Goal: Information Seeking & Learning: Check status

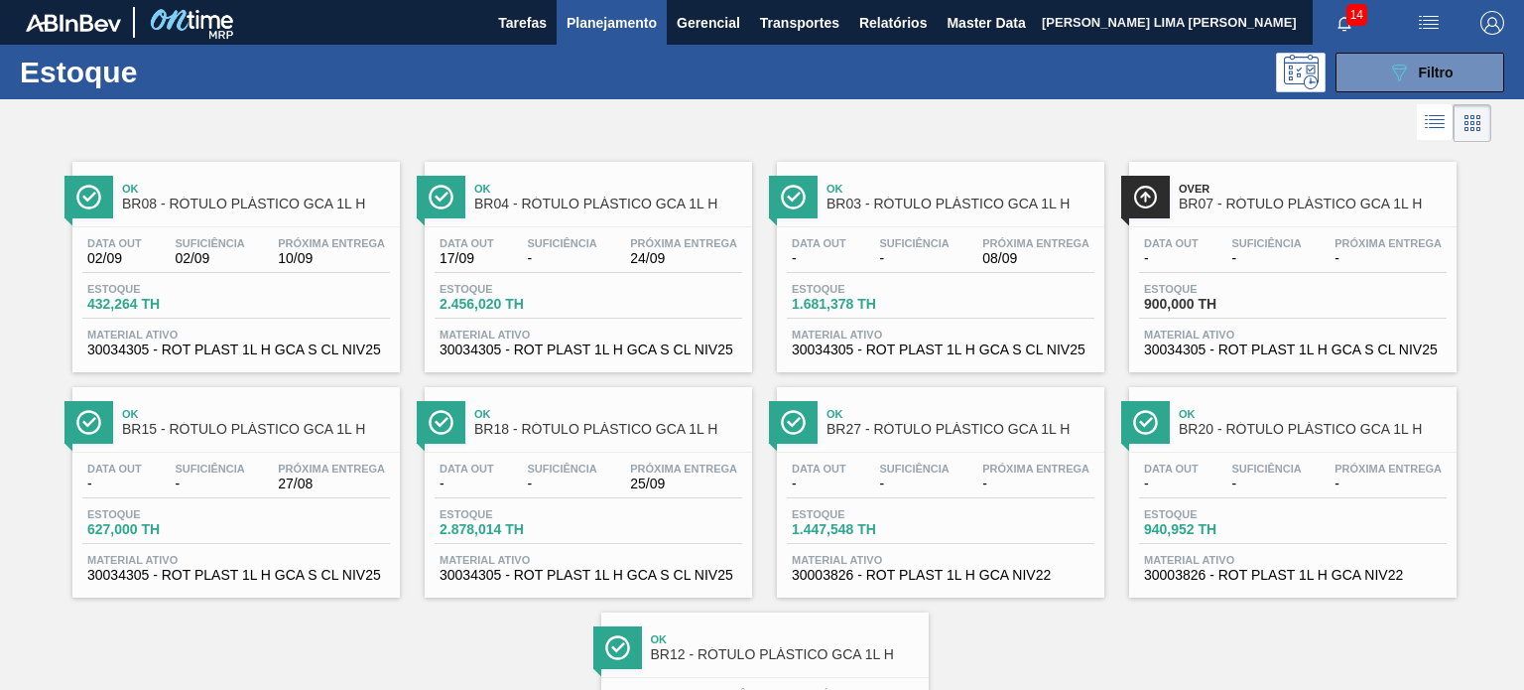
scroll to position [198, 0]
click at [1387, 76] on icon "089F7B8B-B2A5-4AFE-B5C0-19BA573D28AC" at bounding box center [1399, 73] width 24 height 24
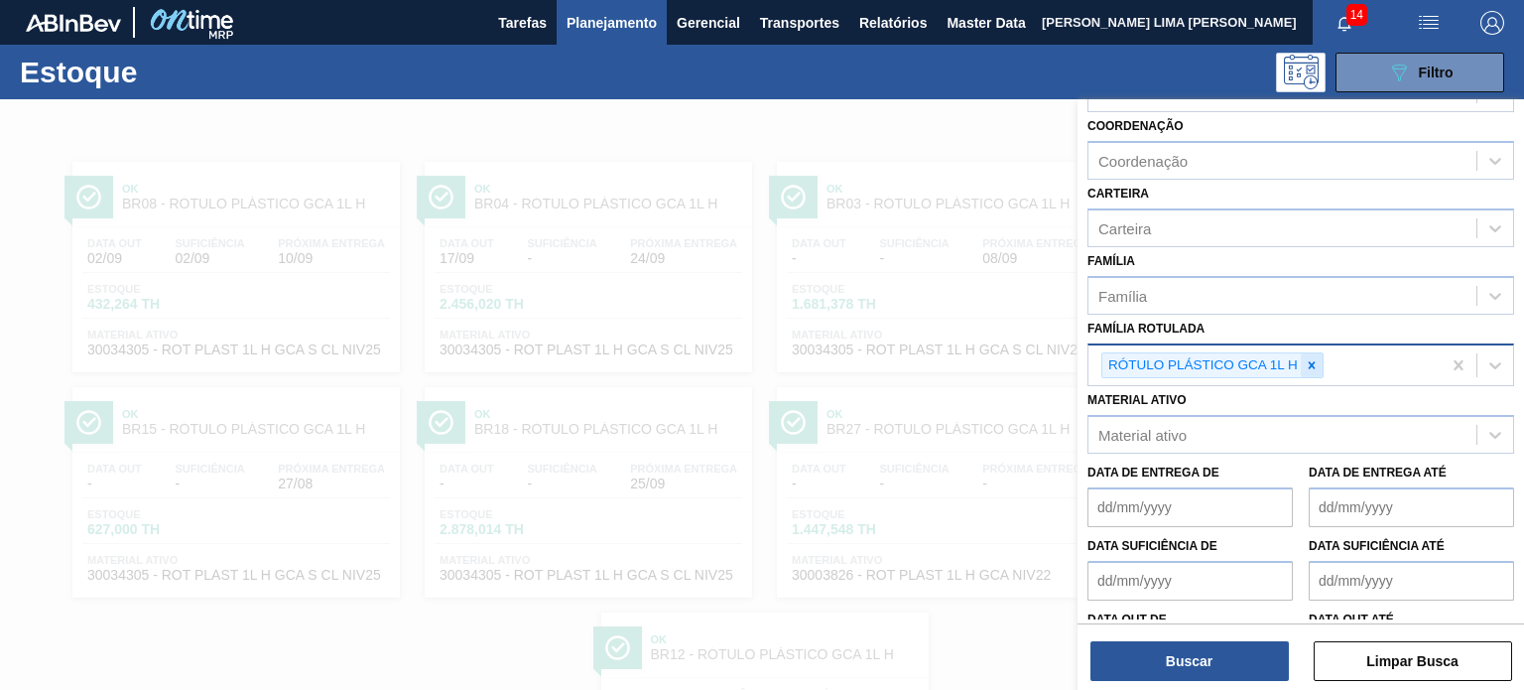
click at [1301, 364] on div at bounding box center [1312, 365] width 22 height 25
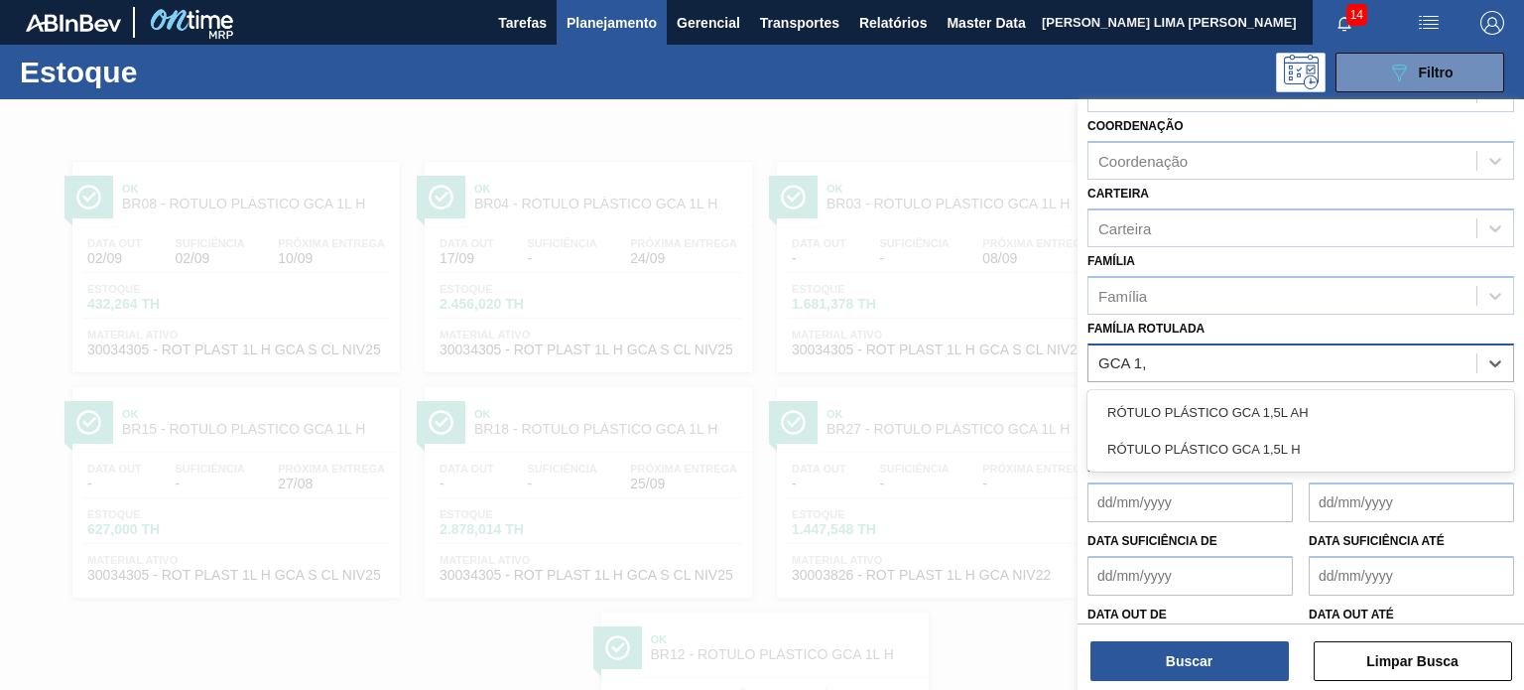
type Rotulada "GCA 1,5"
click at [1261, 402] on div "RÓTULO PLÁSTICO GCA 1,5L AH" at bounding box center [1300, 412] width 427 height 37
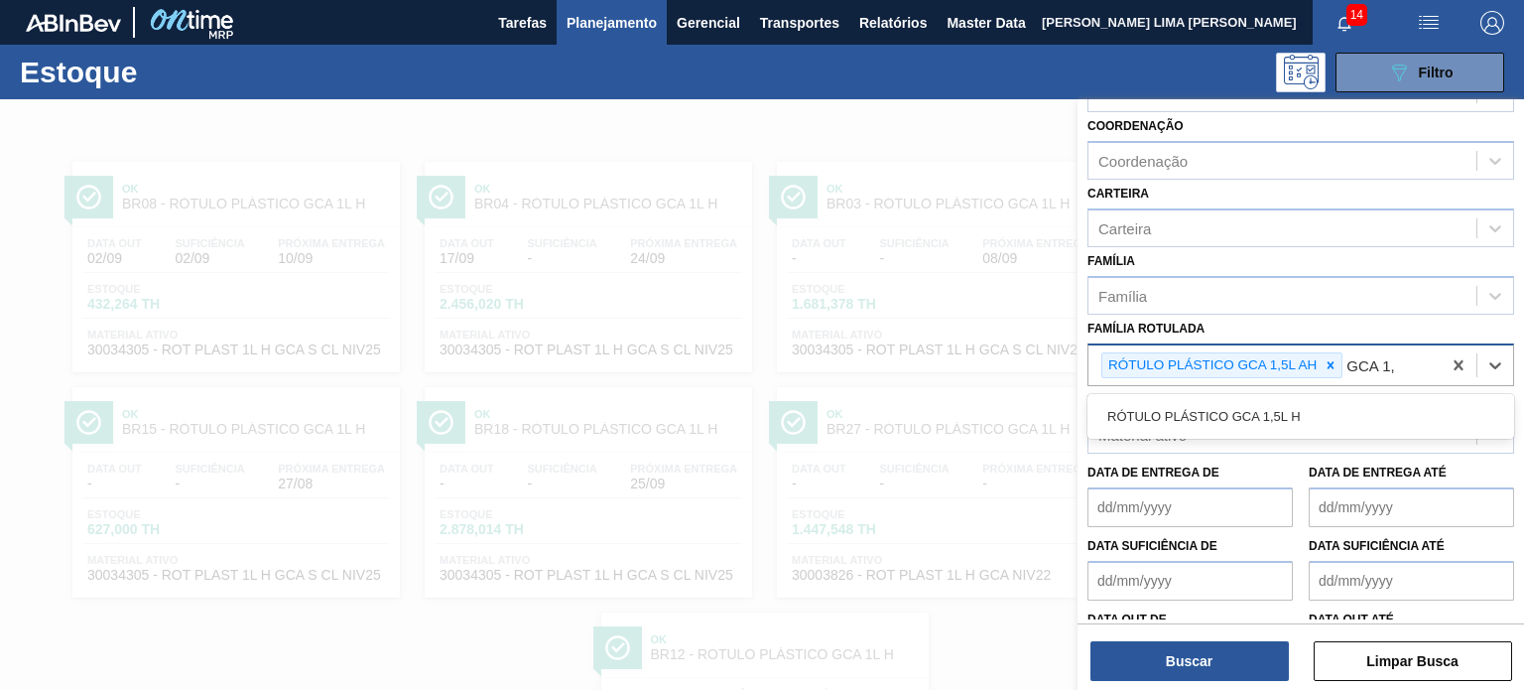
type Rotulada "GCA 1,5"
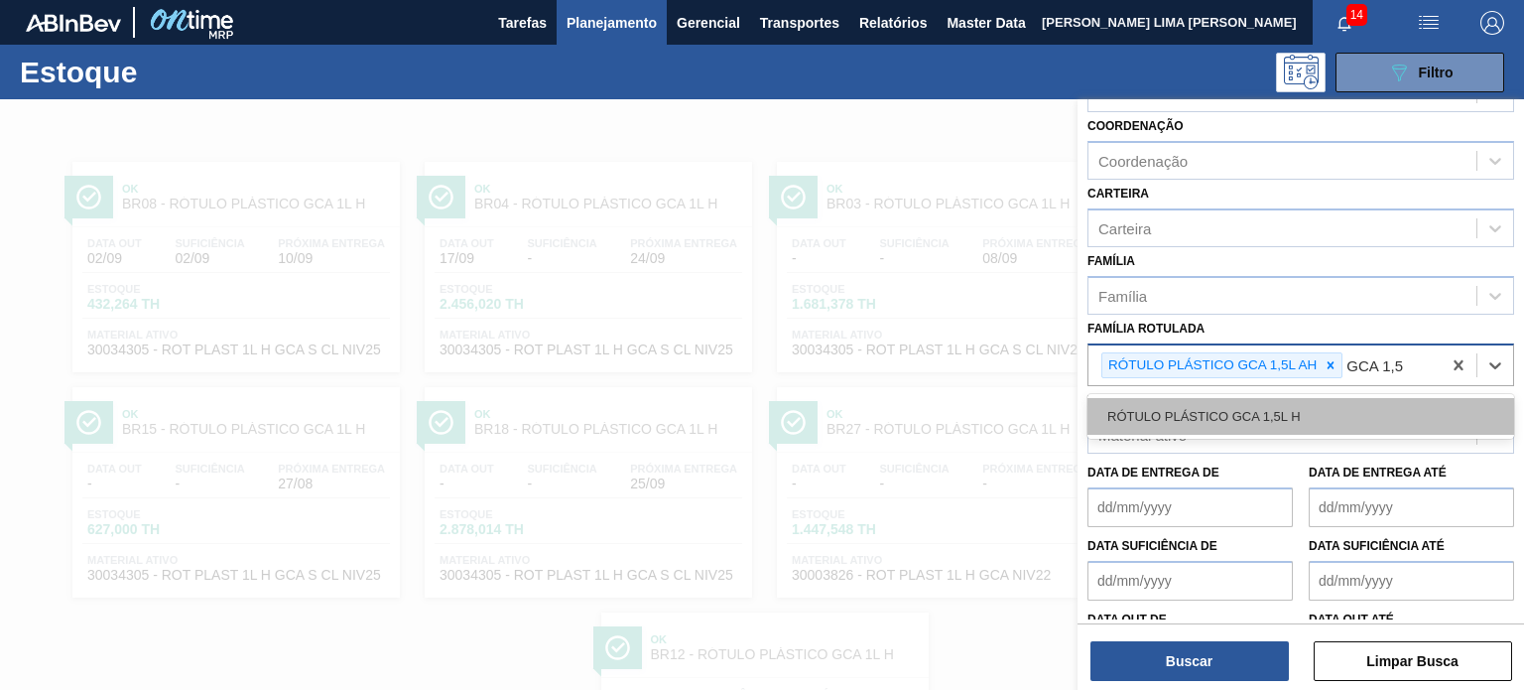
click at [1261, 403] on div "RÓTULO PLÁSTICO GCA 1,5L H" at bounding box center [1300, 416] width 427 height 37
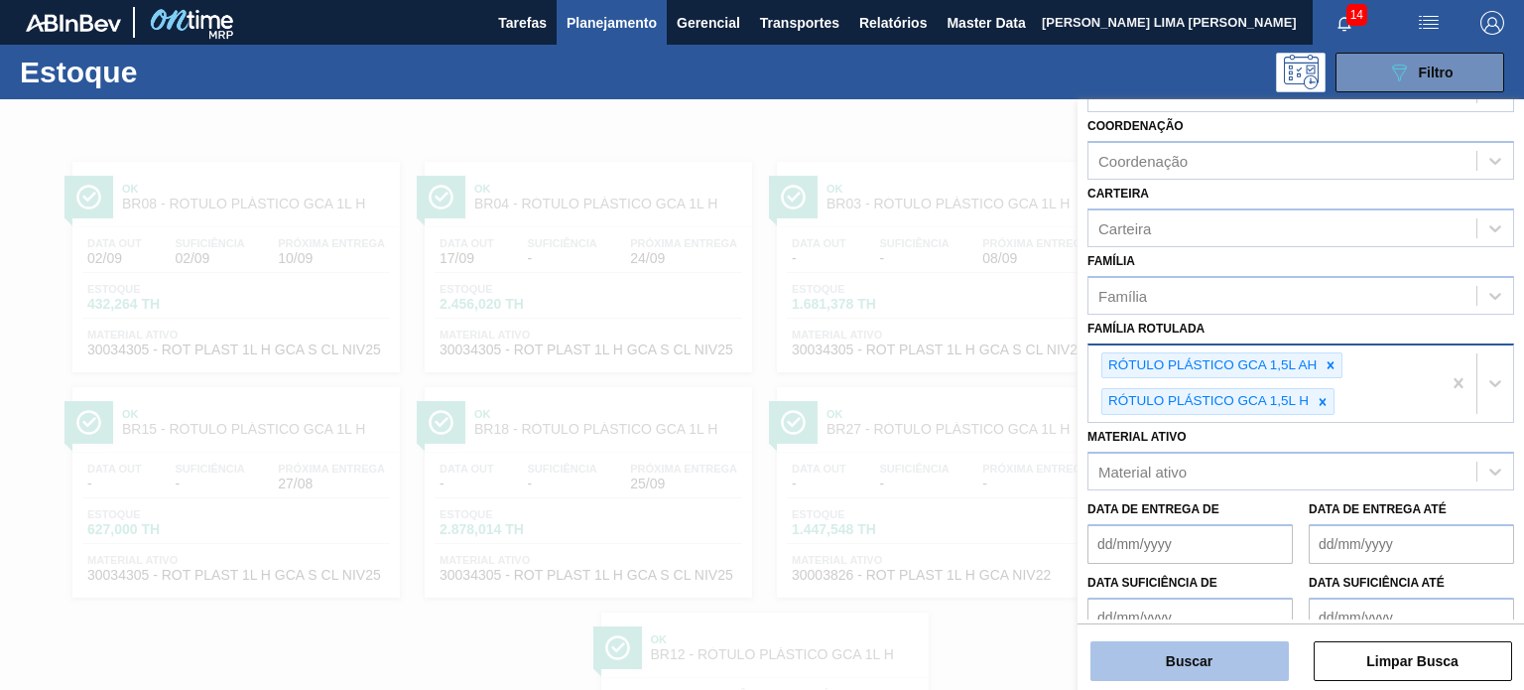
click at [1222, 650] on button "Buscar" at bounding box center [1189, 661] width 198 height 40
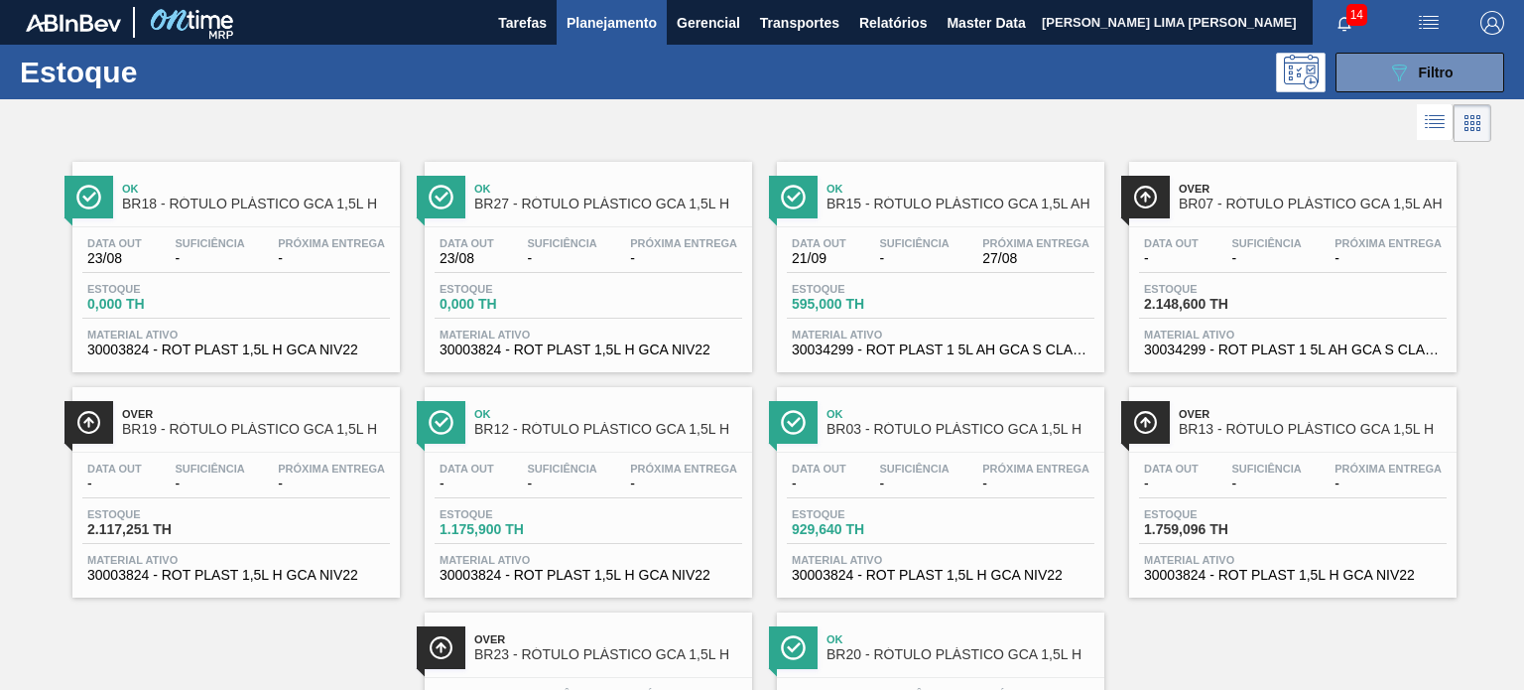
scroll to position [99, 0]
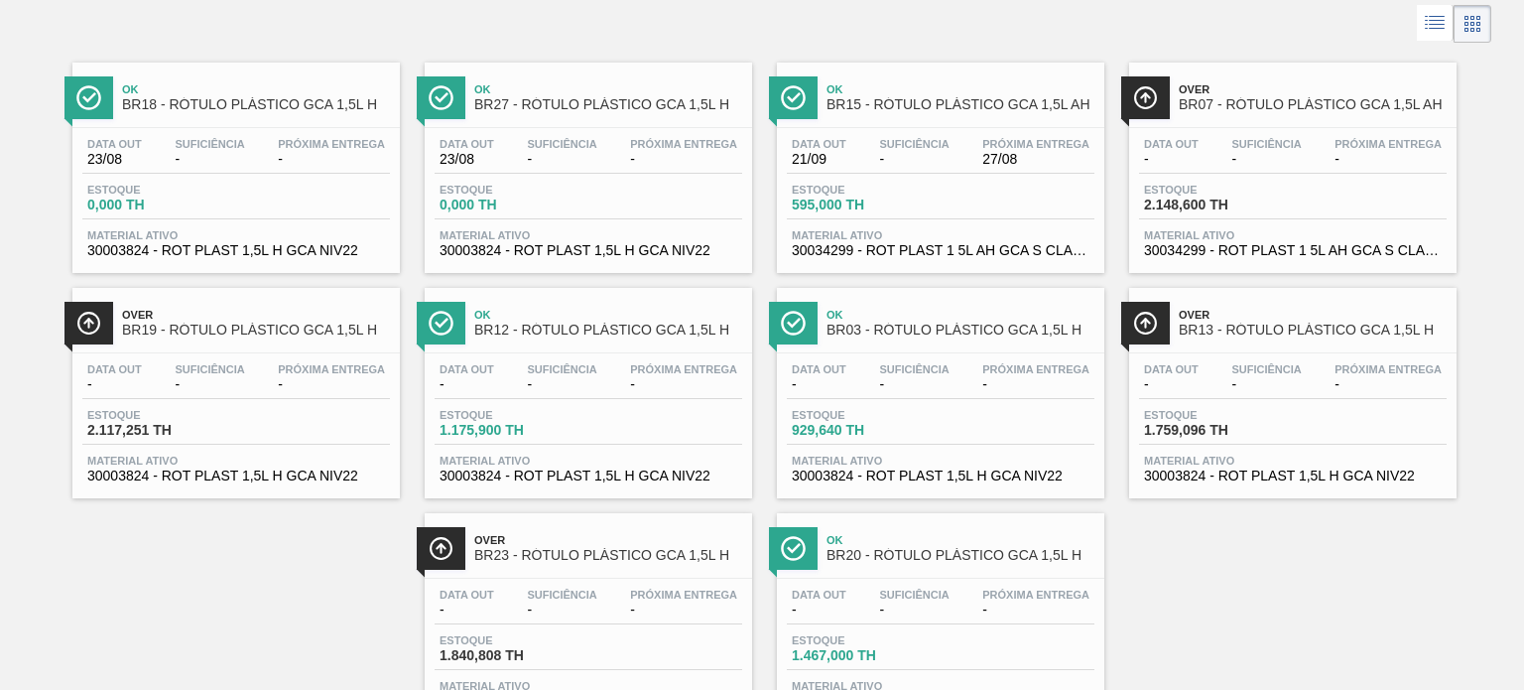
drag, startPoint x: 548, startPoint y: 369, endPoint x: 335, endPoint y: 396, distance: 214.0
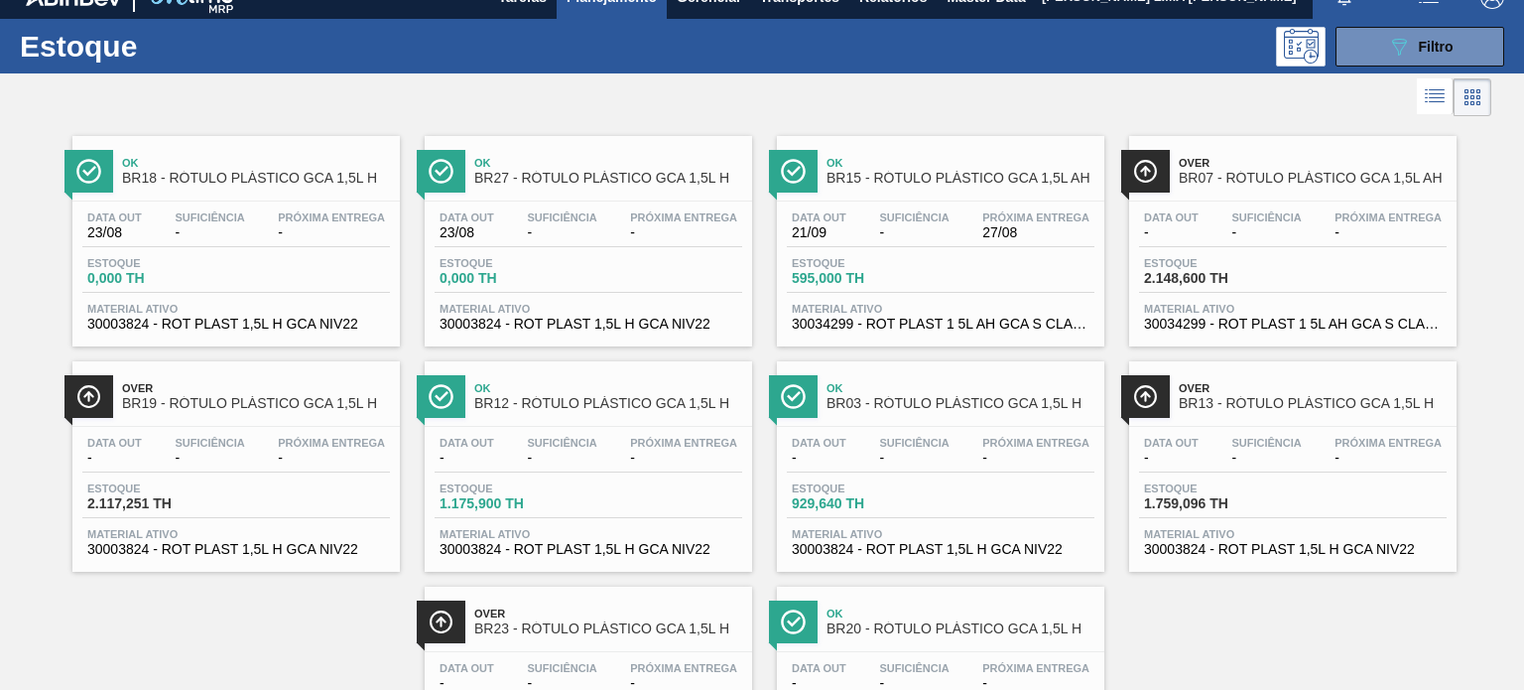
scroll to position [0, 0]
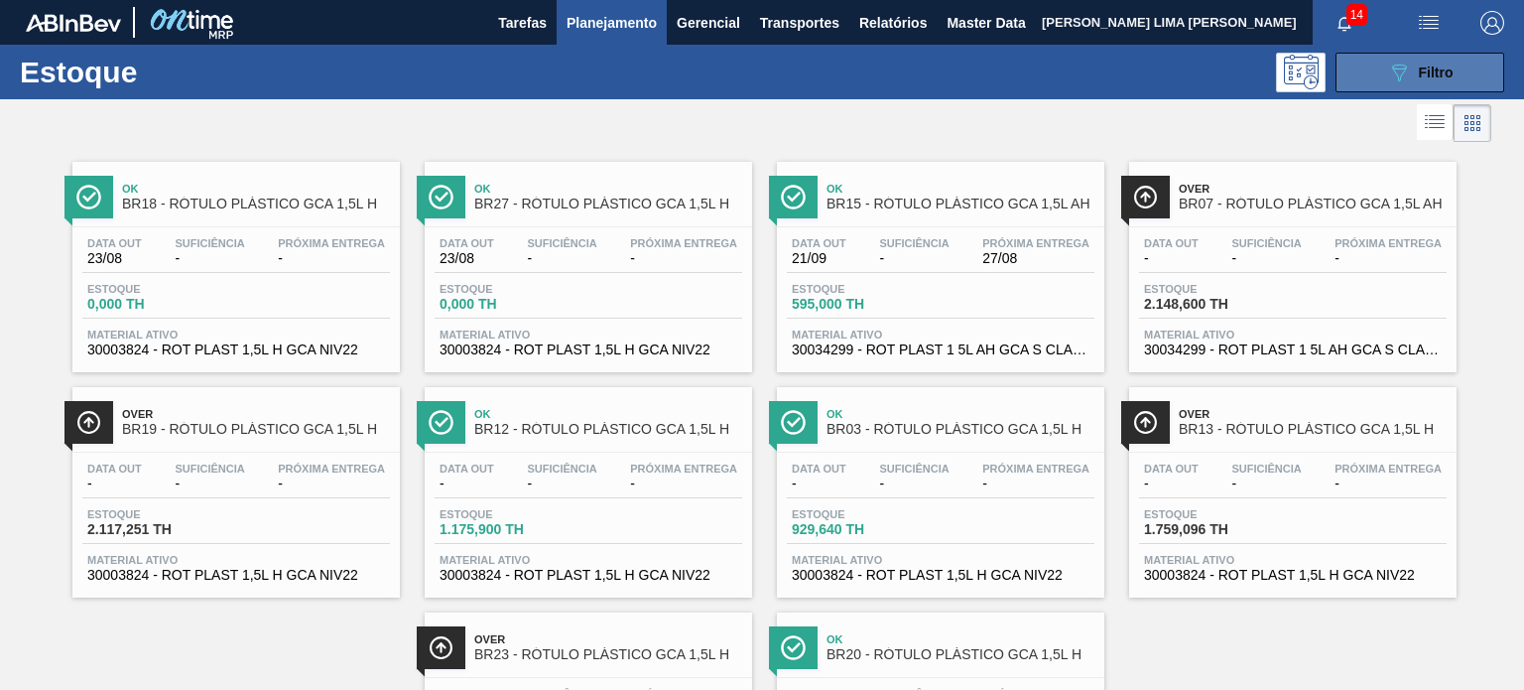
click at [1455, 84] on button "089F7B8B-B2A5-4AFE-B5C0-19BA573D28AC Filtro" at bounding box center [1420, 73] width 169 height 40
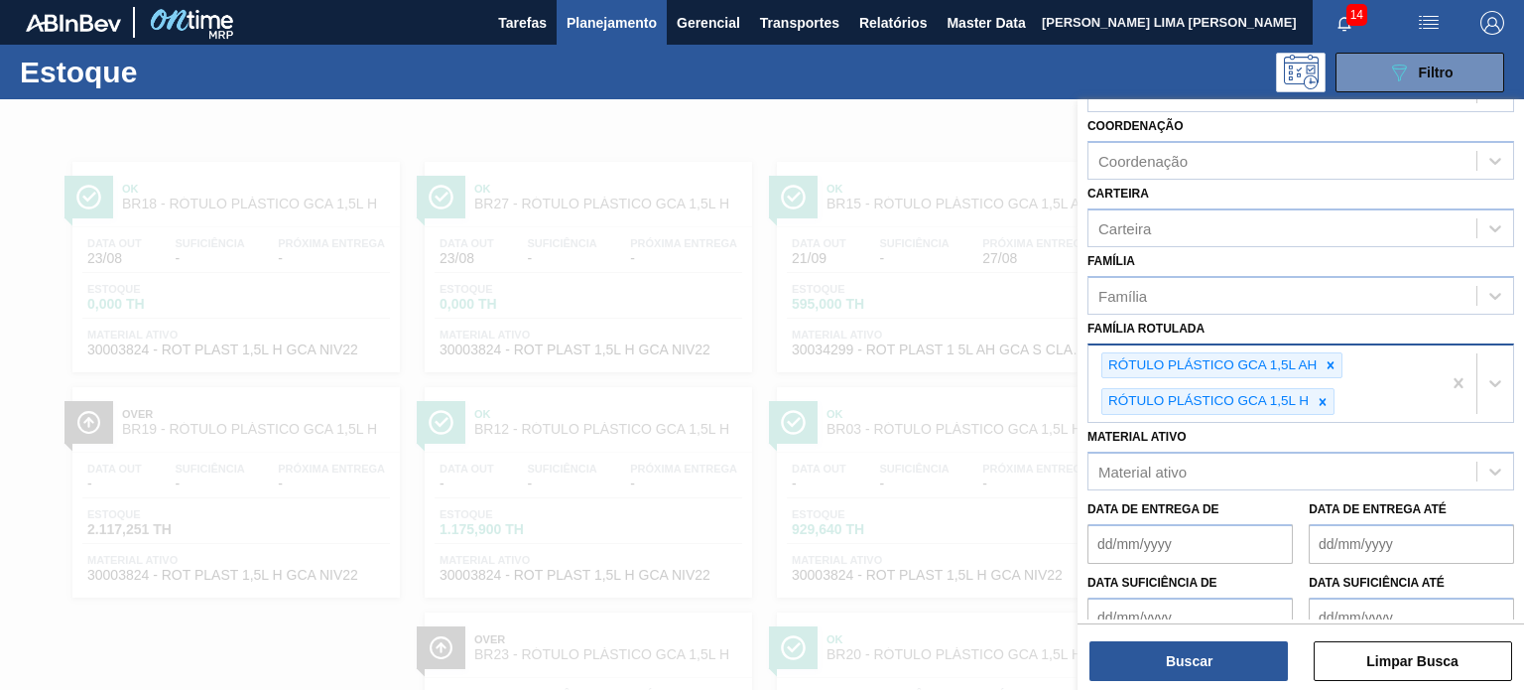
click at [918, 341] on div at bounding box center [762, 444] width 1524 height 690
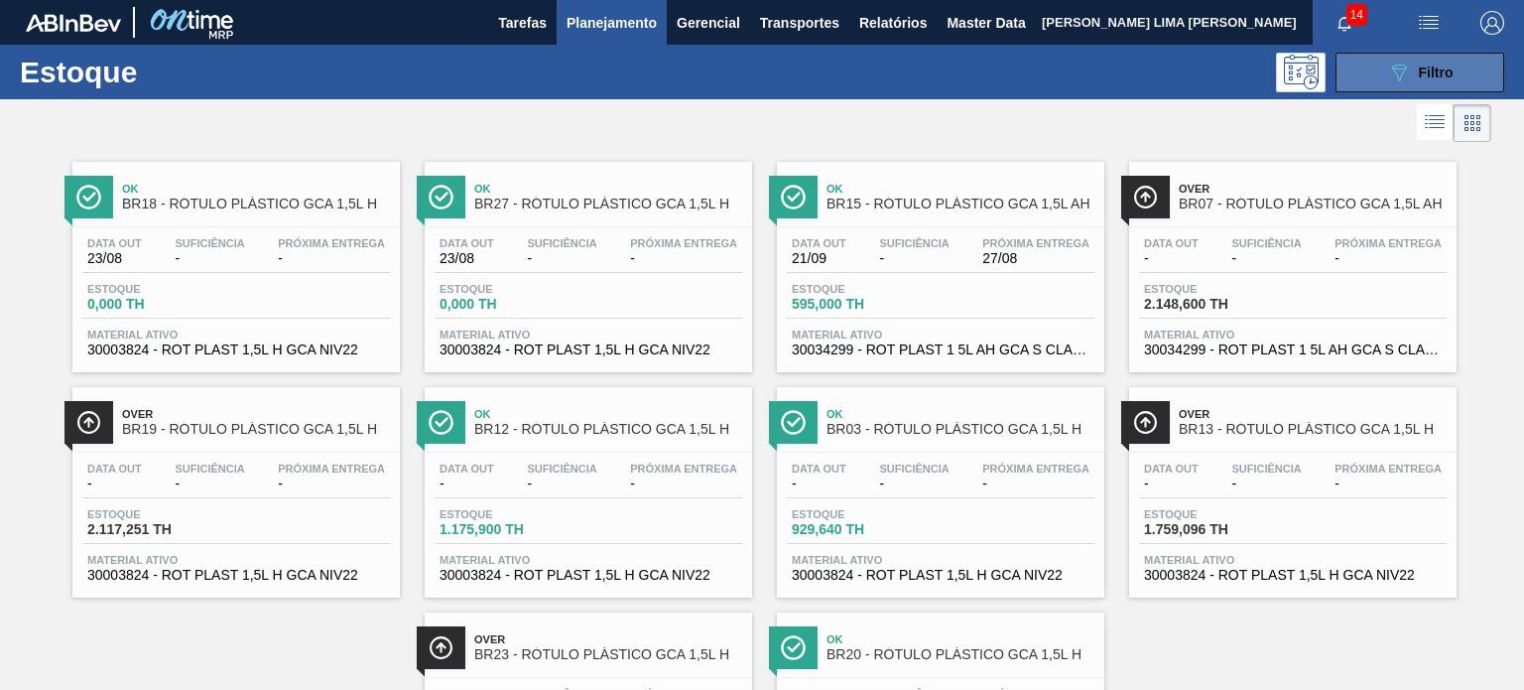
click at [1423, 57] on button "089F7B8B-B2A5-4AFE-B5C0-19BA573D28AC Filtro" at bounding box center [1420, 73] width 169 height 40
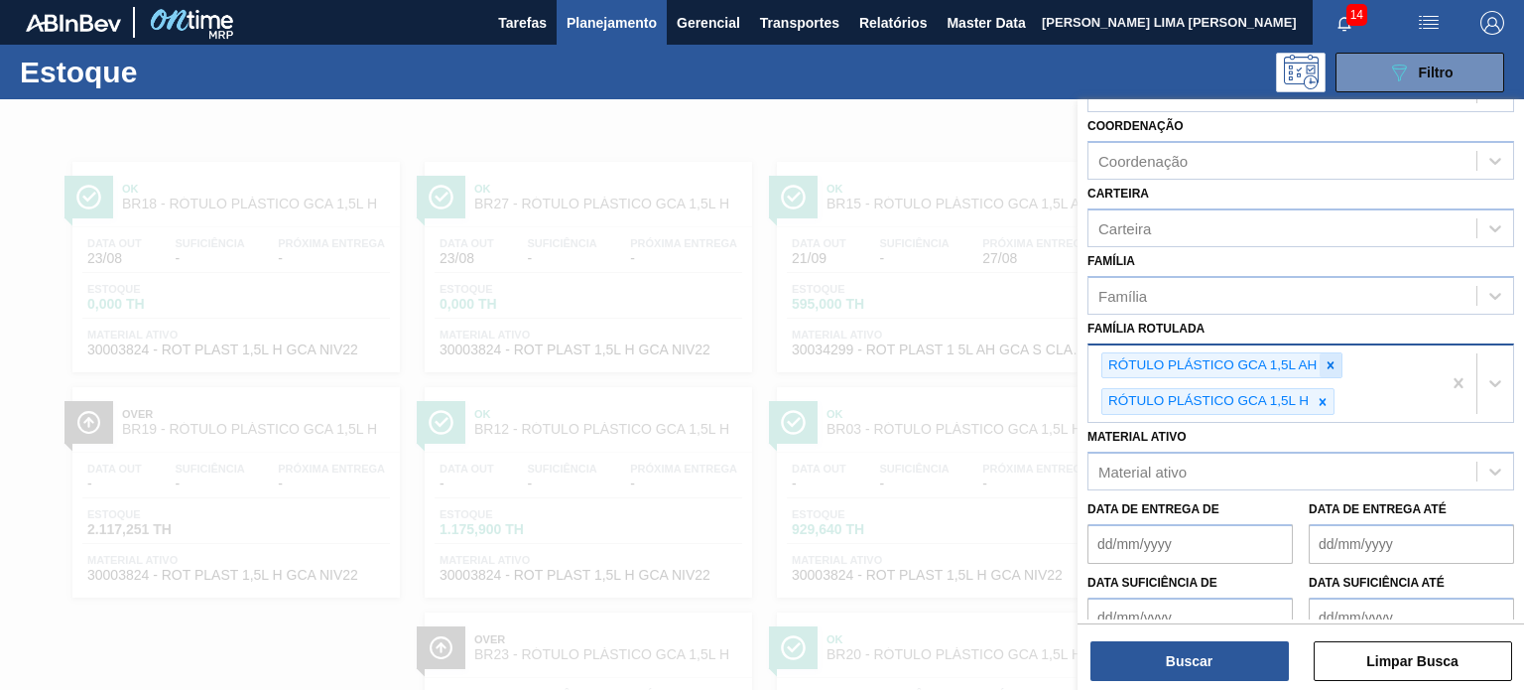
click at [1326, 358] on icon at bounding box center [1331, 365] width 14 height 14
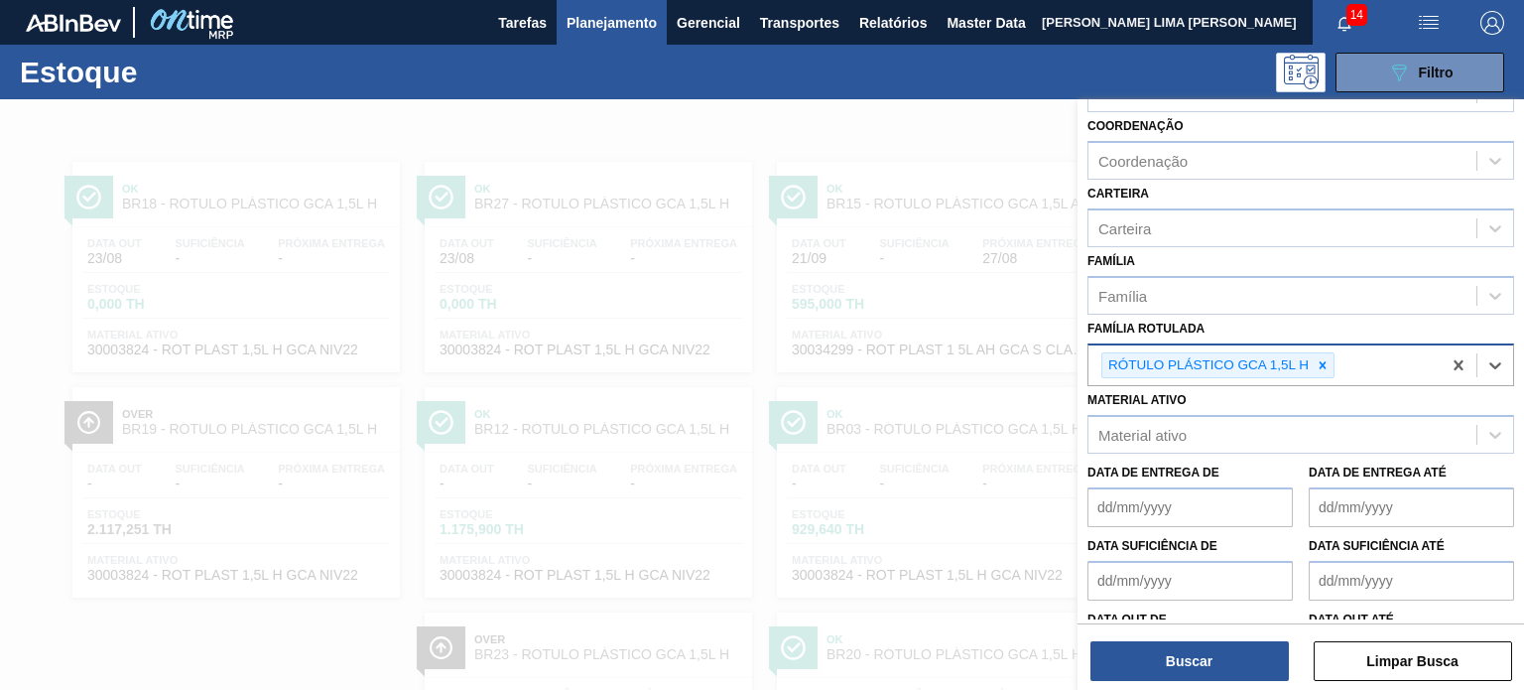
click at [1326, 358] on icon at bounding box center [1323, 365] width 14 height 14
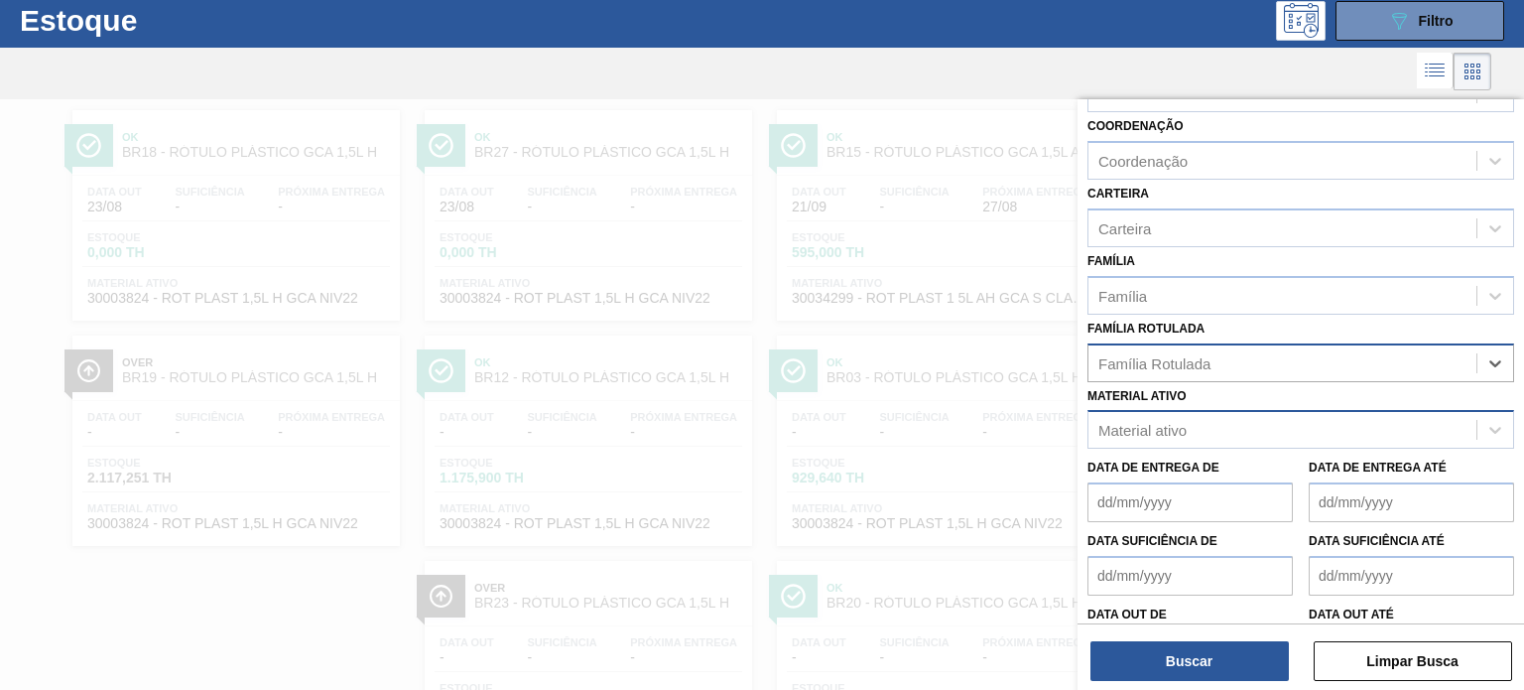
click at [1193, 421] on div "Material ativo" at bounding box center [1282, 430] width 388 height 29
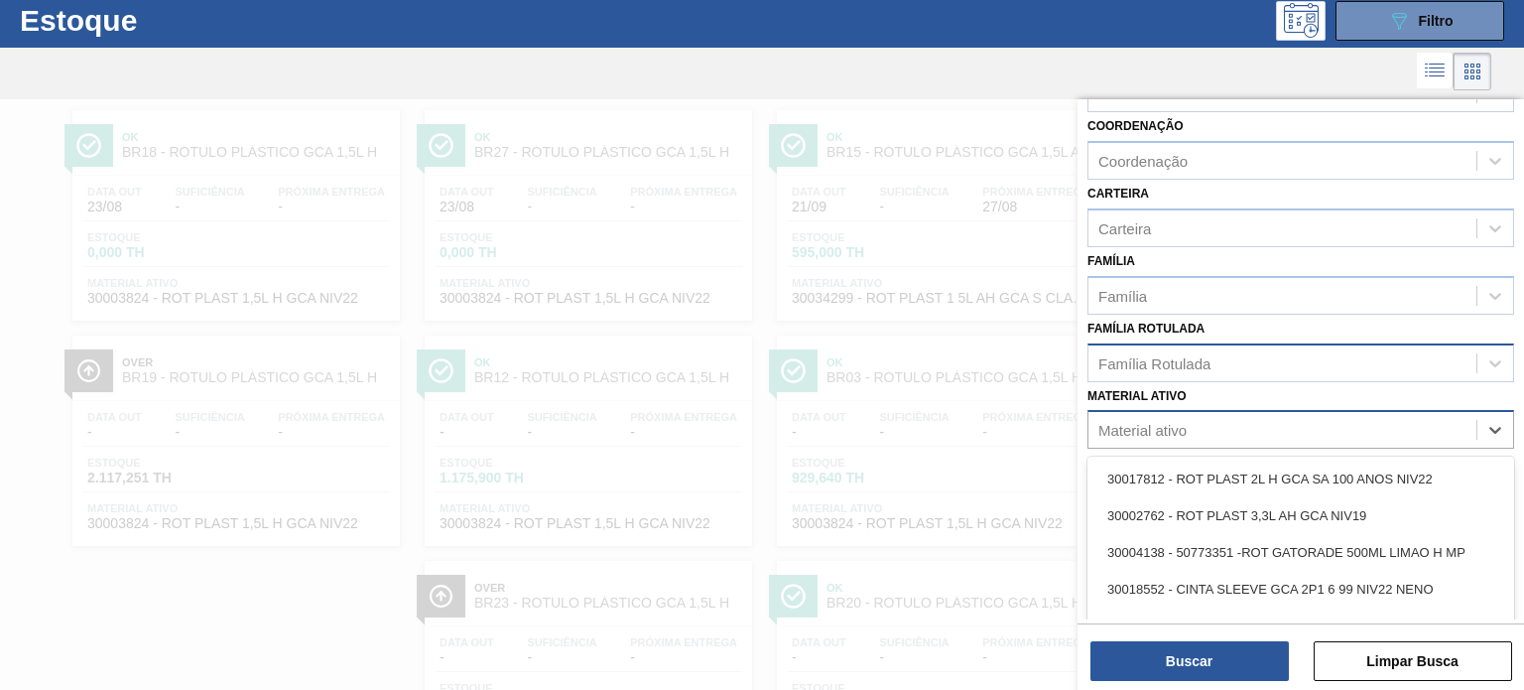
scroll to position [67, 0]
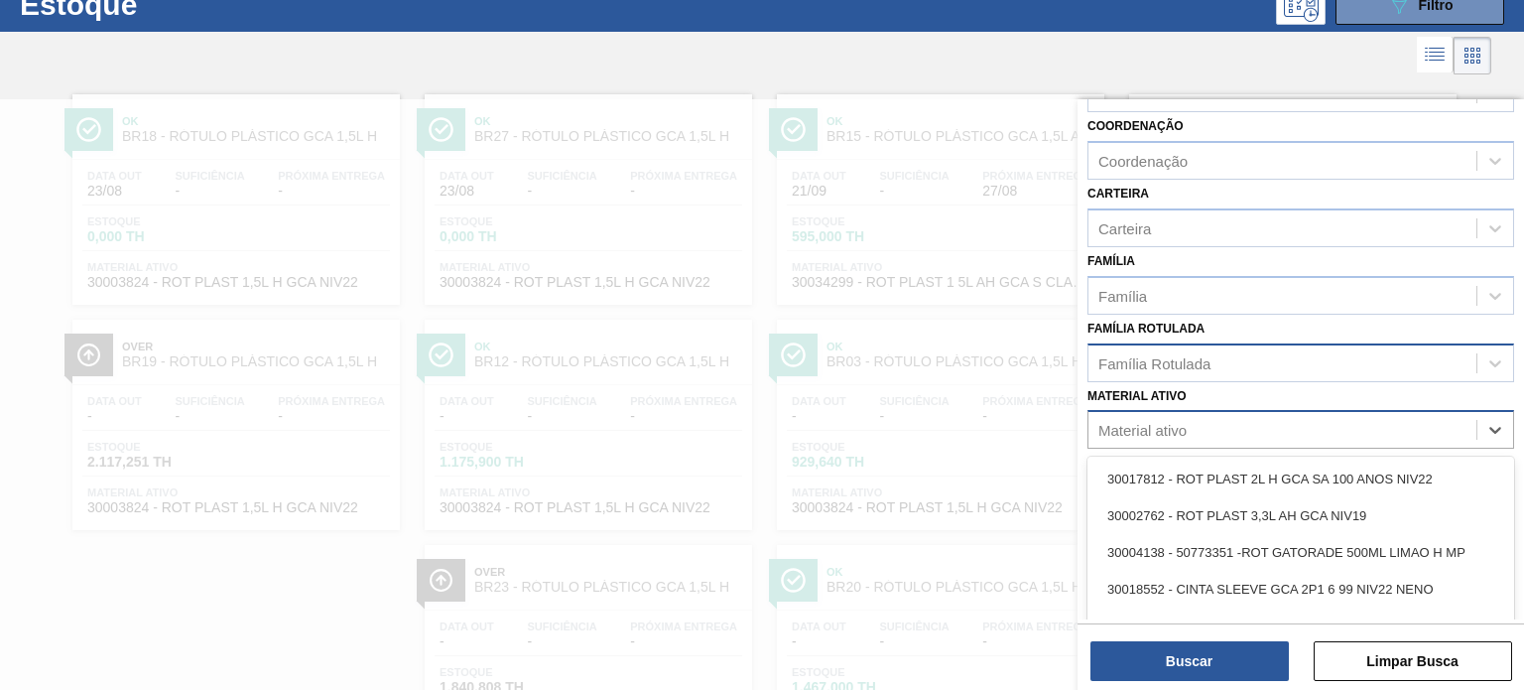
paste ativo "30017803"
type ativo "30017803"
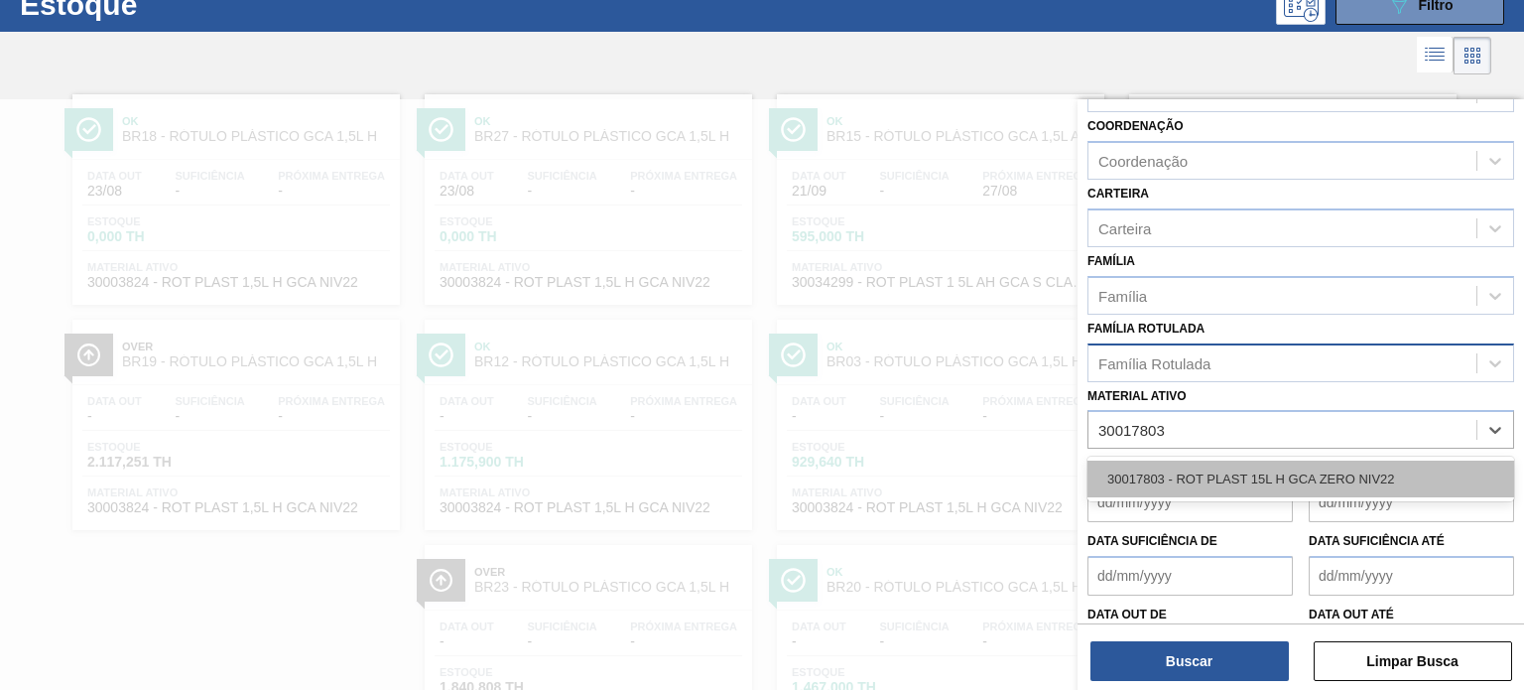
click at [1211, 467] on div "30017803 - ROT PLAST 15L H GCA ZERO NIV22" at bounding box center [1300, 478] width 427 height 37
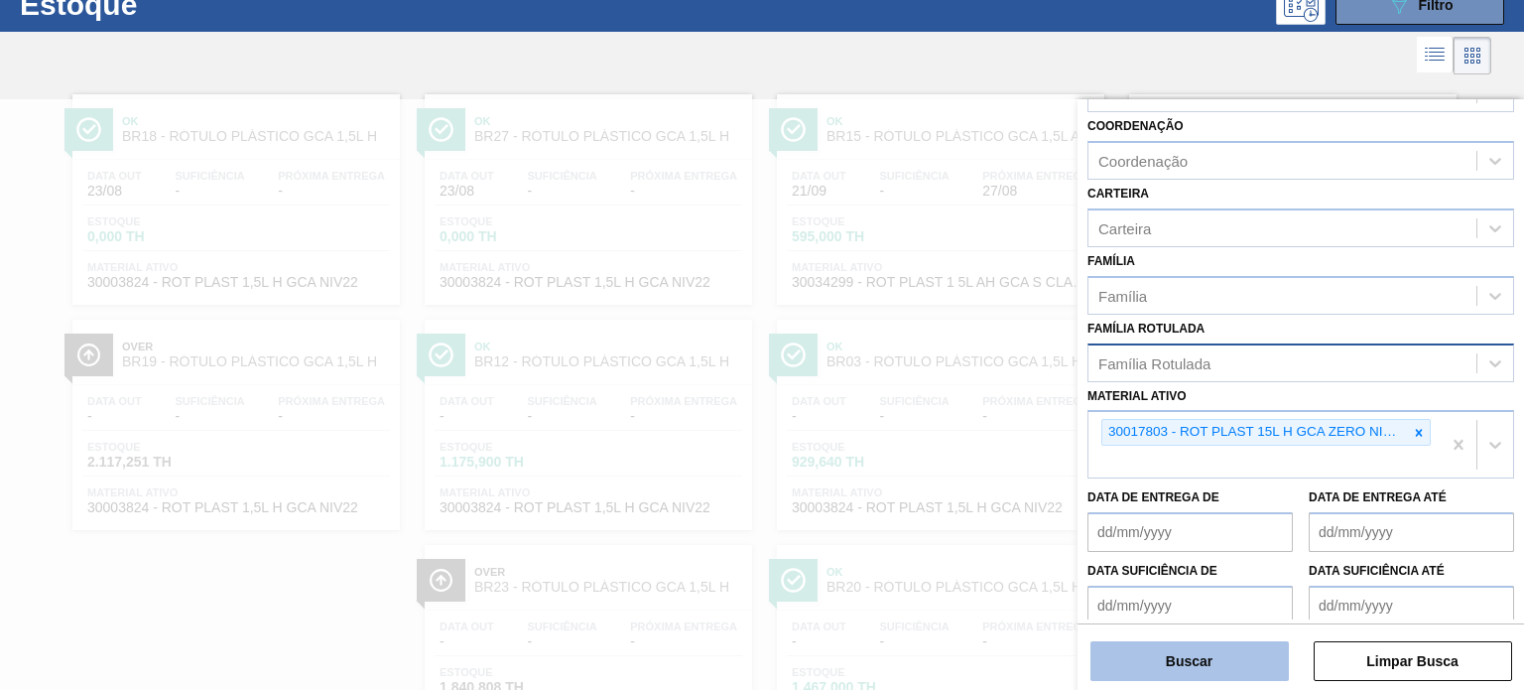
click at [1197, 676] on button "Buscar" at bounding box center [1189, 661] width 198 height 40
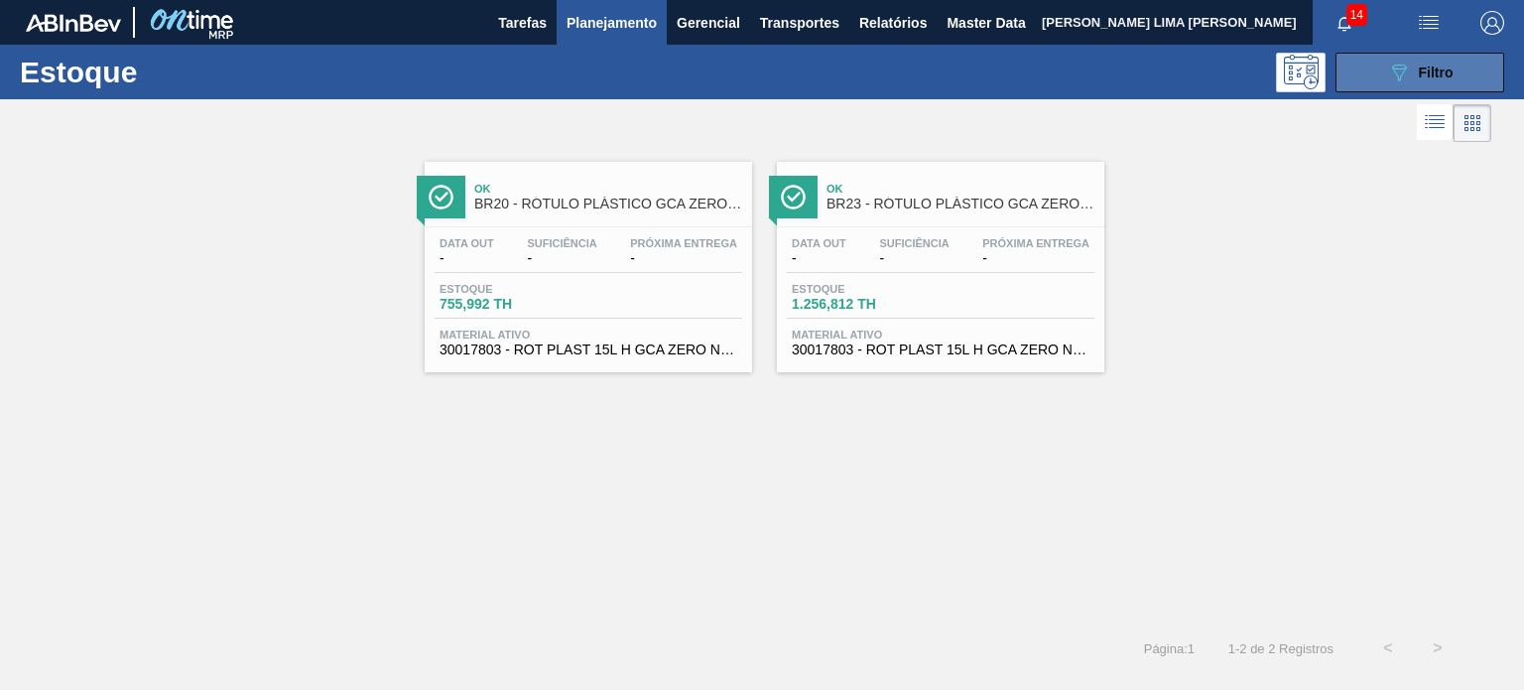
click at [1385, 84] on button "089F7B8B-B2A5-4AFE-B5C0-19BA573D28AC Filtro" at bounding box center [1420, 73] width 169 height 40
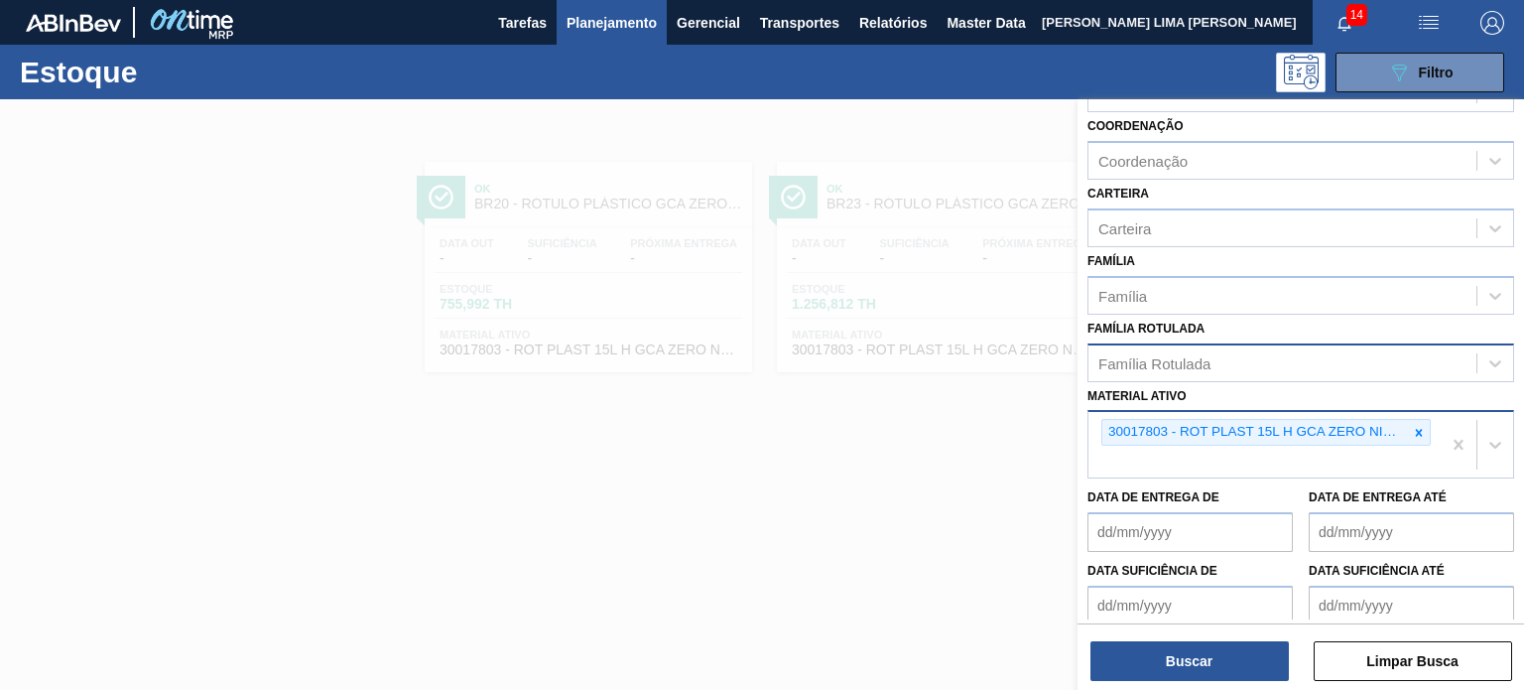
click at [1419, 426] on icon at bounding box center [1419, 433] width 14 height 14
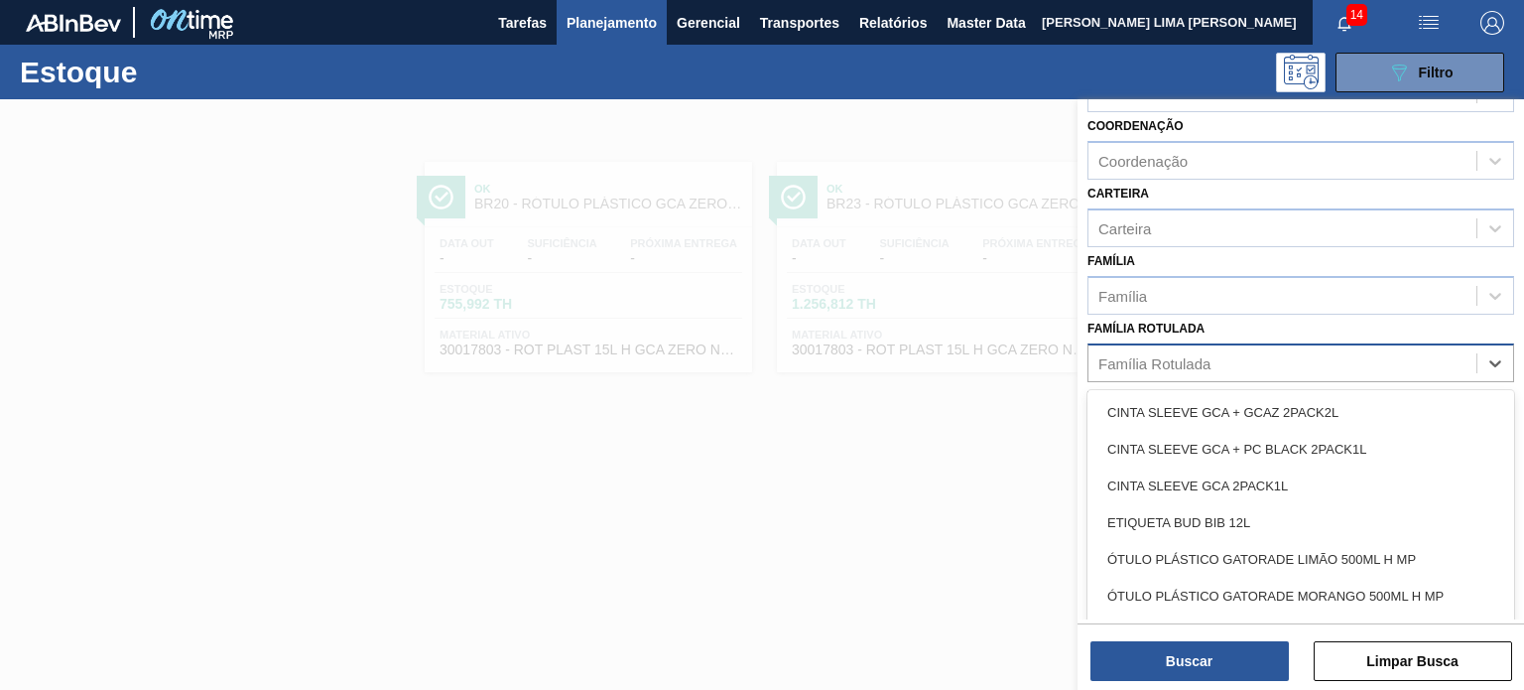
click at [1385, 353] on div "Família Rotulada" at bounding box center [1282, 362] width 388 height 29
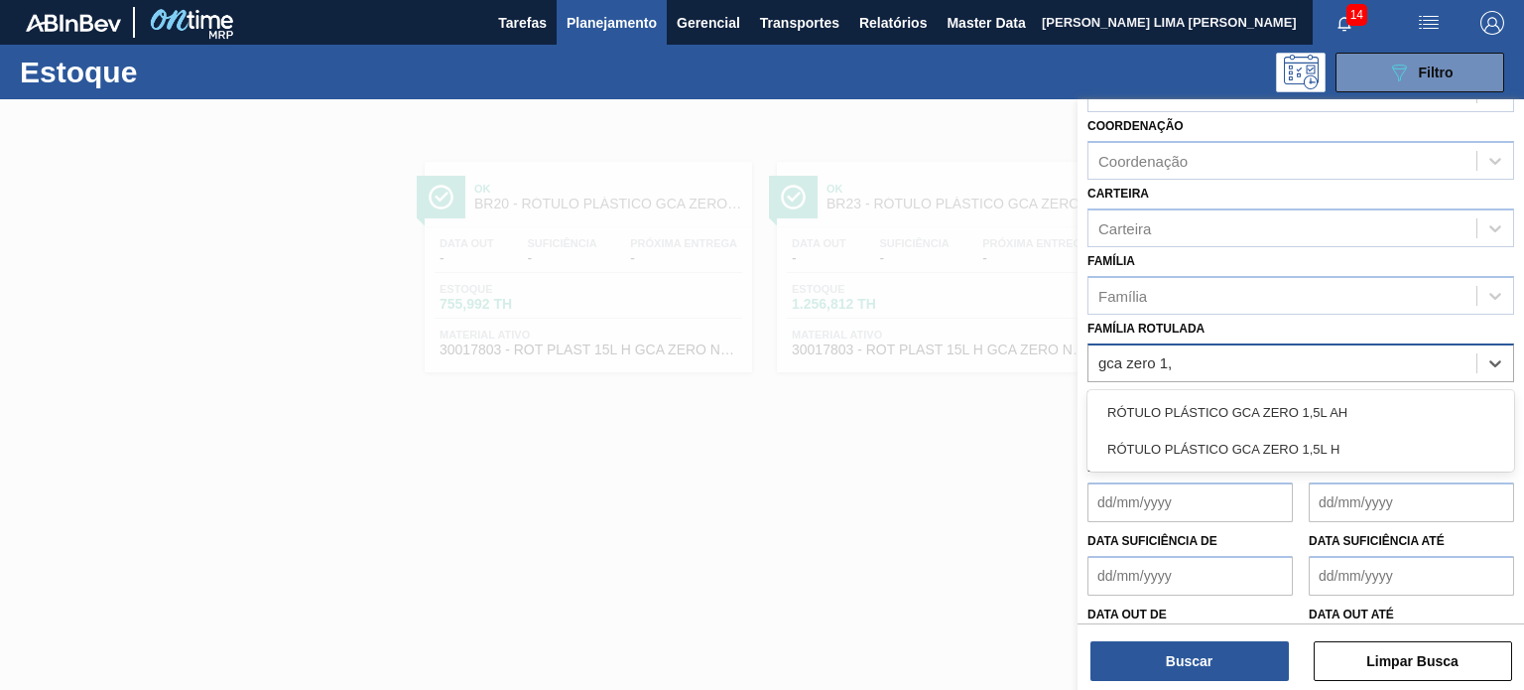
type Rotulada "gca zero 1,5"
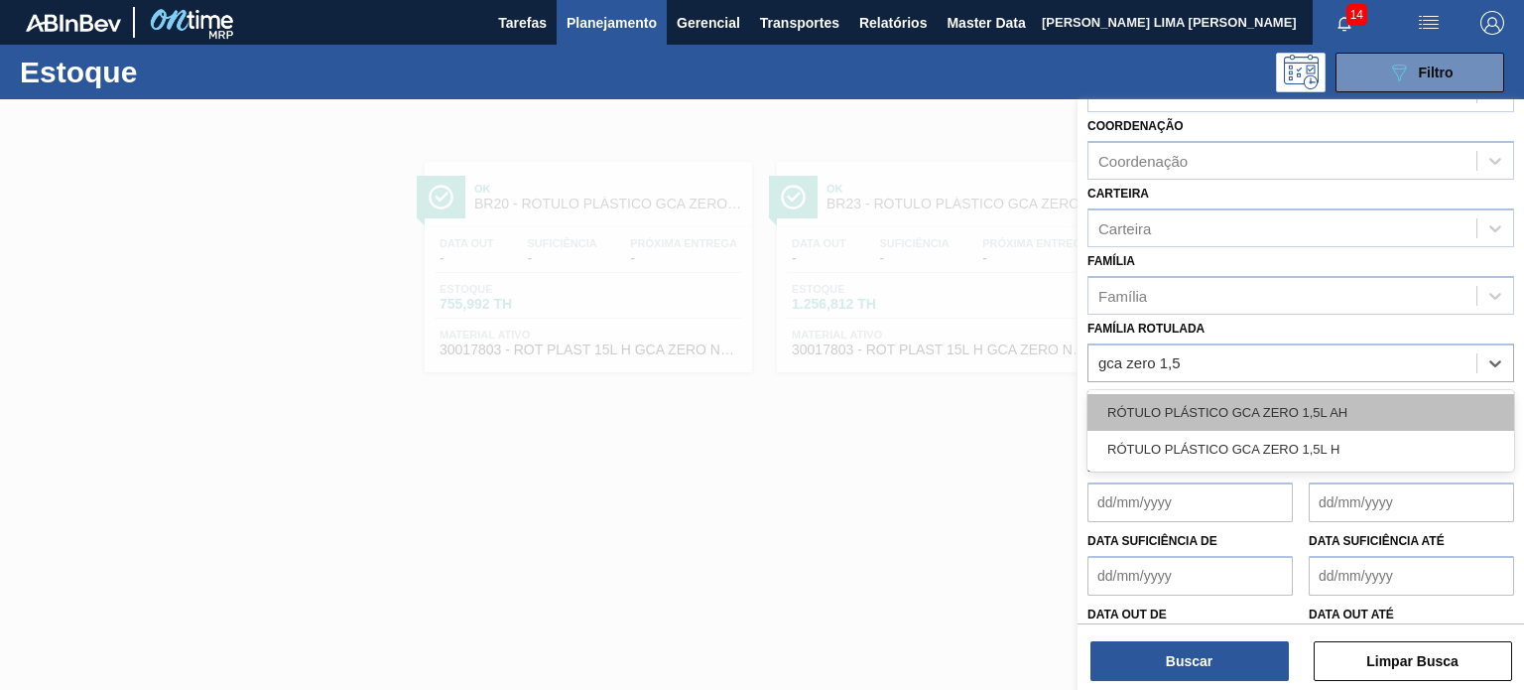
click at [1329, 400] on div "RÓTULO PLÁSTICO GCA ZERO 1,5L AH" at bounding box center [1300, 412] width 427 height 37
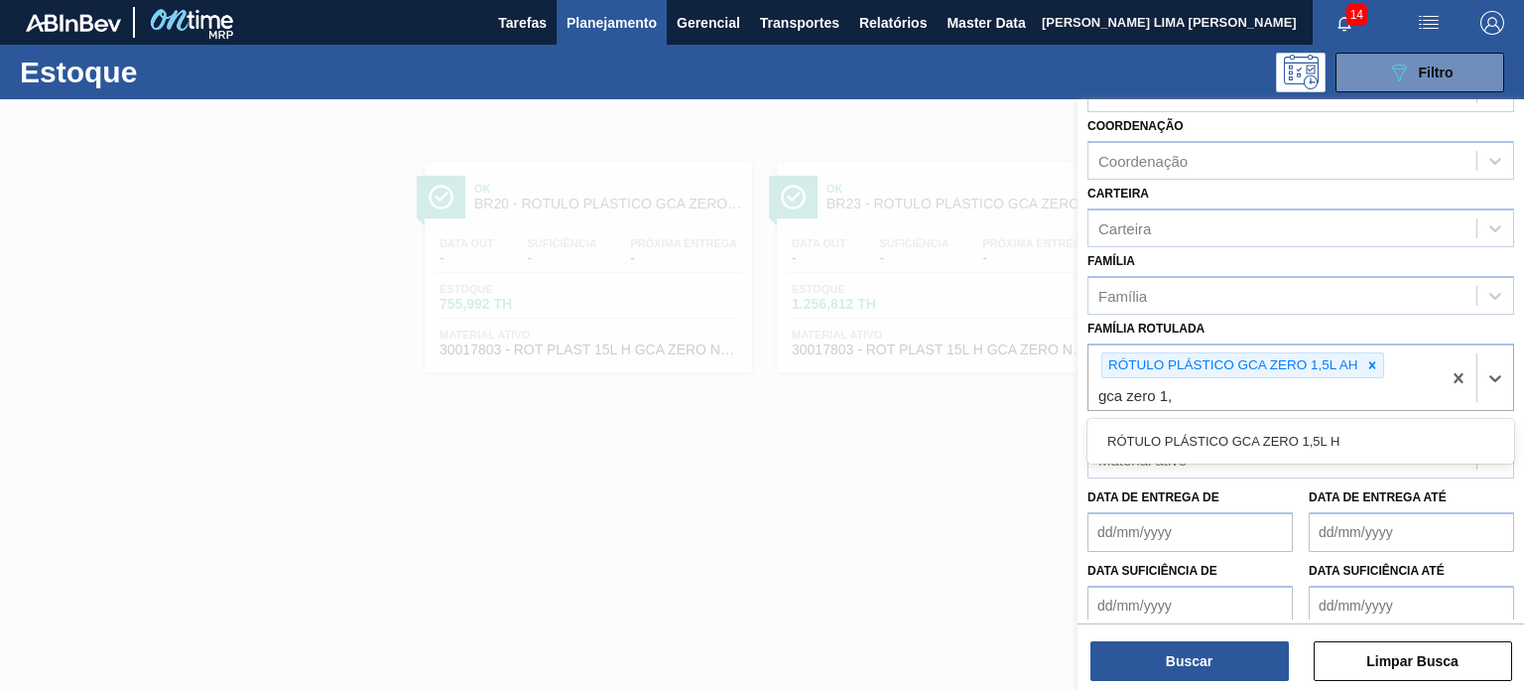
type Rotulada "gca zero 1,5"
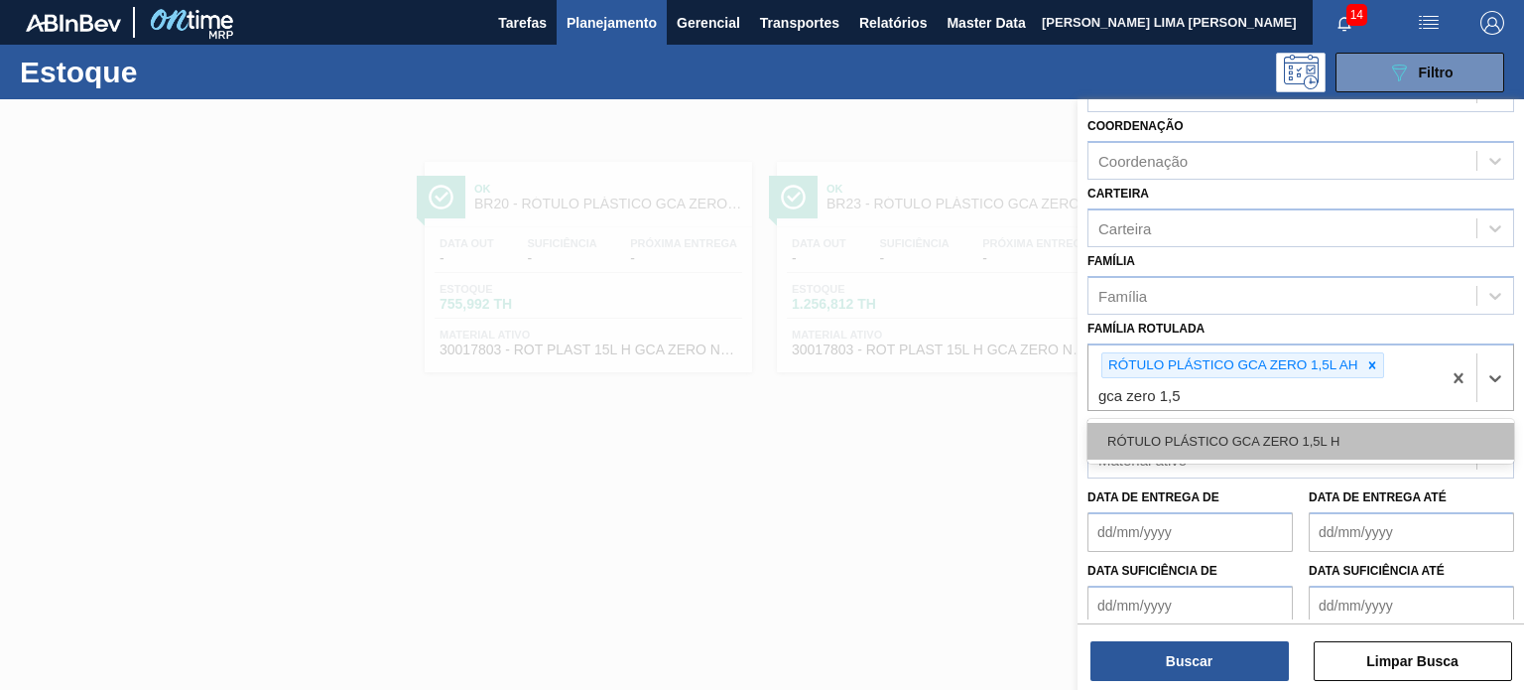
click at [1197, 437] on div "RÓTULO PLÁSTICO GCA ZERO 1,5L H" at bounding box center [1300, 441] width 427 height 37
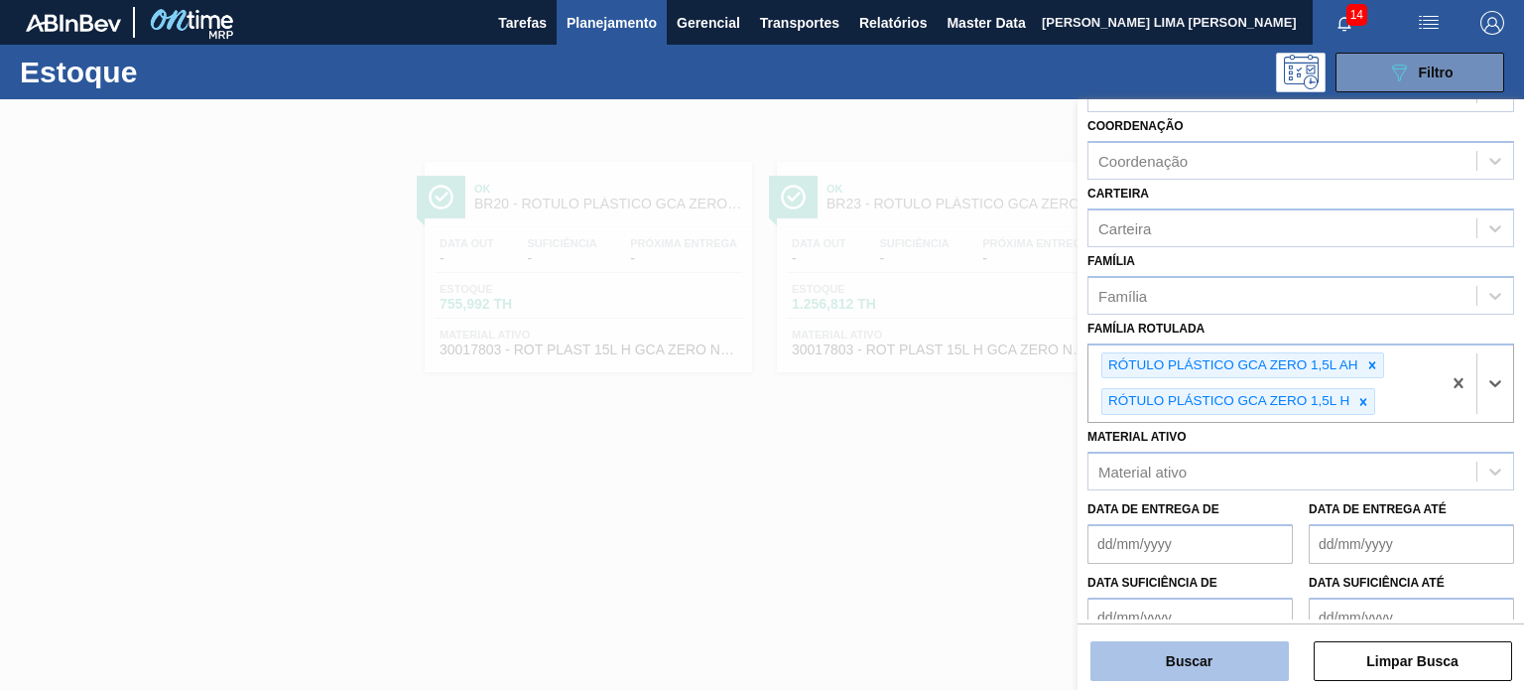
click at [1175, 654] on button "Buscar" at bounding box center [1189, 661] width 198 height 40
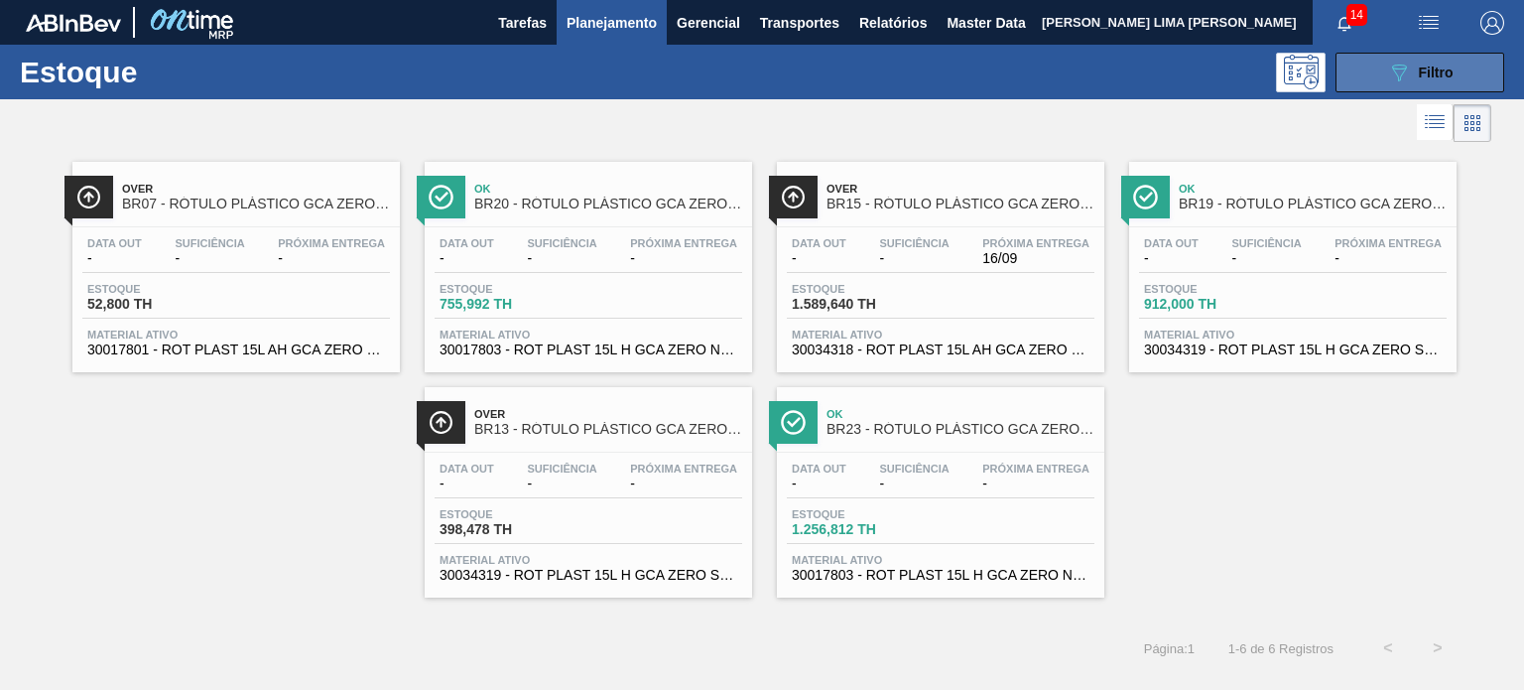
click at [1457, 77] on button "089F7B8B-B2A5-4AFE-B5C0-19BA573D28AC Filtro" at bounding box center [1420, 73] width 169 height 40
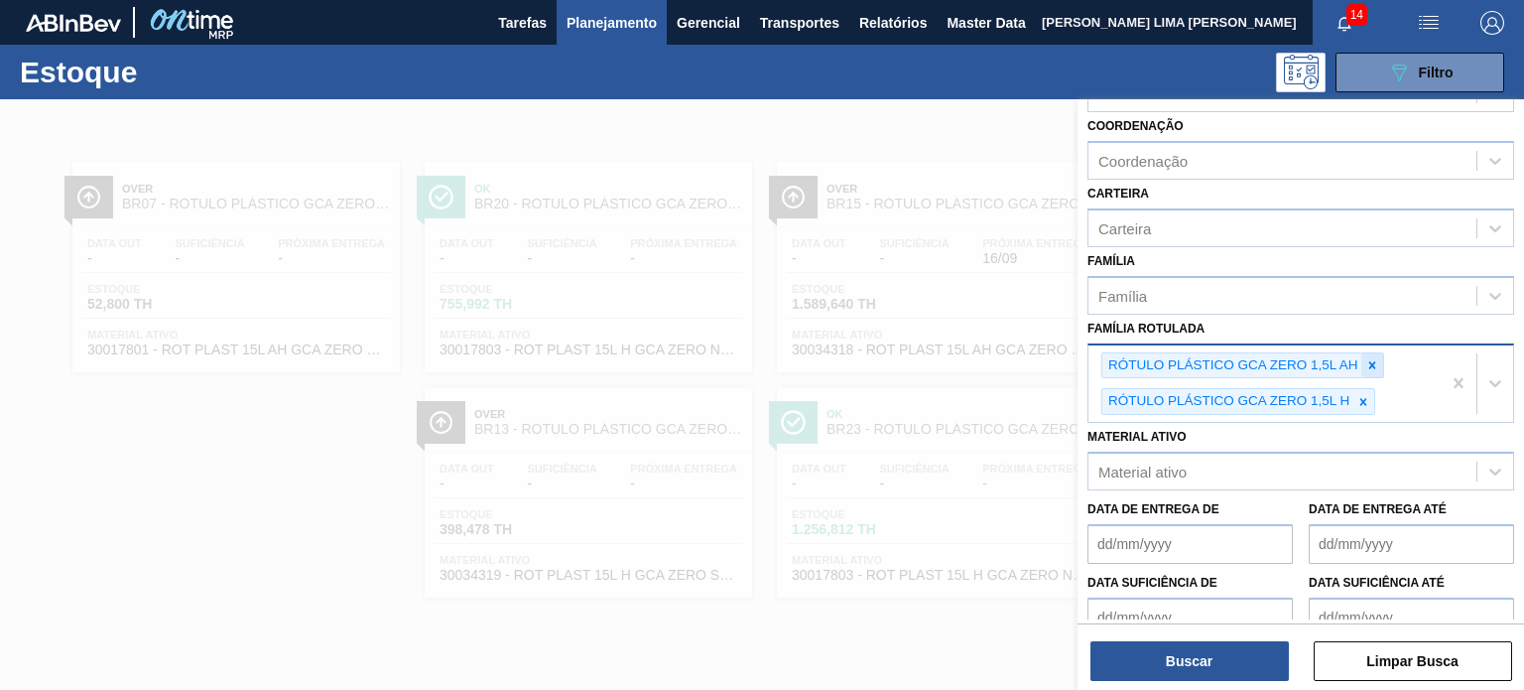
click at [1366, 358] on icon at bounding box center [1372, 365] width 14 height 14
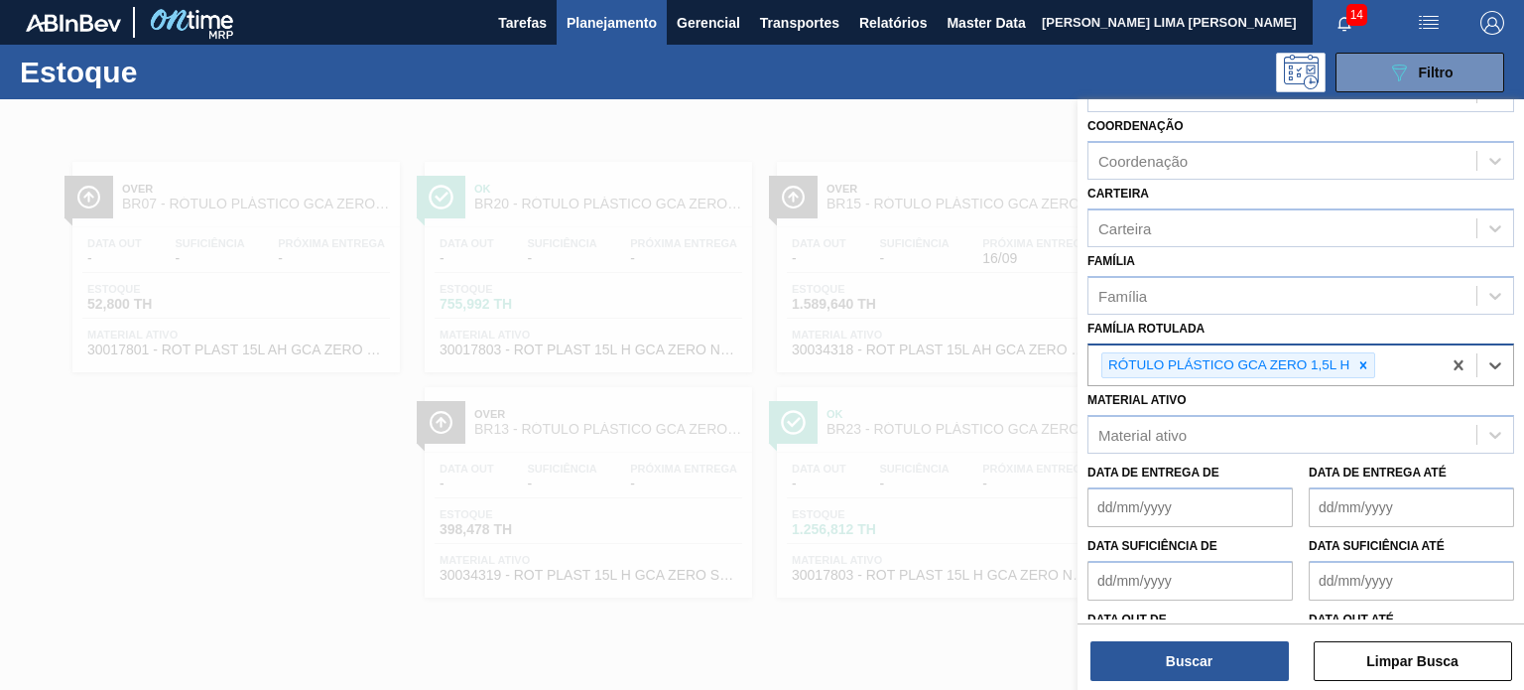
click at [1366, 358] on icon at bounding box center [1363, 365] width 14 height 14
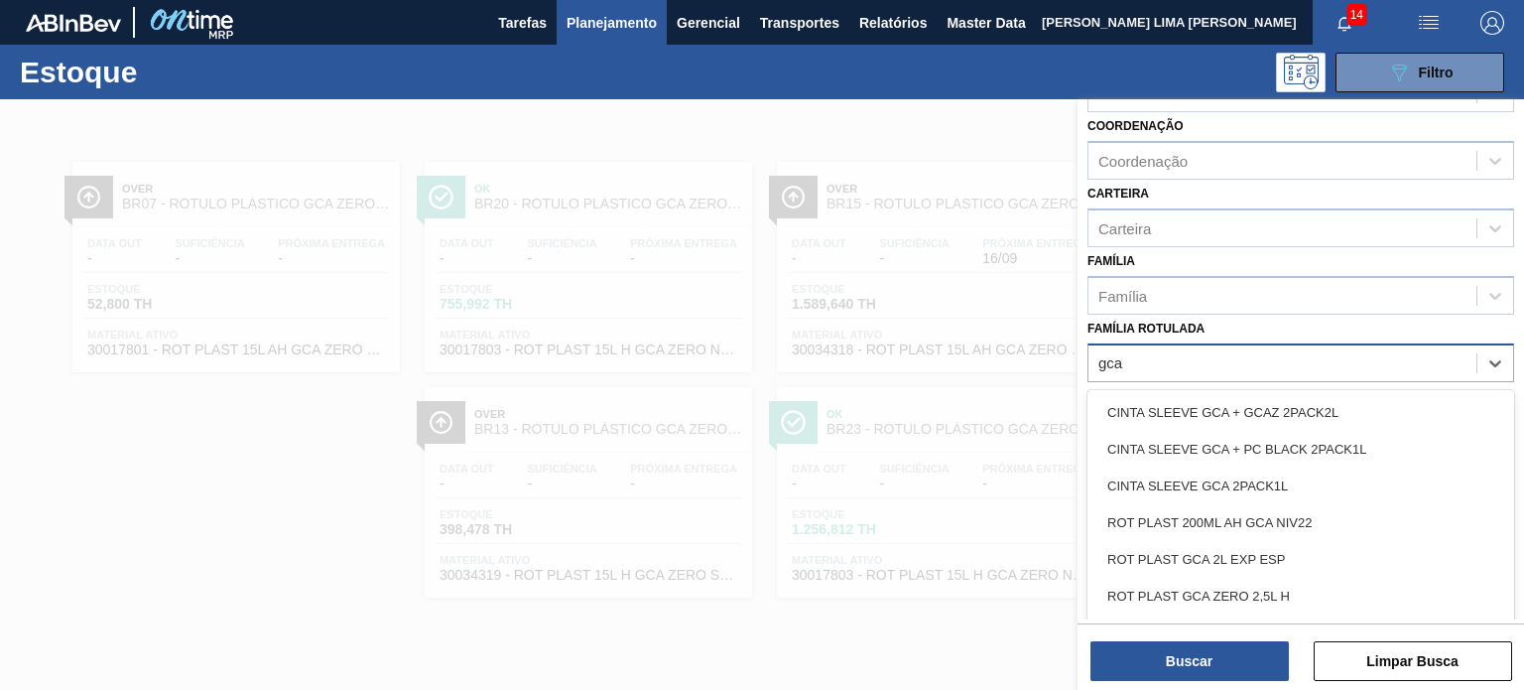
type Rotulada "gca"
type Rotulada "gca 1l"
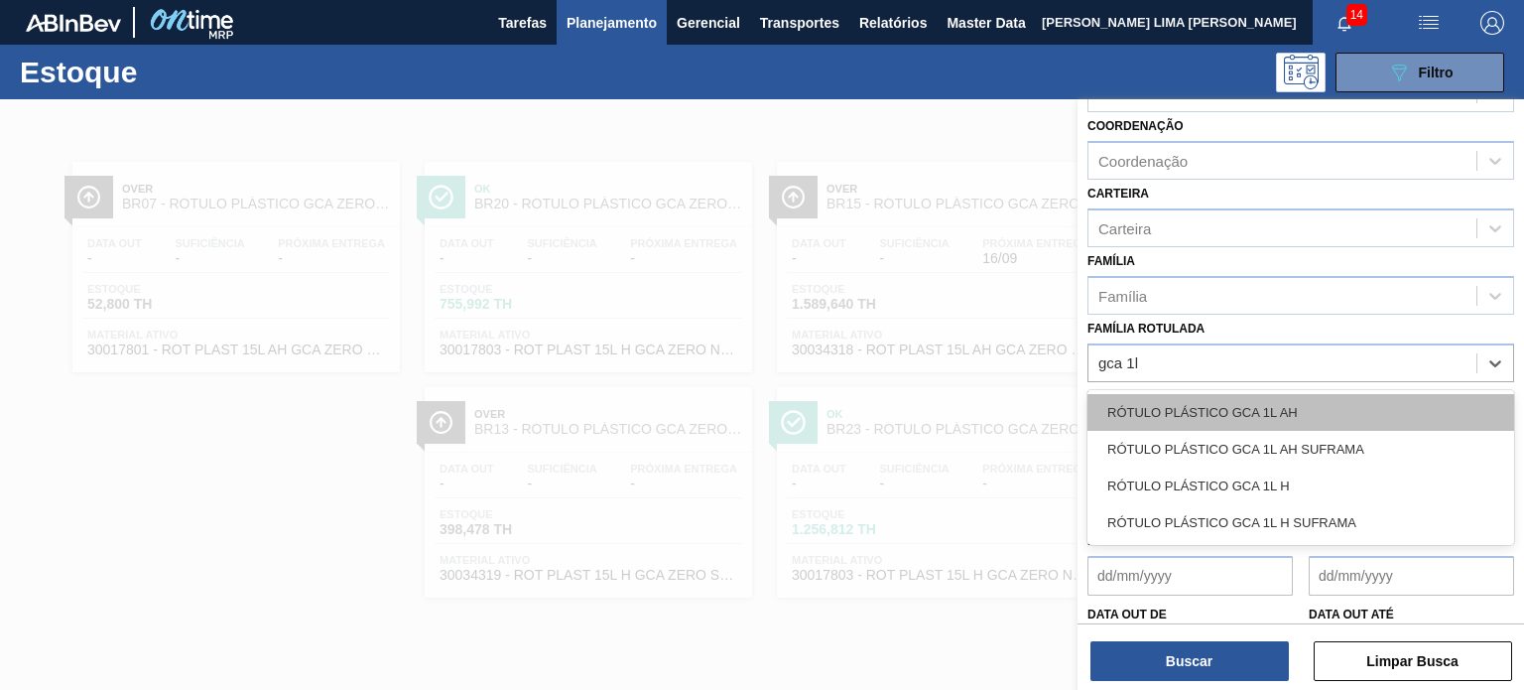
click at [1270, 418] on div "RÓTULO PLÁSTICO GCA 1L AH" at bounding box center [1300, 412] width 427 height 37
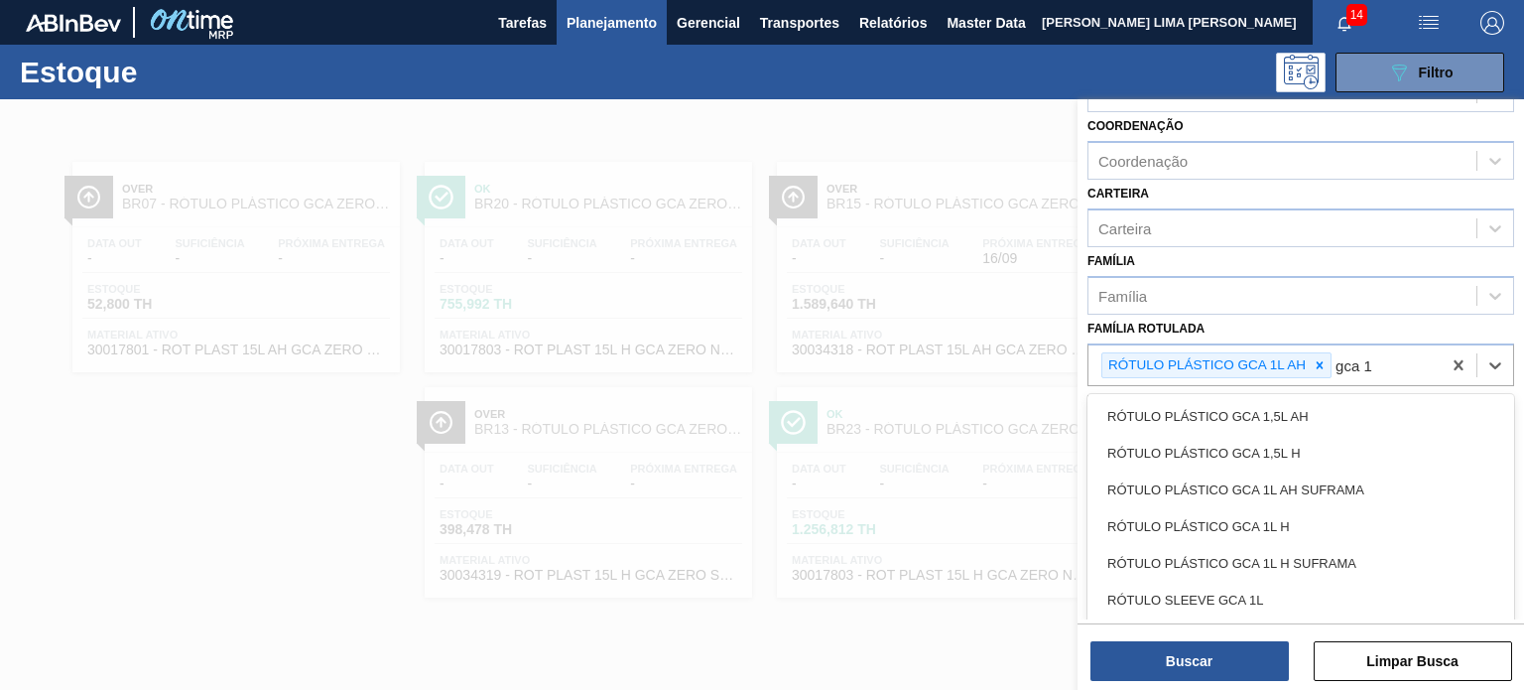
type Rotulada "gca 1l"
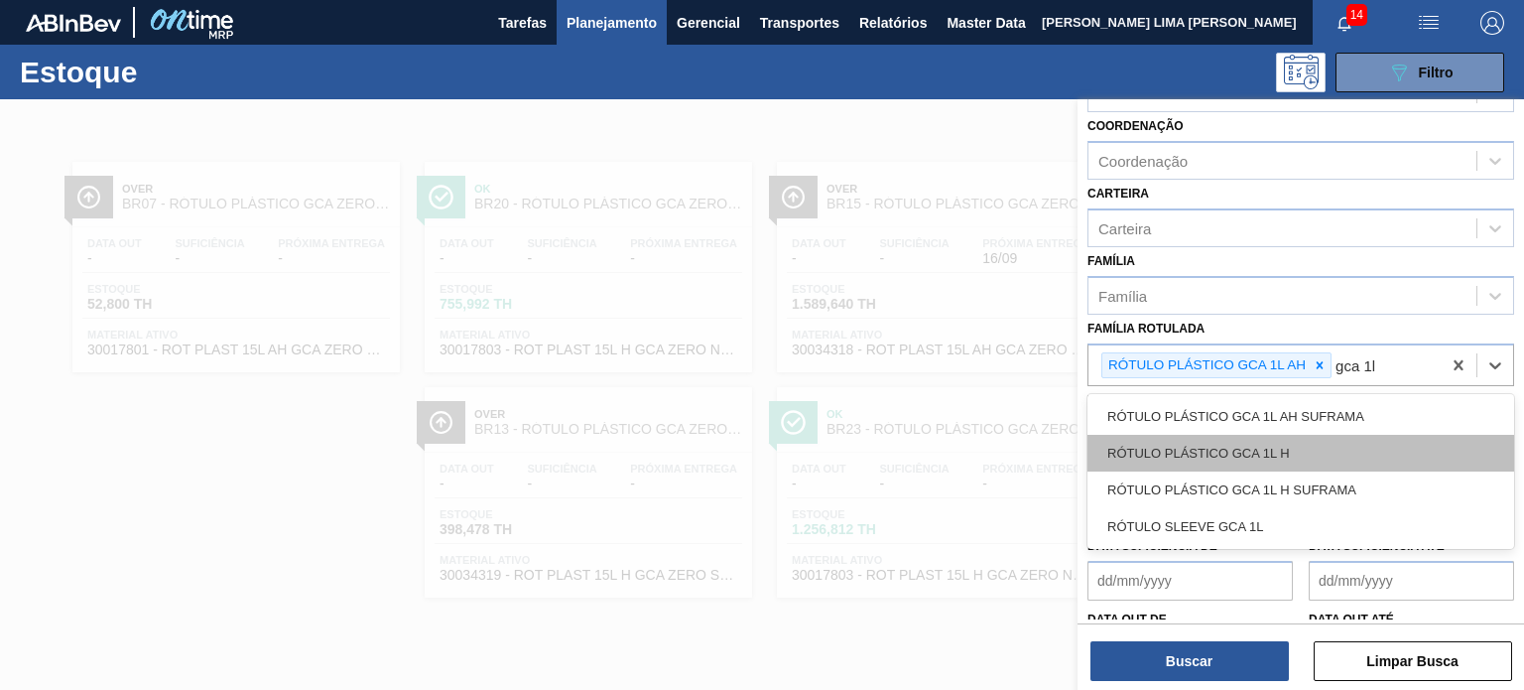
click at [1294, 443] on div "RÓTULO PLÁSTICO GCA 1L H" at bounding box center [1300, 453] width 427 height 37
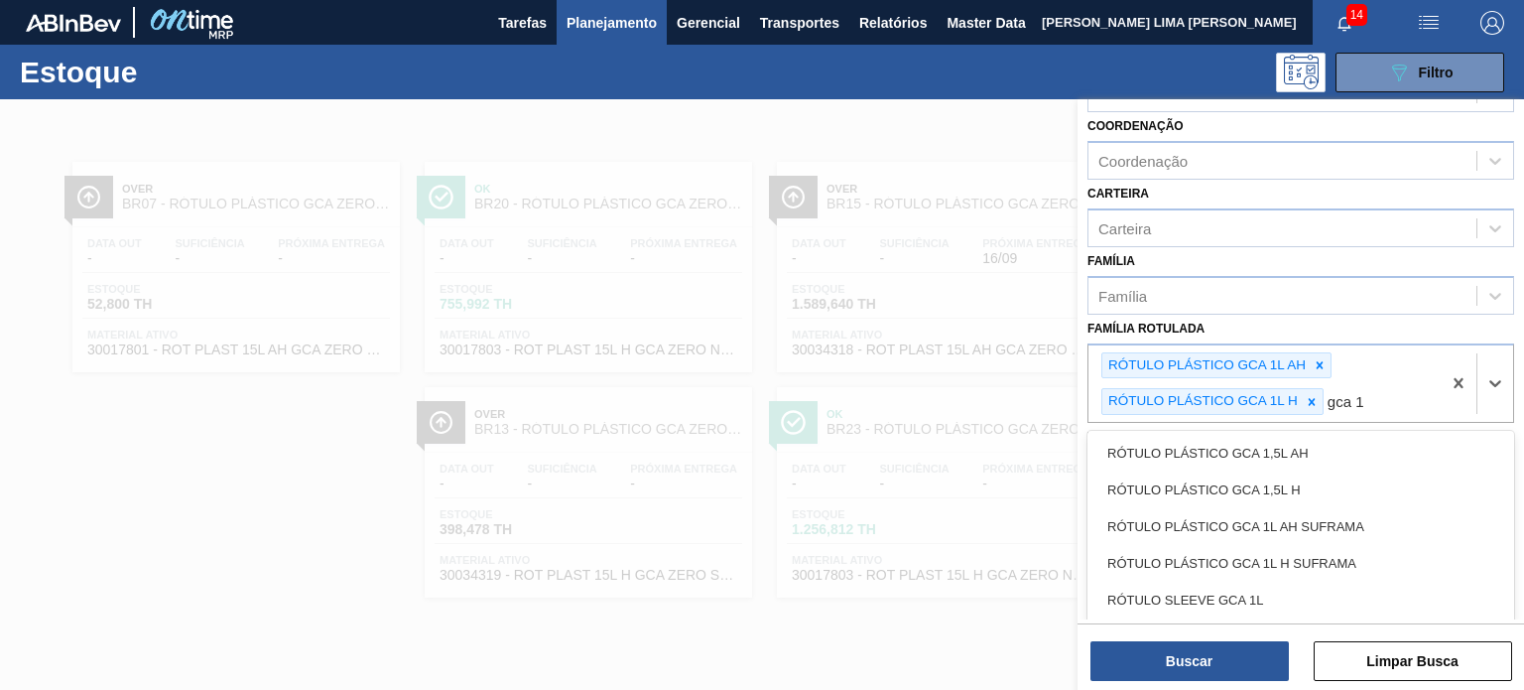
type Rotulada "gca 1l"
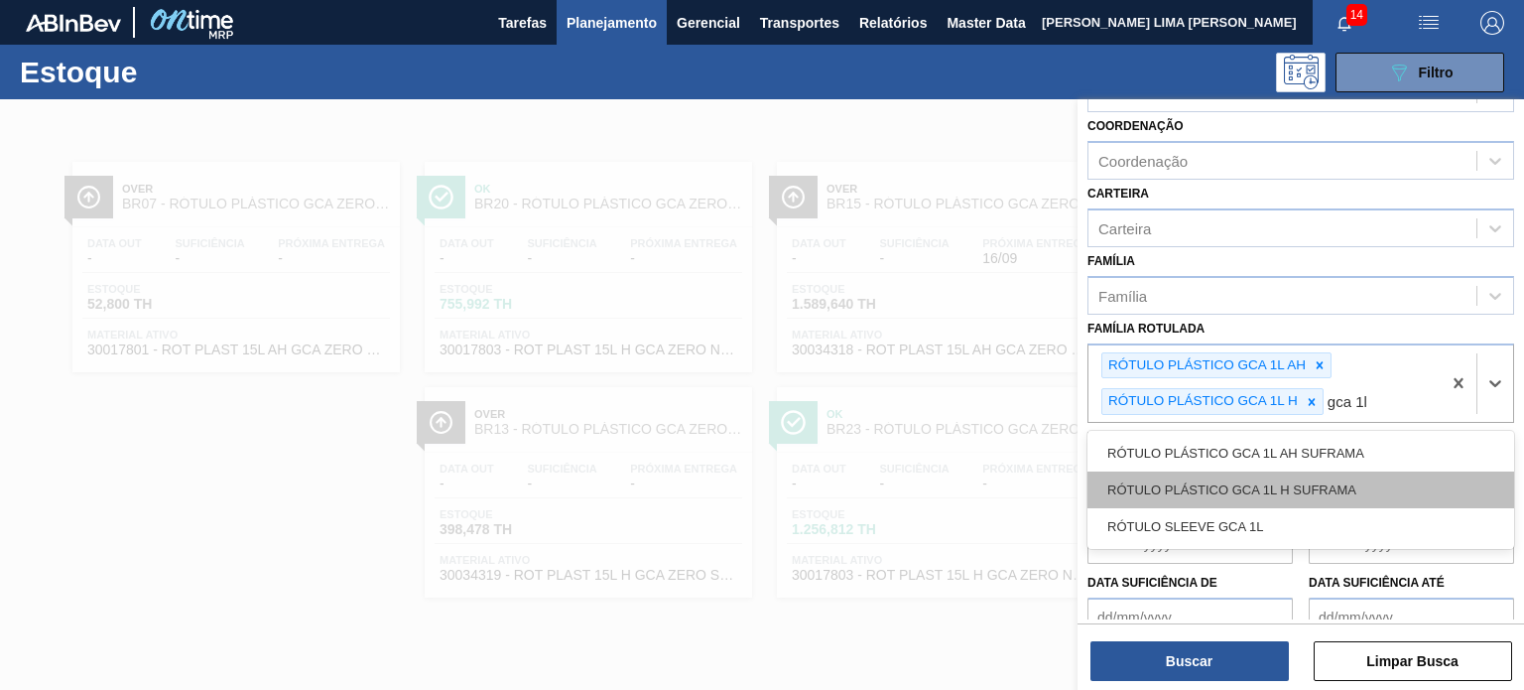
click at [1333, 471] on div "RÓTULO PLÁSTICO GCA 1L H SUFRAMA" at bounding box center [1300, 489] width 427 height 37
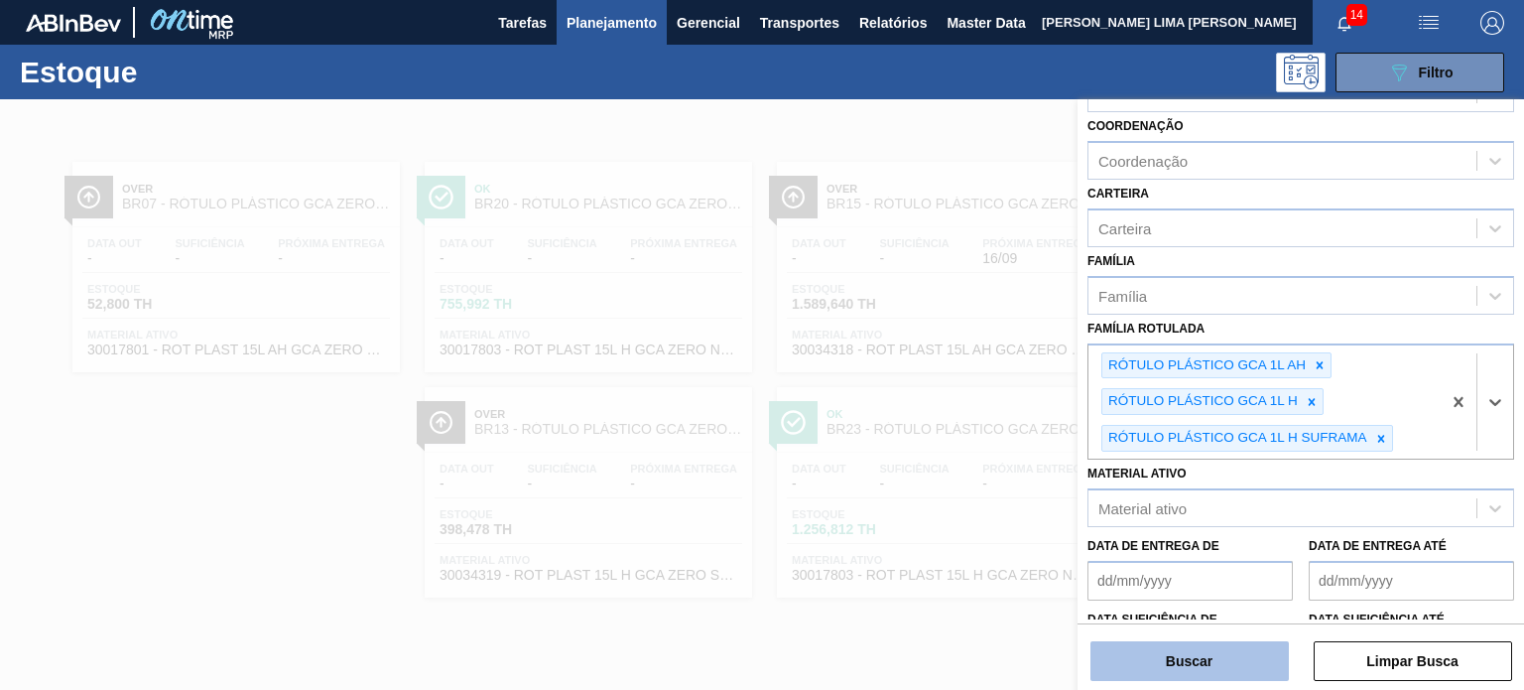
click at [1230, 649] on button "Buscar" at bounding box center [1189, 661] width 198 height 40
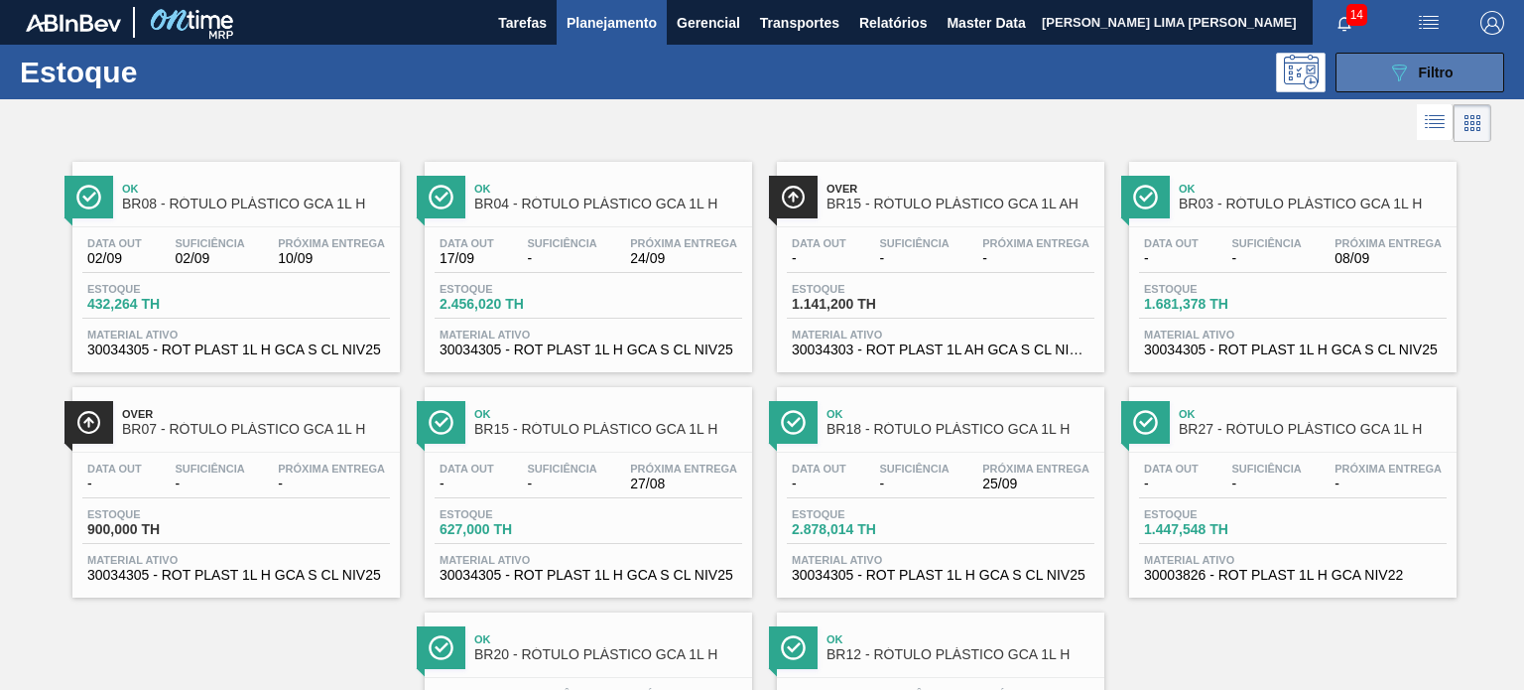
drag, startPoint x: 1385, startPoint y: 78, endPoint x: 1388, endPoint y: 88, distance: 10.4
click at [1387, 78] on icon "089F7B8B-B2A5-4AFE-B5C0-19BA573D28AC" at bounding box center [1399, 73] width 24 height 24
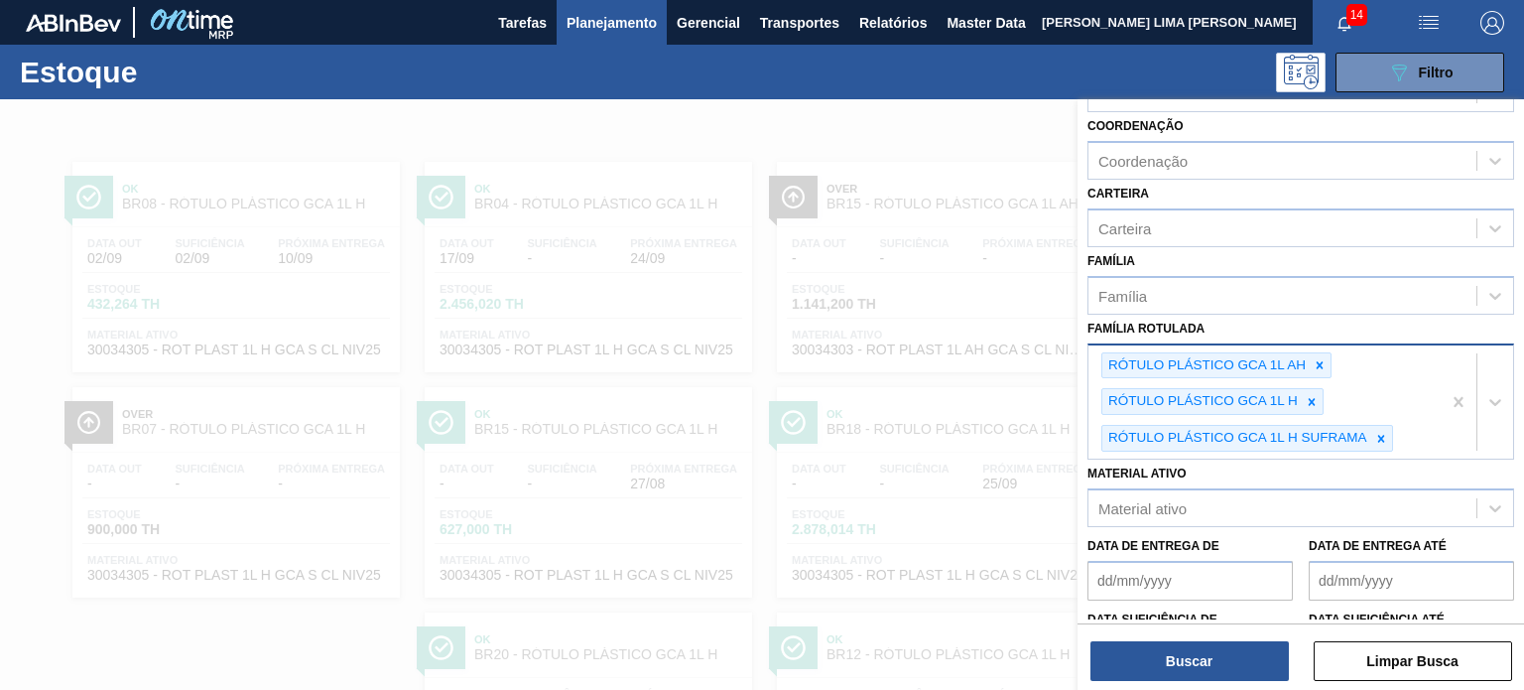
click at [1411, 426] on div "RÓTULO PLÁSTICO GCA 1L AH RÓTULO PLÁSTICO GCA 1L H RÓTULO PLÁSTICO GCA 1L H SUF…" at bounding box center [1264, 402] width 352 height 114
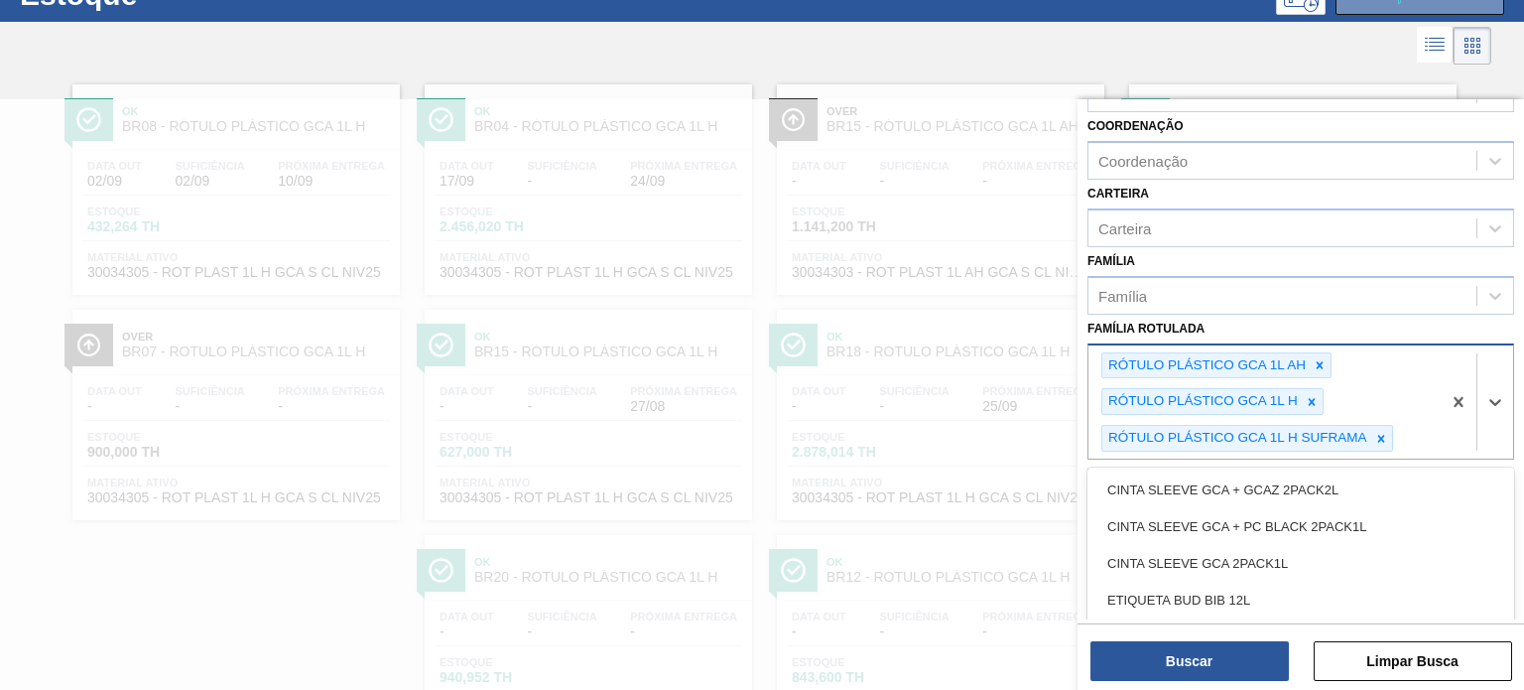
scroll to position [78, 0]
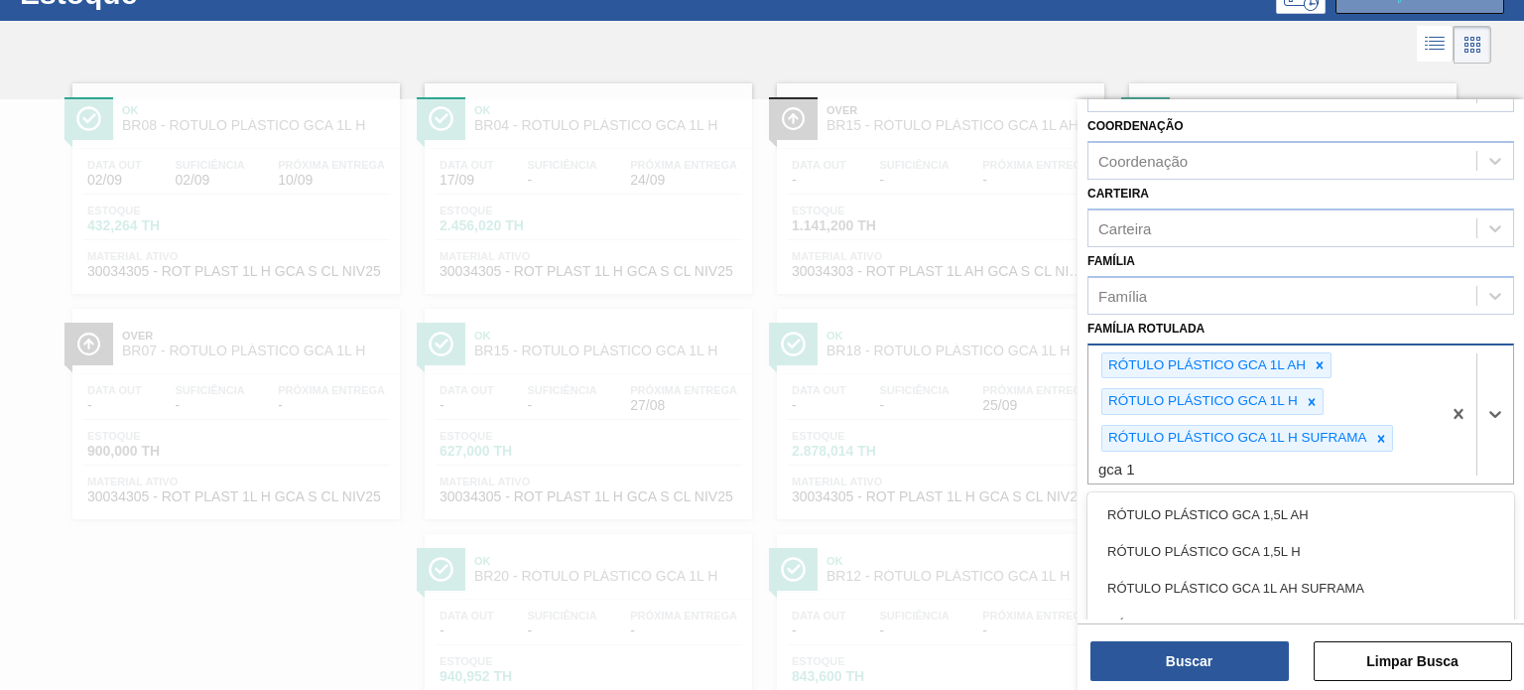
type Rotulada "gca 1l"
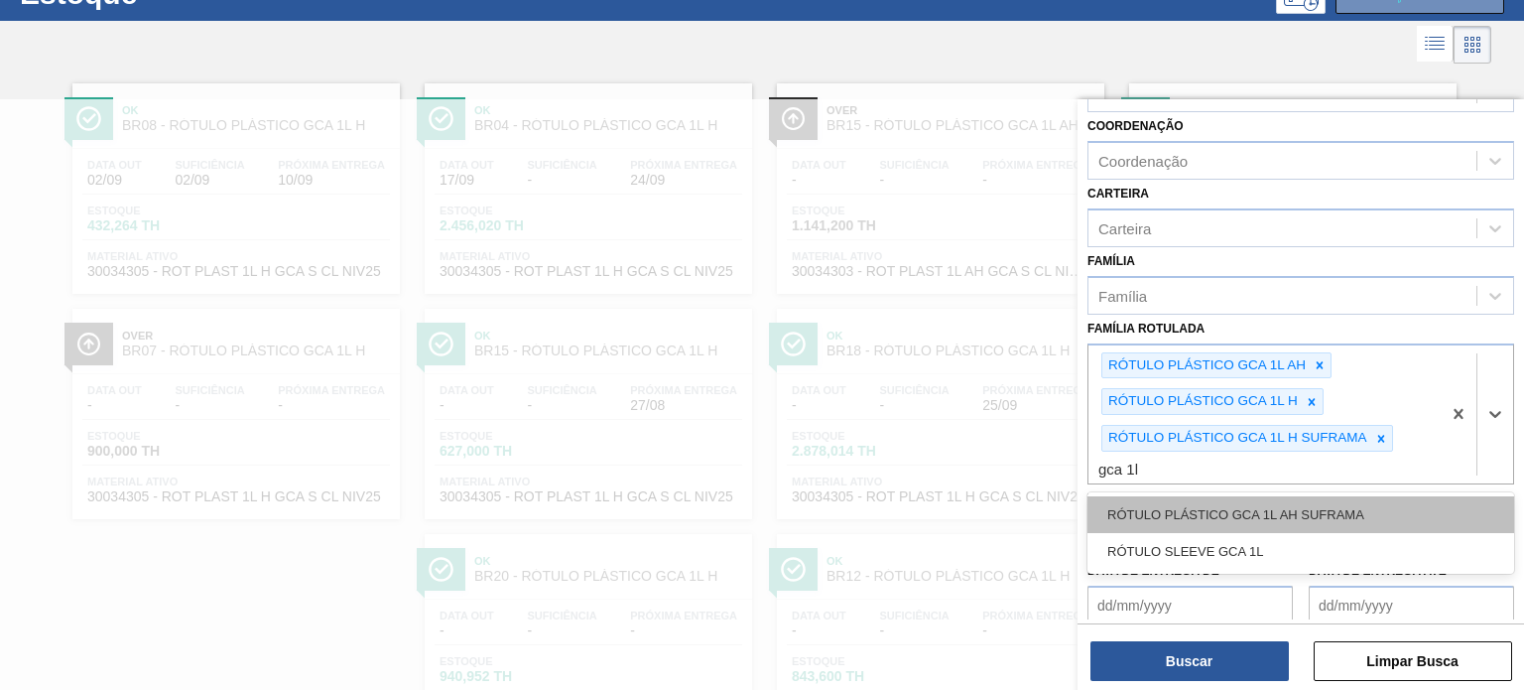
click at [1403, 508] on div "RÓTULO PLÁSTICO GCA 1L AH SUFRAMA" at bounding box center [1300, 514] width 427 height 37
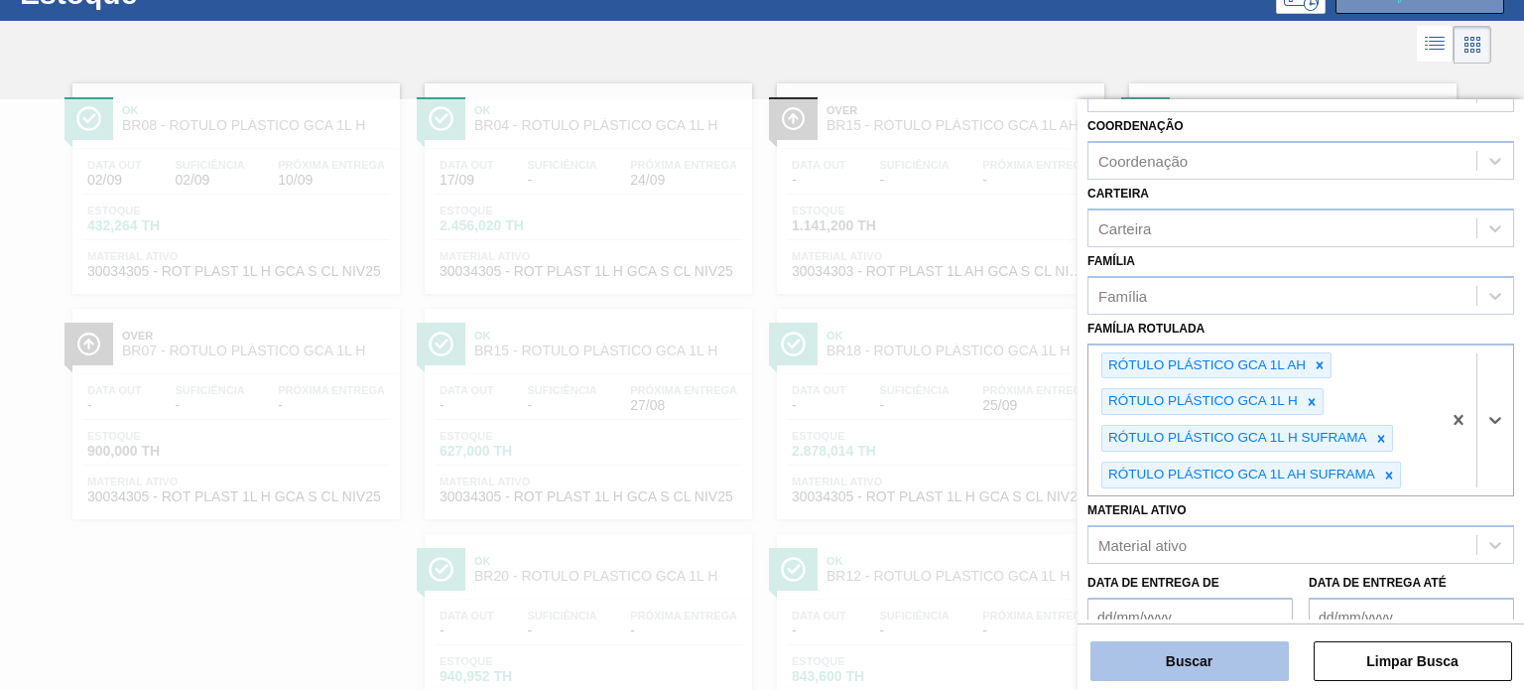
click at [1238, 666] on button "Buscar" at bounding box center [1189, 661] width 198 height 40
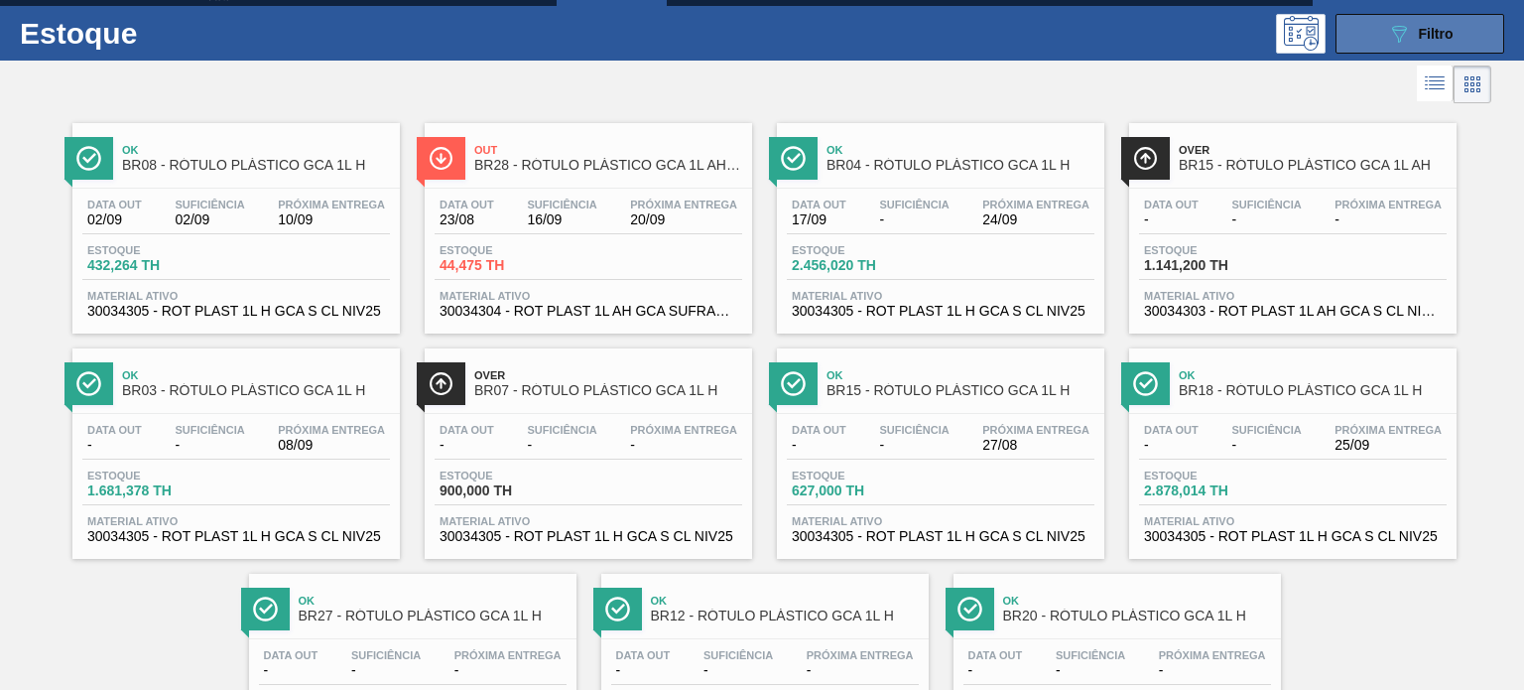
scroll to position [0, 0]
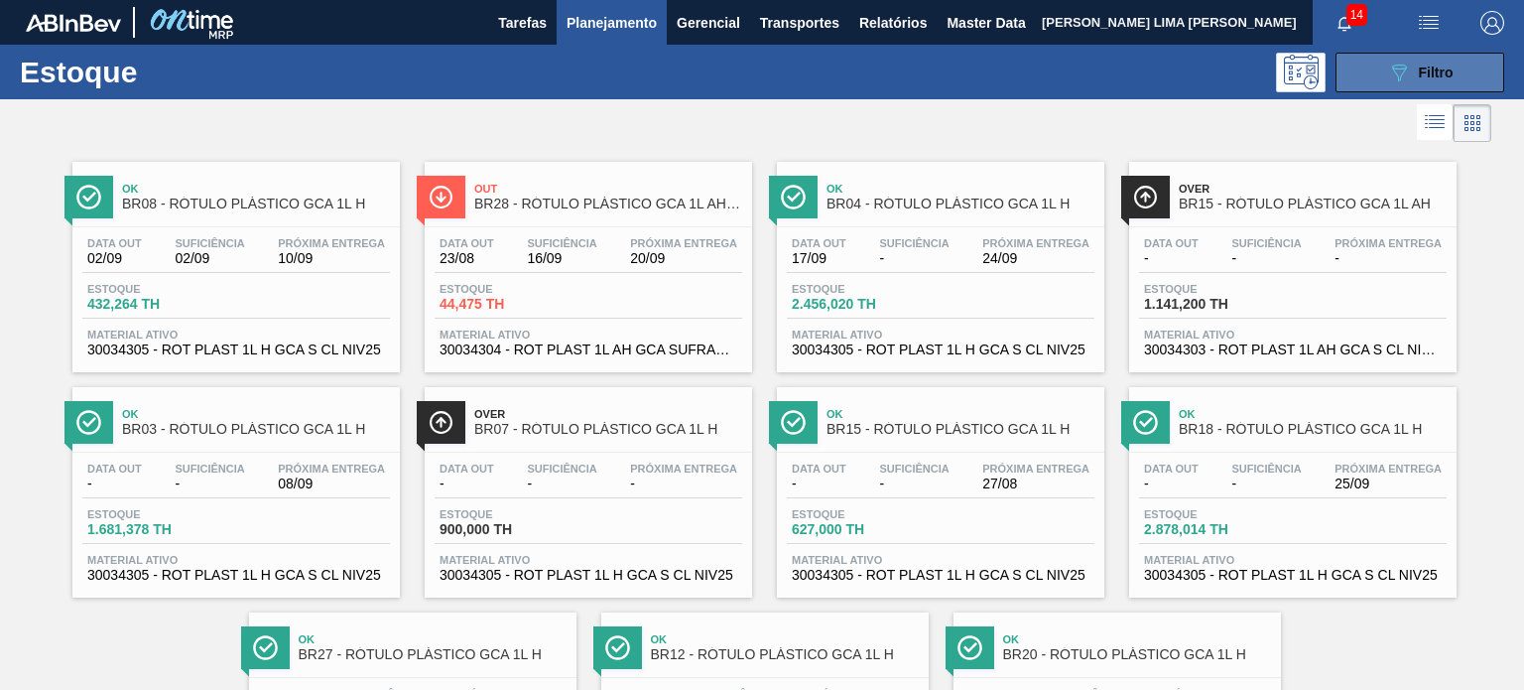
click at [1419, 84] on button "089F7B8B-B2A5-4AFE-B5C0-19BA573D28AC Filtro" at bounding box center [1420, 73] width 169 height 40
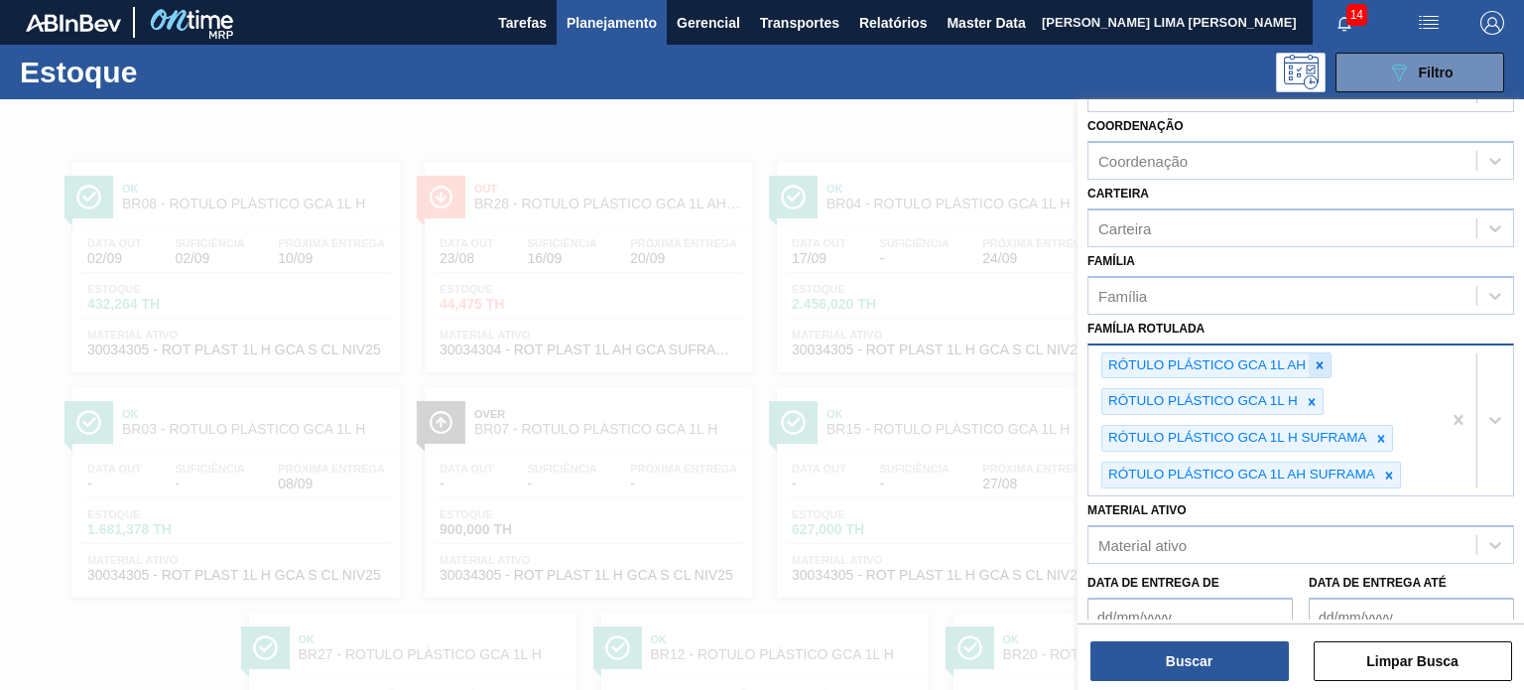
click at [1319, 364] on icon at bounding box center [1320, 365] width 14 height 14
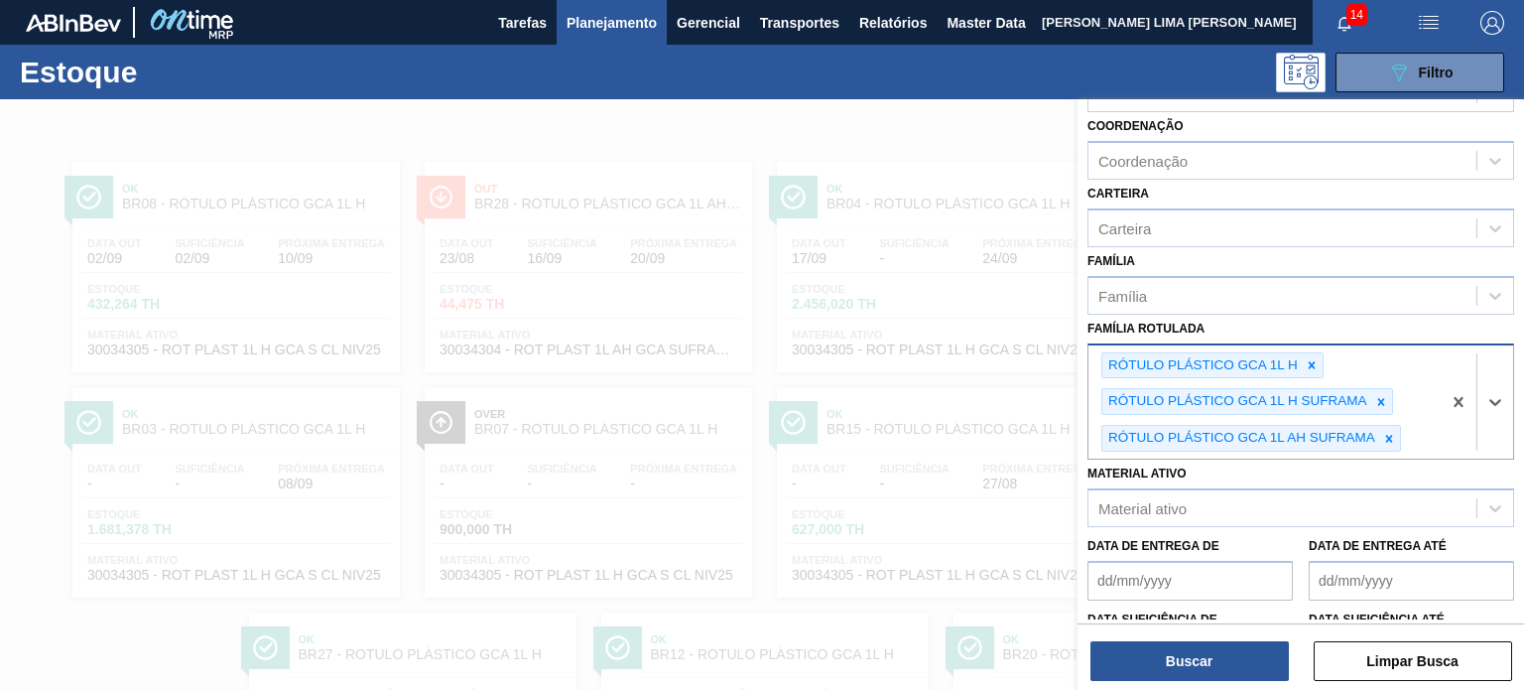
click at [1318, 364] on div at bounding box center [1312, 365] width 22 height 25
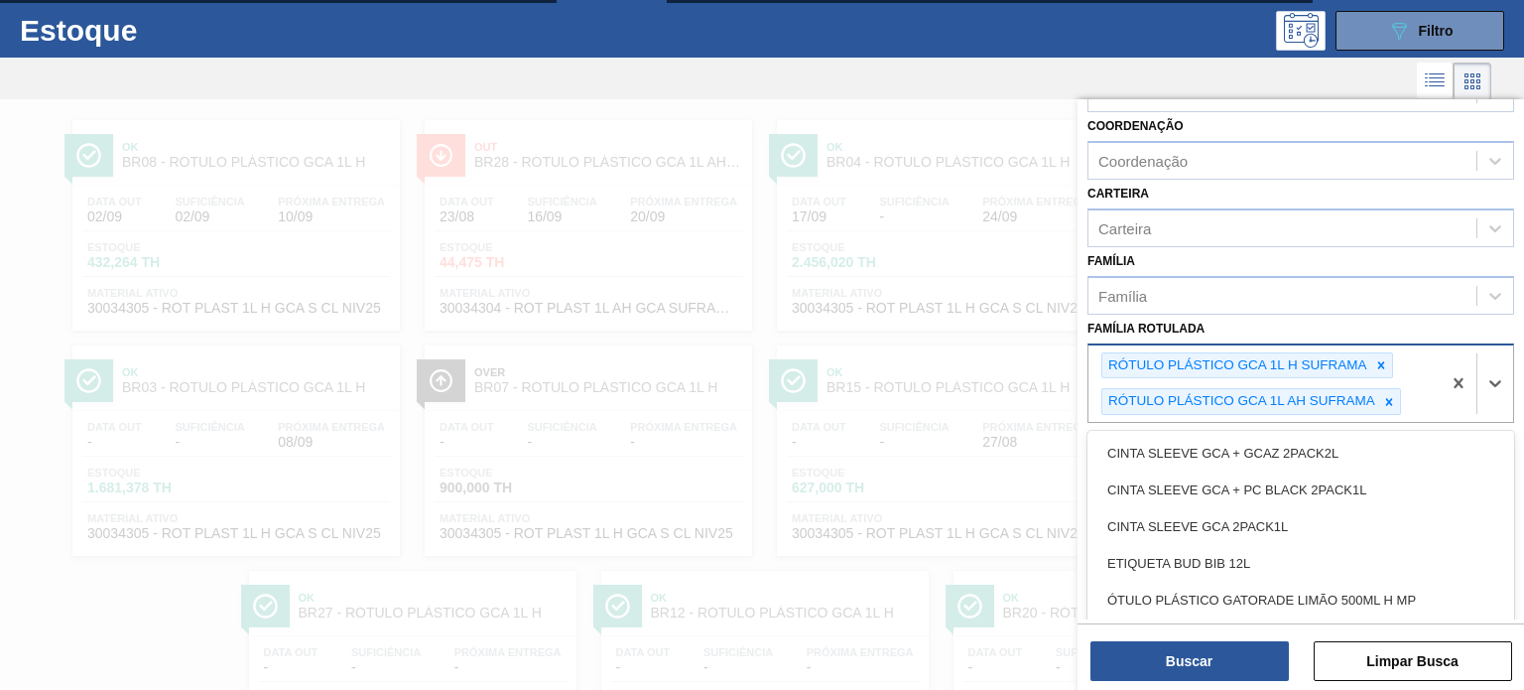
click at [1318, 364] on div "RÓTULO PLÁSTICO GCA 1L H SUFRAMA" at bounding box center [1236, 365] width 268 height 25
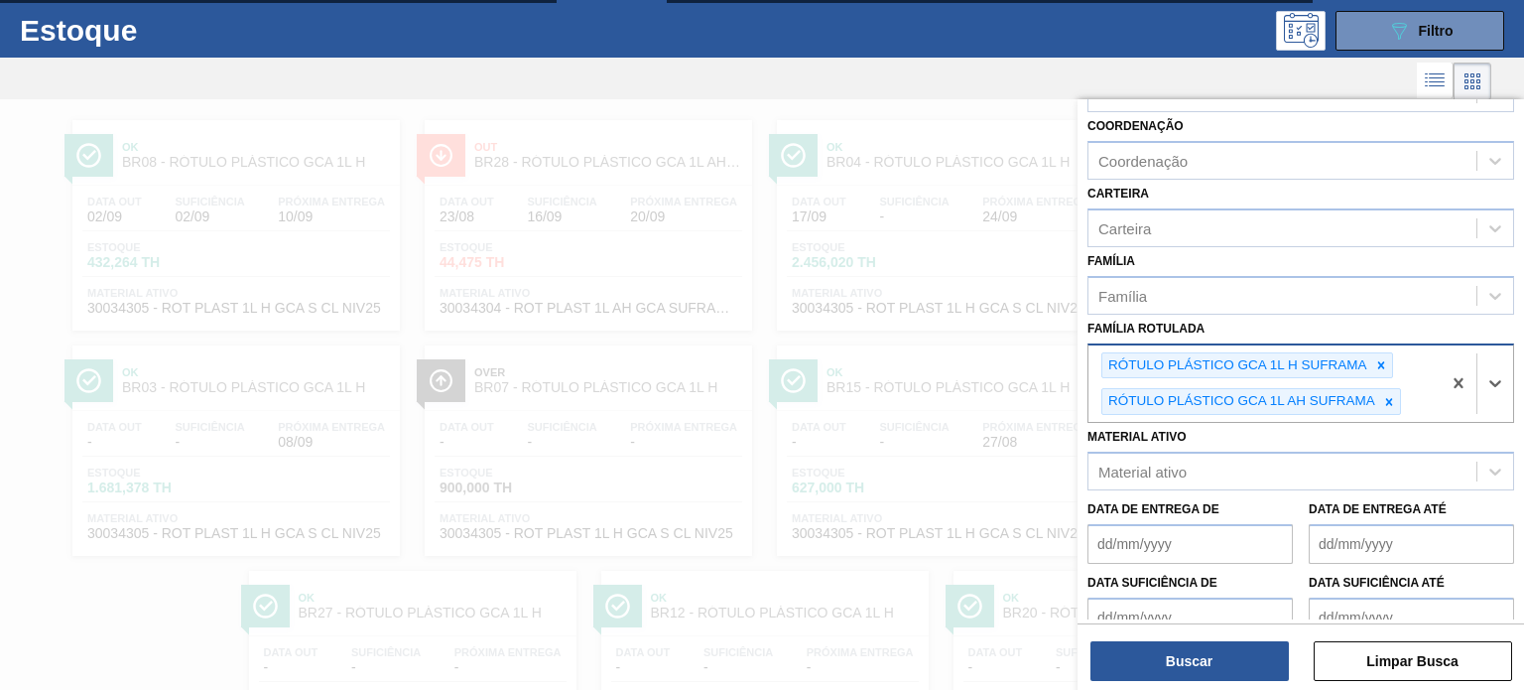
click at [1393, 348] on div "RÓTULO PLÁSTICO GCA 1L H SUFRAMA RÓTULO PLÁSTICO GCA 1L AH SUFRAMA" at bounding box center [1264, 383] width 352 height 77
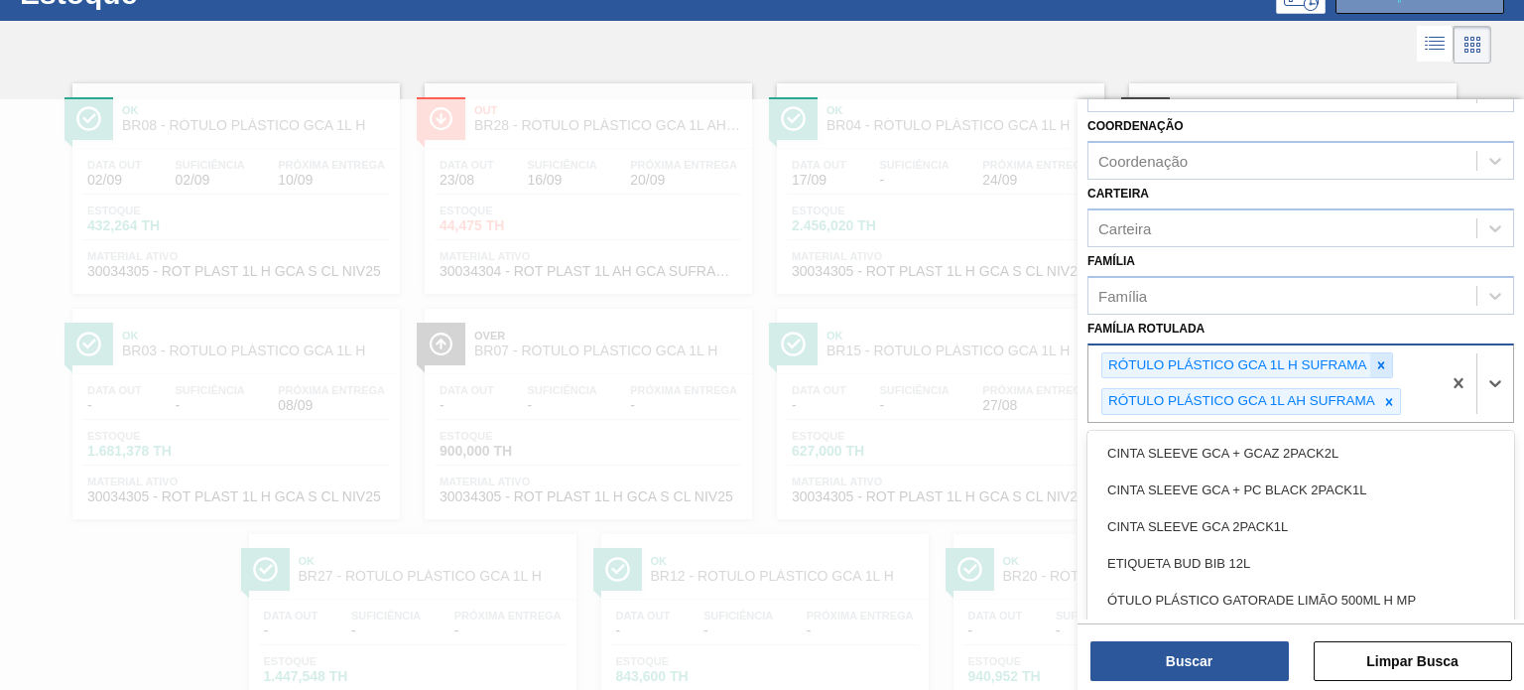
scroll to position [83, 0]
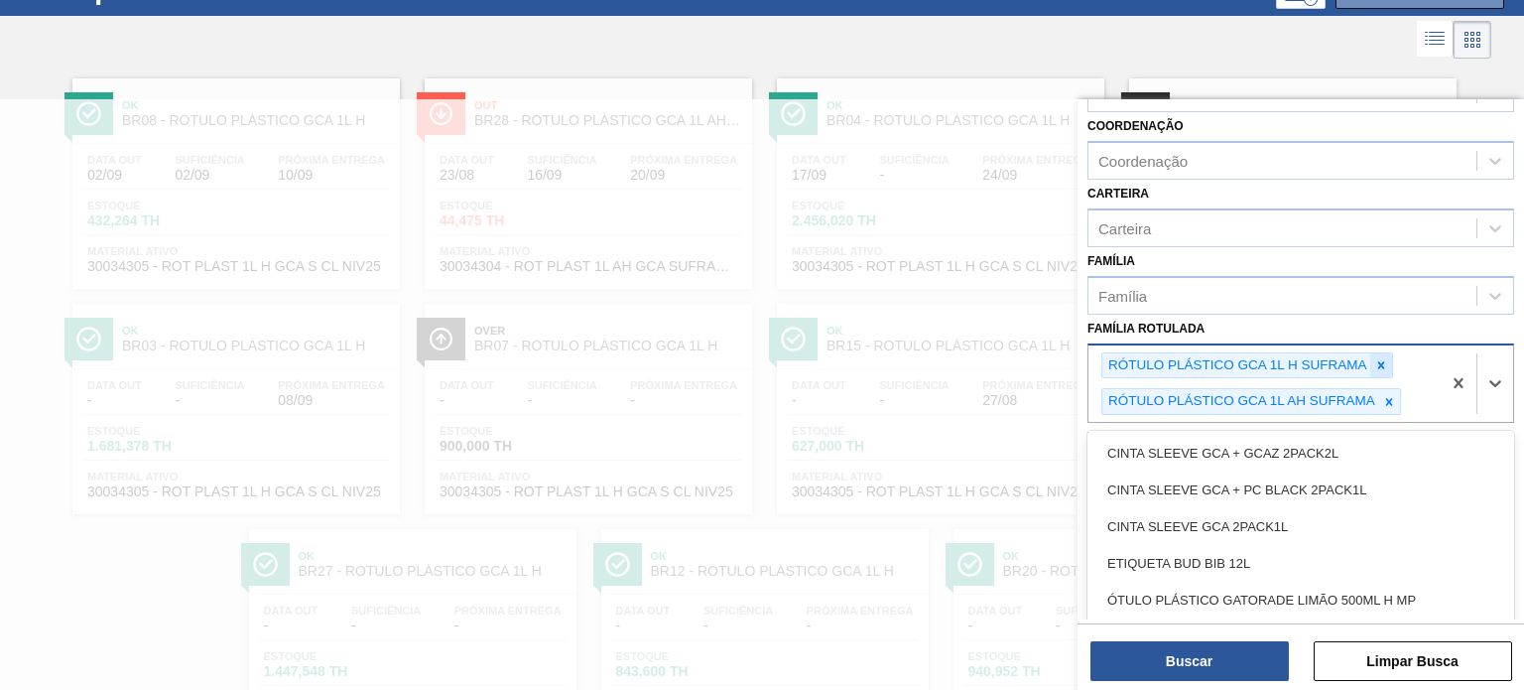
click at [1380, 361] on icon at bounding box center [1380, 364] width 7 height 7
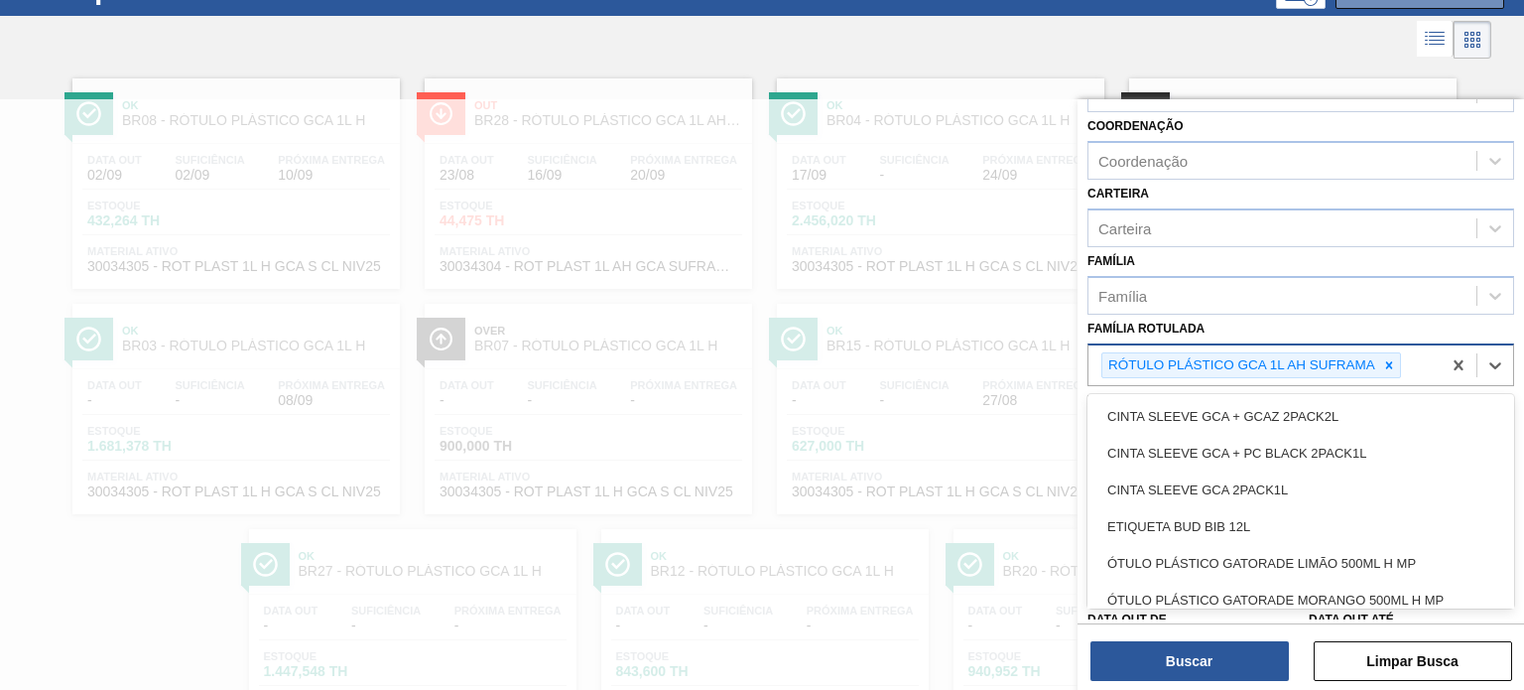
click at [1380, 361] on div at bounding box center [1389, 365] width 22 height 25
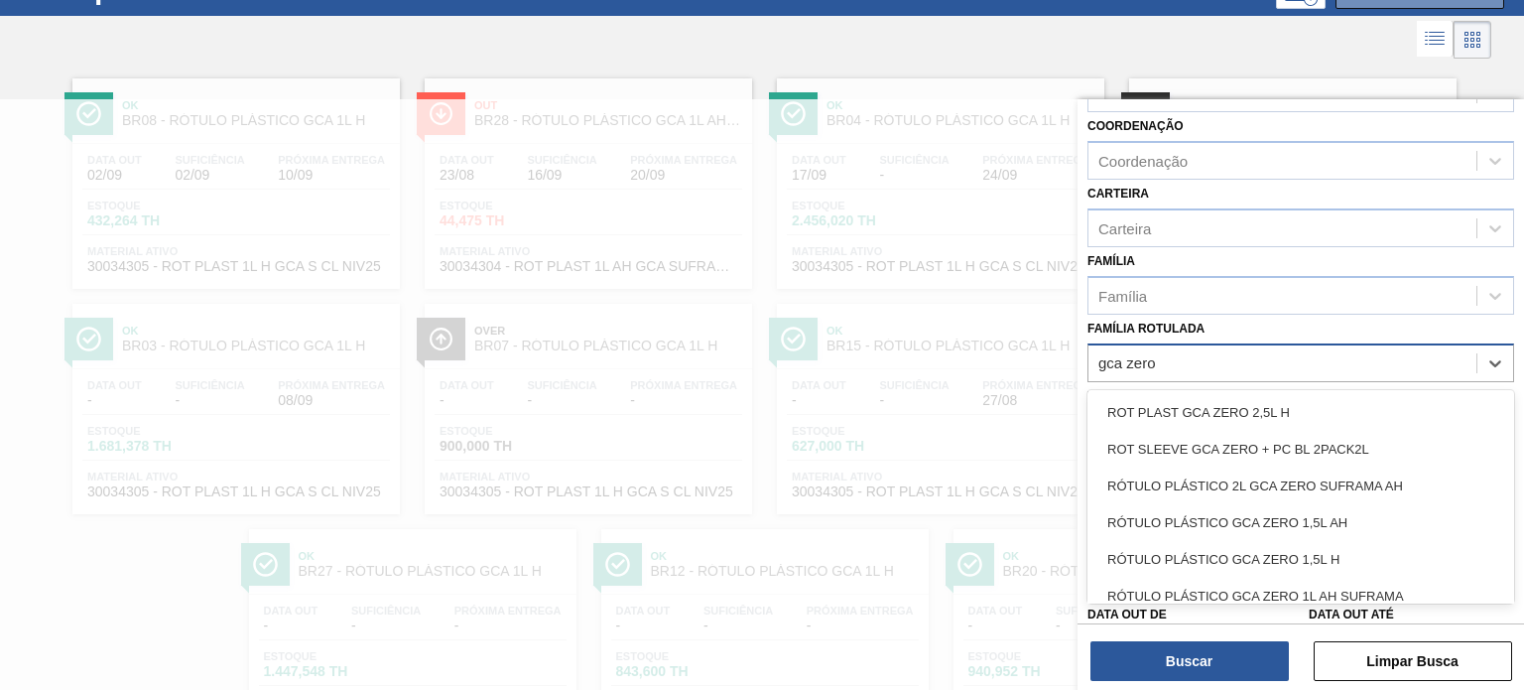
type Rotulada "gca zero 1"
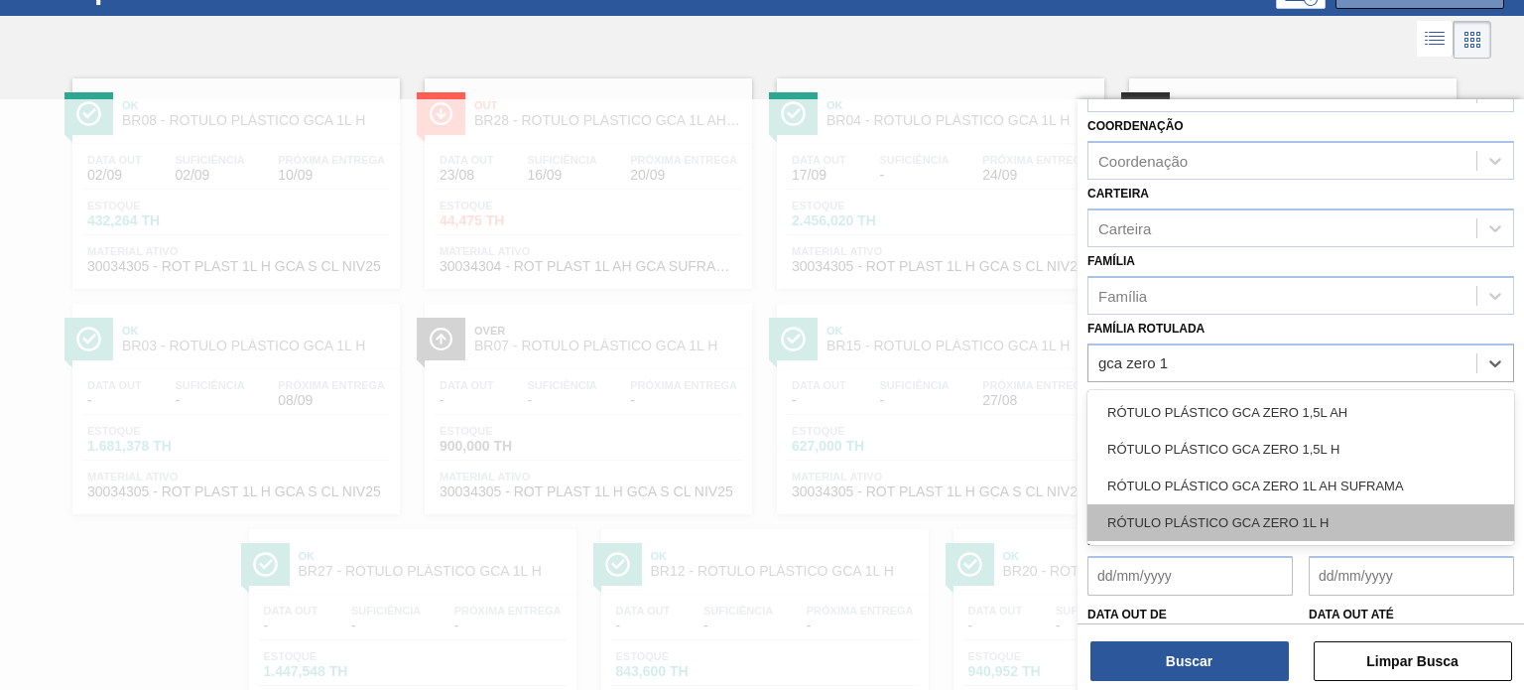
click at [1355, 520] on div "RÓTULO PLÁSTICO GCA ZERO 1L H" at bounding box center [1300, 522] width 427 height 37
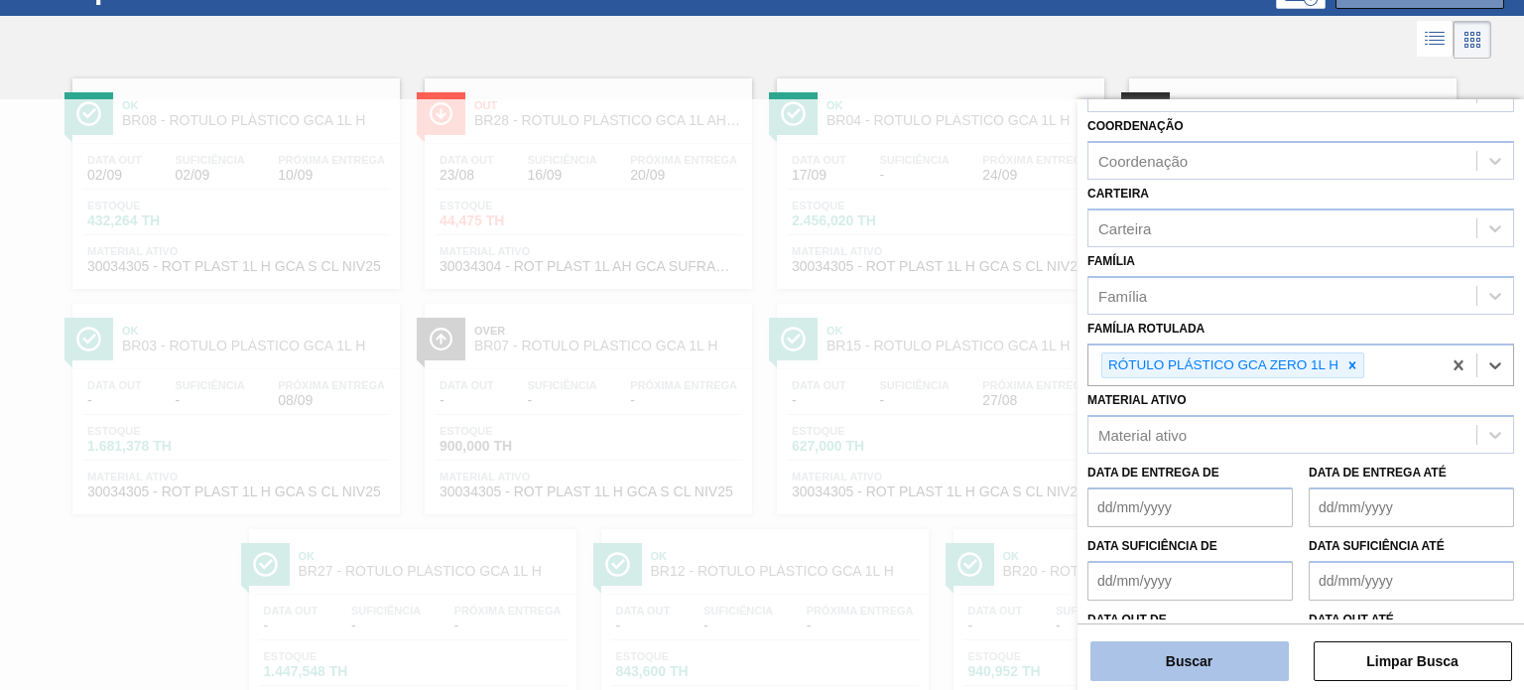
click at [1275, 650] on button "Buscar" at bounding box center [1189, 661] width 198 height 40
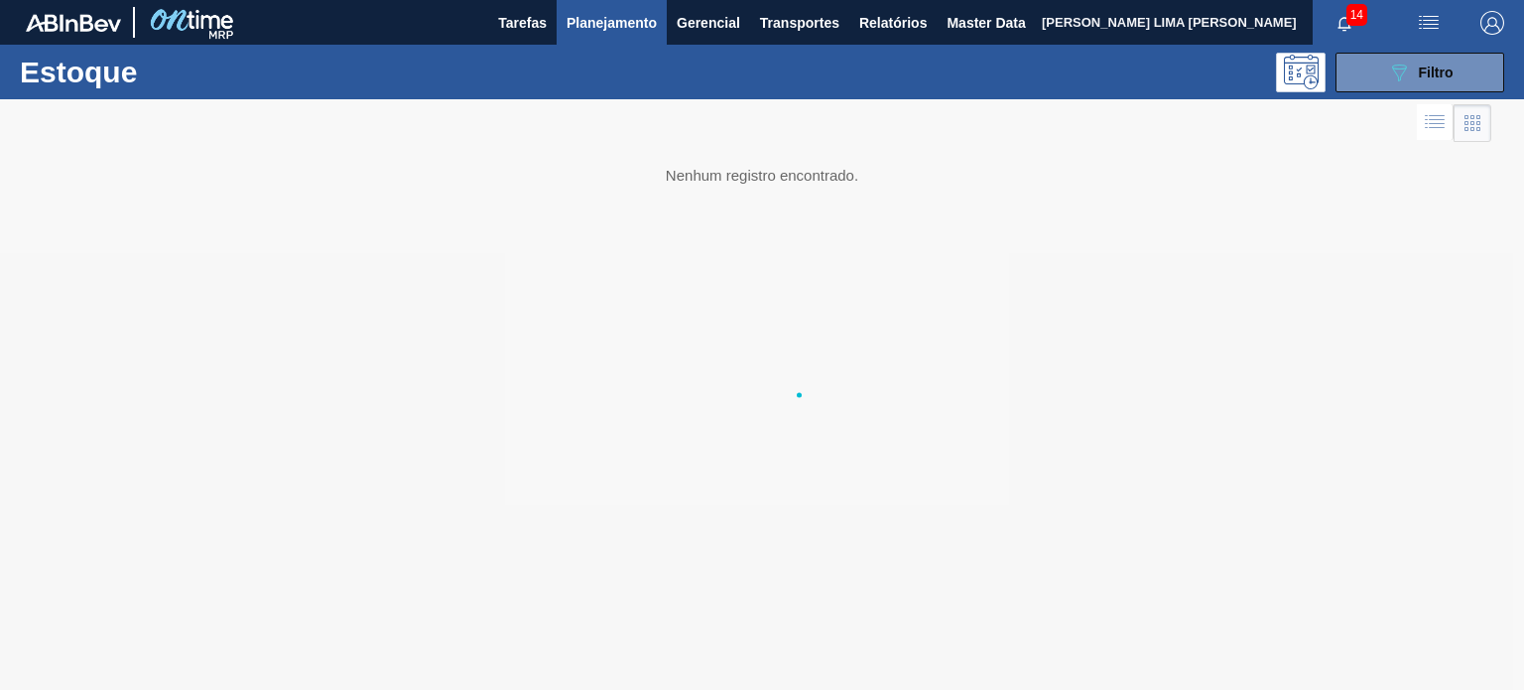
scroll to position [0, 0]
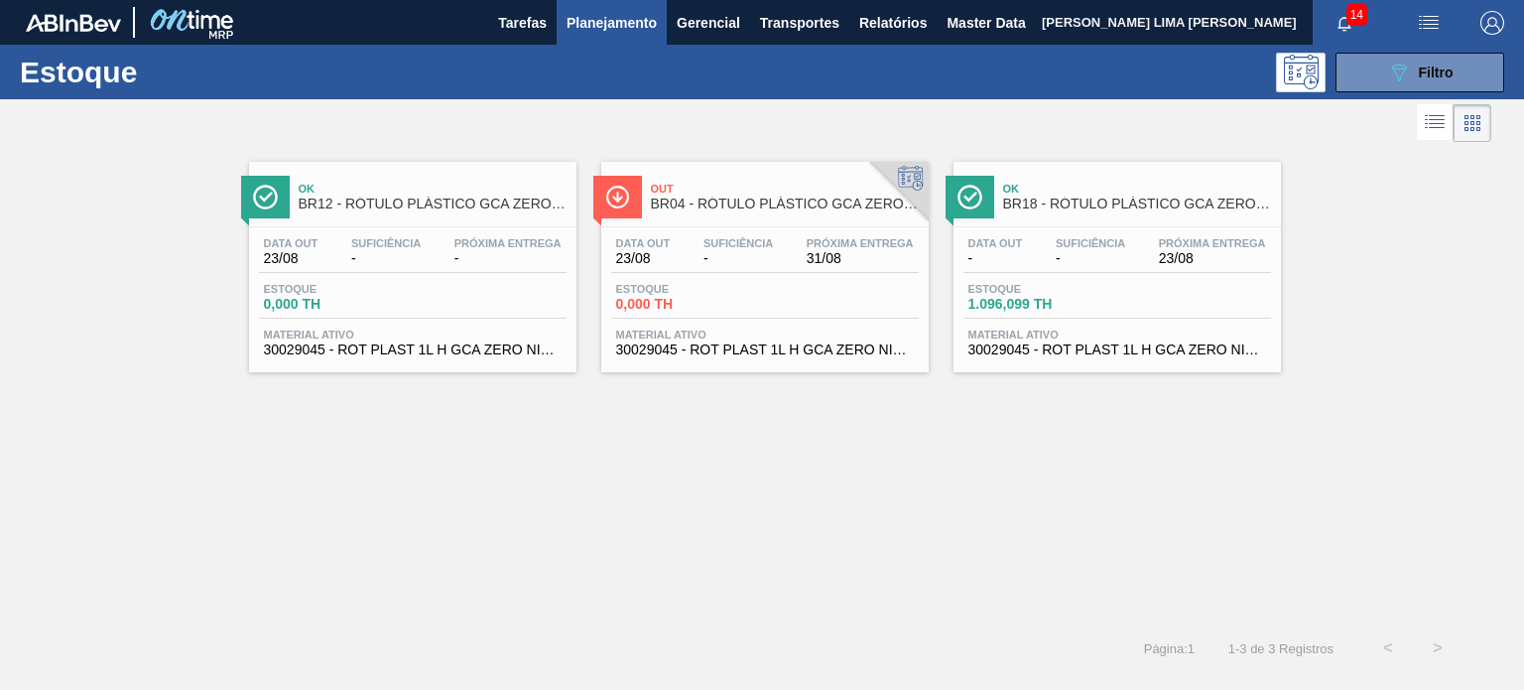
click at [1367, 98] on div "Estoque 089F7B8B-B2A5-4AFE-B5C0-19BA573D28AC Filtro" at bounding box center [762, 72] width 1524 height 55
drag, startPoint x: 1370, startPoint y: 82, endPoint x: 1385, endPoint y: 184, distance: 102.3
click at [1370, 82] on button "089F7B8B-B2A5-4AFE-B5C0-19BA573D28AC Filtro" at bounding box center [1420, 73] width 169 height 40
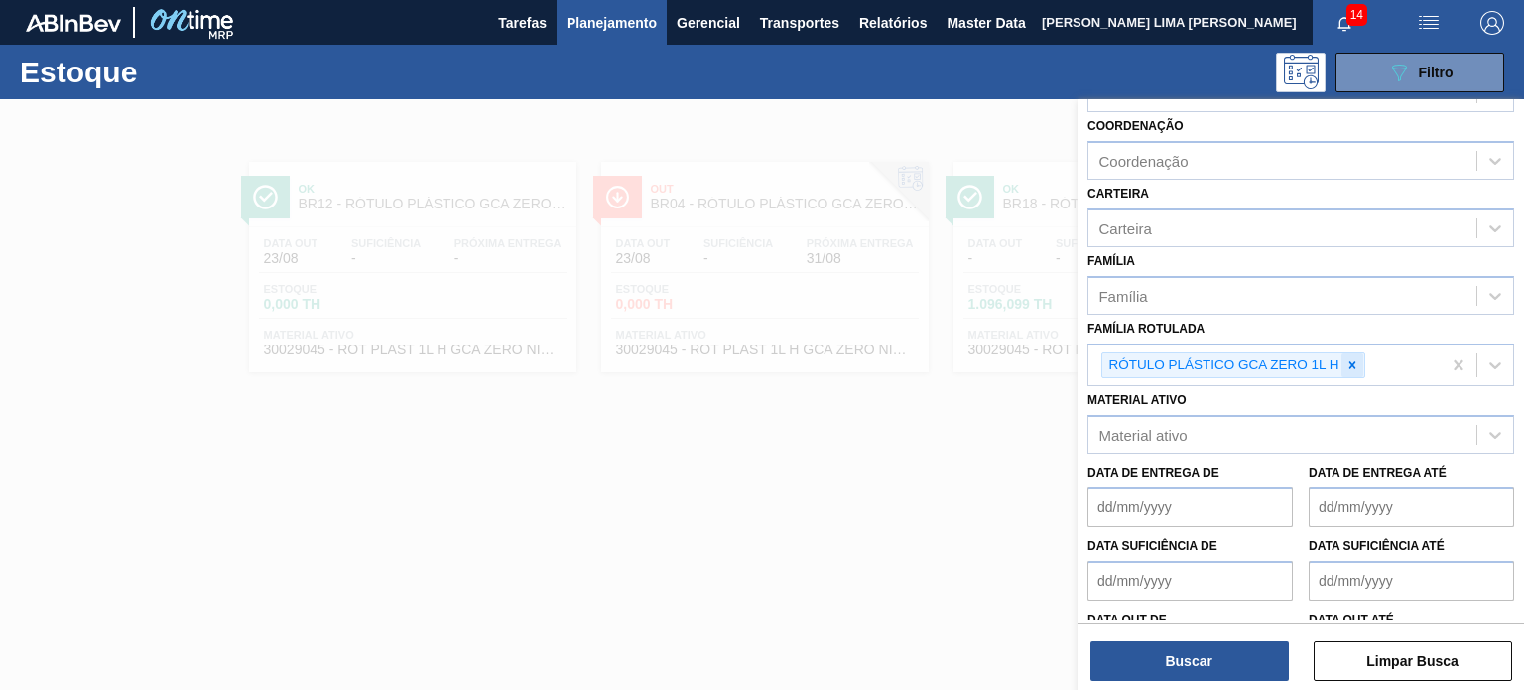
click at [1356, 364] on div at bounding box center [1352, 365] width 22 height 25
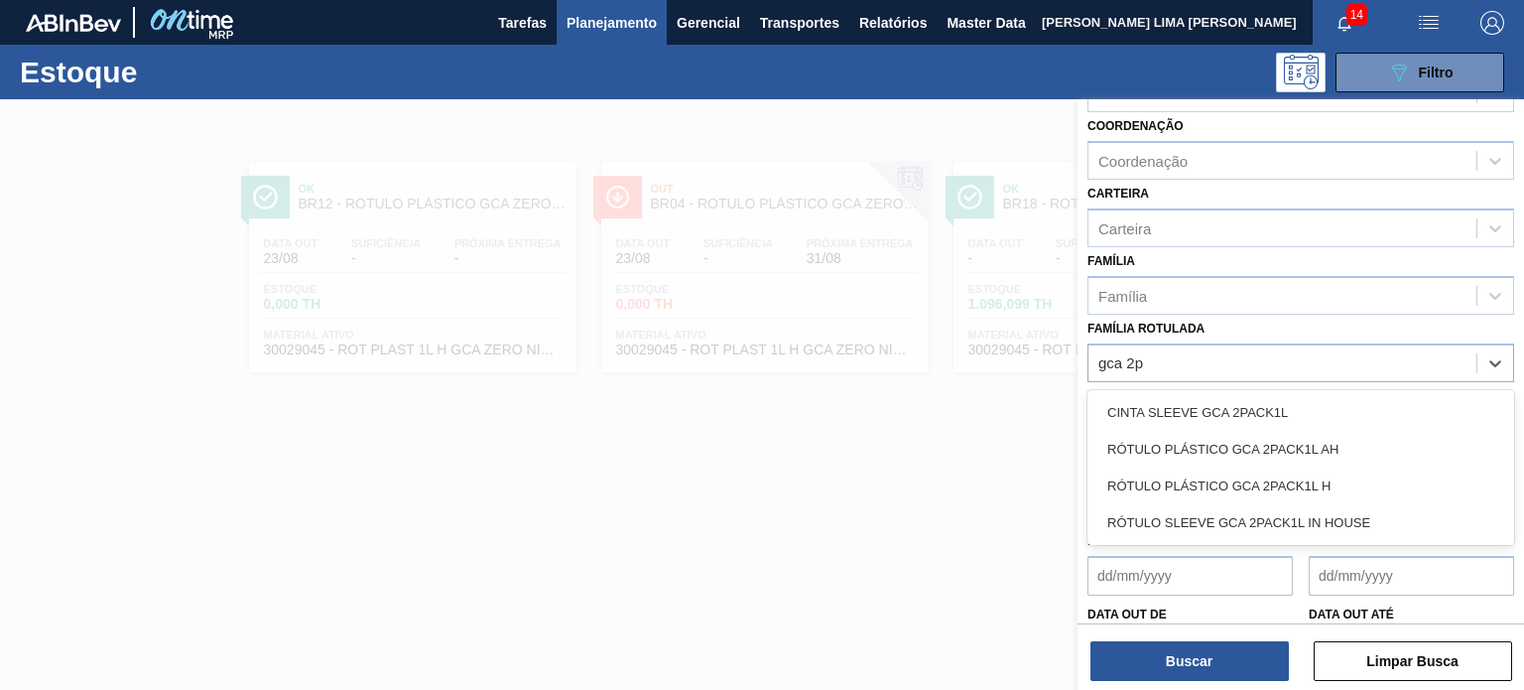
type Rotulada "gca 2pa"
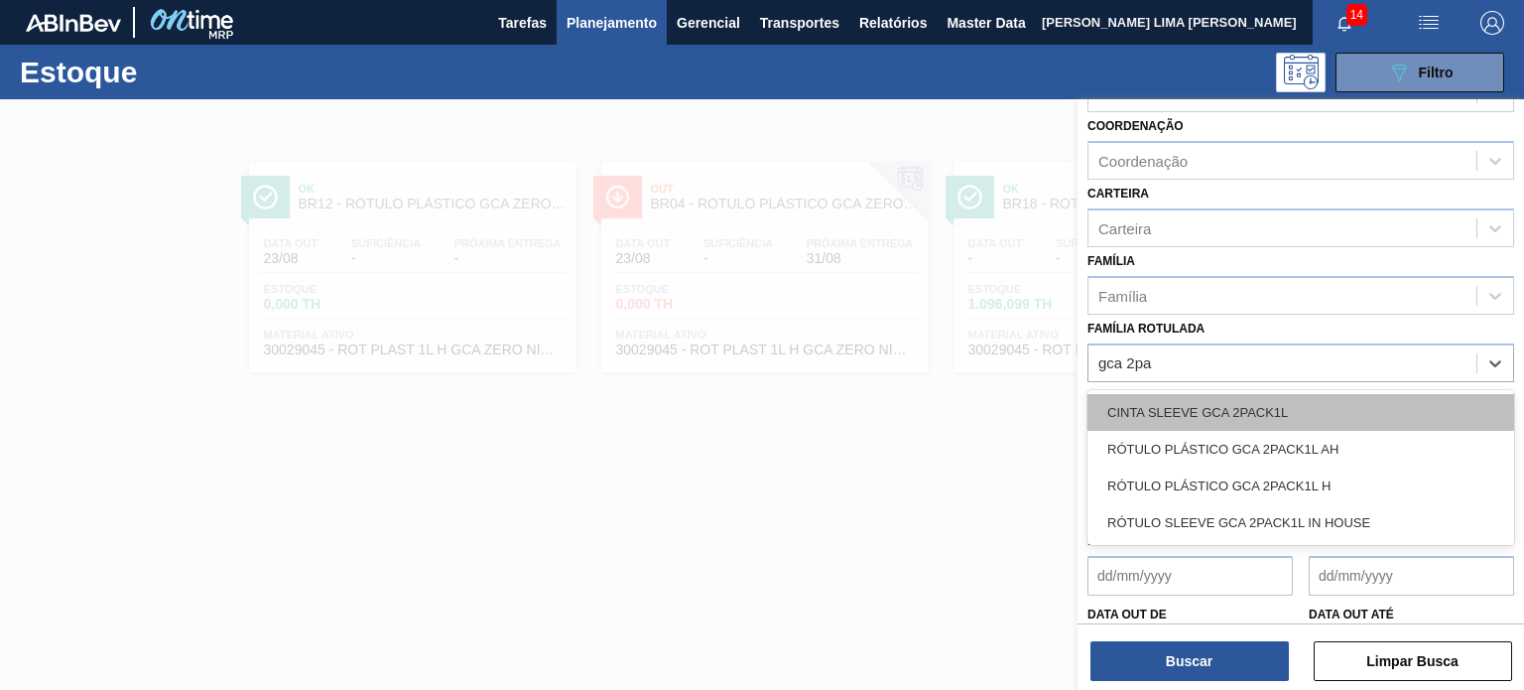
click at [1348, 420] on div "CINTA SLEEVE GCA 2PACK1L" at bounding box center [1300, 412] width 427 height 37
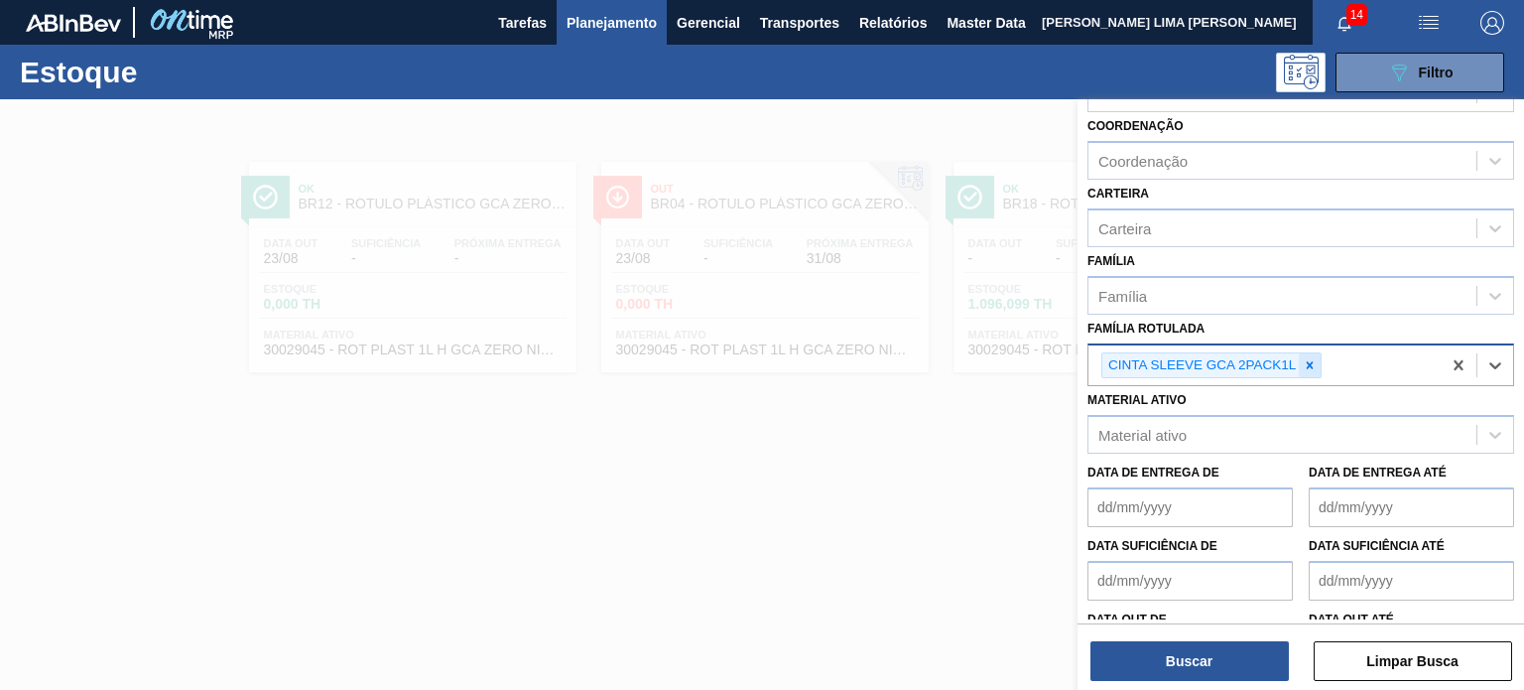
click at [1309, 366] on icon at bounding box center [1310, 365] width 14 height 14
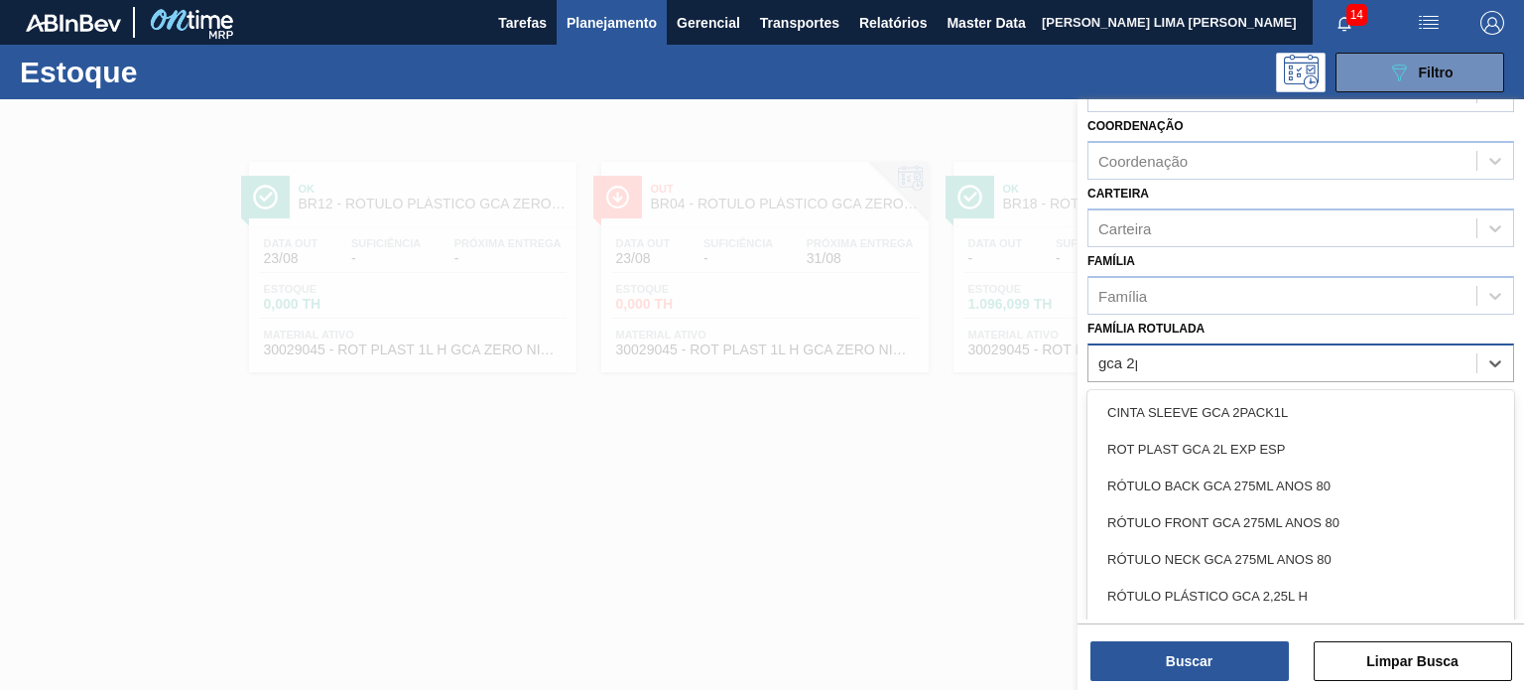
type Rotulada "gca 2pa"
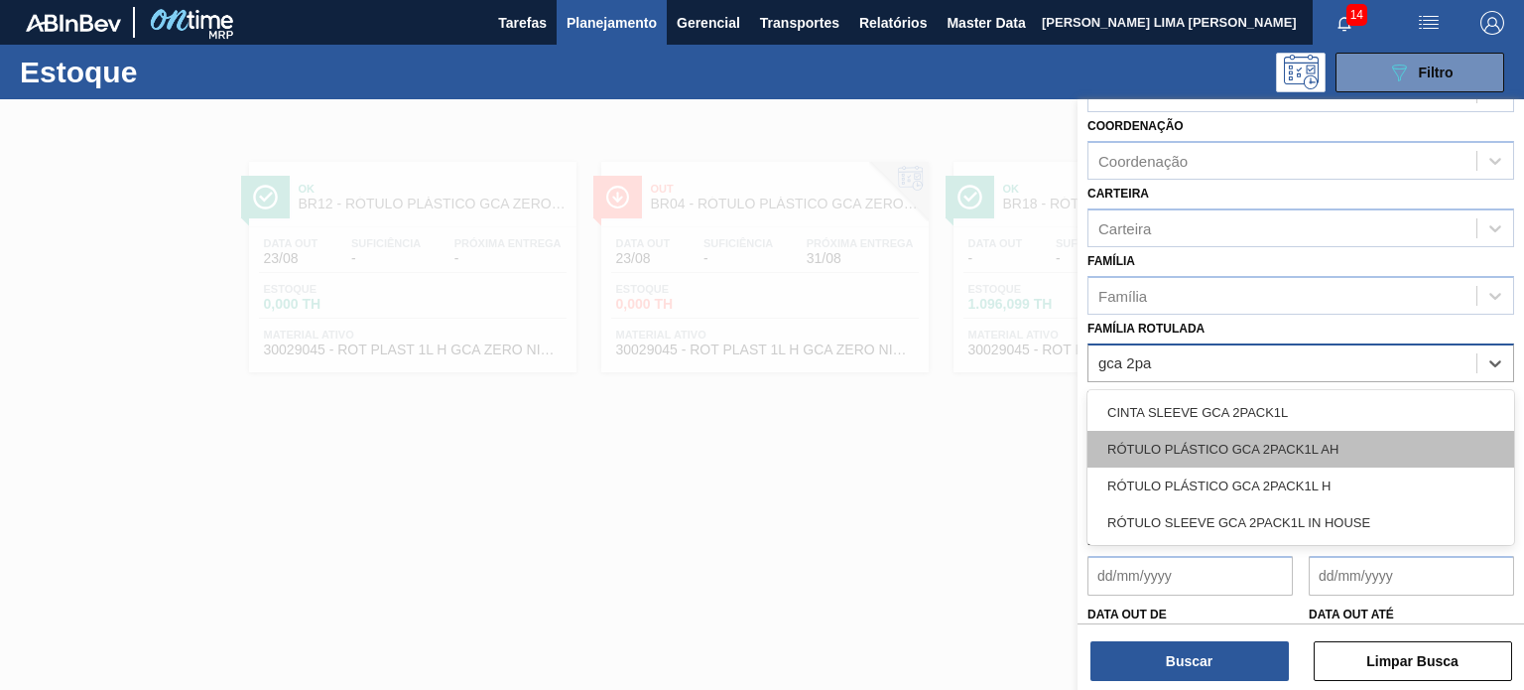
click at [1296, 435] on div "RÓTULO PLÁSTICO GCA 2PACK1L AH" at bounding box center [1300, 449] width 427 height 37
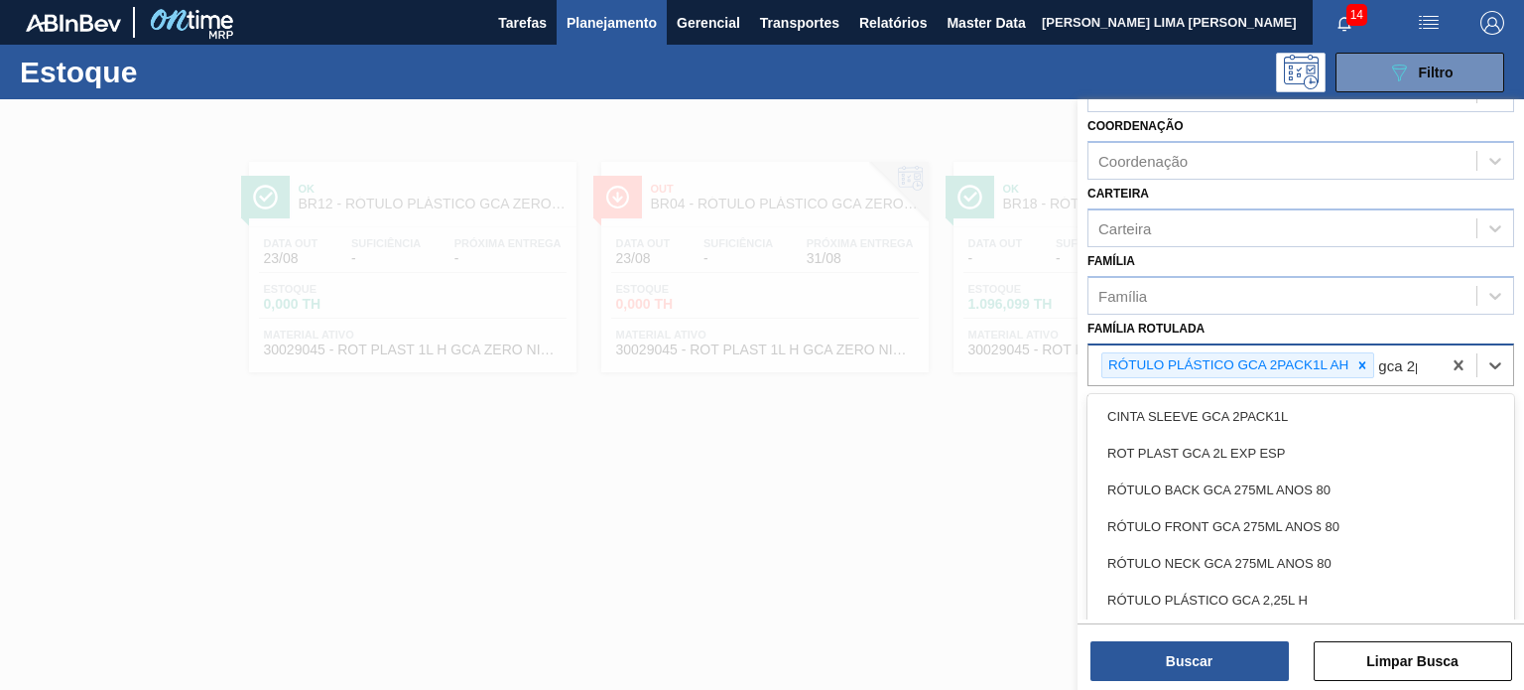
type Rotulada "gca 2pa"
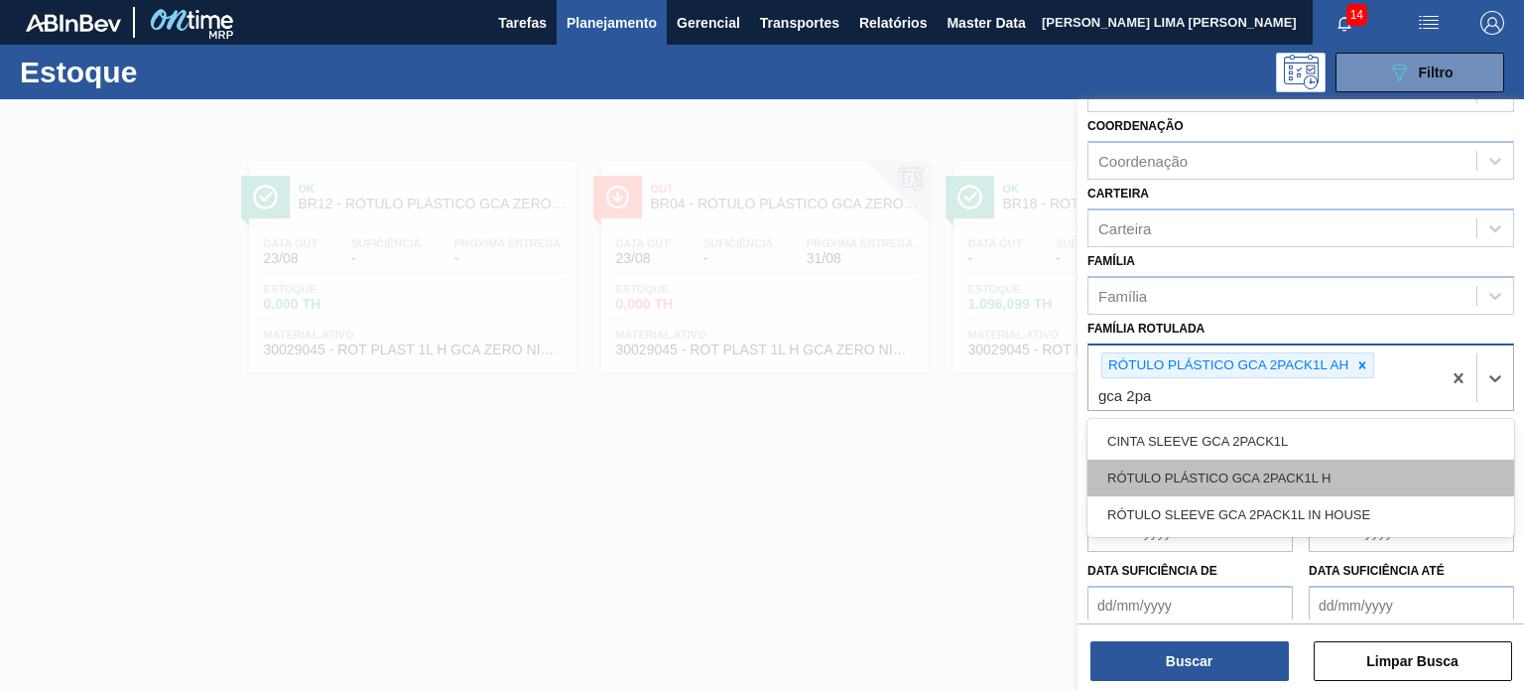
click at [1300, 467] on div "RÓTULO PLÁSTICO GCA 2PACK1L H" at bounding box center [1300, 477] width 427 height 37
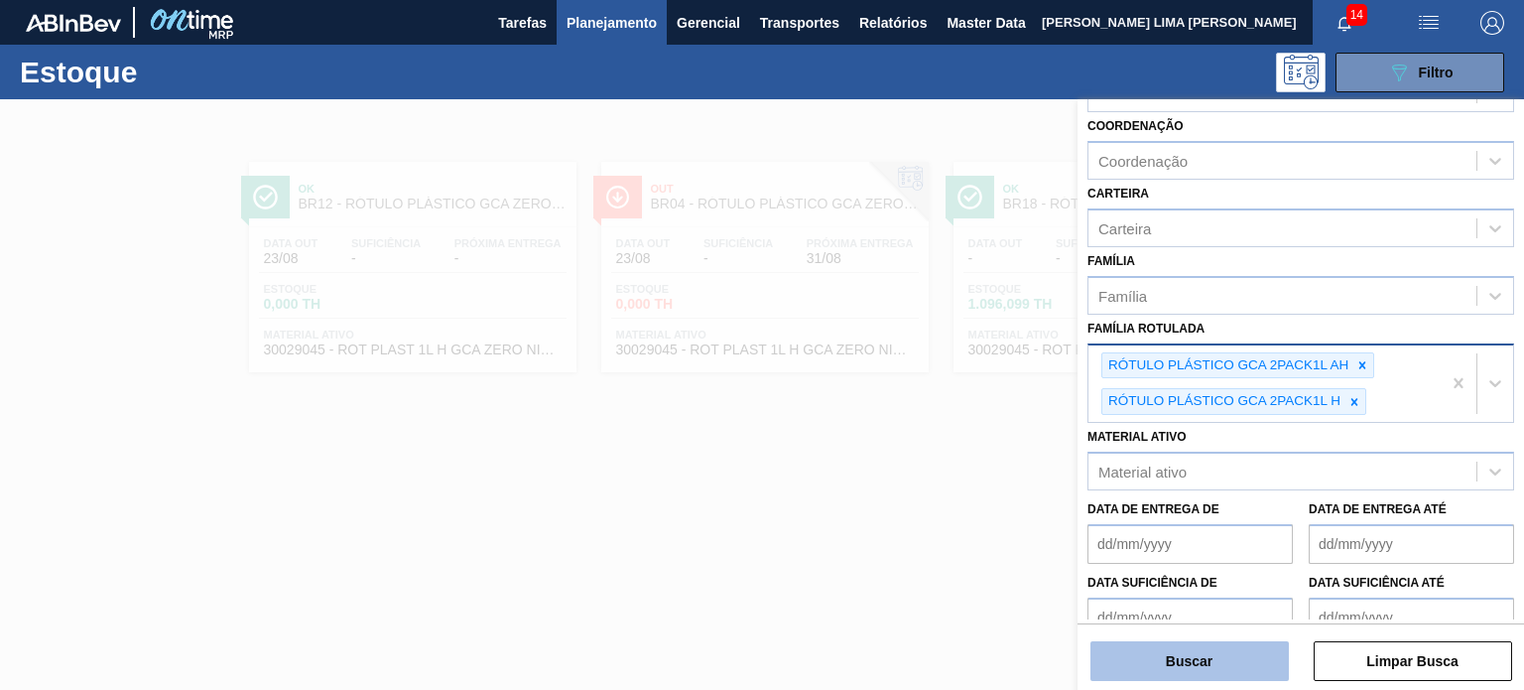
click at [1249, 650] on button "Buscar" at bounding box center [1189, 661] width 198 height 40
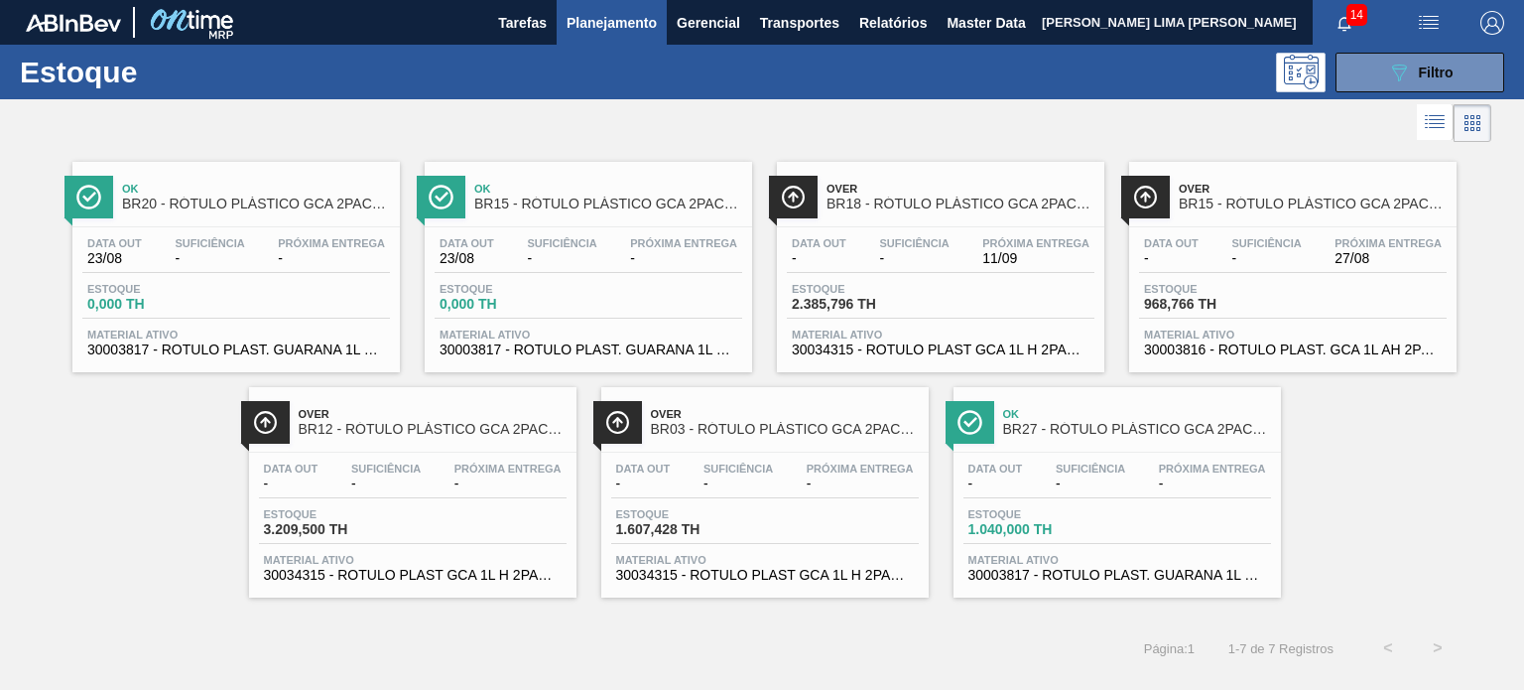
drag, startPoint x: 1061, startPoint y: 454, endPoint x: 1090, endPoint y: 465, distance: 31.7
click at [1090, 465] on span "Suficiência" at bounding box center [1090, 468] width 69 height 12
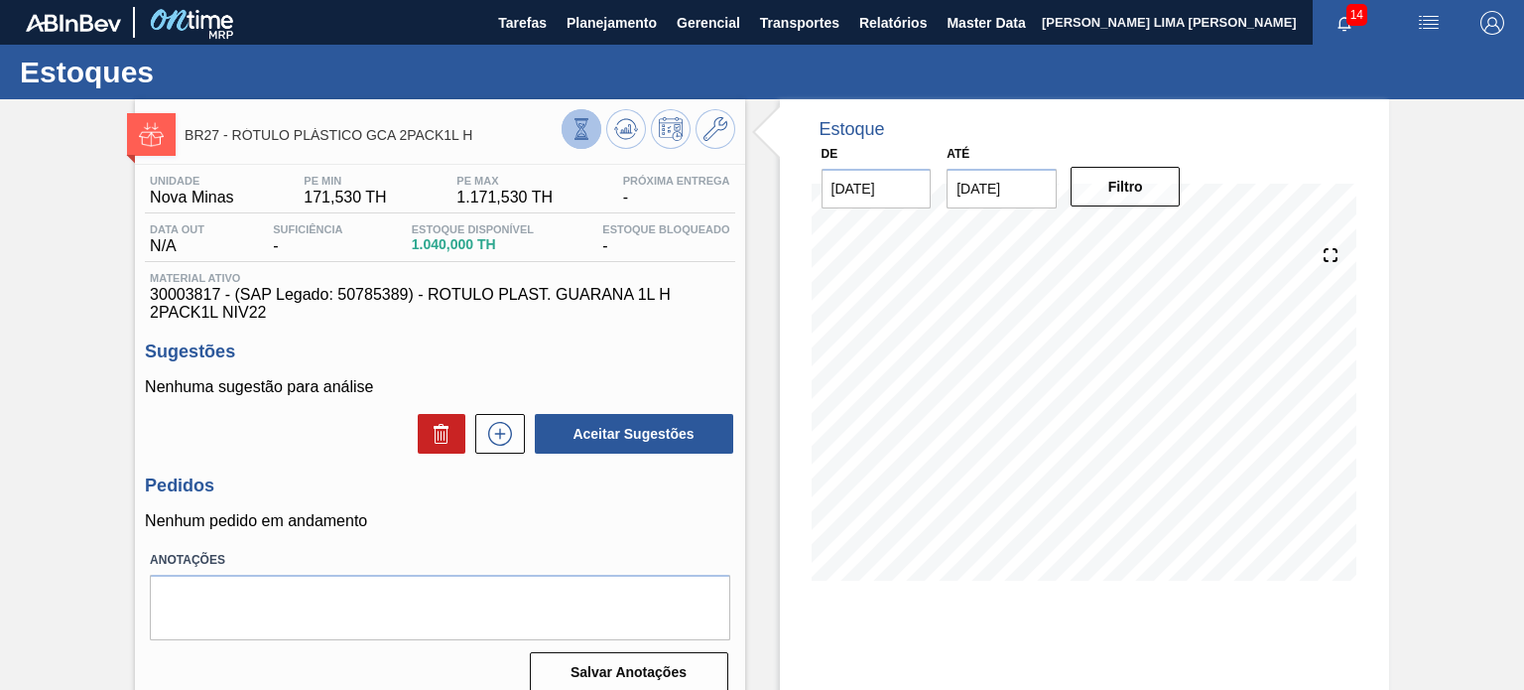
click at [571, 130] on icon at bounding box center [582, 129] width 22 height 22
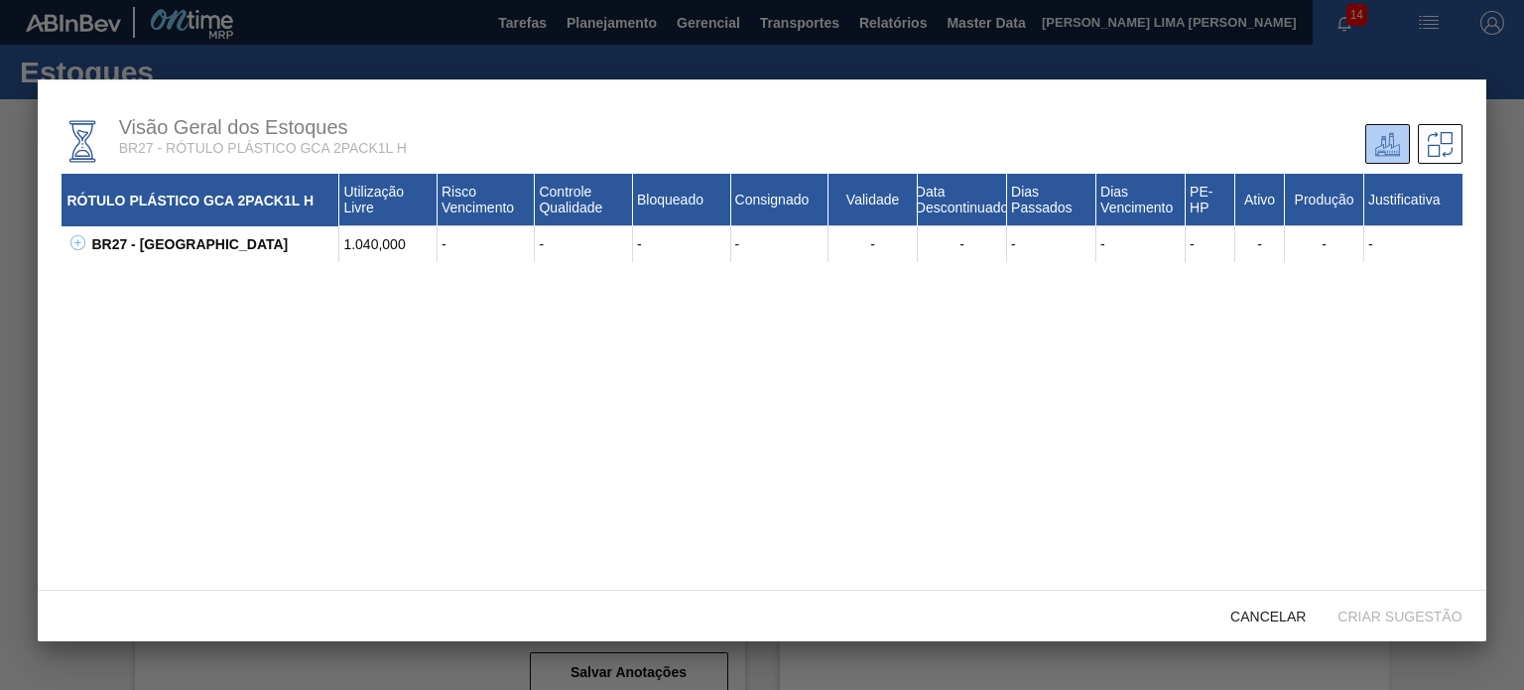
click at [88, 247] on div "BR27 - Nova Minas" at bounding box center [212, 244] width 253 height 36
click at [79, 247] on icon at bounding box center [77, 242] width 15 height 15
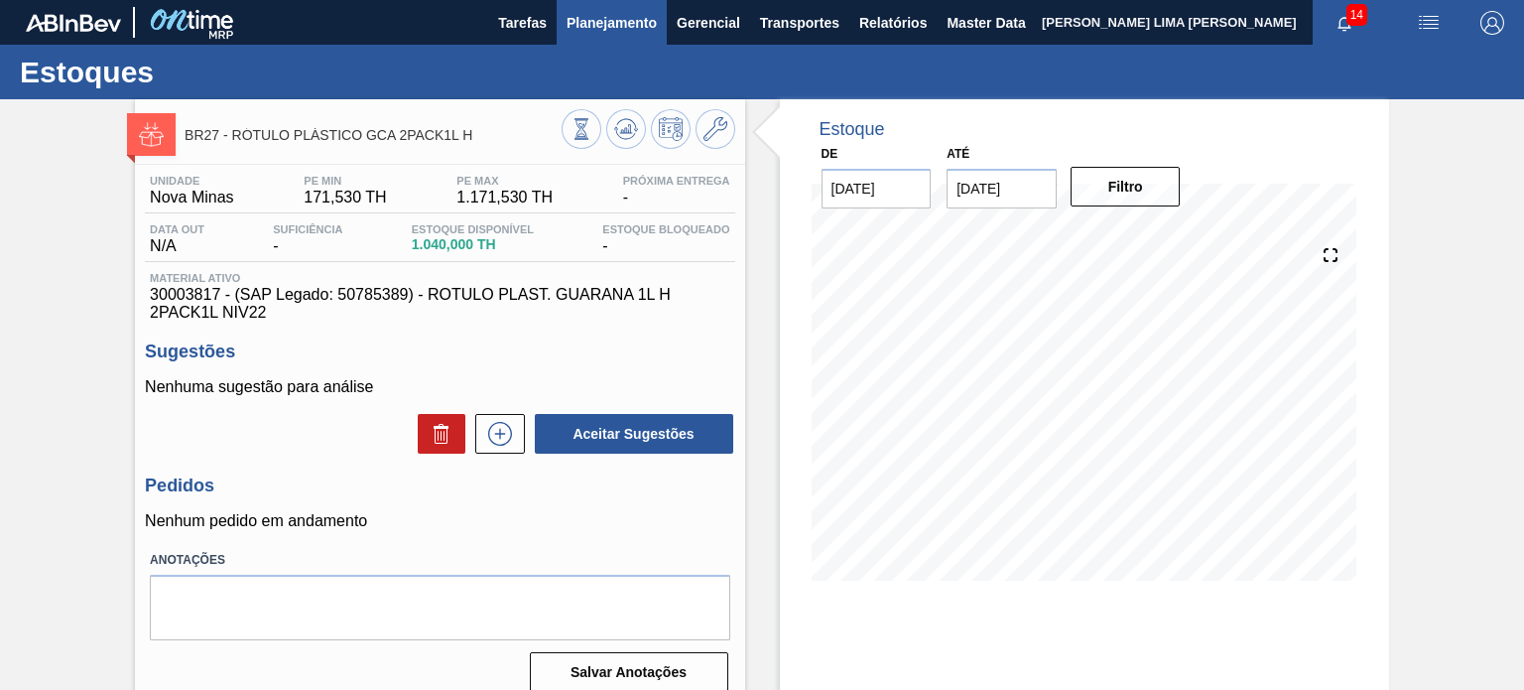
click at [578, 41] on button "Planejamento" at bounding box center [612, 22] width 110 height 45
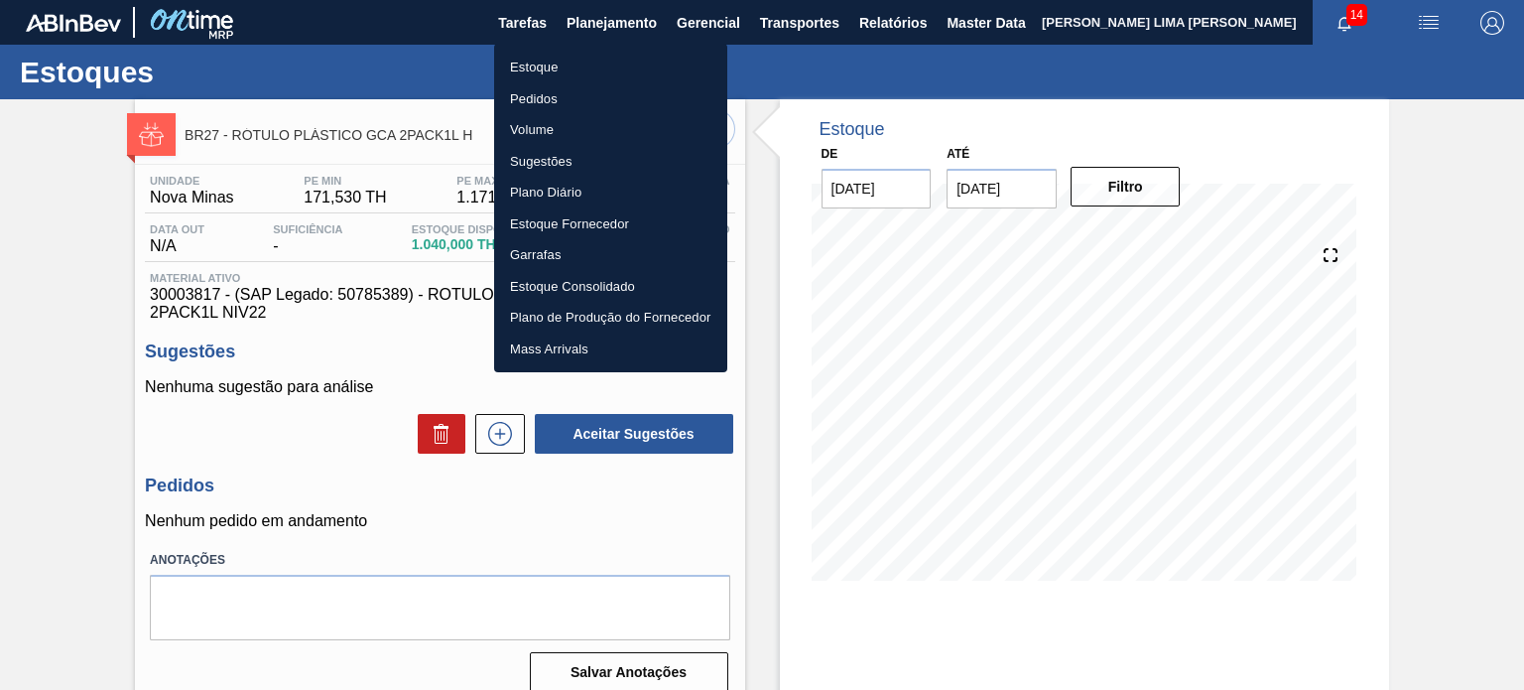
click at [563, 73] on li "Estoque" at bounding box center [610, 68] width 233 height 32
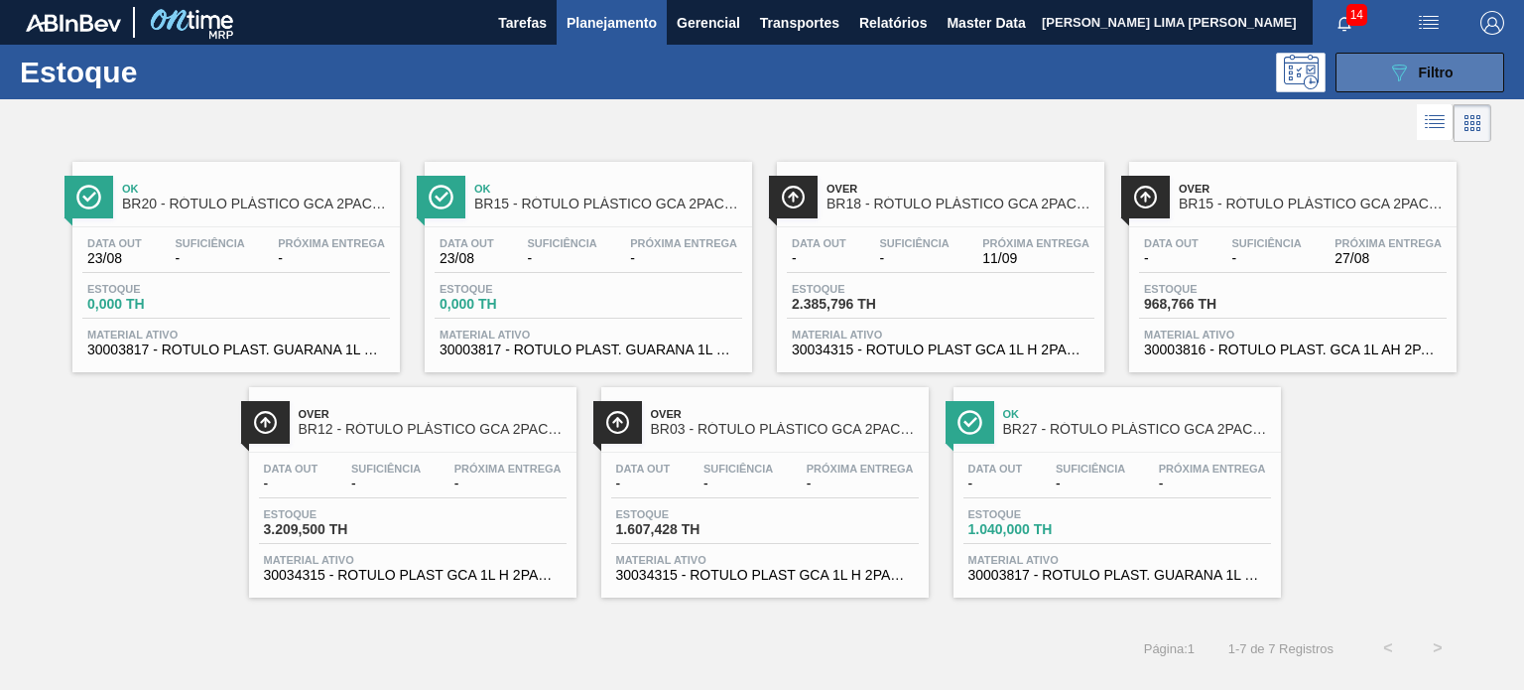
click at [1370, 69] on button "089F7B8B-B2A5-4AFE-B5C0-19BA573D28AC Filtro" at bounding box center [1420, 73] width 169 height 40
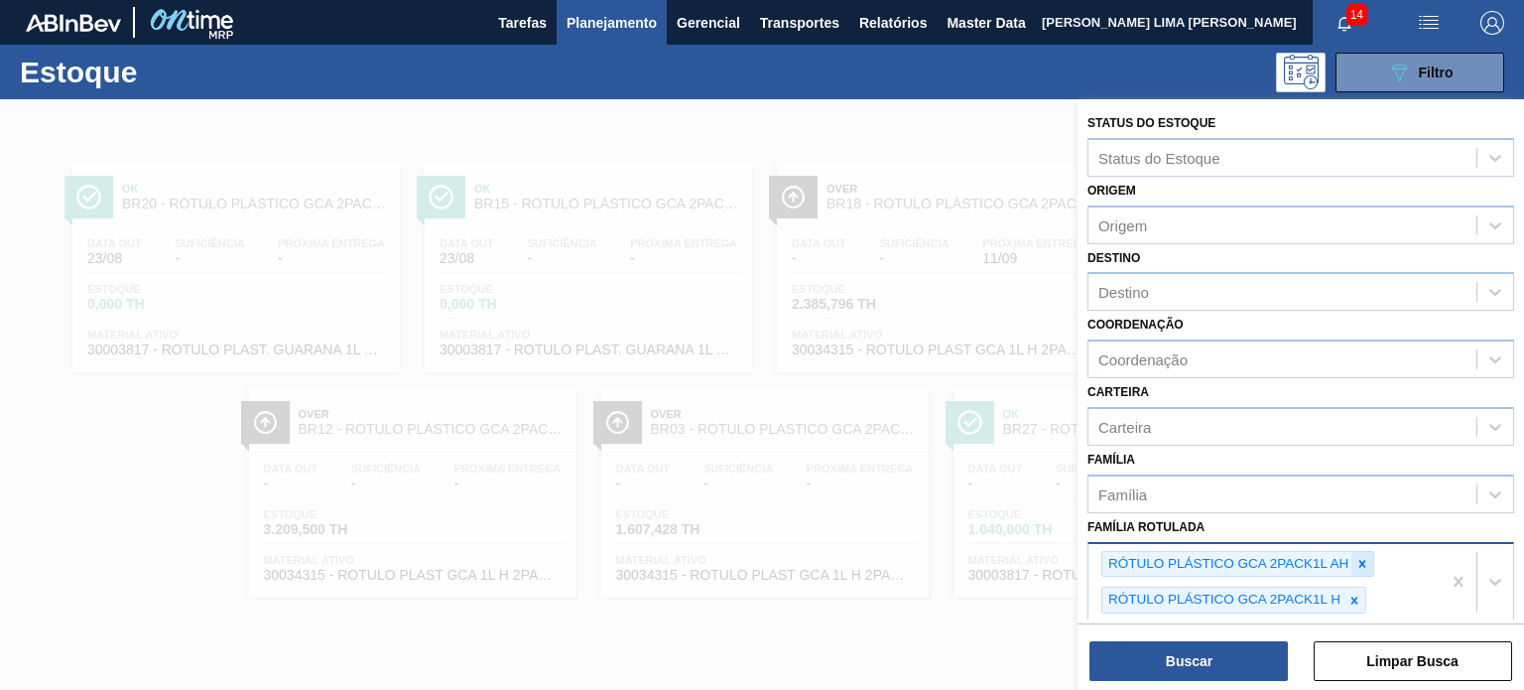
click at [1362, 557] on icon at bounding box center [1362, 564] width 14 height 14
click at [1357, 560] on icon at bounding box center [1354, 564] width 14 height 14
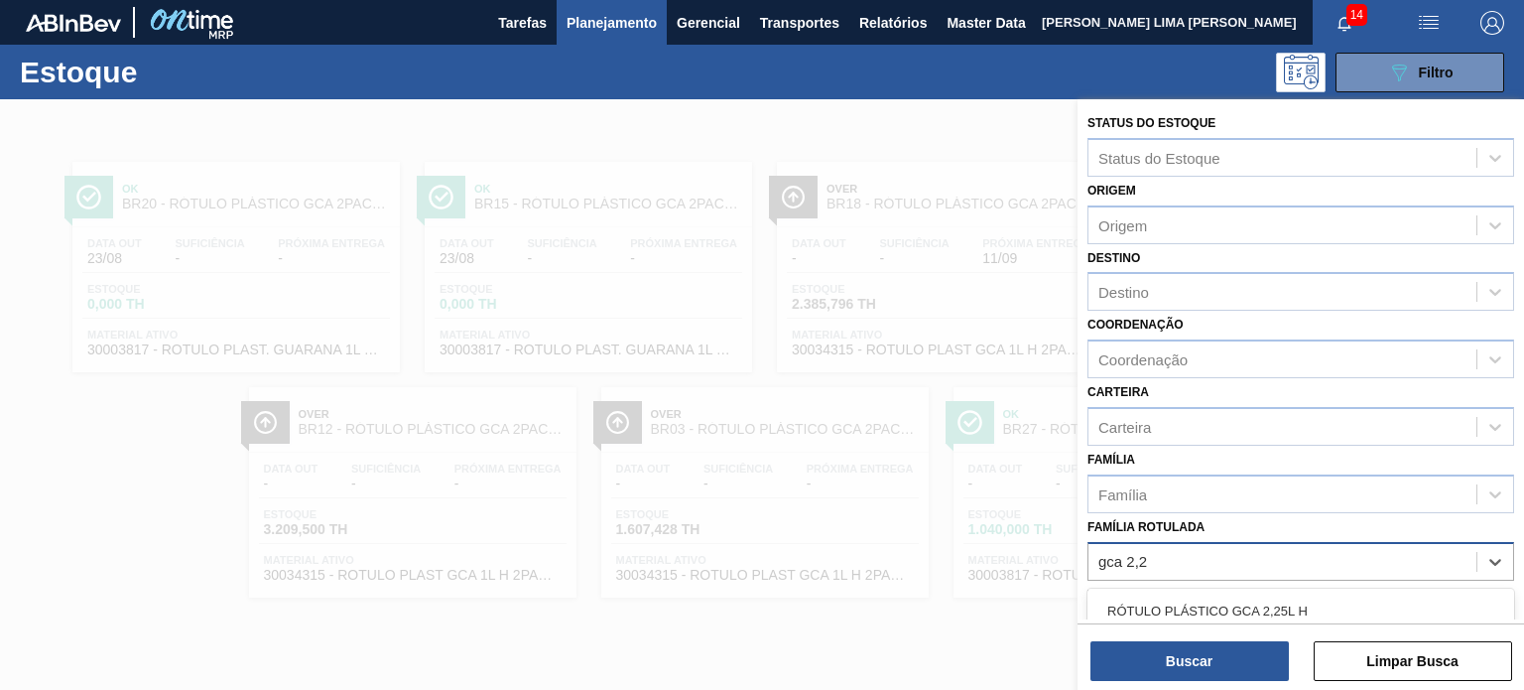
type Rotulada "gca 2,25"
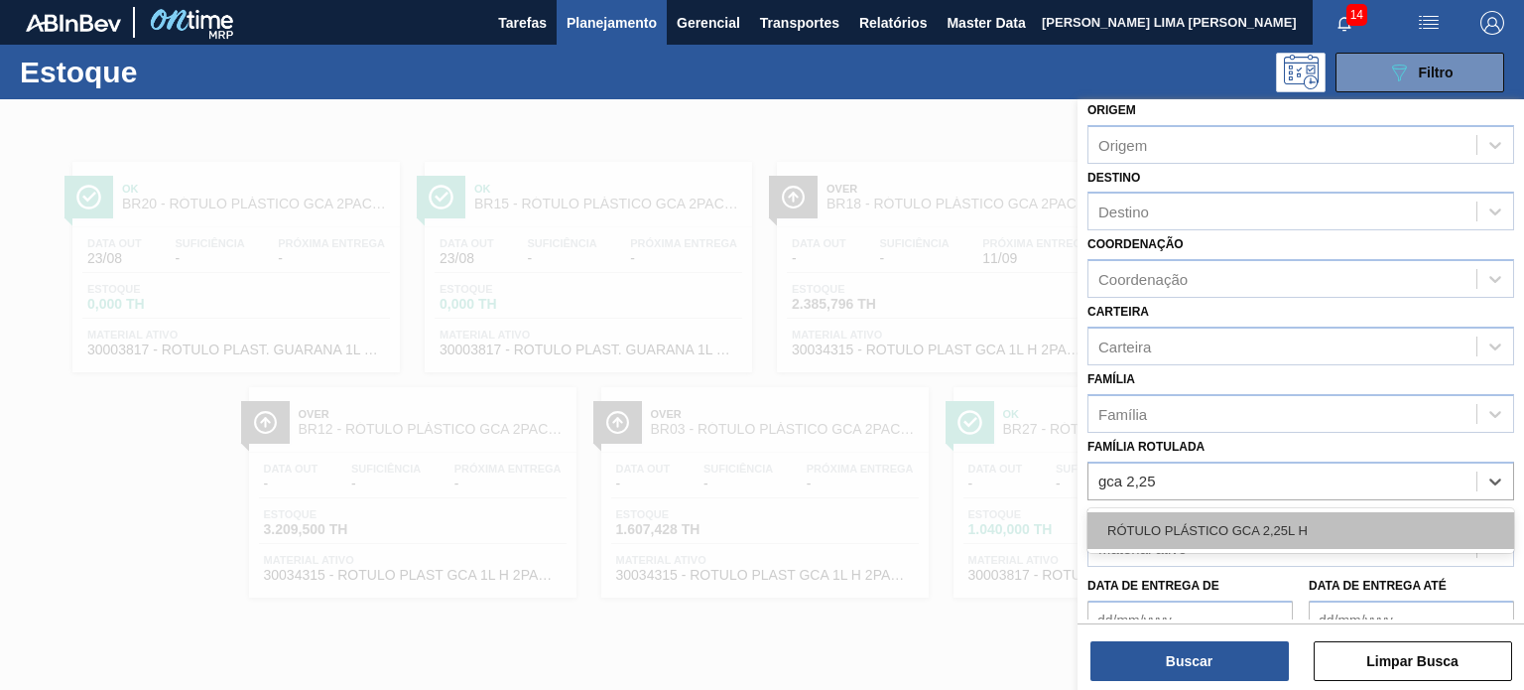
scroll to position [198, 0]
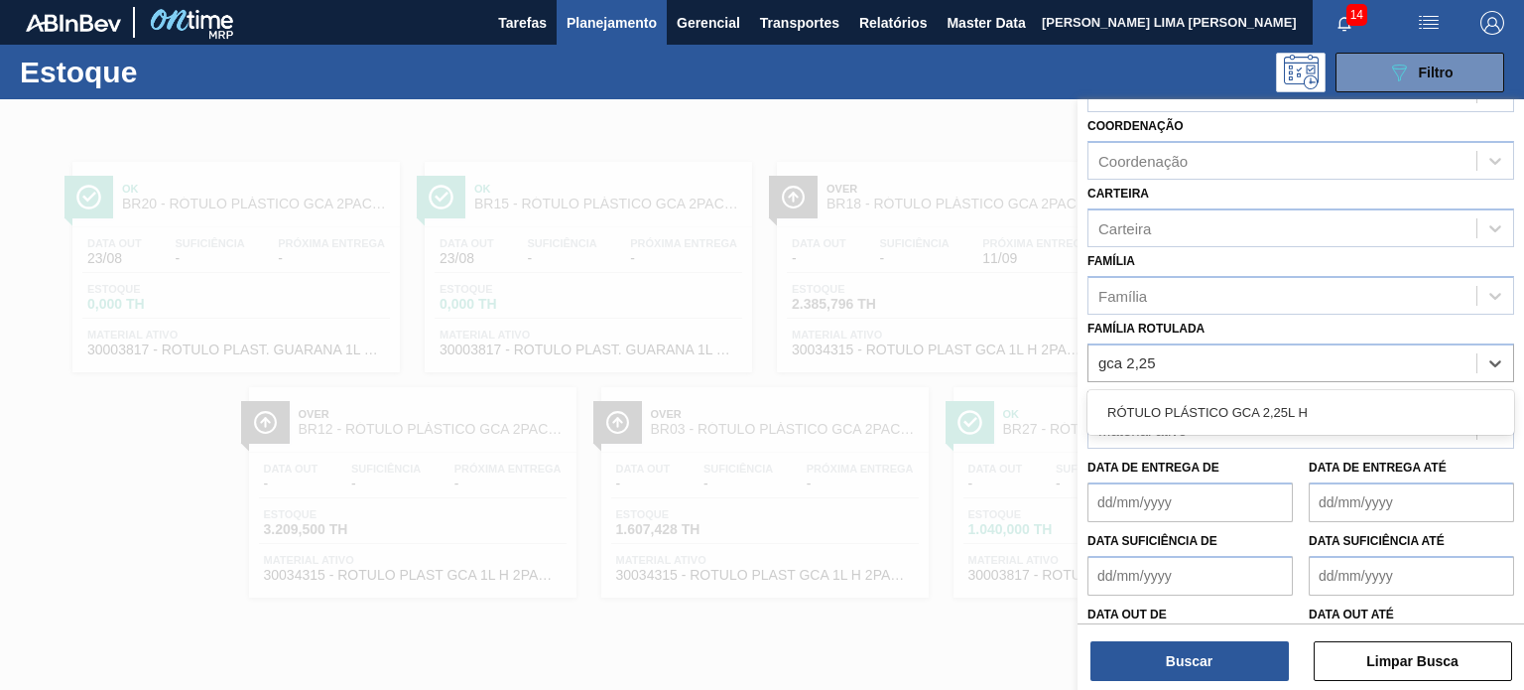
click at [1320, 411] on div "RÓTULO PLÁSTICO GCA 2,25L H" at bounding box center [1300, 412] width 427 height 37
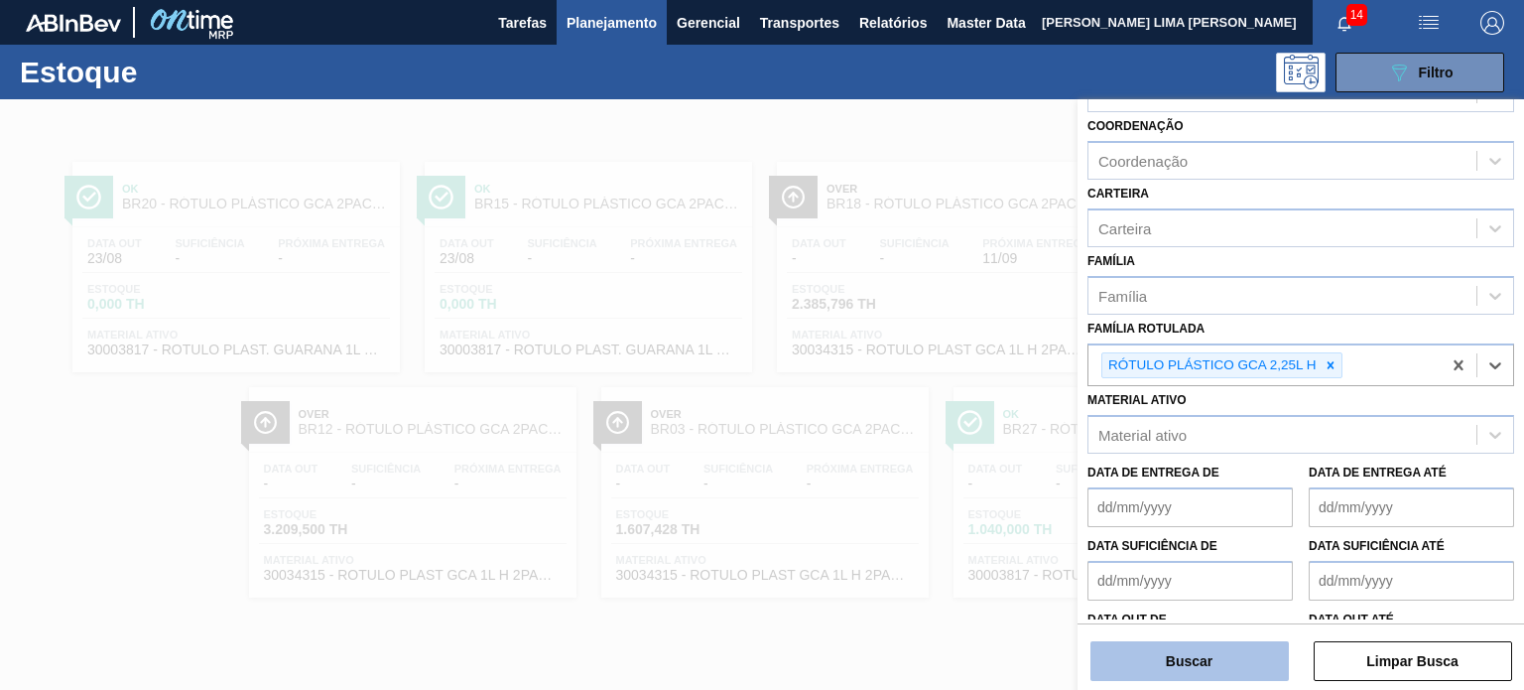
click at [1197, 658] on button "Buscar" at bounding box center [1189, 661] width 198 height 40
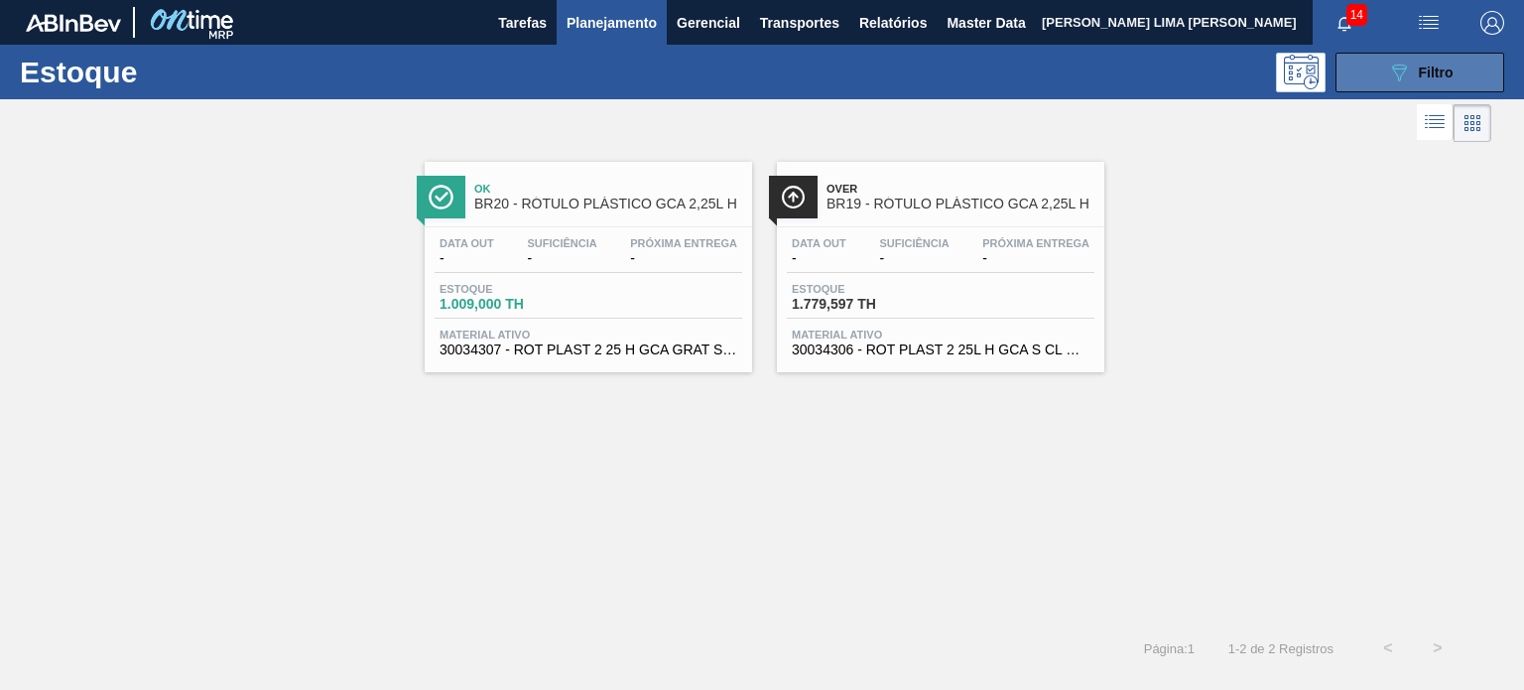
click at [1490, 64] on button "089F7B8B-B2A5-4AFE-B5C0-19BA573D28AC Filtro" at bounding box center [1420, 73] width 169 height 40
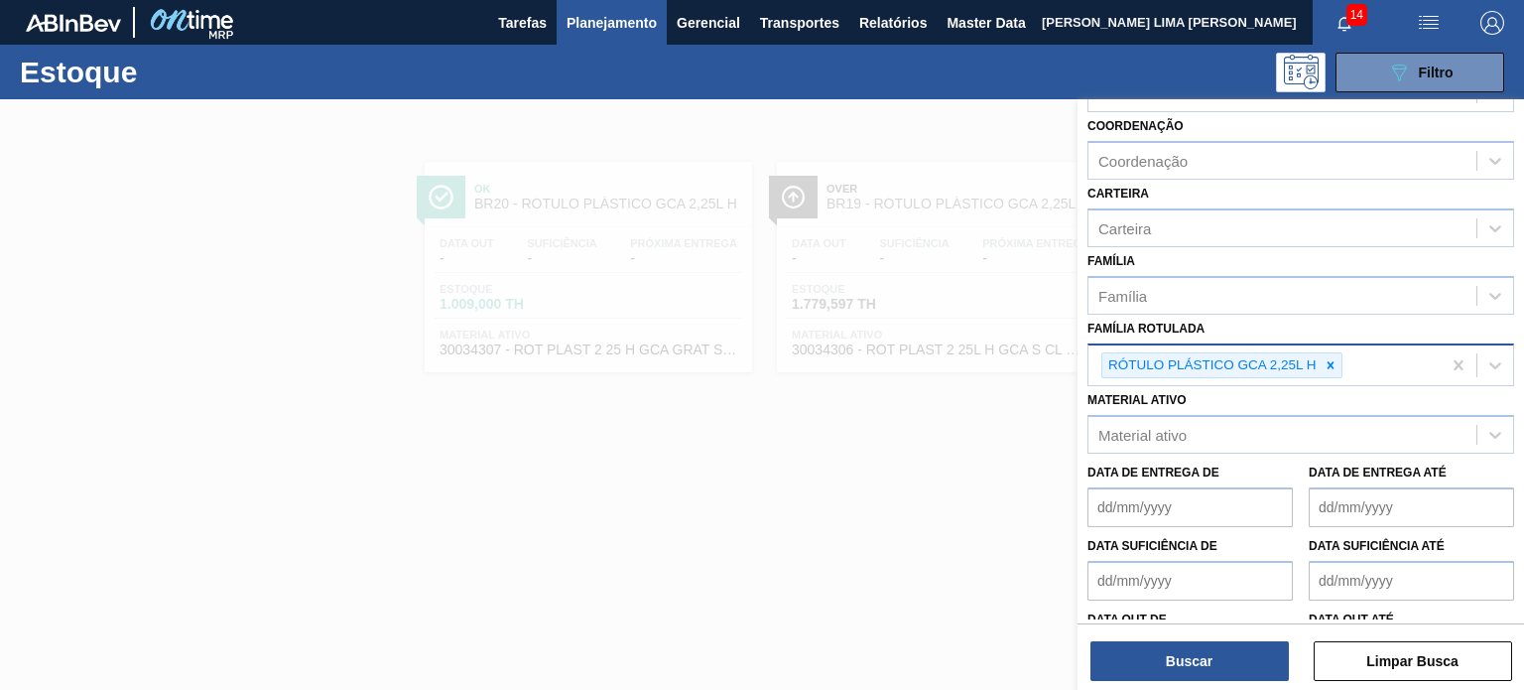
click at [1324, 360] on icon at bounding box center [1331, 365] width 14 height 14
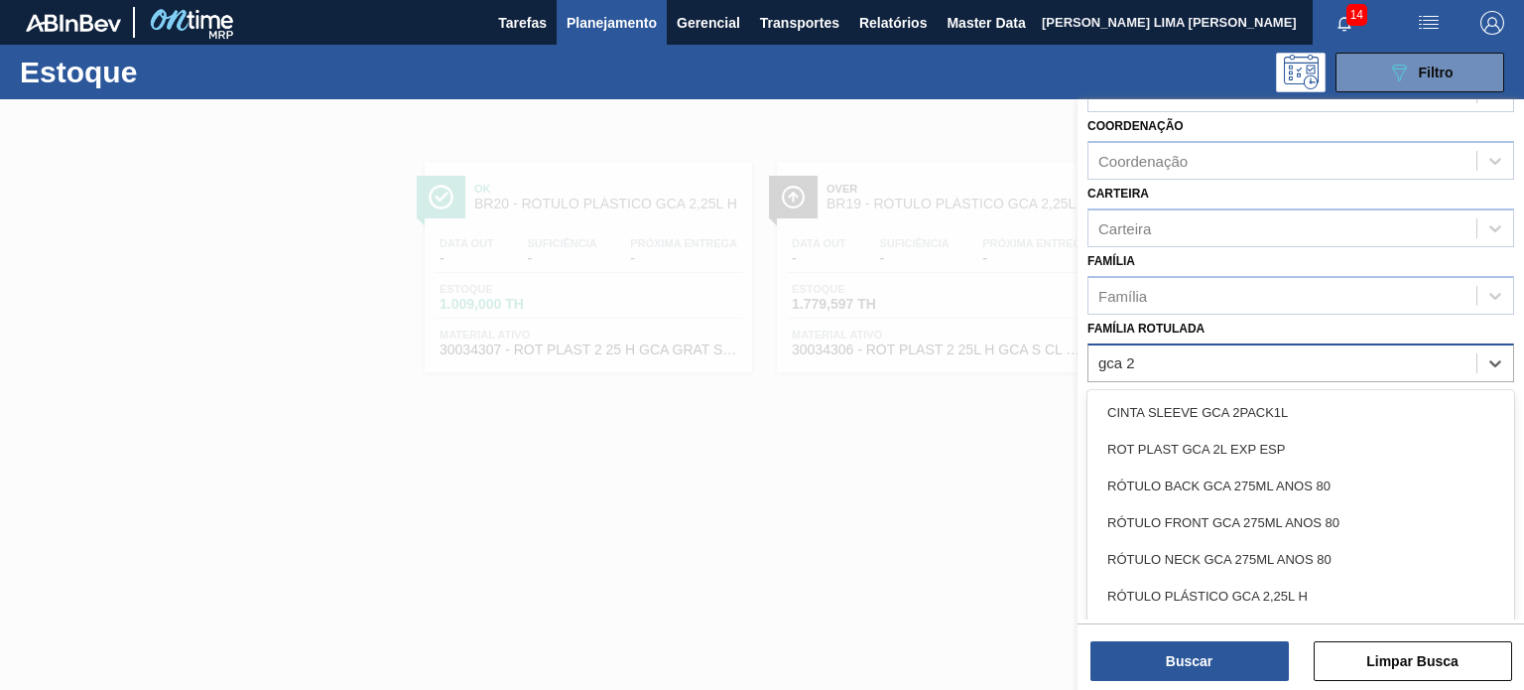
type Rotulada "gca 2l"
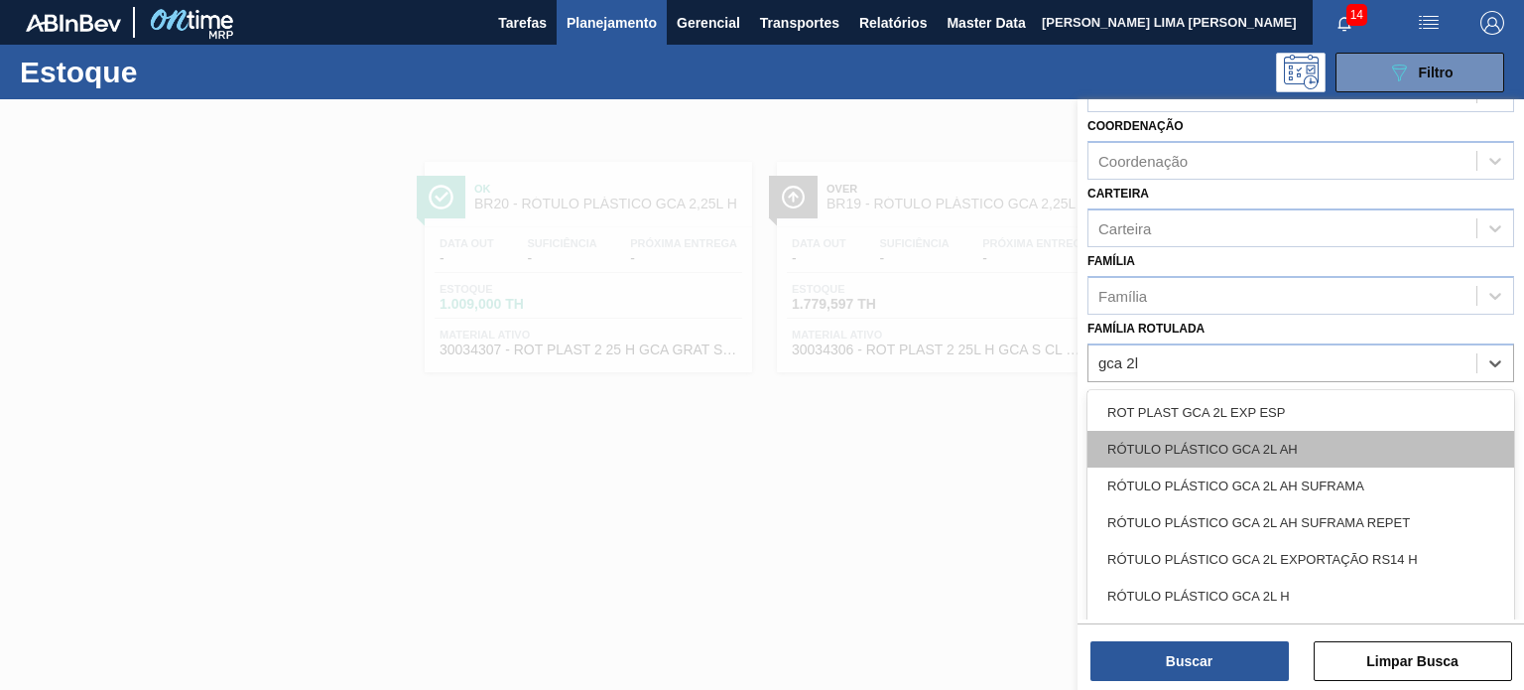
click at [1299, 436] on div "RÓTULO PLÁSTICO GCA 2L AH" at bounding box center [1300, 449] width 427 height 37
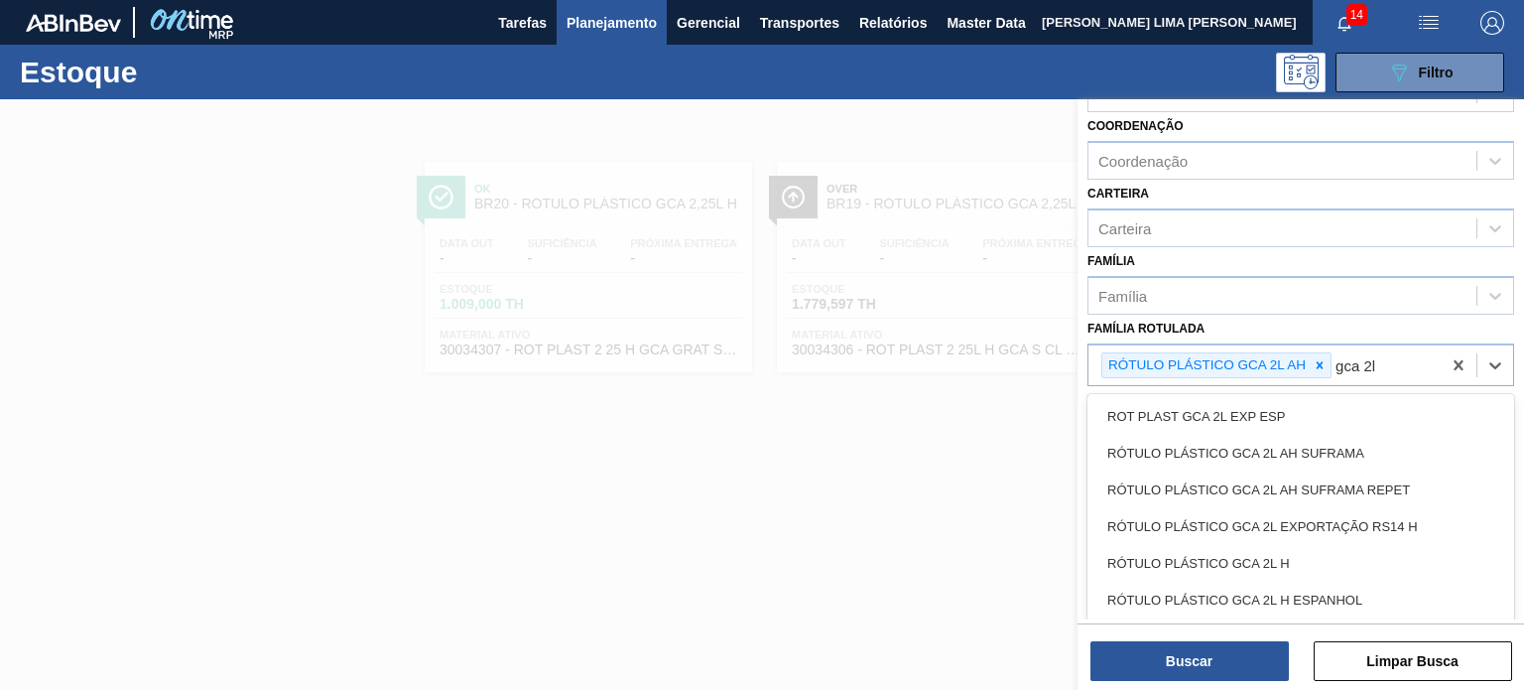
type Rotulada "gca 2l h"
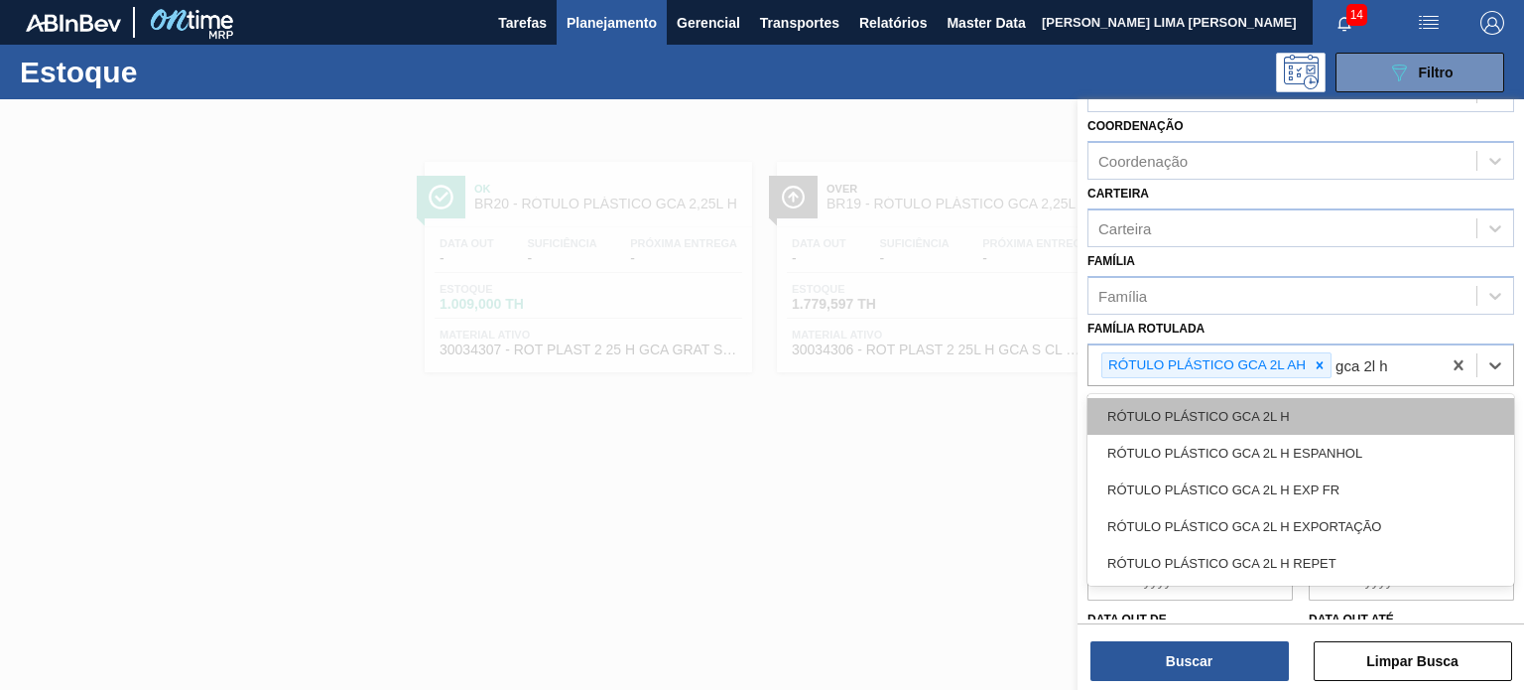
click at [1292, 412] on div "RÓTULO PLÁSTICO GCA 2L H" at bounding box center [1300, 416] width 427 height 37
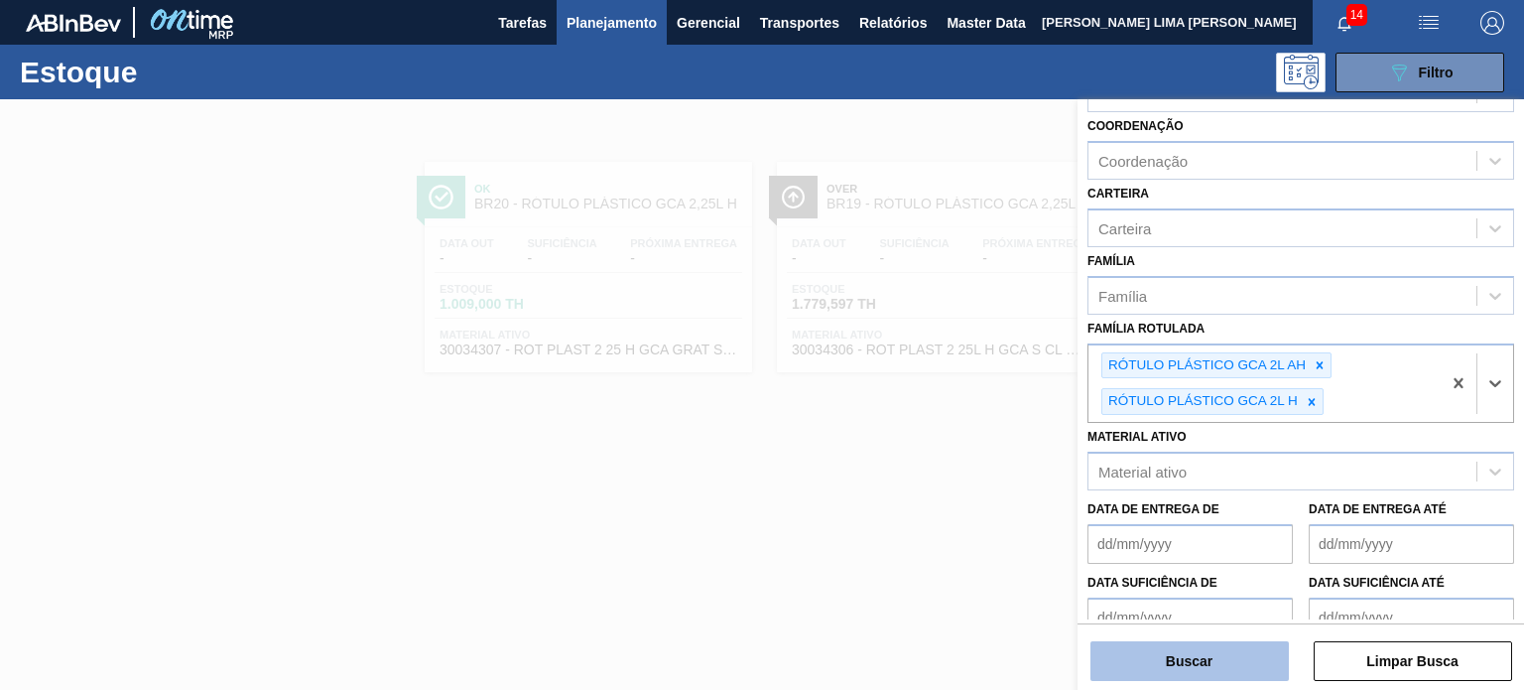
click at [1214, 664] on button "Buscar" at bounding box center [1189, 661] width 198 height 40
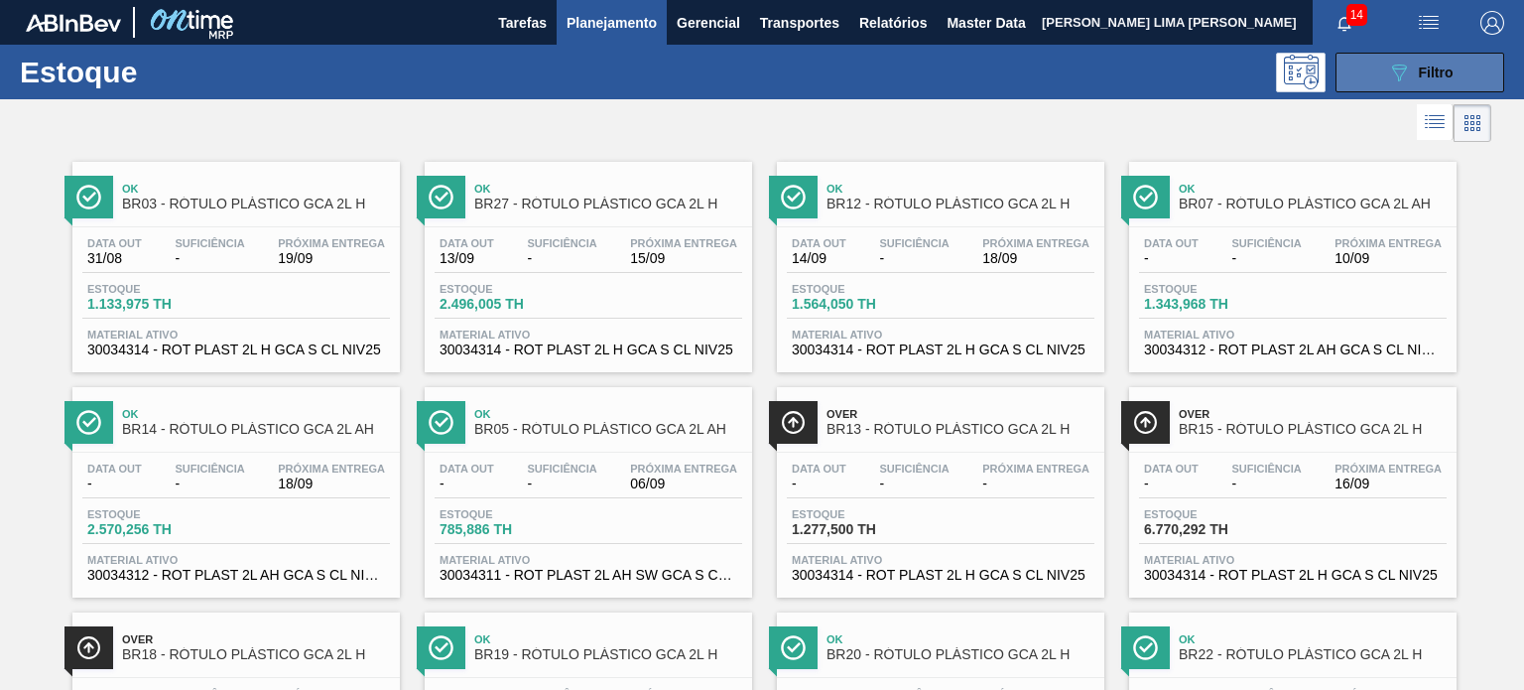
click at [1400, 74] on icon "089F7B8B-B2A5-4AFE-B5C0-19BA573D28AC" at bounding box center [1399, 73] width 24 height 24
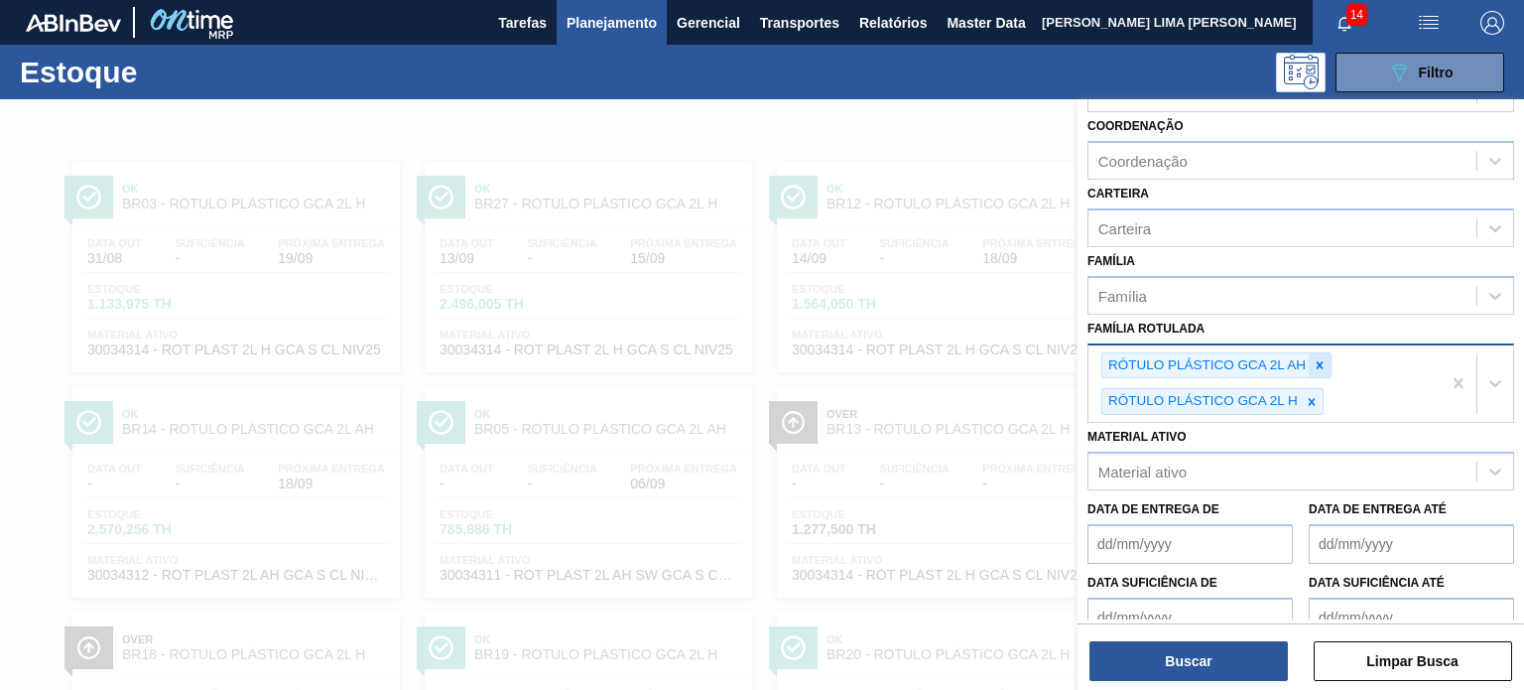
click at [1328, 368] on div at bounding box center [1320, 365] width 22 height 25
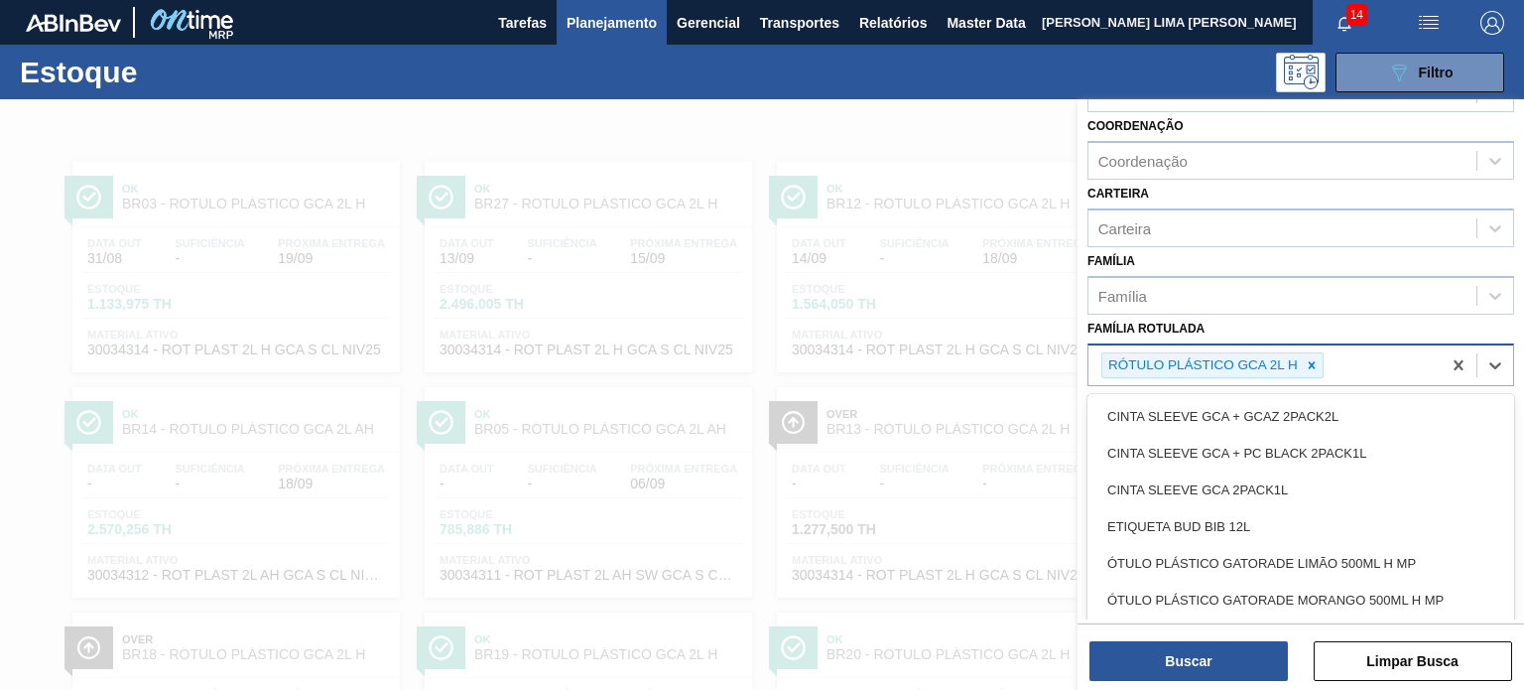
click at [1311, 376] on div "RÓTULO PLÁSTICO GCA 2L H" at bounding box center [1264, 365] width 352 height 41
click at [1310, 358] on icon at bounding box center [1312, 365] width 14 height 14
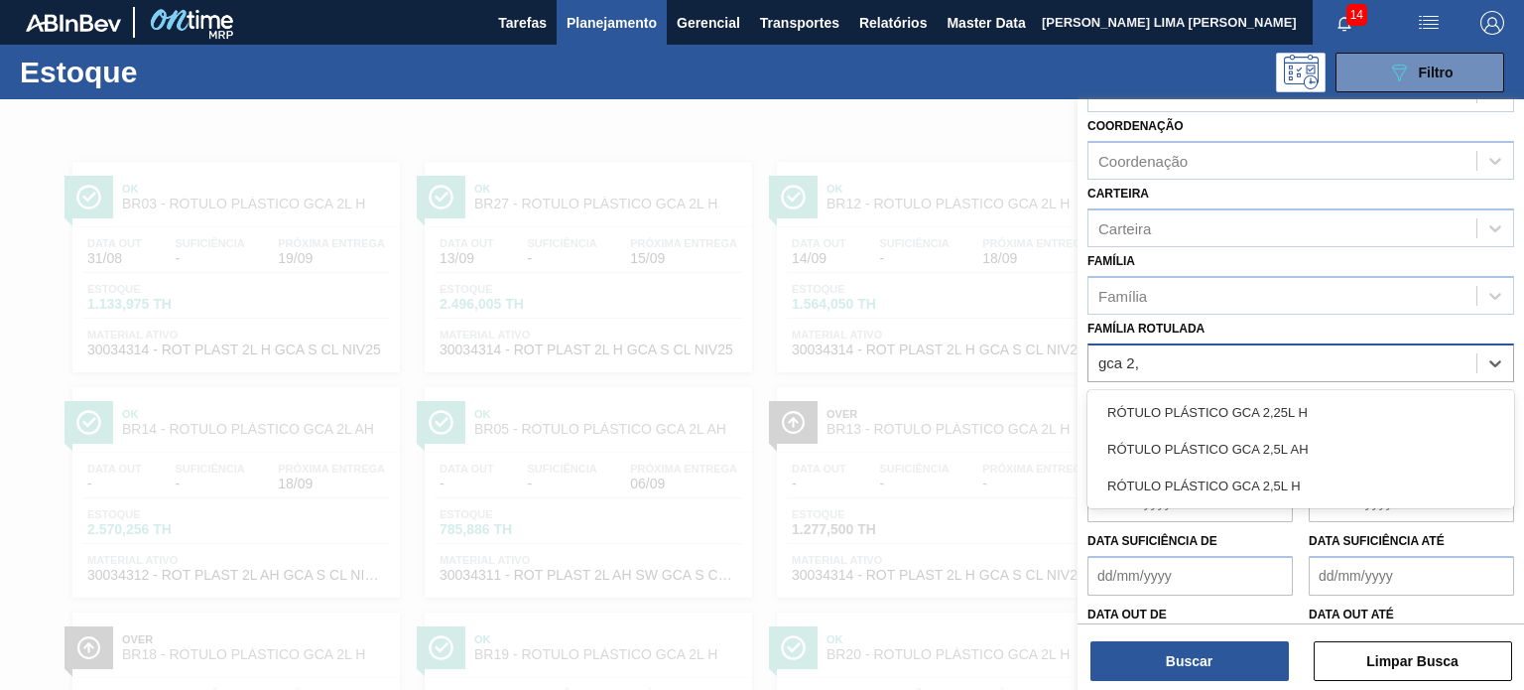
type Rotulada "gca 2,5"
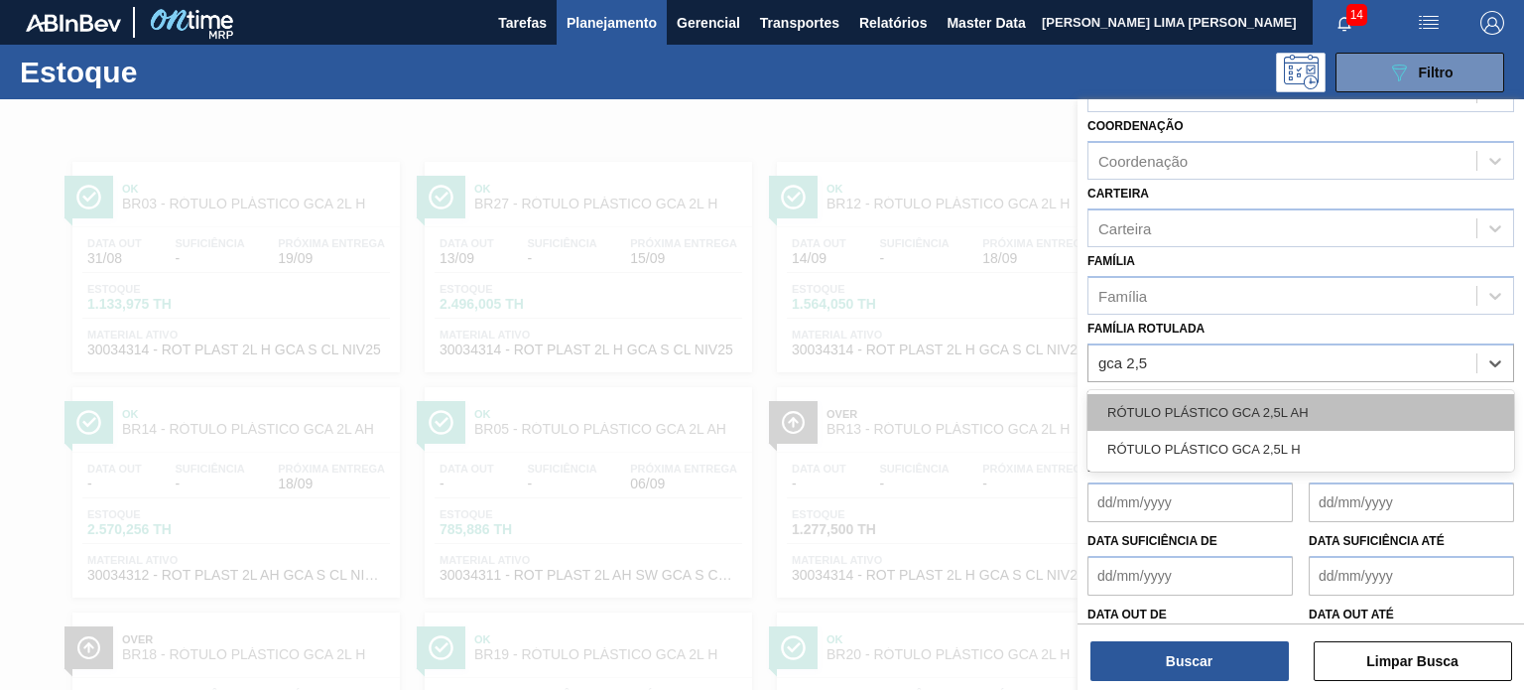
click at [1278, 410] on div "RÓTULO PLÁSTICO GCA 2,5L AH" at bounding box center [1300, 412] width 427 height 37
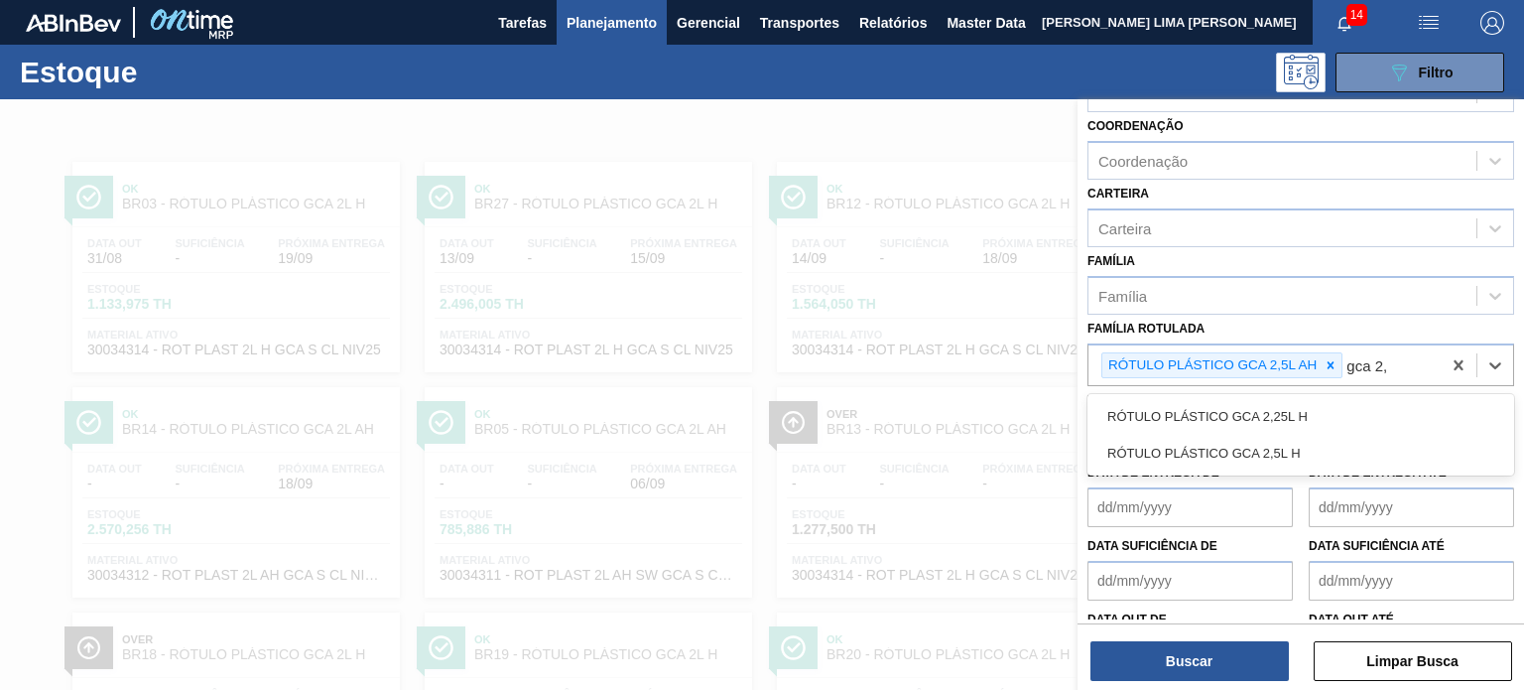
type Rotulada "gca 2,5"
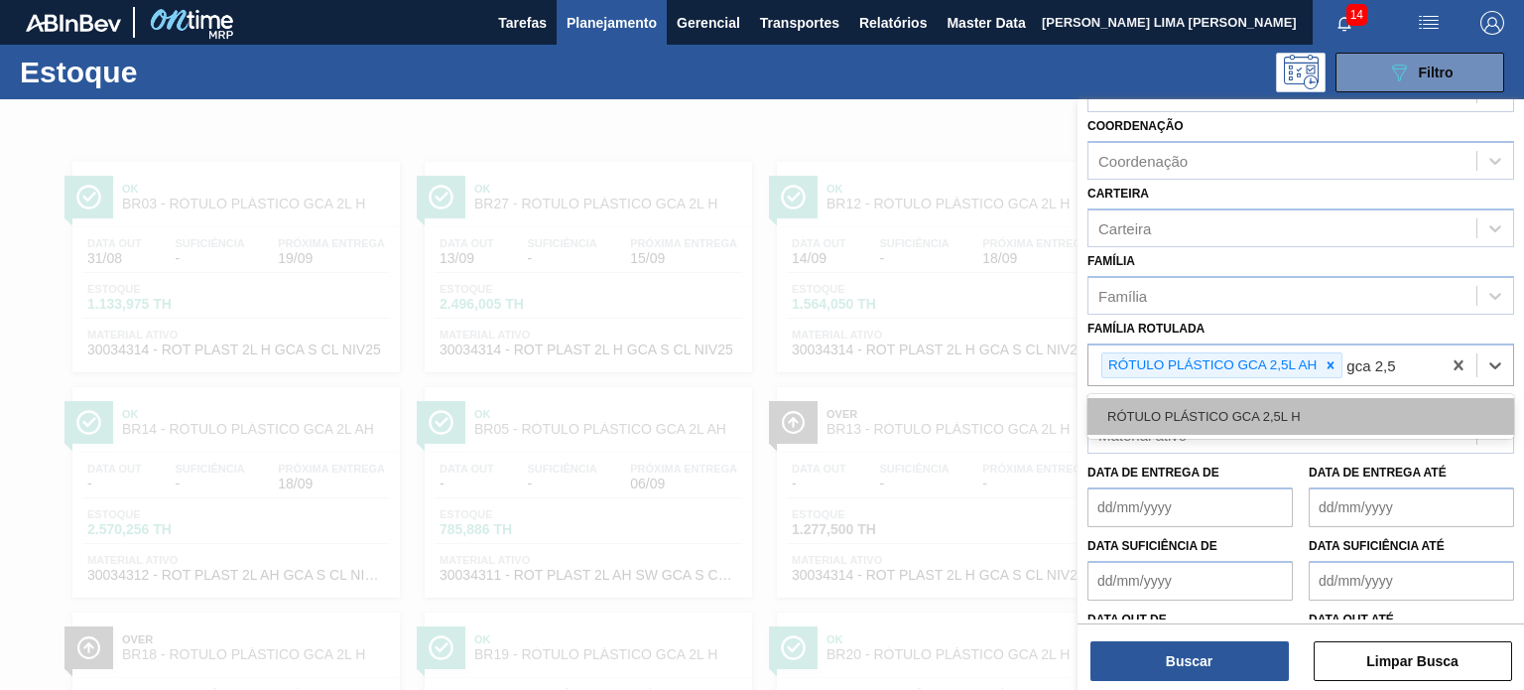
click at [1278, 411] on div "RÓTULO PLÁSTICO GCA 2,5L H" at bounding box center [1300, 416] width 427 height 37
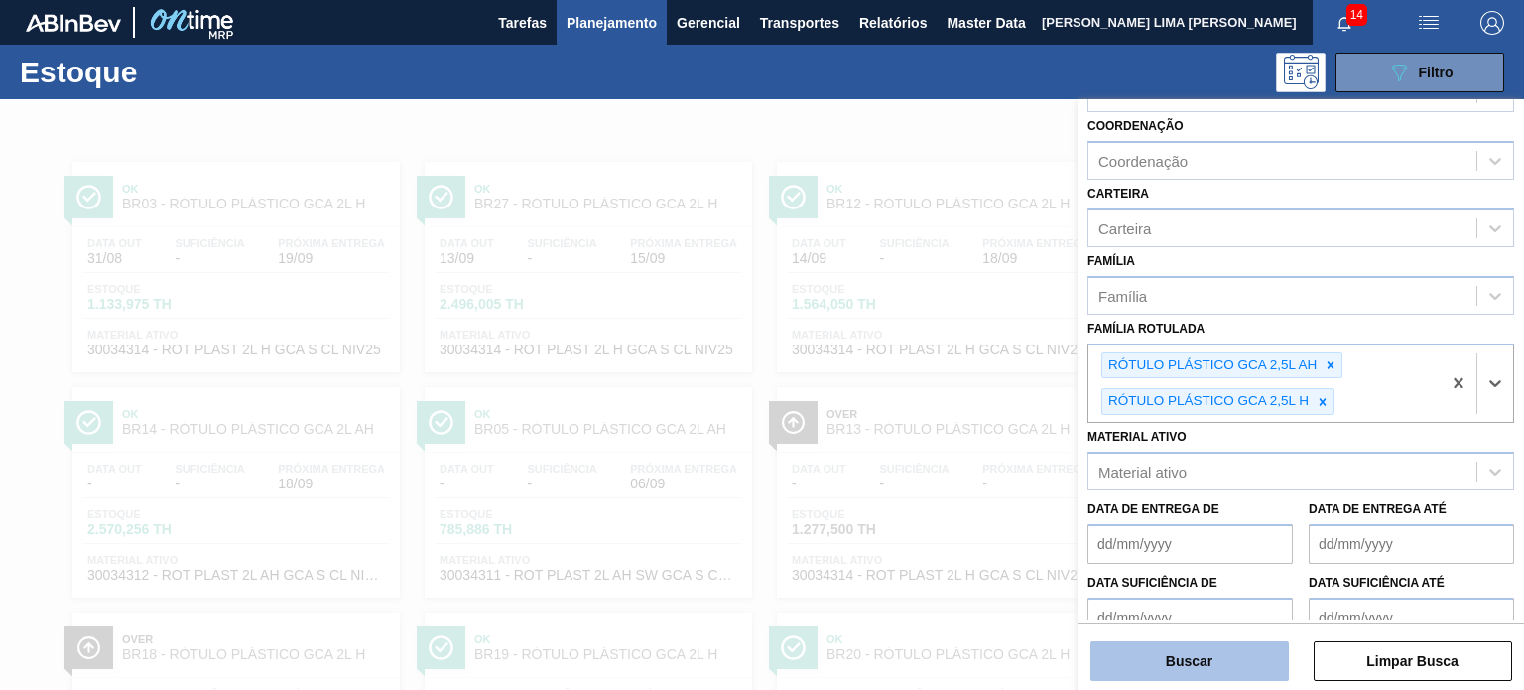
click at [1228, 674] on button "Buscar" at bounding box center [1189, 661] width 198 height 40
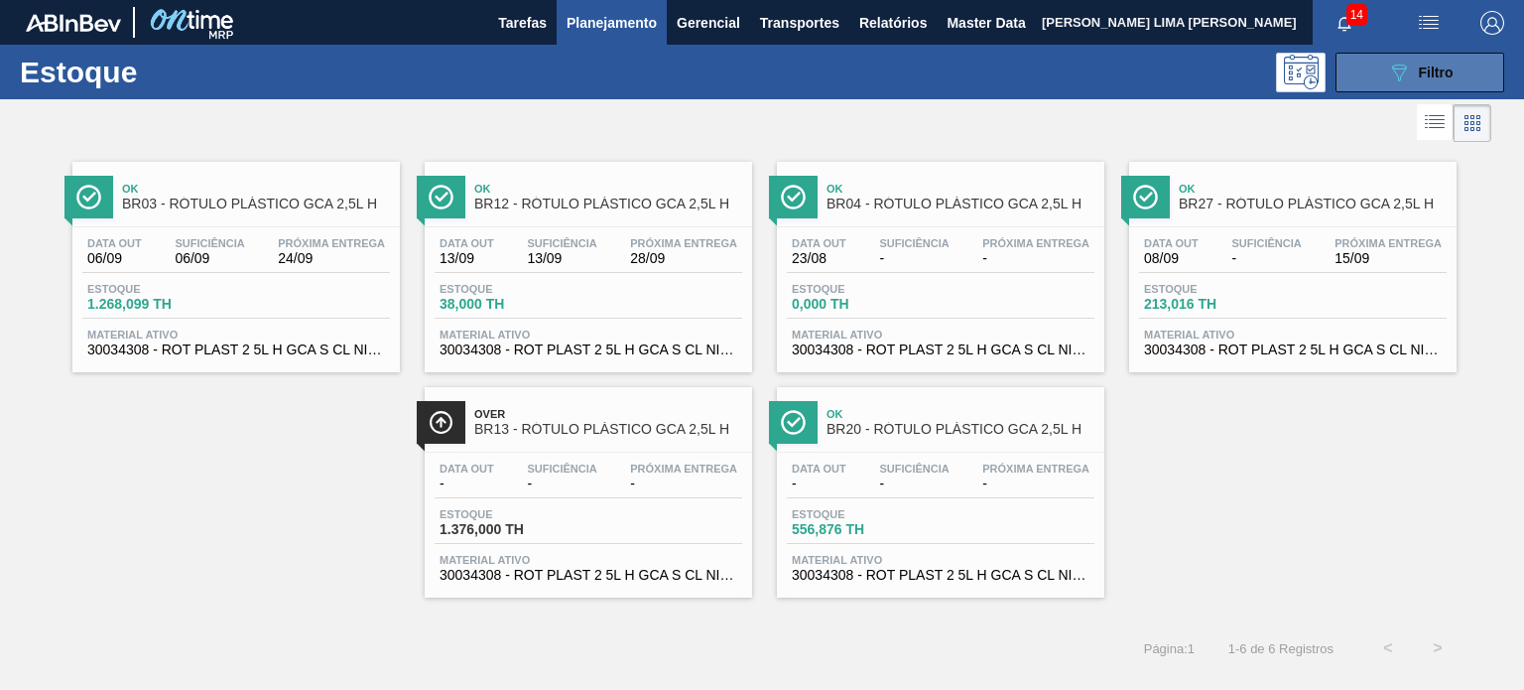
click at [1381, 64] on button "089F7B8B-B2A5-4AFE-B5C0-19BA573D28AC Filtro" at bounding box center [1420, 73] width 169 height 40
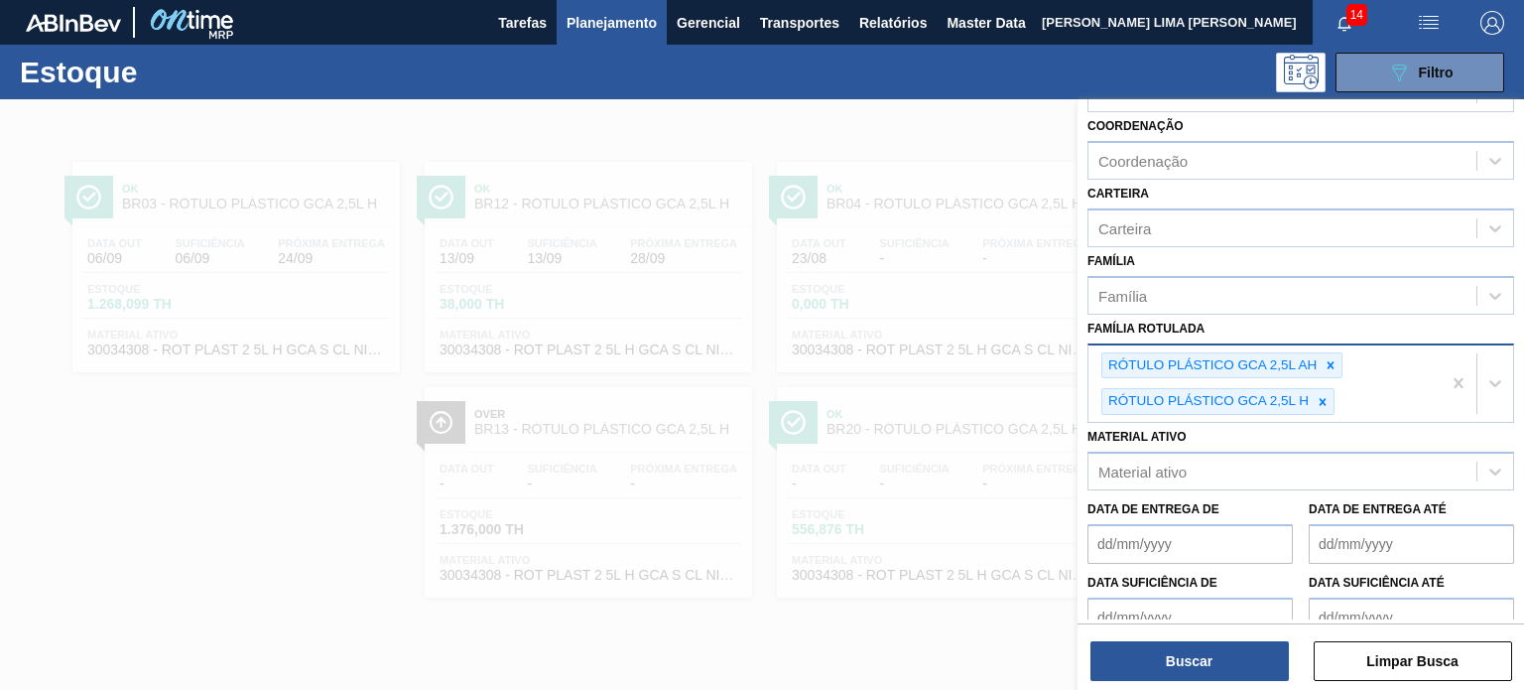
click at [1340, 373] on div "RÓTULO PLÁSTICO GCA 2,5L AH" at bounding box center [1221, 365] width 241 height 27
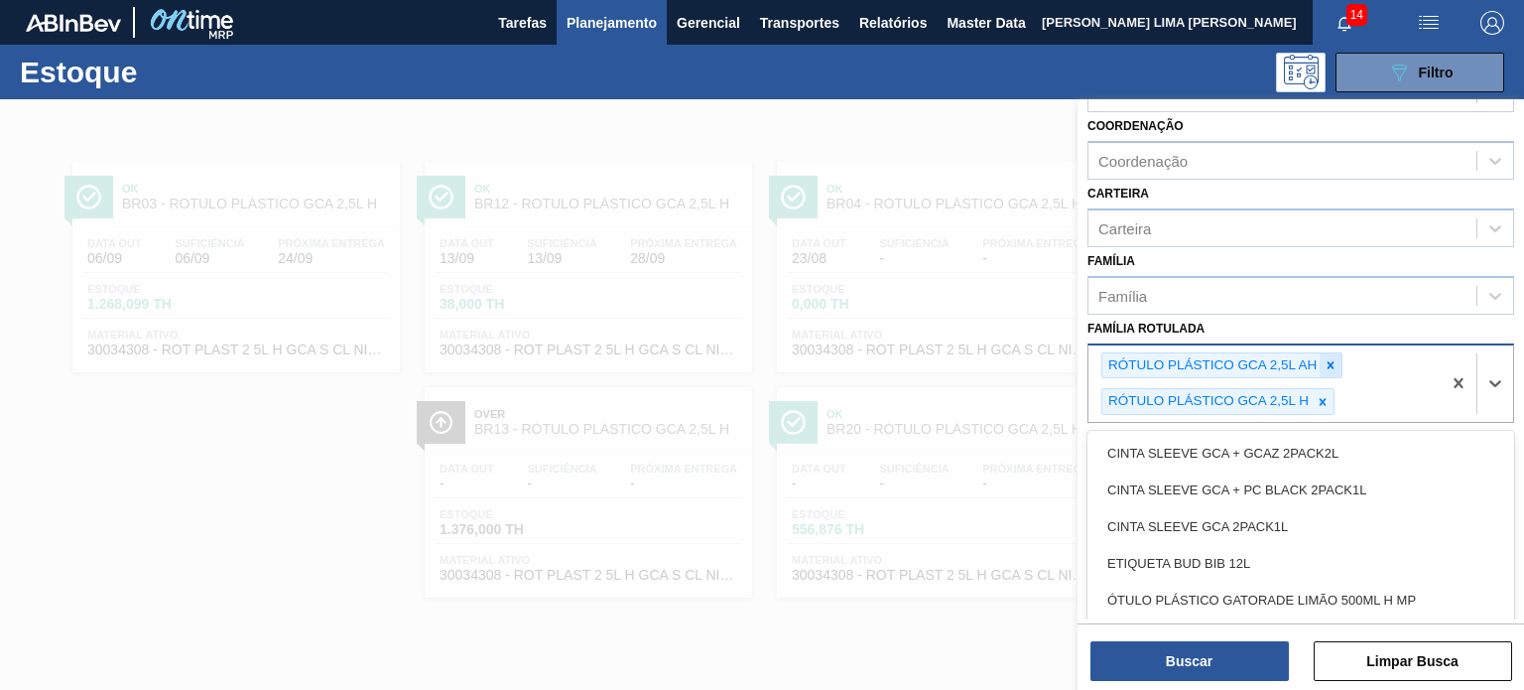
click at [1338, 372] on div "RÓTULO PLÁSTICO GCA 2,5L AH" at bounding box center [1221, 365] width 241 height 27
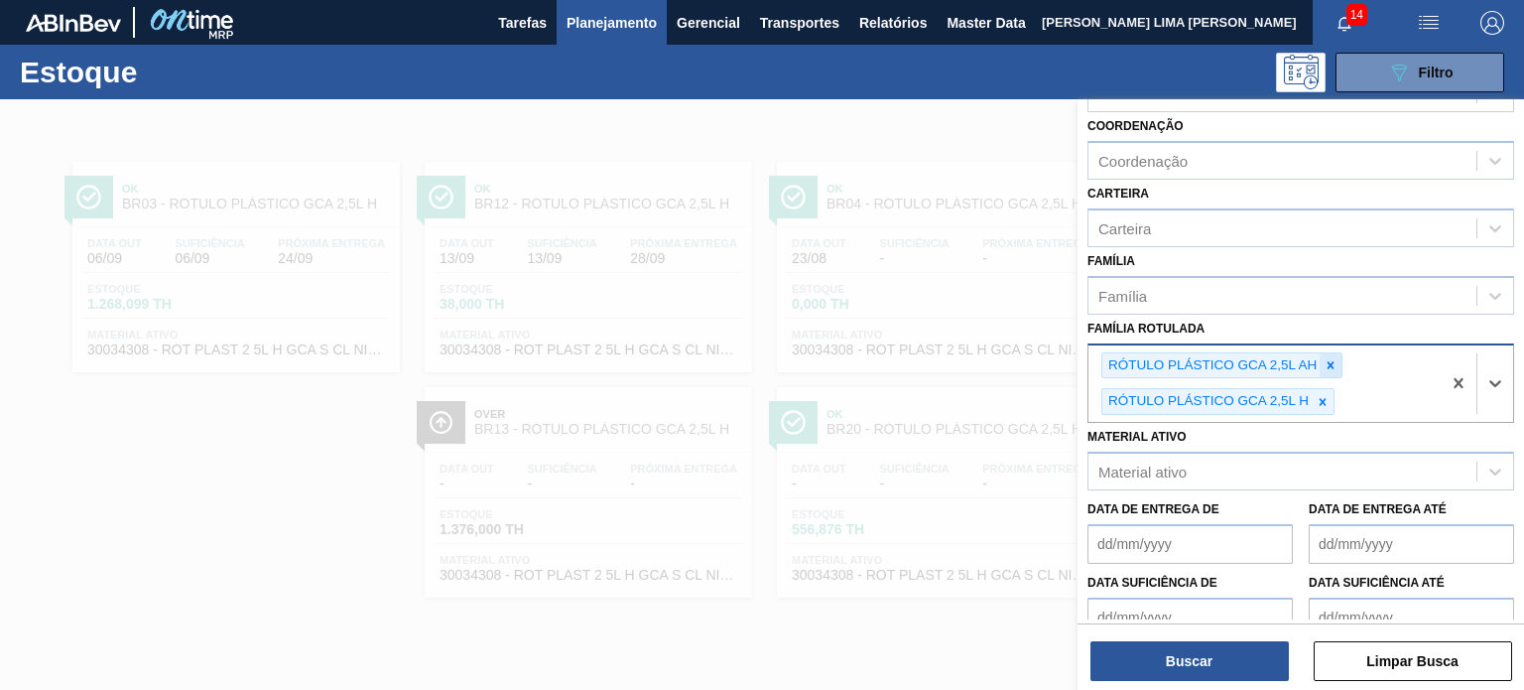
click at [1334, 366] on icon at bounding box center [1331, 365] width 14 height 14
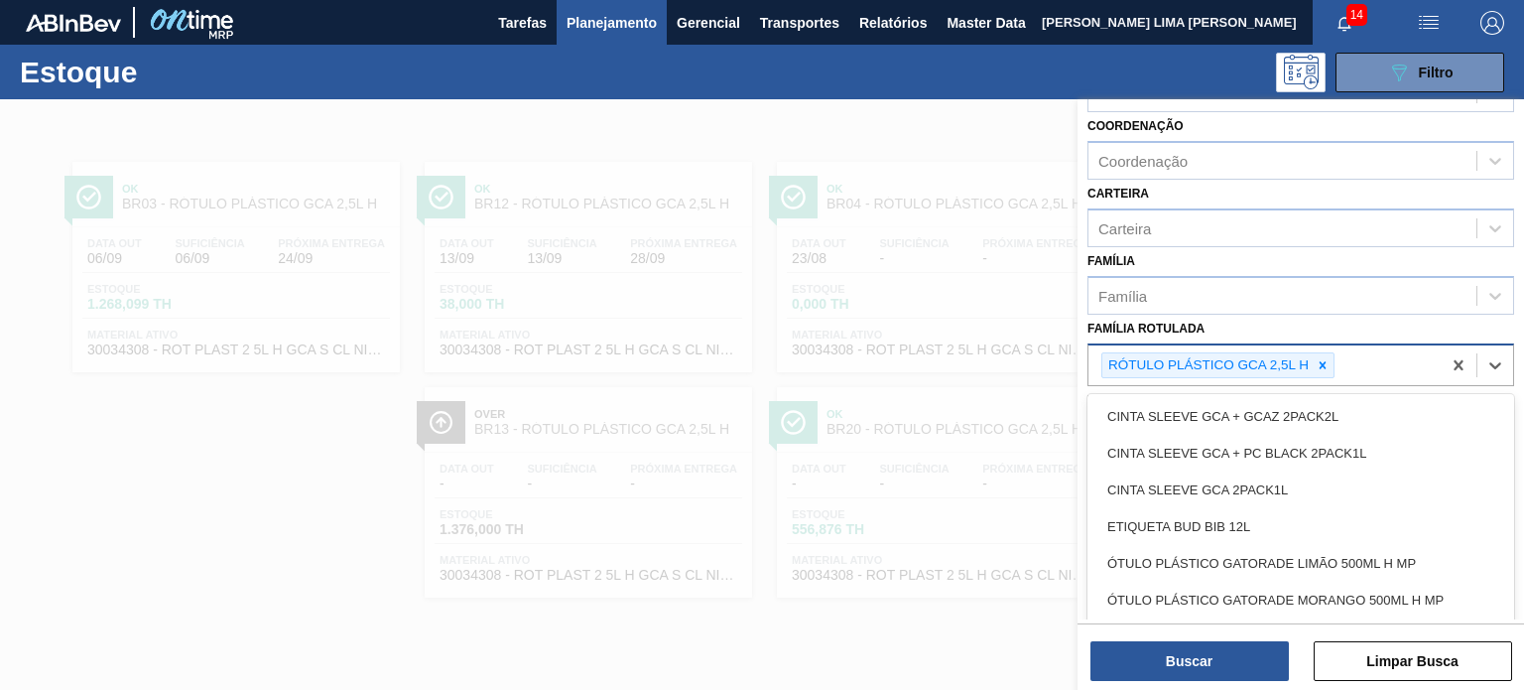
click at [1334, 366] on div "RÓTULO PLÁSTICO GCA 2,5L H" at bounding box center [1217, 365] width 233 height 27
click at [1299, 366] on div "RÓTULO PLÁSTICO GCA 2,5L H" at bounding box center [1206, 365] width 209 height 25
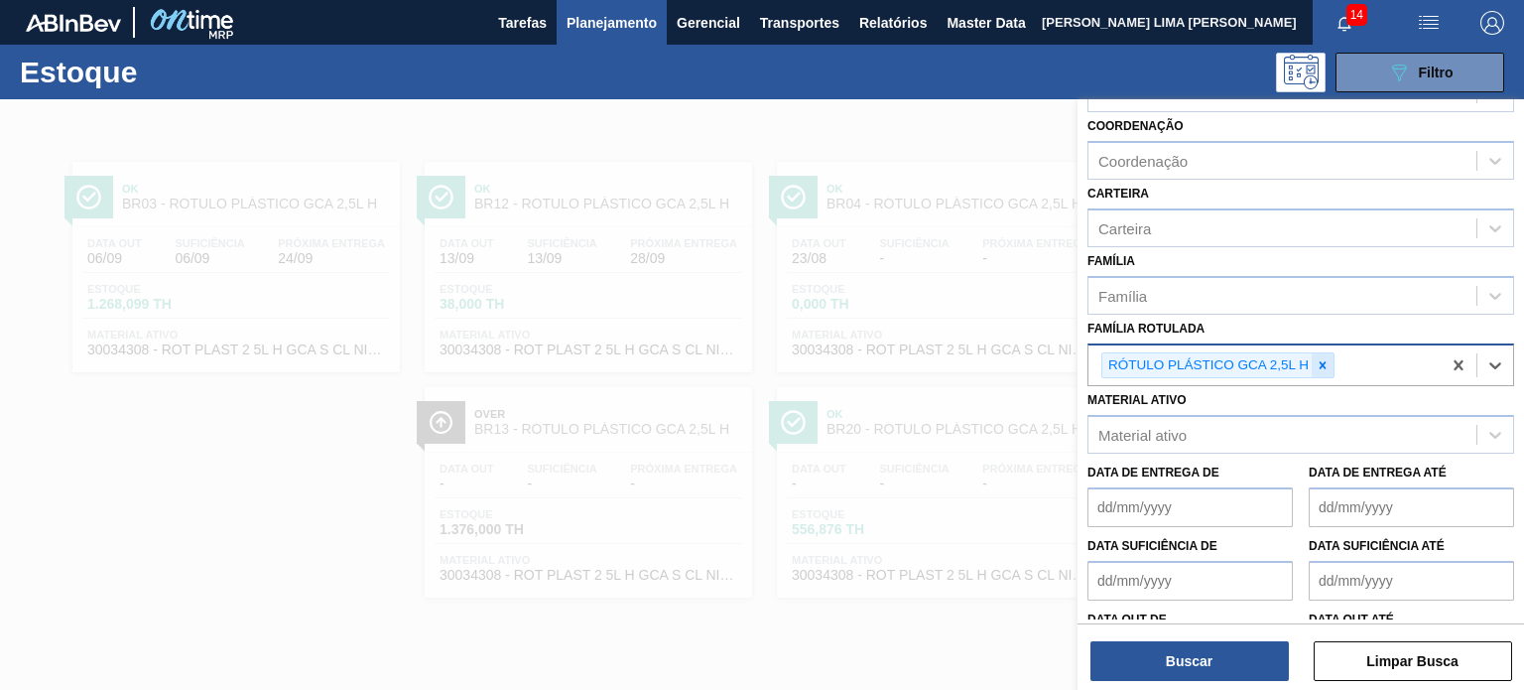
click at [1318, 359] on icon at bounding box center [1323, 365] width 14 height 14
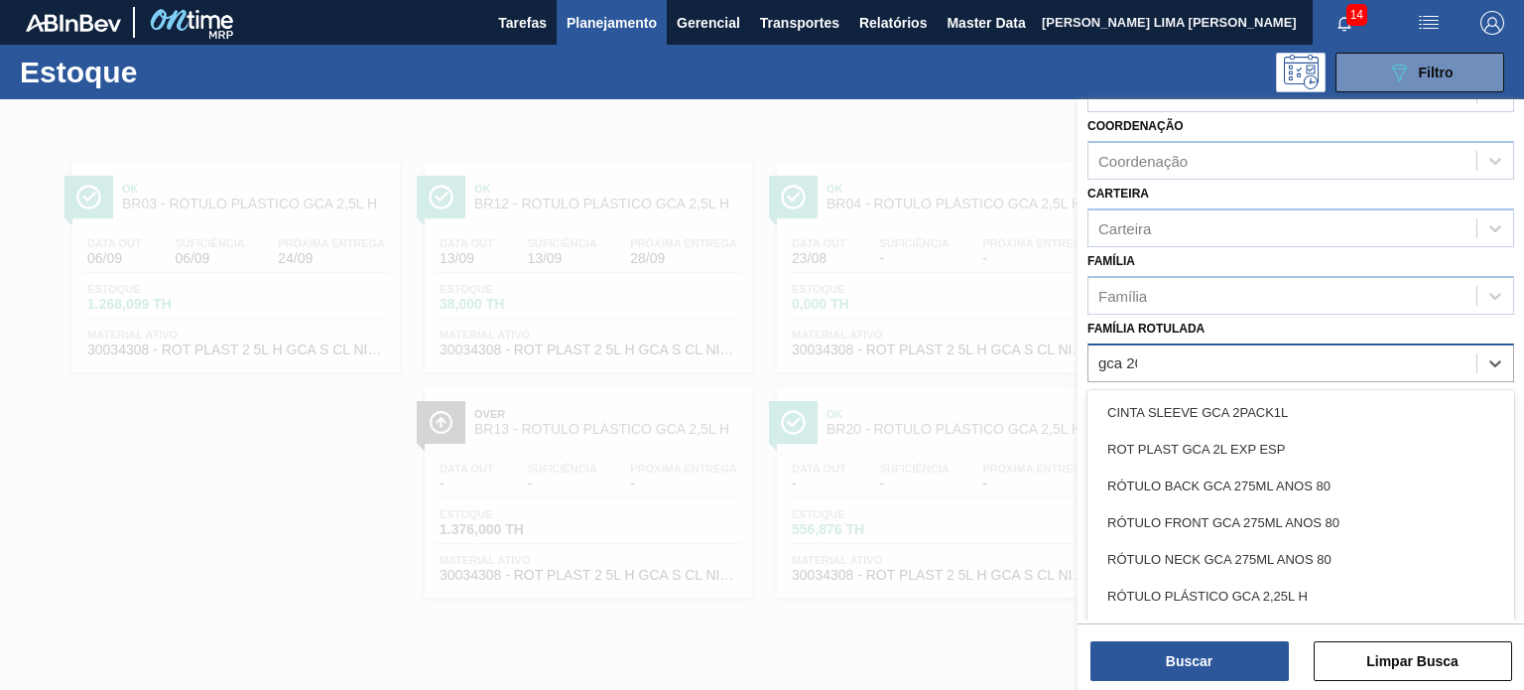
type Rotulada "gca 200"
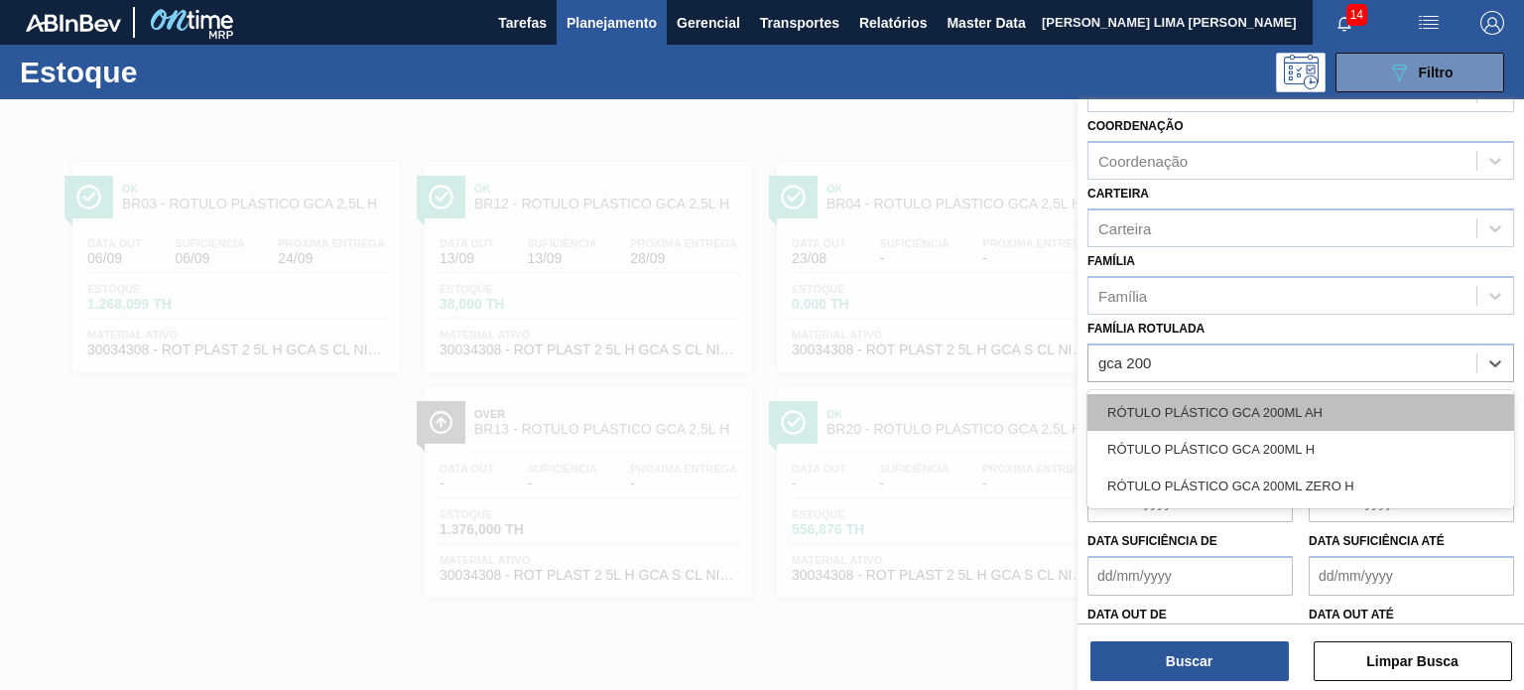
click at [1294, 410] on div "RÓTULO PLÁSTICO GCA 200ML AH" at bounding box center [1300, 412] width 427 height 37
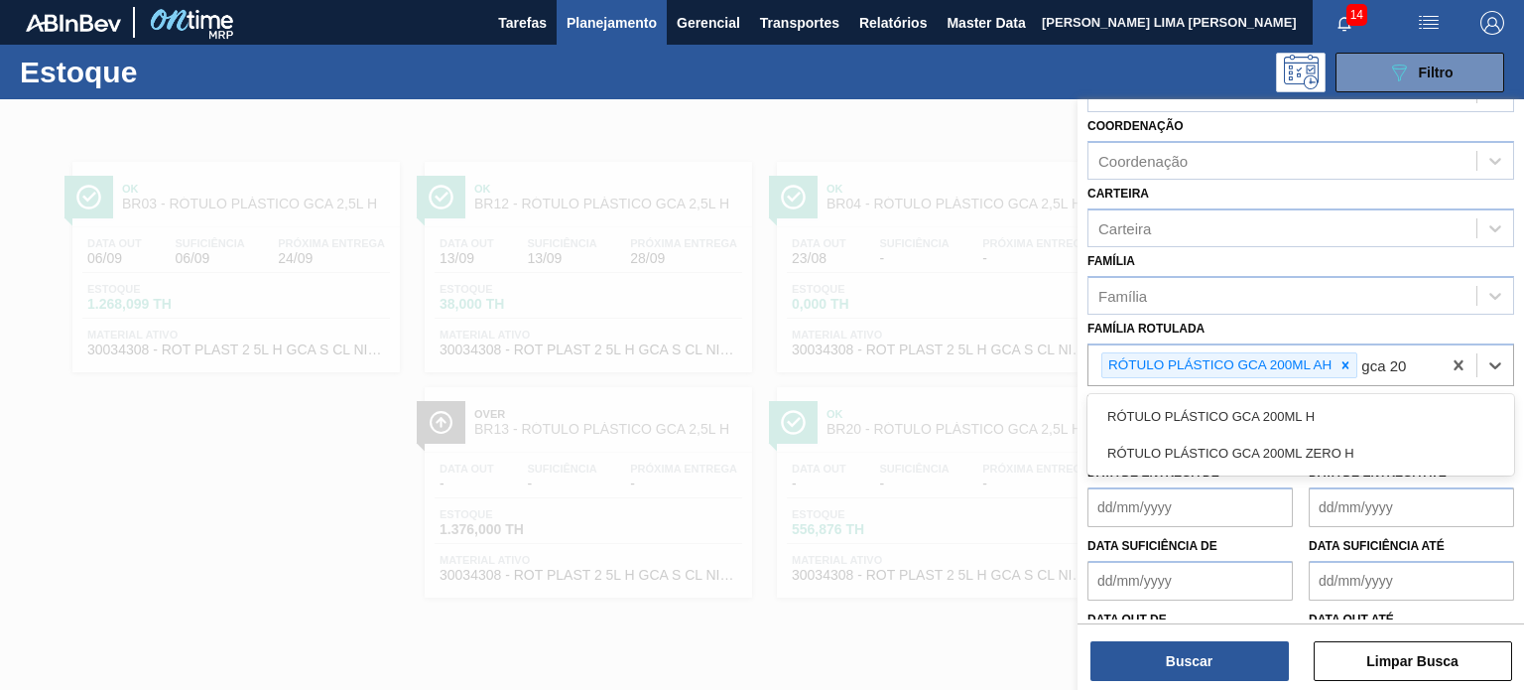
type Rotulada "gca 200"
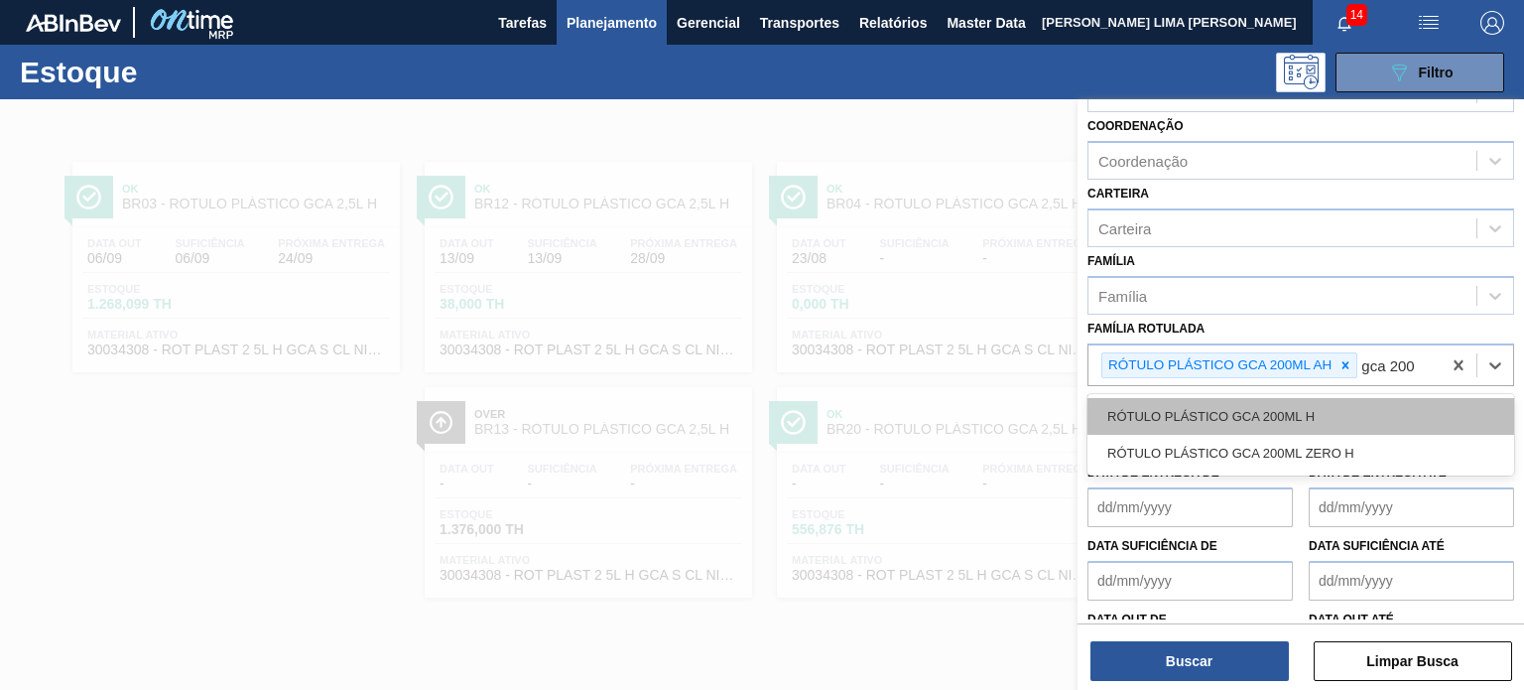
click at [1289, 404] on div "RÓTULO PLÁSTICO GCA 200ML H" at bounding box center [1300, 416] width 427 height 37
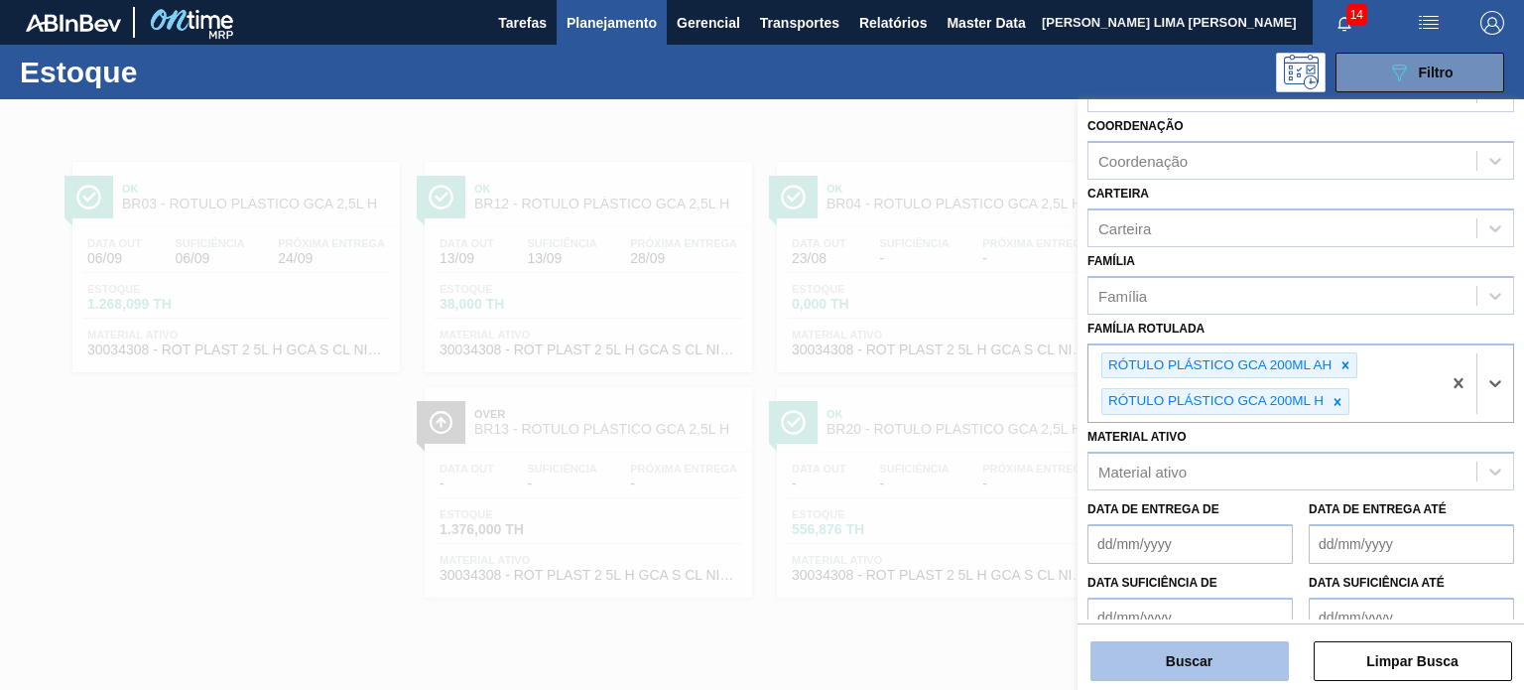
click at [1203, 679] on button "Buscar" at bounding box center [1189, 661] width 198 height 40
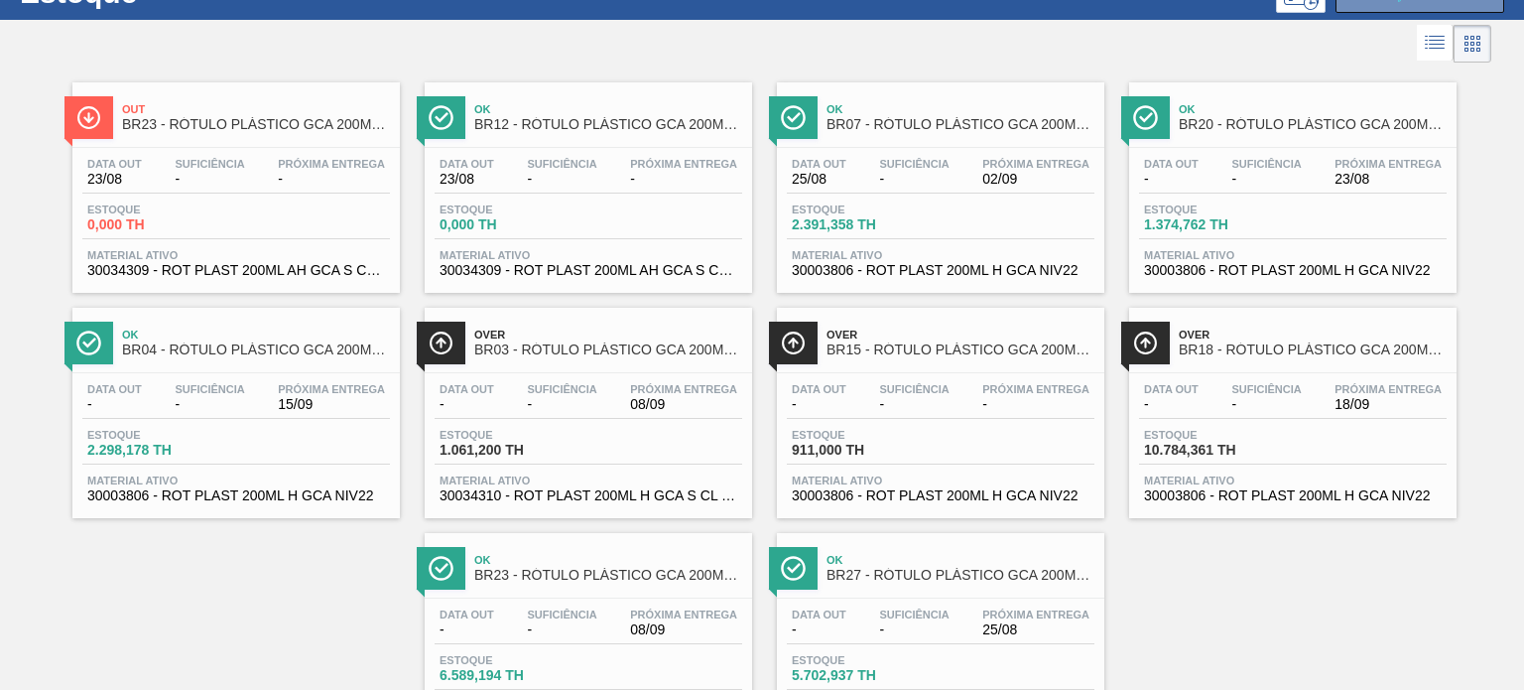
scroll to position [0, 0]
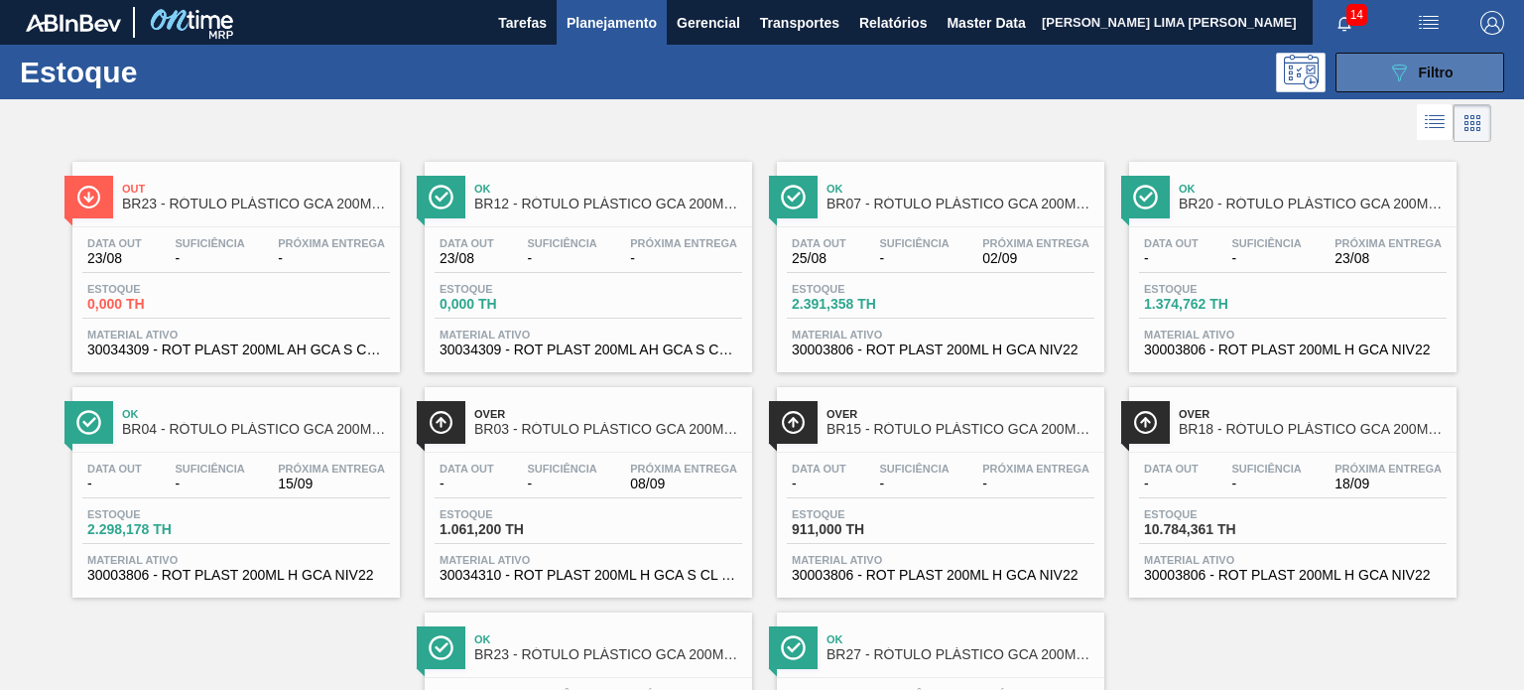
click at [1377, 86] on button "089F7B8B-B2A5-4AFE-B5C0-19BA573D28AC Filtro" at bounding box center [1420, 73] width 169 height 40
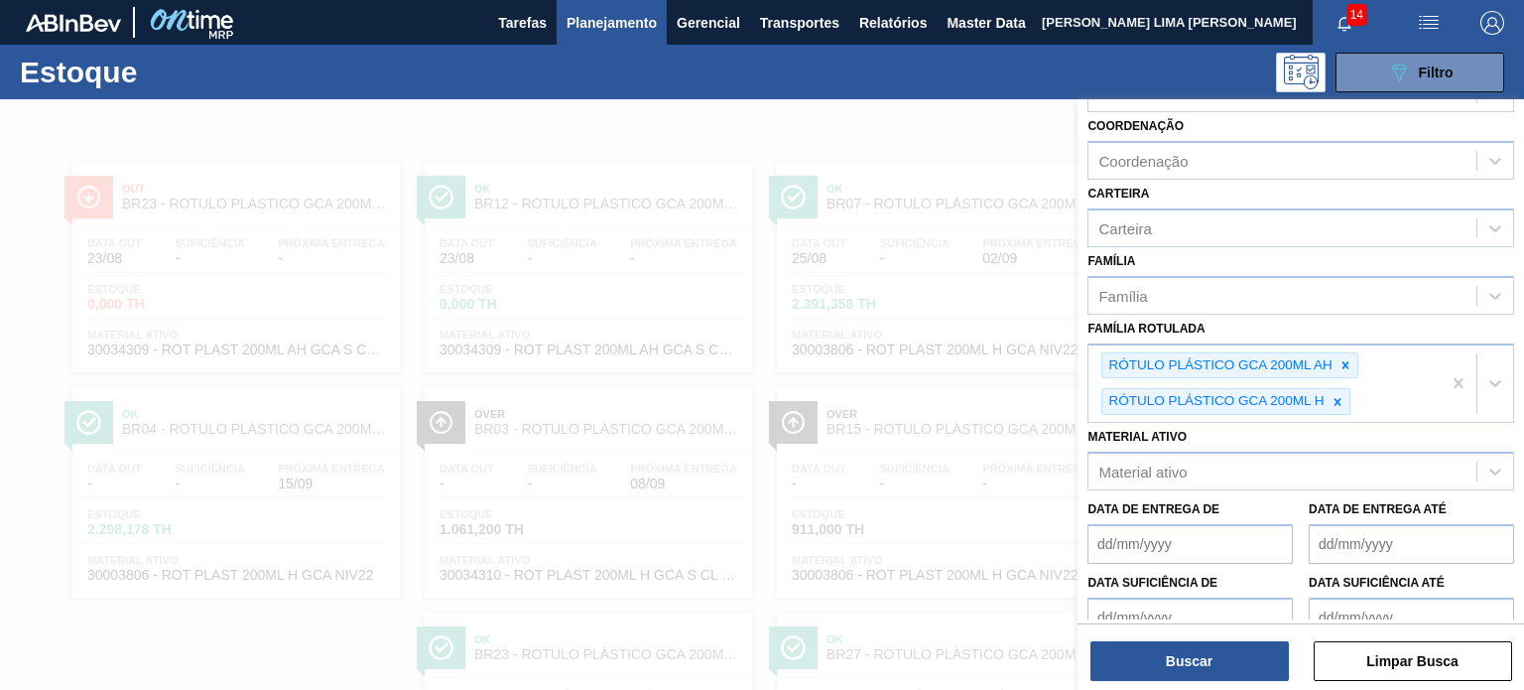
click at [1343, 400] on icon at bounding box center [1338, 402] width 14 height 14
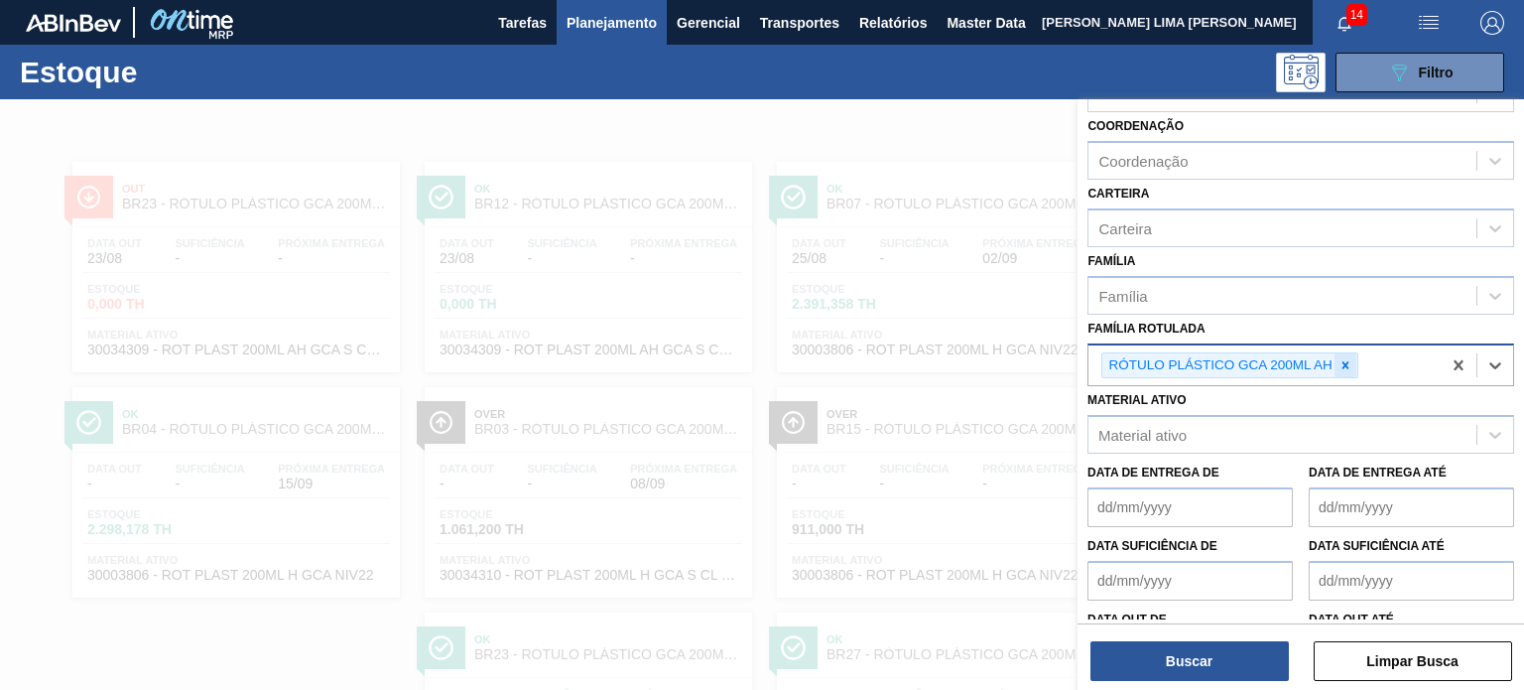
click at [1345, 353] on div at bounding box center [1346, 365] width 22 height 25
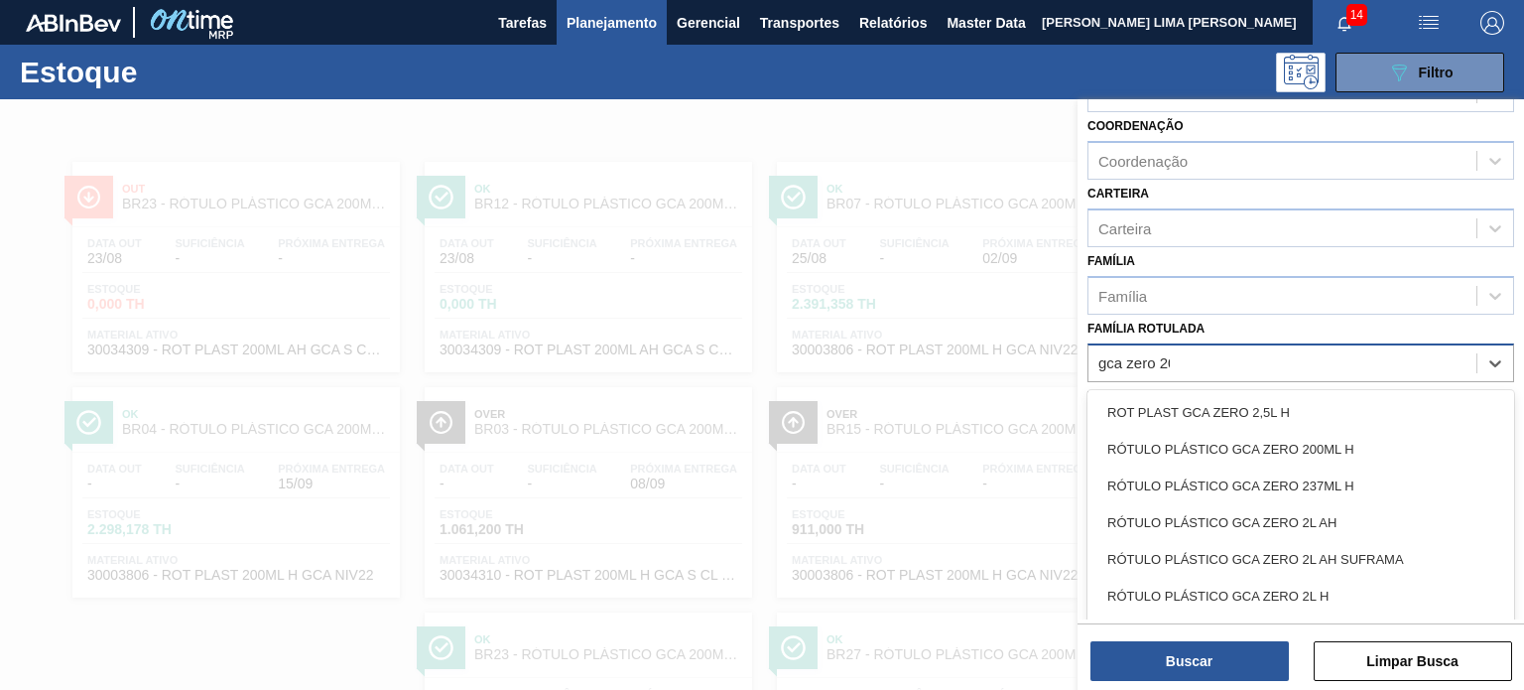
type Rotulada "gca zero 200"
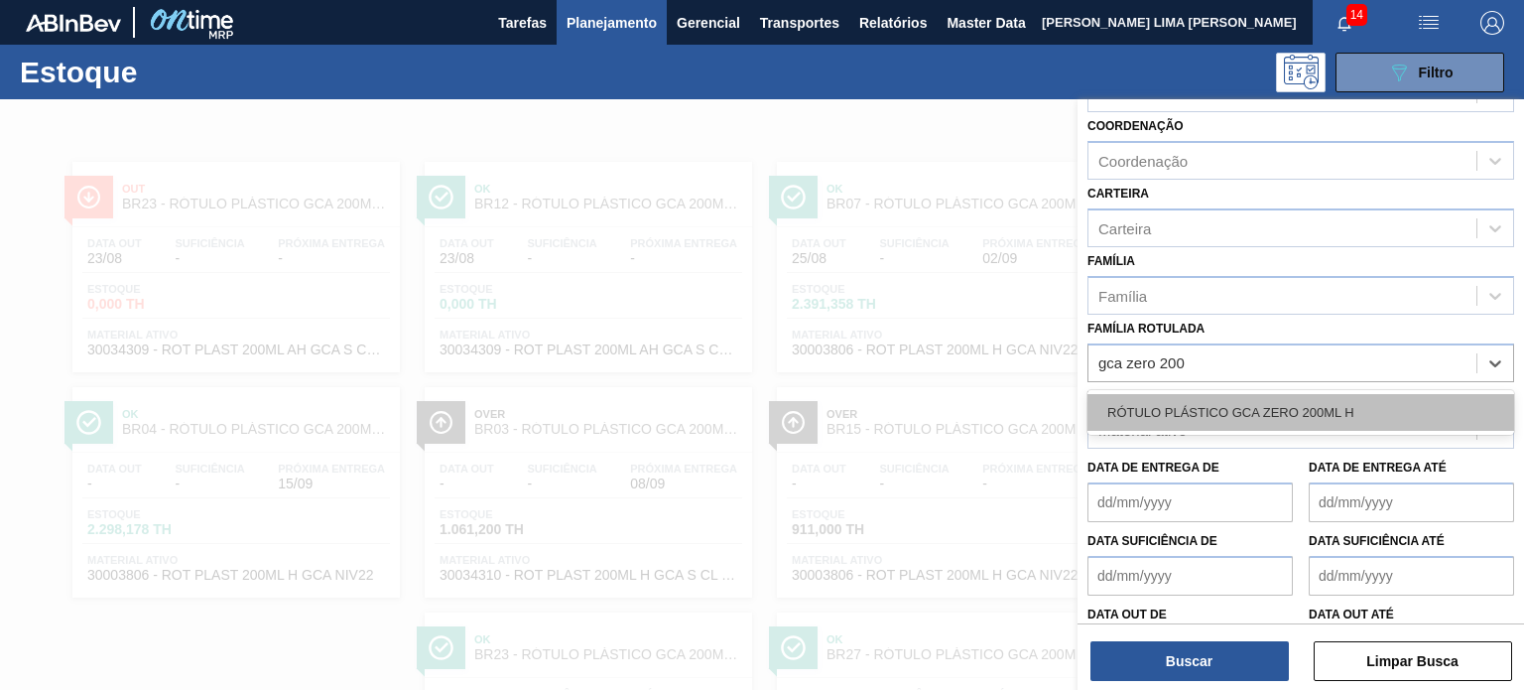
click at [1339, 398] on div "RÓTULO PLÁSTICO GCA ZERO 200ML H" at bounding box center [1300, 412] width 427 height 37
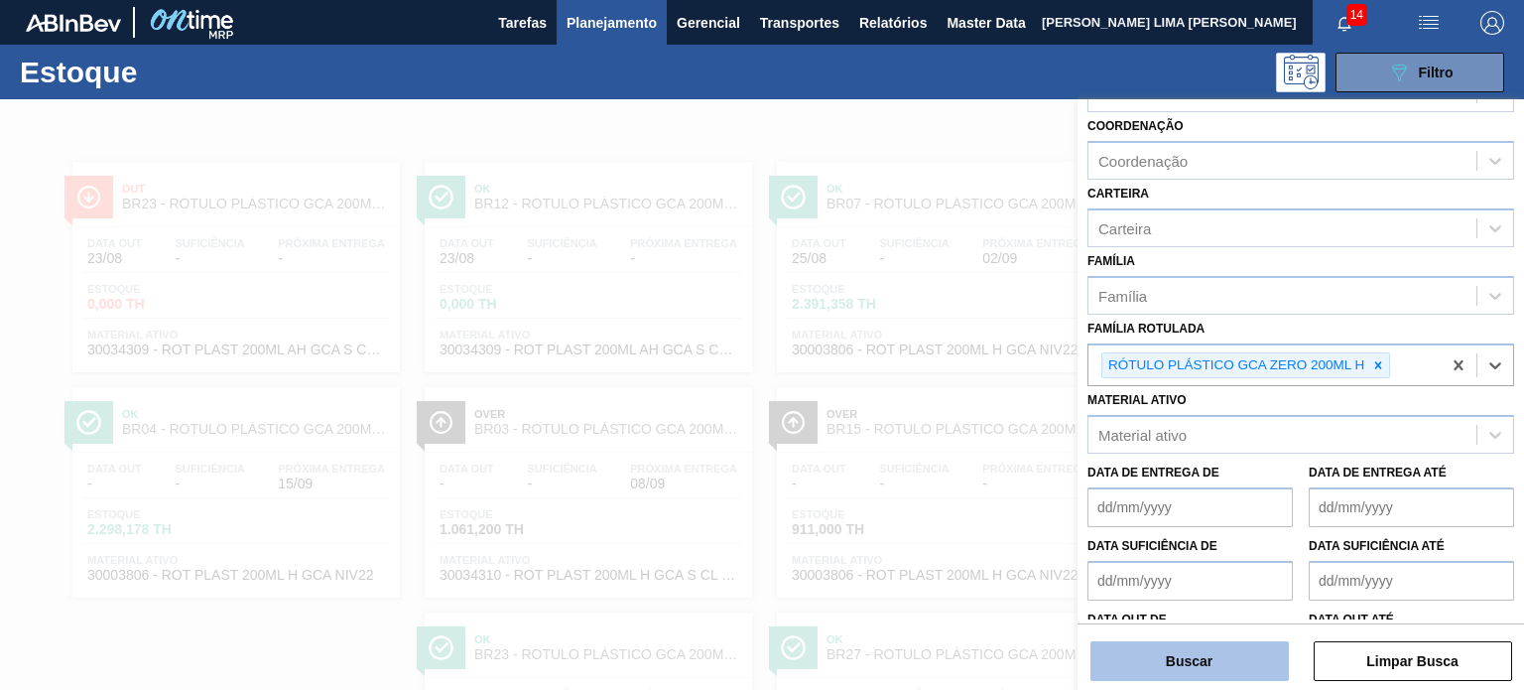
click at [1222, 685] on div "Status do Estoque Status do Estoque Origem Origem Destino Destino Coordenação C…" at bounding box center [1301, 396] width 446 height 594
click at [1215, 661] on button "Buscar" at bounding box center [1189, 661] width 198 height 40
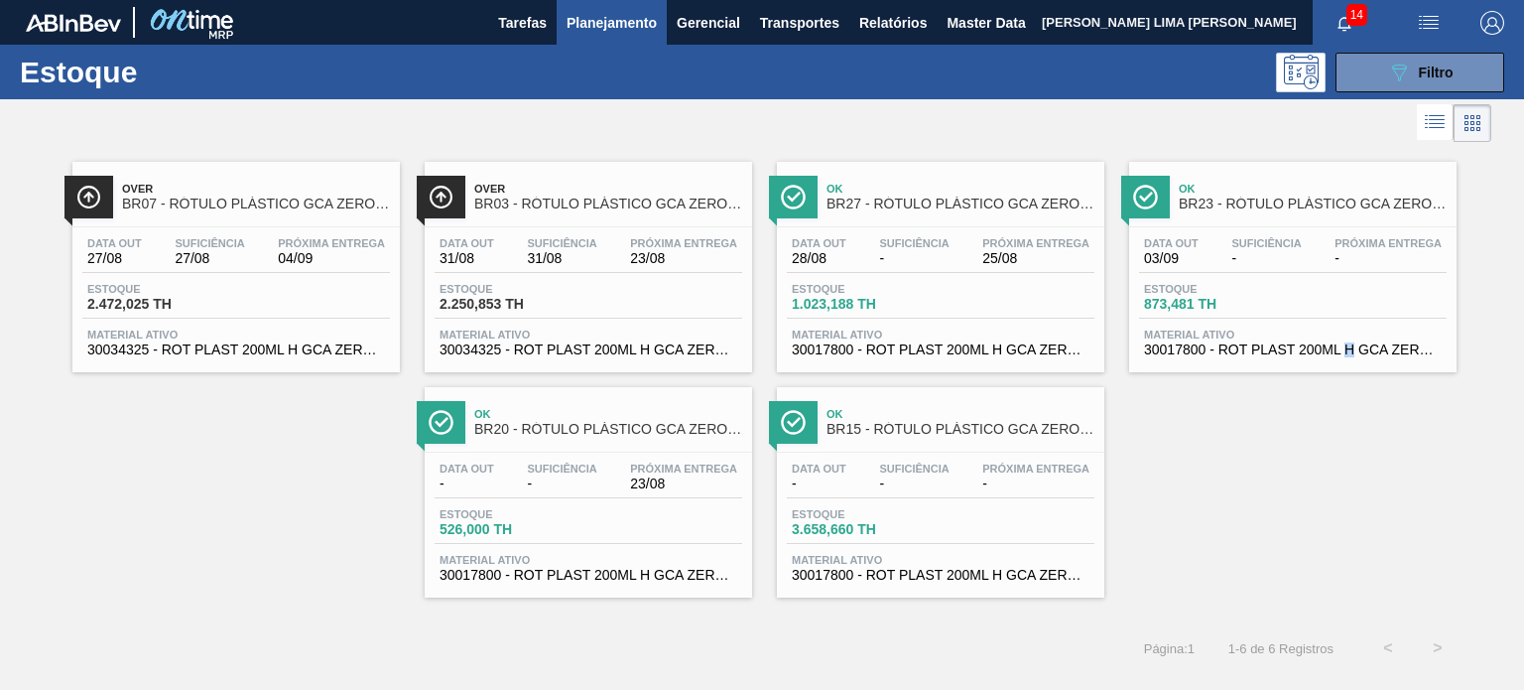
drag, startPoint x: 901, startPoint y: 346, endPoint x: 1334, endPoint y: 443, distance: 443.2
click at [1349, 450] on div "Over BR07 - RÓTULO PLÁSTICO GCA ZERO 200ML H Data out 27/08 Suficiência 27/08 P…" at bounding box center [762, 372] width 1524 height 450
click at [1393, 69] on icon at bounding box center [1399, 72] width 15 height 17
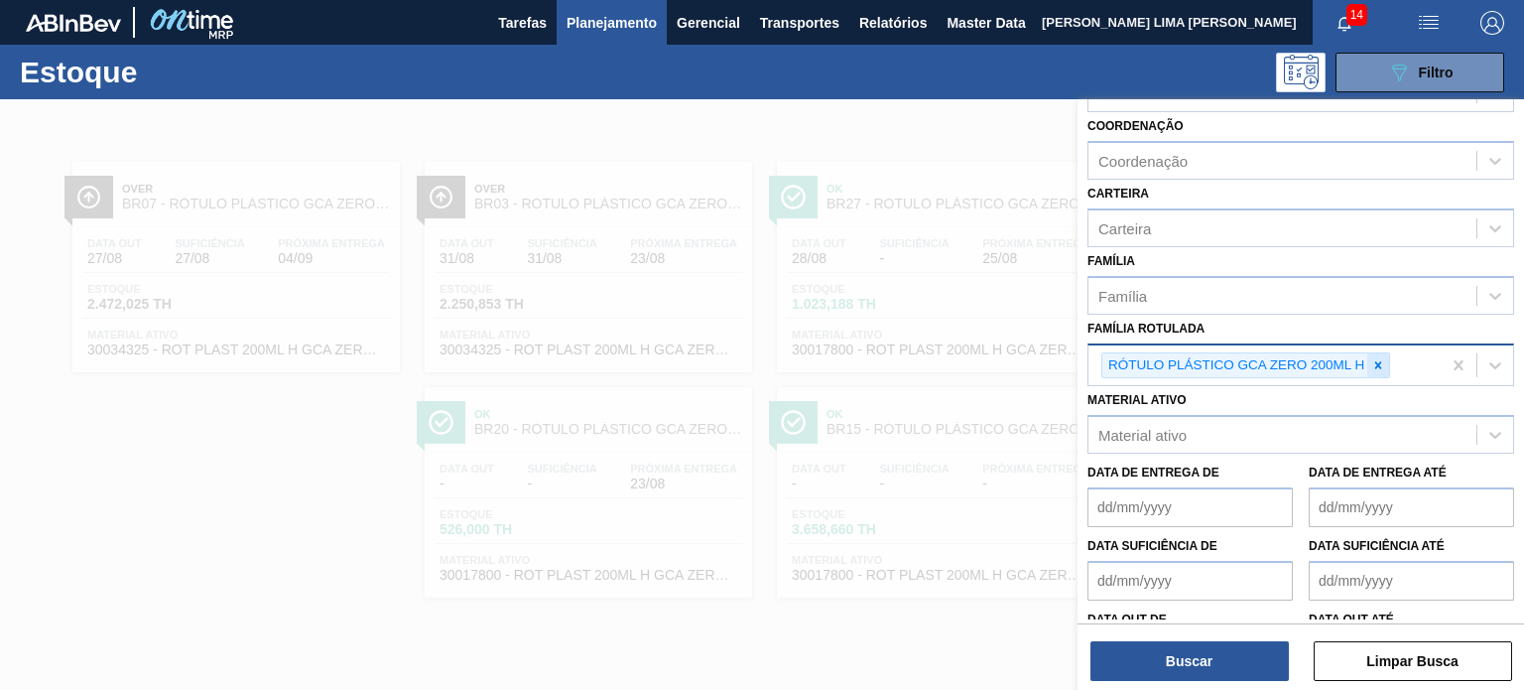
click at [1369, 360] on div "RÓTULO PLÁSTICO GCA ZERO 200ML H" at bounding box center [1245, 365] width 289 height 27
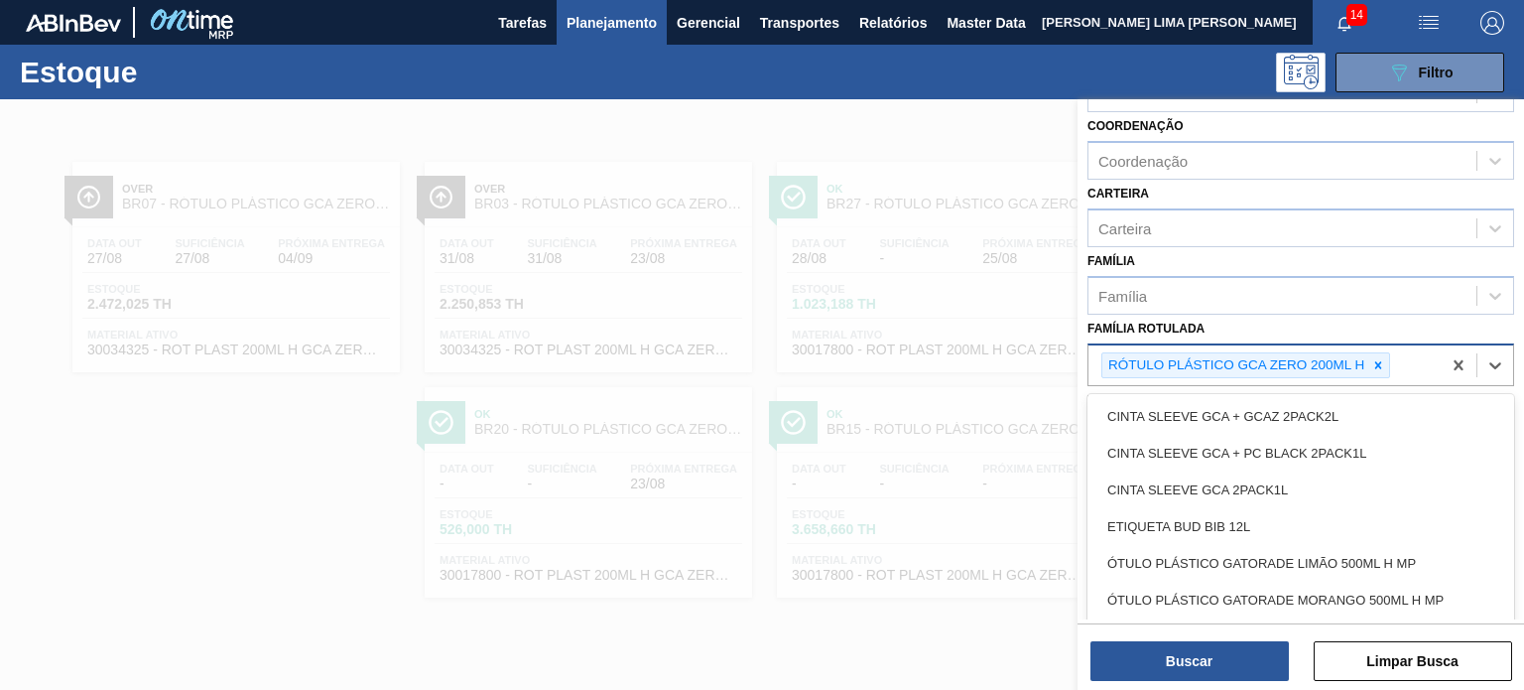
click at [1369, 364] on div at bounding box center [1378, 365] width 22 height 25
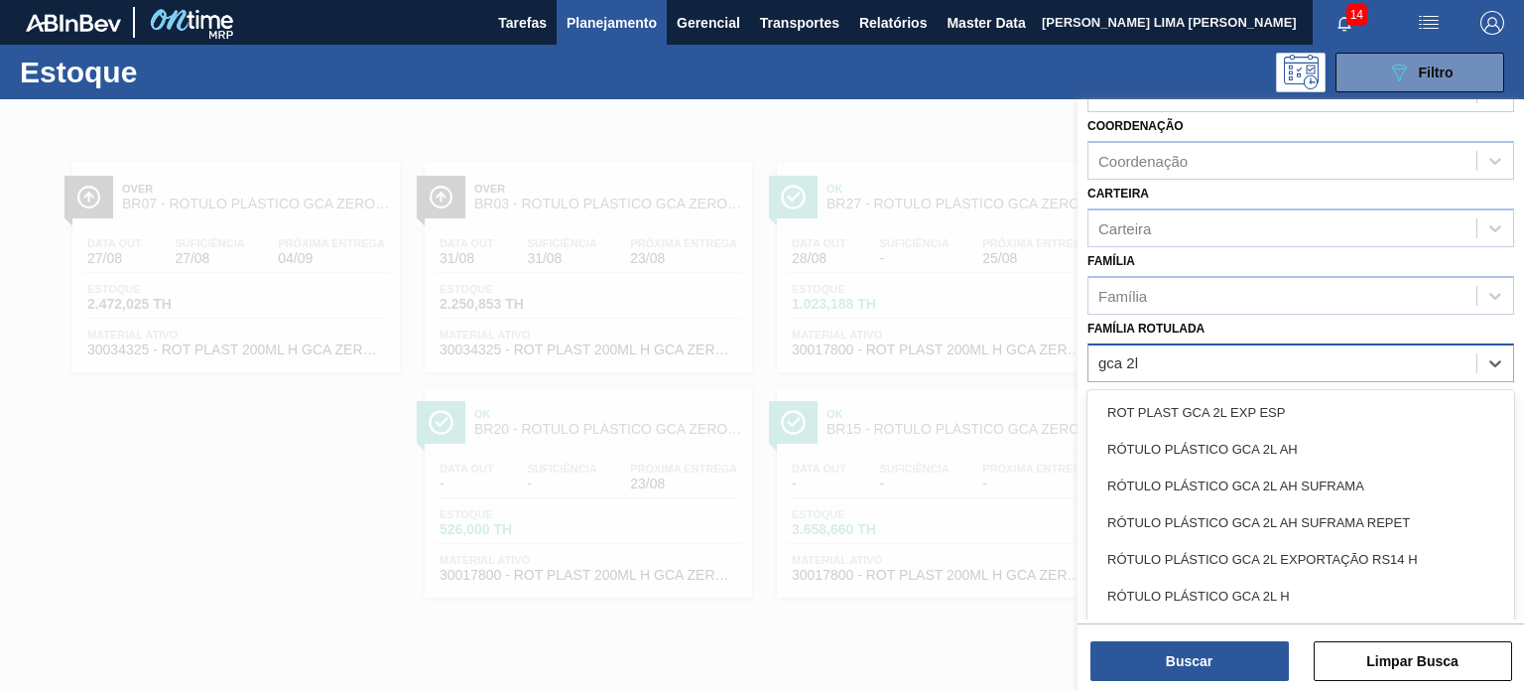
type Rotulada "gca 2l h"
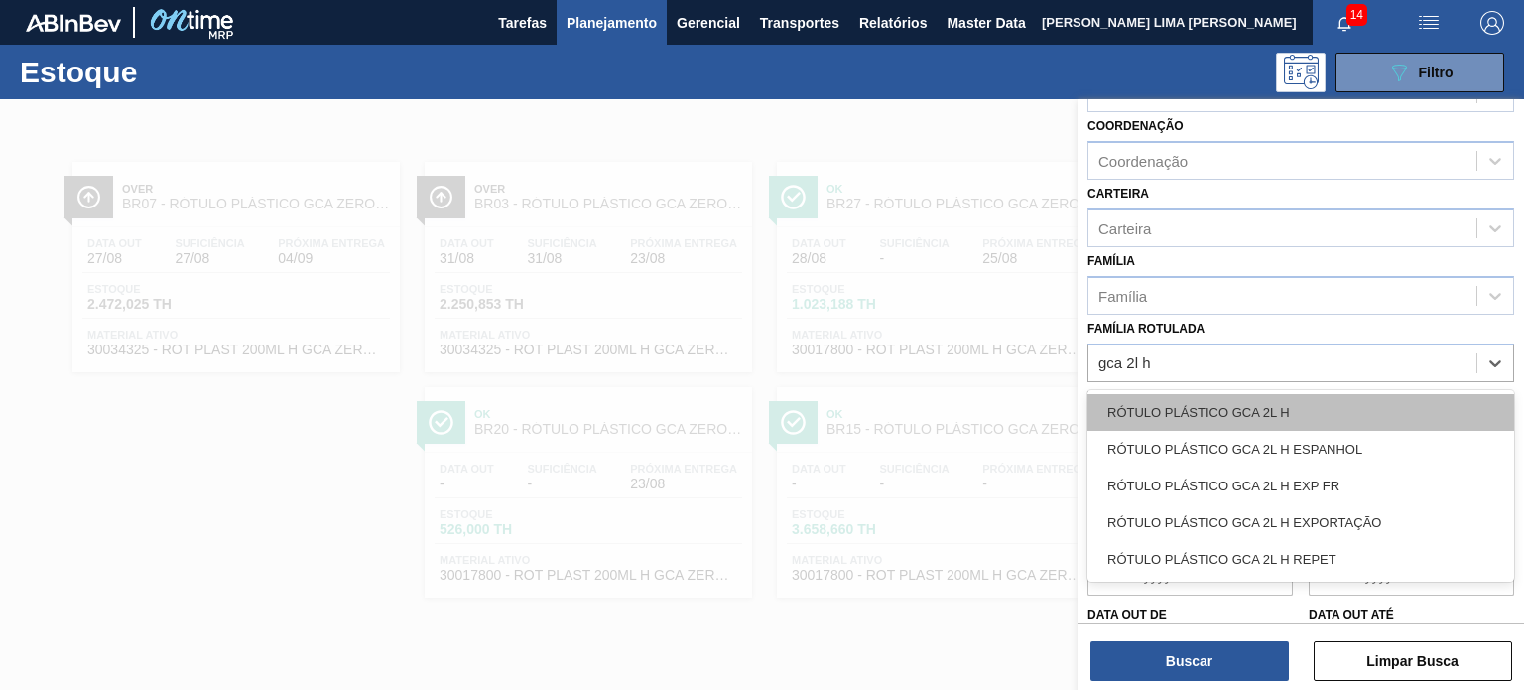
click at [1307, 394] on div "RÓTULO PLÁSTICO GCA 2L H" at bounding box center [1300, 412] width 427 height 37
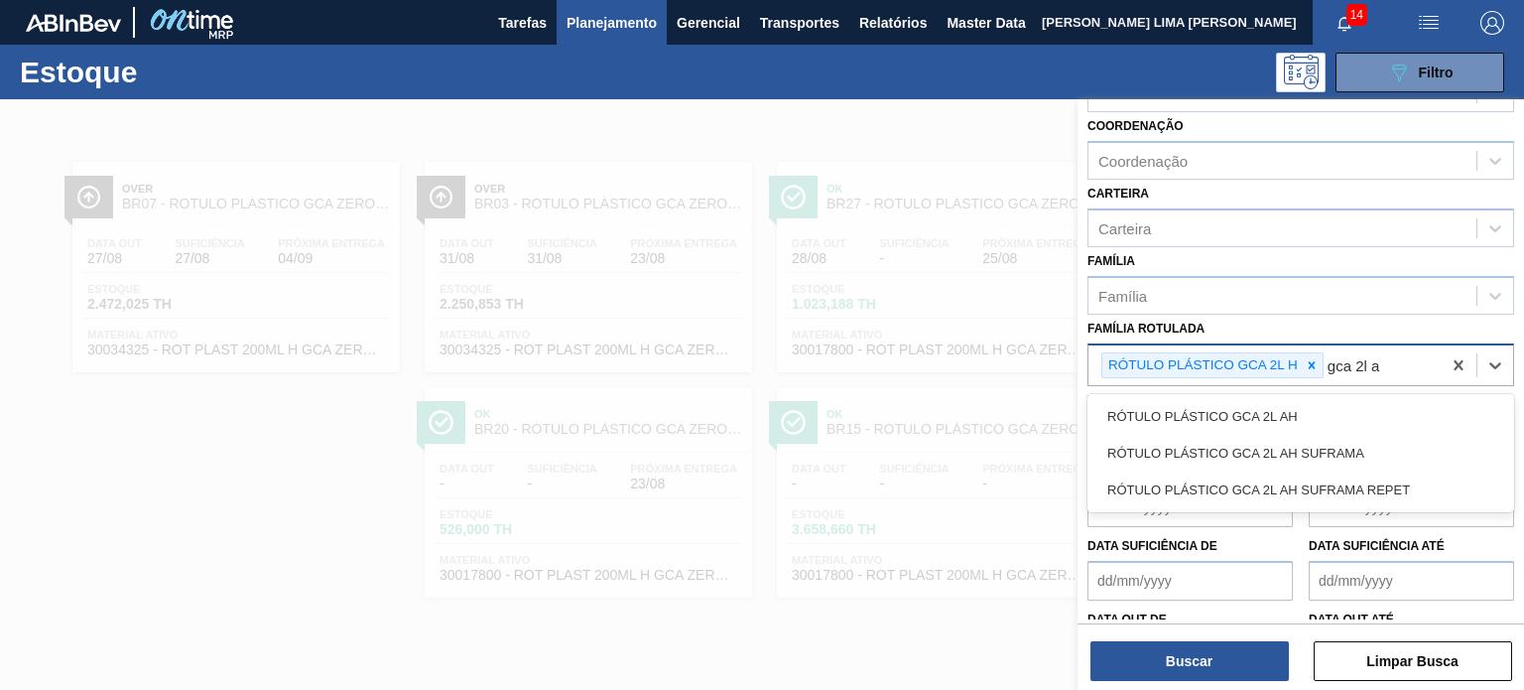
type Rotulada "gca 2l ah"
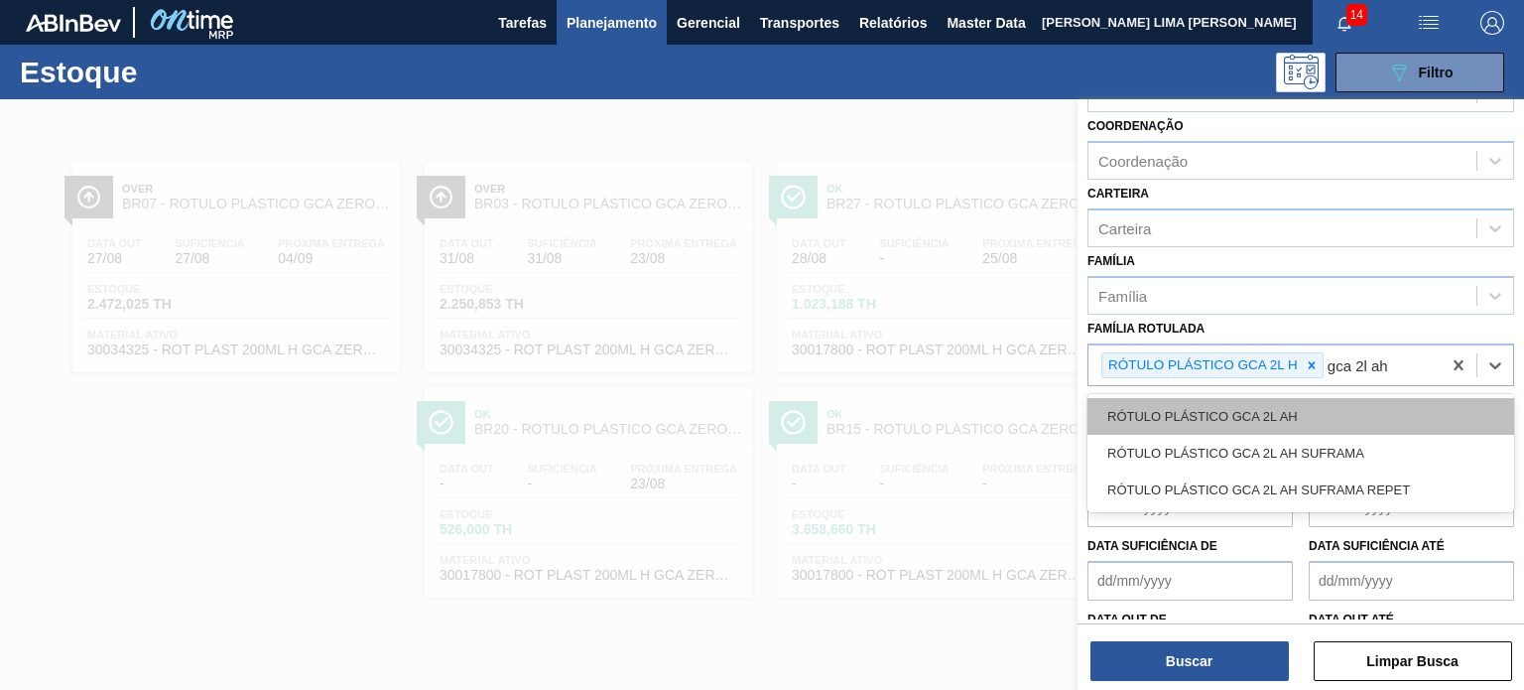
click at [1228, 422] on div "RÓTULO PLÁSTICO GCA 2L AH" at bounding box center [1300, 416] width 427 height 37
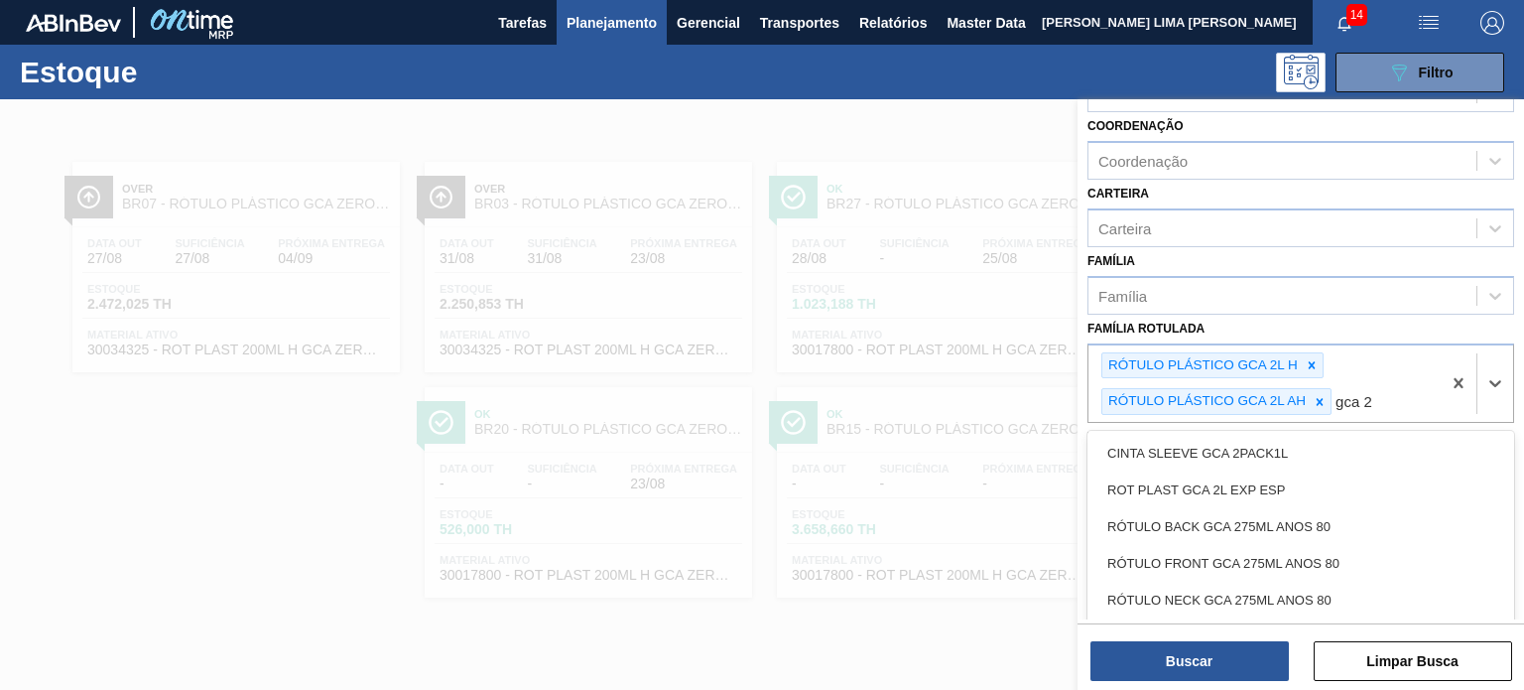
type Rotulada "gca 2l"
click at [1336, 497] on div "RÓTULO PLÁSTICO GCA 2L AH SUFRAMA" at bounding box center [1300, 489] width 427 height 37
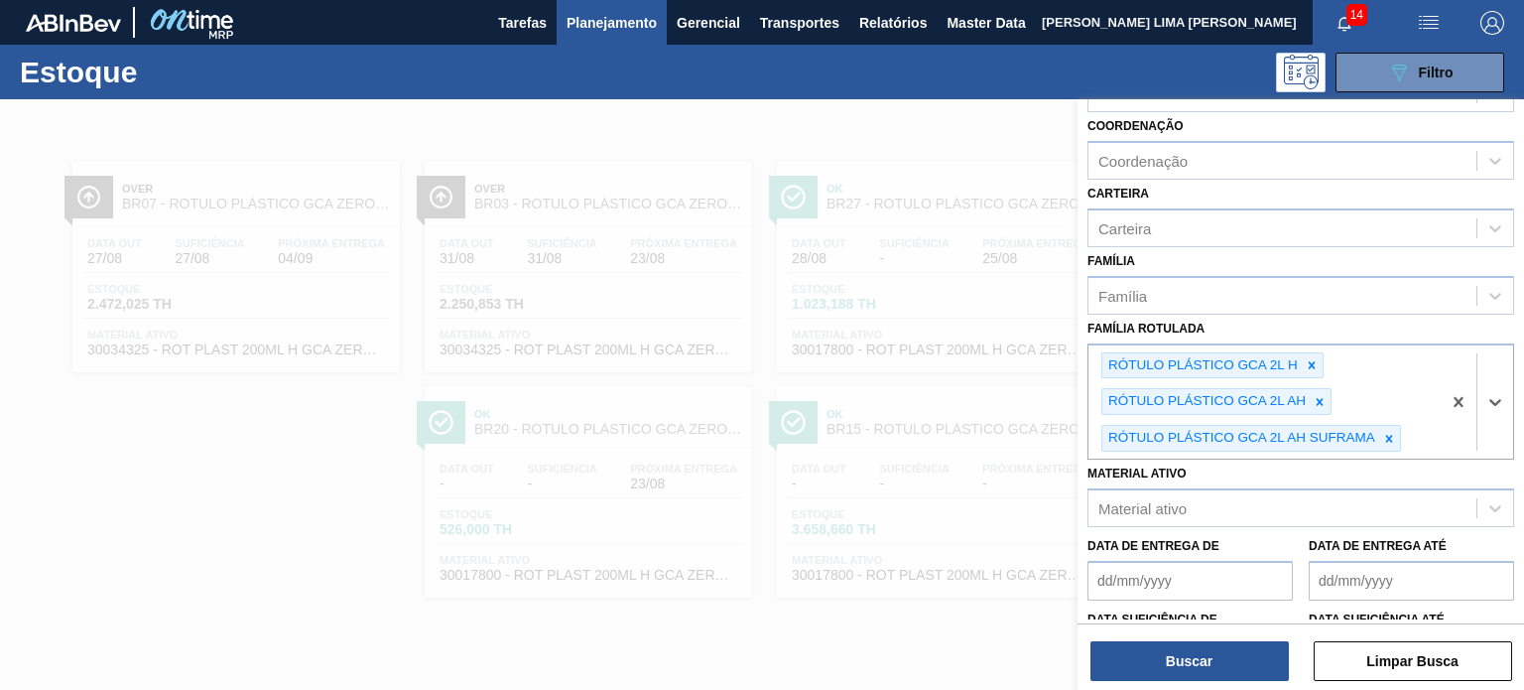
click at [1249, 686] on div "Status do Estoque Status do Estoque Origem Origem Destino Destino Coordenação C…" at bounding box center [1301, 396] width 446 height 594
click at [1236, 666] on button "Buscar" at bounding box center [1189, 661] width 198 height 40
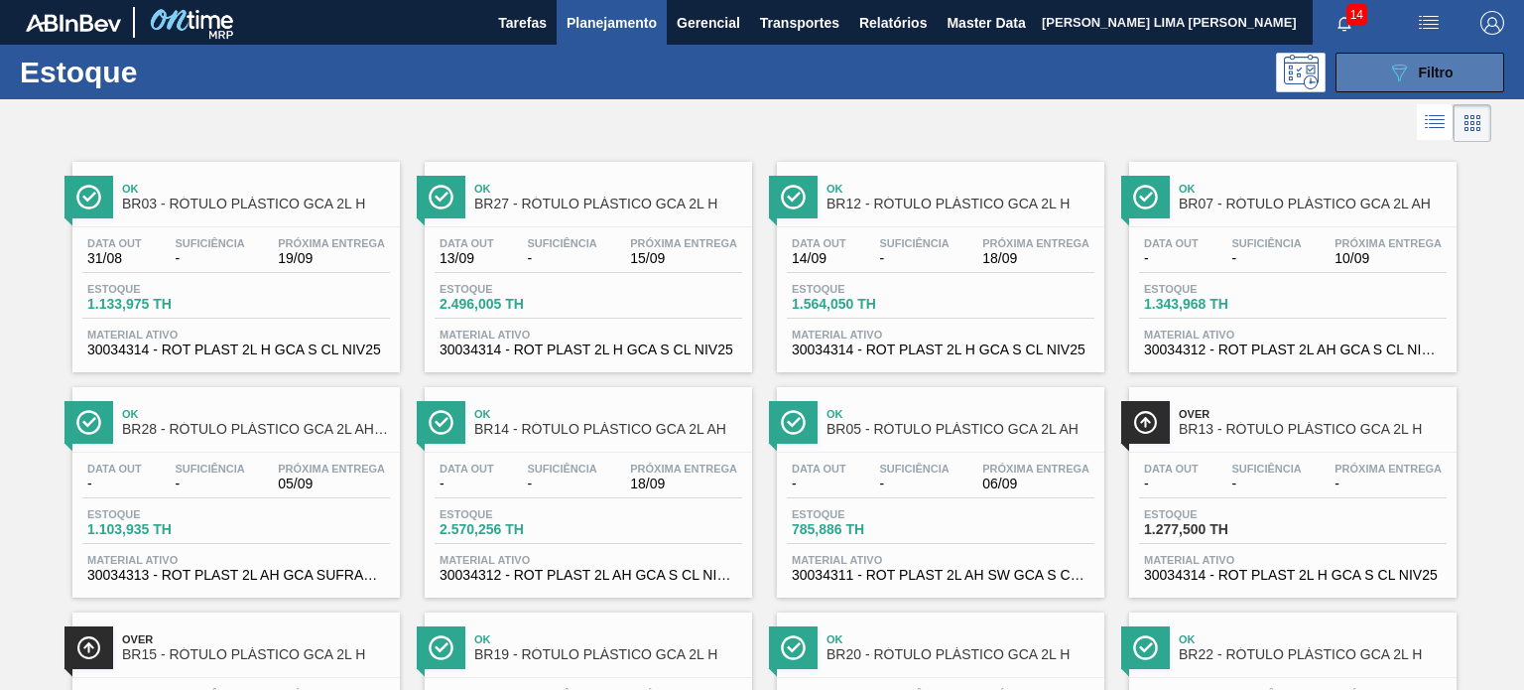
click at [1370, 90] on button "089F7B8B-B2A5-4AFE-B5C0-19BA573D28AC Filtro" at bounding box center [1420, 73] width 169 height 40
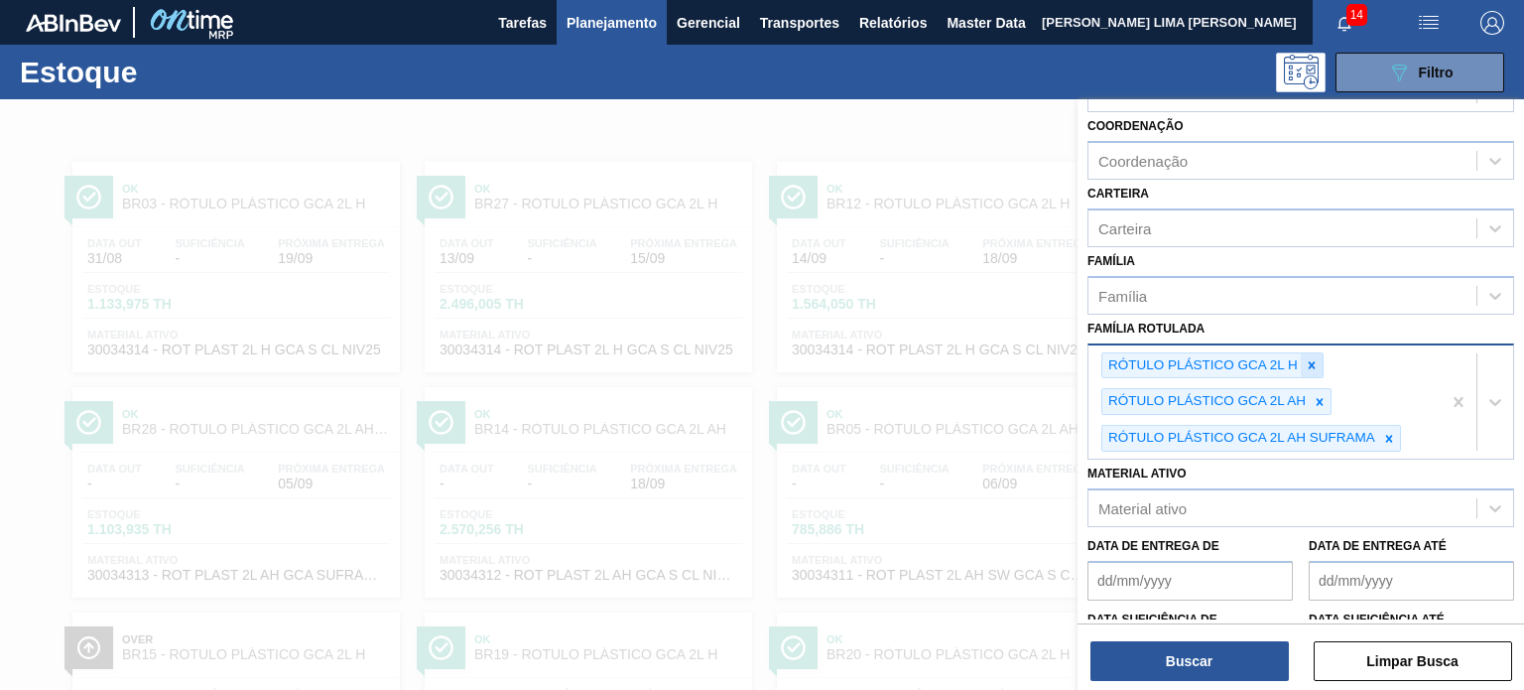
click at [1310, 353] on div at bounding box center [1312, 365] width 22 height 25
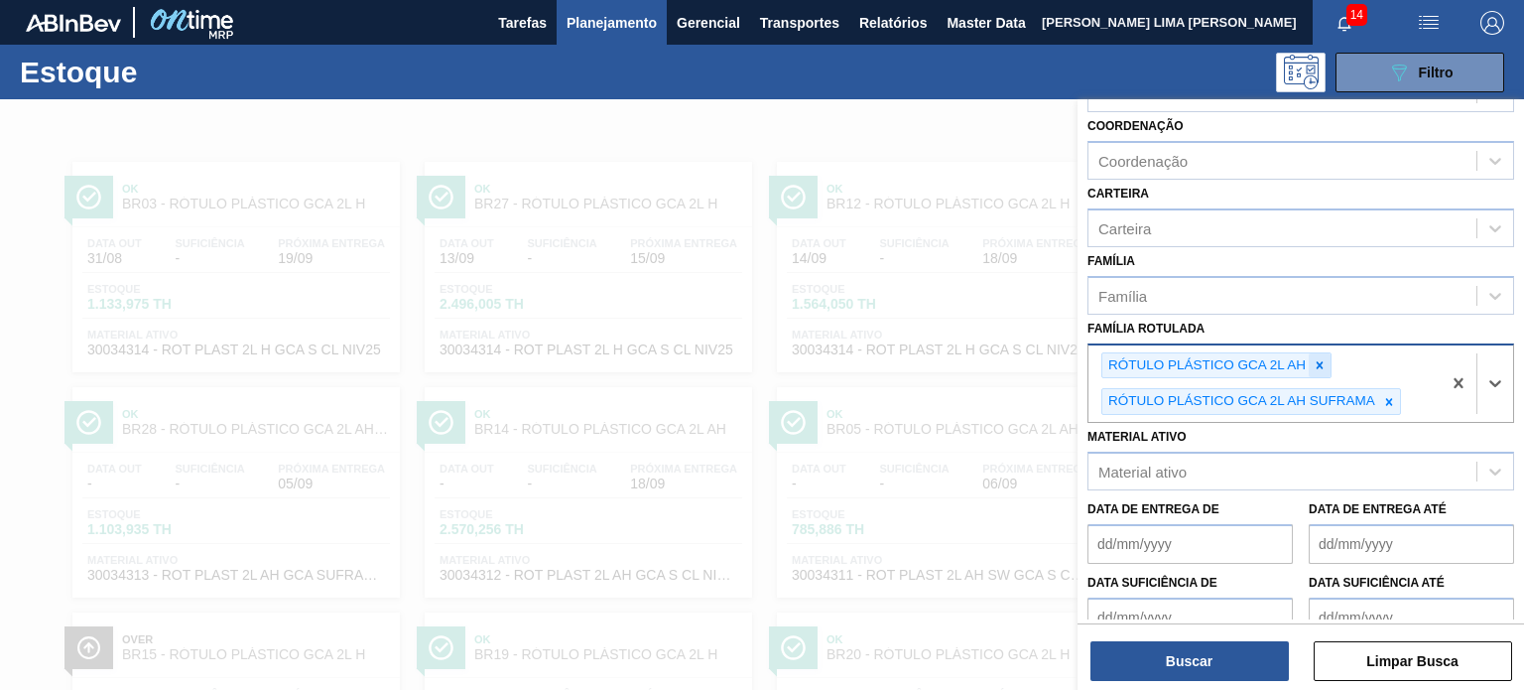
click at [1310, 364] on div at bounding box center [1320, 365] width 22 height 25
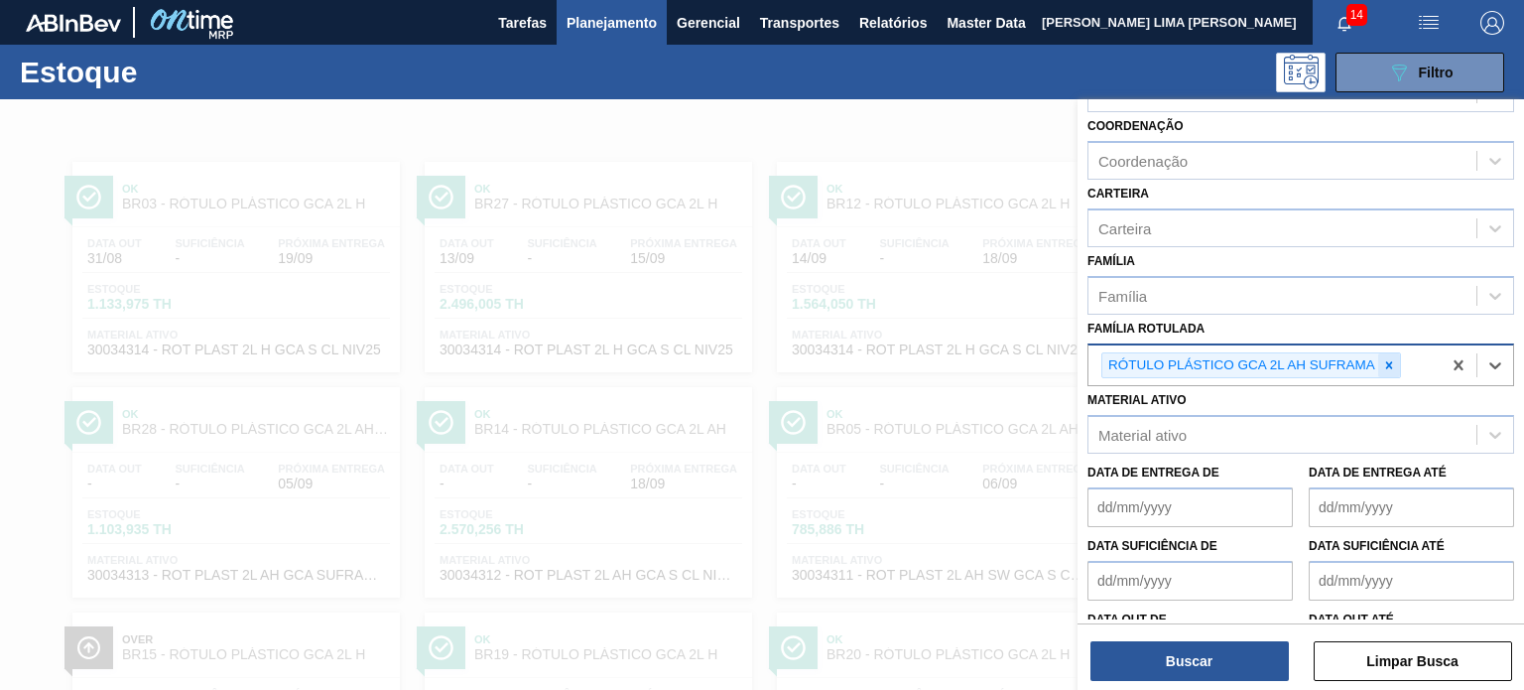
click at [1378, 363] on div at bounding box center [1389, 365] width 22 height 25
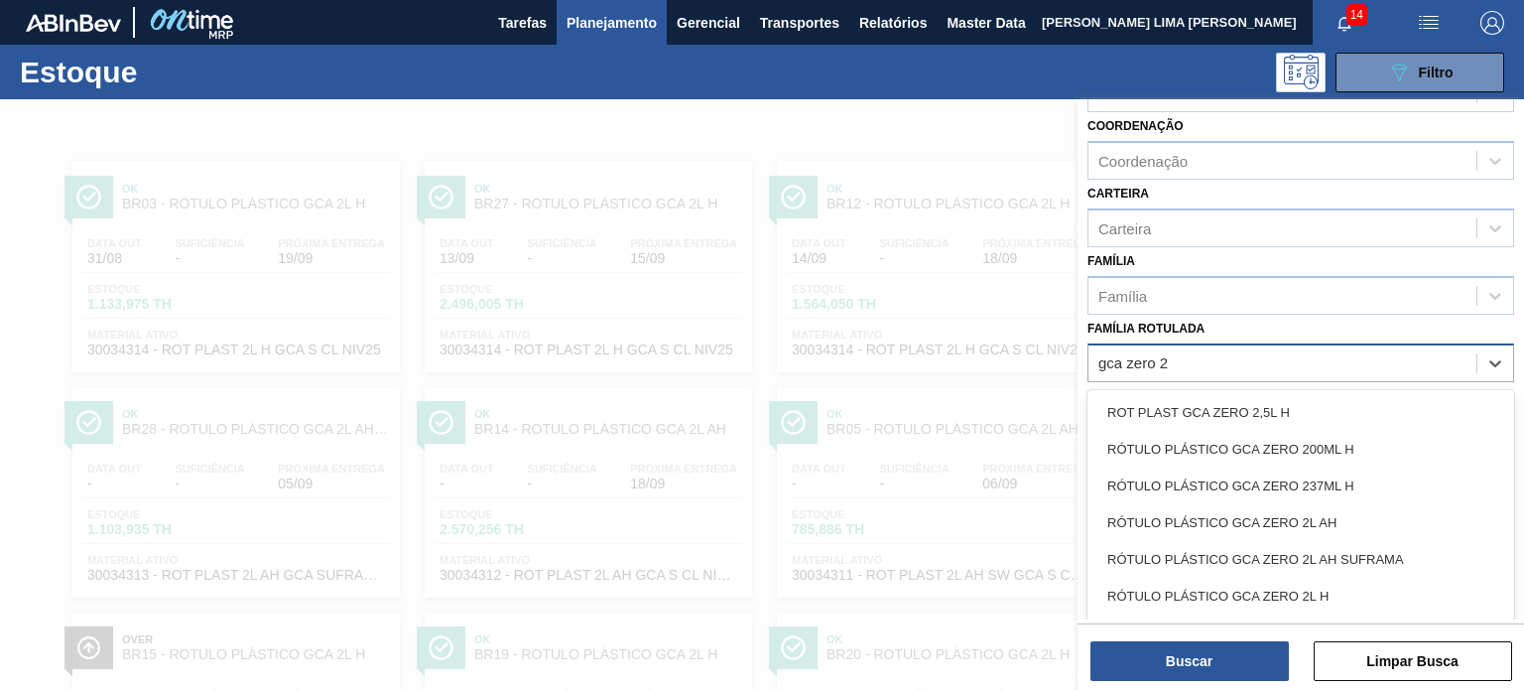
type Rotulada "gca zero 2l"
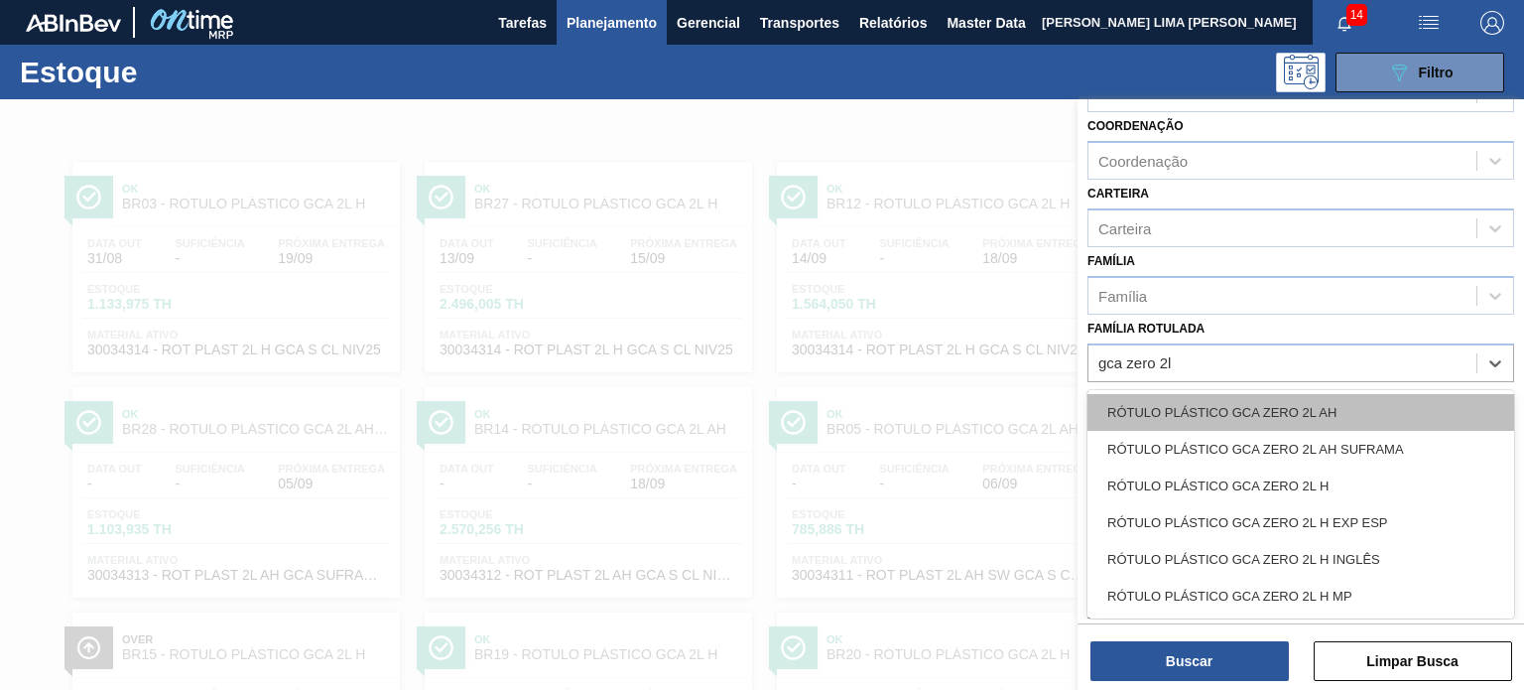
click at [1345, 408] on div "RÓTULO PLÁSTICO GCA ZERO 2L AH" at bounding box center [1300, 412] width 427 height 37
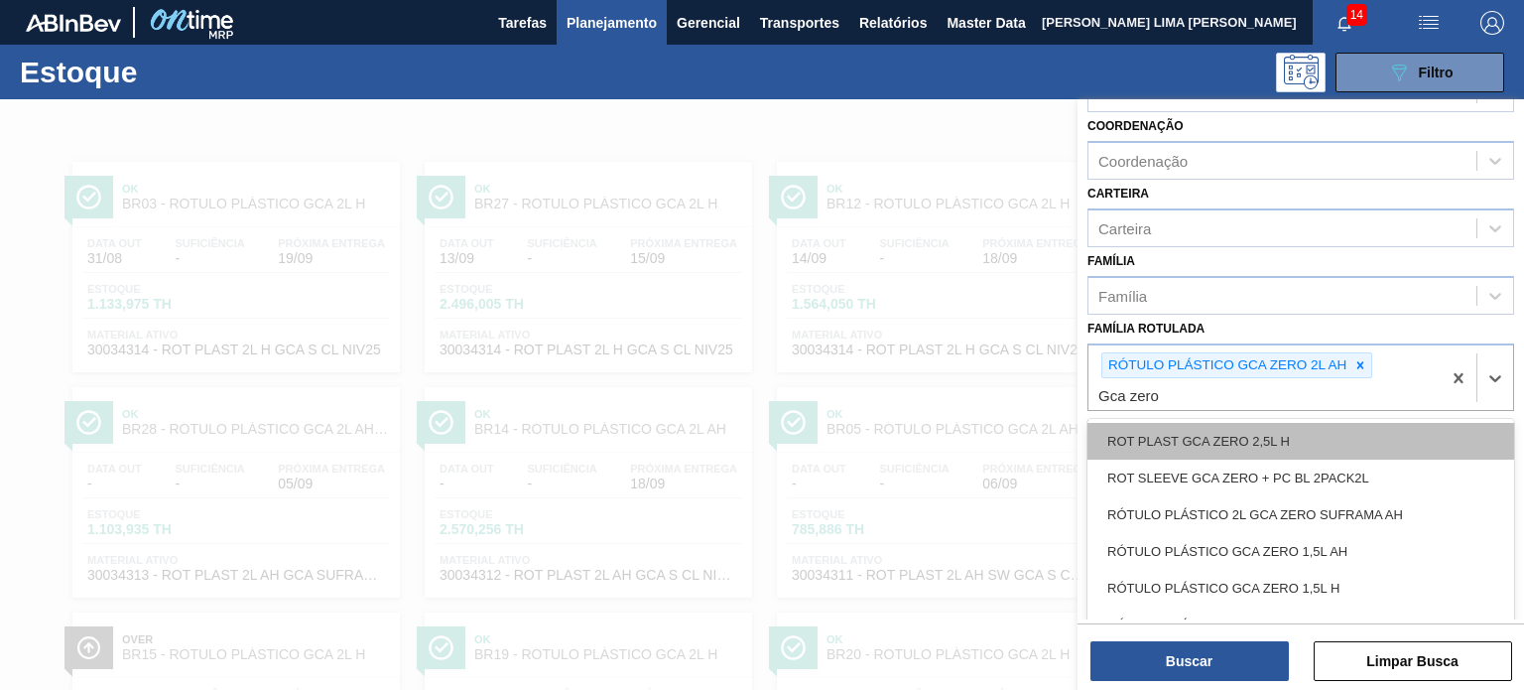
type Rotulada "Gca zero 2"
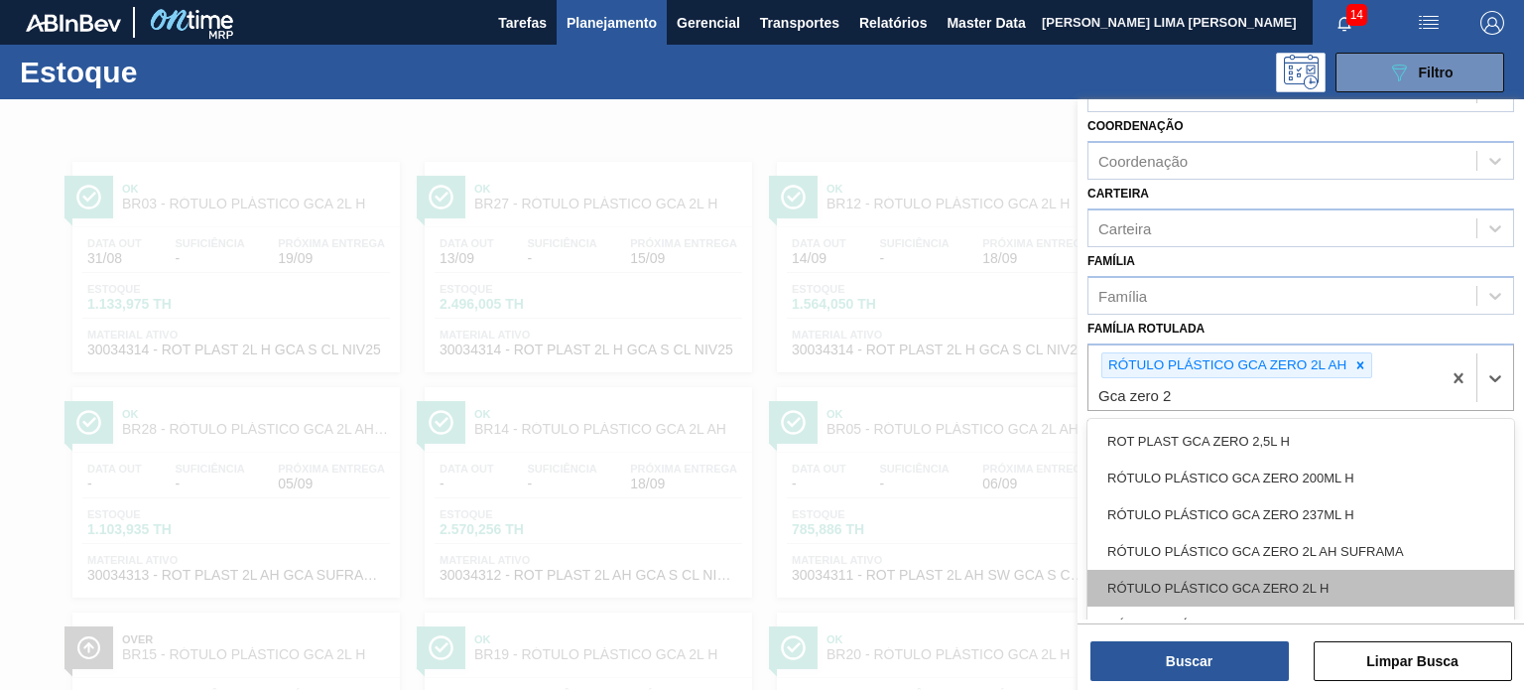
click at [1330, 577] on div "RÓTULO PLÁSTICO GCA ZERO 2L H" at bounding box center [1300, 588] width 427 height 37
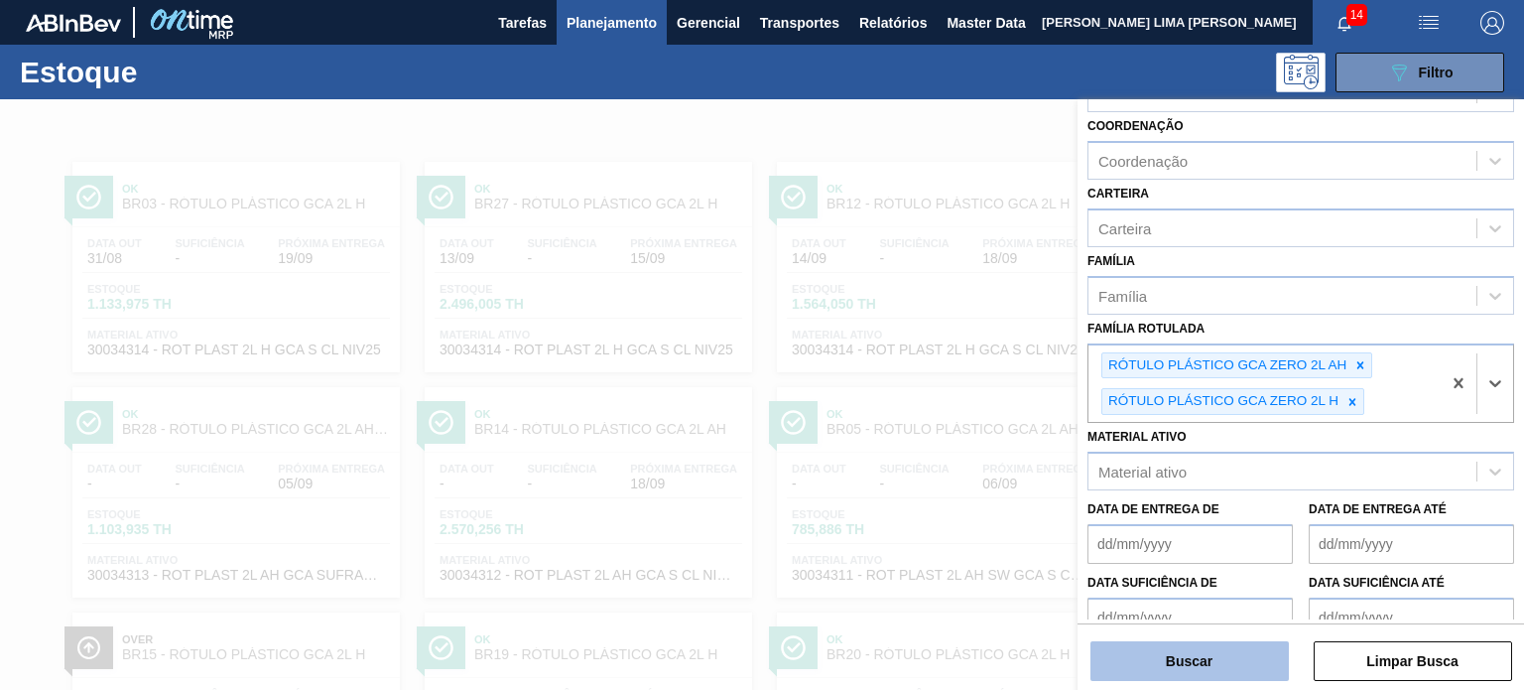
click at [1236, 658] on button "Buscar" at bounding box center [1189, 661] width 198 height 40
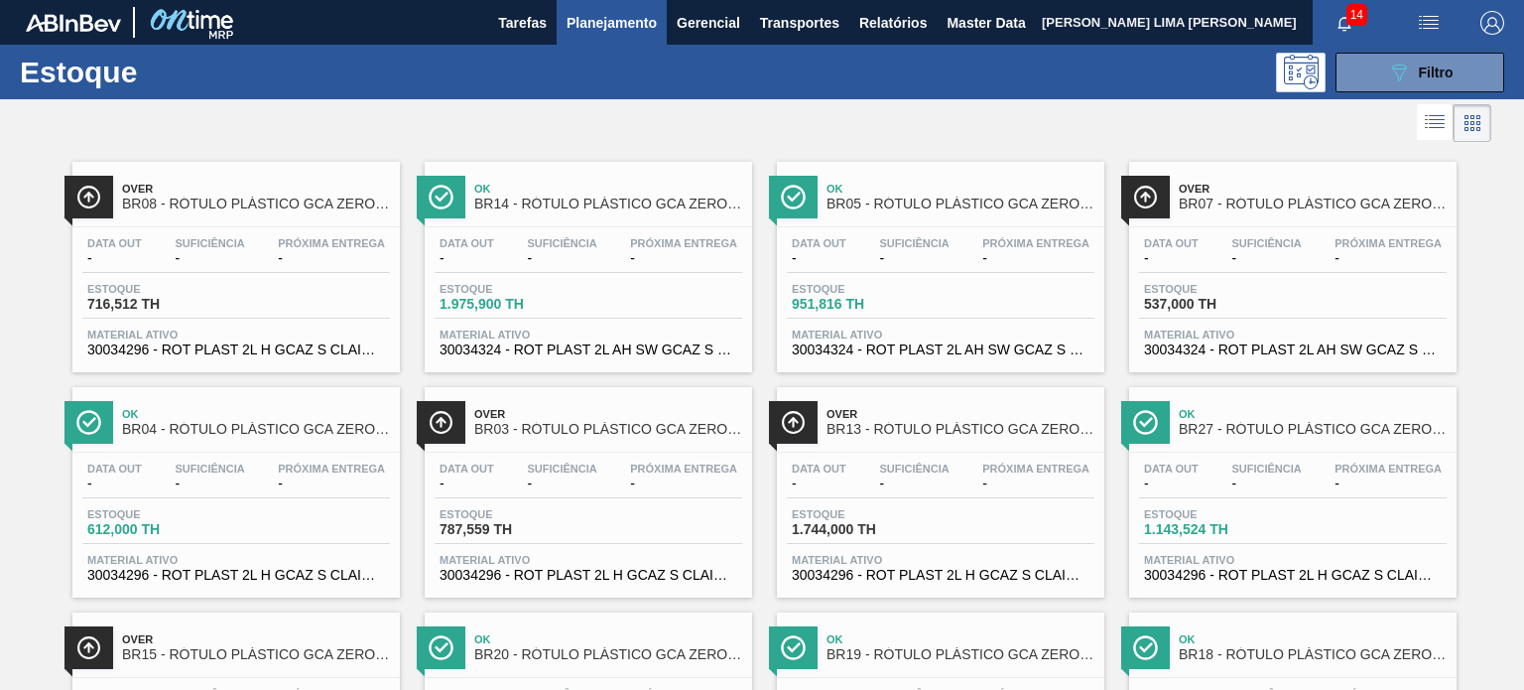
drag, startPoint x: 1388, startPoint y: 76, endPoint x: 1369, endPoint y: 128, distance: 54.9
click at [1387, 76] on icon "089F7B8B-B2A5-4AFE-B5C0-19BA573D28AC" at bounding box center [1399, 73] width 24 height 24
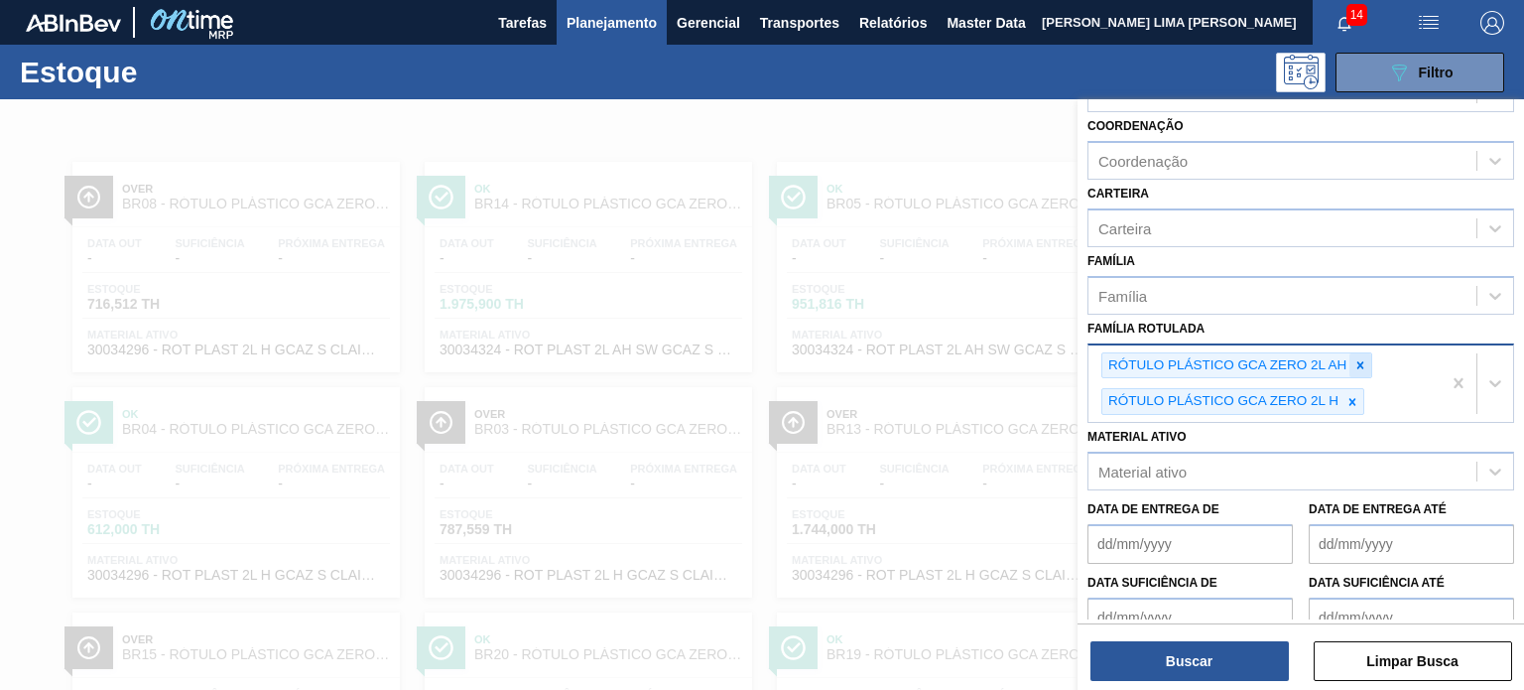
click at [1349, 370] on div at bounding box center [1360, 365] width 22 height 25
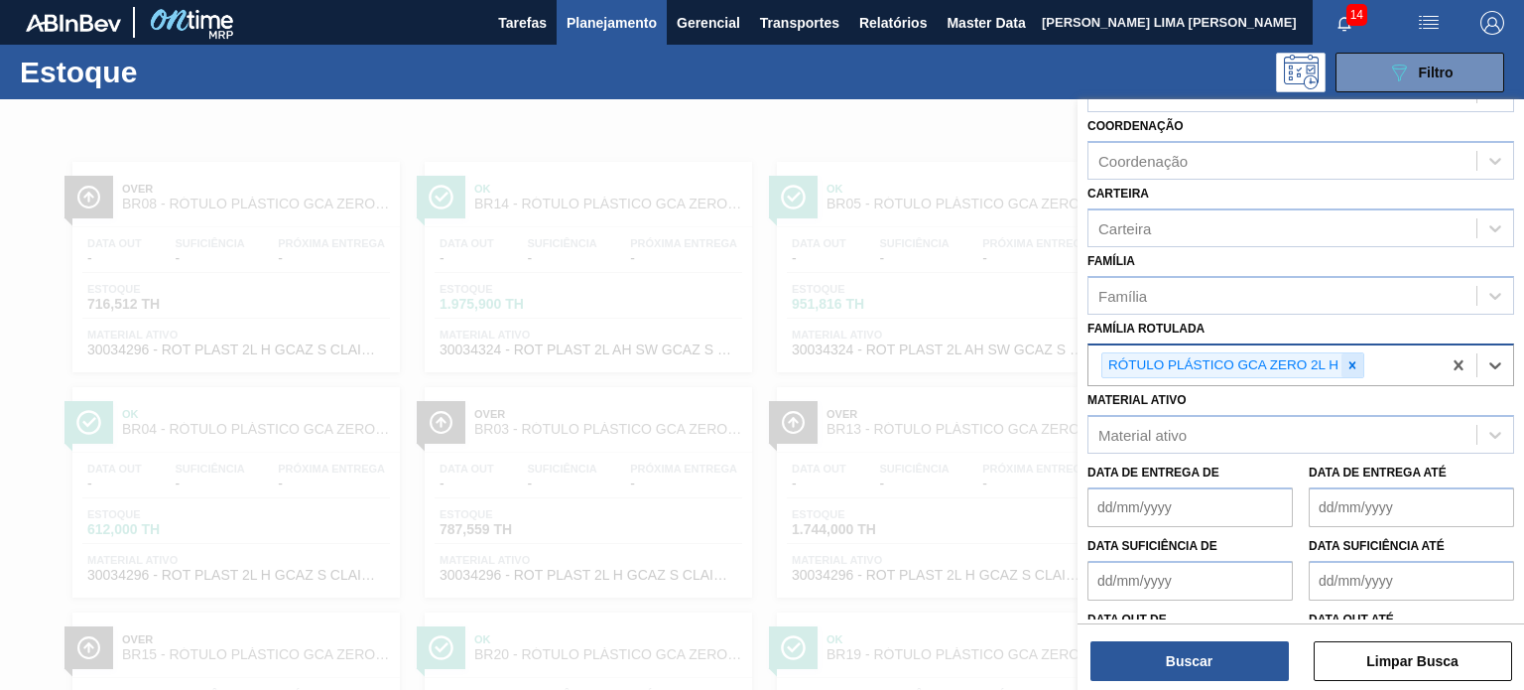
click at [1350, 363] on icon at bounding box center [1352, 364] width 7 height 7
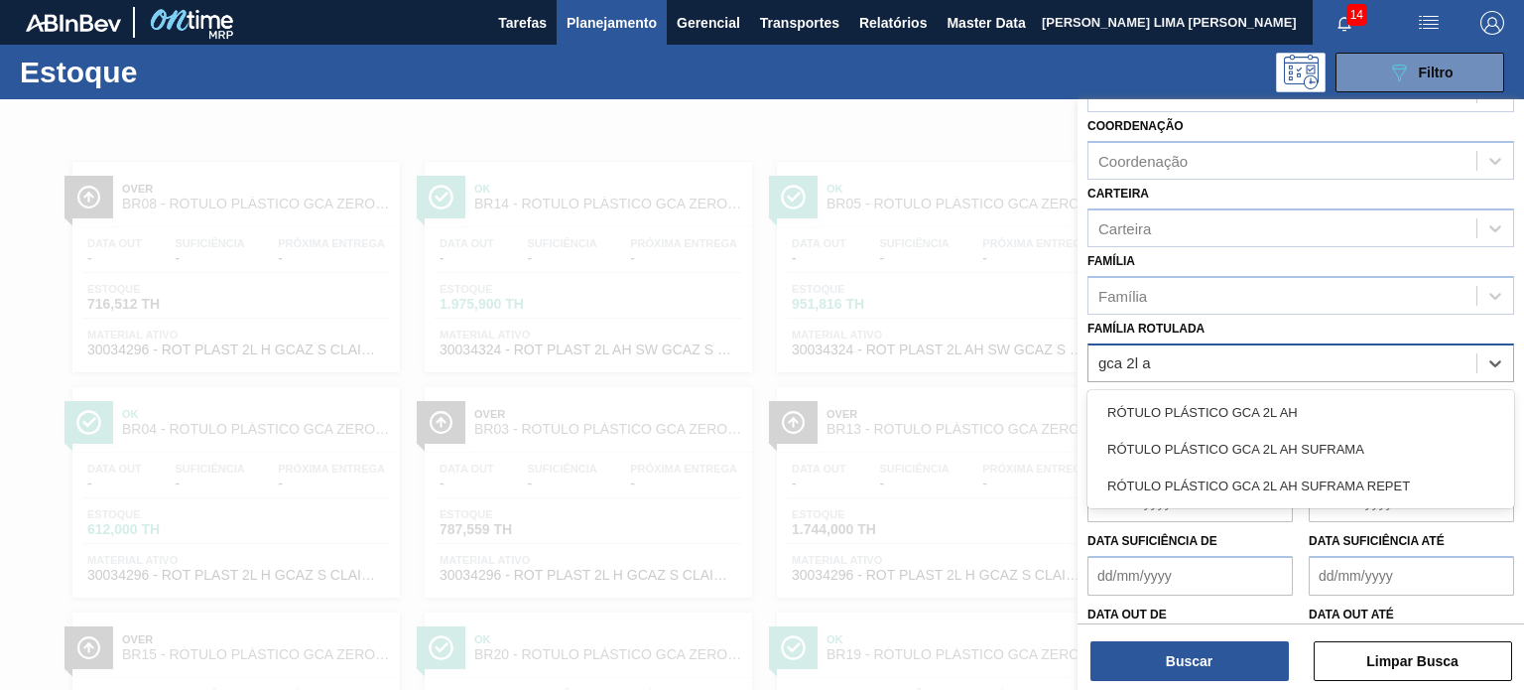
type Rotulada "gca 2l ah"
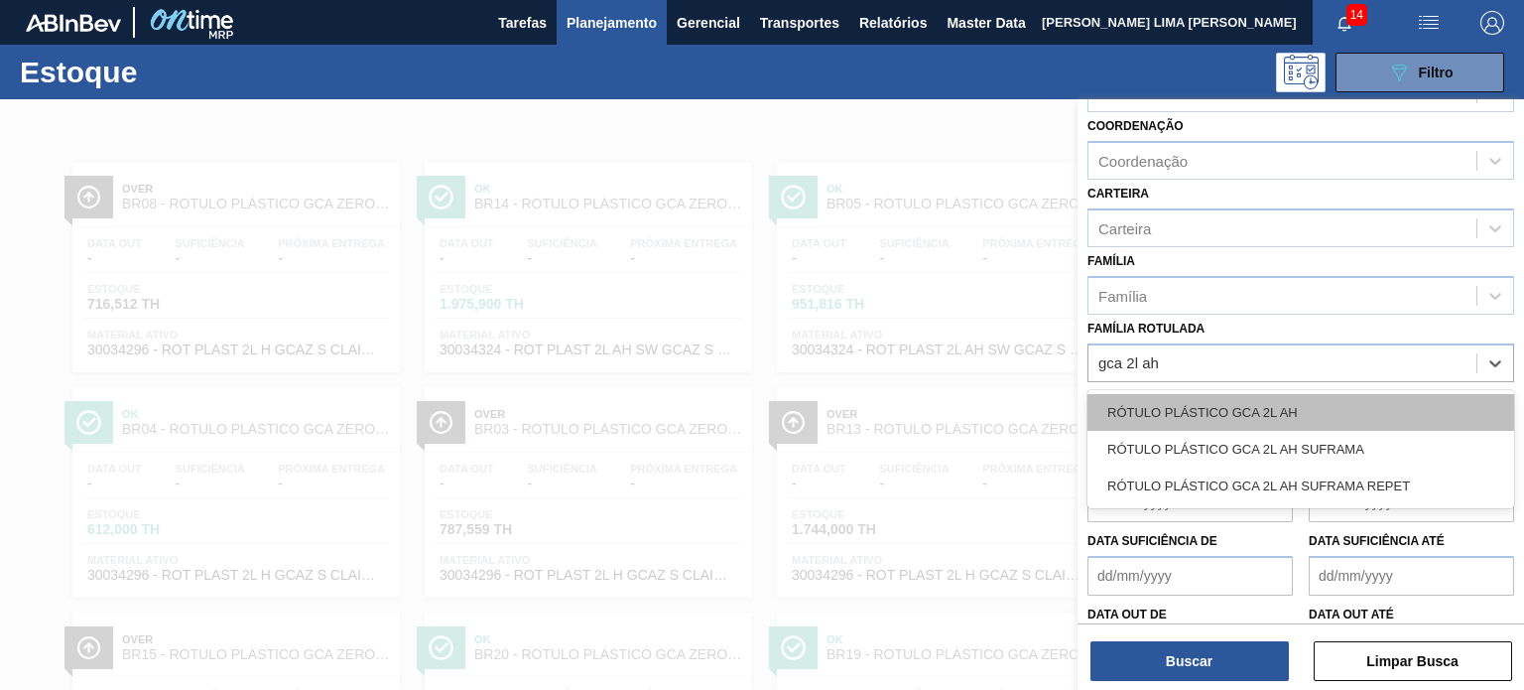
click at [1355, 412] on div "RÓTULO PLÁSTICO GCA 2L AH" at bounding box center [1300, 412] width 427 height 37
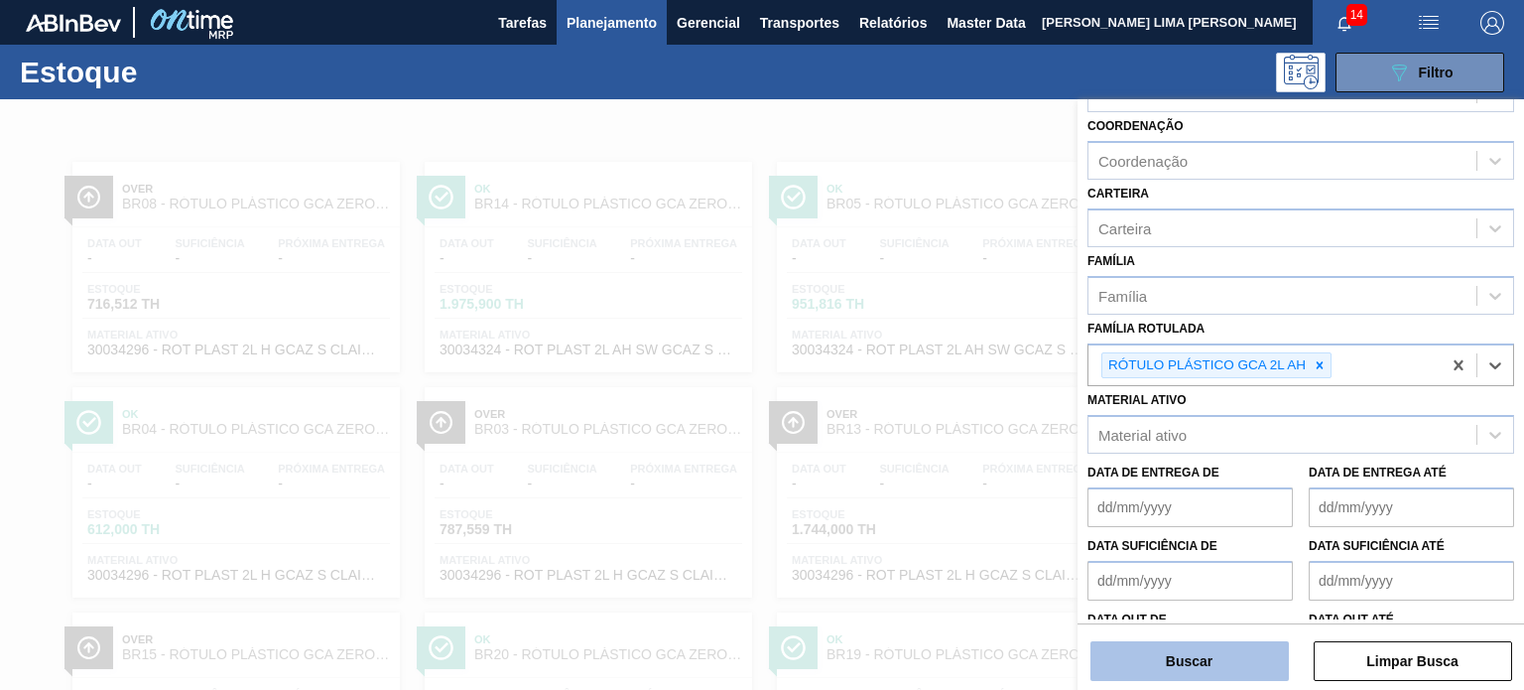
click at [1210, 659] on button "Buscar" at bounding box center [1189, 661] width 198 height 40
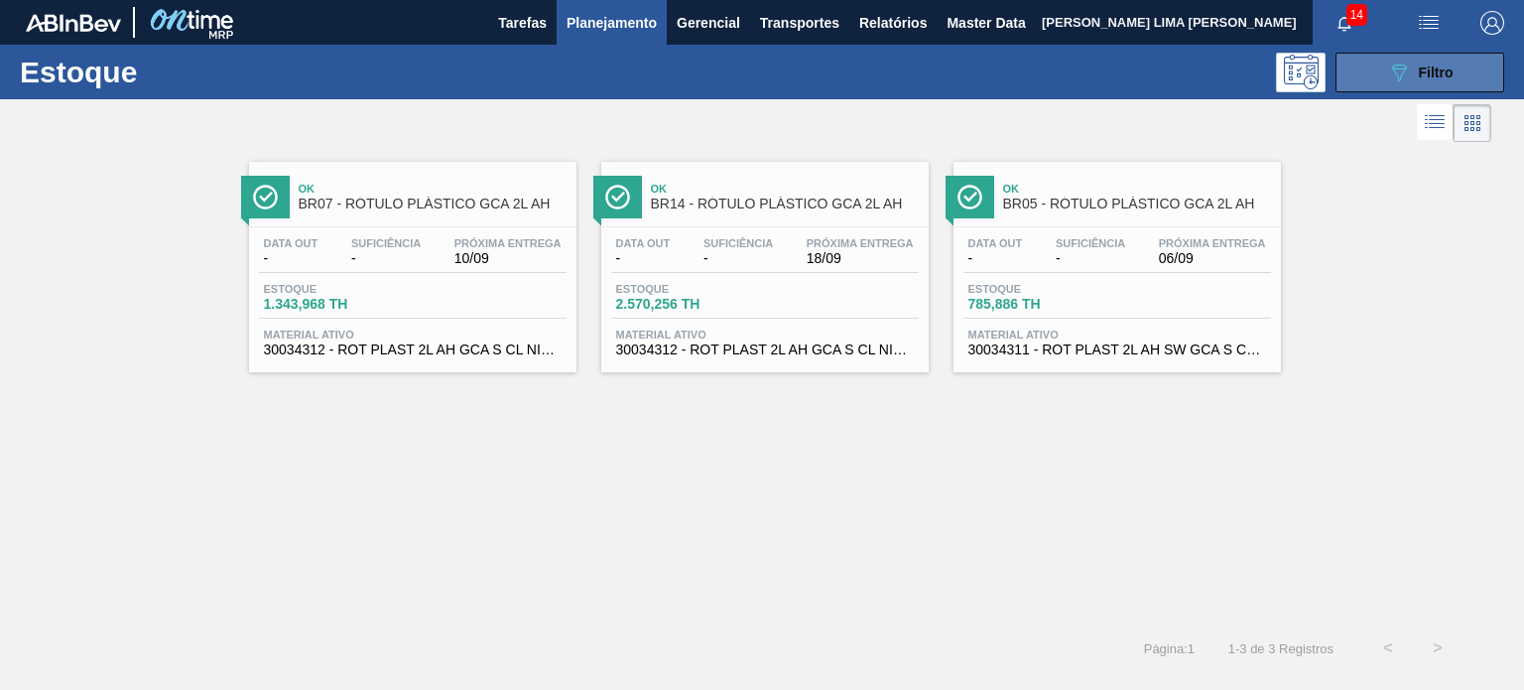
click at [1417, 75] on div "089F7B8B-B2A5-4AFE-B5C0-19BA573D28AC Filtro" at bounding box center [1420, 73] width 66 height 24
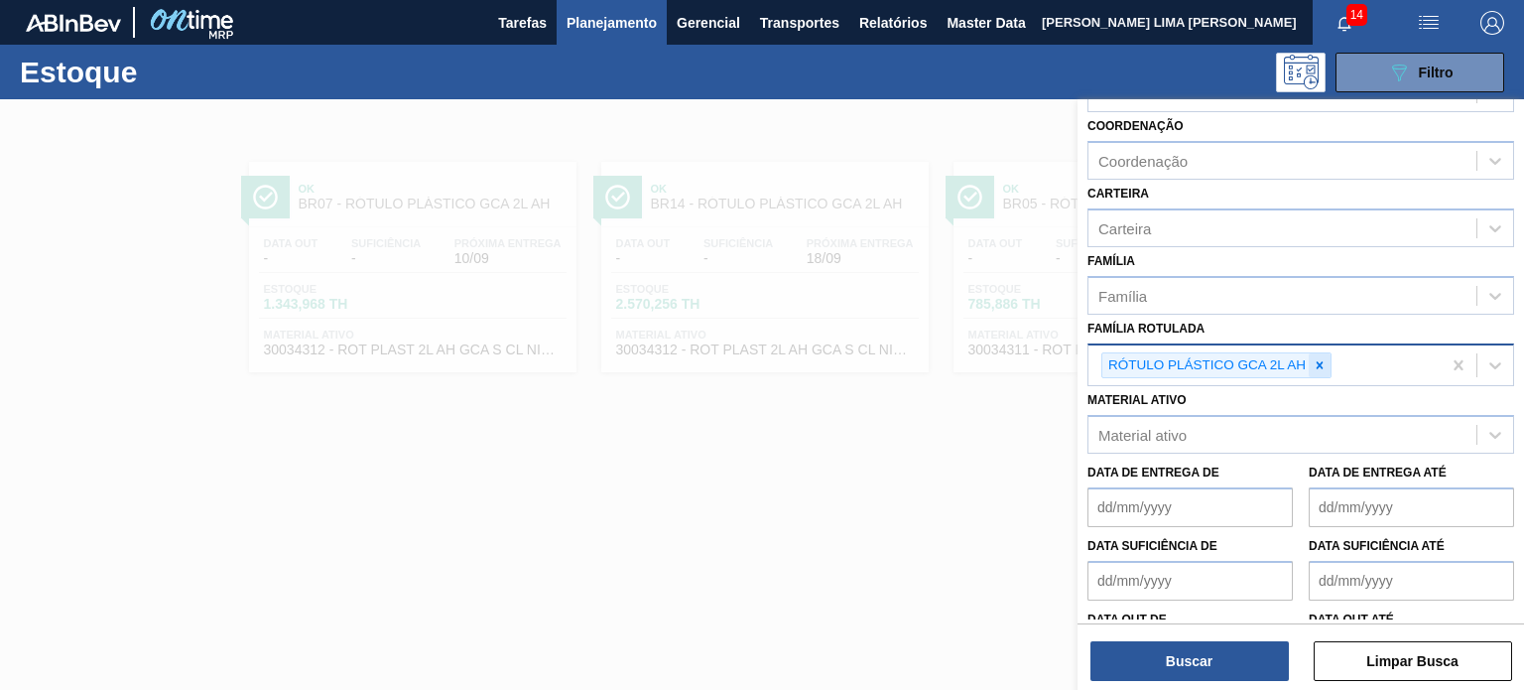
click at [1321, 361] on icon at bounding box center [1320, 364] width 7 height 7
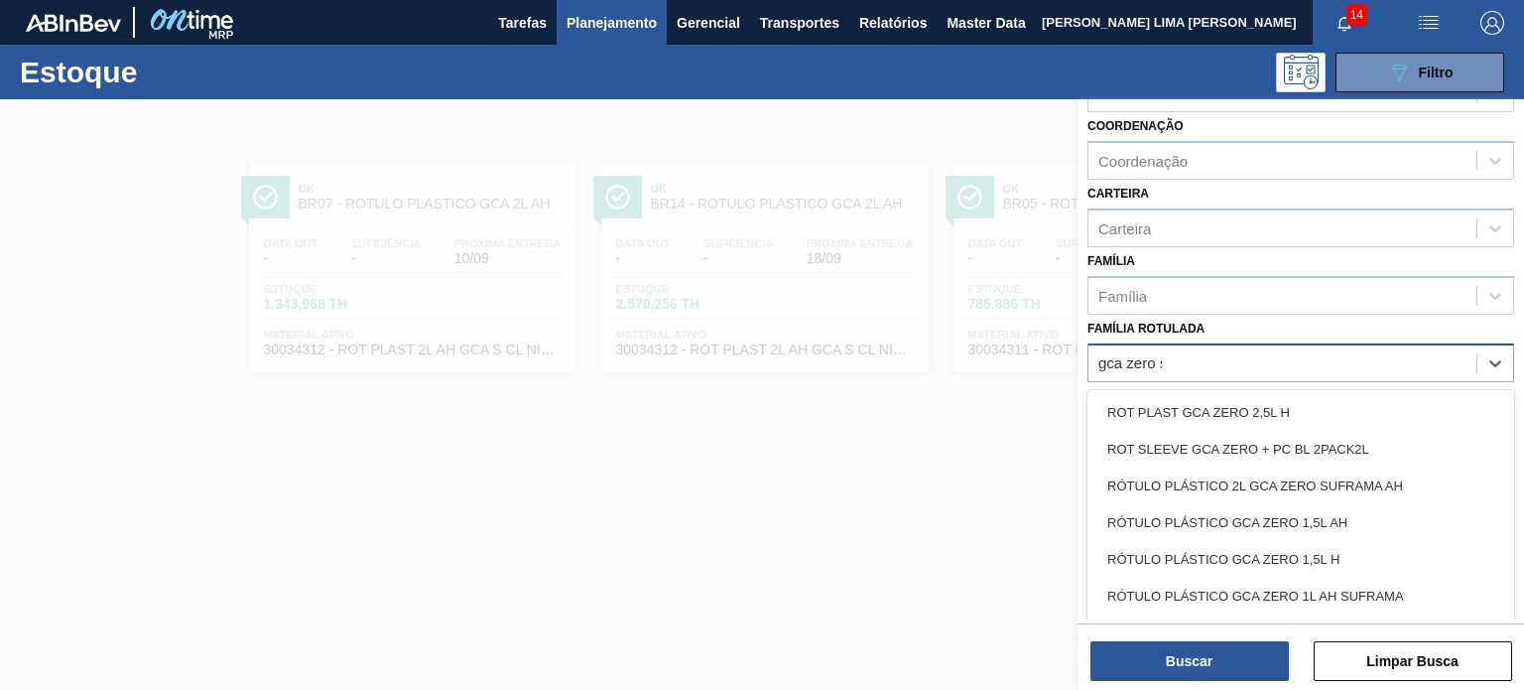
type Rotulada "gca zero su"
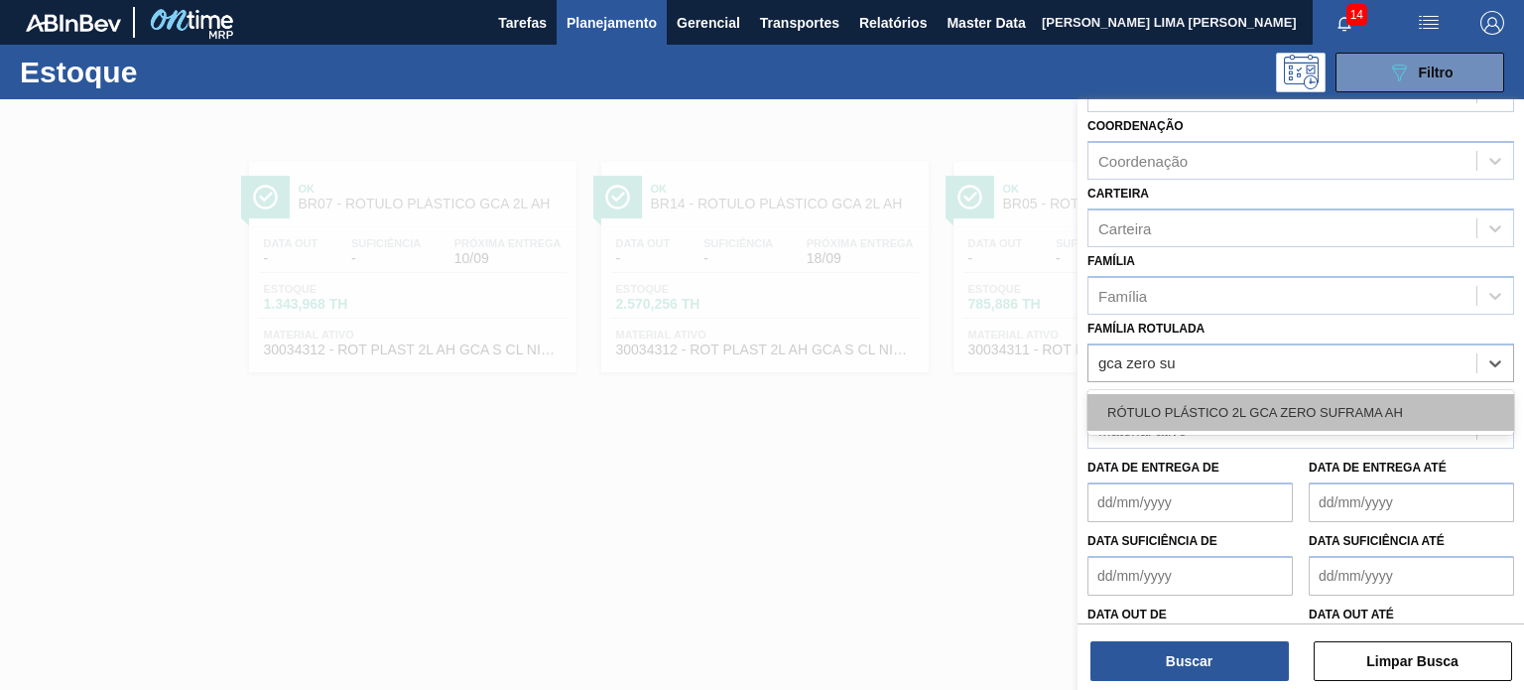
click at [1305, 390] on div "RÓTULO PLÁSTICO 2L GCA ZERO SUFRAMA AH" at bounding box center [1300, 412] width 427 height 45
click at [1302, 403] on div "RÓTULO PLÁSTICO 2L GCA ZERO SUFRAMA AH" at bounding box center [1300, 412] width 427 height 37
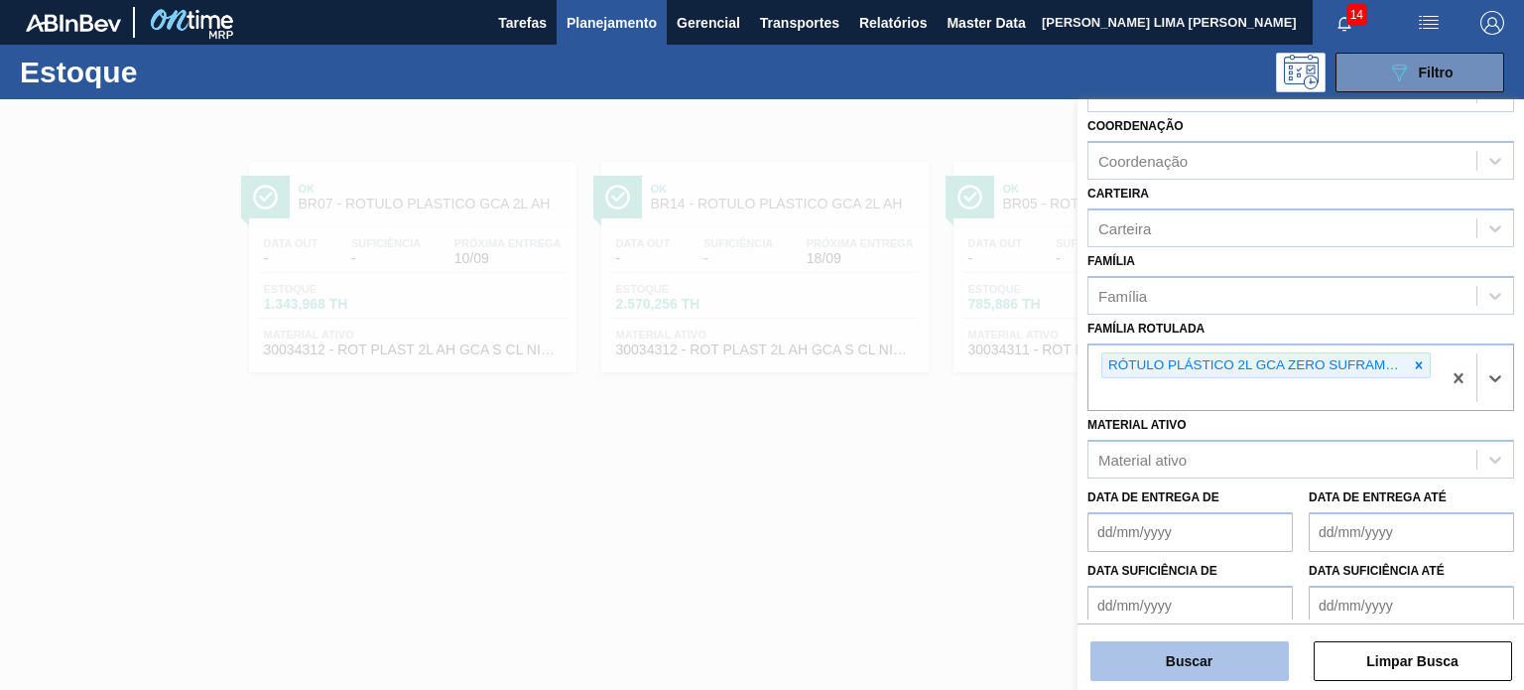
click at [1259, 658] on button "Buscar" at bounding box center [1189, 661] width 198 height 40
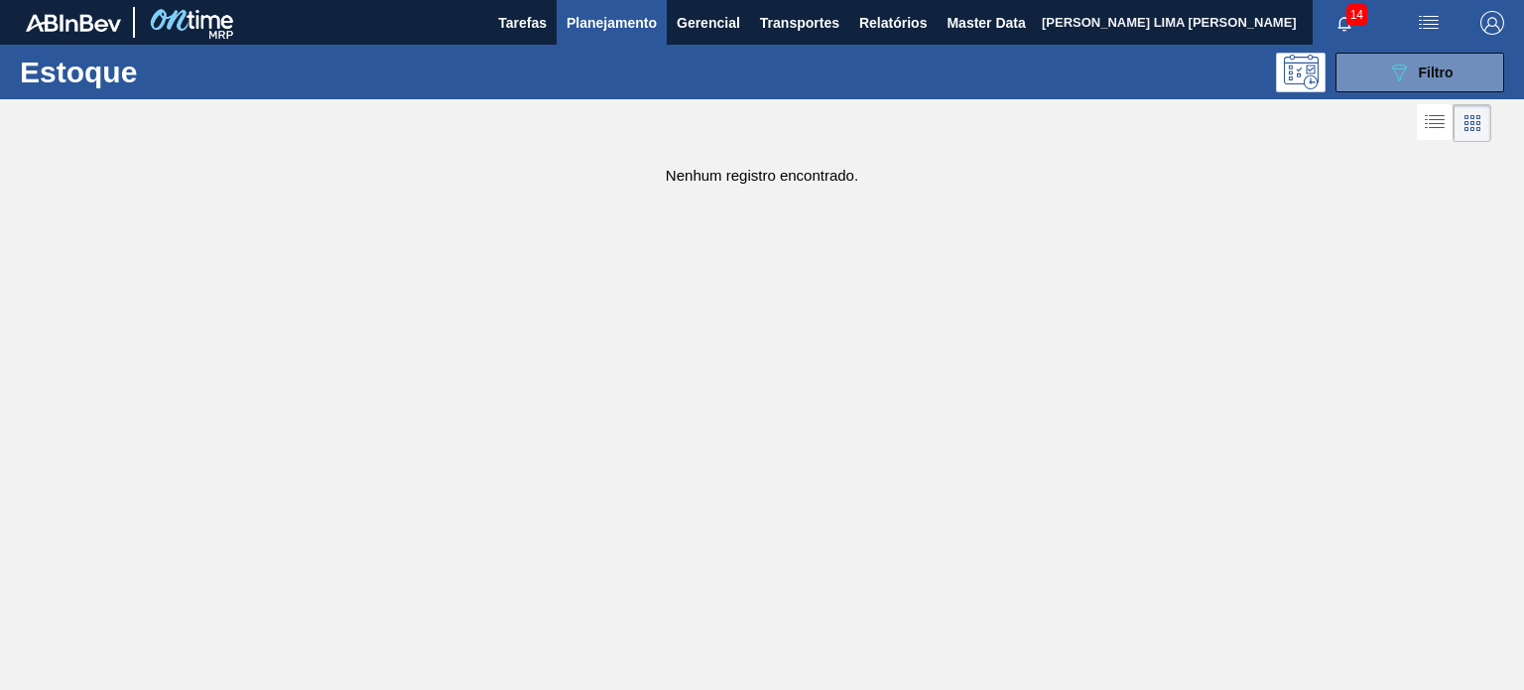
drag, startPoint x: 1382, startPoint y: 82, endPoint x: 1376, endPoint y: 96, distance: 15.1
click at [1382, 83] on button "089F7B8B-B2A5-4AFE-B5C0-19BA573D28AC Filtro" at bounding box center [1420, 73] width 169 height 40
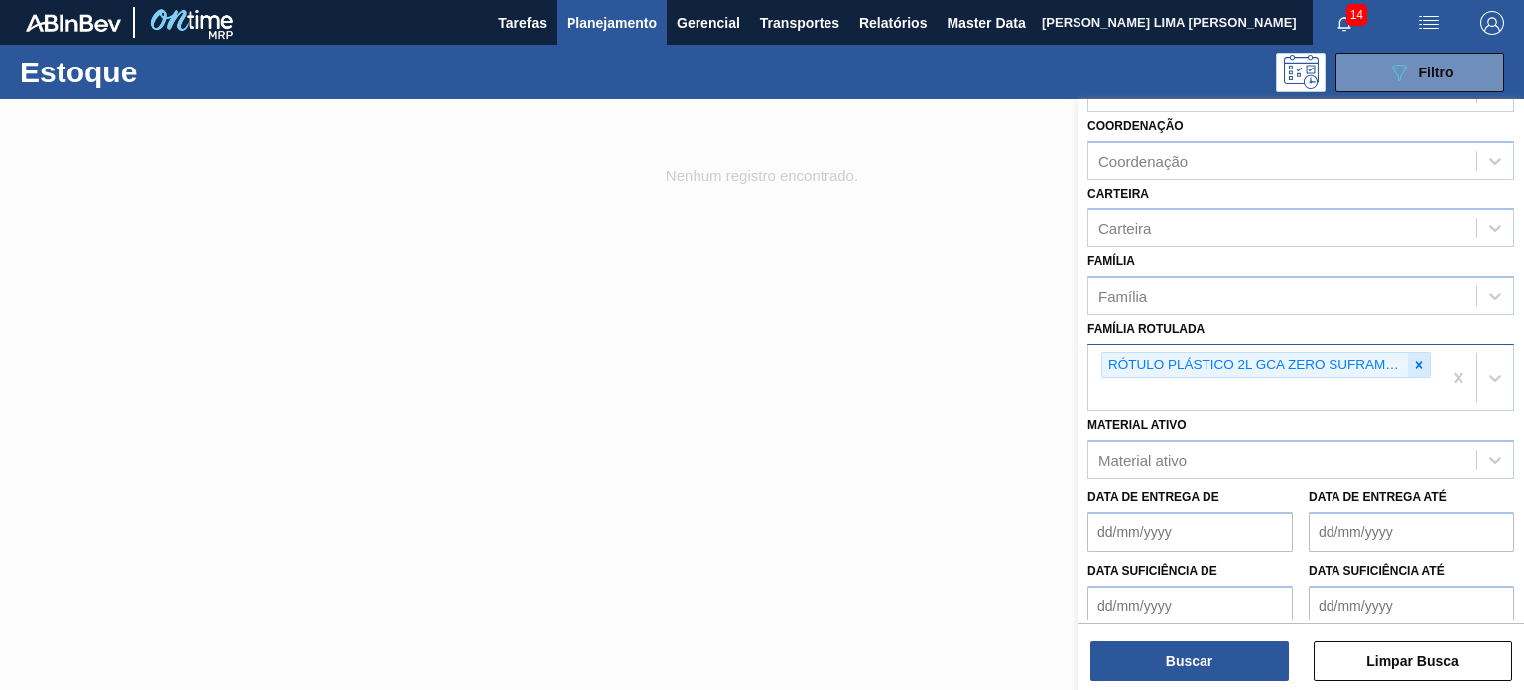
click at [1417, 358] on icon at bounding box center [1419, 365] width 14 height 14
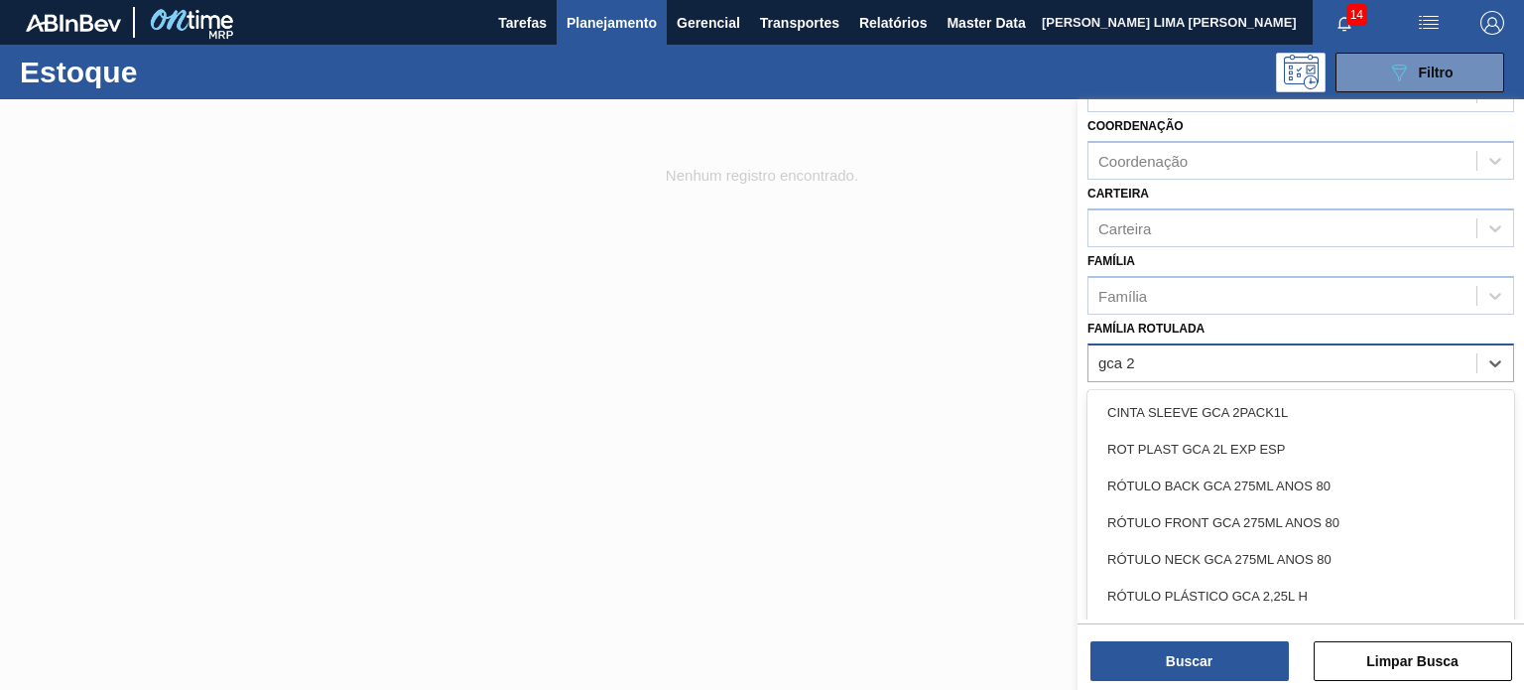
type Rotulada "gca 2l"
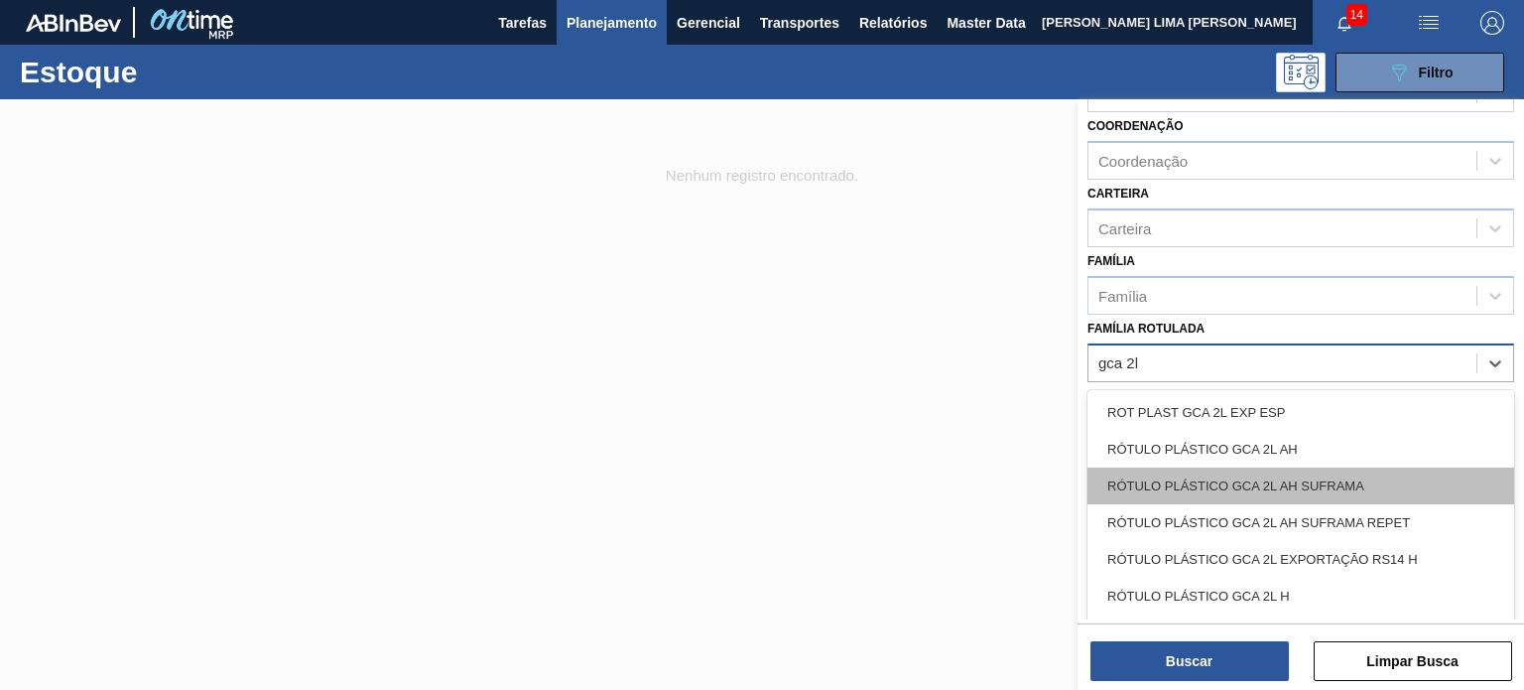
click at [1296, 481] on div "RÓTULO PLÁSTICO GCA 2L AH SUFRAMA" at bounding box center [1300, 485] width 427 height 37
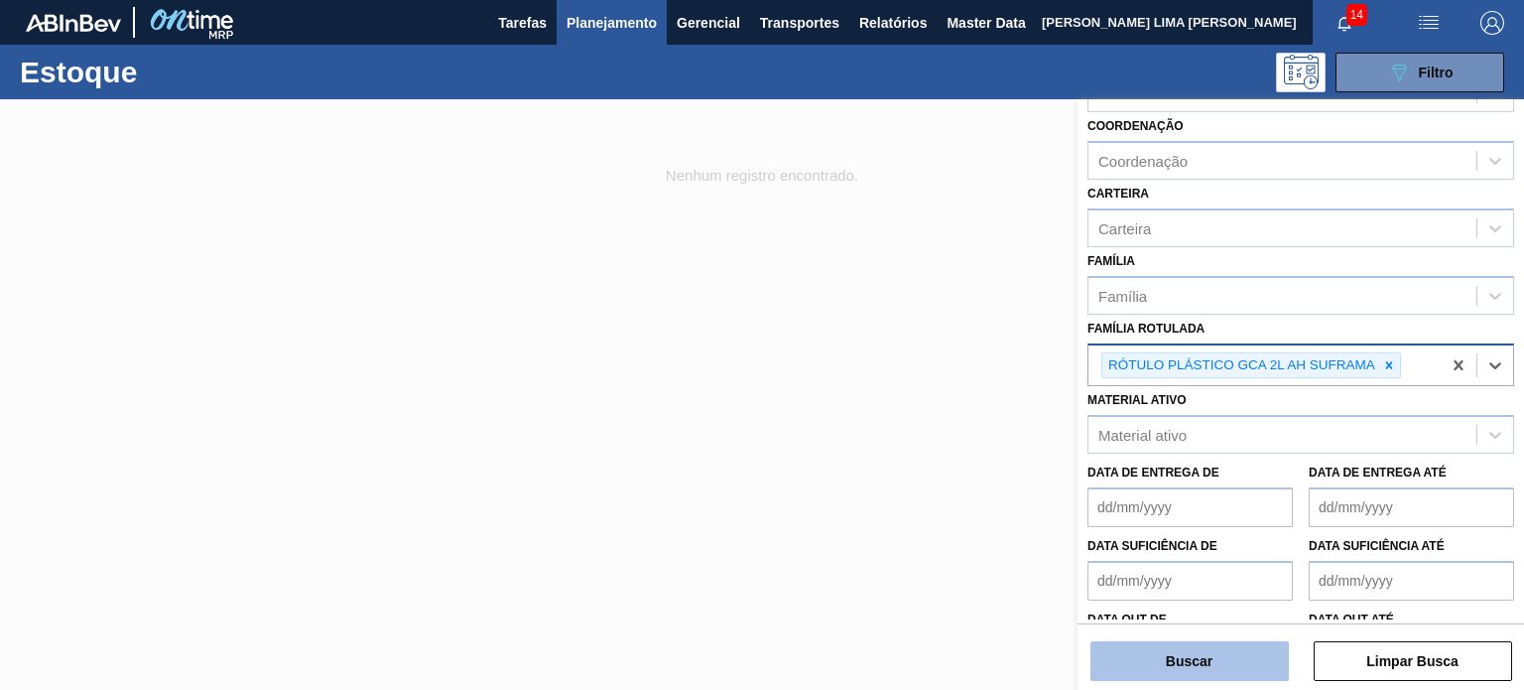
click at [1225, 644] on button "Buscar" at bounding box center [1189, 661] width 198 height 40
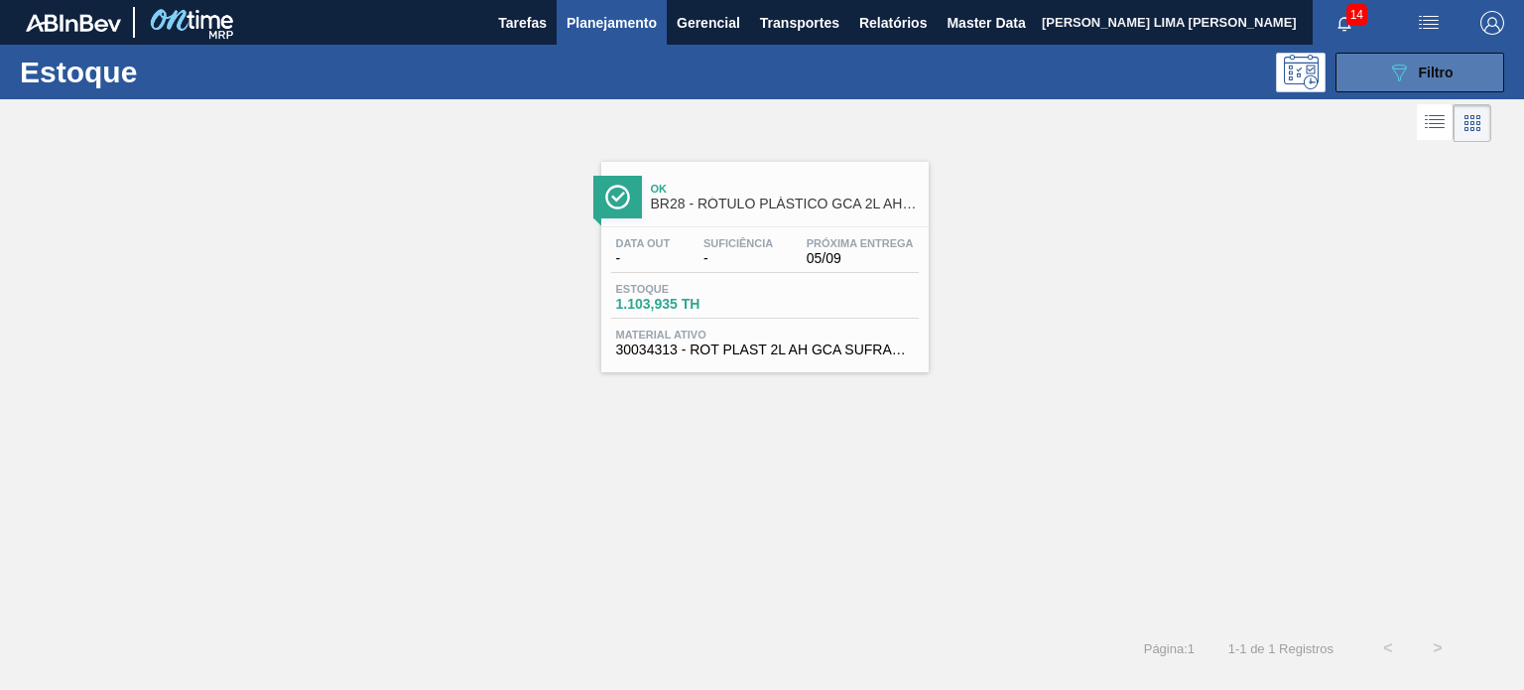
click at [1404, 74] on icon "089F7B8B-B2A5-4AFE-B5C0-19BA573D28AC" at bounding box center [1399, 73] width 24 height 24
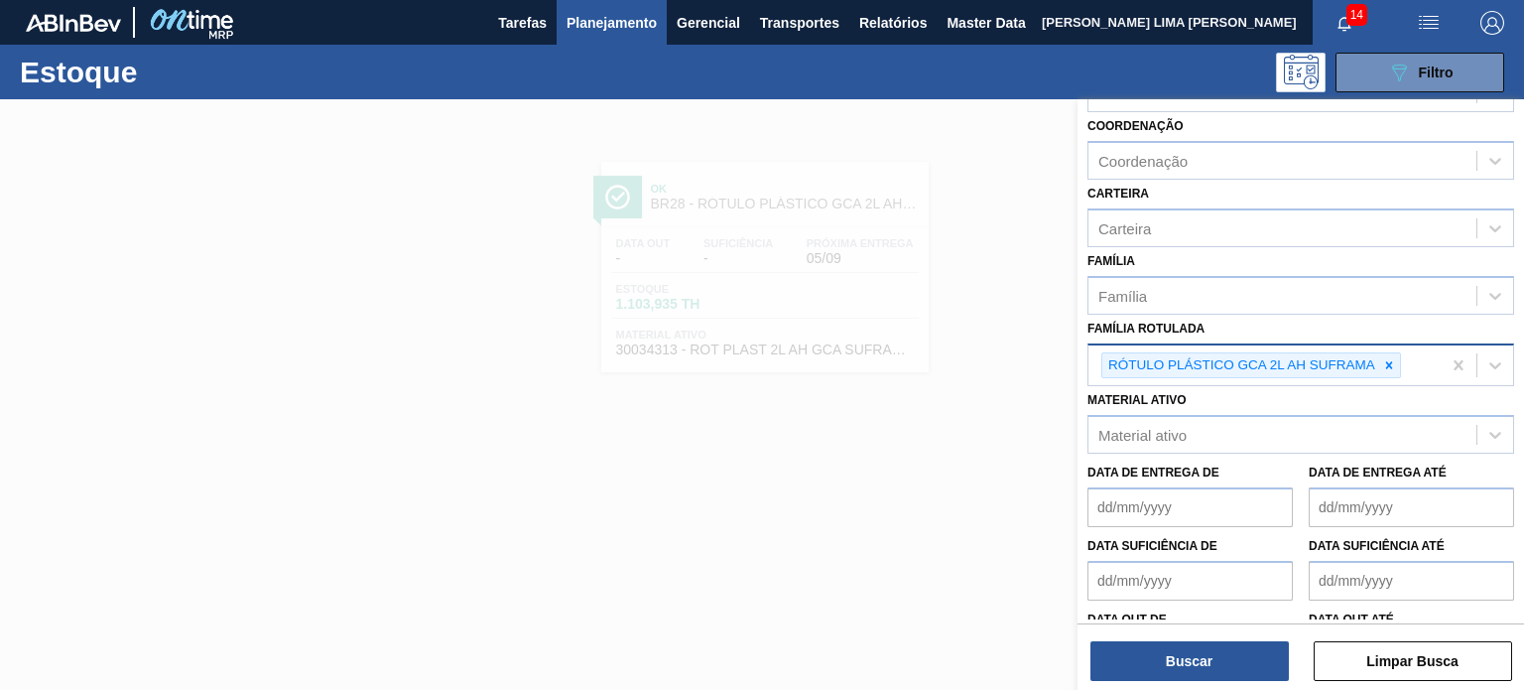
click at [1382, 364] on icon at bounding box center [1389, 365] width 14 height 14
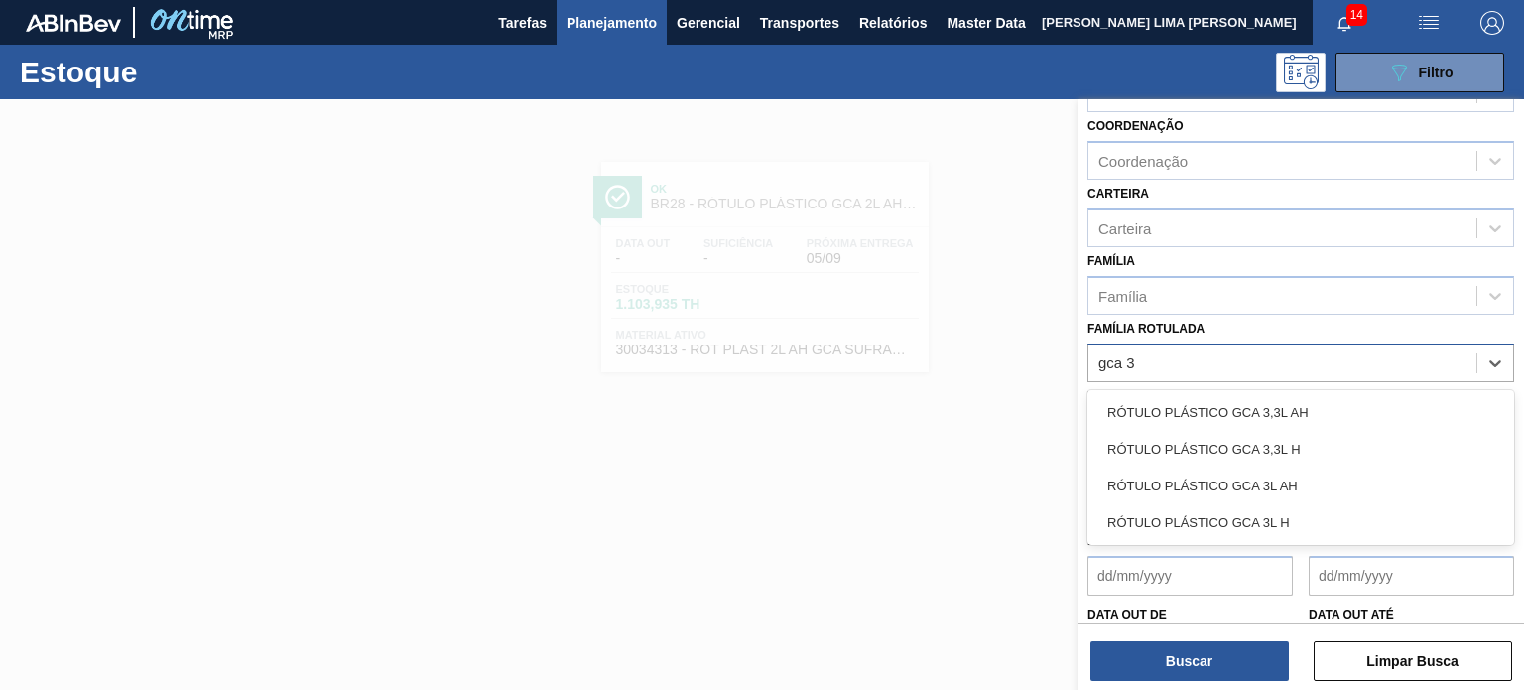
type Rotulada "gca 3l"
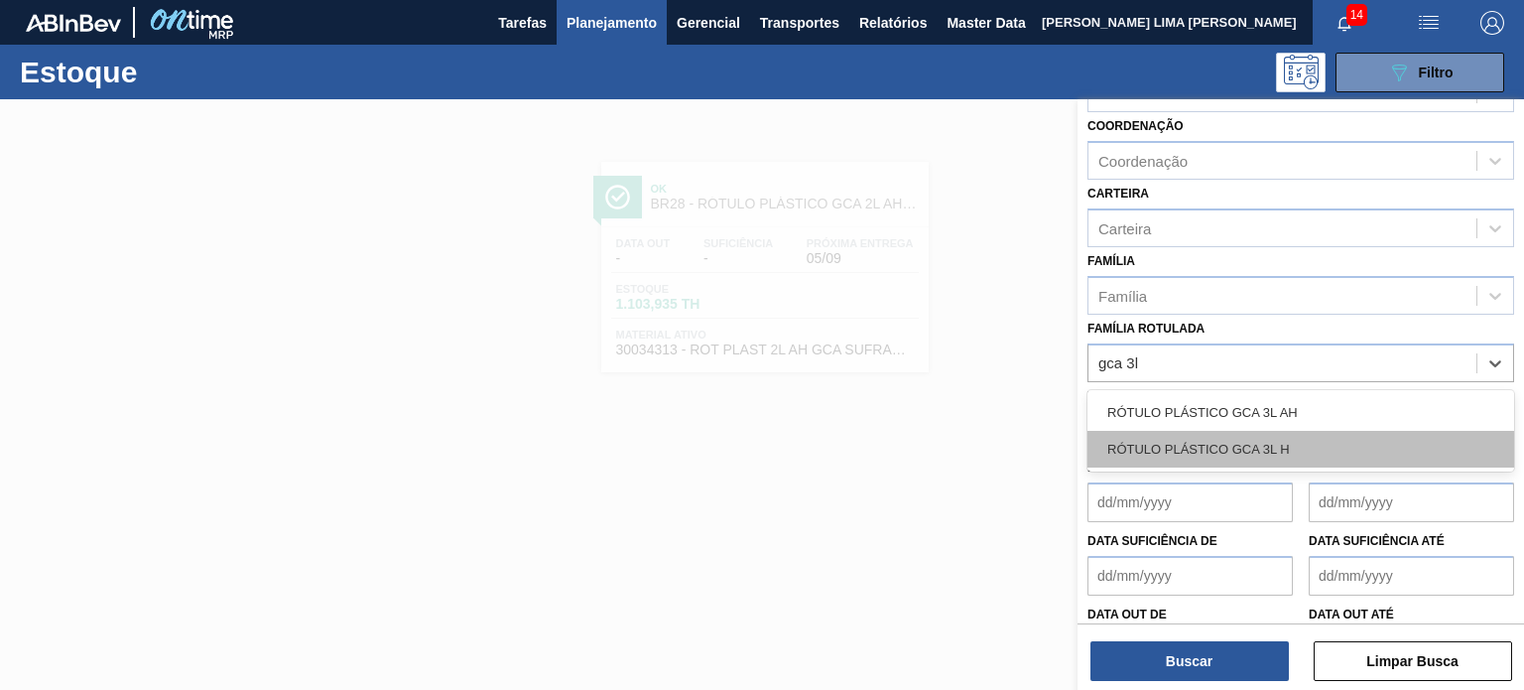
click at [1320, 445] on div "RÓTULO PLÁSTICO GCA 3L H" at bounding box center [1300, 449] width 427 height 37
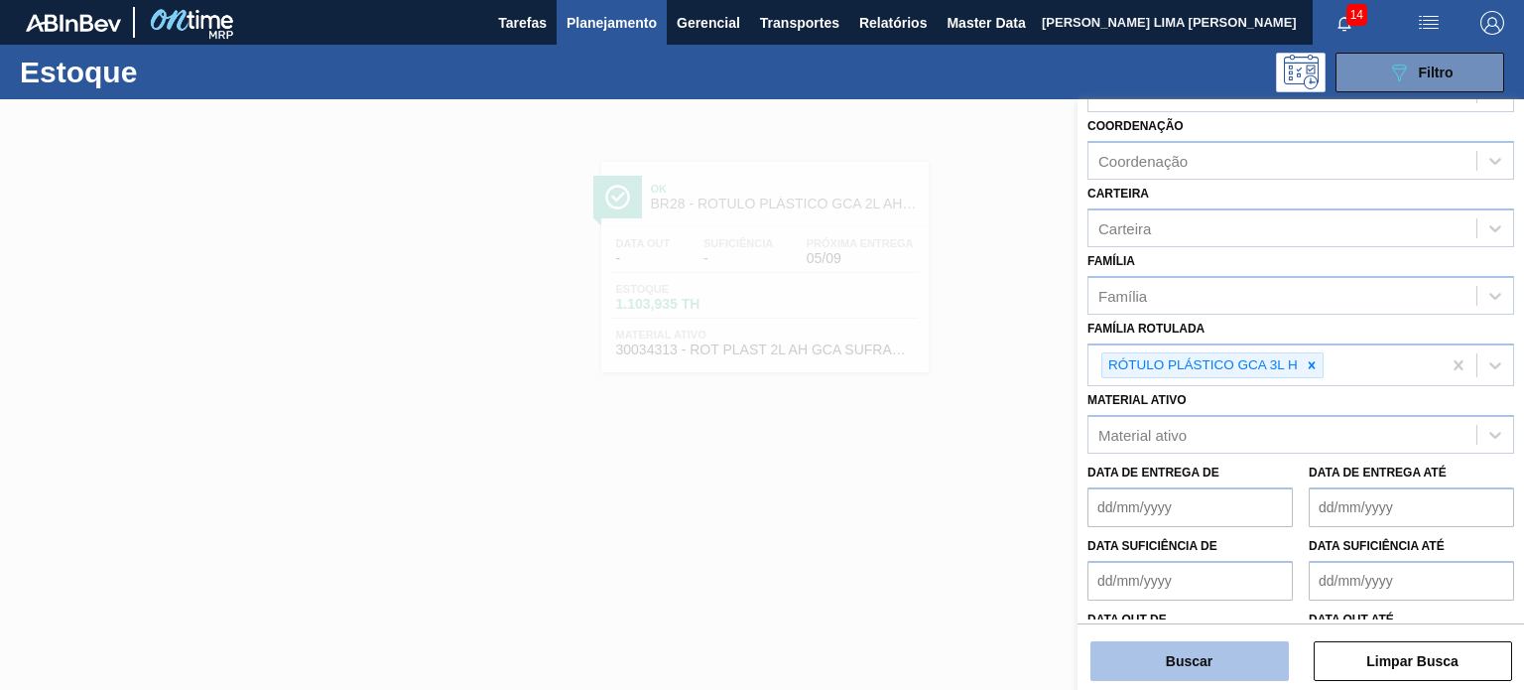
drag, startPoint x: 668, startPoint y: 251, endPoint x: 1179, endPoint y: 654, distance: 650.7
click at [1179, 654] on button "Buscar" at bounding box center [1189, 661] width 198 height 40
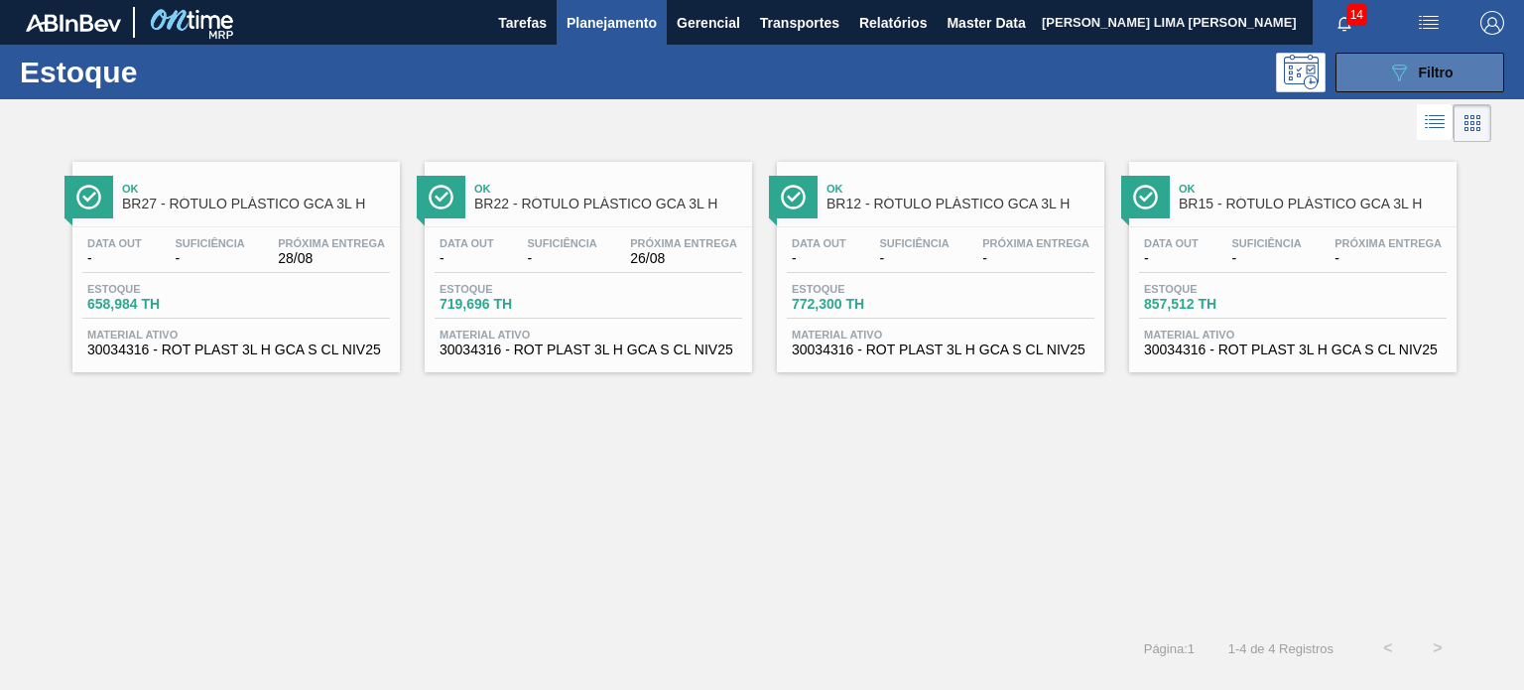
click at [1362, 67] on button "089F7B8B-B2A5-4AFE-B5C0-19BA573D28AC Filtro" at bounding box center [1420, 73] width 169 height 40
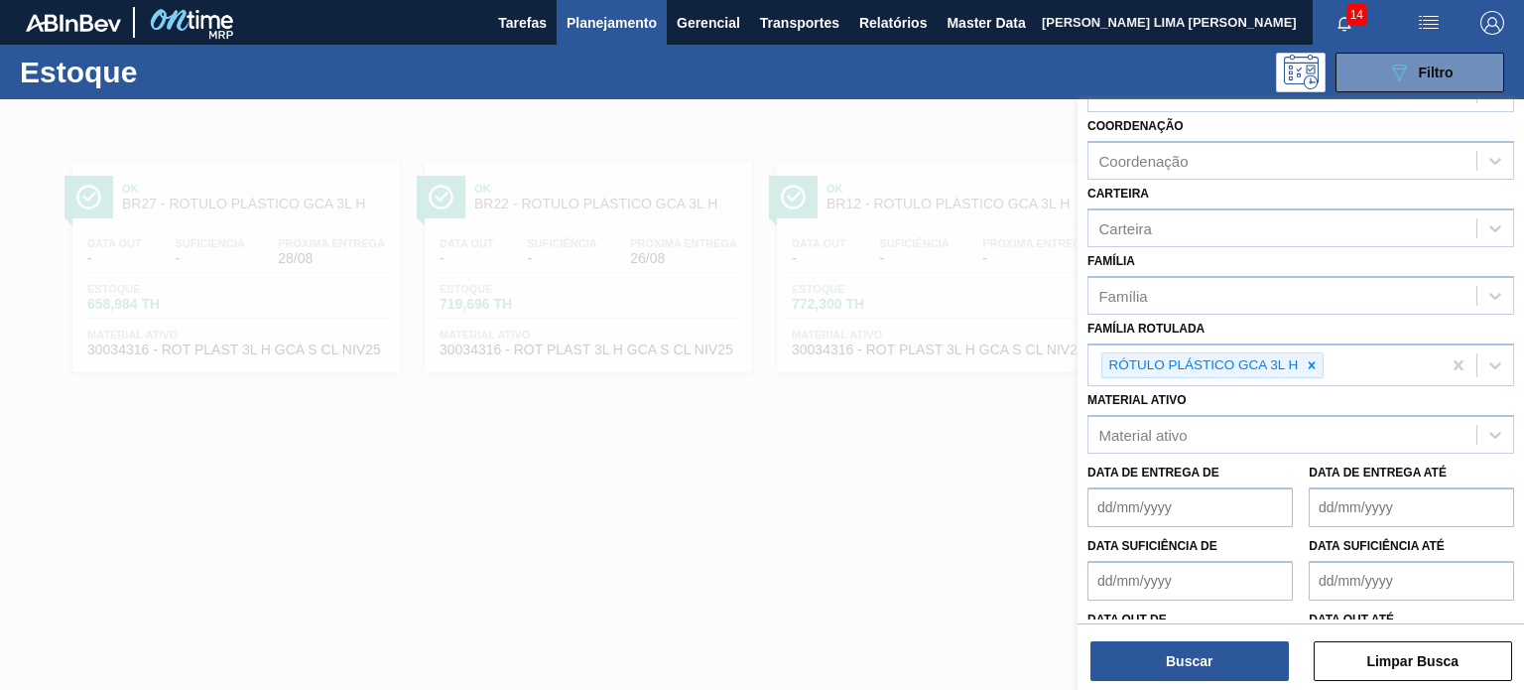
click at [1298, 337] on div "Família Rotulada RÓTULO PLÁSTICO GCA 3L H" at bounding box center [1300, 351] width 427 height 72
click at [1302, 353] on div at bounding box center [1312, 365] width 22 height 25
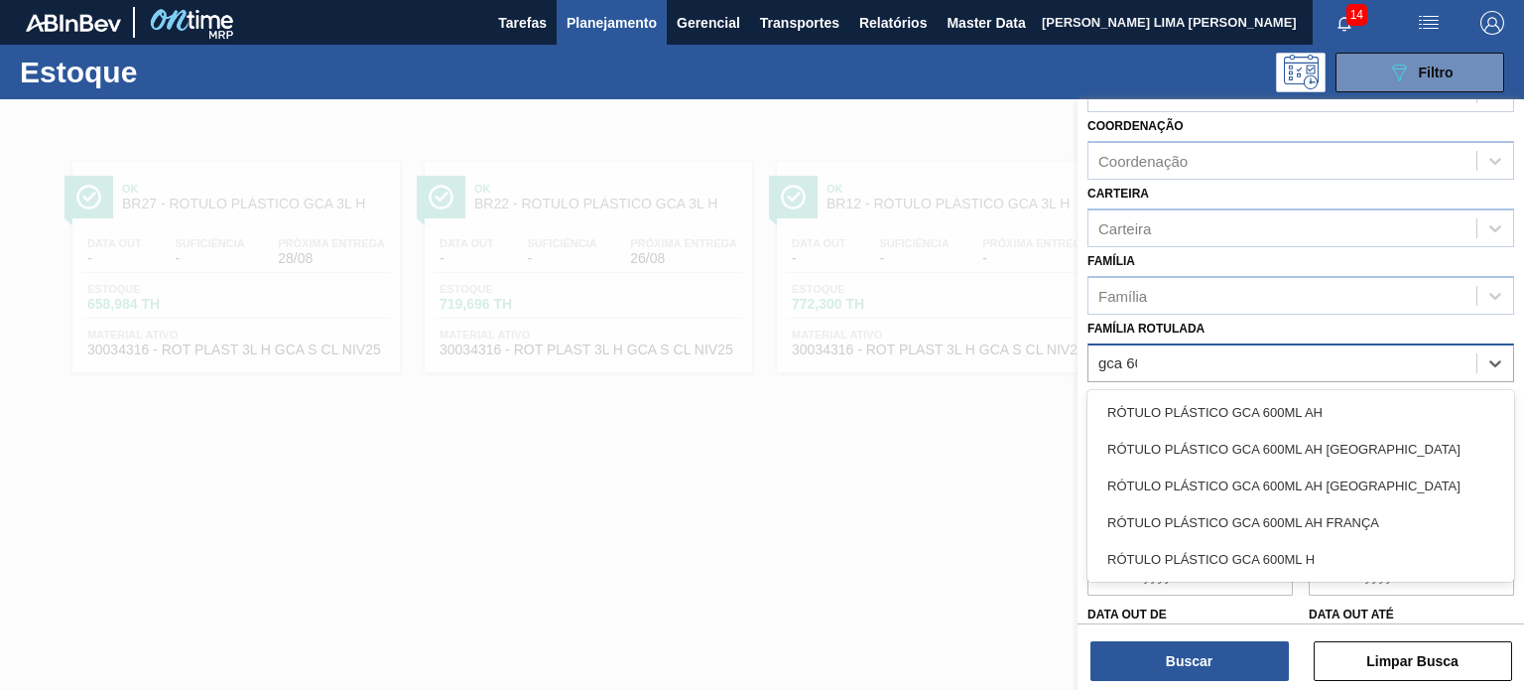
type Rotulada "gca 600"
click at [1288, 541] on div "RÓTULO PLÁSTICO GCA 600ML H" at bounding box center [1300, 559] width 427 height 37
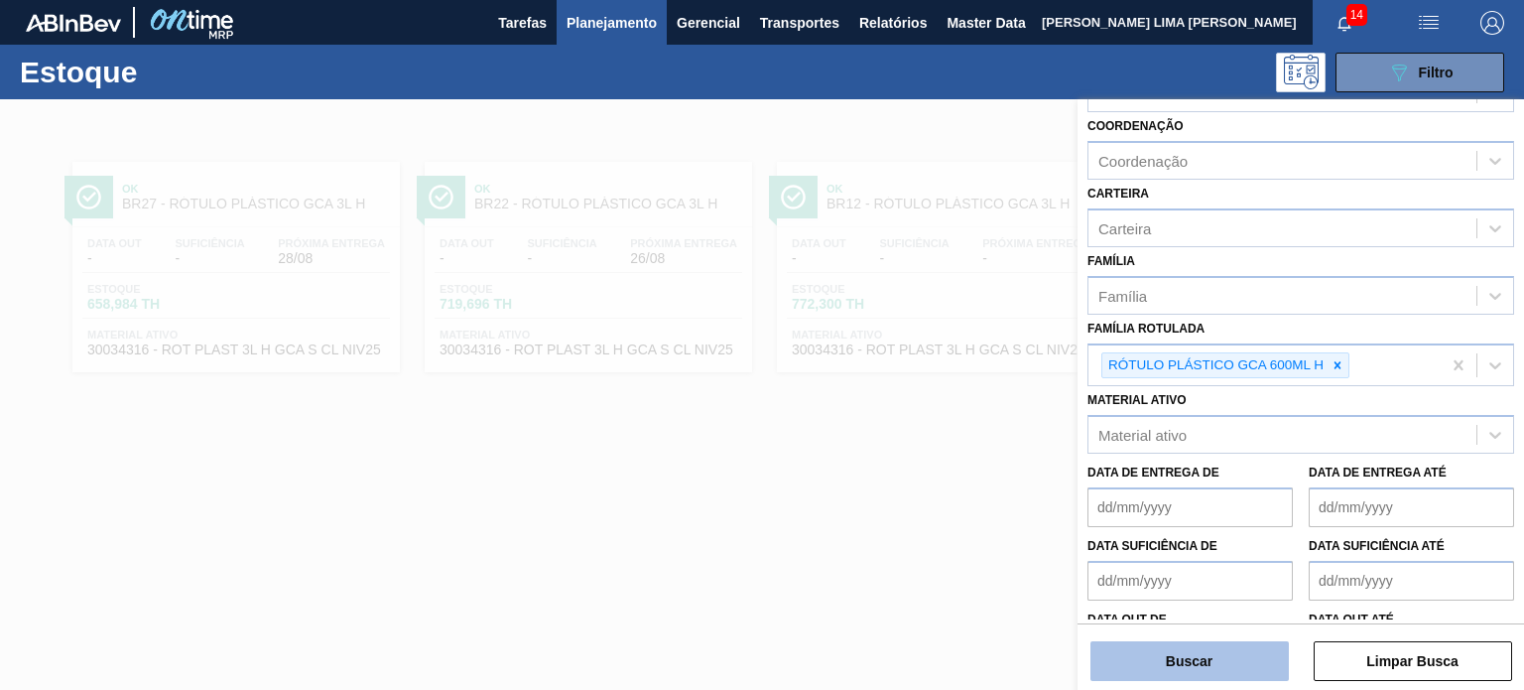
click at [1246, 650] on button "Buscar" at bounding box center [1189, 661] width 198 height 40
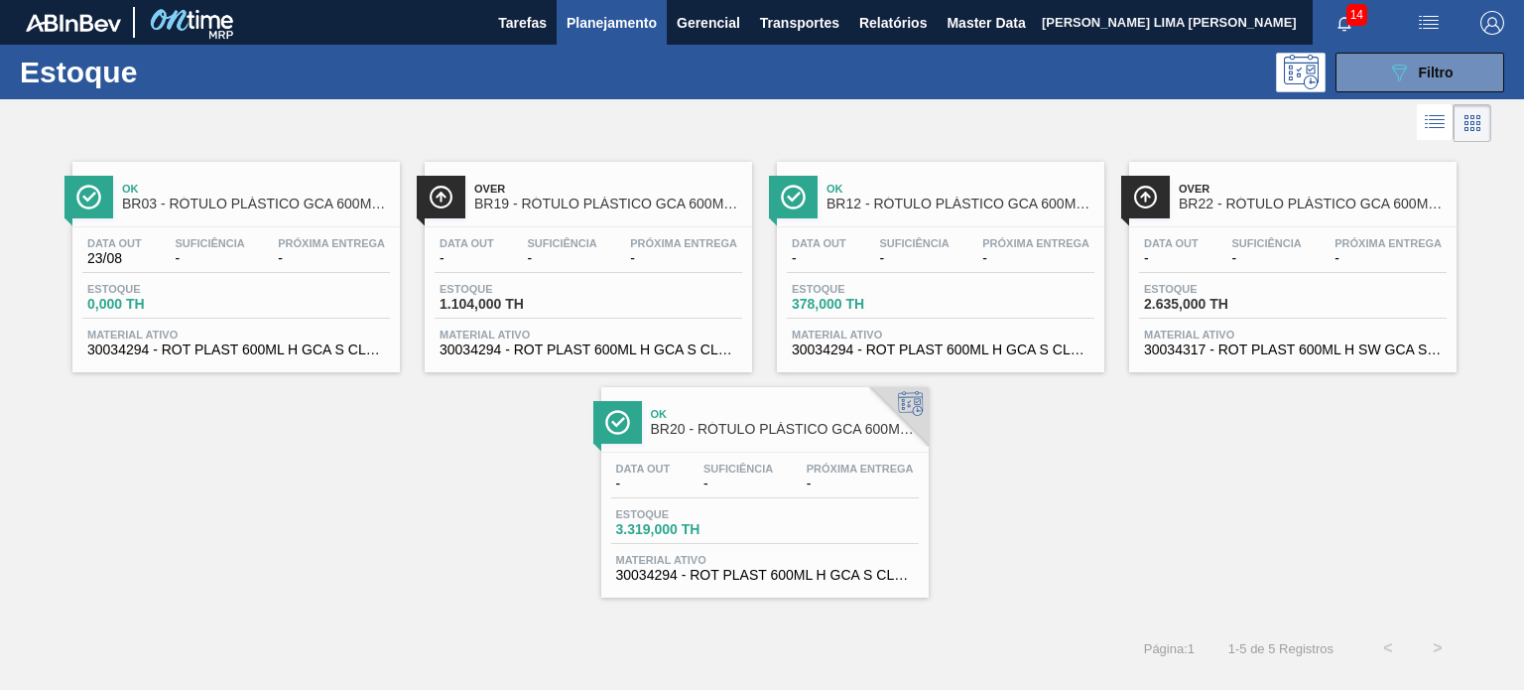
drag, startPoint x: 631, startPoint y: 282, endPoint x: 631, endPoint y: 261, distance: 20.8
click at [631, 281] on div "Data out - Suficiência - Próxima Entrega - Estoque 1.104,000 TH Material ativo …" at bounding box center [588, 294] width 327 height 135
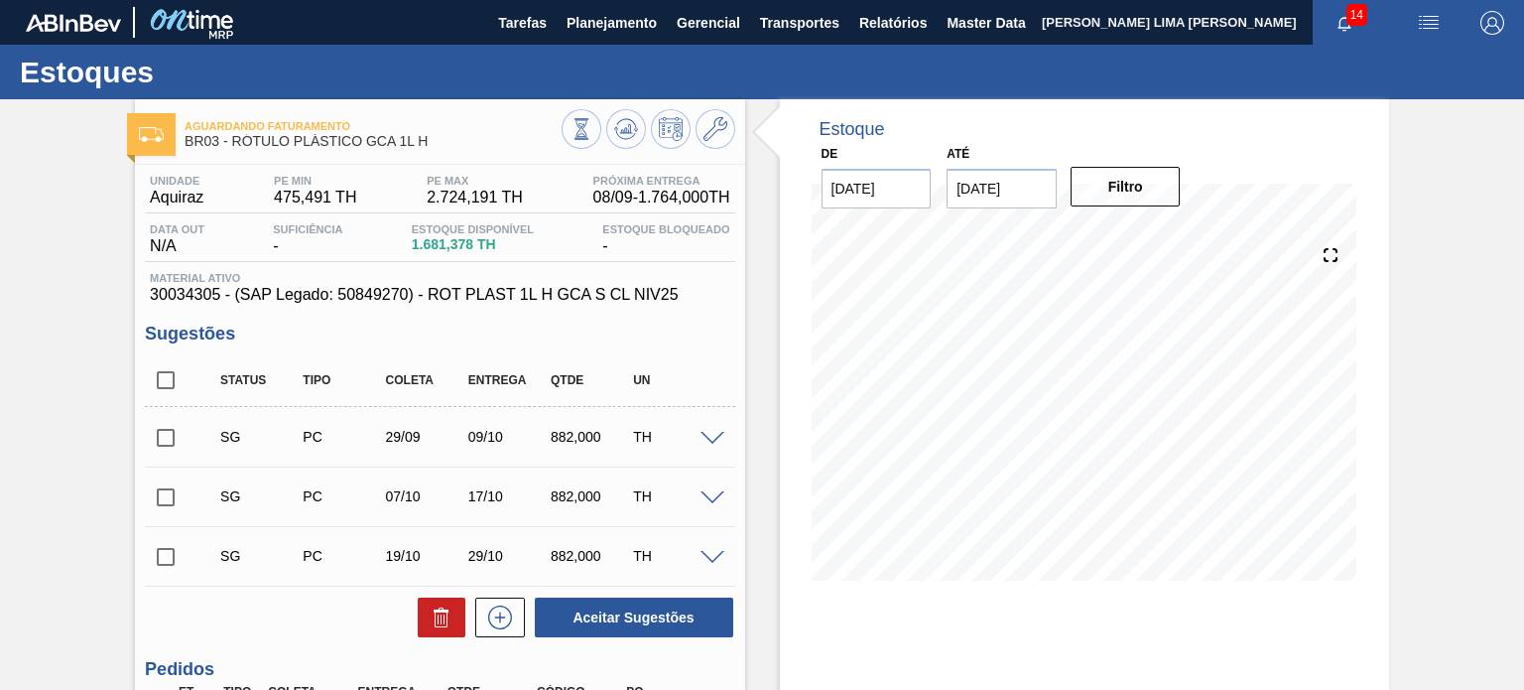
click at [567, 124] on button at bounding box center [582, 129] width 40 height 40
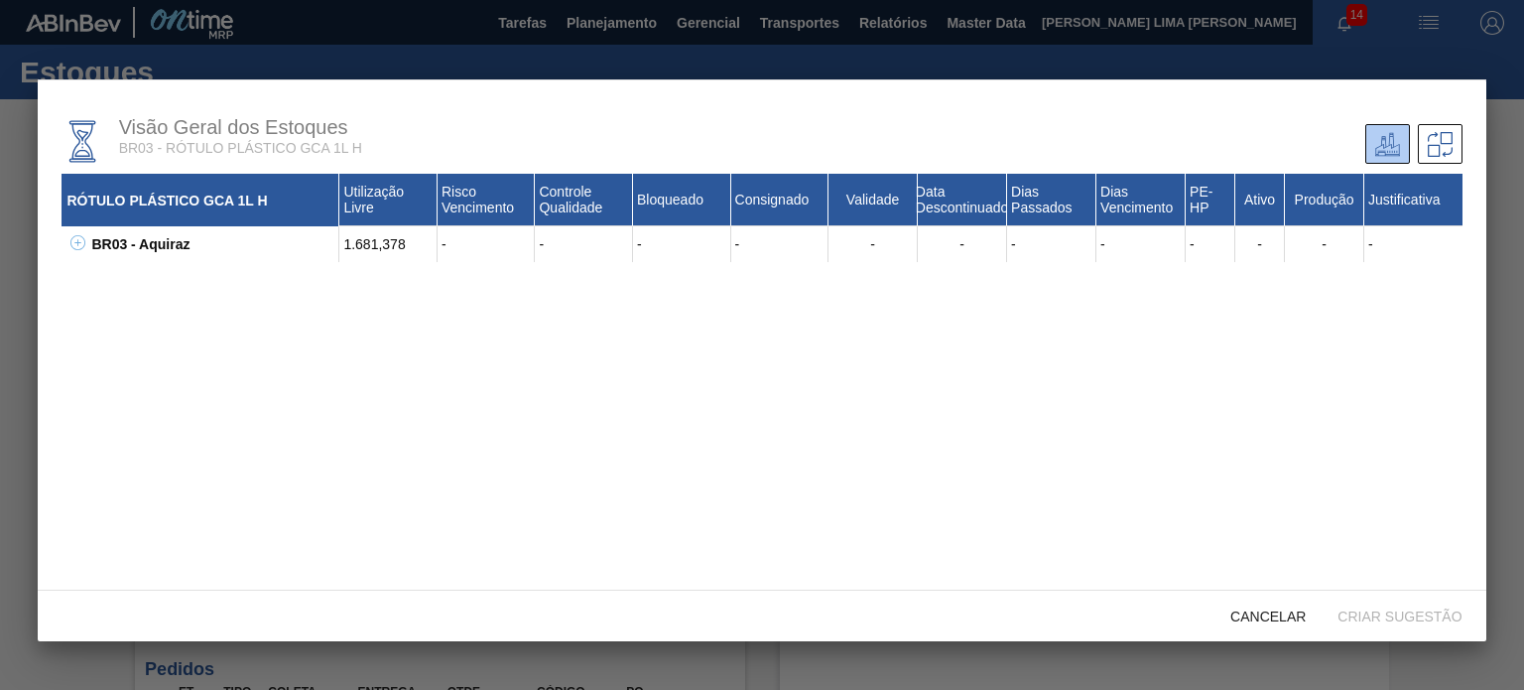
click at [75, 243] on icon at bounding box center [77, 242] width 15 height 15
drag, startPoint x: 195, startPoint y: 292, endPoint x: 166, endPoint y: 285, distance: 30.6
click at [167, 286] on div "30034305 - ROT PLAST 1L H GCA S CL NIV25" at bounding box center [225, 280] width 228 height 36
click at [164, 283] on div "30034305 - ROT PLAST 1L H GCA S CL NIV25" at bounding box center [225, 280] width 228 height 36
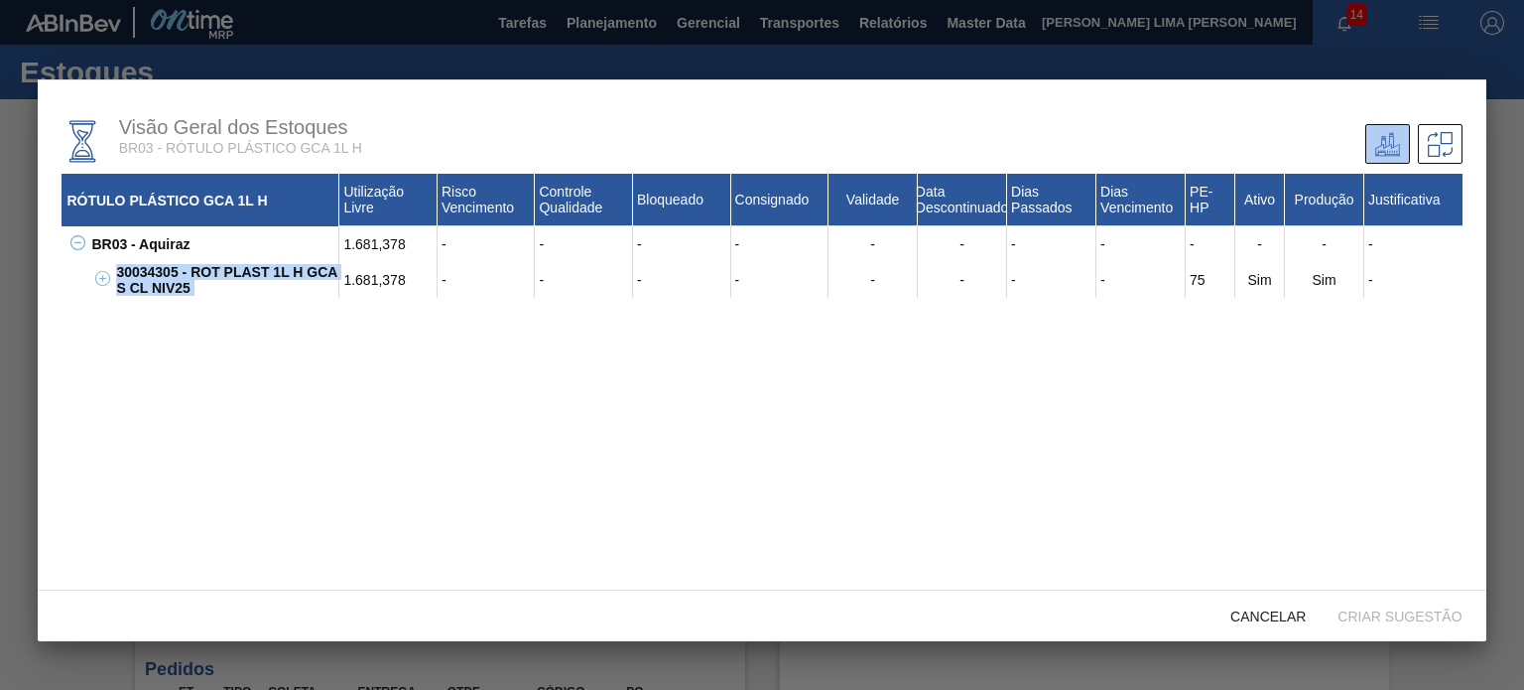
click at [164, 283] on div "30034305 - ROT PLAST 1L H GCA S CL NIV25" at bounding box center [225, 280] width 228 height 36
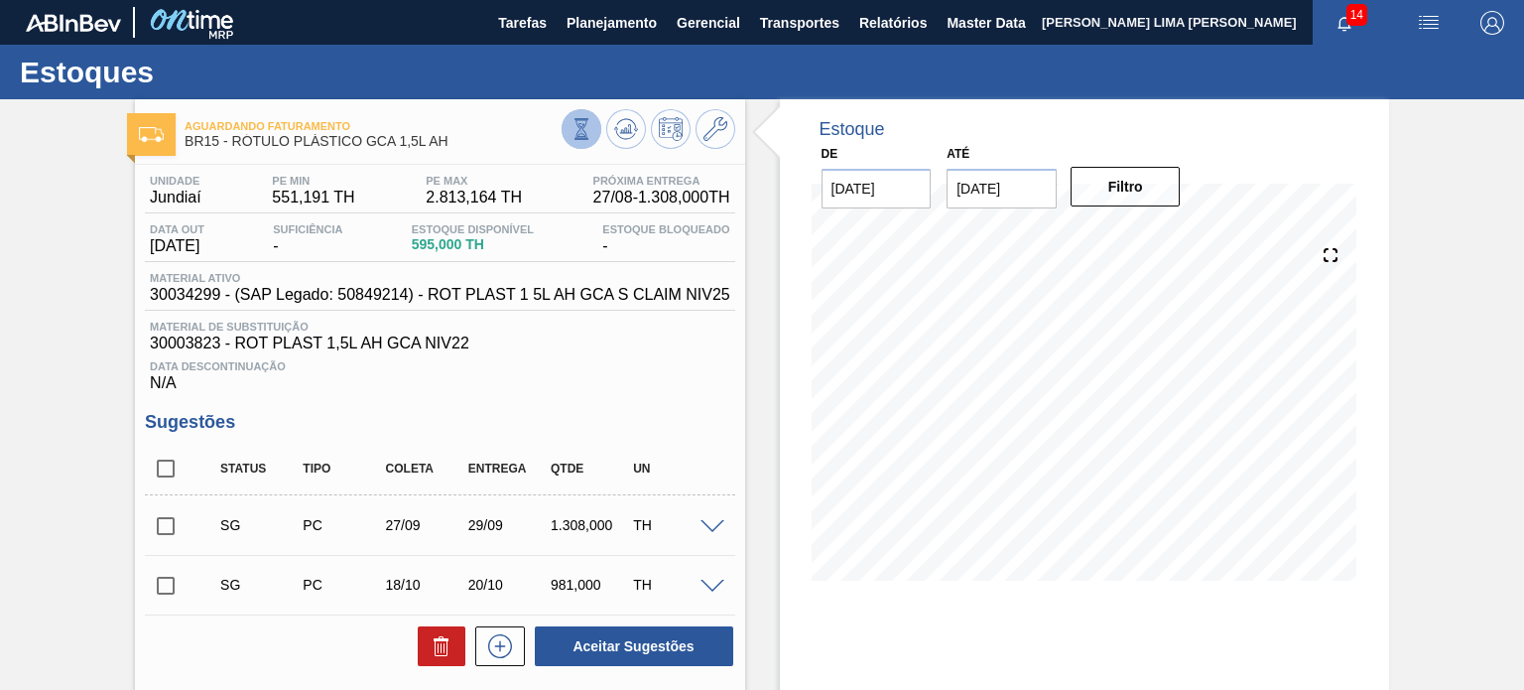
click at [579, 134] on icon at bounding box center [582, 129] width 22 height 22
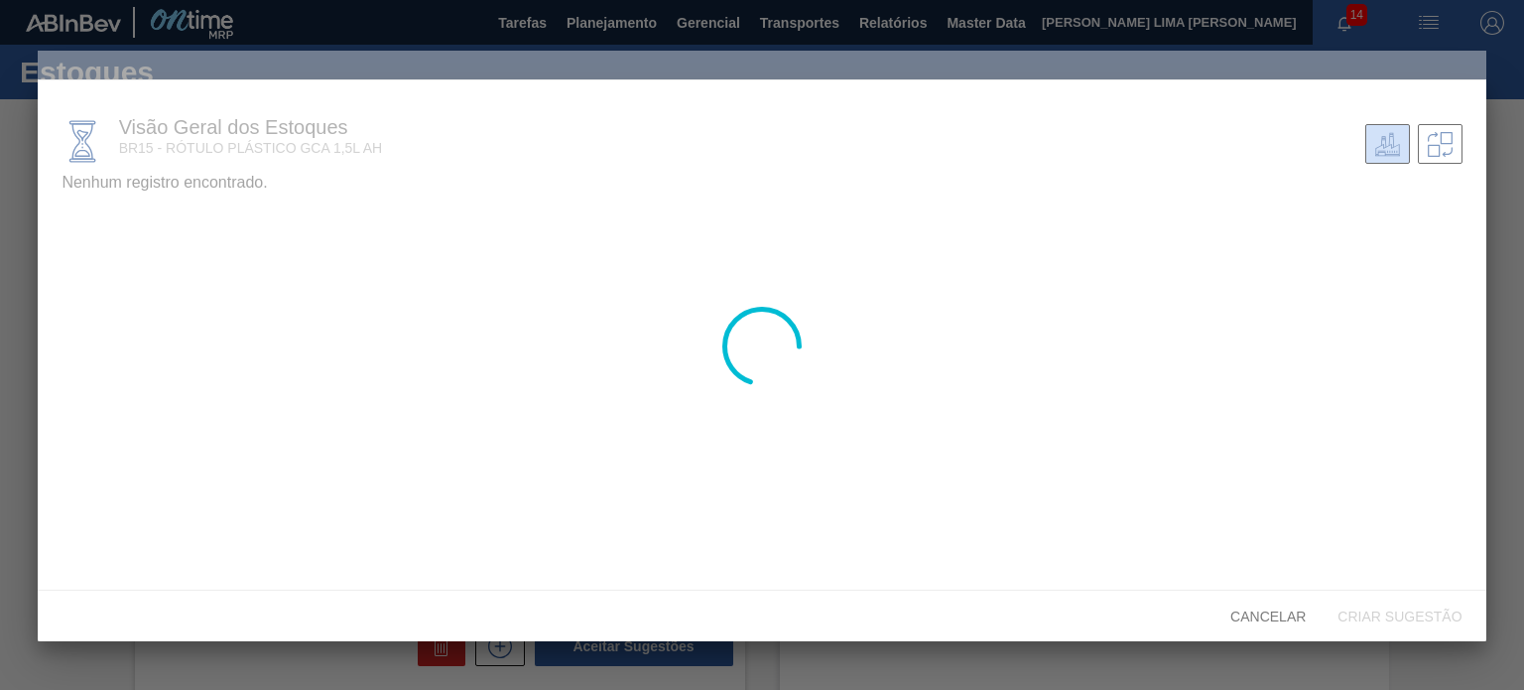
click at [111, 270] on div "Nenhum registro encontrado." at bounding box center [762, 416] width 1400 height 485
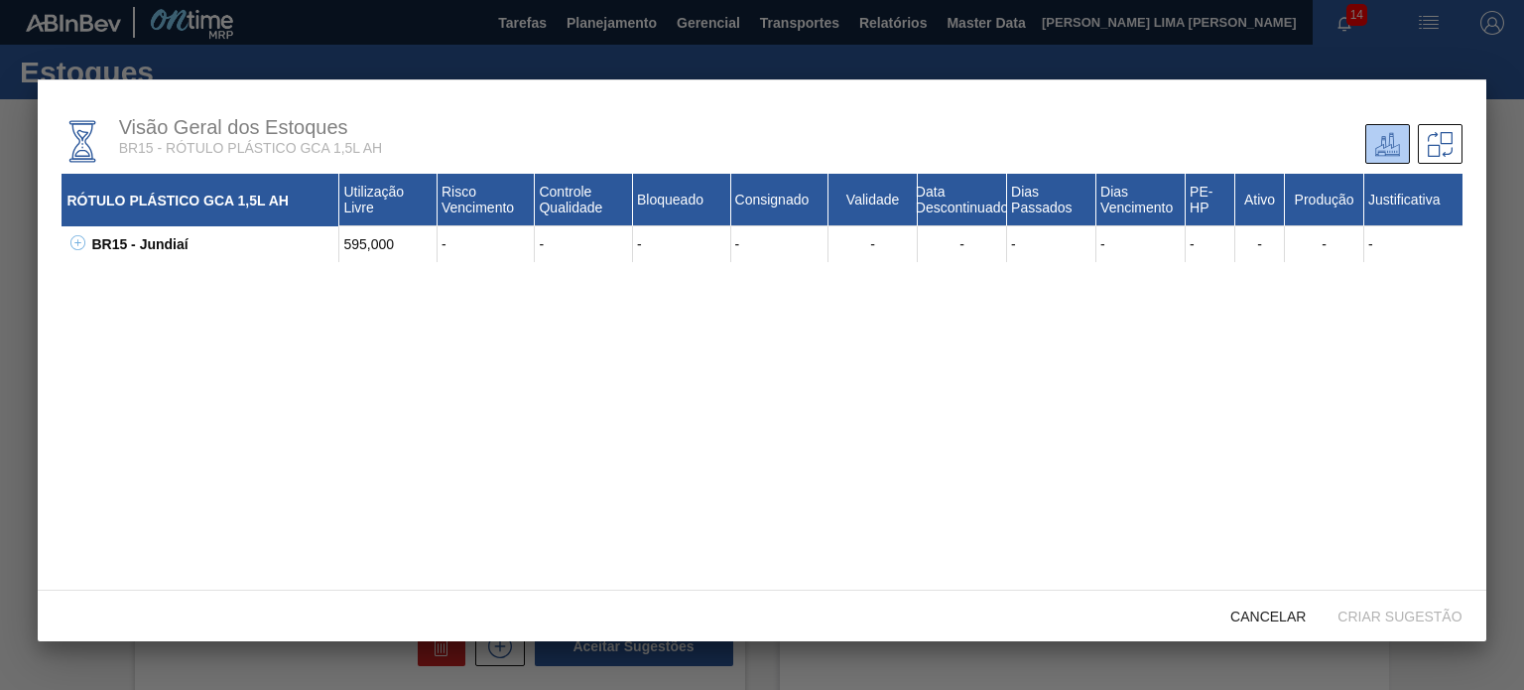
click at [77, 248] on icon at bounding box center [77, 242] width 15 height 15
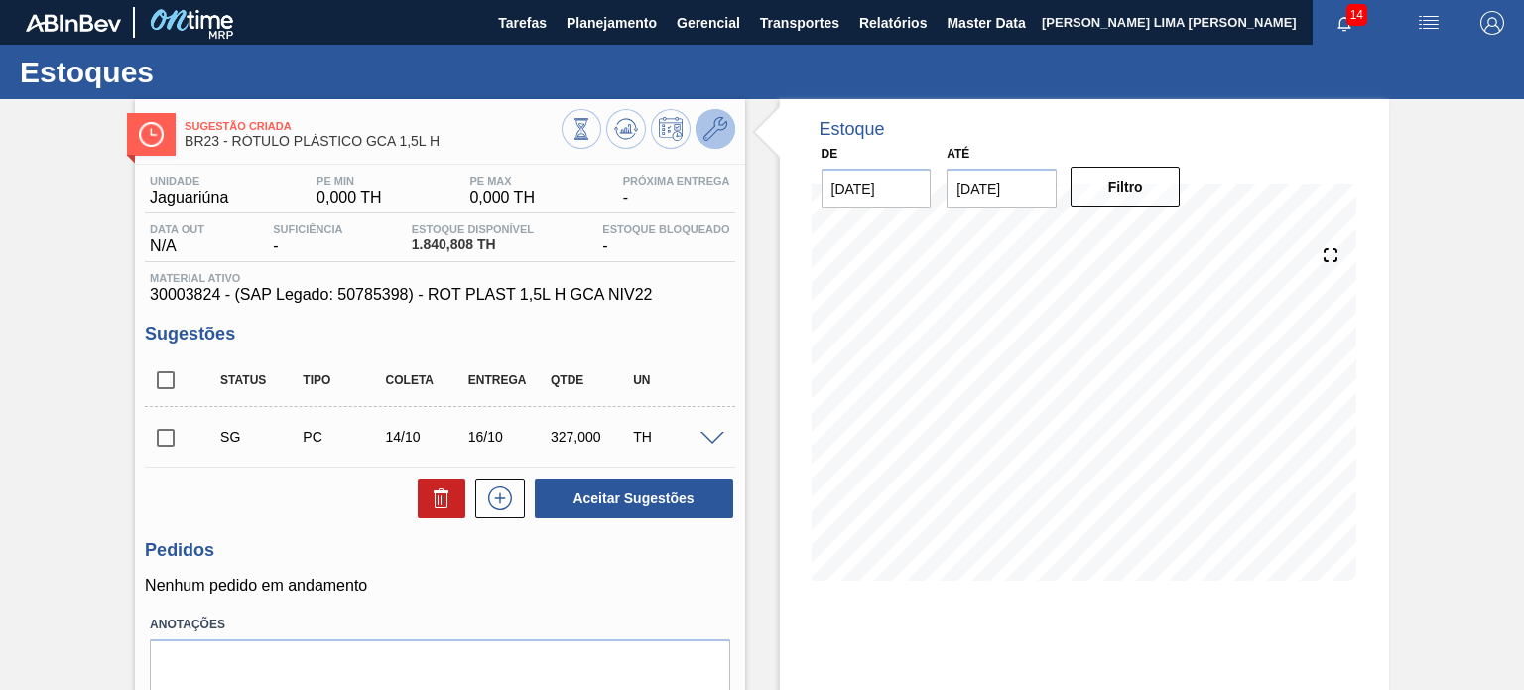
click at [708, 141] on span at bounding box center [715, 129] width 24 height 24
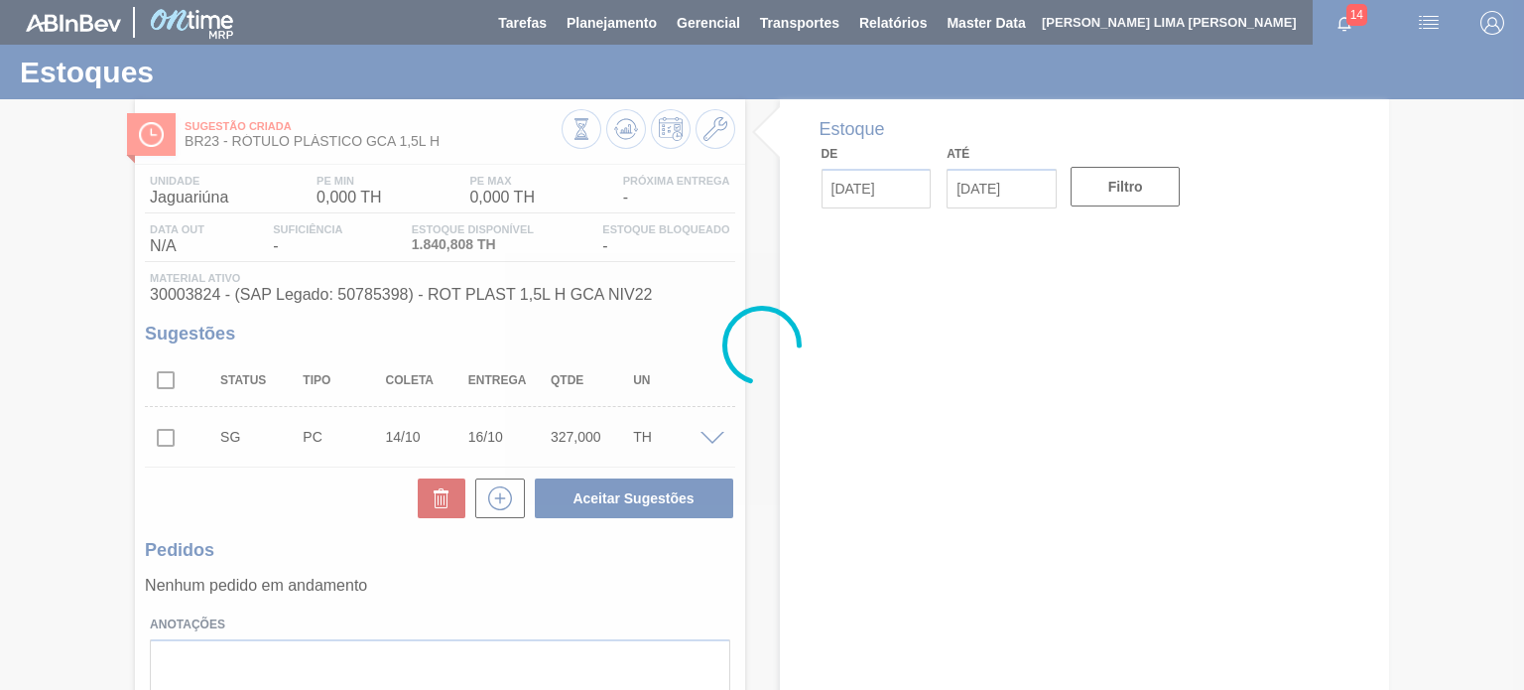
click at [585, 124] on icon at bounding box center [582, 129] width 22 height 22
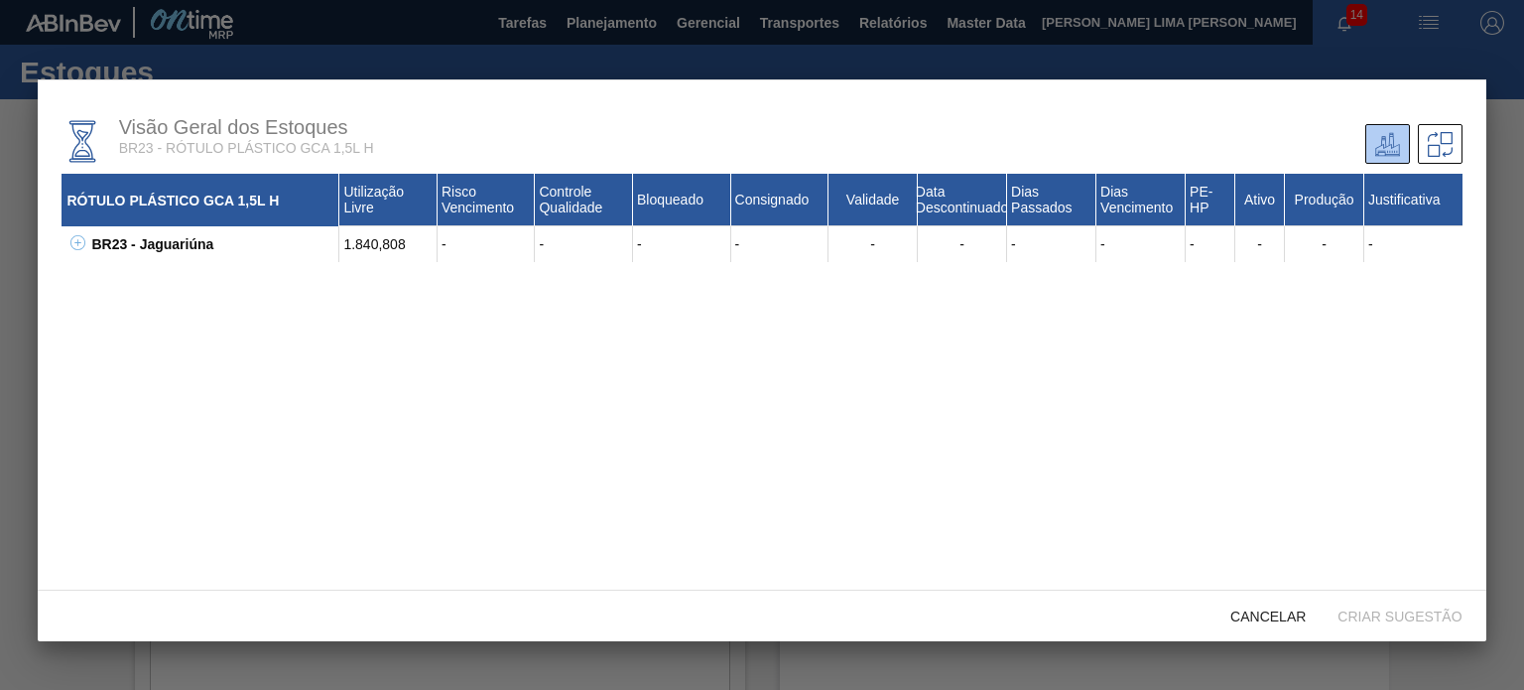
click at [80, 249] on icon at bounding box center [77, 242] width 15 height 15
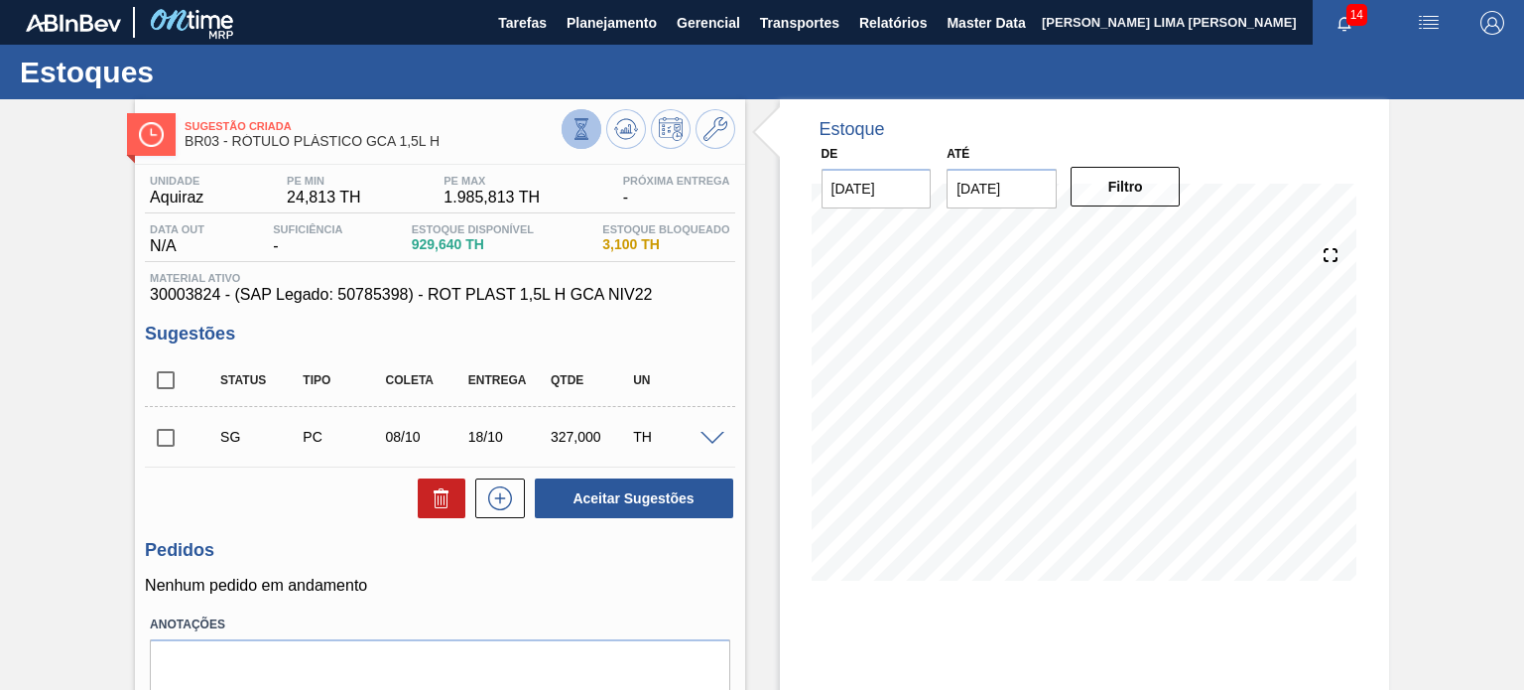
click at [578, 114] on button at bounding box center [582, 129] width 40 height 40
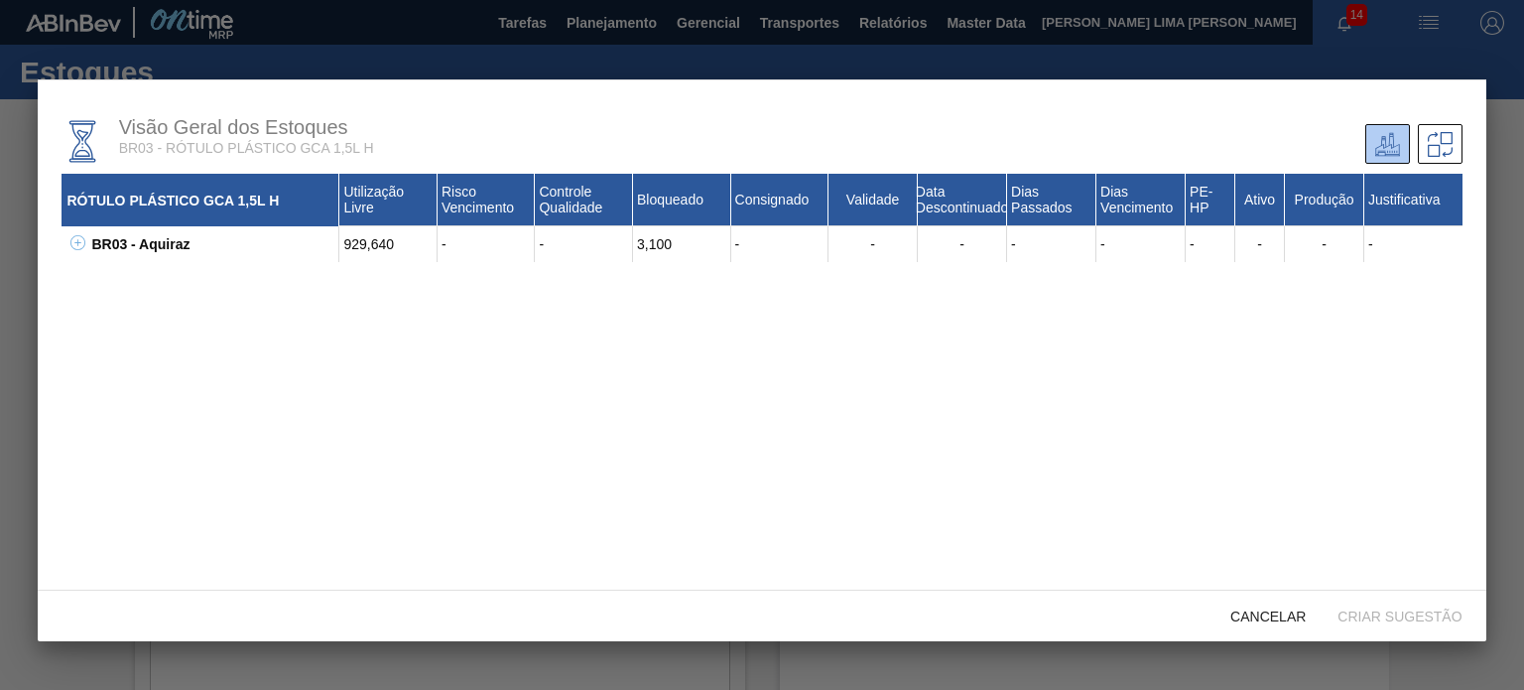
click at [75, 243] on icon at bounding box center [77, 242] width 7 height 1
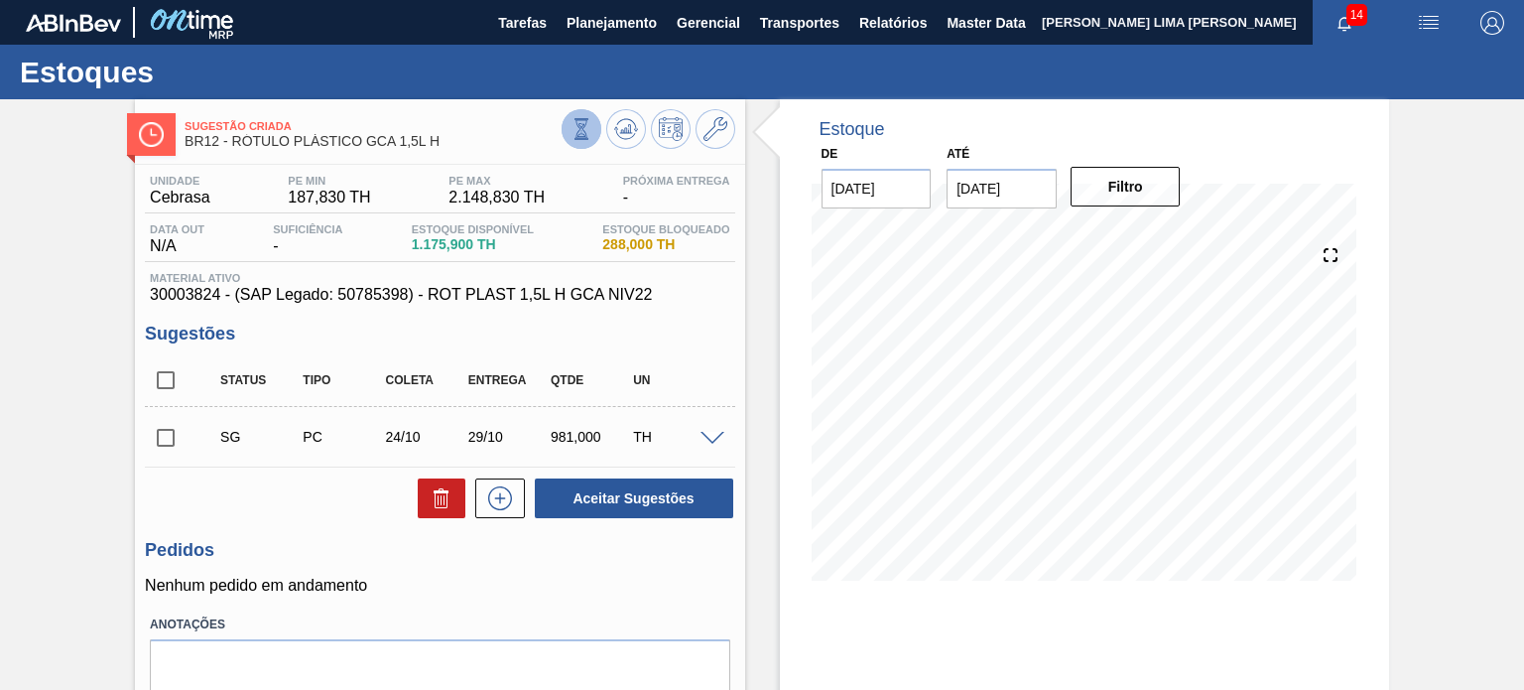
click at [584, 120] on icon at bounding box center [580, 128] width 11 height 19
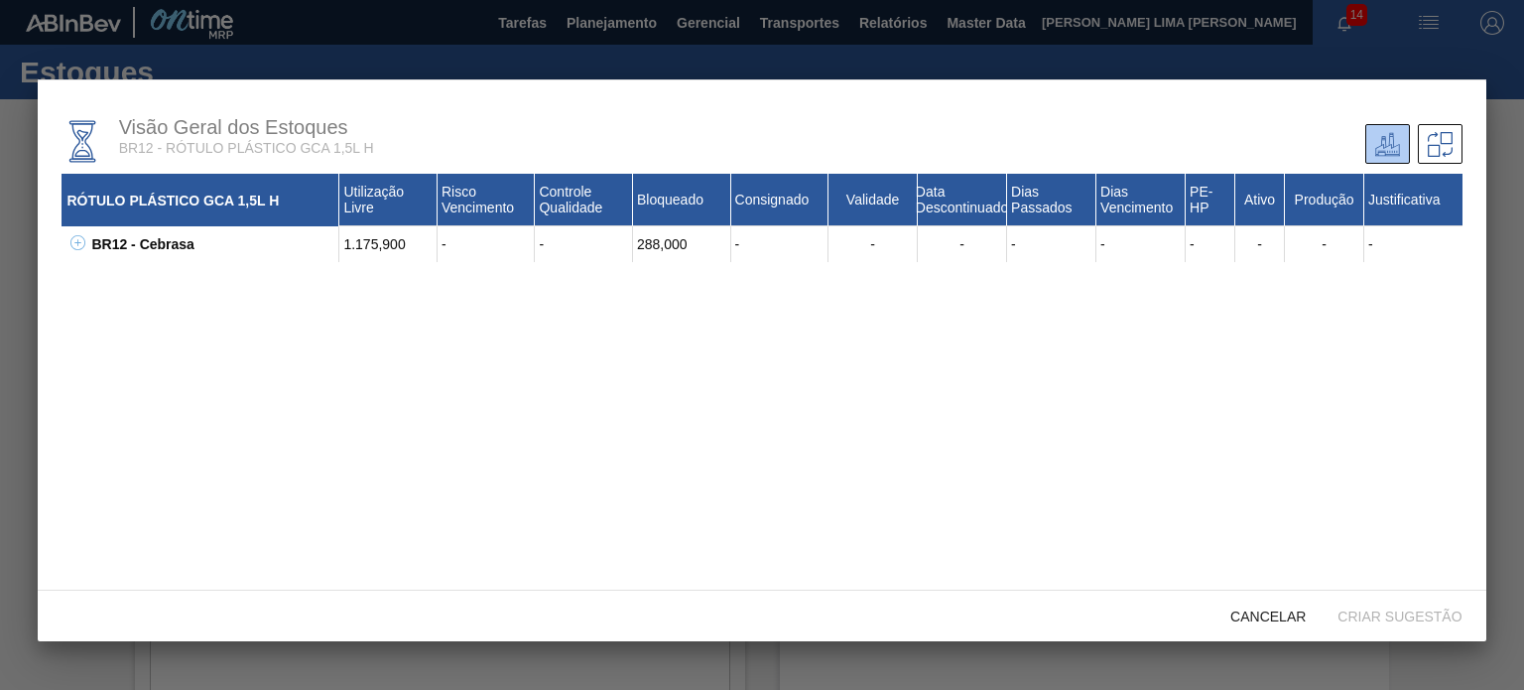
click at [70, 235] on button at bounding box center [74, 244] width 20 height 20
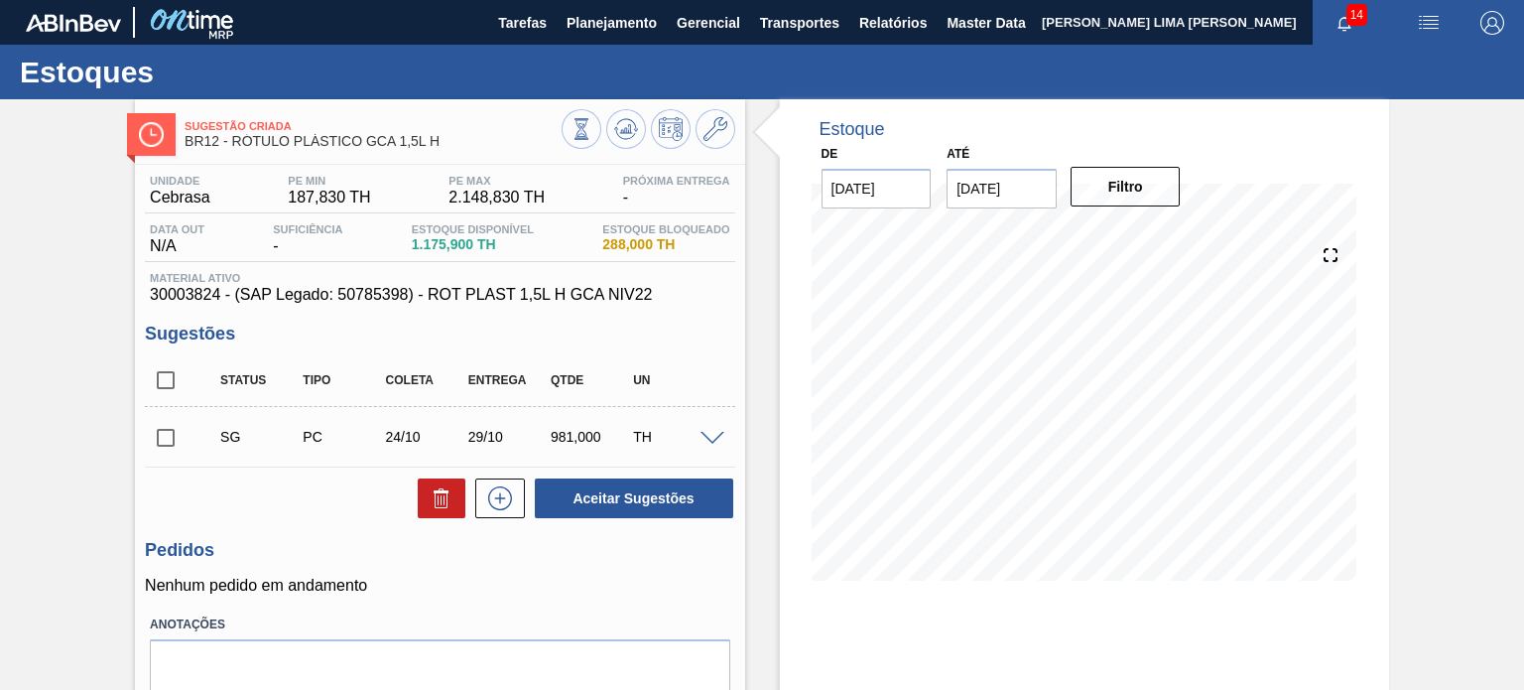
click at [626, 240] on span "288,000 TH" at bounding box center [665, 244] width 127 height 15
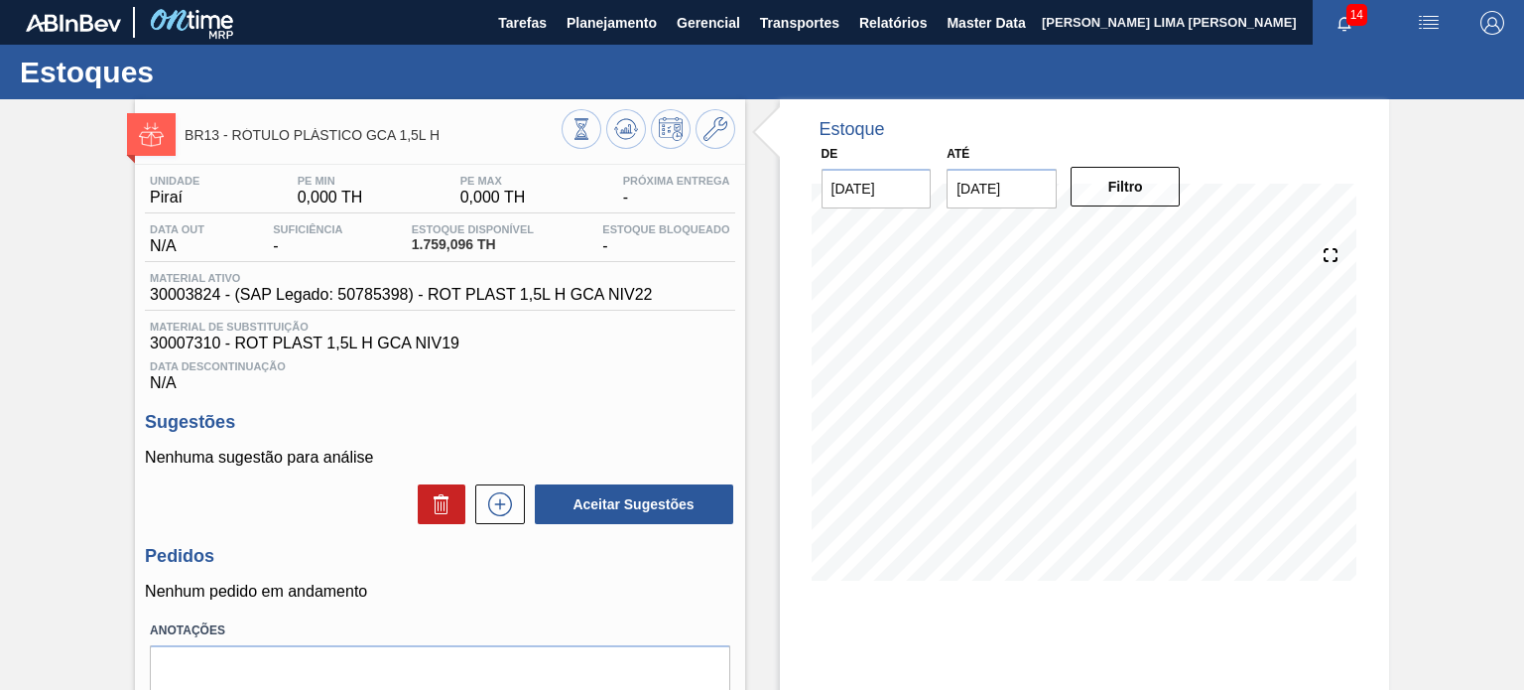
click at [587, 124] on icon at bounding box center [582, 129] width 22 height 22
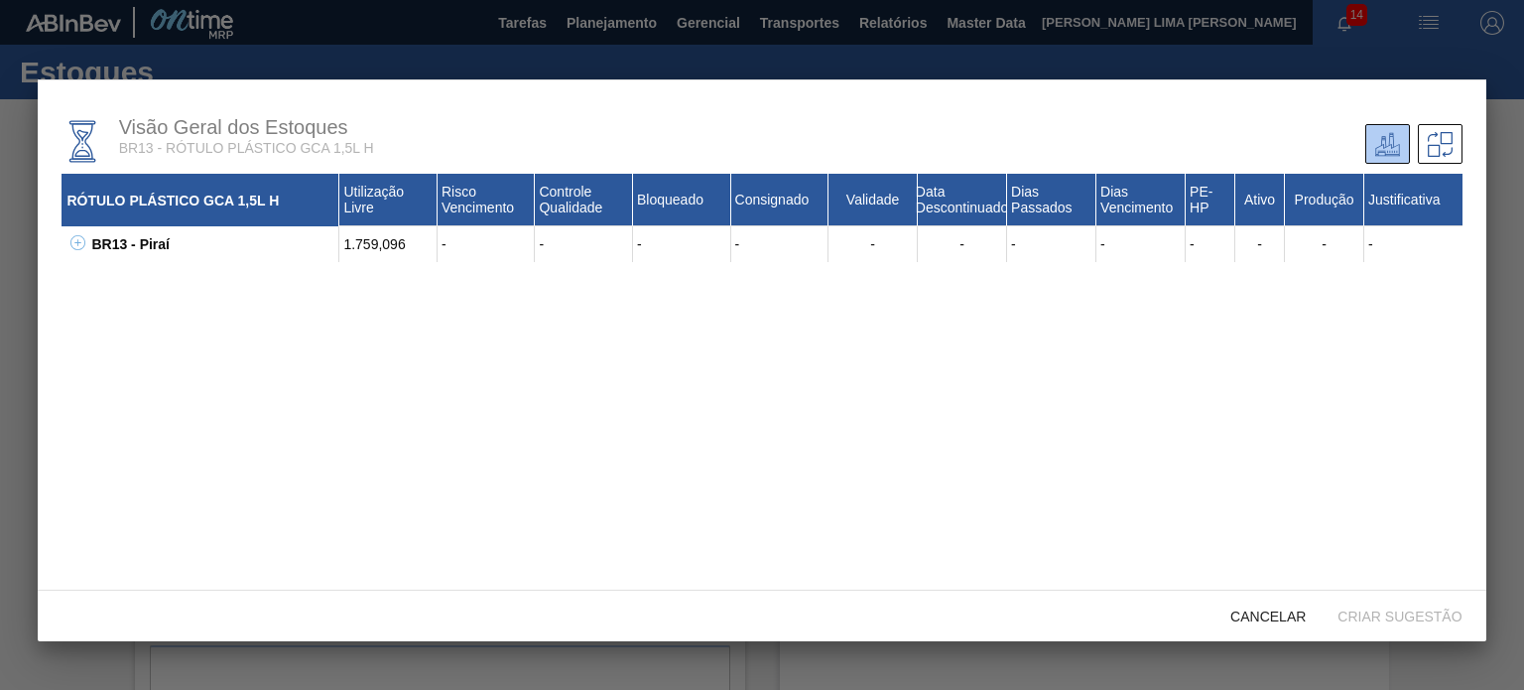
click at [84, 234] on div "BR13 - Piraí 1.759,096 - - - - - - - - - - - - 30003824 - ROT PLAST 1,5L H GCA …" at bounding box center [762, 244] width 1400 height 36
click at [83, 238] on icon at bounding box center [77, 242] width 15 height 15
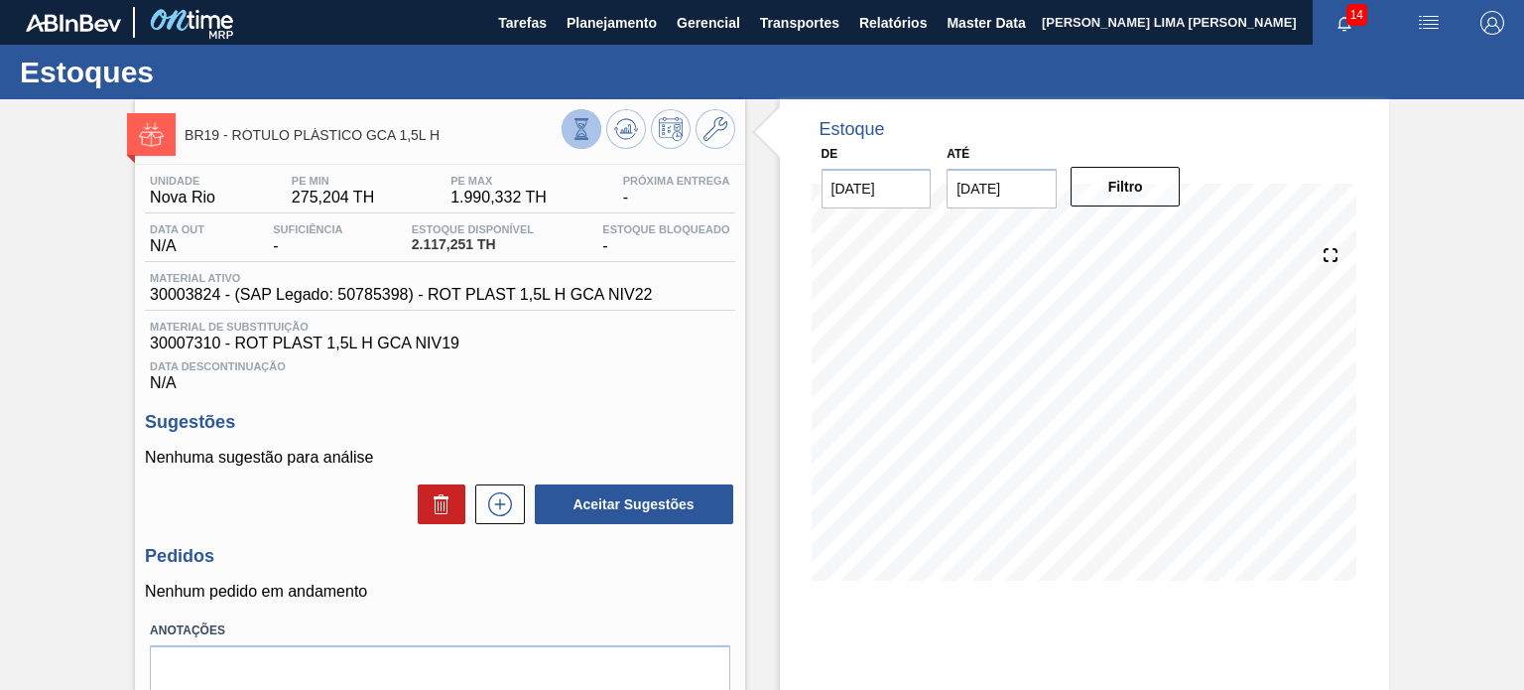
click at [570, 142] on button at bounding box center [582, 129] width 40 height 40
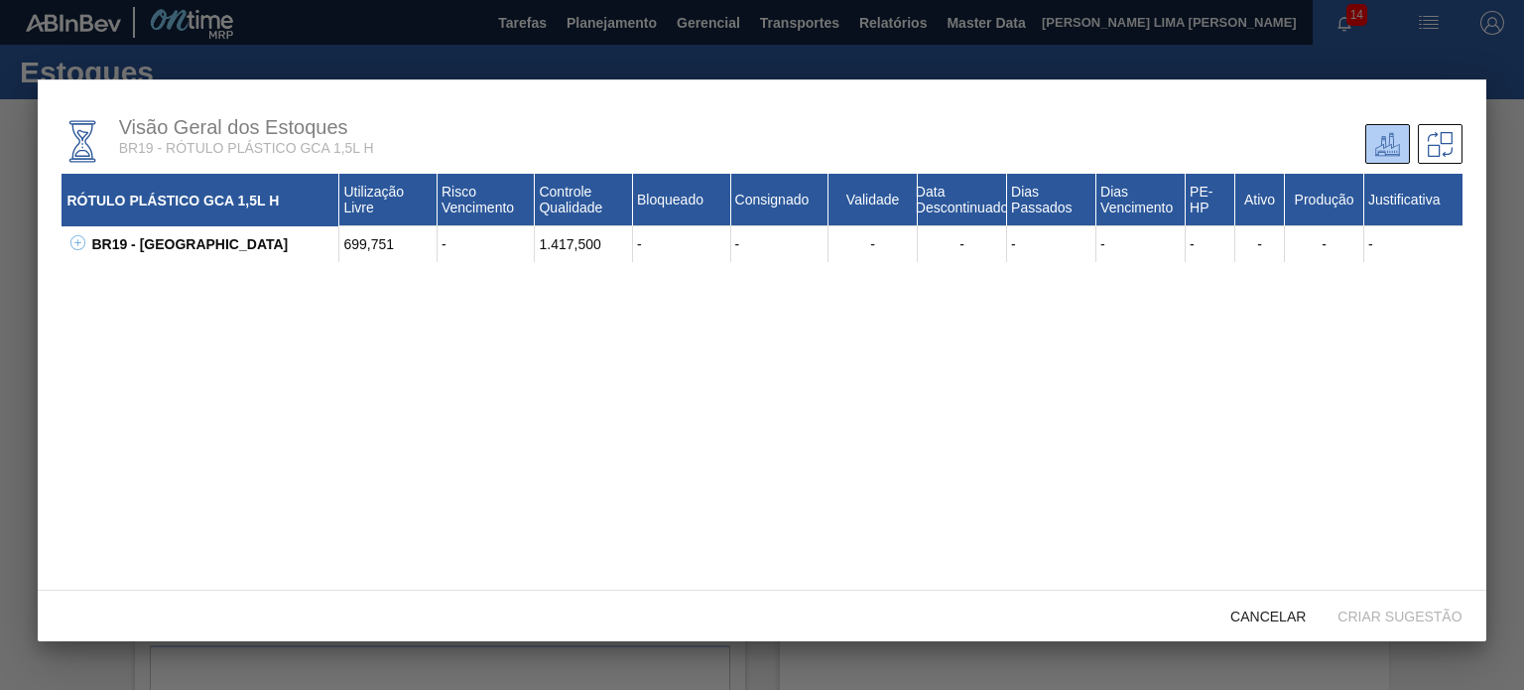
click at [74, 249] on icon at bounding box center [77, 242] width 15 height 15
click at [575, 284] on div "1.417,500" at bounding box center [584, 280] width 98 height 36
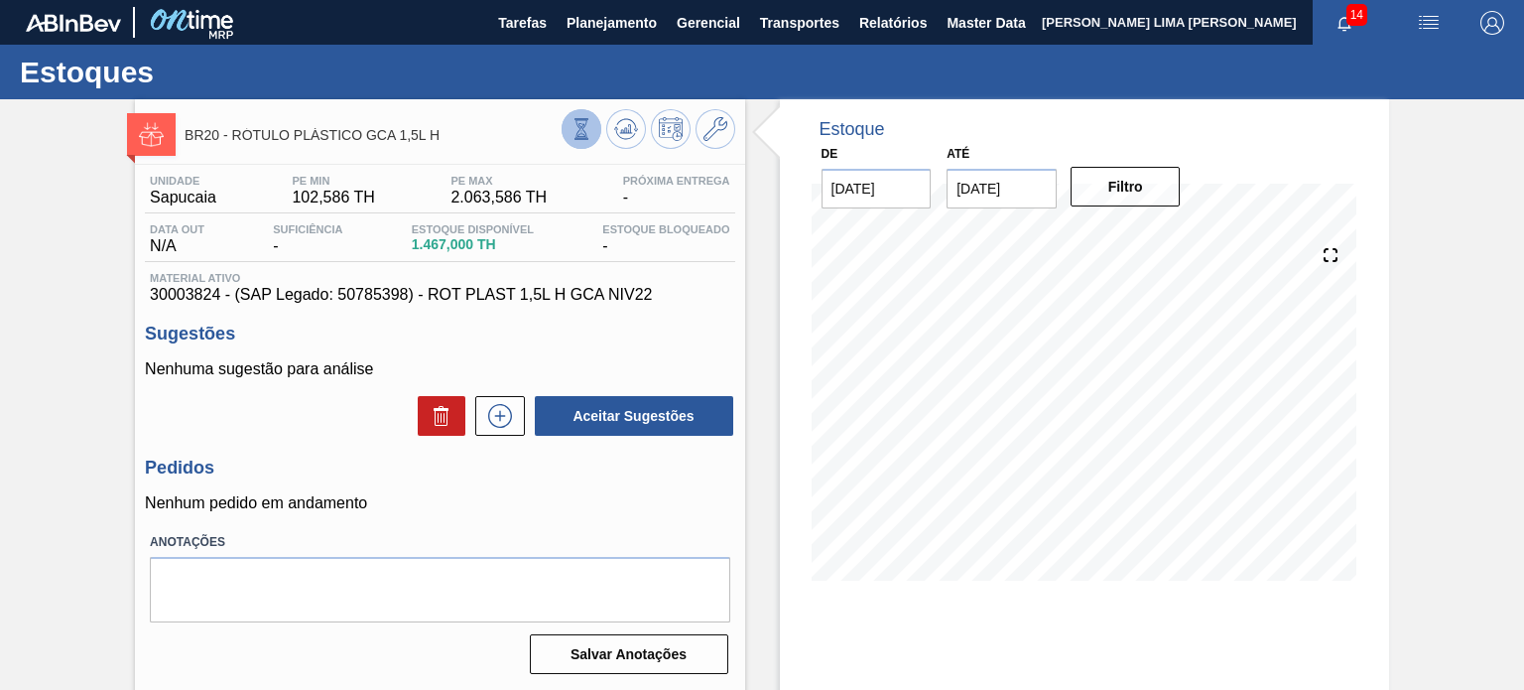
click at [589, 133] on icon at bounding box center [582, 129] width 22 height 22
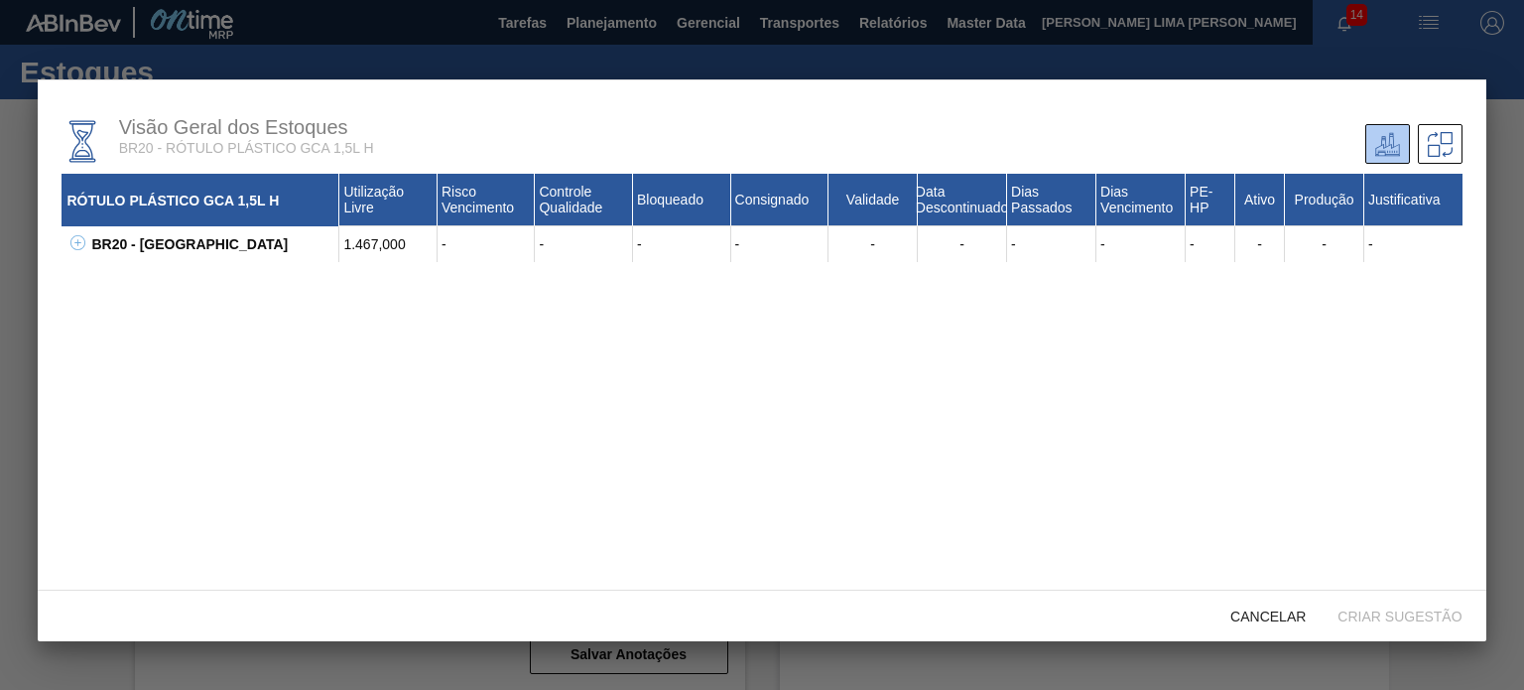
click at [73, 236] on icon at bounding box center [77, 242] width 15 height 15
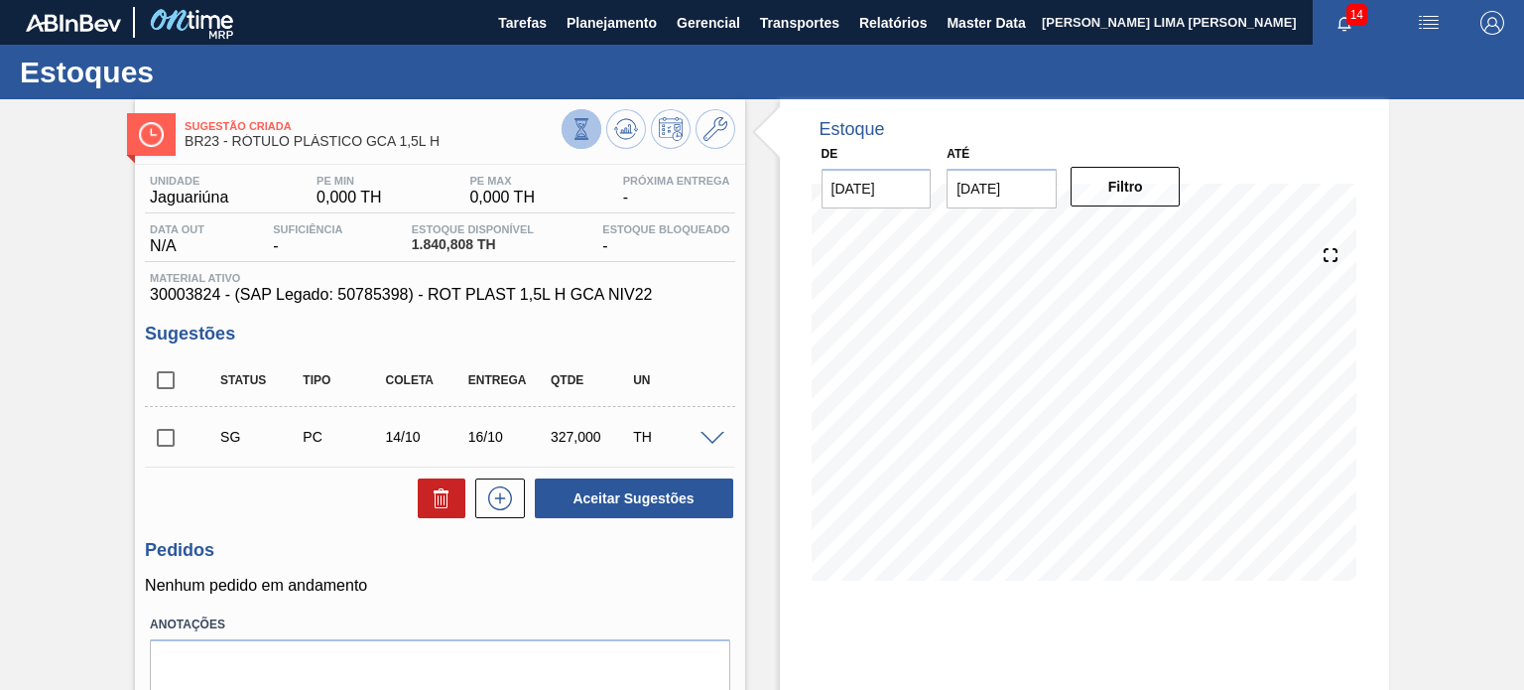
click at [592, 124] on button at bounding box center [582, 129] width 40 height 40
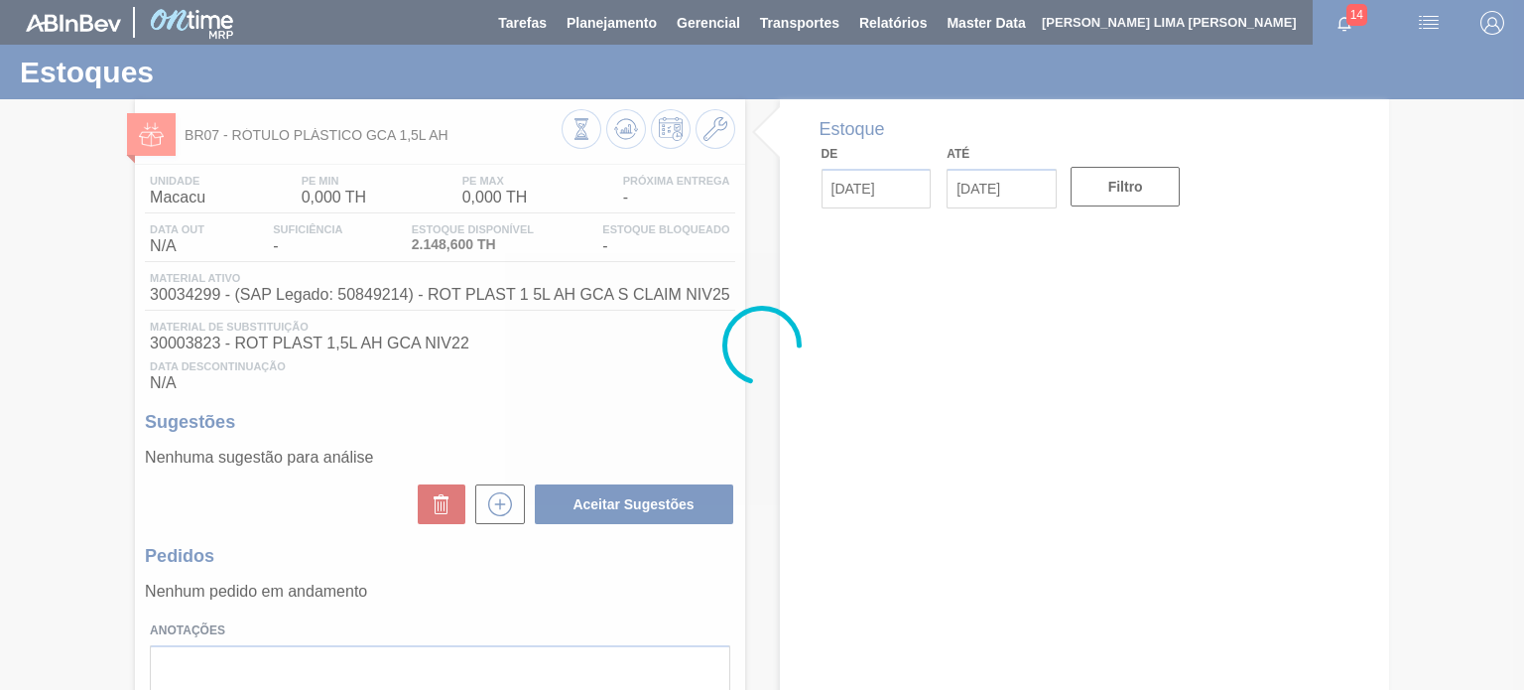
click at [715, 134] on div at bounding box center [762, 345] width 1524 height 690
click at [580, 126] on div at bounding box center [762, 345] width 1524 height 690
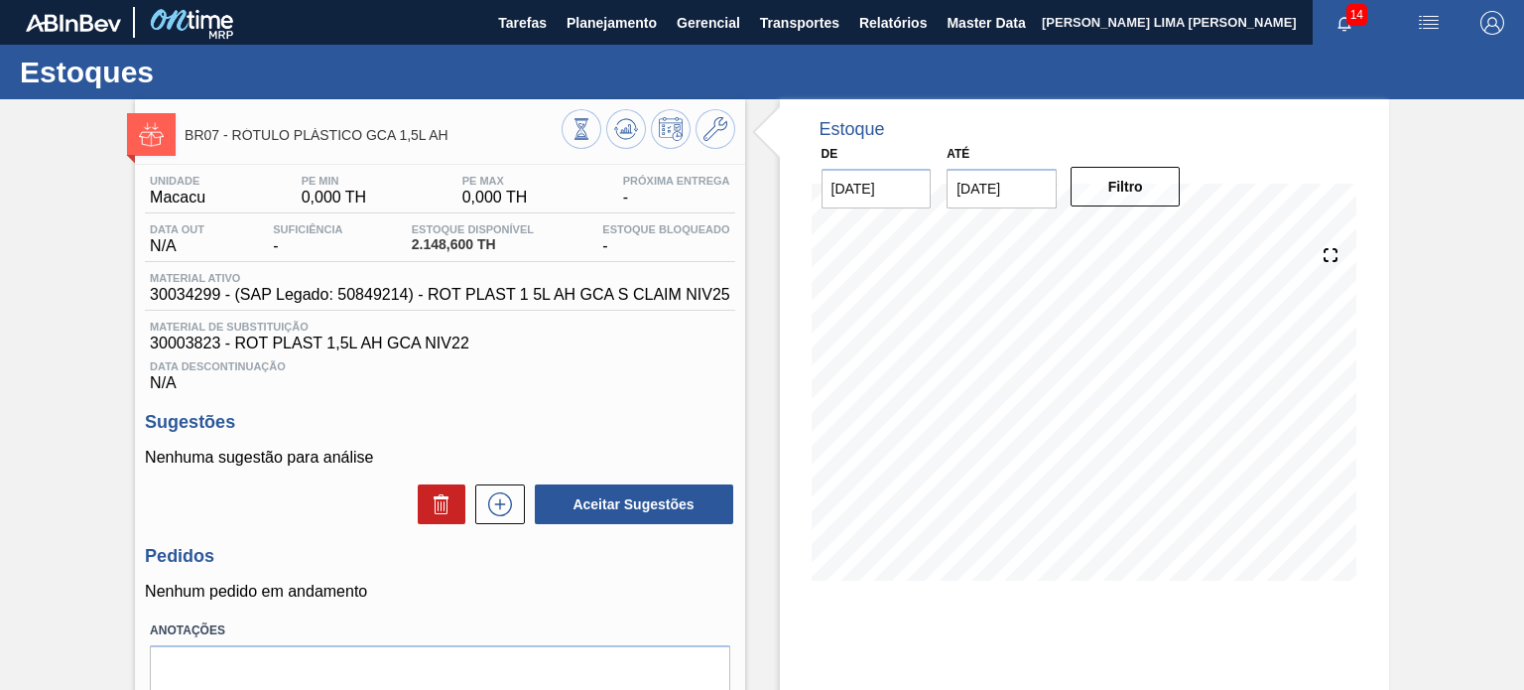
click at [580, 126] on icon at bounding box center [582, 129] width 22 height 22
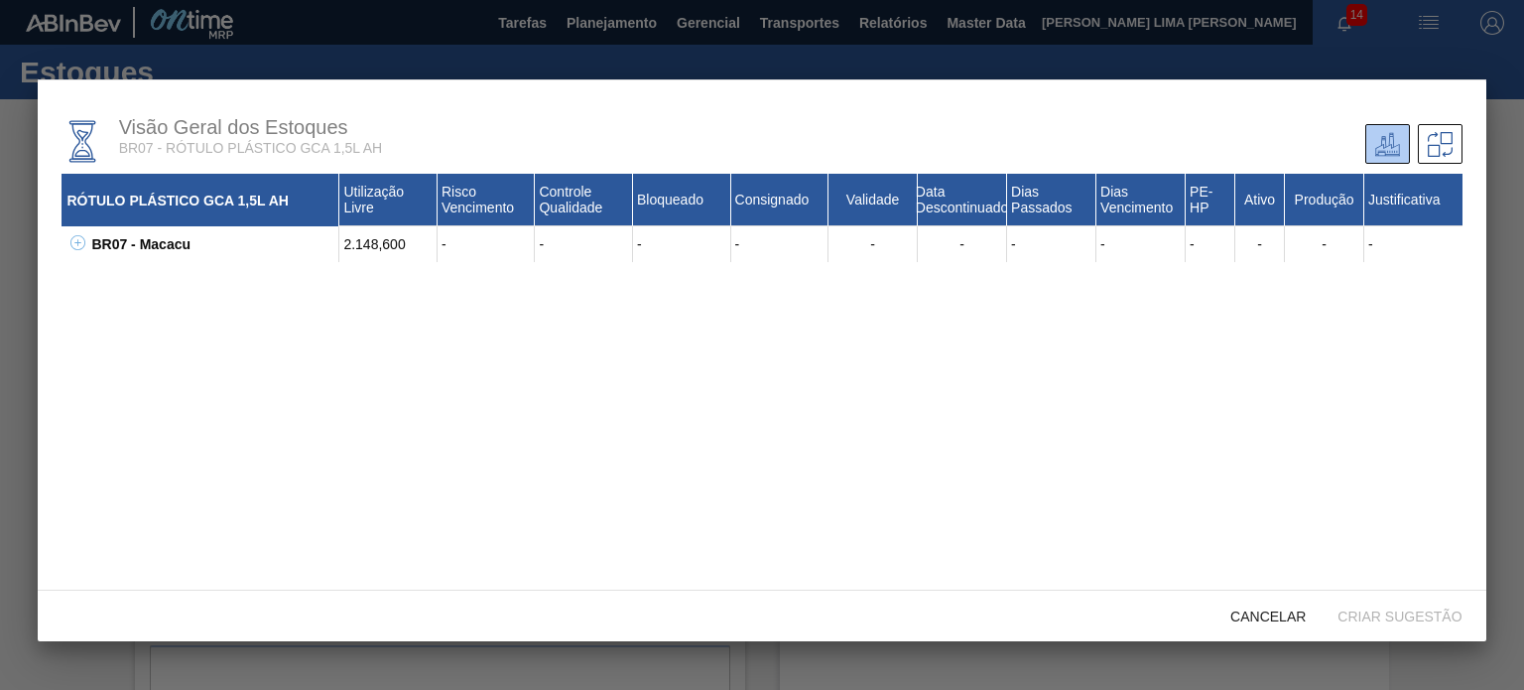
click at [87, 255] on div "BR07 - Macacu" at bounding box center [212, 244] width 253 height 36
click at [81, 250] on icon at bounding box center [77, 242] width 15 height 15
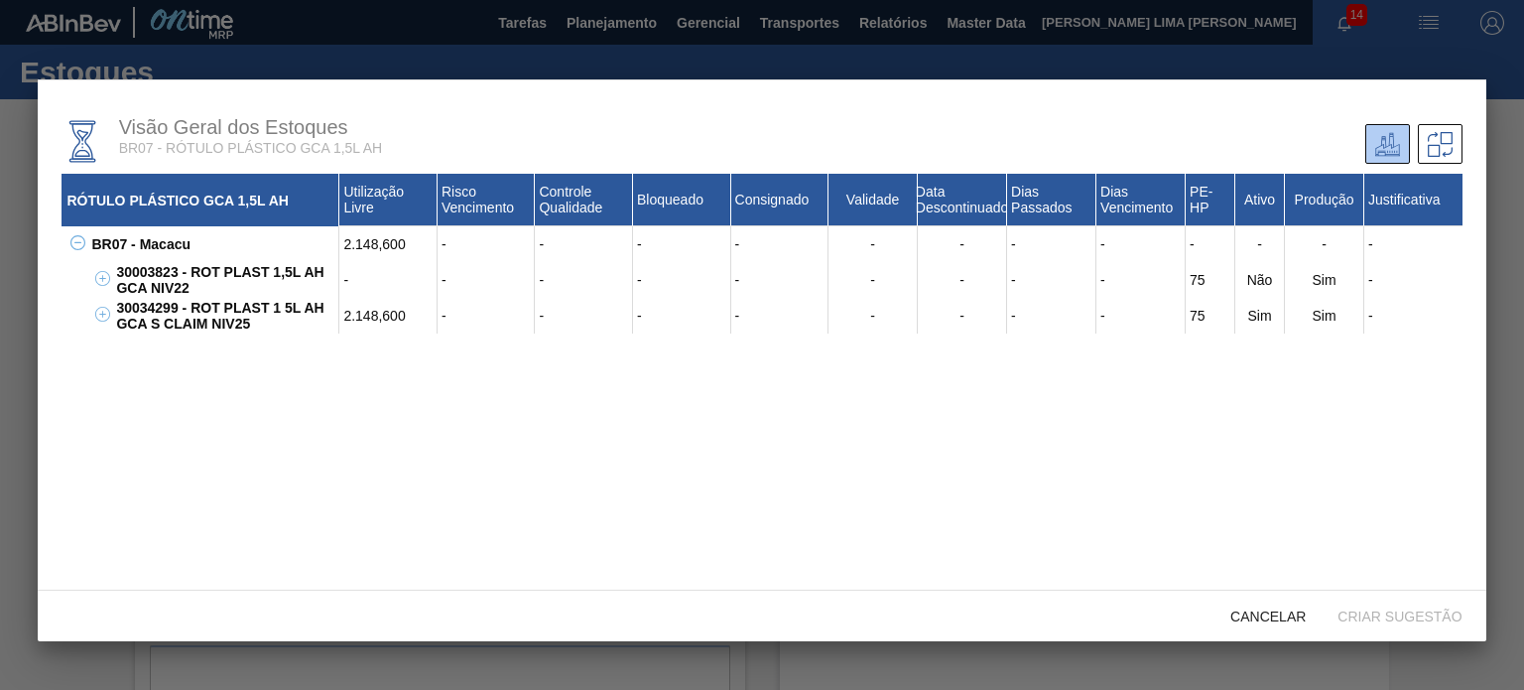
click at [354, 317] on div "2.148,600" at bounding box center [388, 316] width 98 height 36
click at [279, 270] on div "30003823 - ROT PLAST 1,5L AH GCA NIV22" at bounding box center [225, 280] width 228 height 36
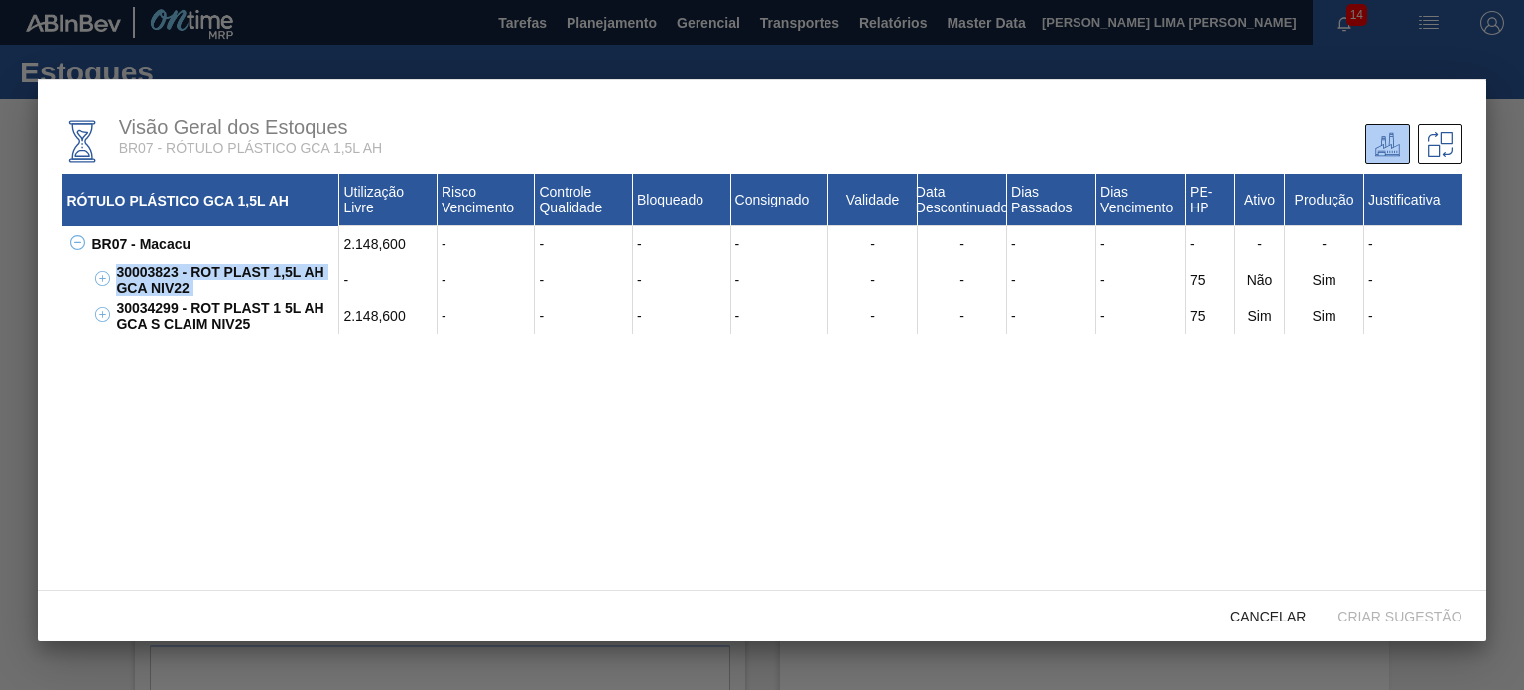
click at [279, 270] on div "30003823 - ROT PLAST 1,5L AH GCA NIV22" at bounding box center [225, 280] width 228 height 36
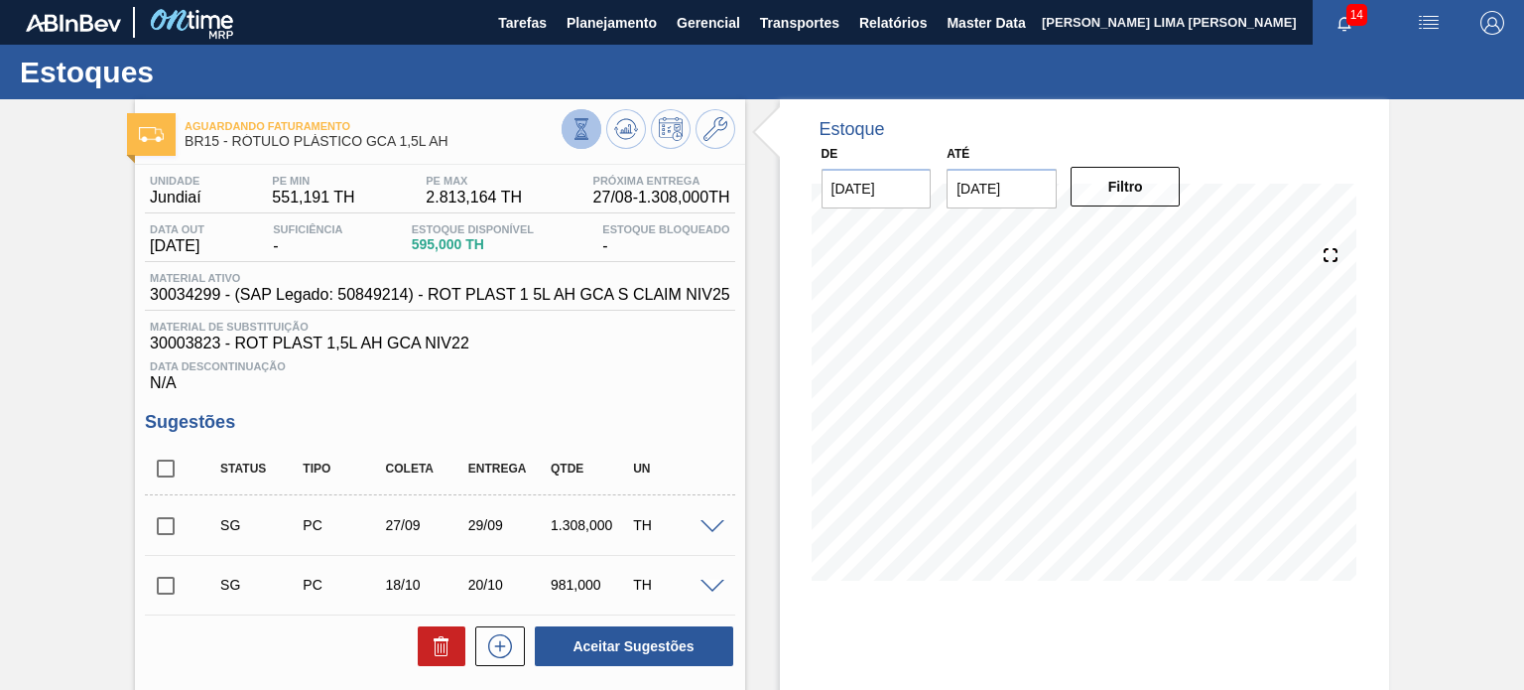
click at [586, 135] on icon at bounding box center [582, 129] width 22 height 22
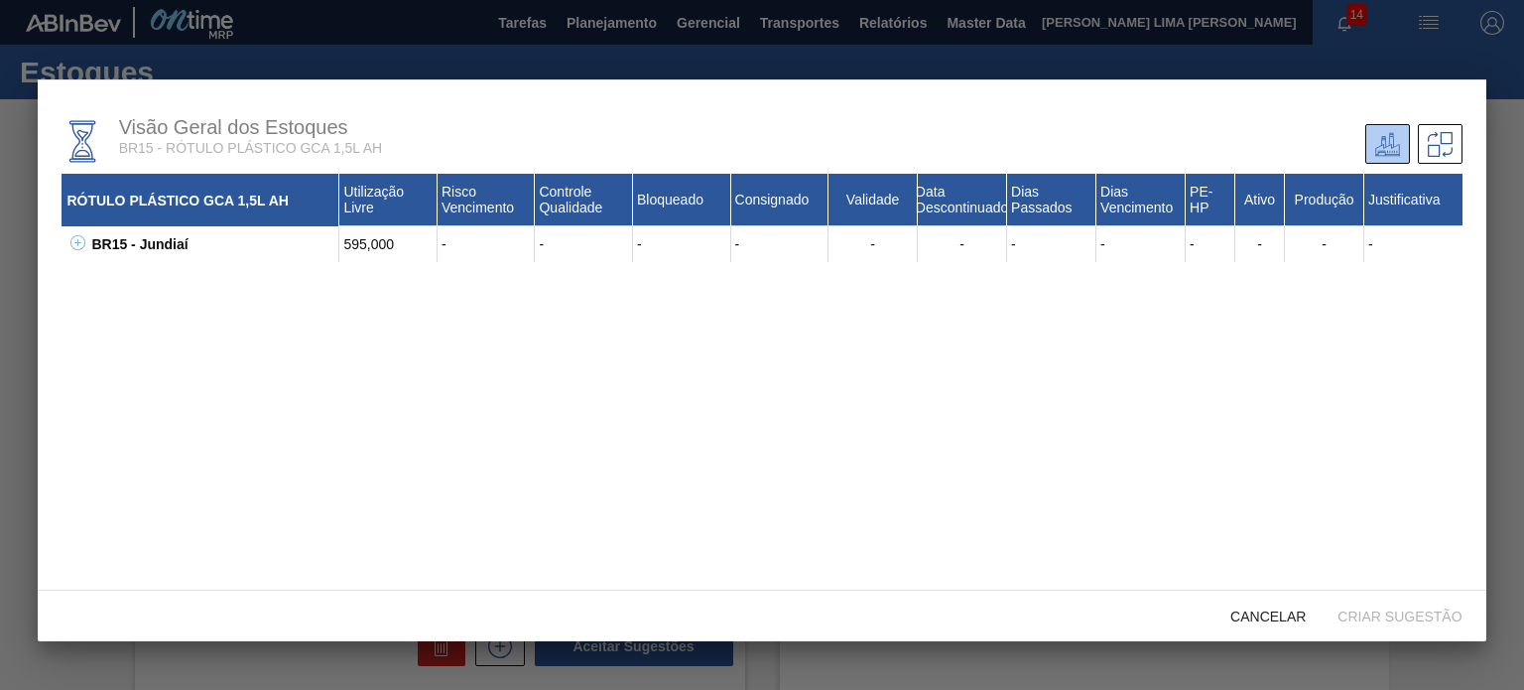
click at [75, 240] on icon at bounding box center [77, 242] width 15 height 15
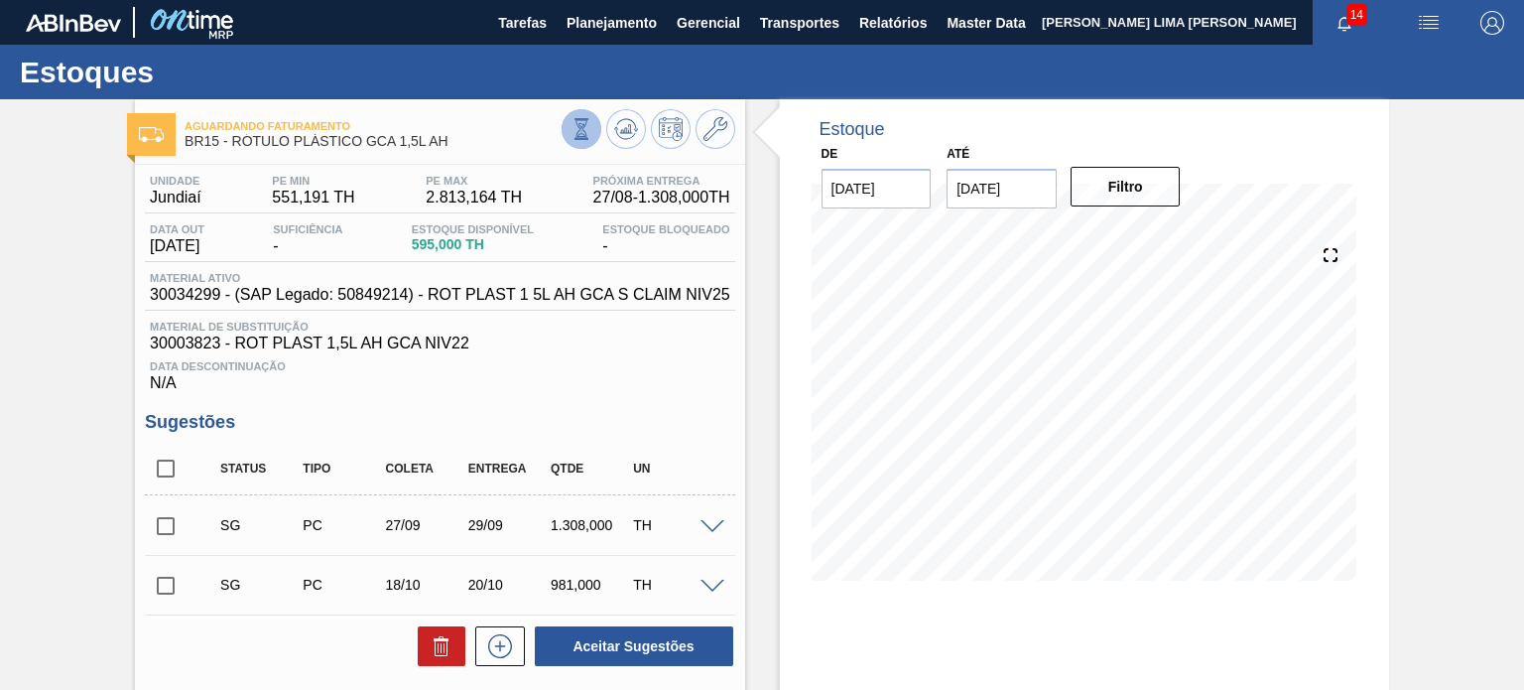
click at [575, 126] on icon at bounding box center [582, 129] width 22 height 22
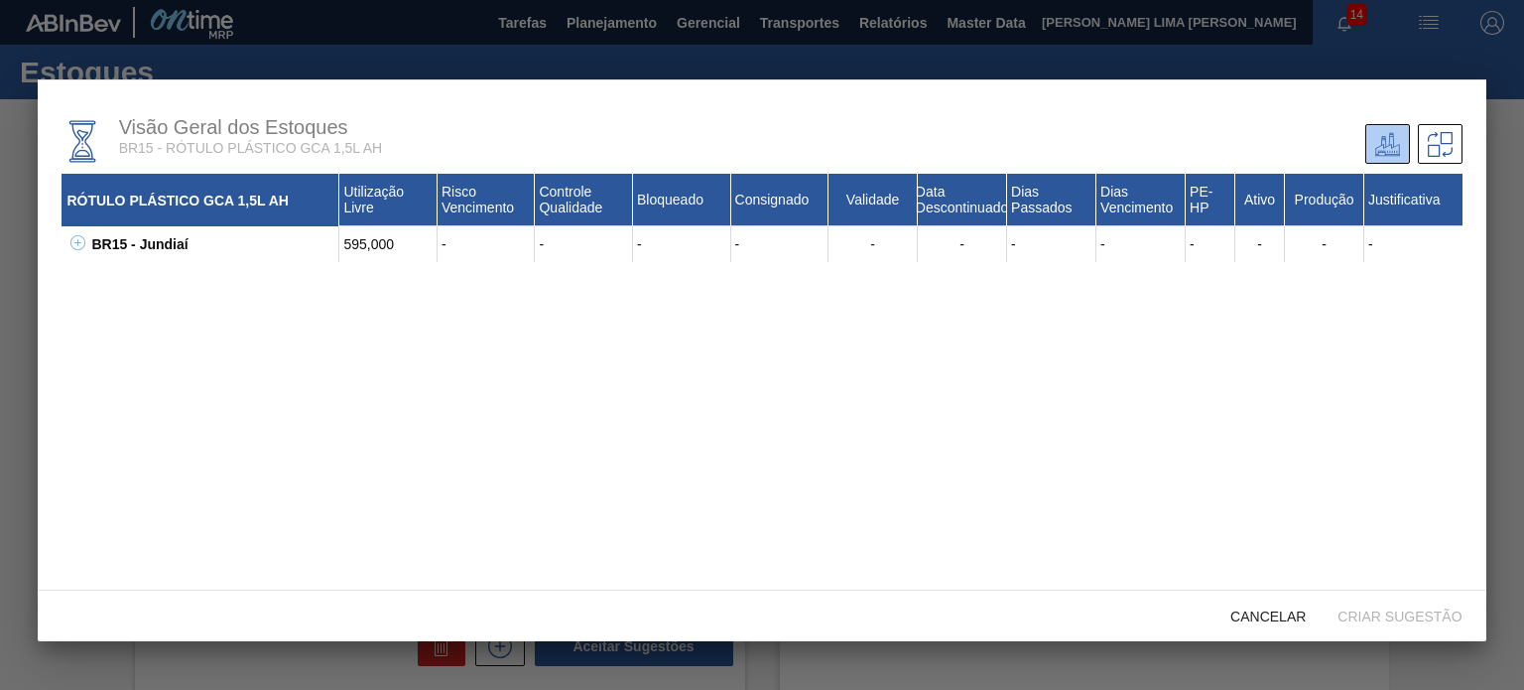
click at [77, 242] on icon at bounding box center [77, 242] width 1 height 7
click at [101, 291] on div "30003823 - ROT PLAST 1,5L AH GCA NIV22 595,000 - - - - - - - - 75 Não Sim - 000…" at bounding box center [773, 280] width 1375 height 36
click at [99, 285] on icon at bounding box center [102, 278] width 15 height 15
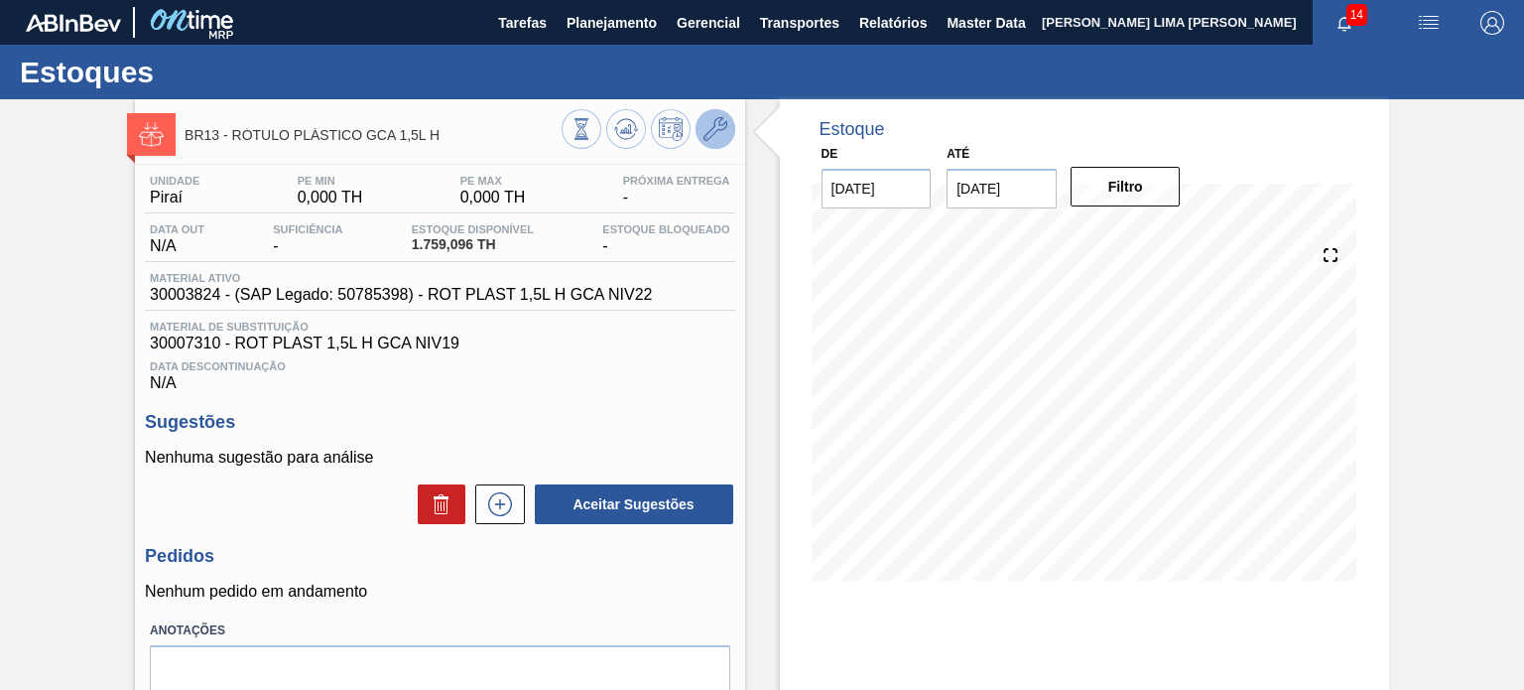
click at [718, 126] on icon at bounding box center [715, 129] width 24 height 24
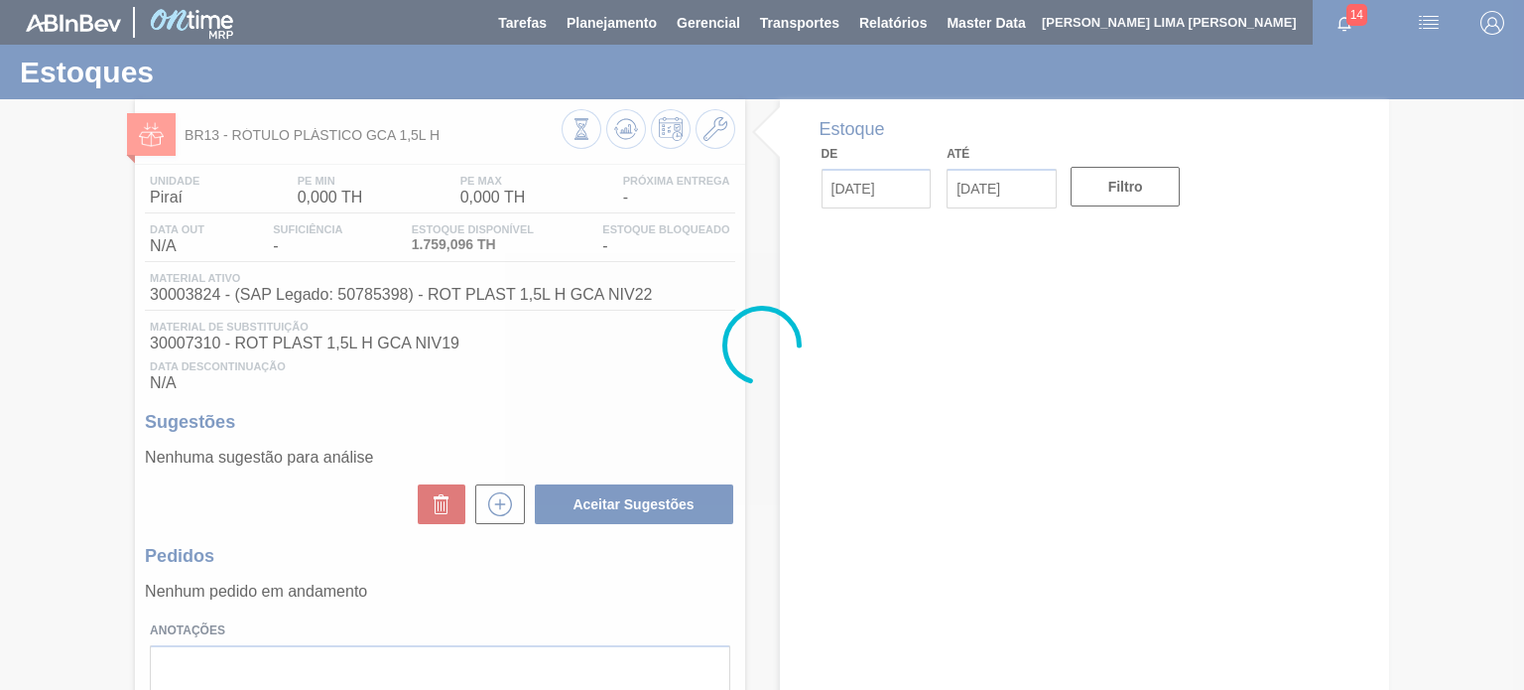
click at [575, 133] on div at bounding box center [762, 345] width 1524 height 690
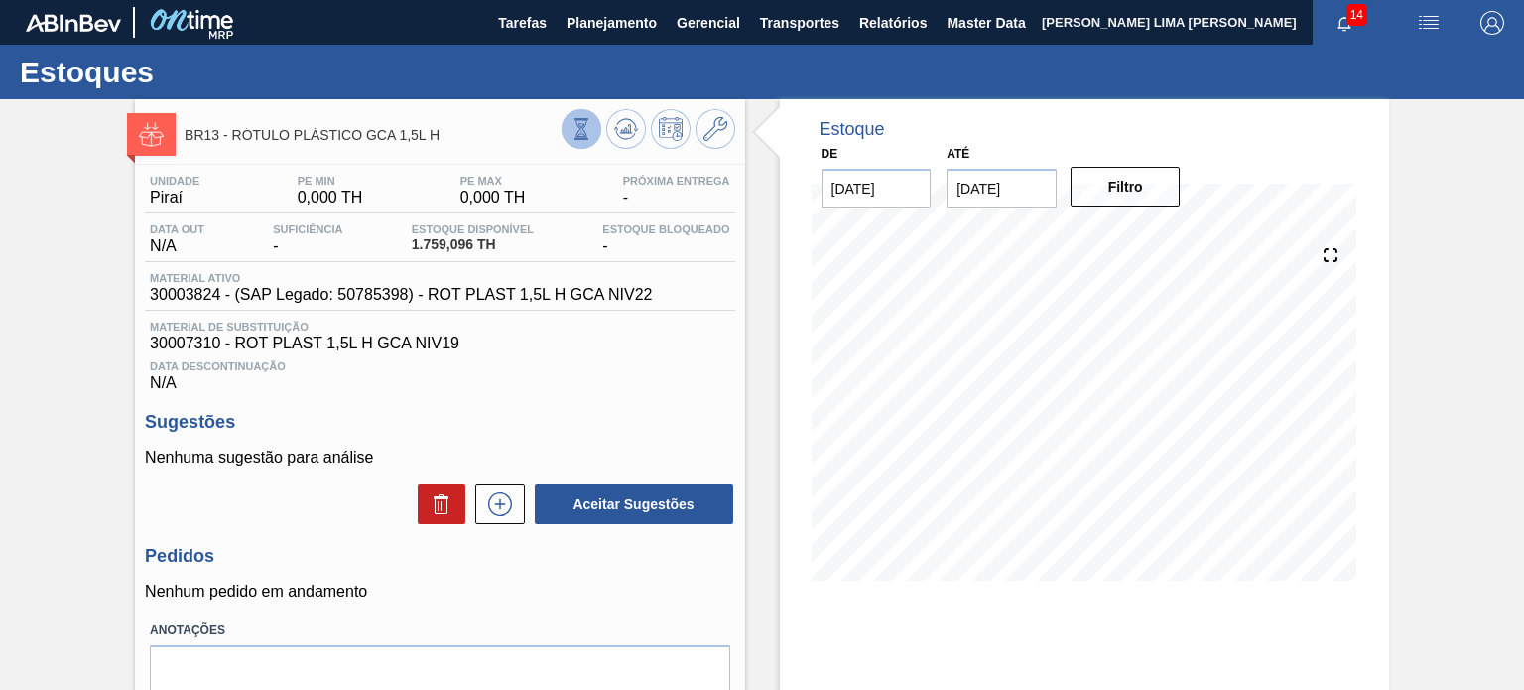
click at [578, 135] on icon at bounding box center [582, 129] width 22 height 22
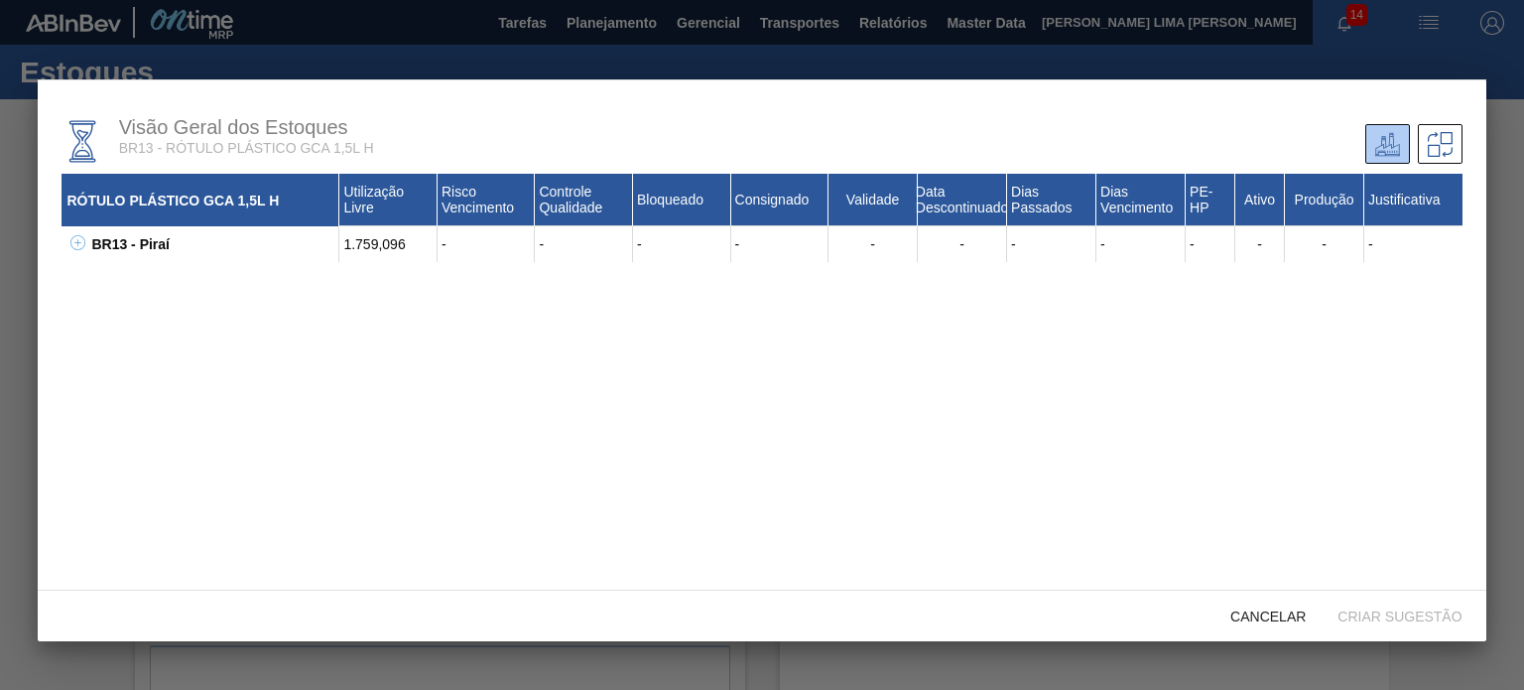
click at [78, 244] on icon at bounding box center [77, 242] width 15 height 15
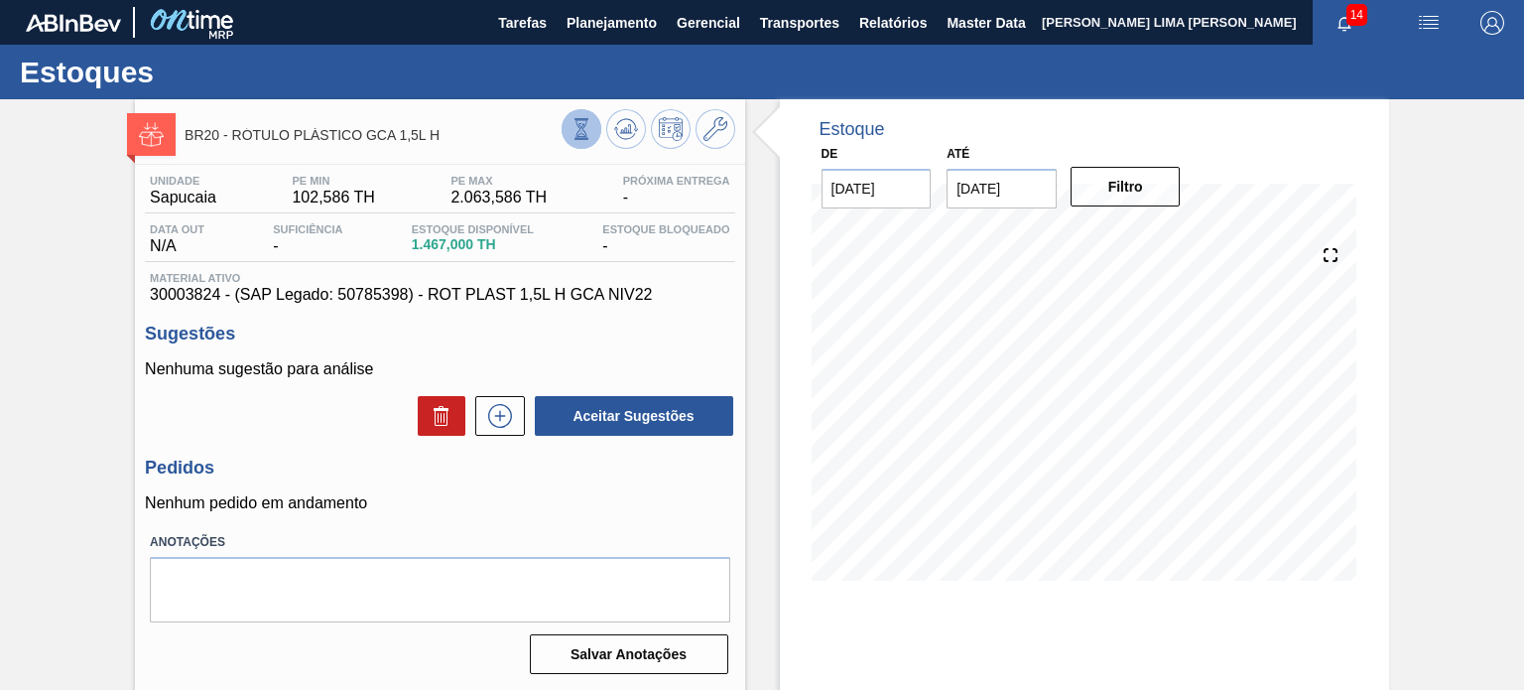
click at [580, 134] on icon at bounding box center [582, 129] width 22 height 22
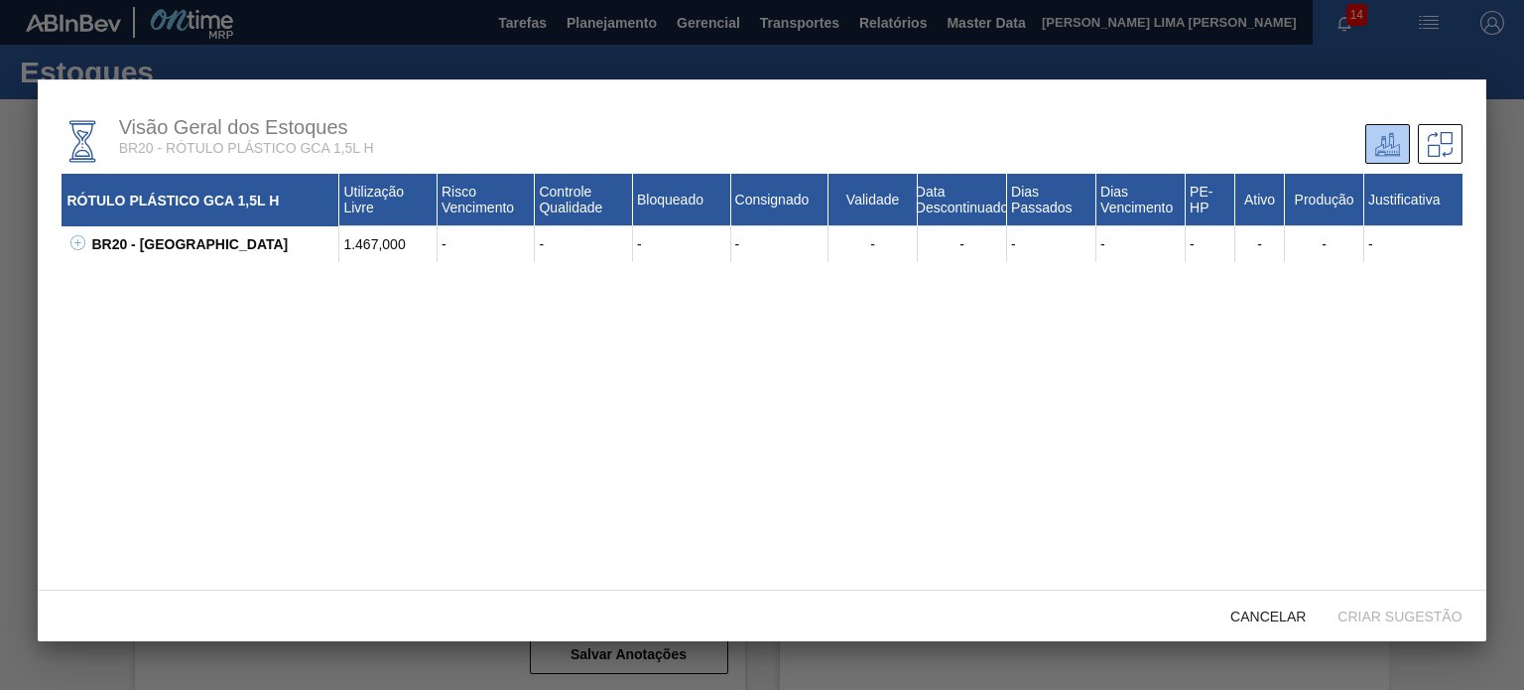
click at [66, 248] on button at bounding box center [74, 244] width 20 height 20
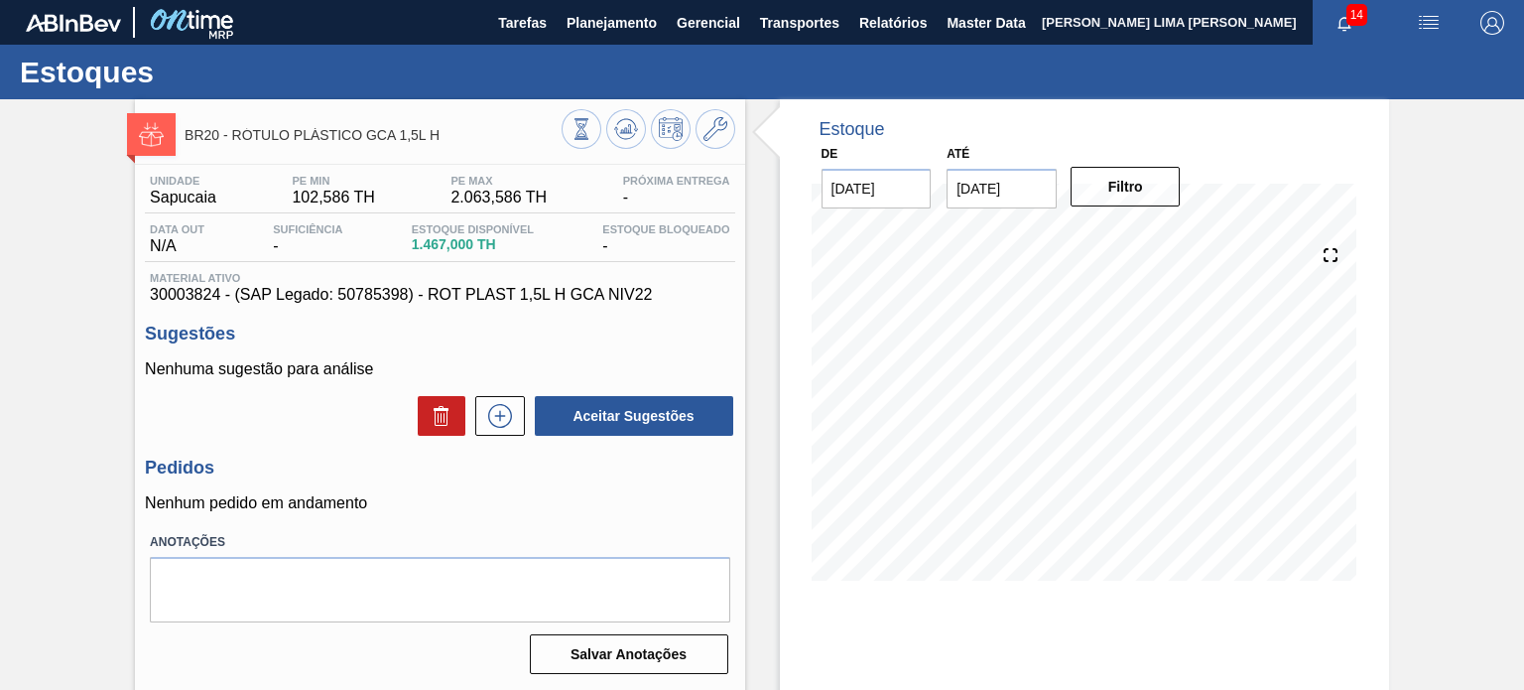
click at [708, 178] on span "Próxima Entrega" at bounding box center [676, 181] width 107 height 12
click at [596, 135] on button at bounding box center [582, 129] width 40 height 40
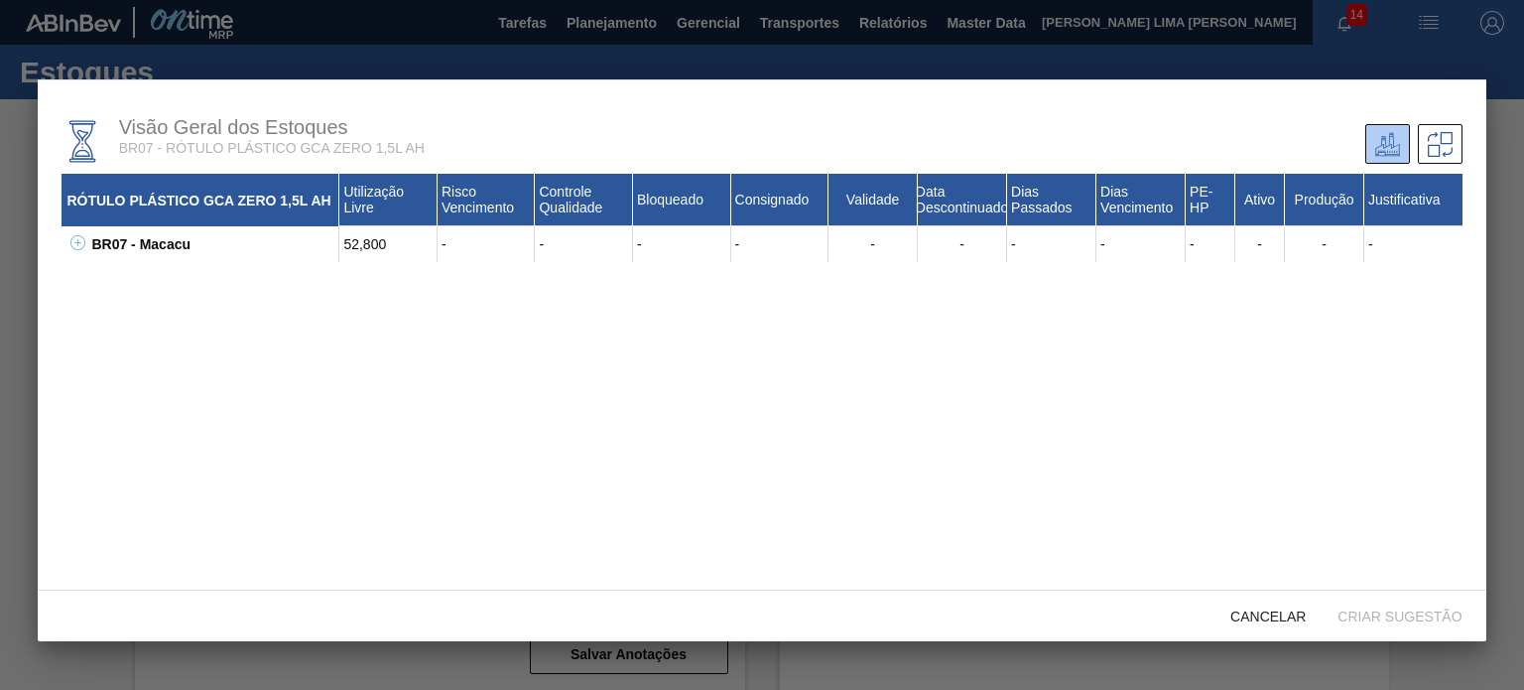
click at [64, 250] on button at bounding box center [74, 244] width 20 height 20
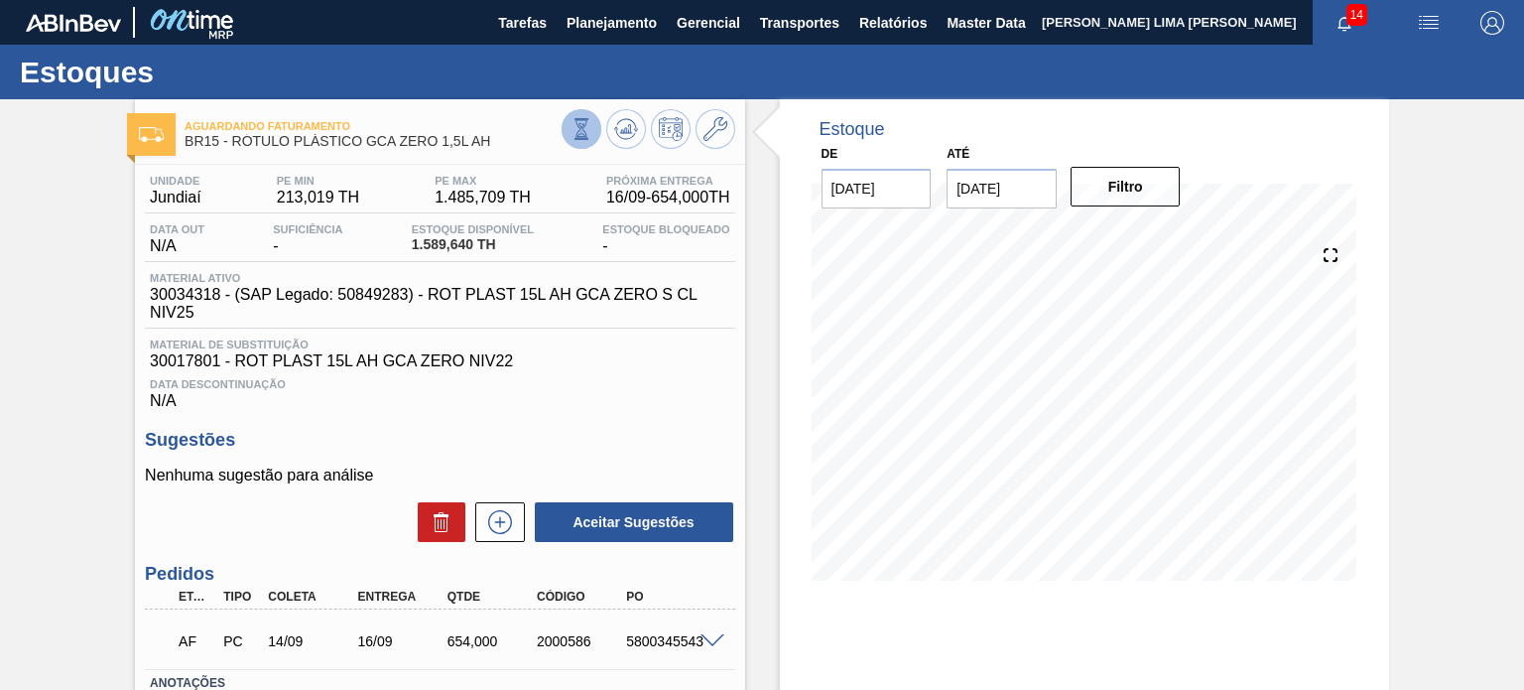
click at [575, 126] on icon at bounding box center [582, 129] width 22 height 22
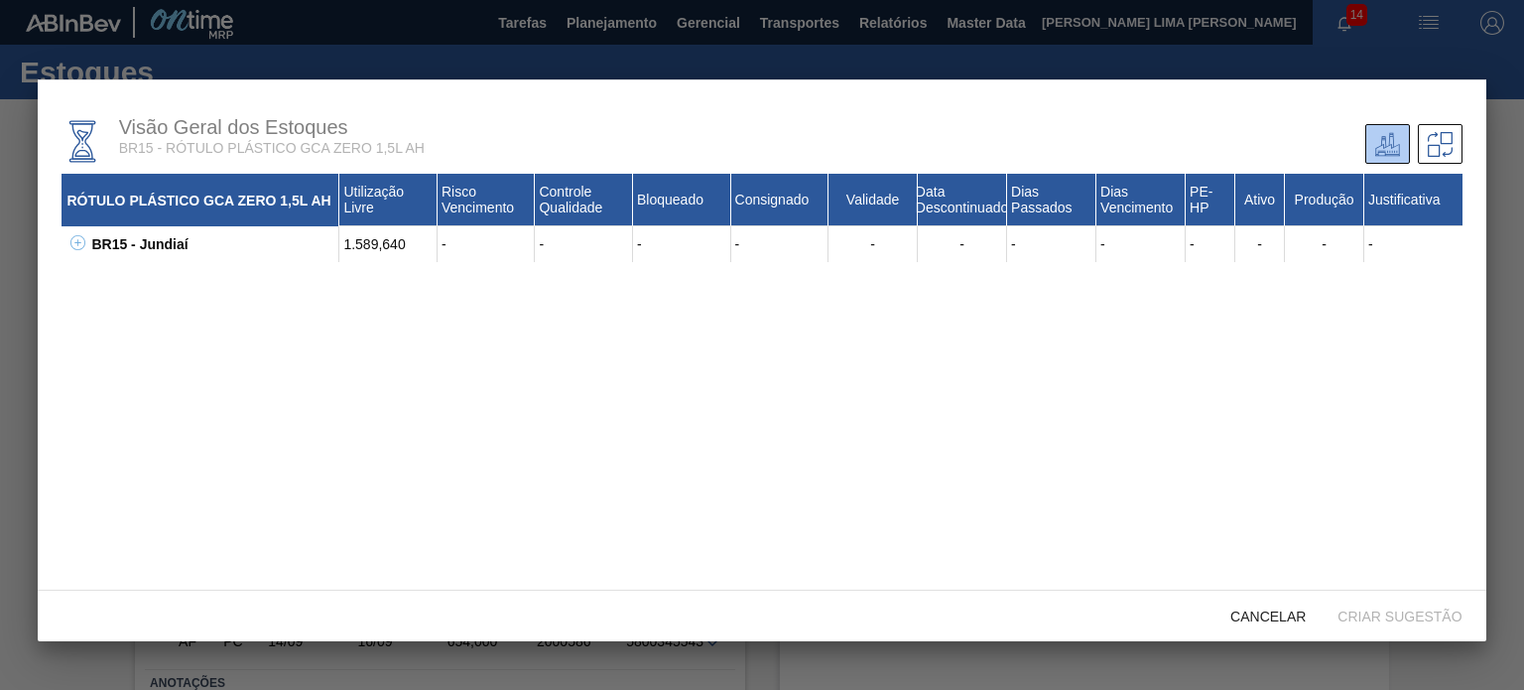
click at [81, 250] on icon at bounding box center [77, 242] width 15 height 15
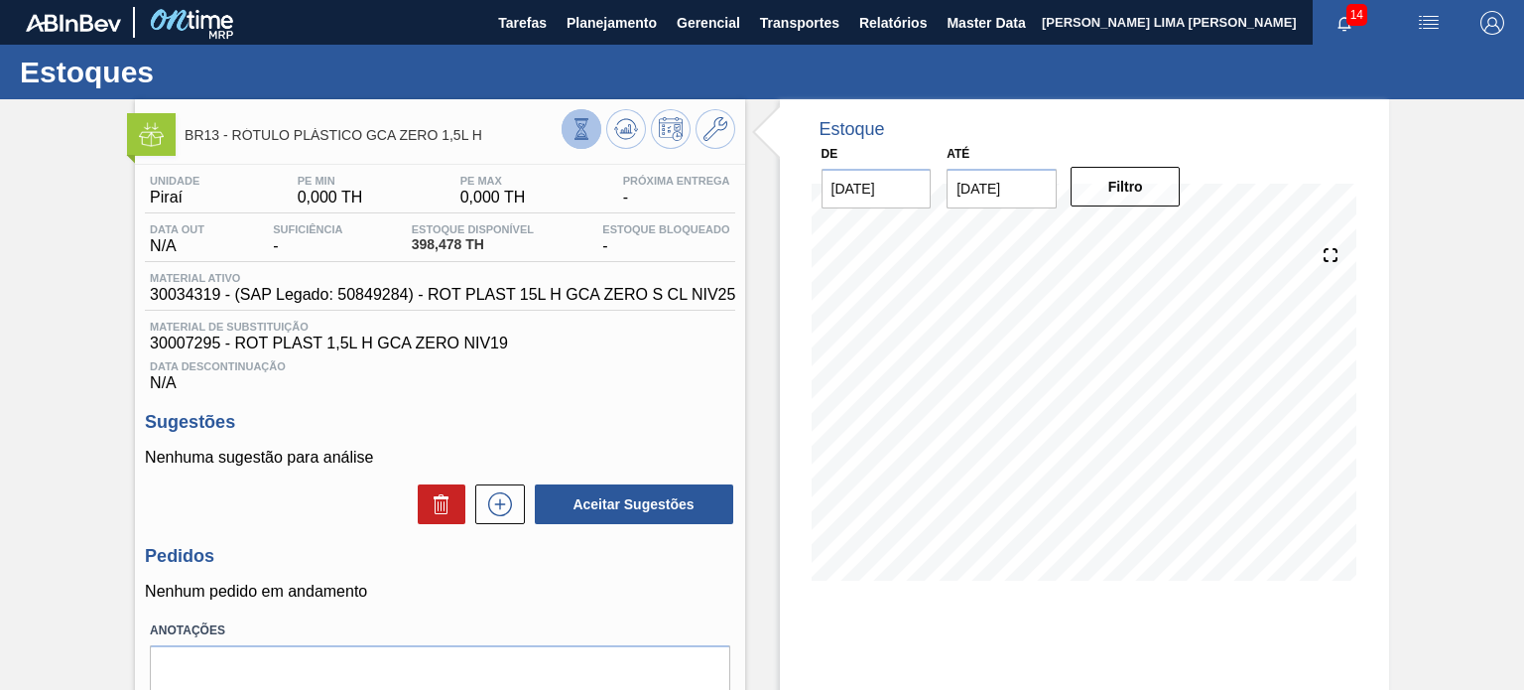
click at [576, 138] on icon at bounding box center [580, 128] width 11 height 19
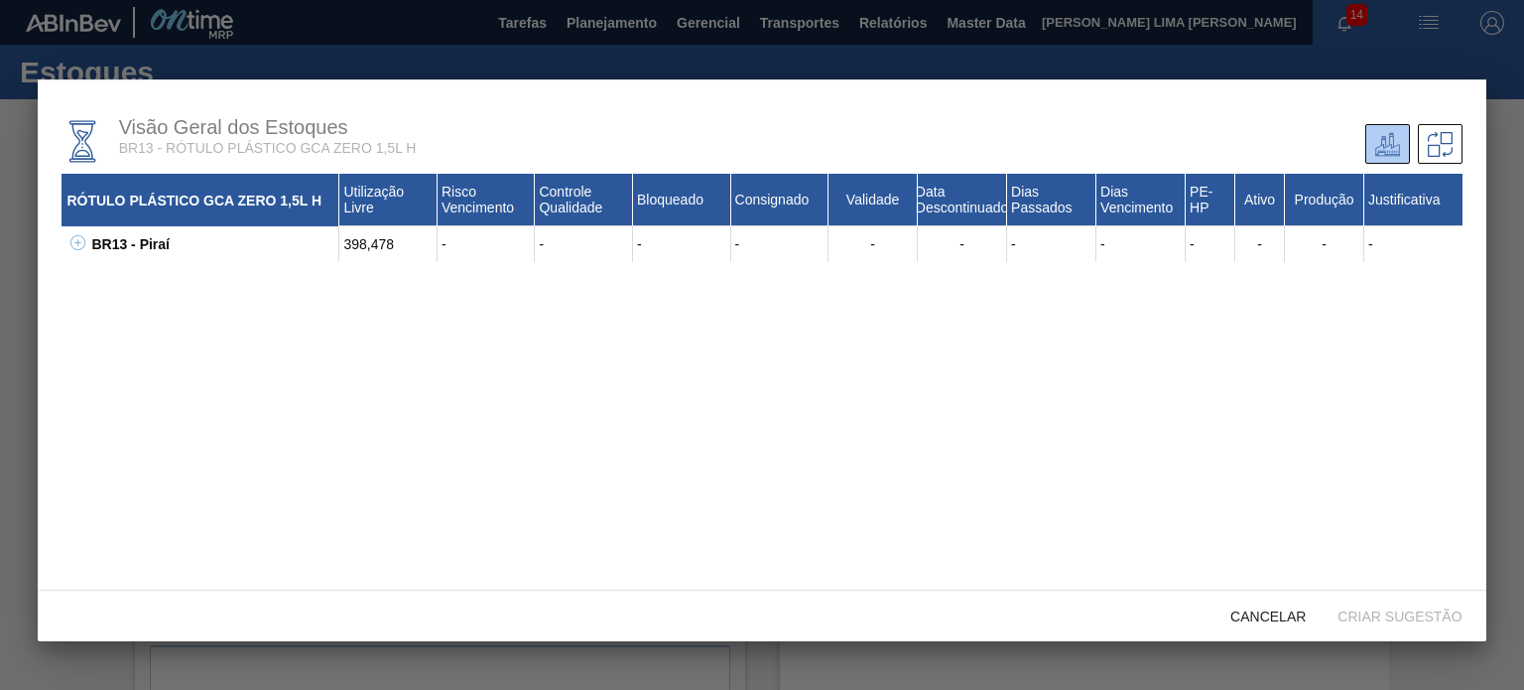
click at [83, 247] on icon at bounding box center [77, 242] width 15 height 15
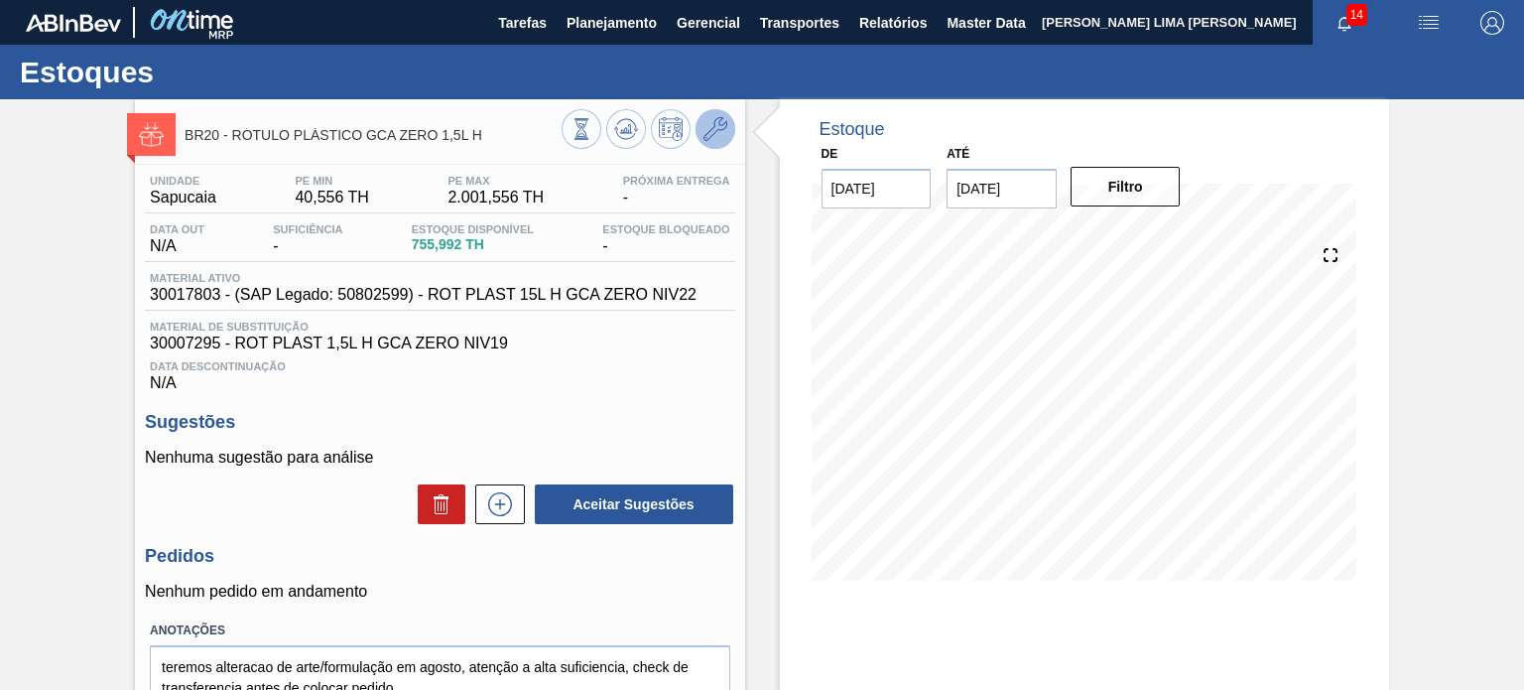
click at [703, 136] on icon at bounding box center [715, 129] width 24 height 24
click at [560, 154] on div "BR20 - RÓTULO PLÁSTICO GCA ZERO 1,5L H" at bounding box center [373, 134] width 376 height 45
click at [586, 141] on button at bounding box center [582, 129] width 40 height 40
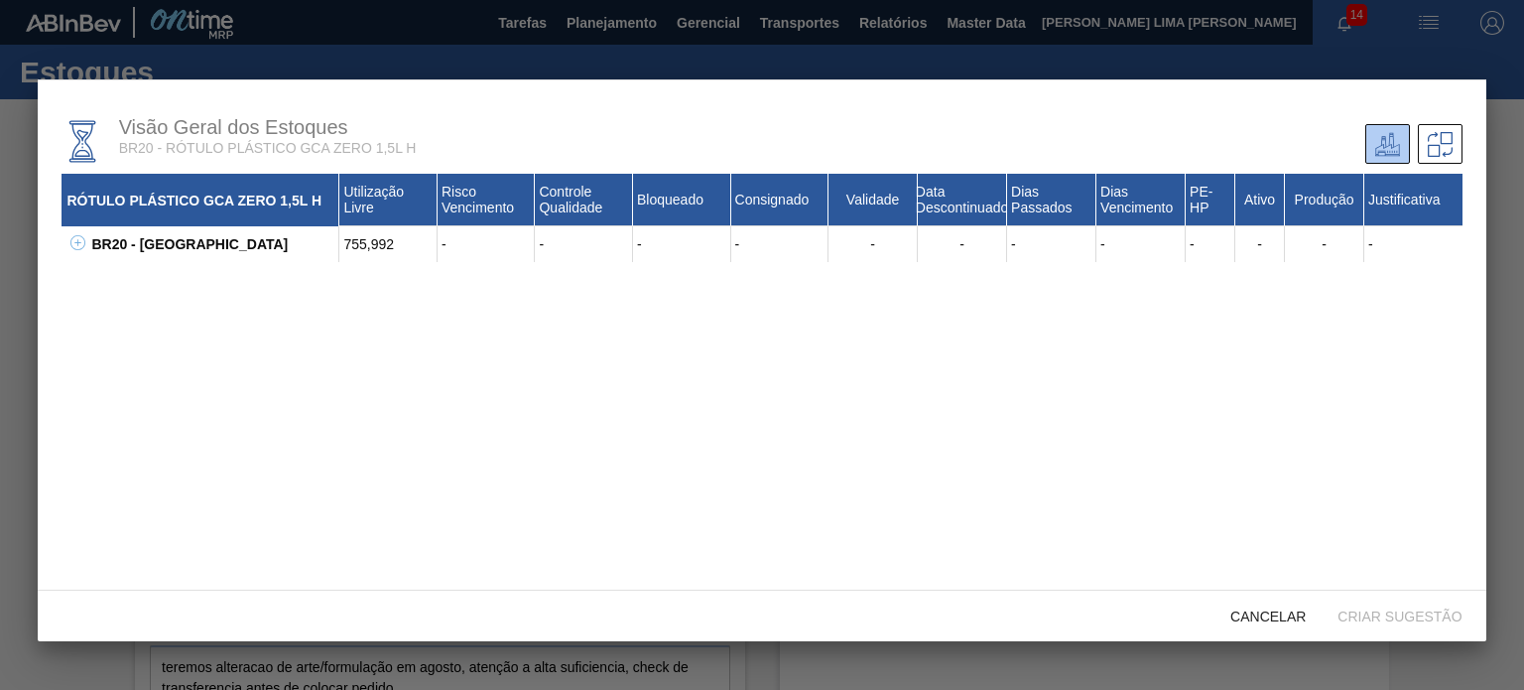
click at [77, 252] on button at bounding box center [74, 244] width 20 height 20
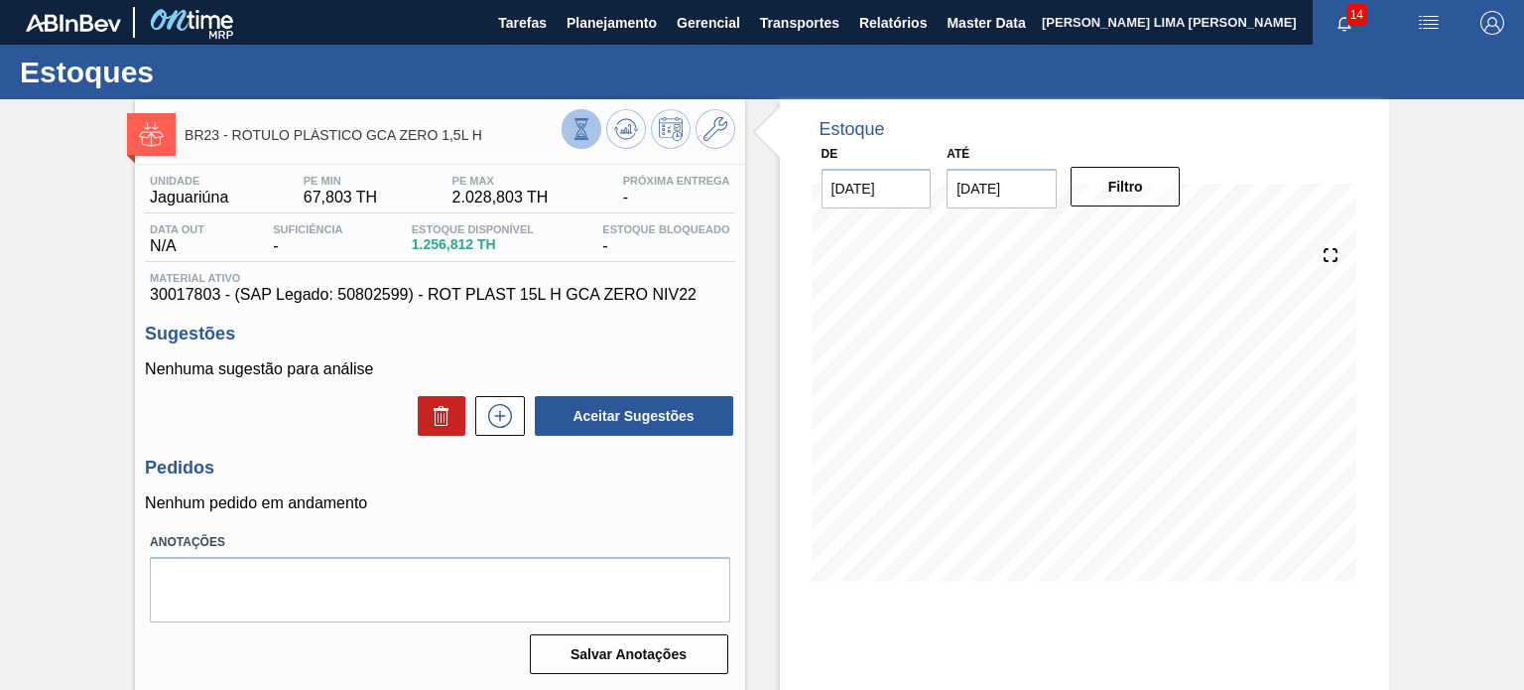
click at [590, 130] on icon at bounding box center [582, 129] width 22 height 22
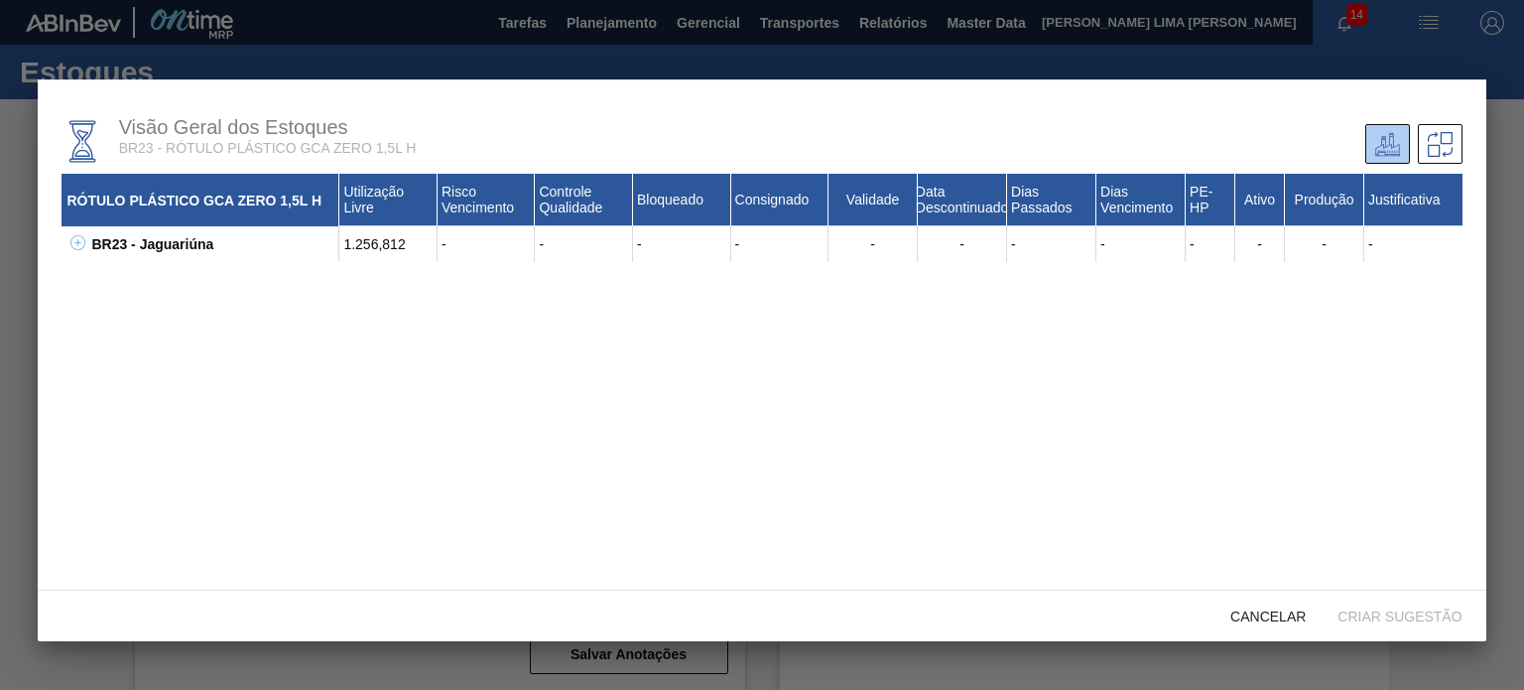
click at [79, 240] on icon at bounding box center [77, 242] width 15 height 15
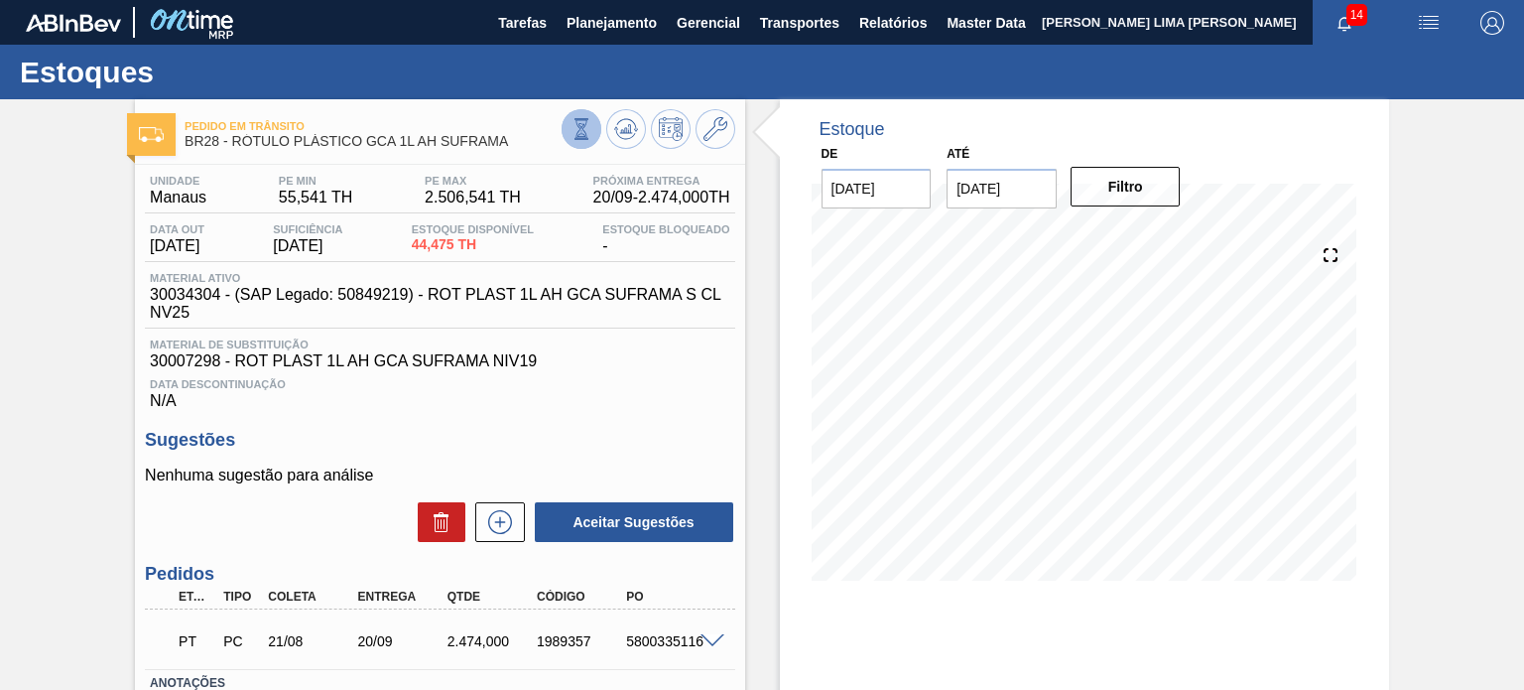
click at [581, 126] on icon at bounding box center [582, 129] width 22 height 22
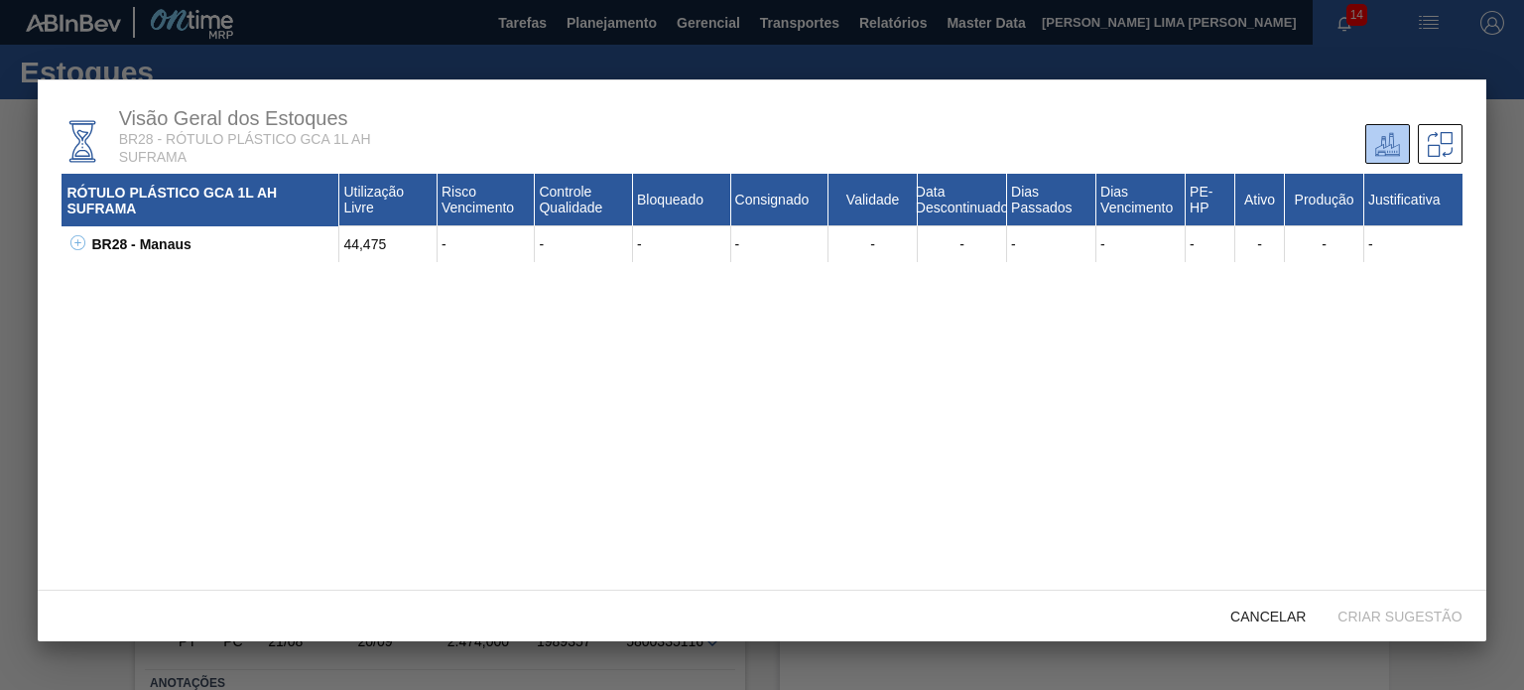
click at [75, 245] on icon at bounding box center [77, 242] width 15 height 15
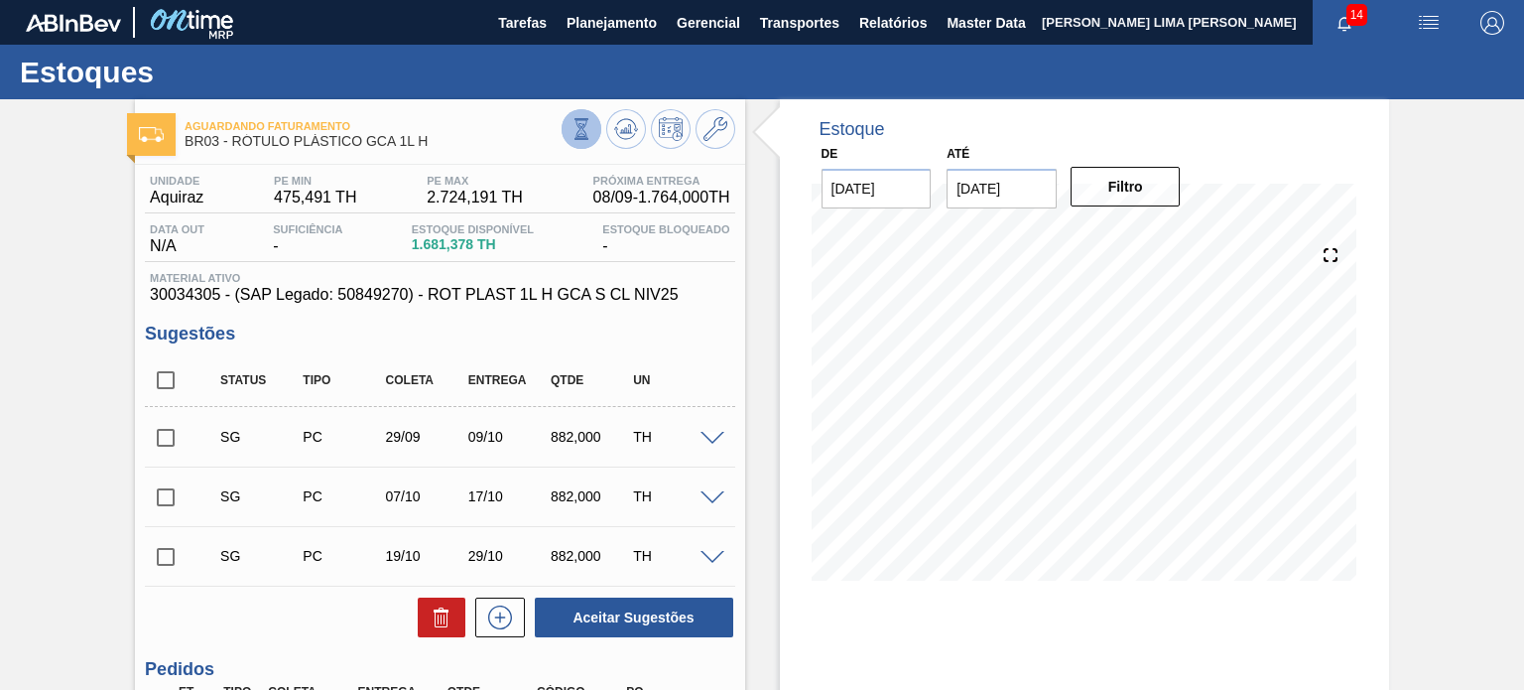
click at [574, 138] on icon at bounding box center [582, 129] width 22 height 22
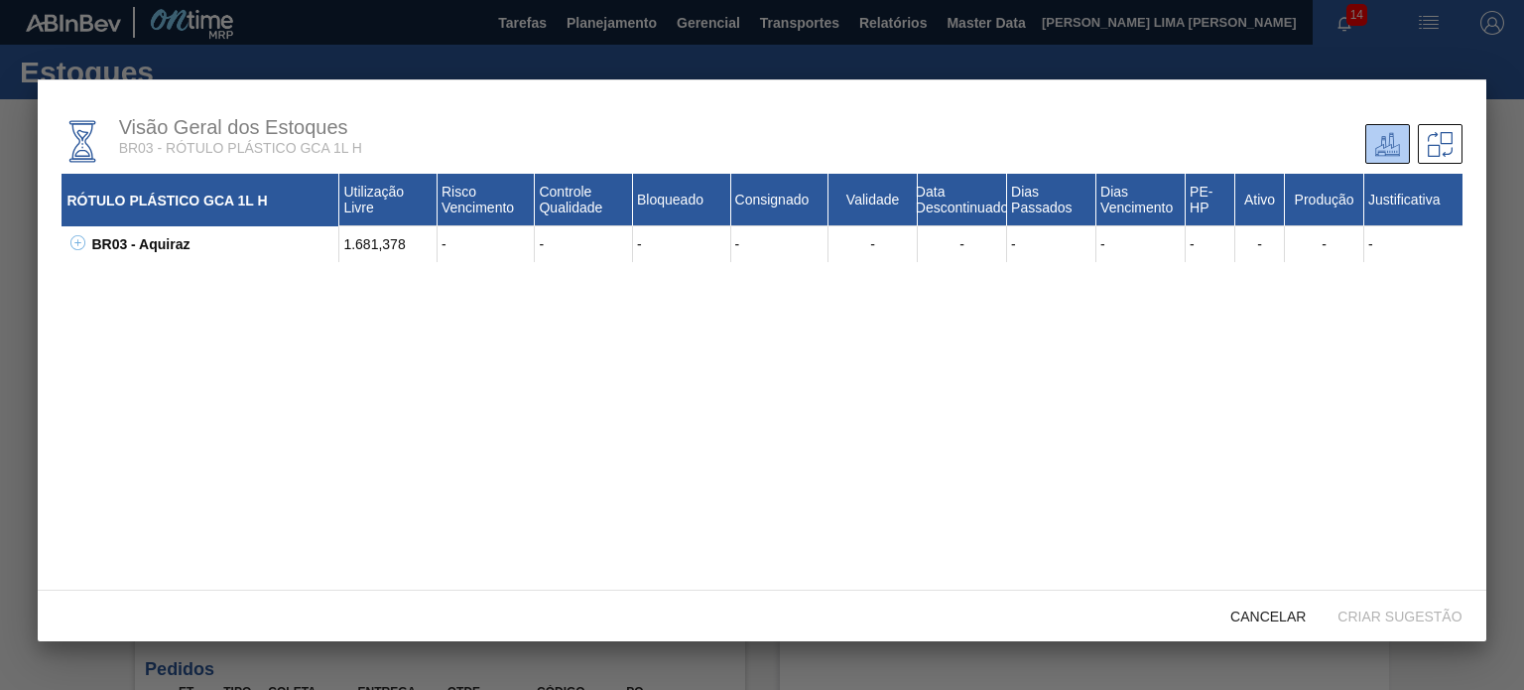
click at [83, 242] on icon at bounding box center [77, 242] width 15 height 15
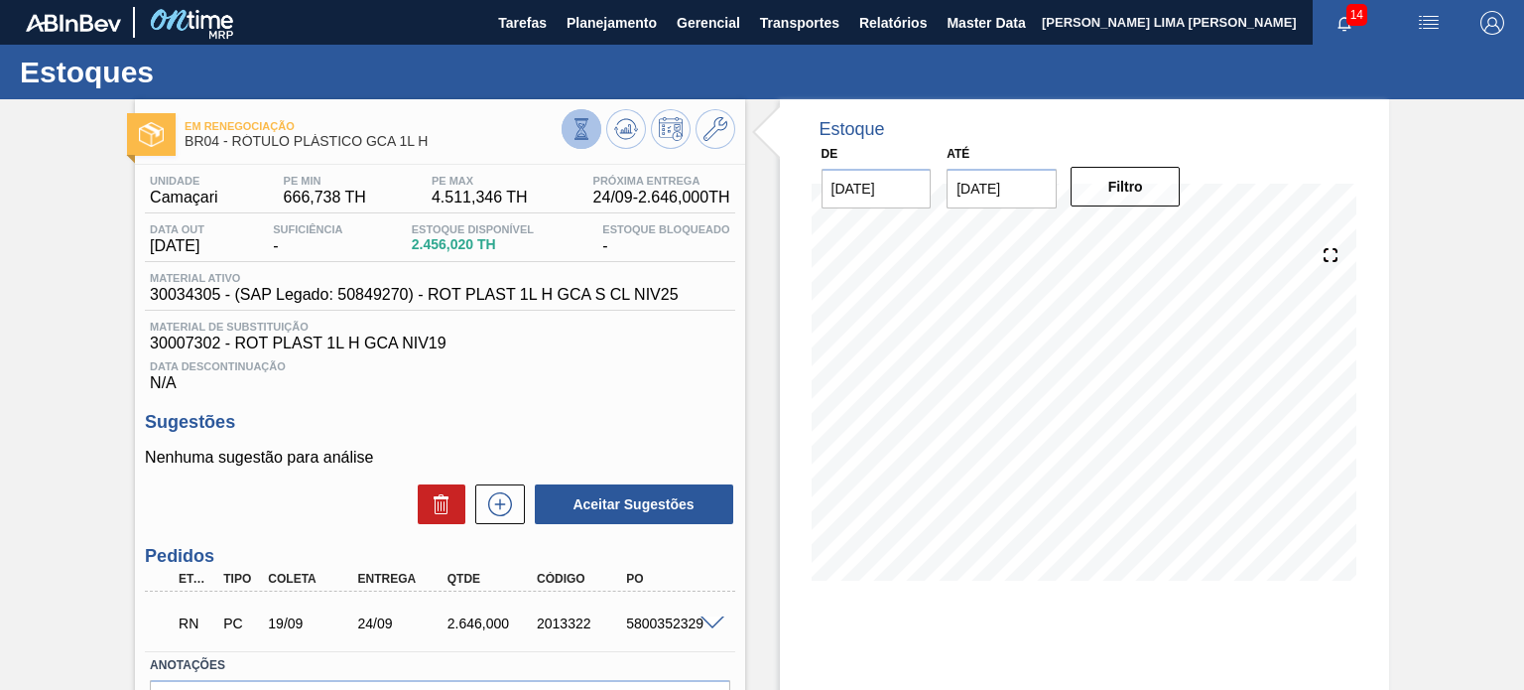
click at [586, 124] on icon at bounding box center [582, 129] width 22 height 22
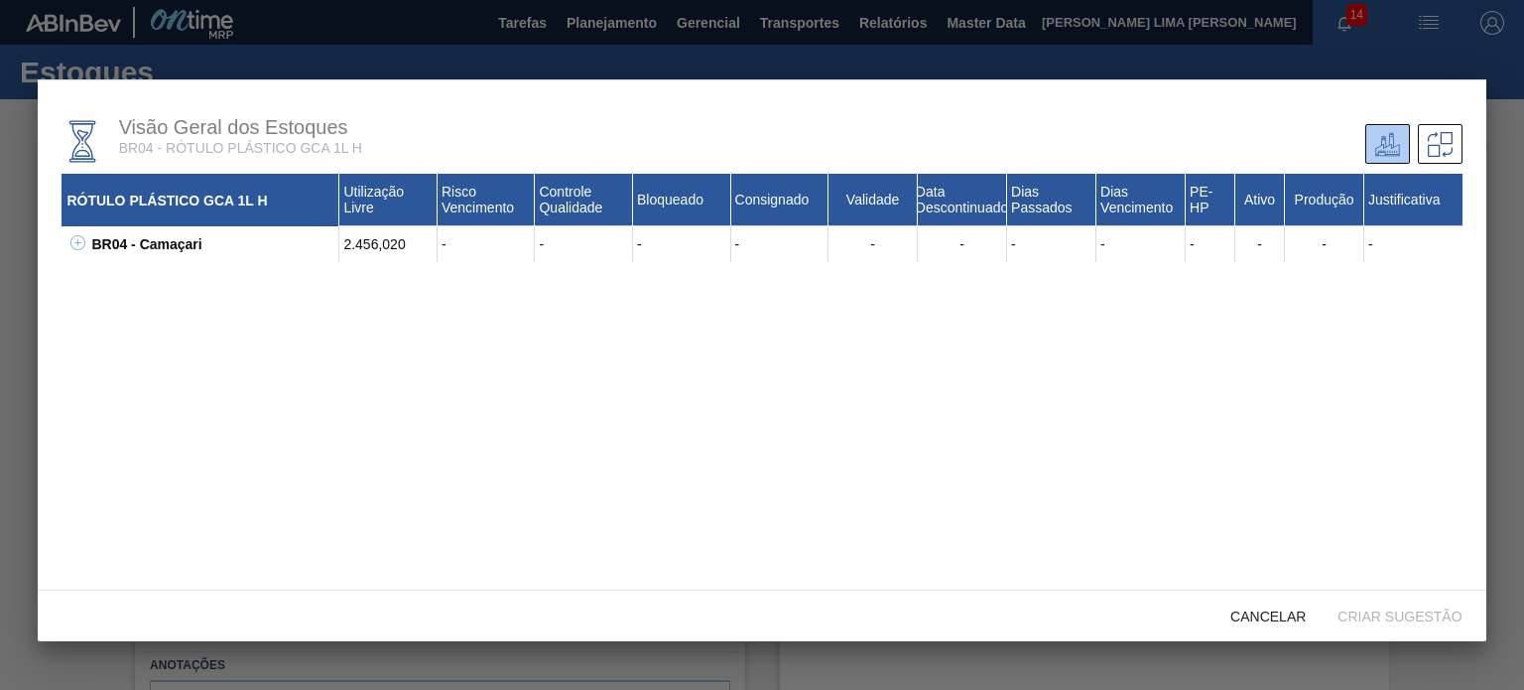
click at [83, 237] on icon at bounding box center [77, 242] width 15 height 15
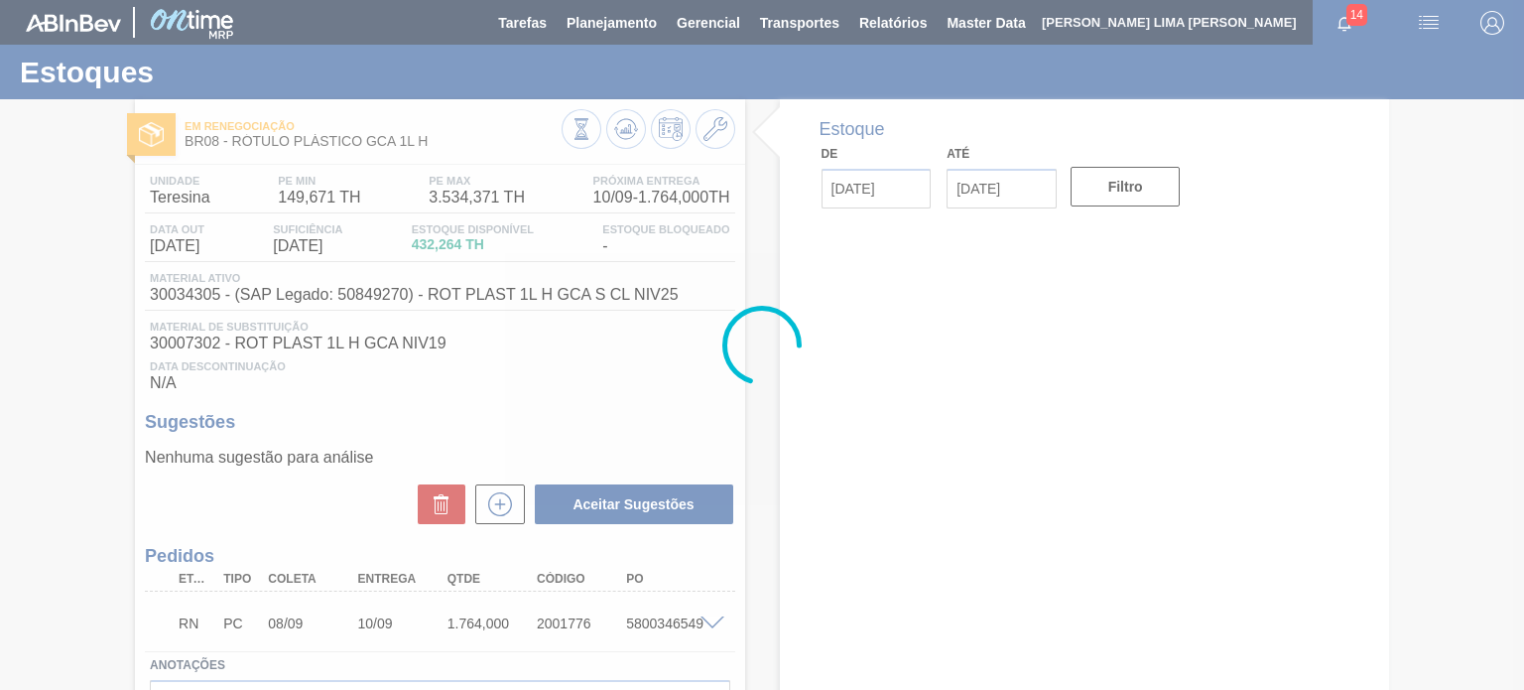
click at [595, 133] on div at bounding box center [762, 345] width 1524 height 690
click at [587, 131] on div at bounding box center [762, 345] width 1524 height 690
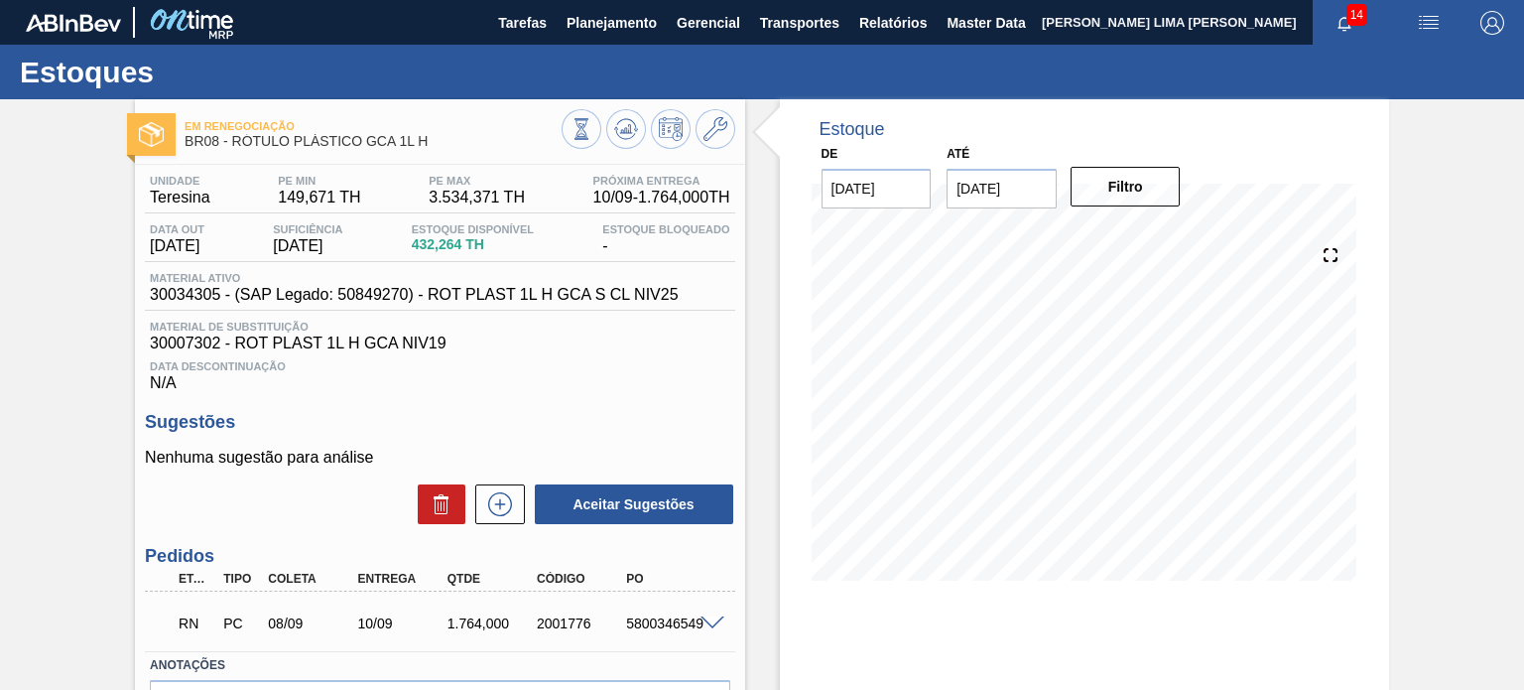
click at [587, 131] on icon at bounding box center [582, 129] width 22 height 22
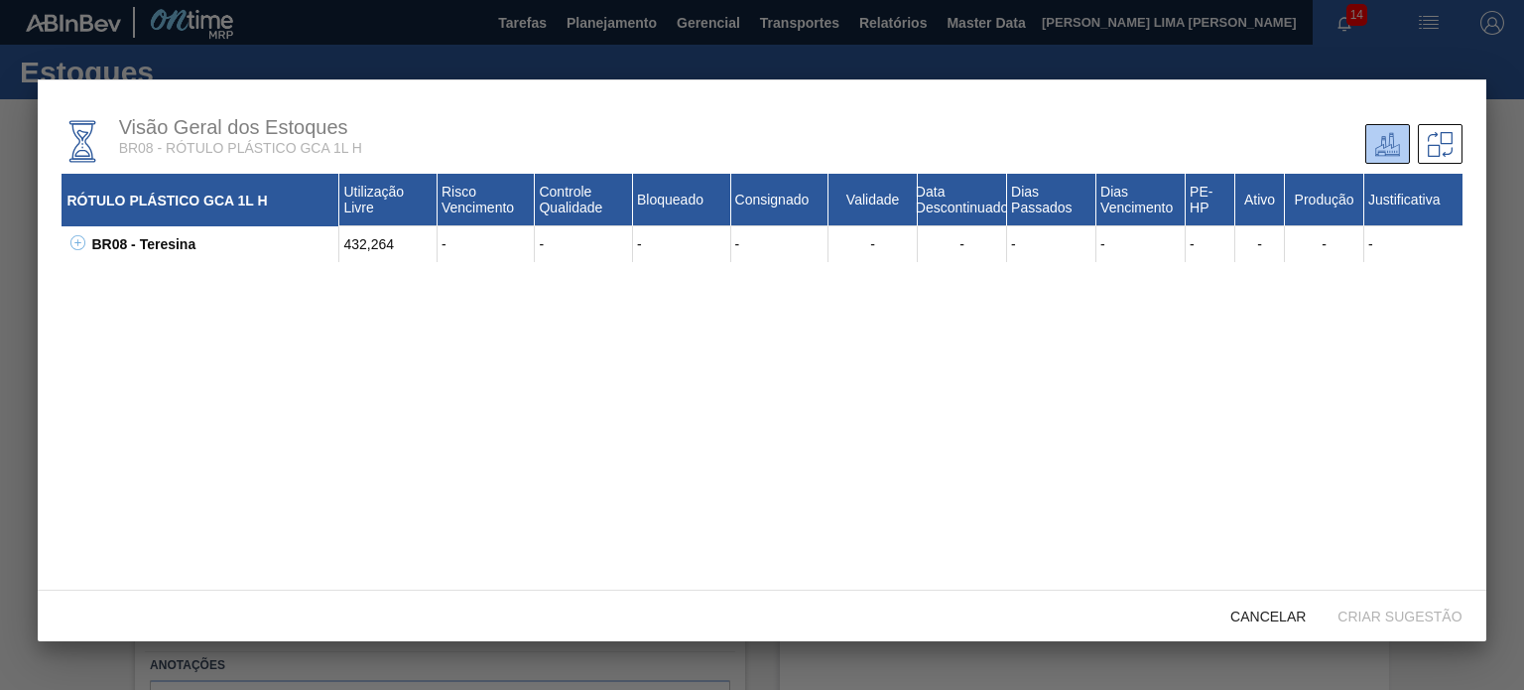
click at [82, 248] on div "BR08 - Teresina 432,264 - - - - - - - - - - - - 30003826 - ROT PLAST 1L H GCA N…" at bounding box center [762, 244] width 1400 height 36
click at [73, 244] on icon at bounding box center [77, 242] width 15 height 15
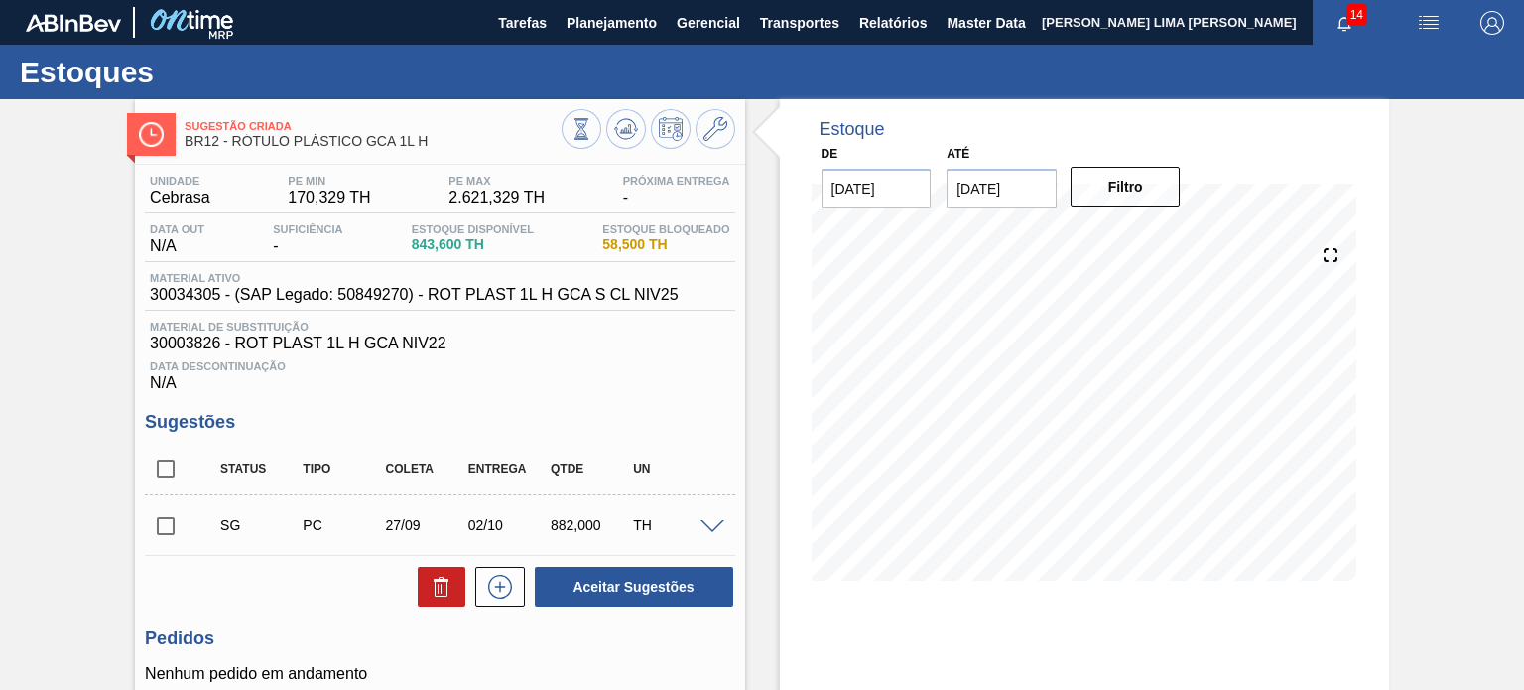
click at [575, 139] on icon at bounding box center [581, 139] width 14 height 2
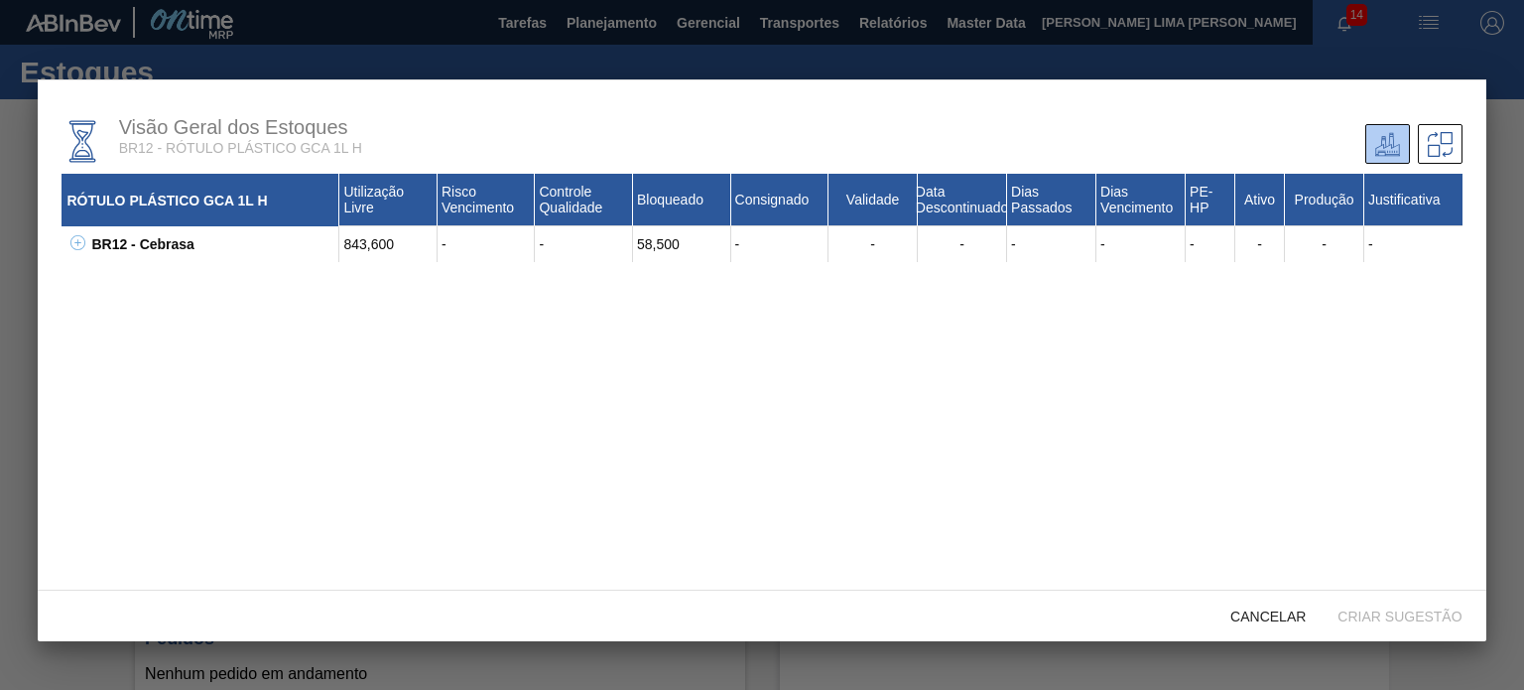
click at [89, 253] on div "BR12 - Cebrasa" at bounding box center [212, 244] width 253 height 36
click at [76, 247] on icon at bounding box center [77, 242] width 15 height 15
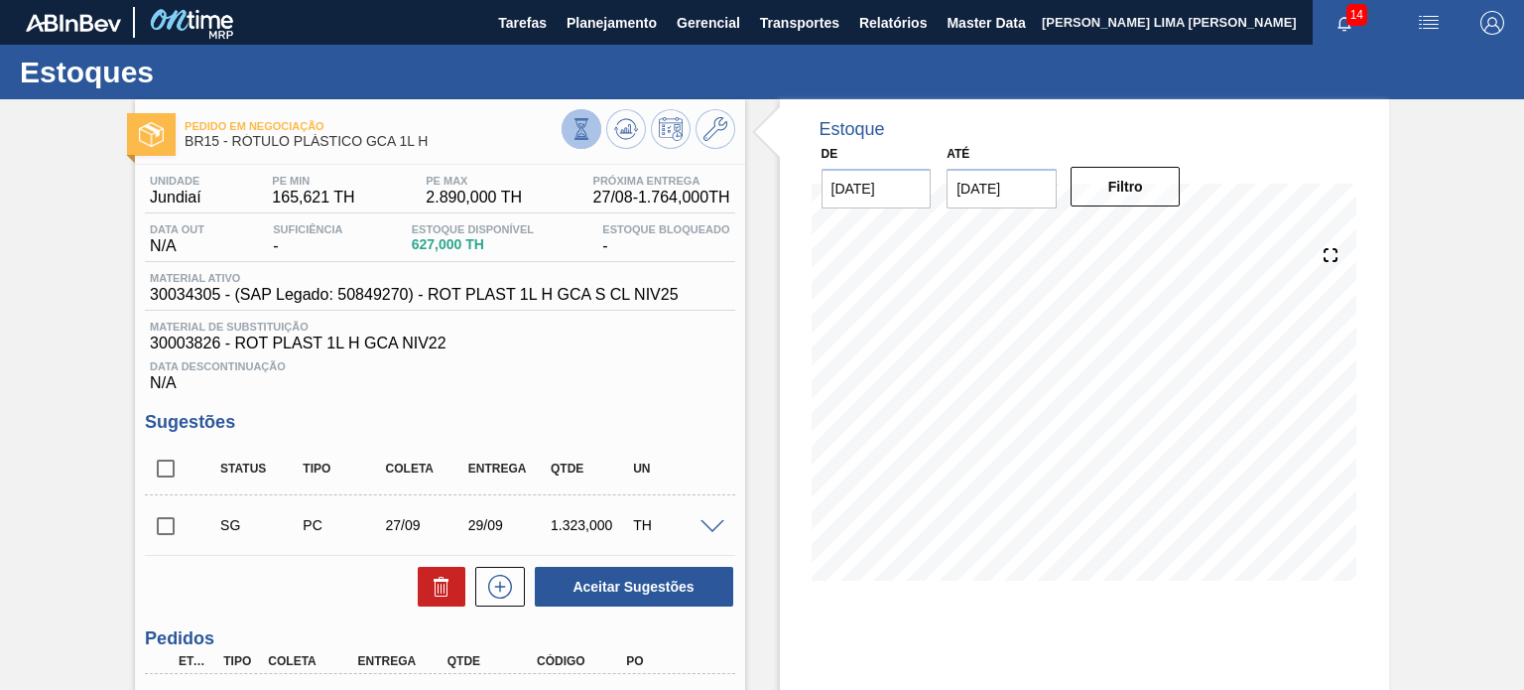
click at [579, 140] on button at bounding box center [582, 129] width 40 height 40
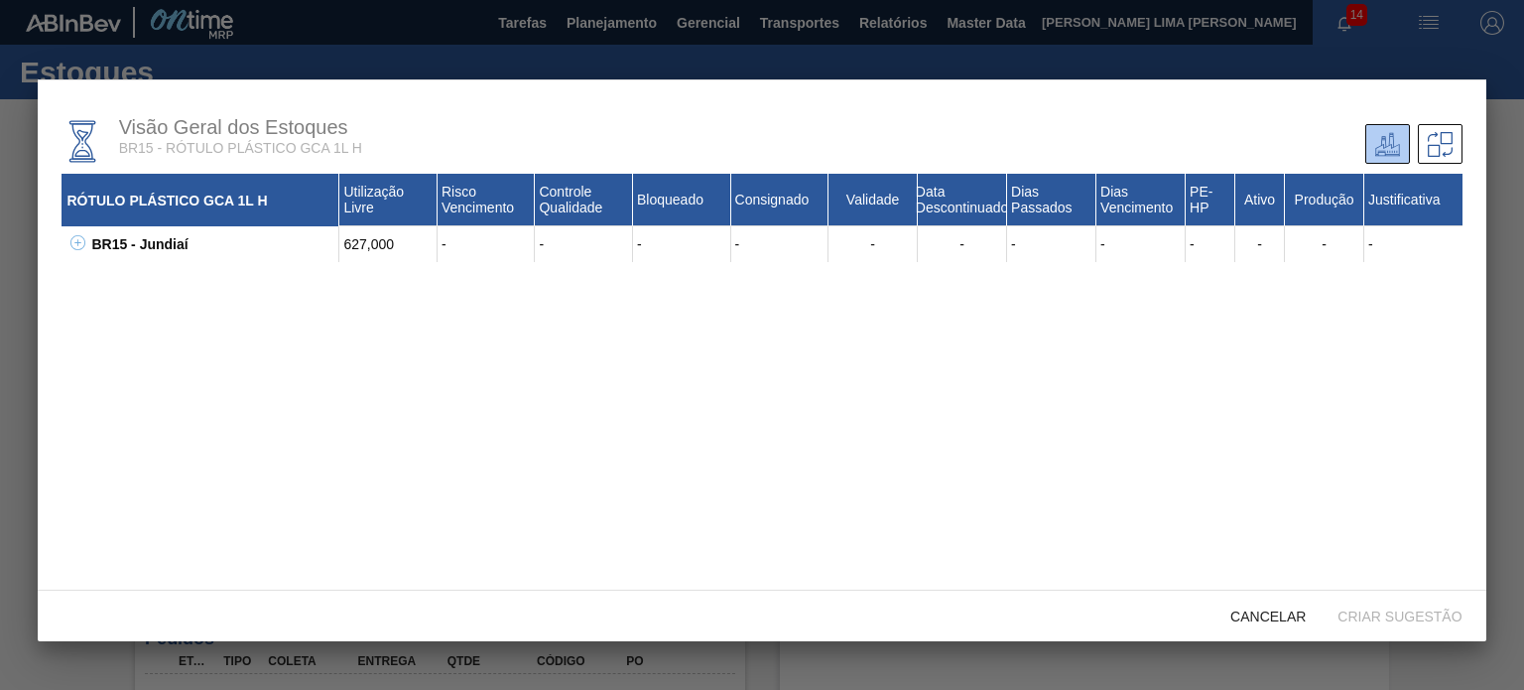
click at [80, 245] on icon at bounding box center [77, 242] width 15 height 15
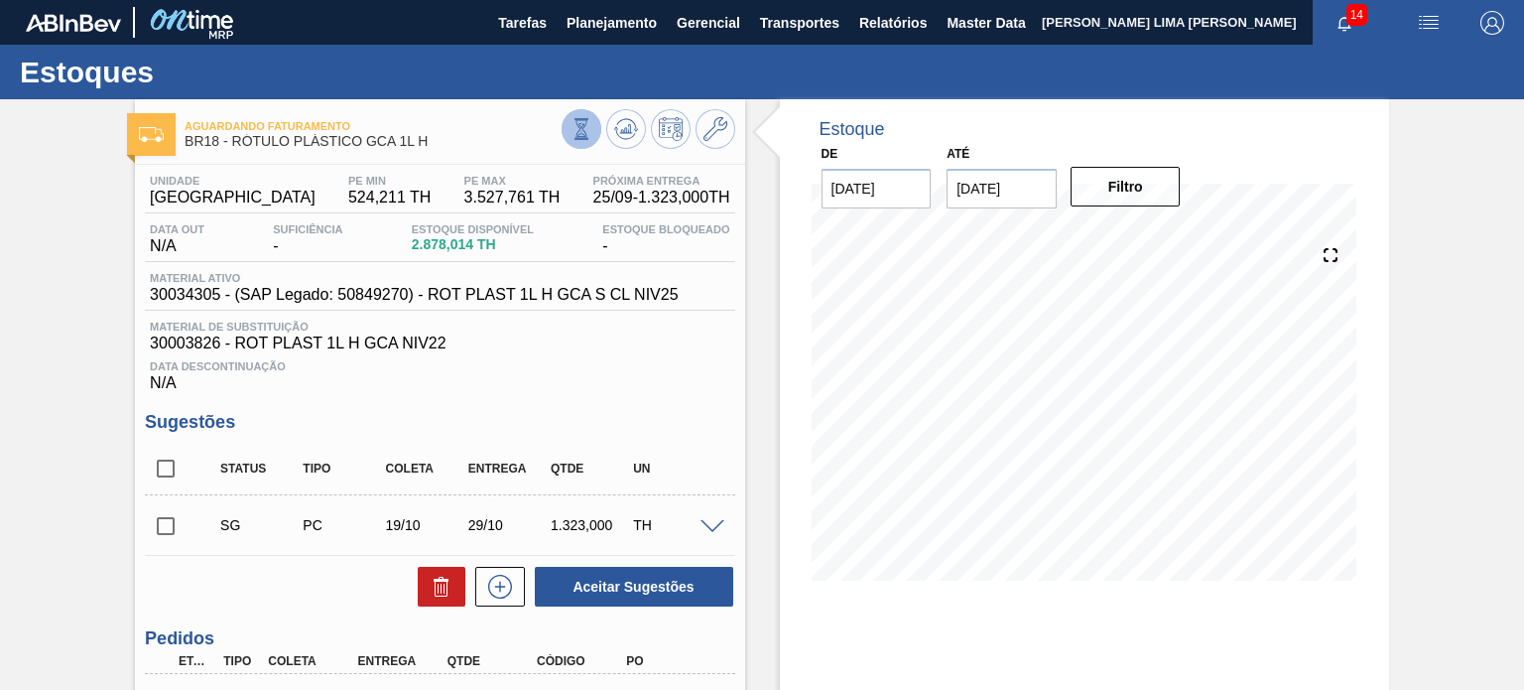
click at [576, 146] on button at bounding box center [582, 129] width 40 height 40
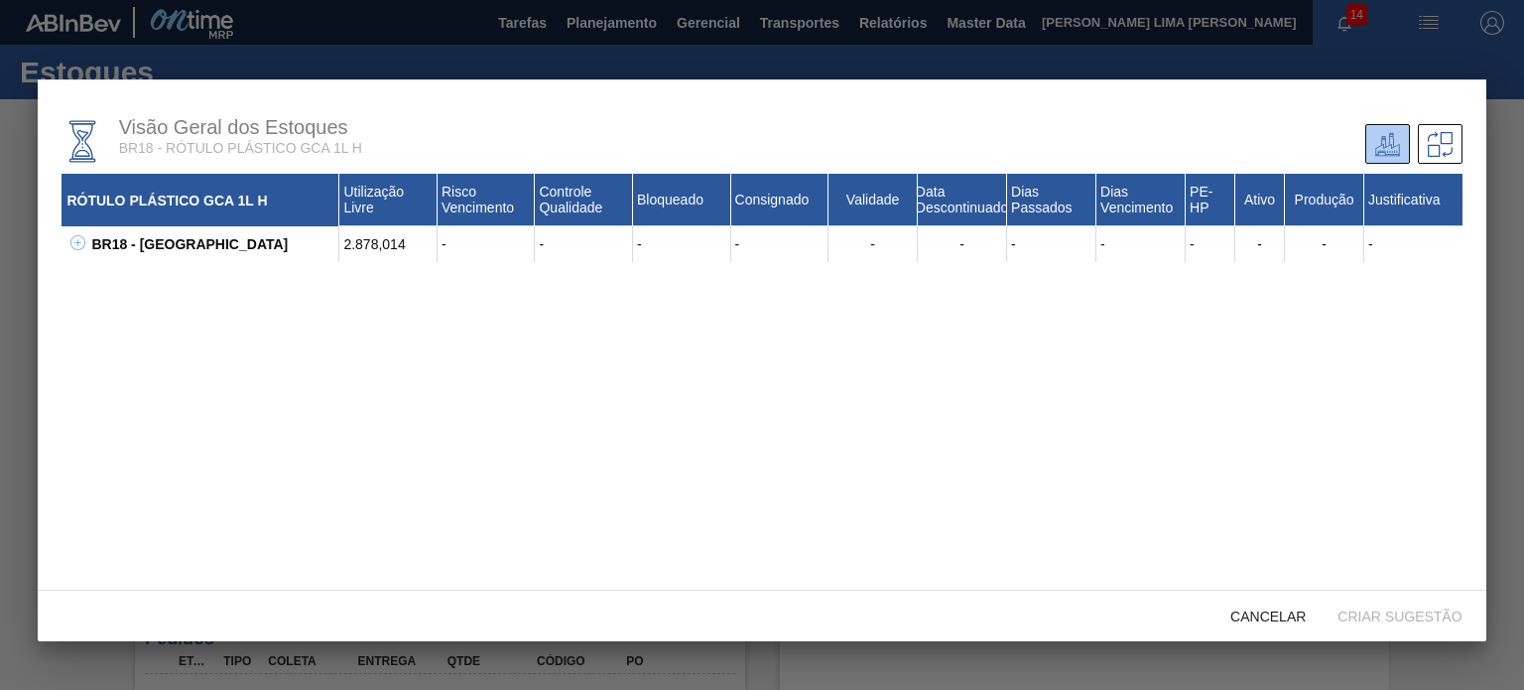
click at [82, 244] on icon at bounding box center [77, 242] width 15 height 15
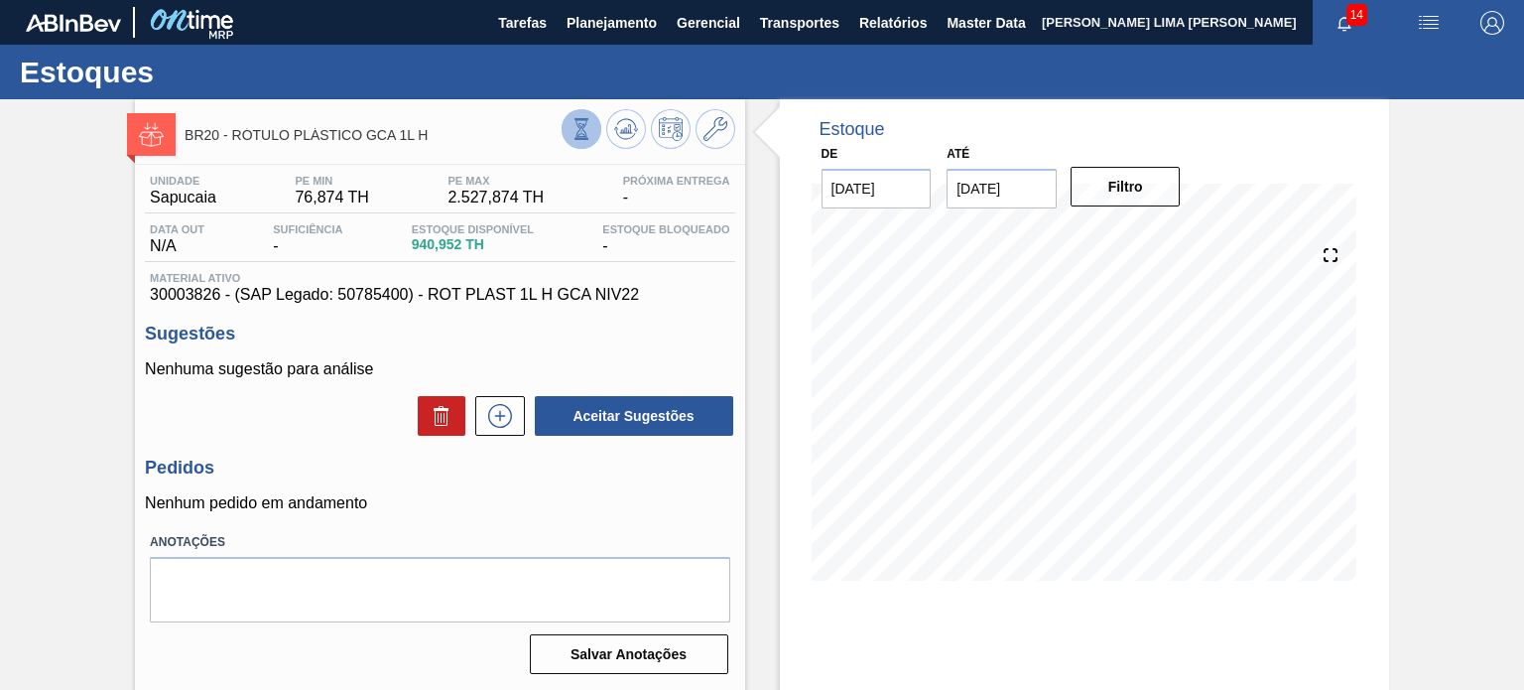
click at [582, 141] on button at bounding box center [582, 129] width 40 height 40
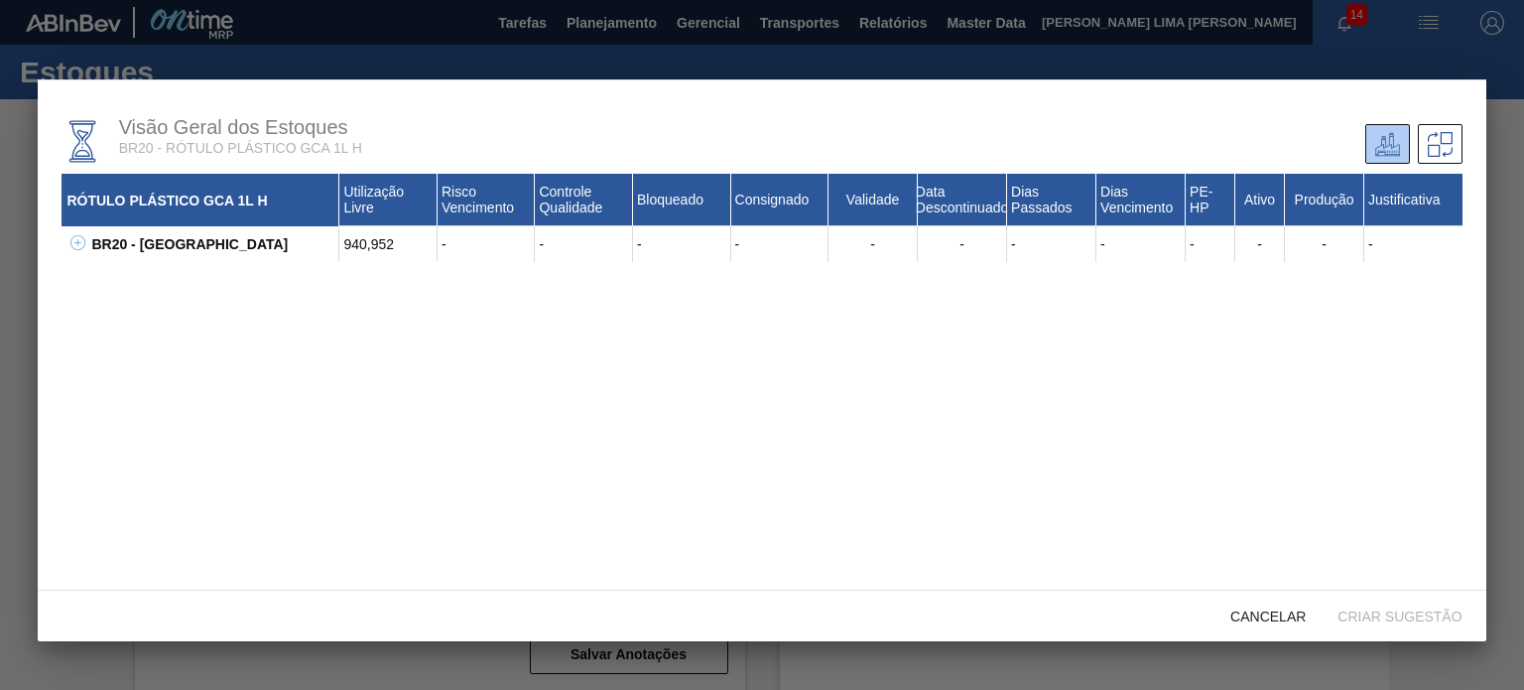
click at [78, 244] on icon at bounding box center [77, 242] width 15 height 15
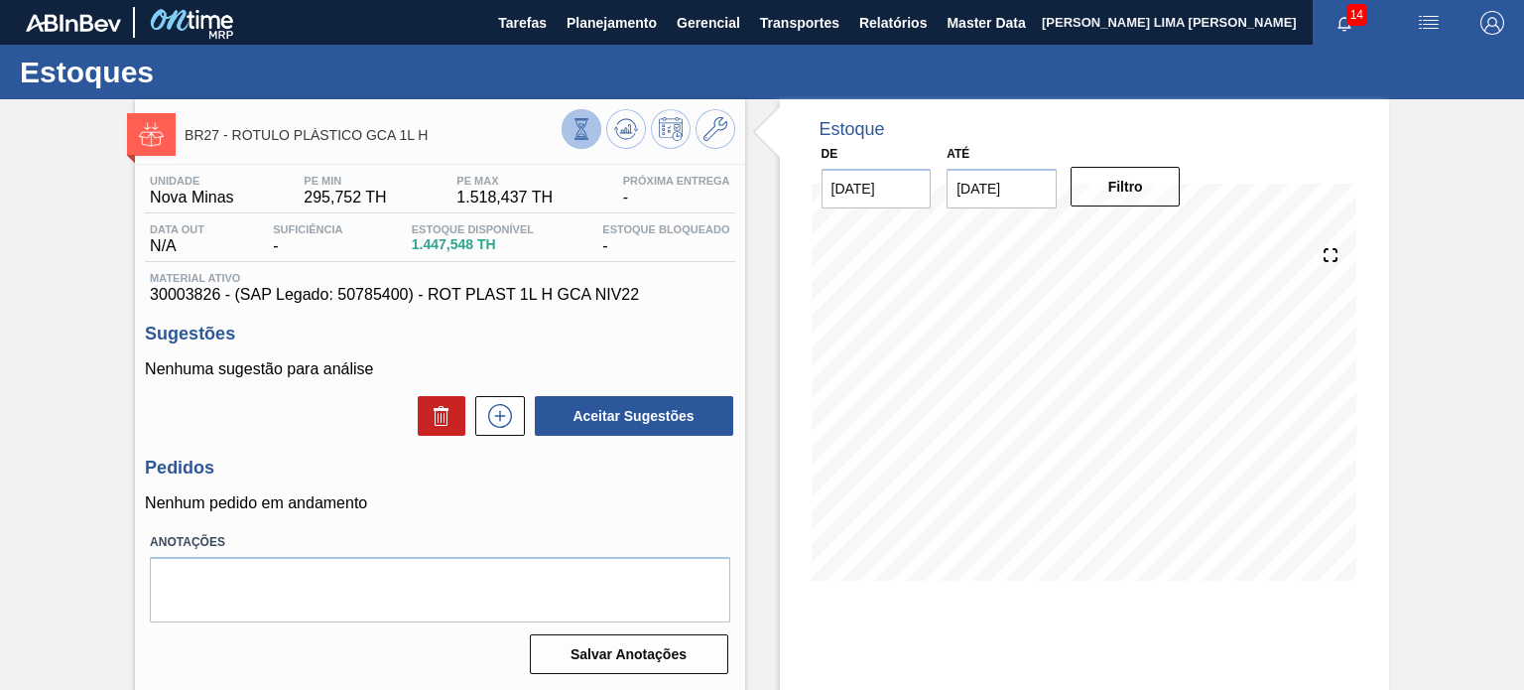
click at [578, 115] on button at bounding box center [582, 129] width 40 height 40
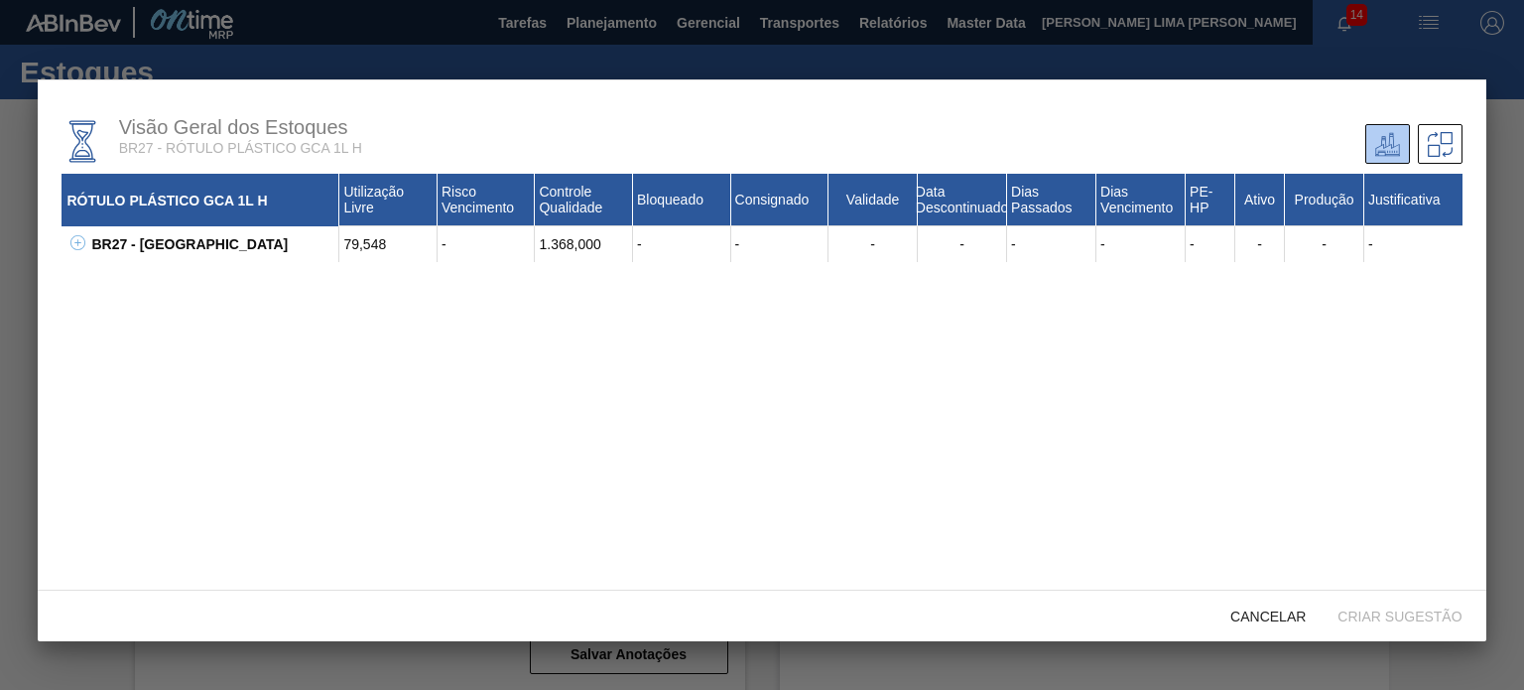
click at [75, 246] on icon at bounding box center [77, 242] width 15 height 15
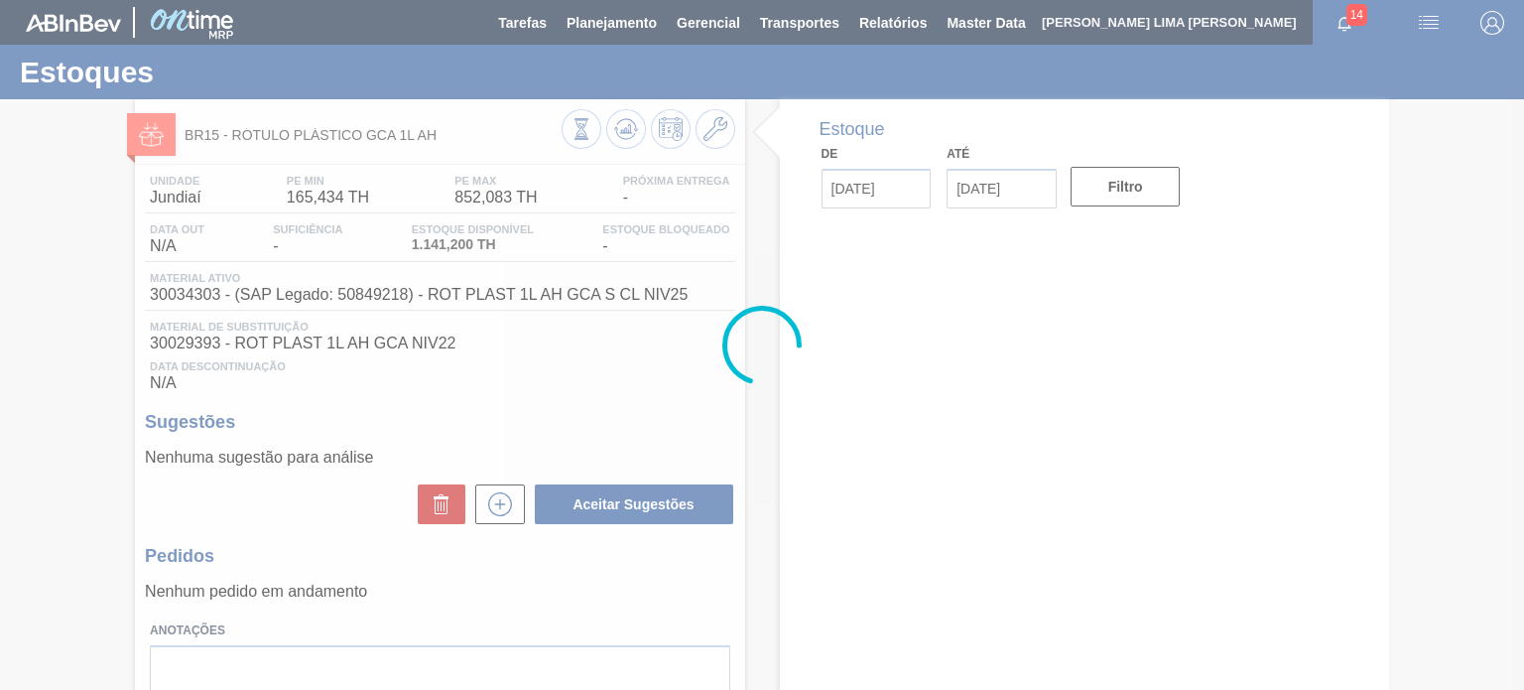
click at [578, 129] on div at bounding box center [762, 345] width 1524 height 690
click at [574, 131] on div at bounding box center [762, 345] width 1524 height 690
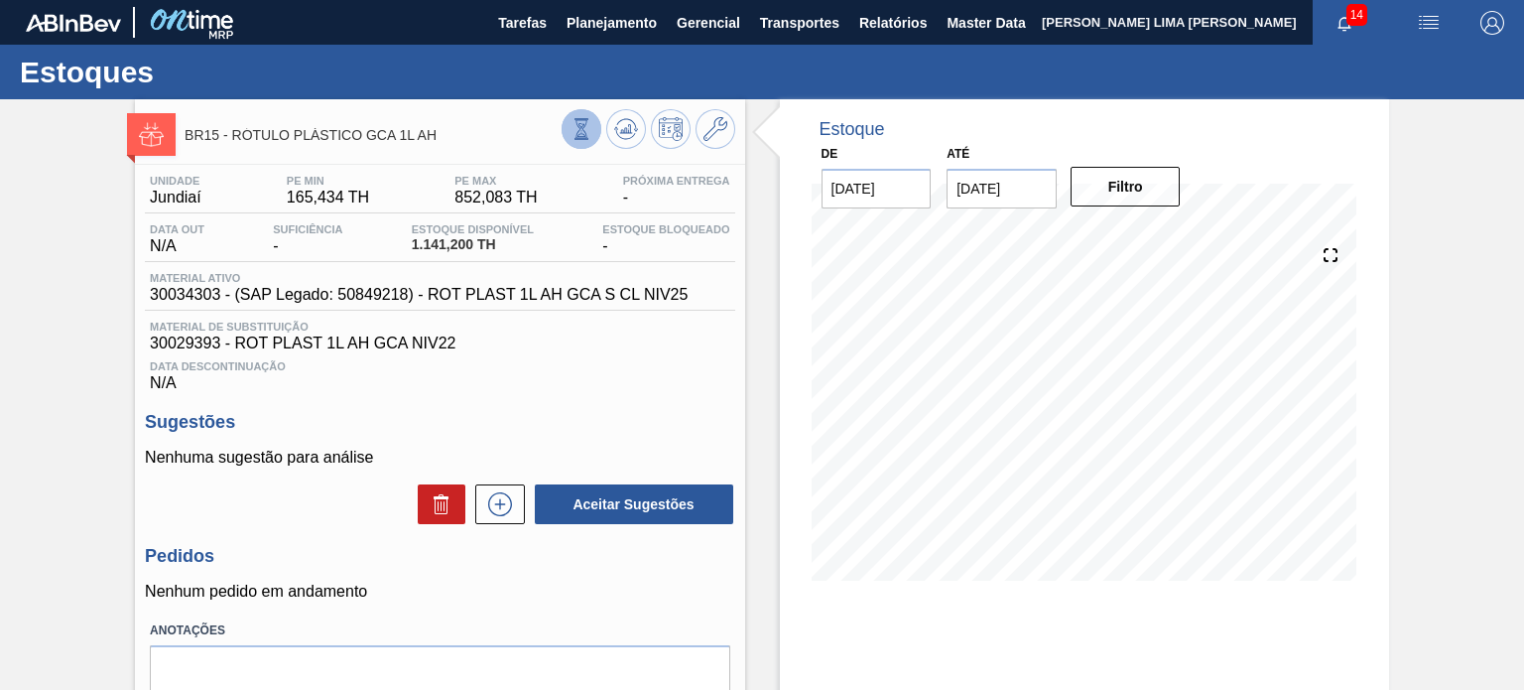
click at [574, 134] on icon at bounding box center [582, 129] width 22 height 22
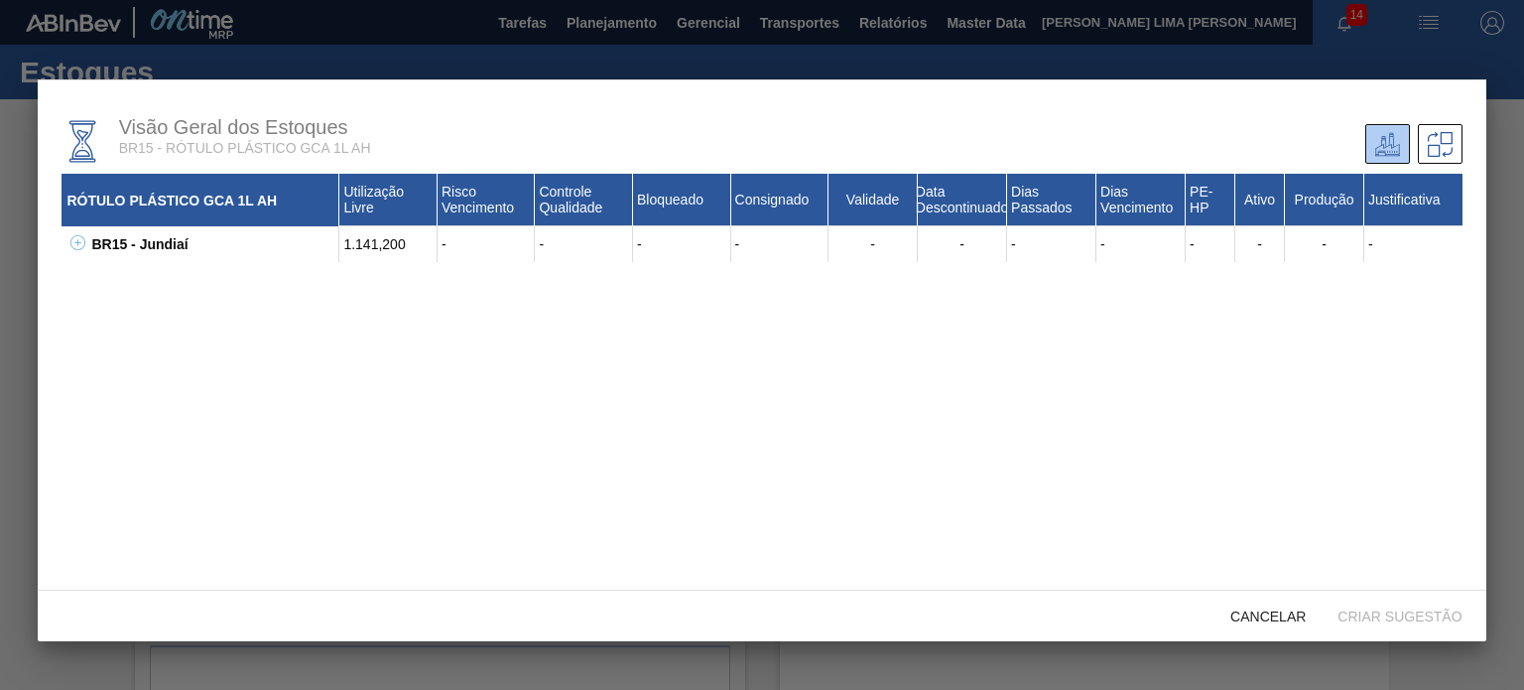
click at [90, 250] on div "BR15 - Jundiaí" at bounding box center [212, 244] width 253 height 36
click at [87, 250] on div "BR15 - Jundiaí" at bounding box center [212, 244] width 253 height 36
click at [77, 249] on icon at bounding box center [77, 242] width 15 height 15
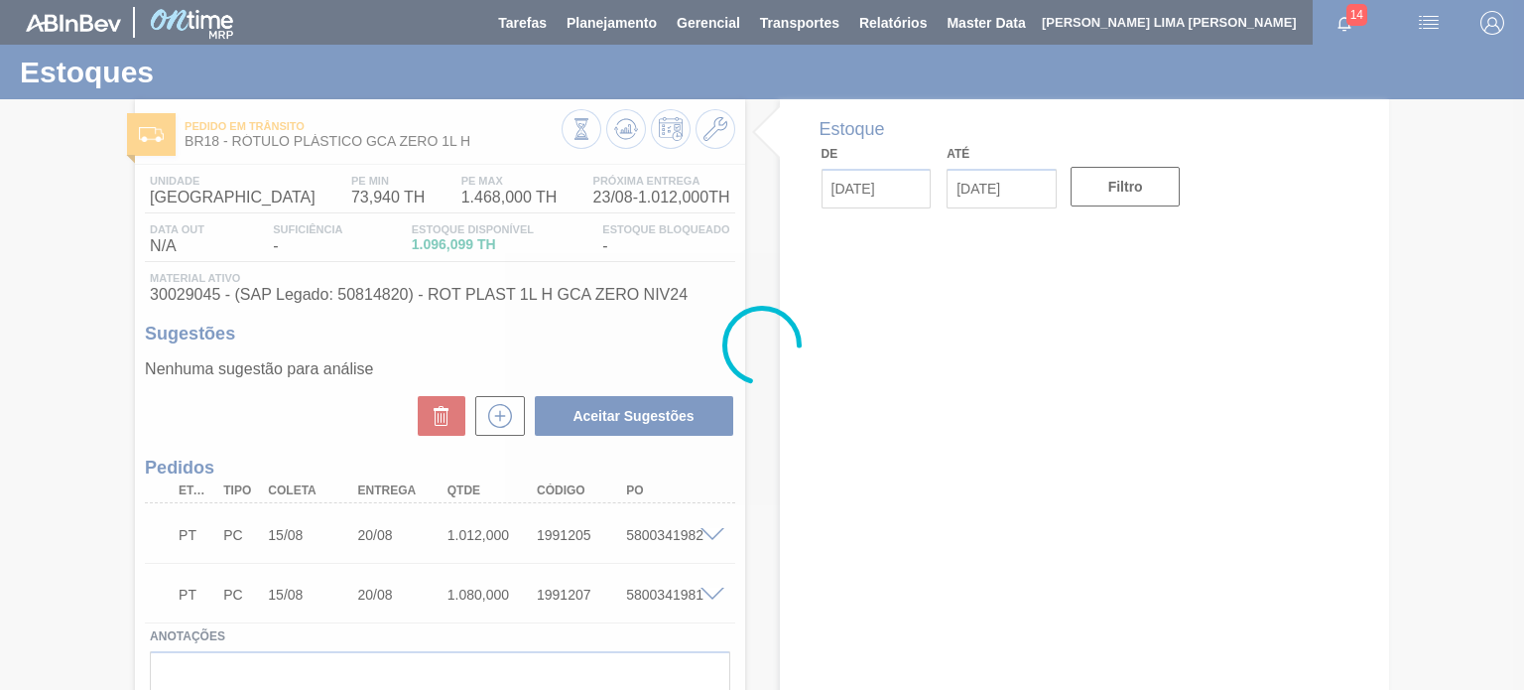
click at [575, 131] on div at bounding box center [762, 345] width 1524 height 690
click at [575, 131] on icon at bounding box center [580, 128] width 11 height 19
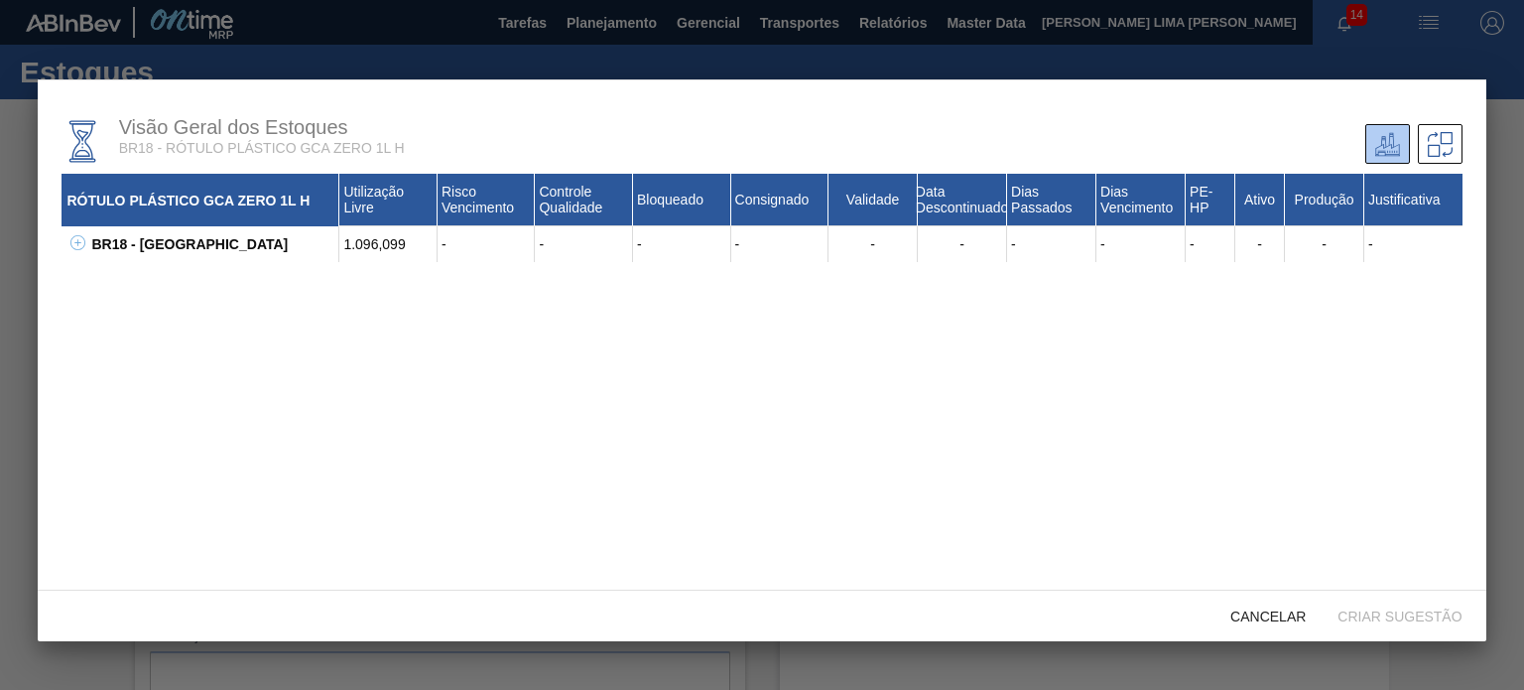
click at [70, 239] on icon at bounding box center [77, 242] width 15 height 15
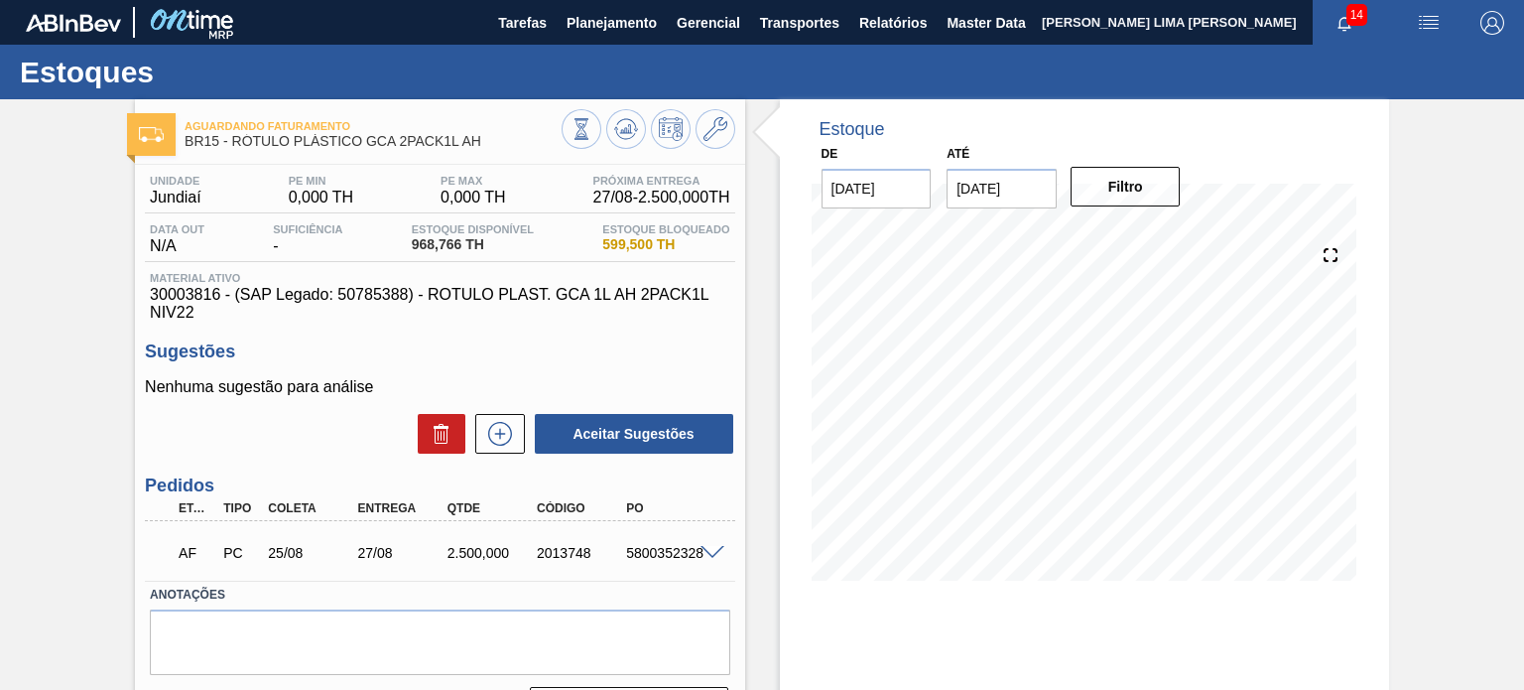
click at [581, 127] on icon at bounding box center [580, 128] width 11 height 19
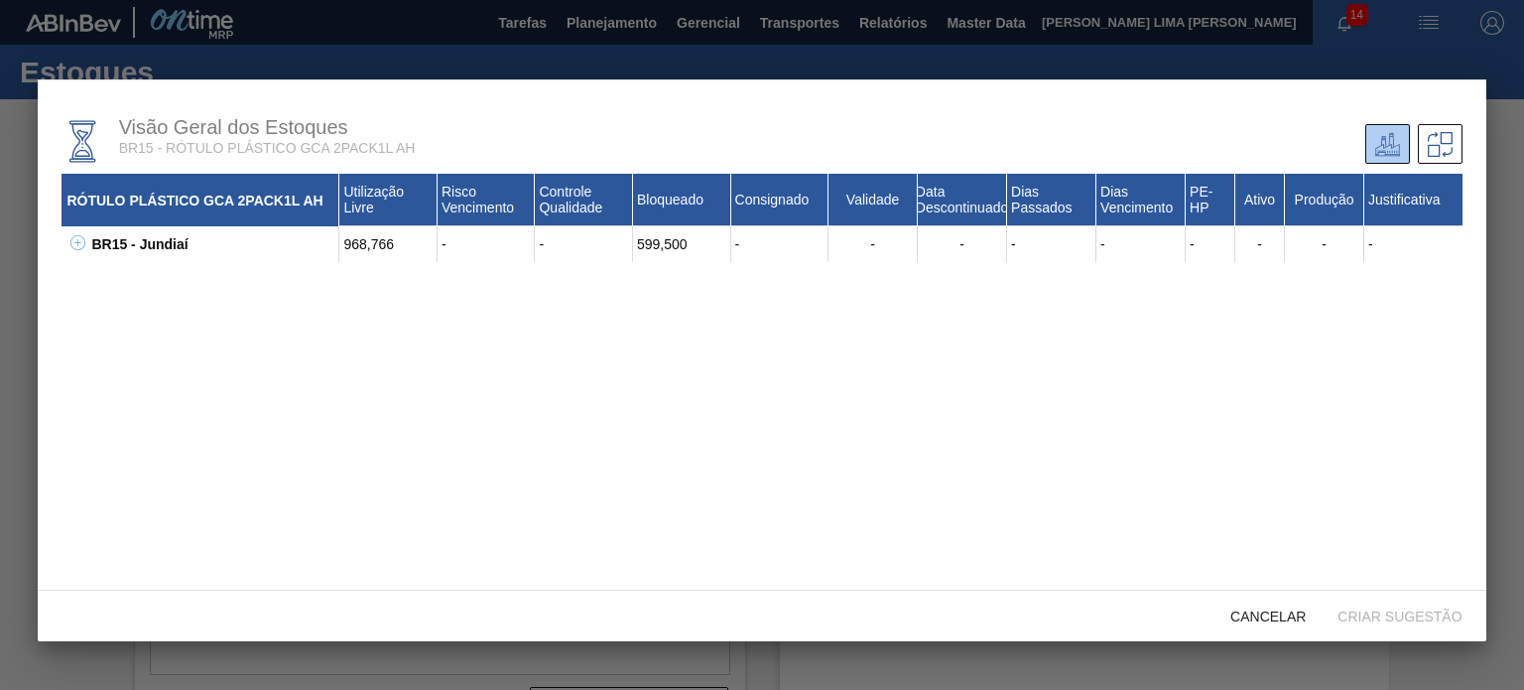
click at [82, 243] on icon at bounding box center [77, 242] width 15 height 15
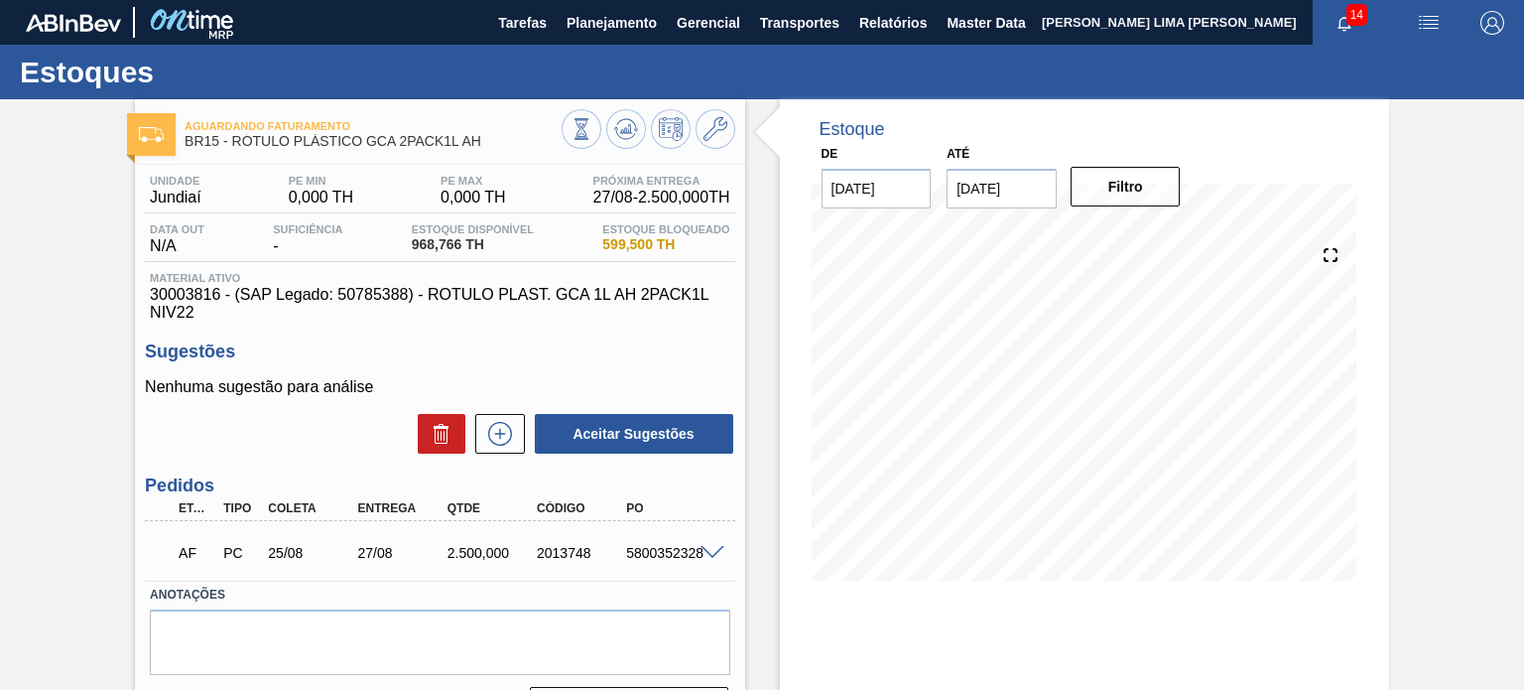
click at [717, 553] on span at bounding box center [713, 553] width 24 height 15
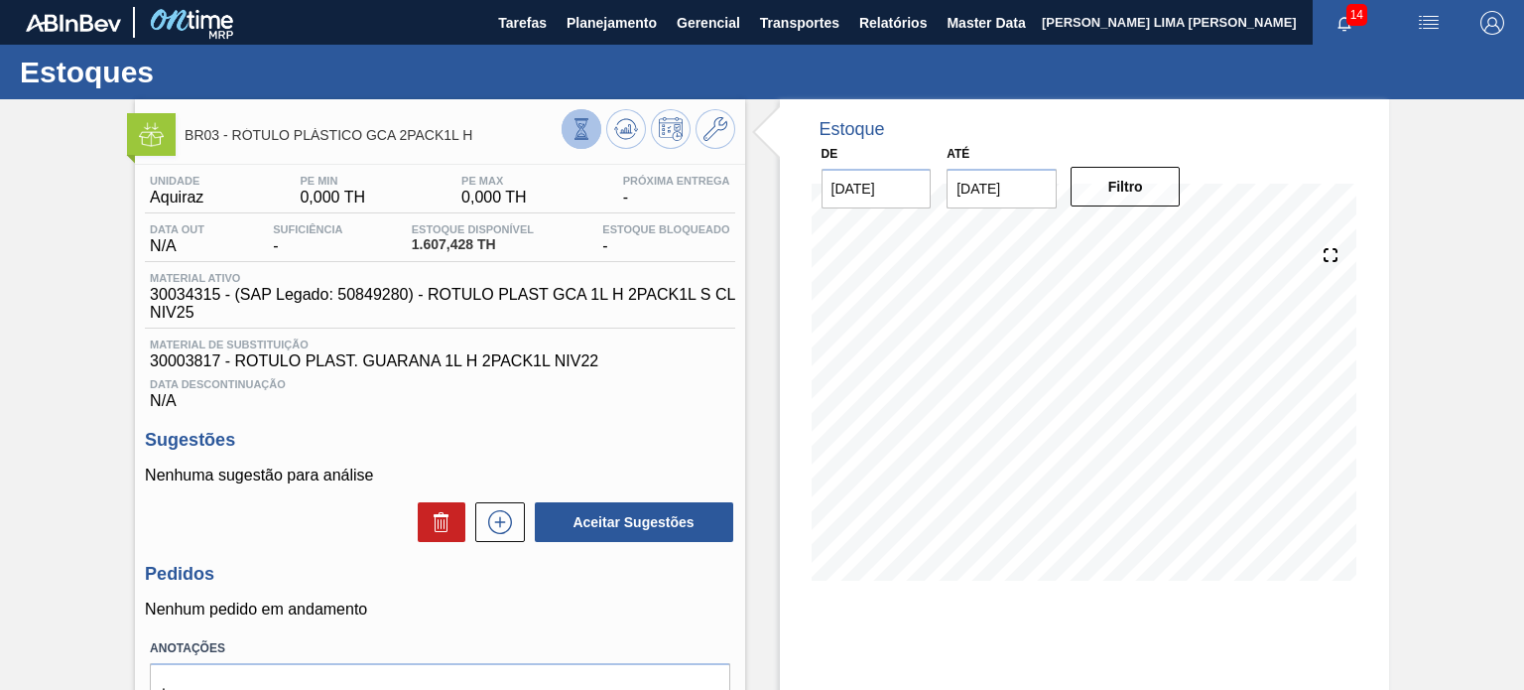
click at [578, 128] on icon at bounding box center [582, 129] width 22 height 22
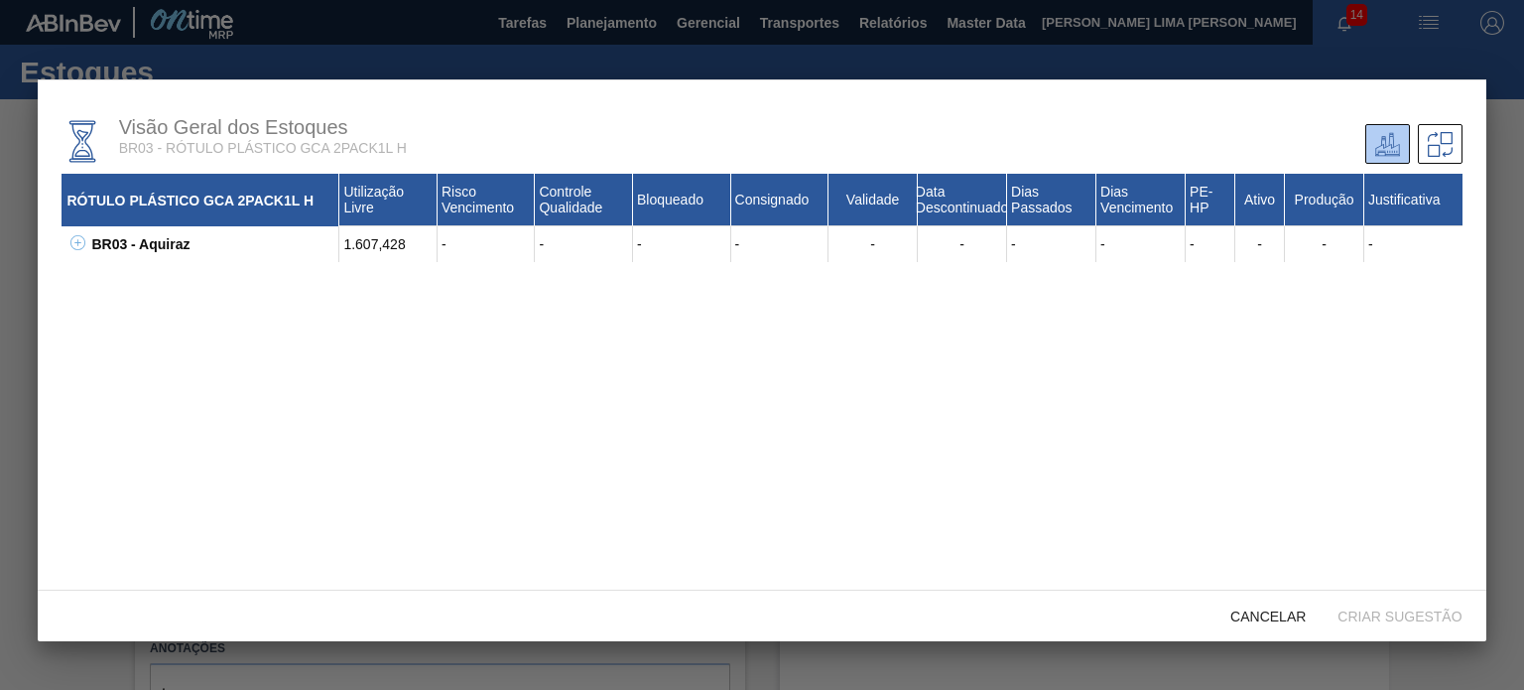
click at [70, 249] on icon at bounding box center [77, 242] width 15 height 15
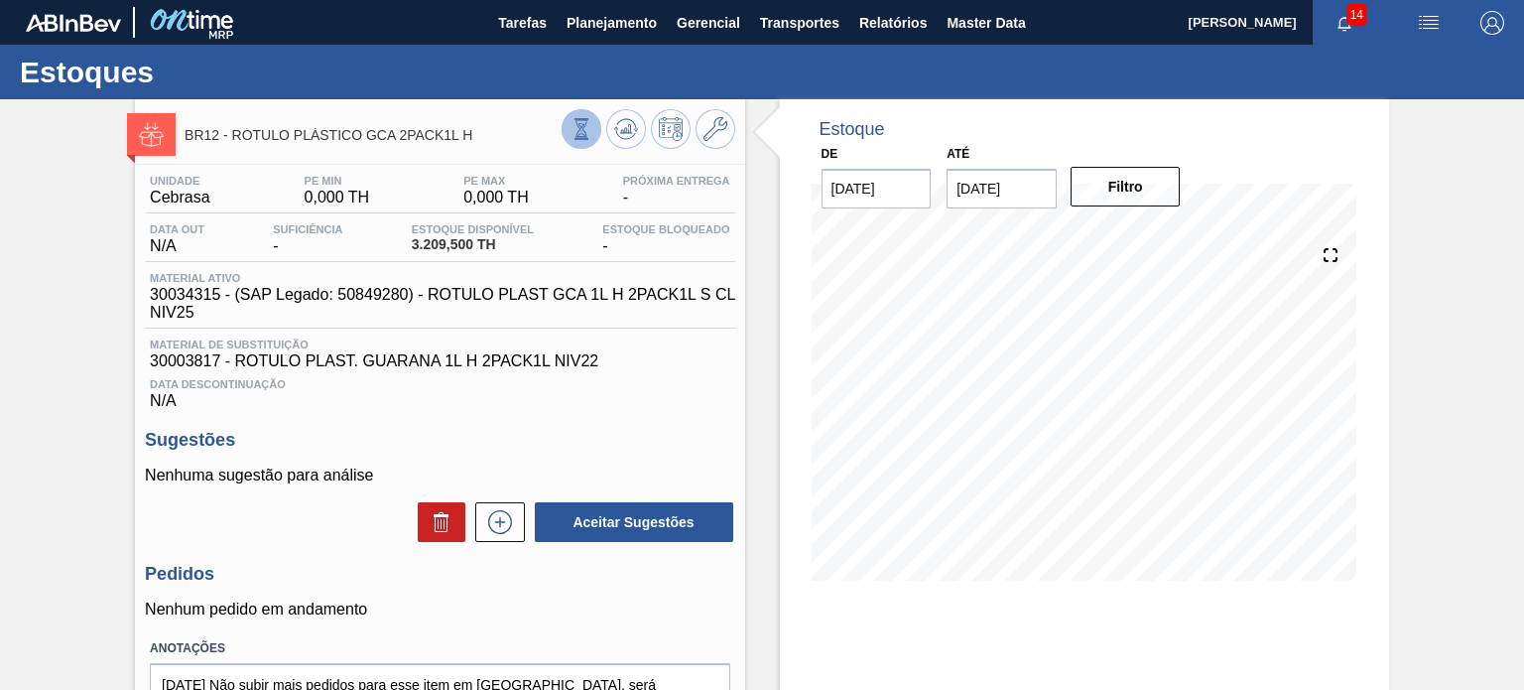
click at [564, 134] on button at bounding box center [582, 129] width 40 height 40
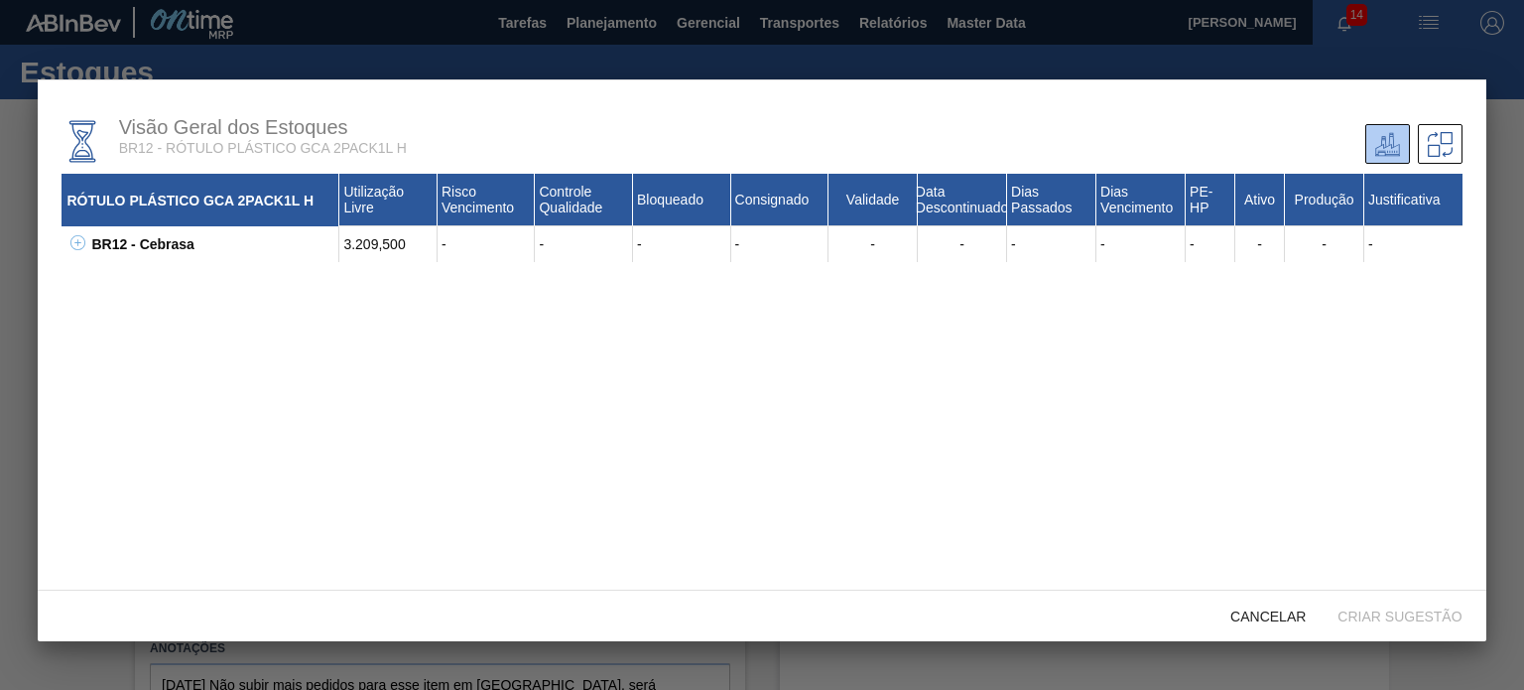
click at [77, 245] on icon at bounding box center [77, 242] width 1 height 7
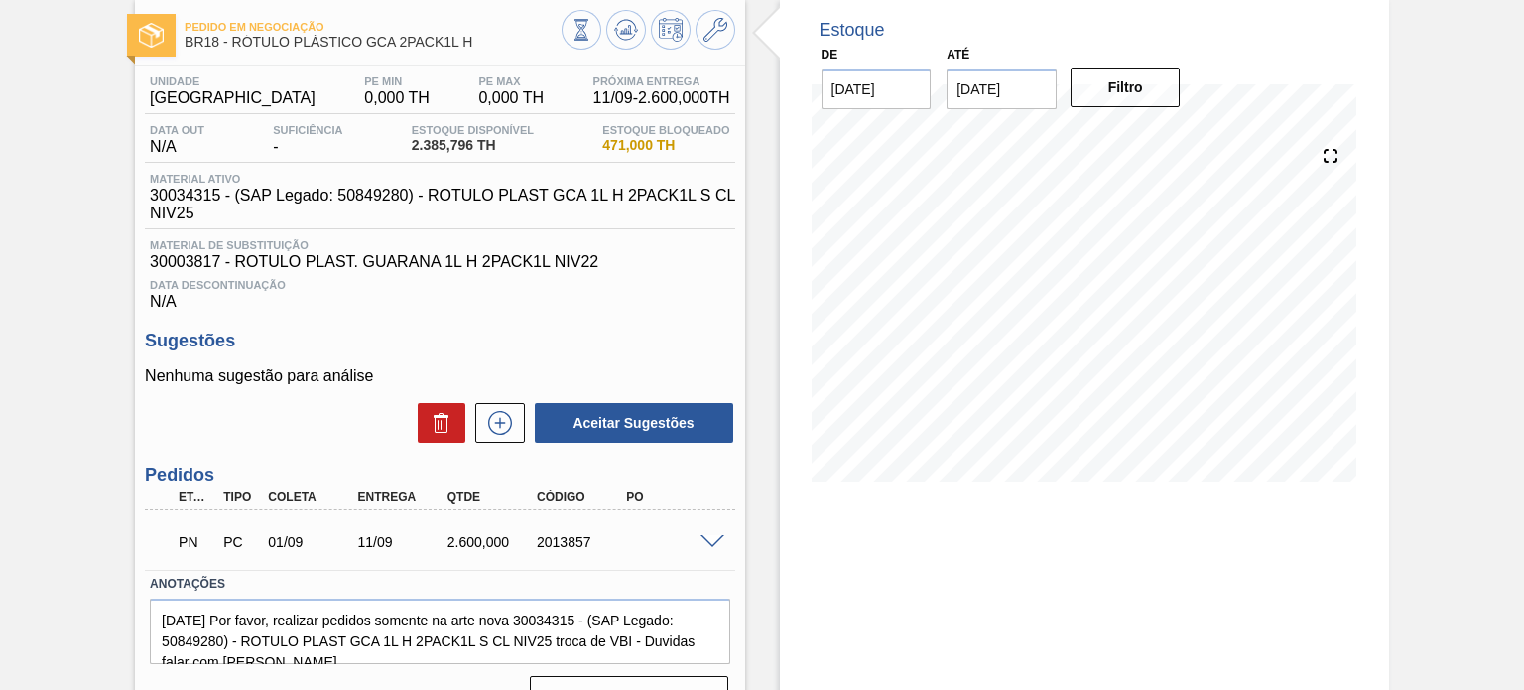
click at [704, 540] on span at bounding box center [713, 542] width 24 height 15
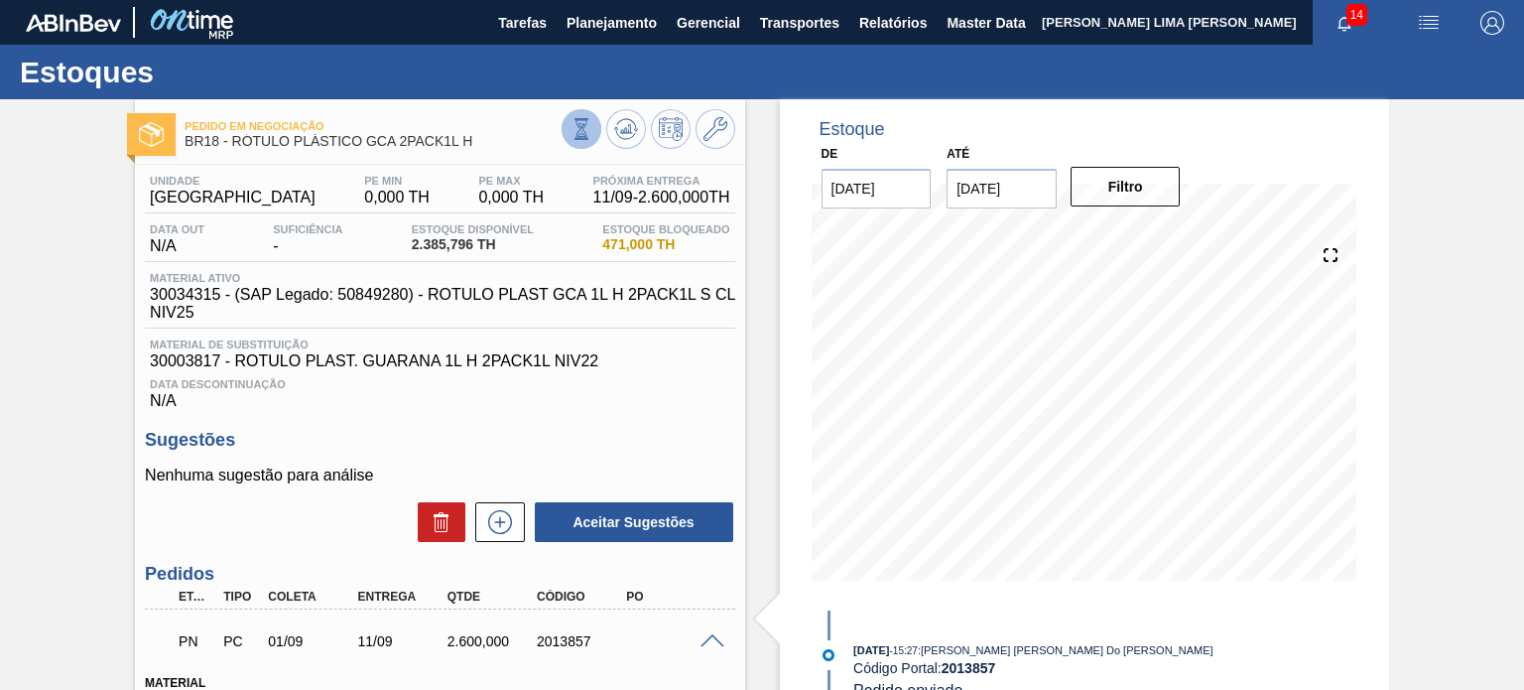
click at [568, 137] on button at bounding box center [582, 129] width 40 height 40
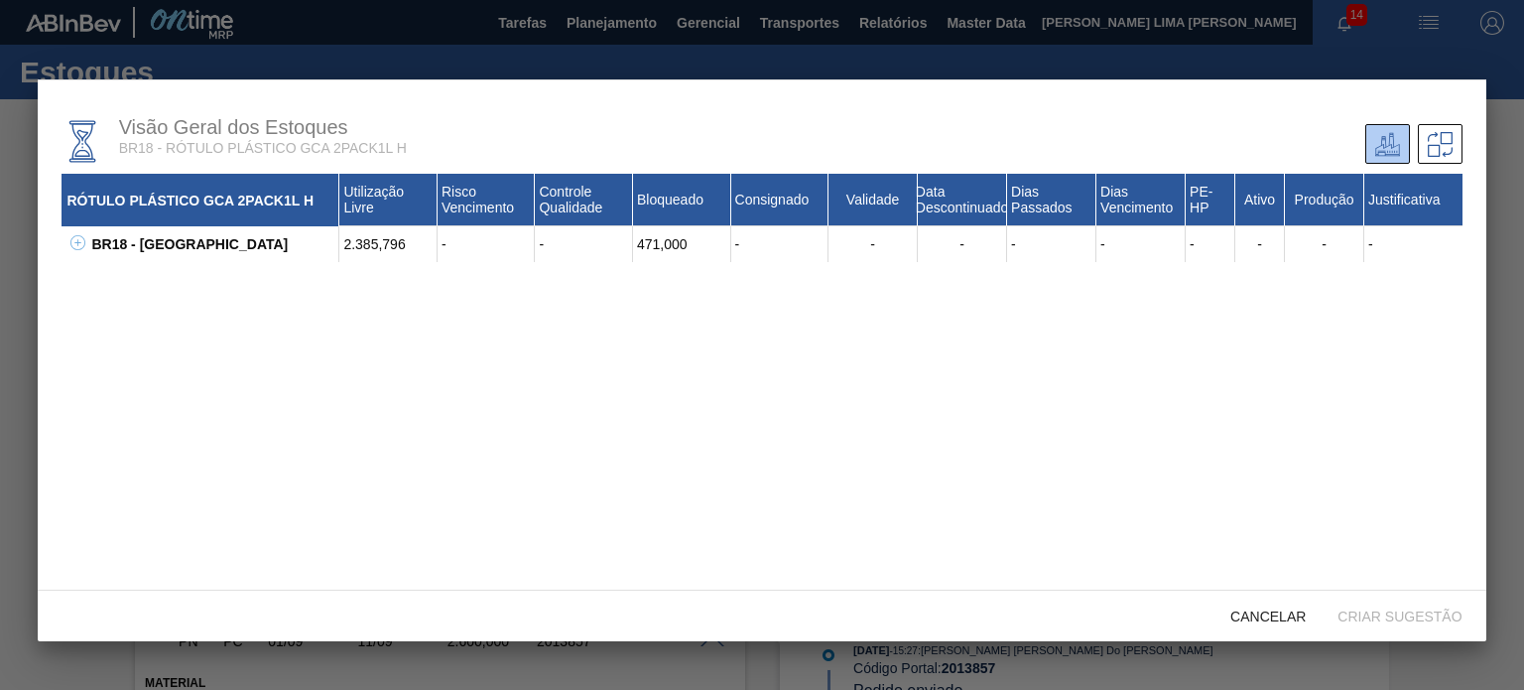
click at [87, 249] on div "BR18 - Pernambuco" at bounding box center [212, 244] width 253 height 36
click at [81, 246] on icon at bounding box center [77, 242] width 15 height 15
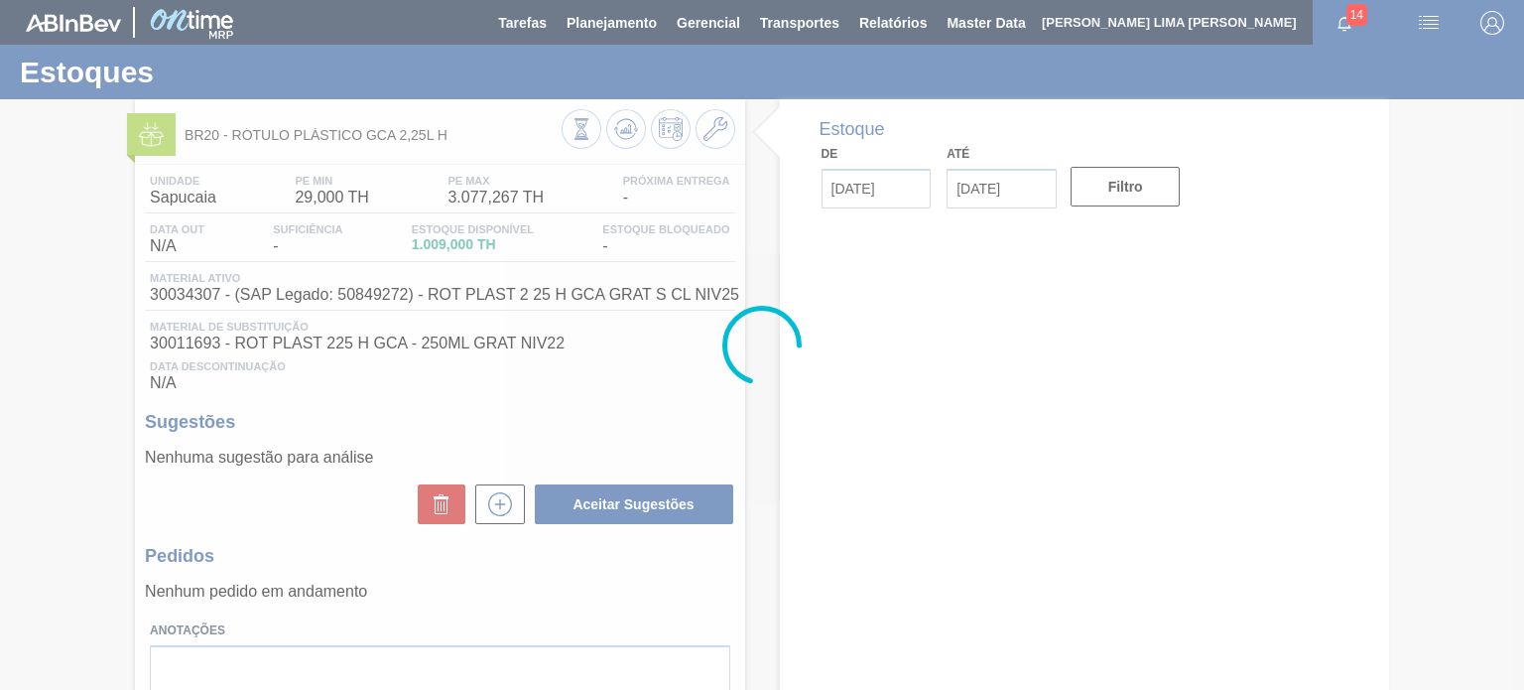
click at [567, 133] on div at bounding box center [762, 345] width 1524 height 690
click at [569, 139] on div at bounding box center [762, 345] width 1524 height 690
click at [580, 135] on icon at bounding box center [582, 129] width 22 height 22
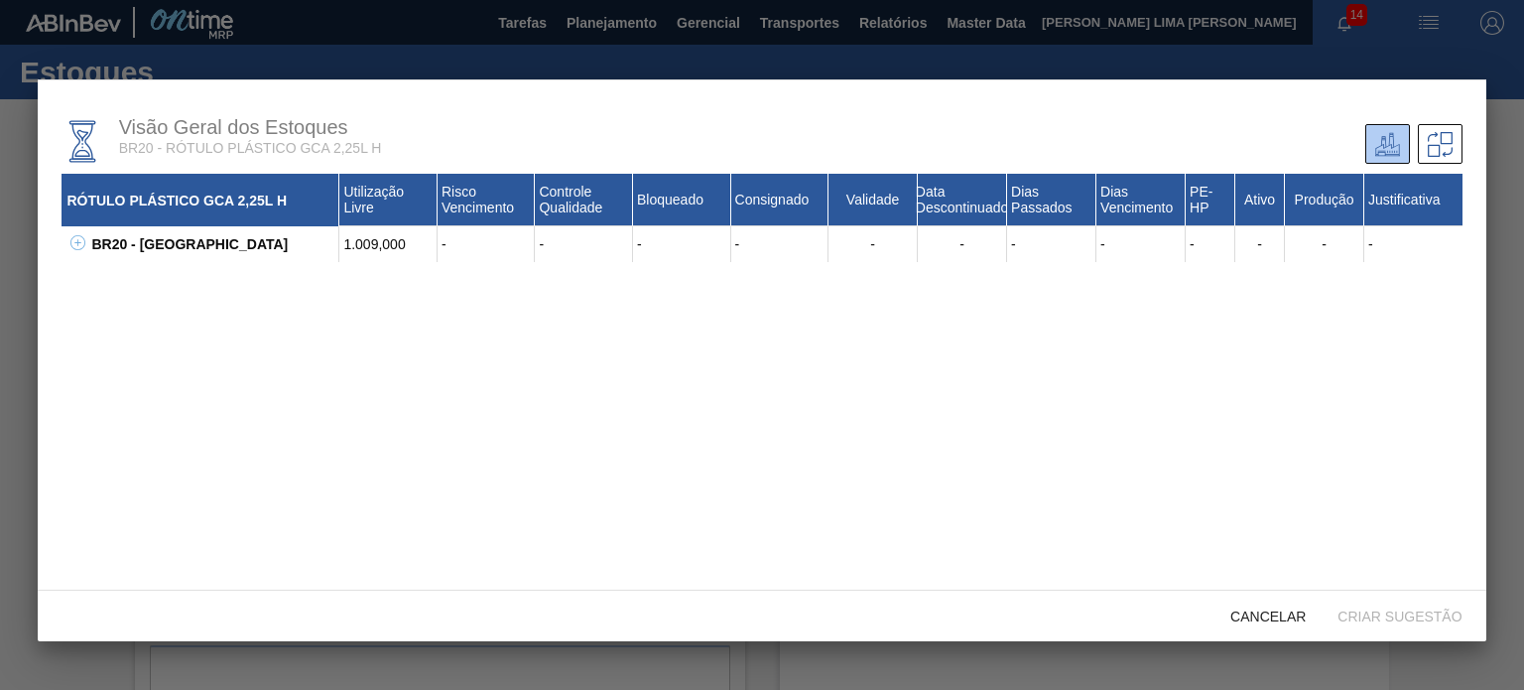
click at [71, 243] on icon at bounding box center [77, 242] width 15 height 15
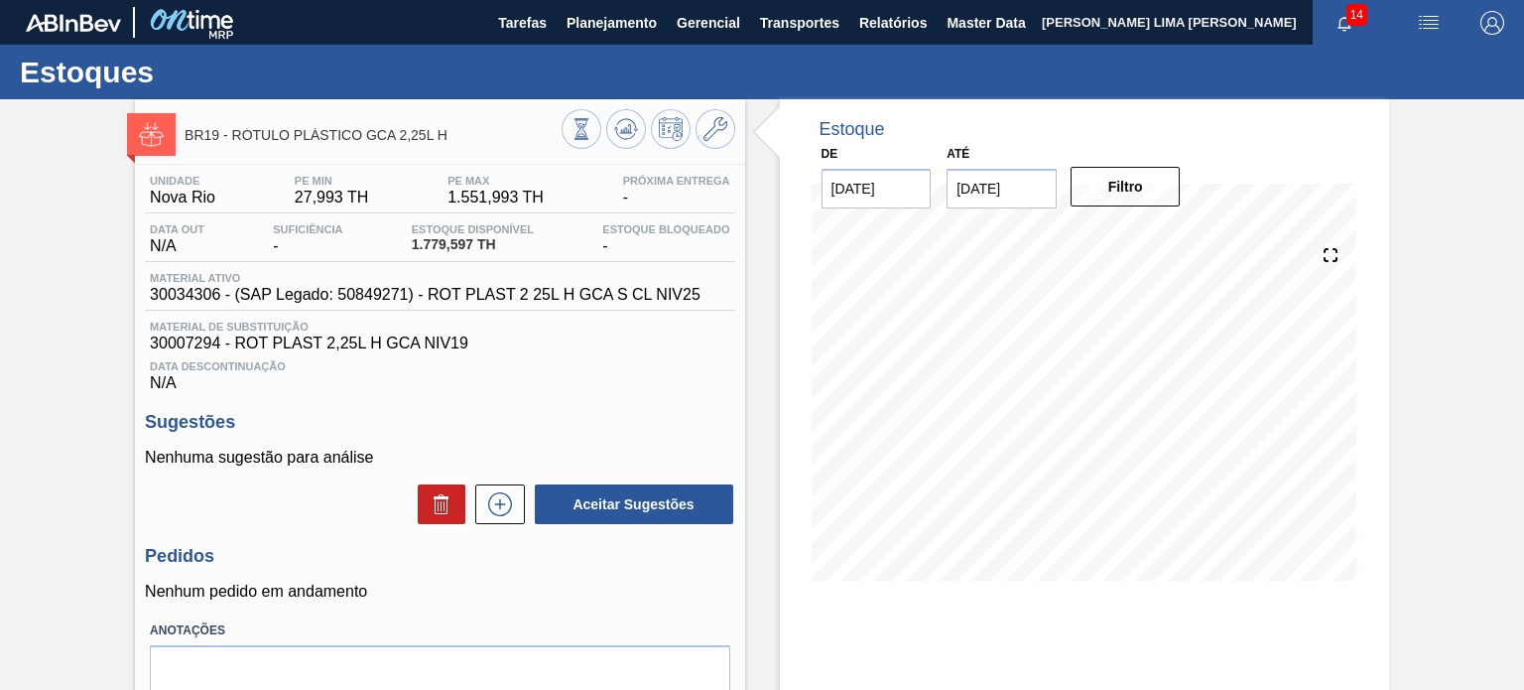
click at [556, 135] on span "BR19 - RÓTULO PLÁSTICO GCA 2,25L H" at bounding box center [373, 135] width 376 height 15
click at [571, 126] on icon at bounding box center [582, 129] width 22 height 22
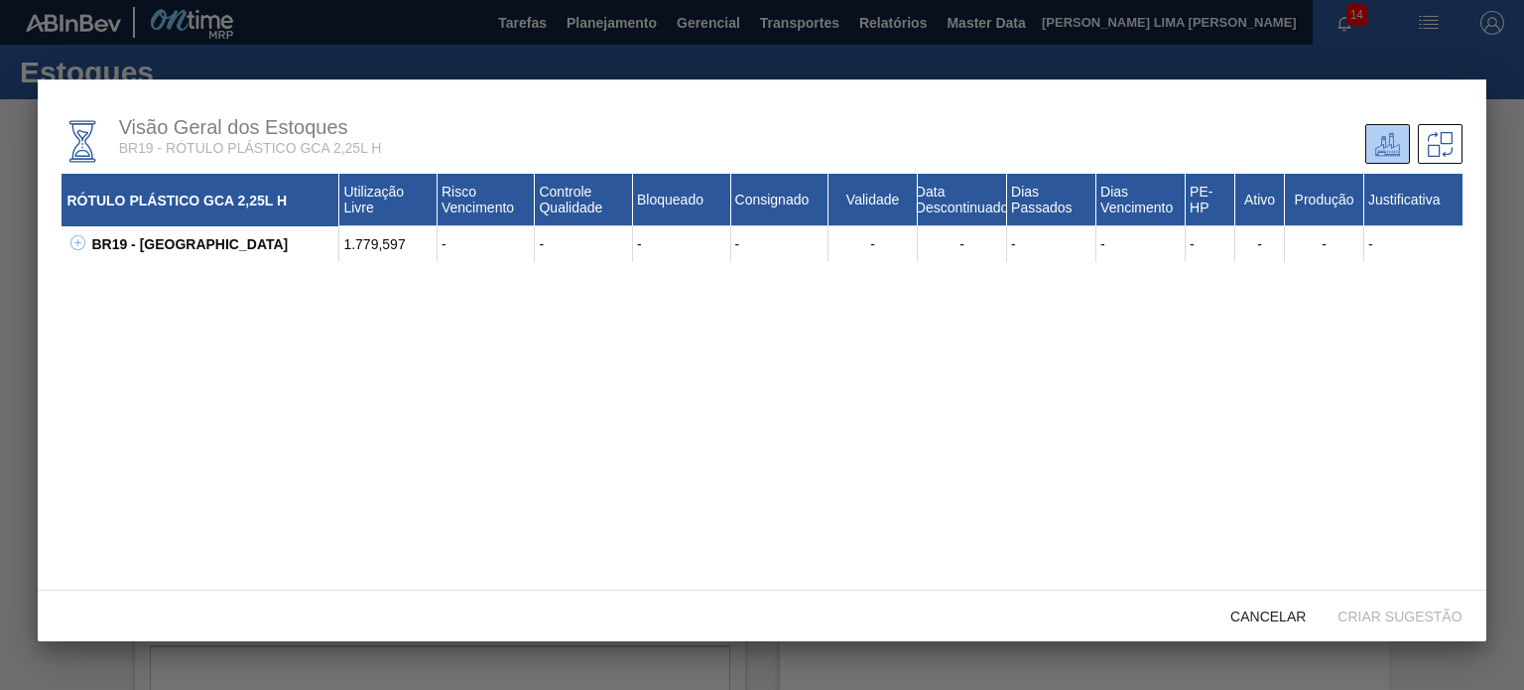
click at [68, 246] on button at bounding box center [74, 244] width 20 height 20
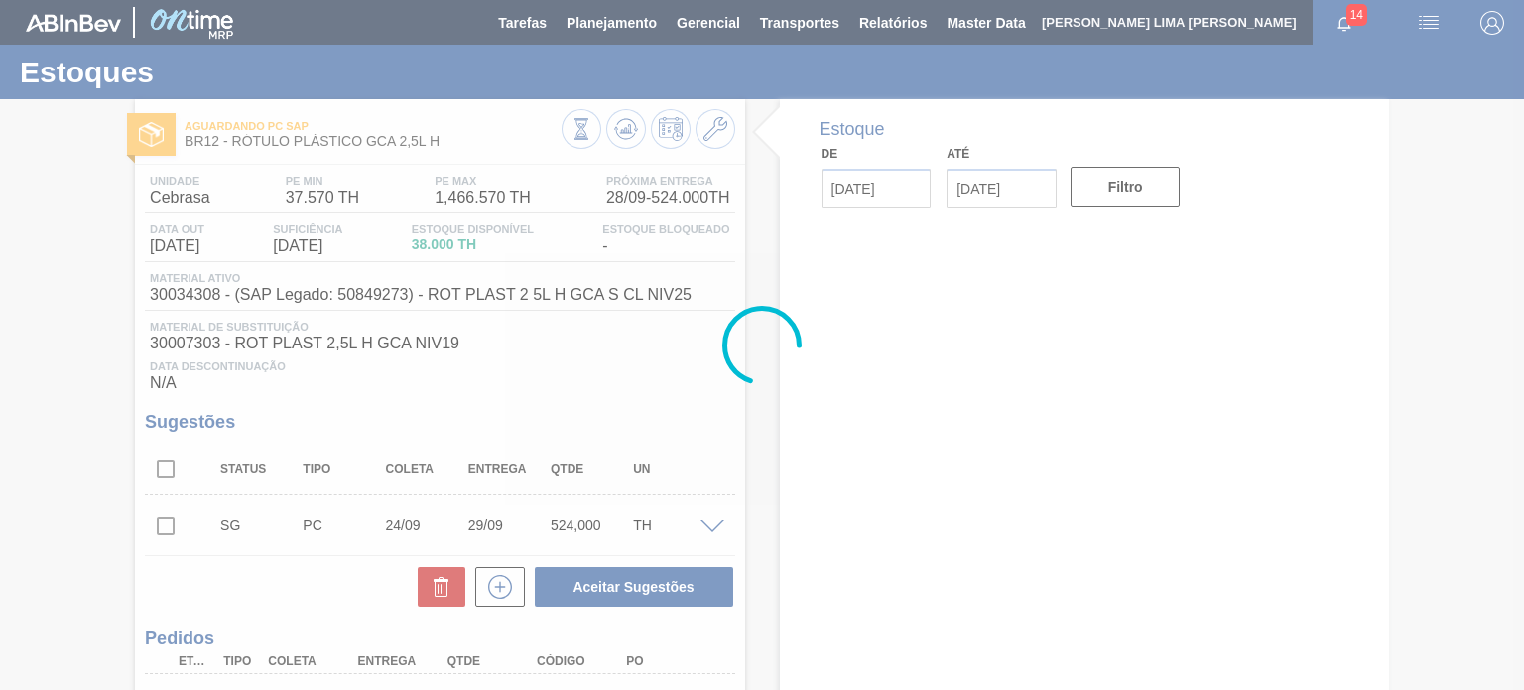
click at [584, 140] on div at bounding box center [762, 345] width 1524 height 690
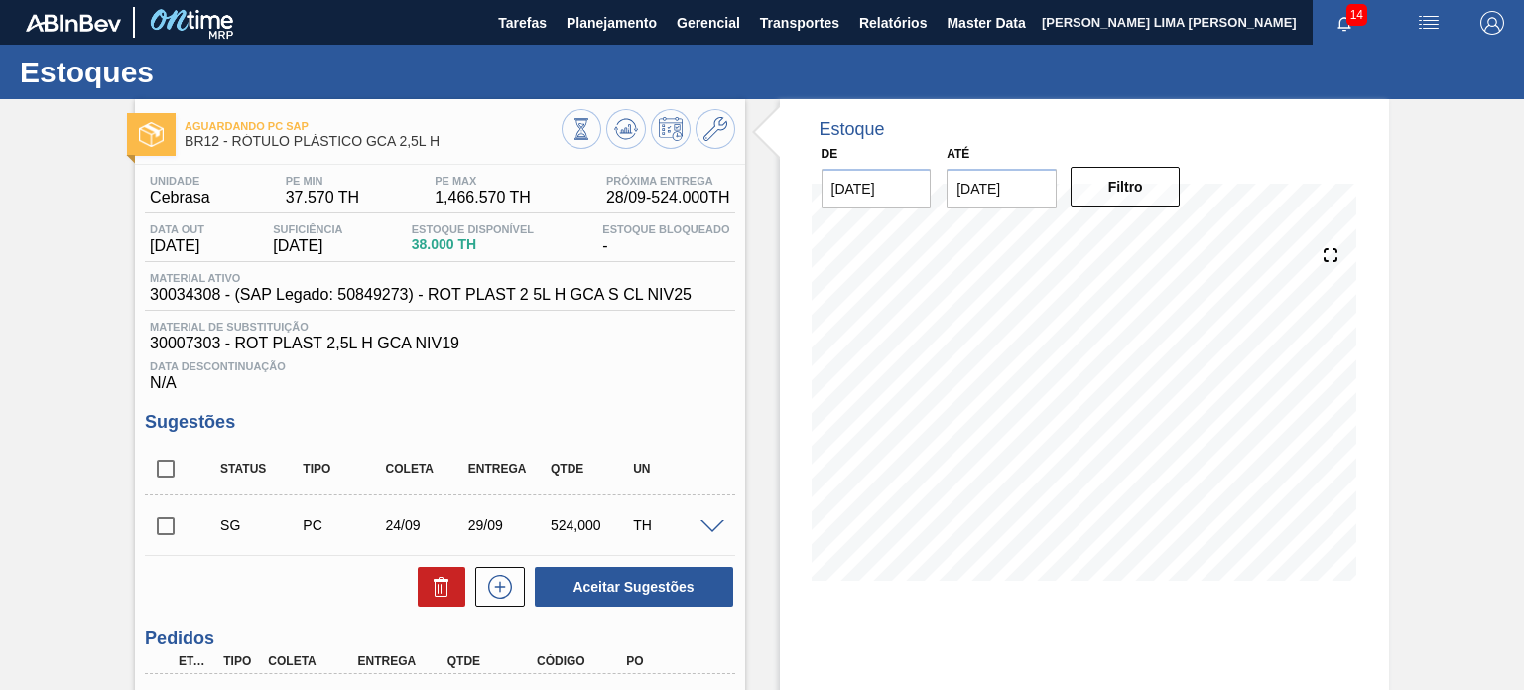
click at [576, 138] on icon at bounding box center [580, 128] width 11 height 19
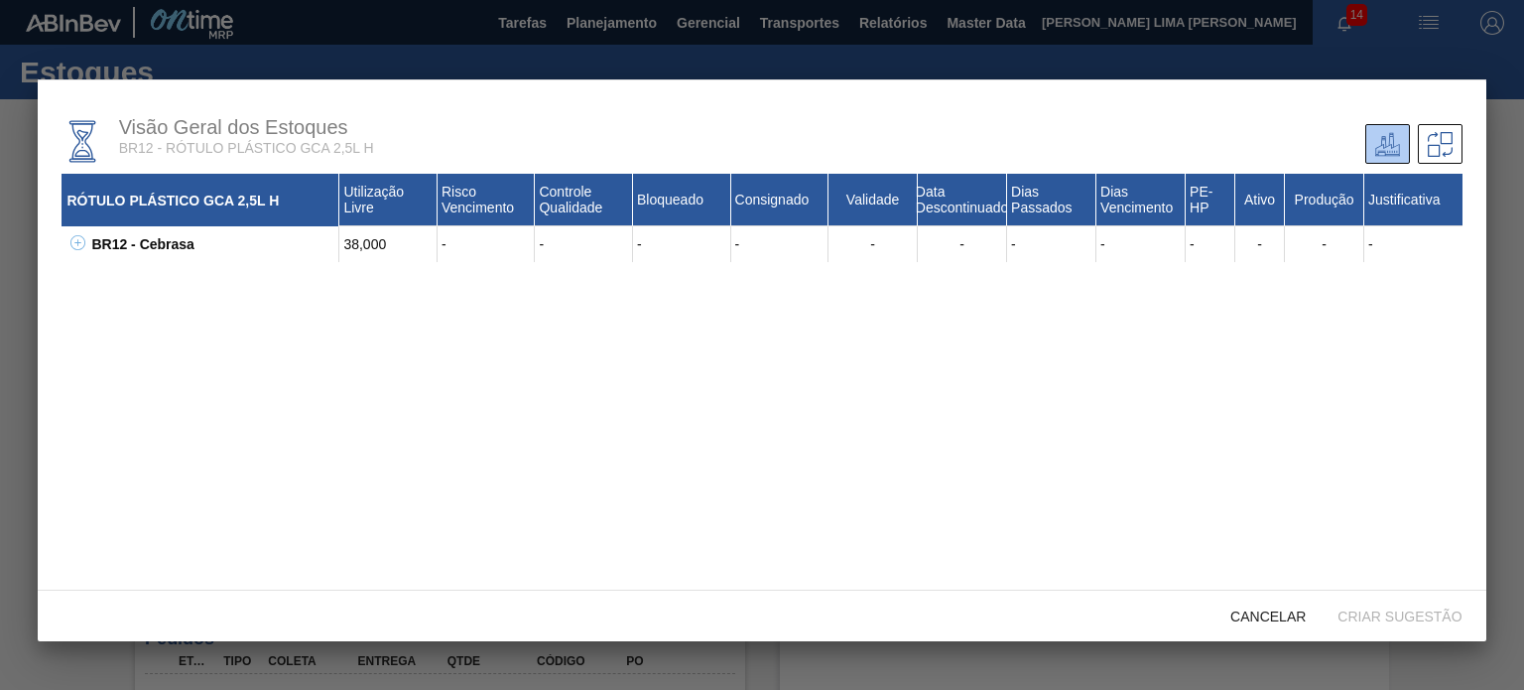
click at [90, 248] on div "BR12 - Cebrasa" at bounding box center [212, 244] width 253 height 36
click at [82, 243] on icon at bounding box center [77, 242] width 15 height 15
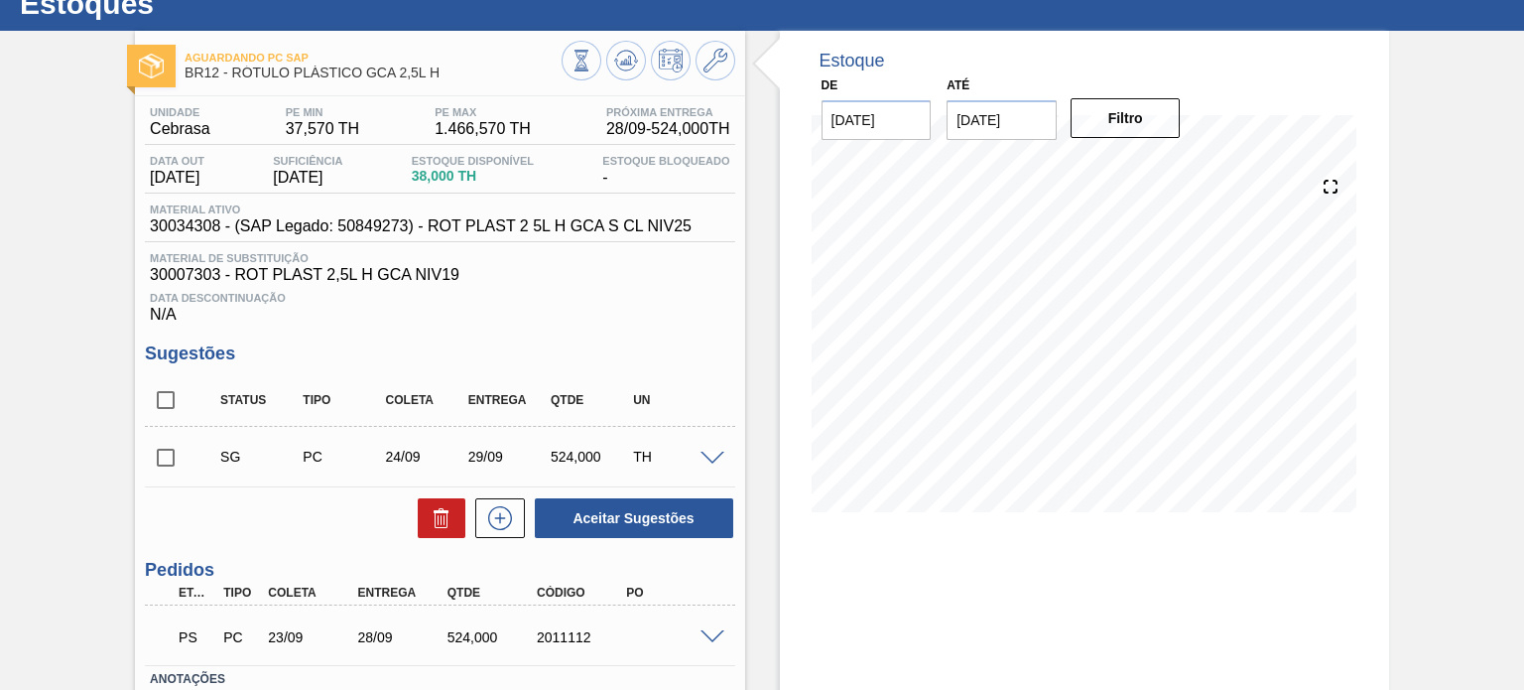
scroll to position [99, 0]
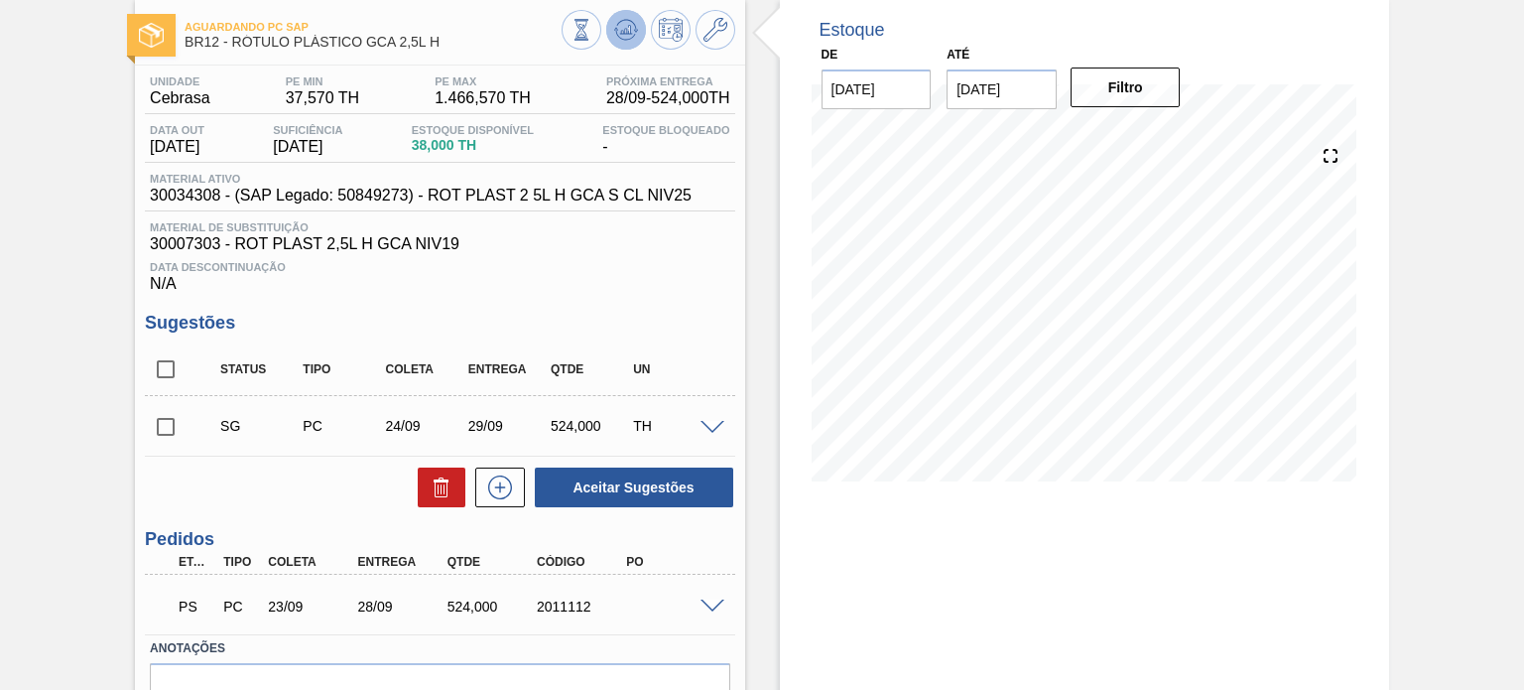
click at [624, 25] on icon at bounding box center [626, 30] width 24 height 24
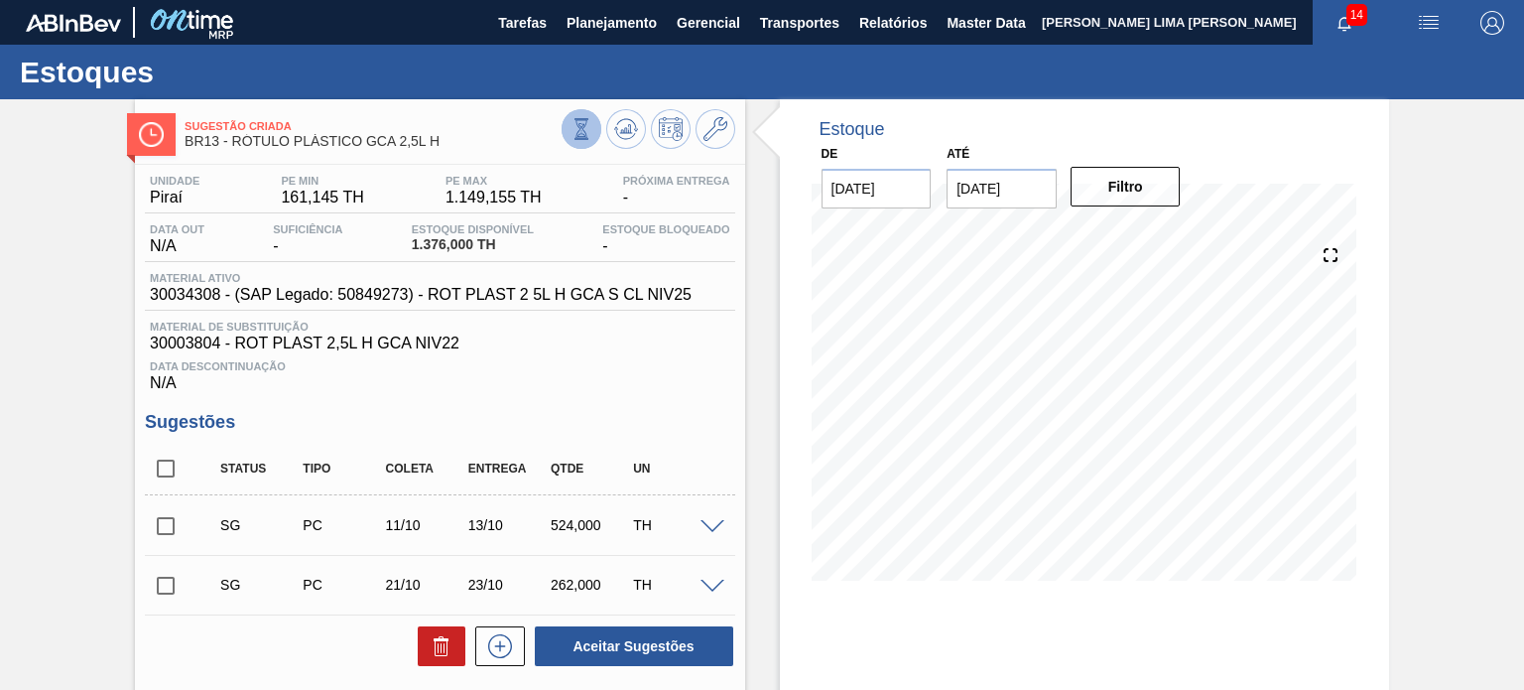
click at [577, 128] on icon at bounding box center [582, 129] width 22 height 22
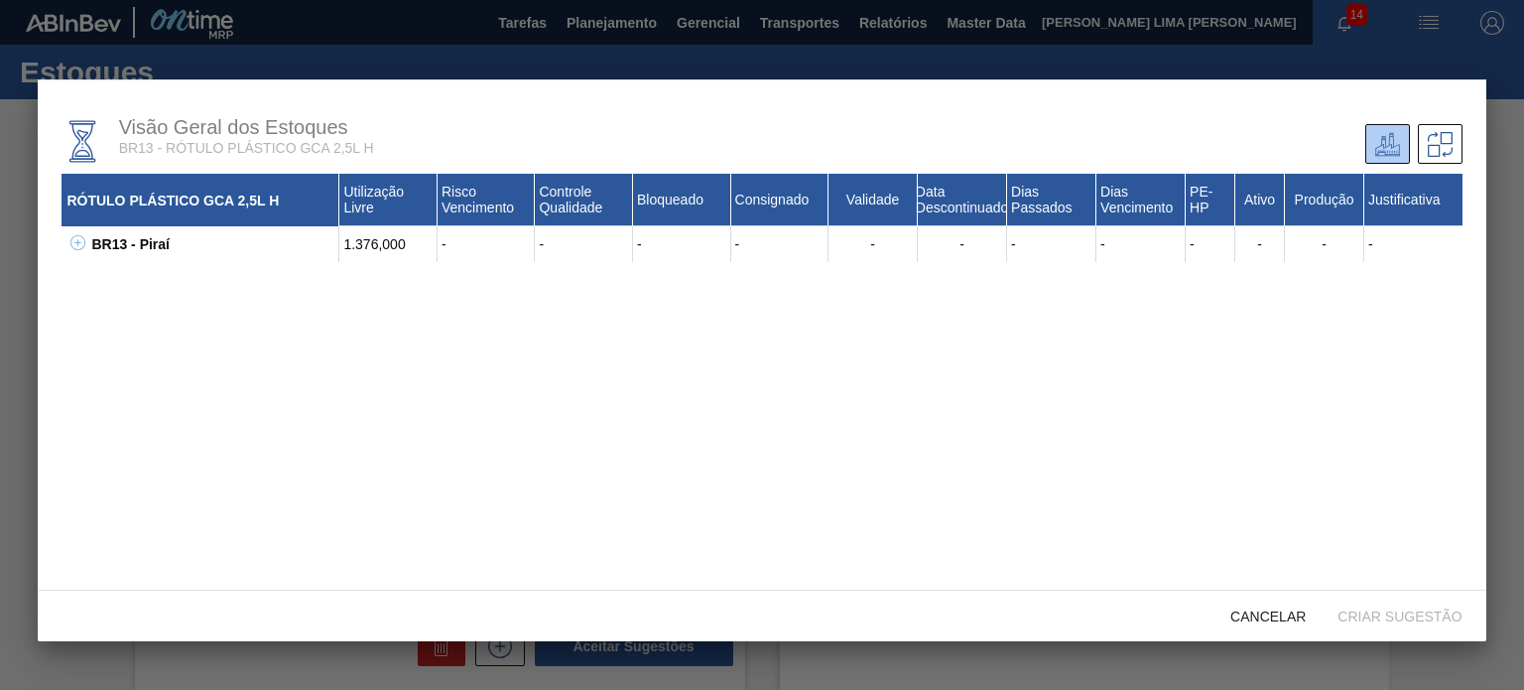
click at [84, 237] on icon at bounding box center [77, 242] width 15 height 15
click at [86, 247] on div "BR13 - Piraí" at bounding box center [212, 244] width 253 height 36
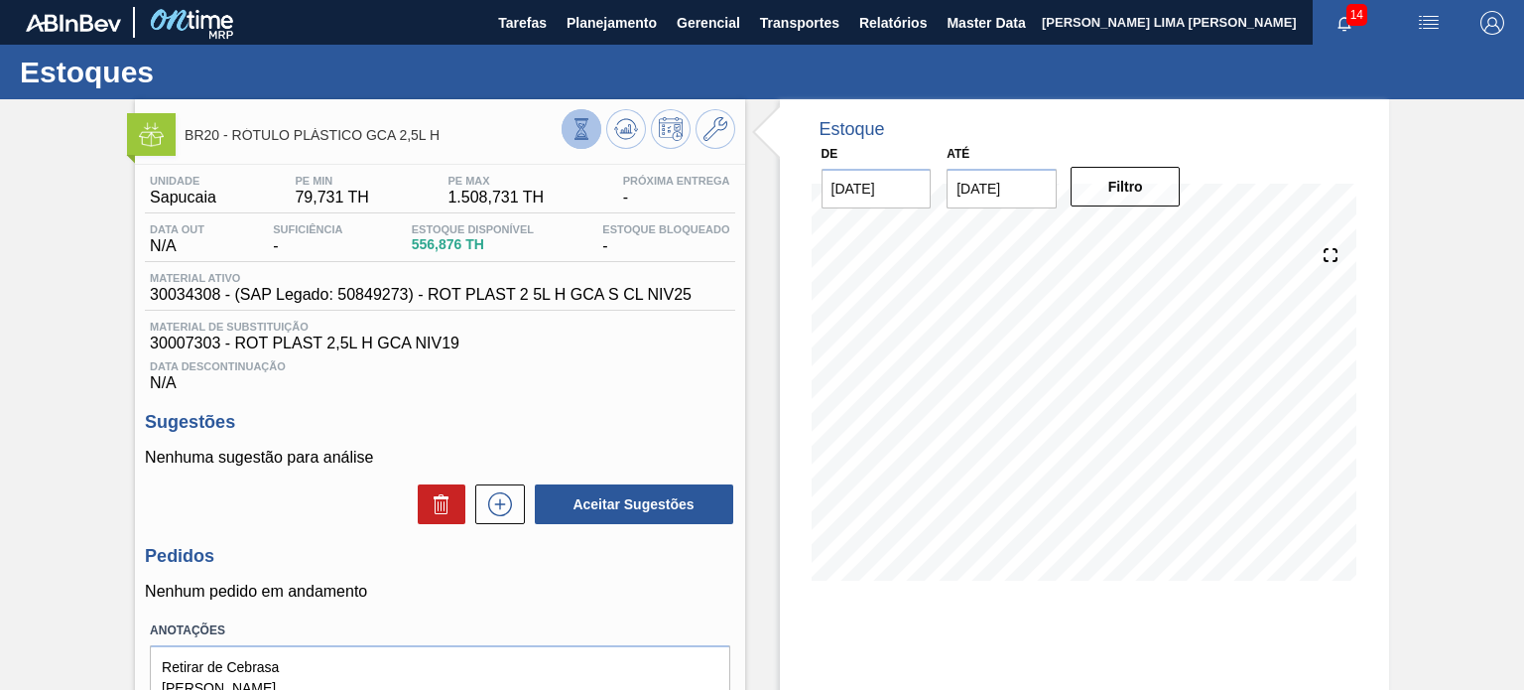
click at [584, 134] on icon at bounding box center [582, 129] width 22 height 22
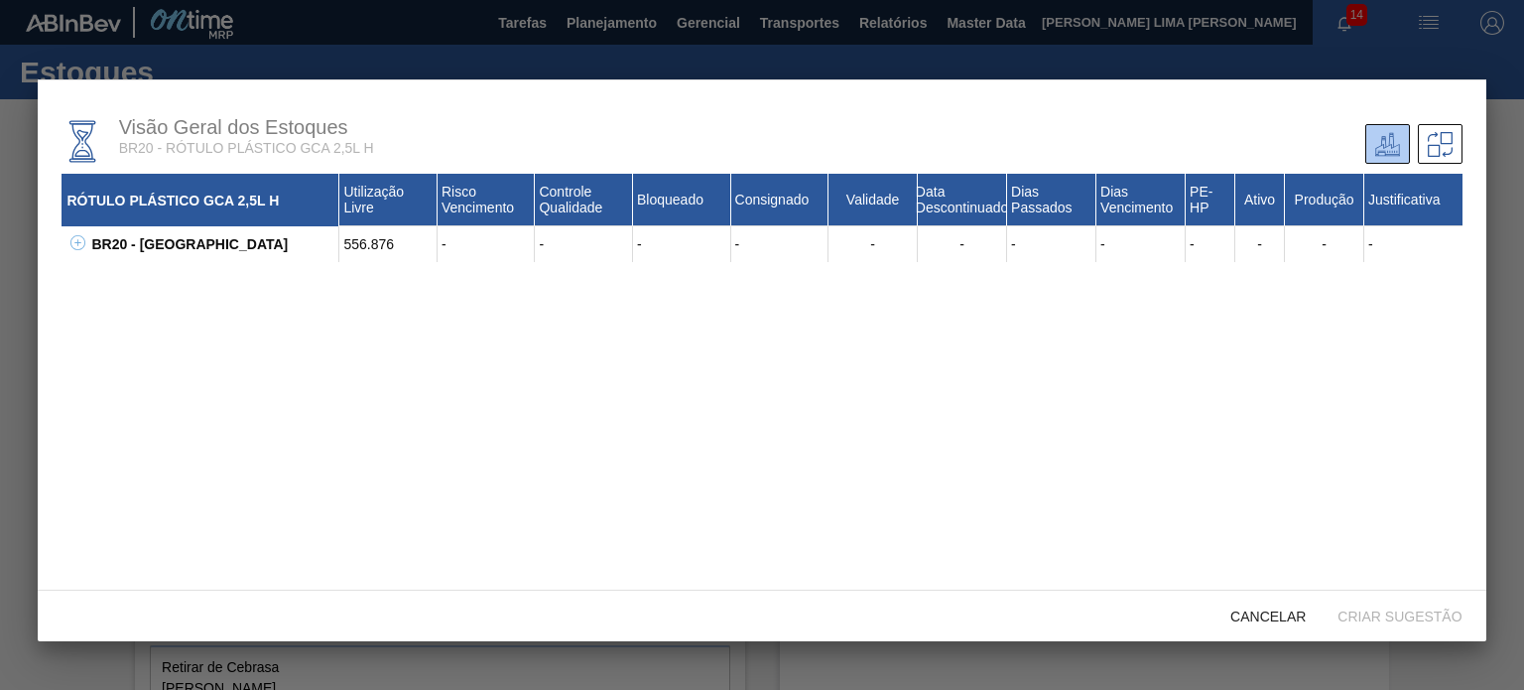
click at [79, 236] on icon at bounding box center [77, 242] width 15 height 15
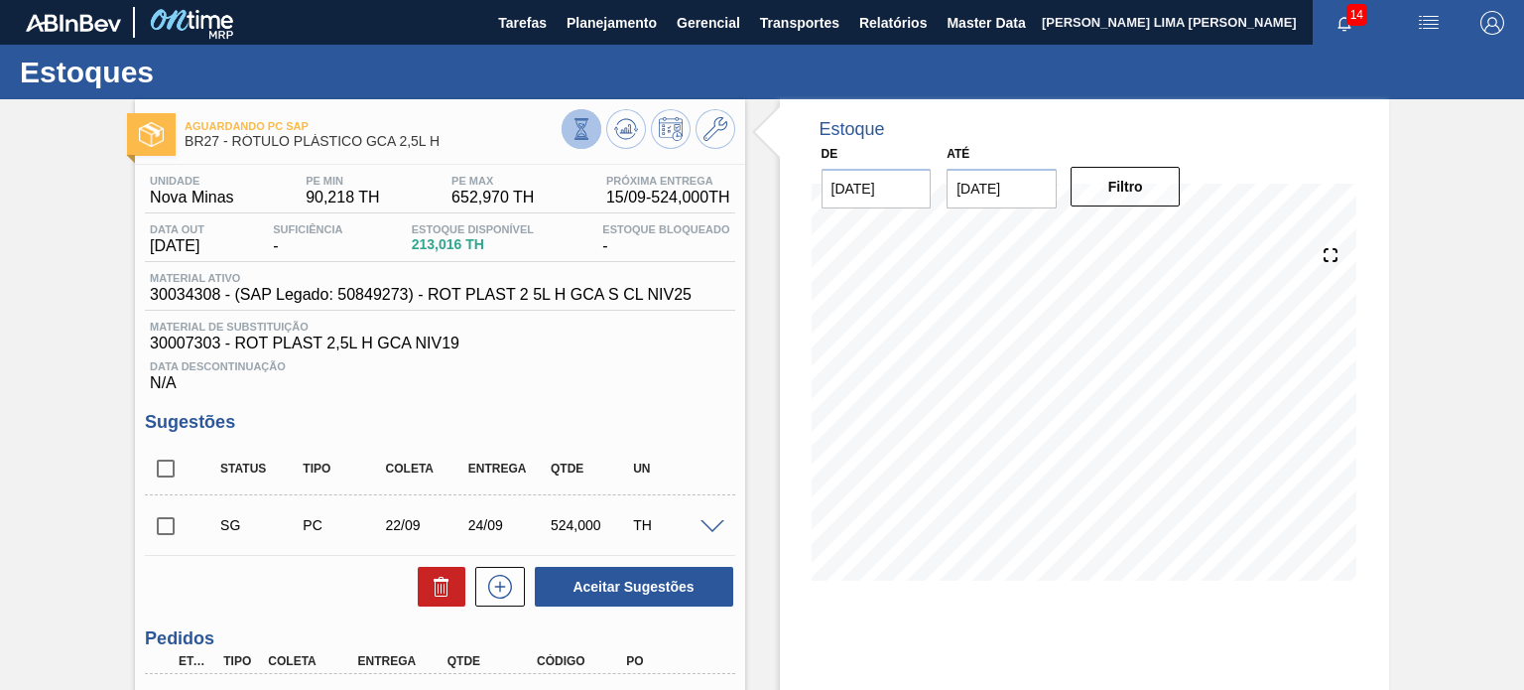
click at [589, 128] on icon at bounding box center [582, 129] width 22 height 22
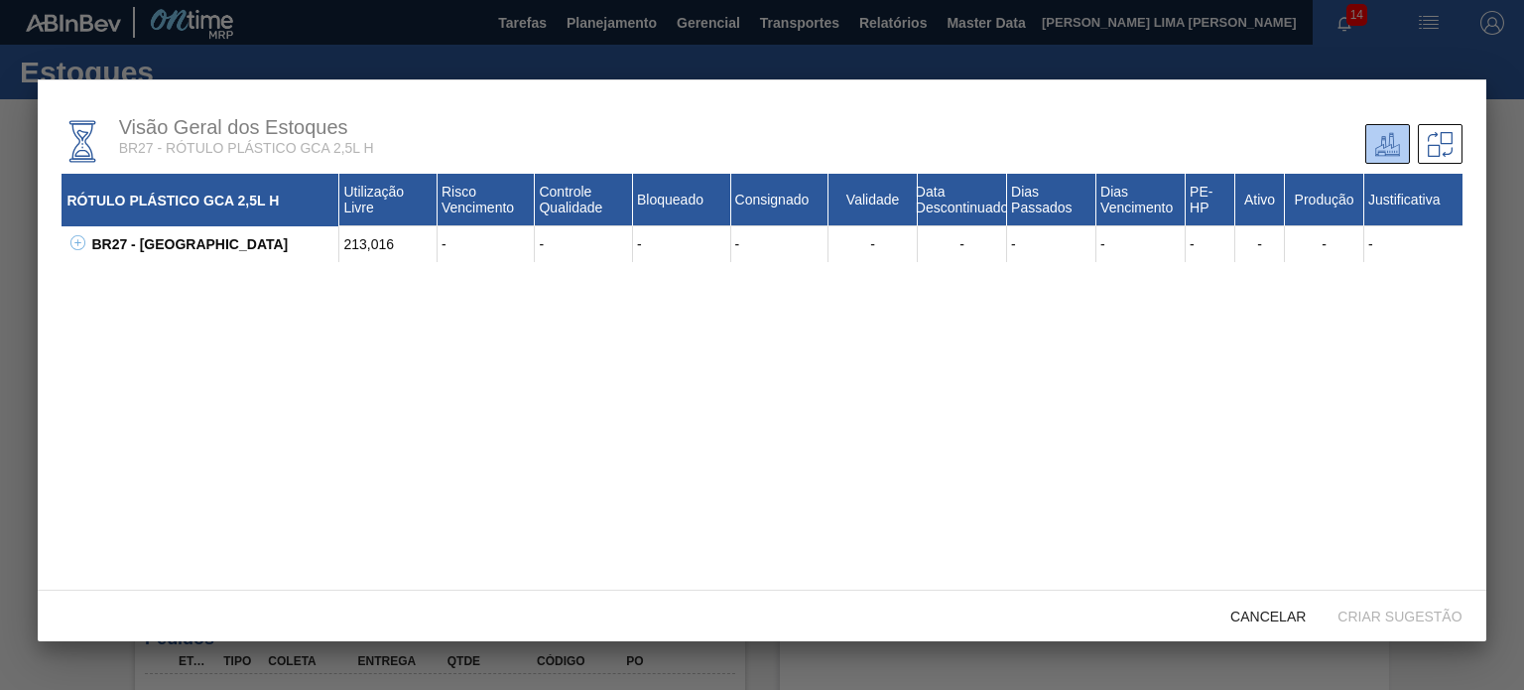
click at [85, 251] on div "BR27 - Nova Minas 213,016 - - - - - - - - - - - - 30003804 - ROT PLAST 2,5L H G…" at bounding box center [762, 244] width 1400 height 36
click at [86, 237] on div "BR27 - [GEOGRAPHIC_DATA] 213,016 - - - - - - - - - - - -" at bounding box center [773, 244] width 1375 height 36
click at [79, 241] on icon at bounding box center [77, 242] width 15 height 15
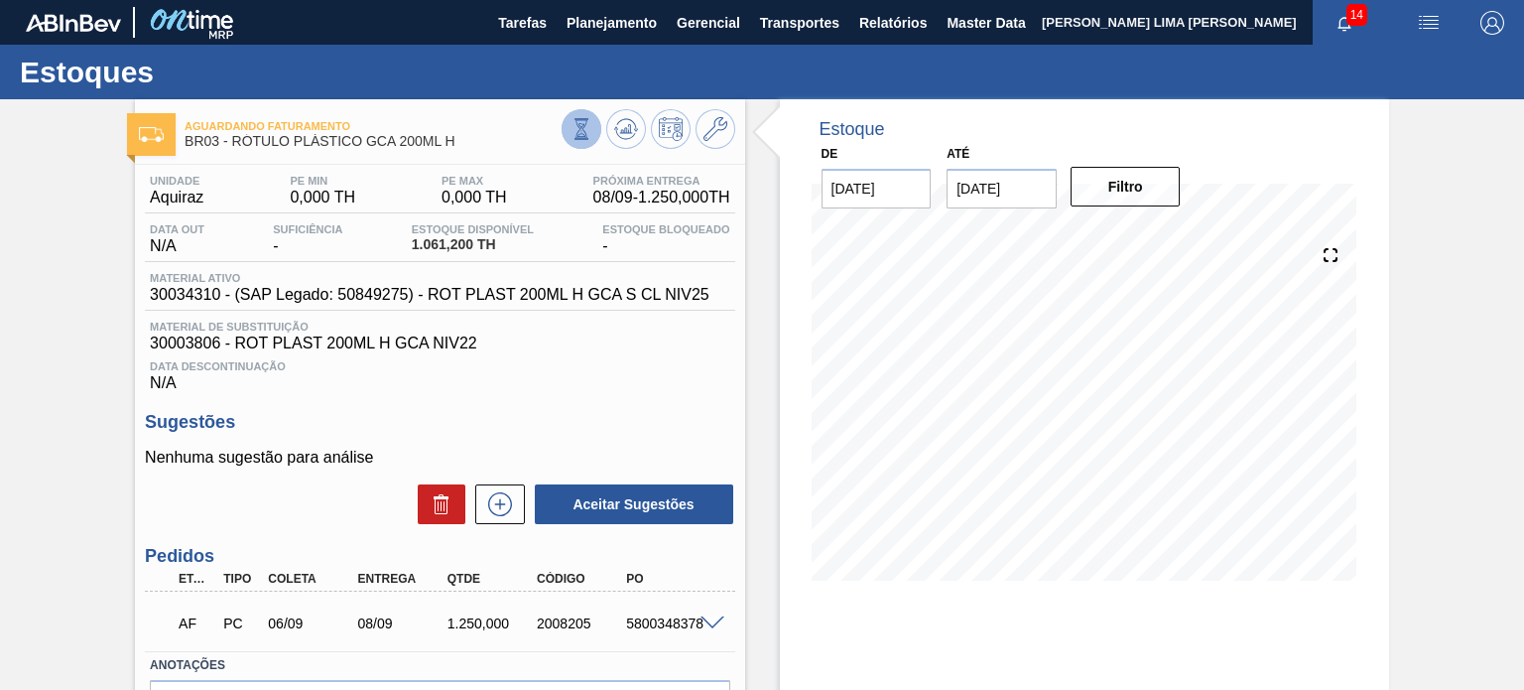
click at [582, 129] on icon at bounding box center [582, 129] width 22 height 22
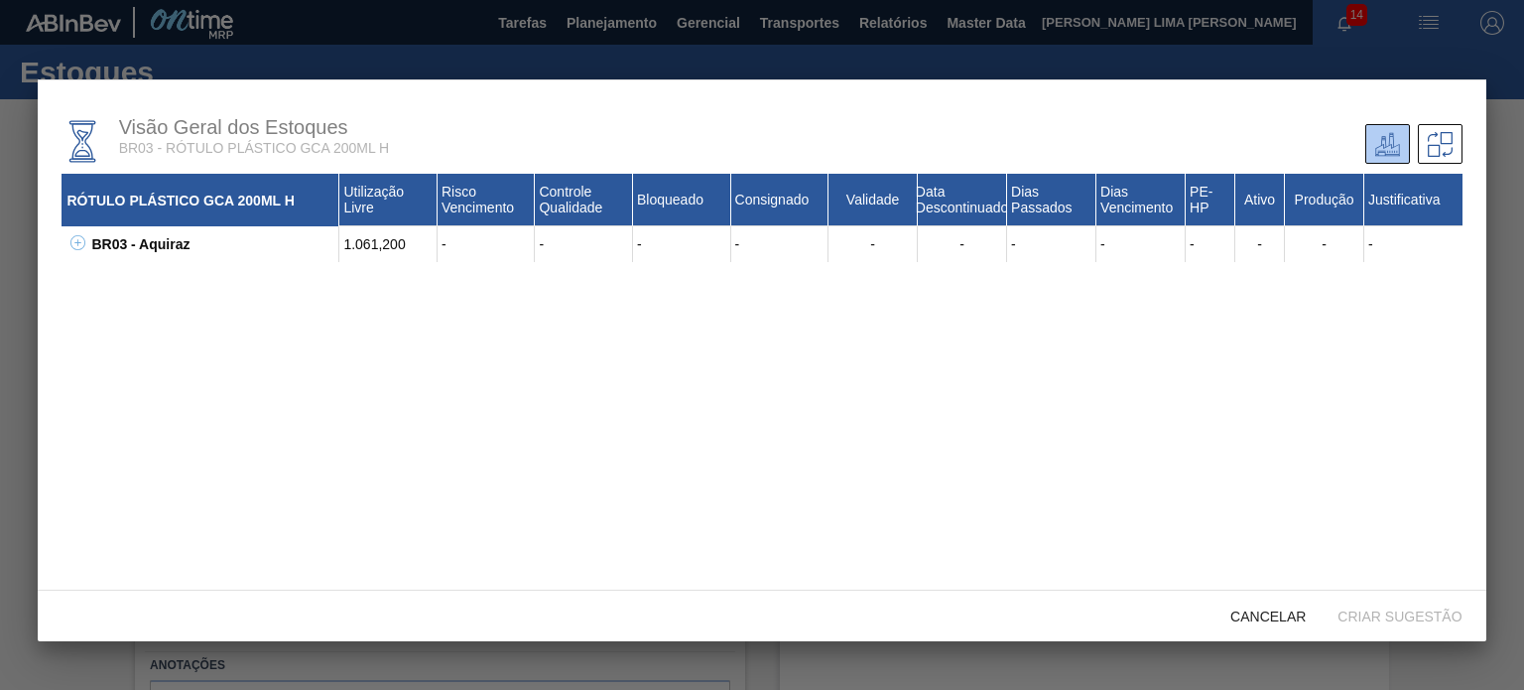
click at [79, 240] on icon at bounding box center [77, 242] width 15 height 15
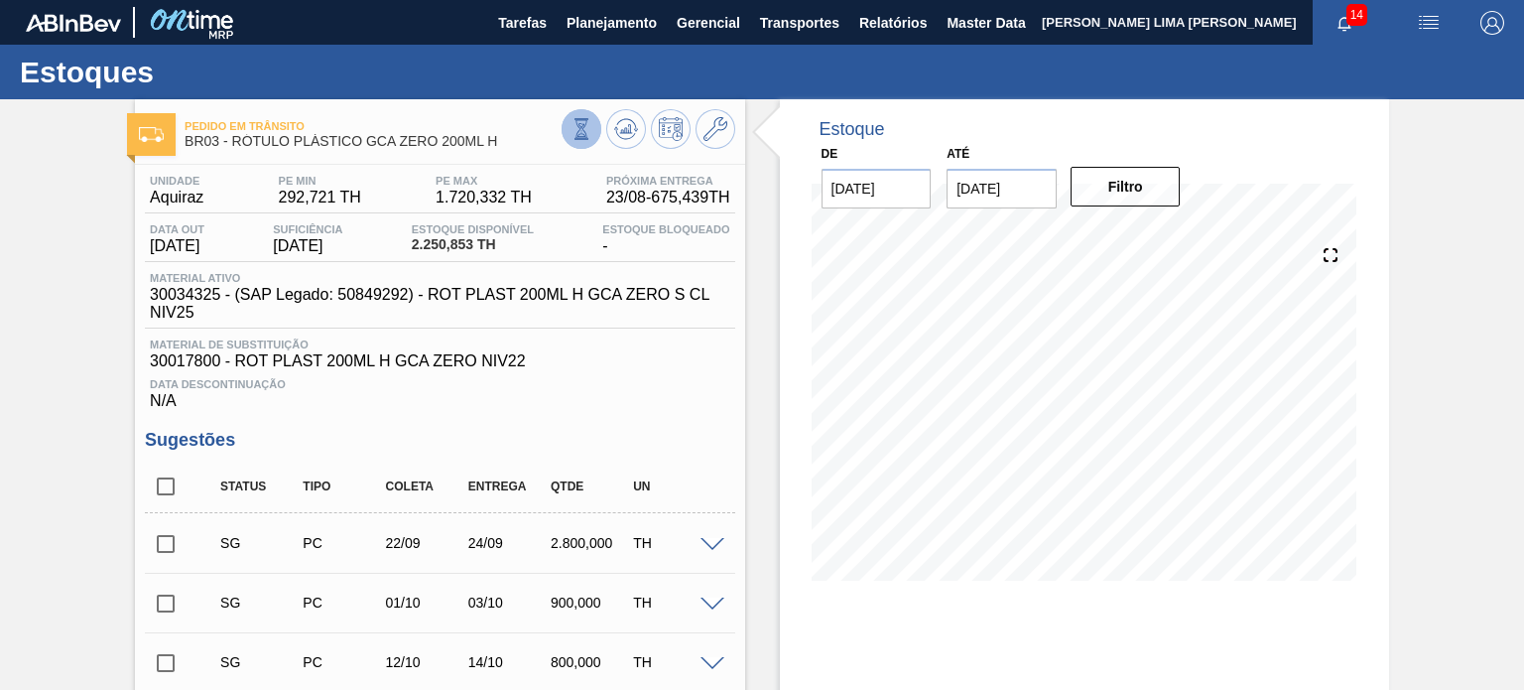
click at [570, 115] on button at bounding box center [582, 129] width 40 height 40
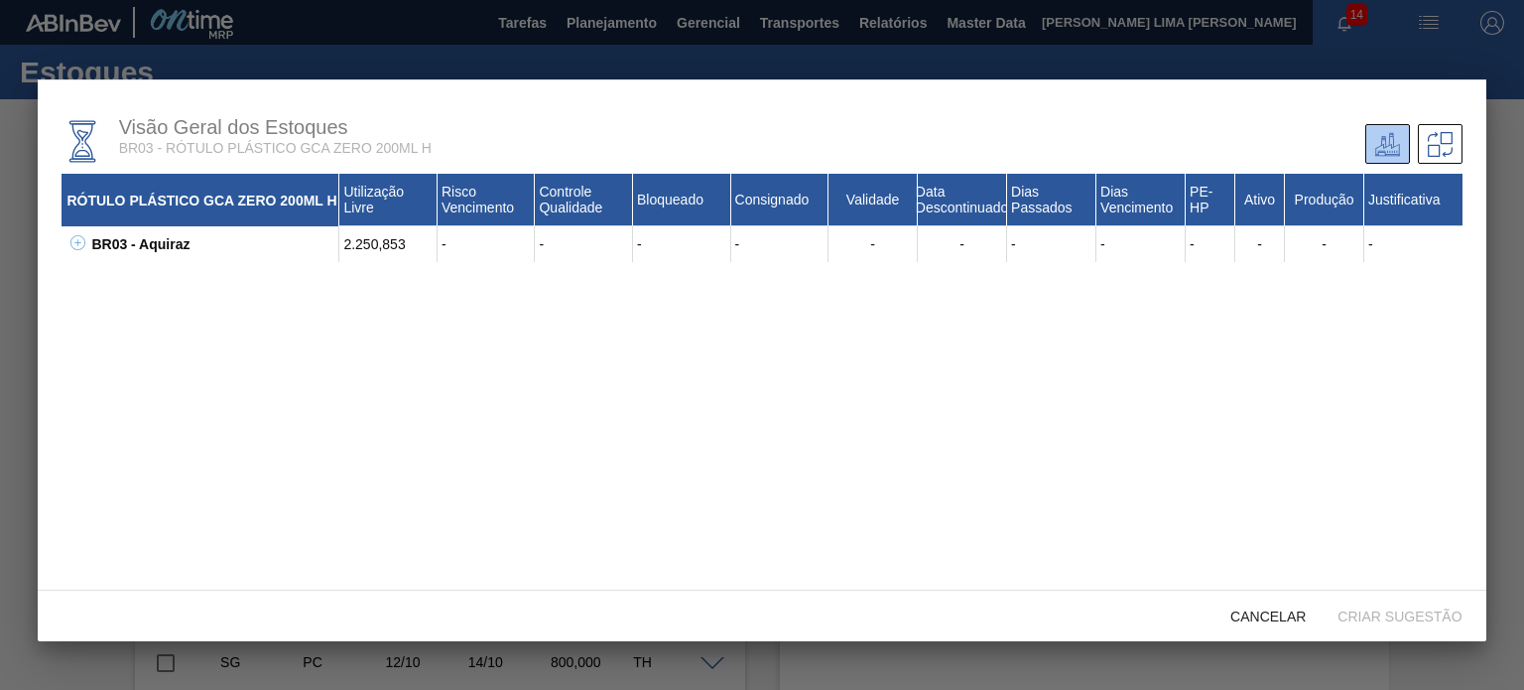
click at [83, 249] on icon at bounding box center [77, 242] width 15 height 15
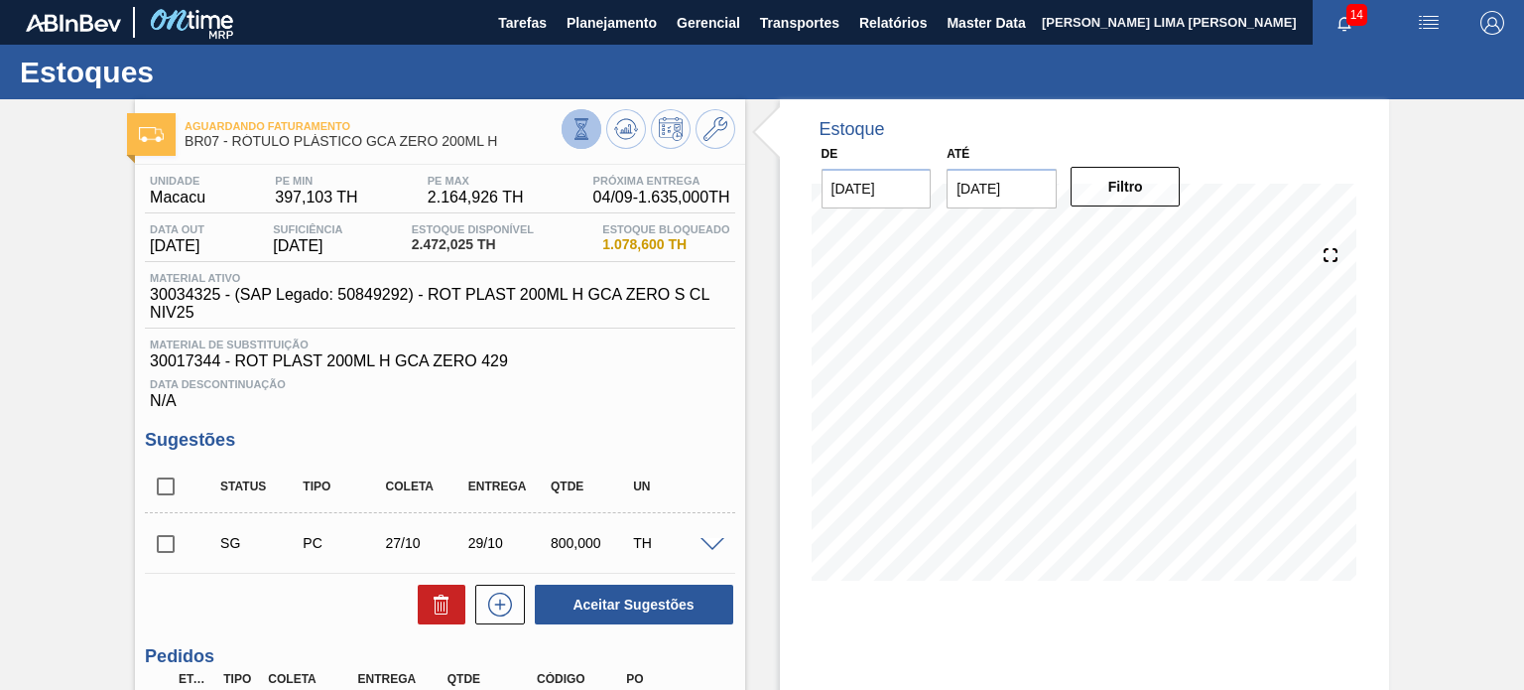
click at [583, 120] on icon at bounding box center [582, 129] width 22 height 22
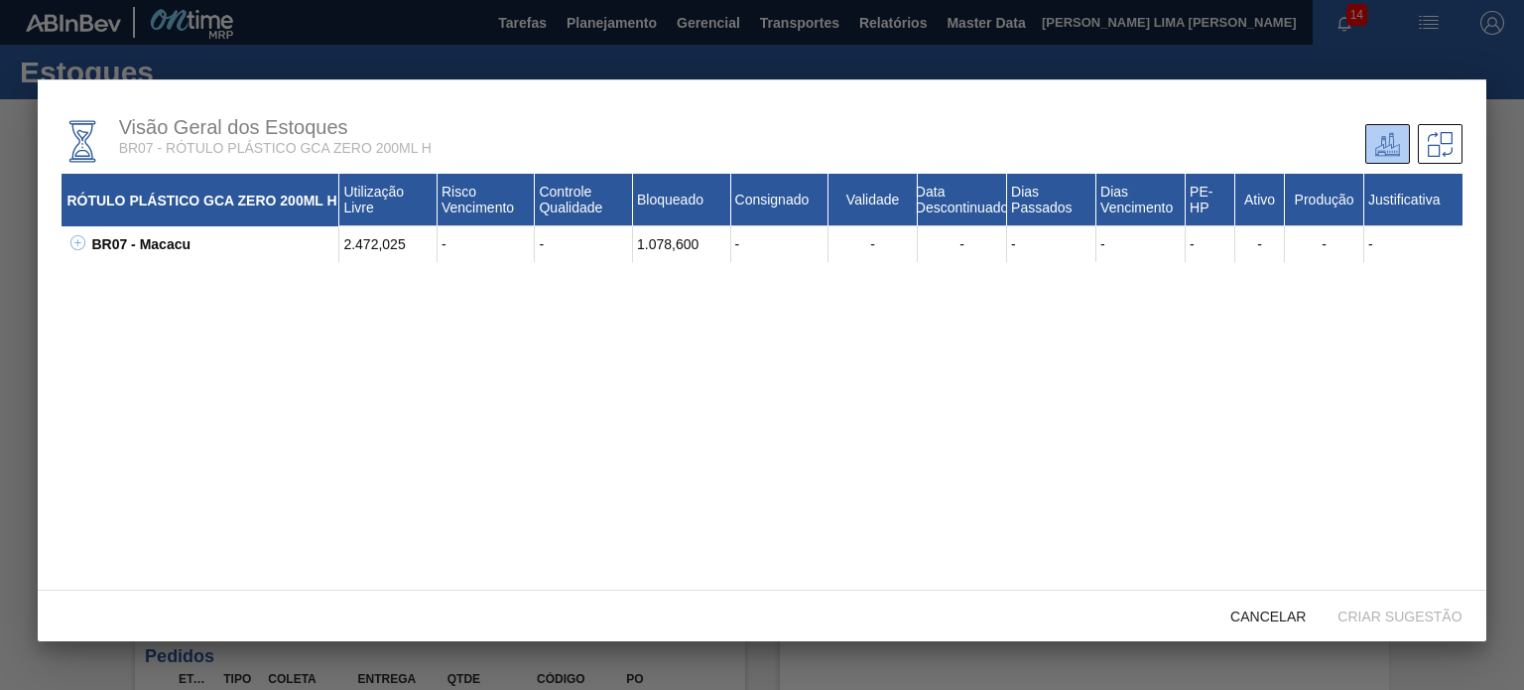
click at [78, 239] on icon at bounding box center [77, 242] width 15 height 15
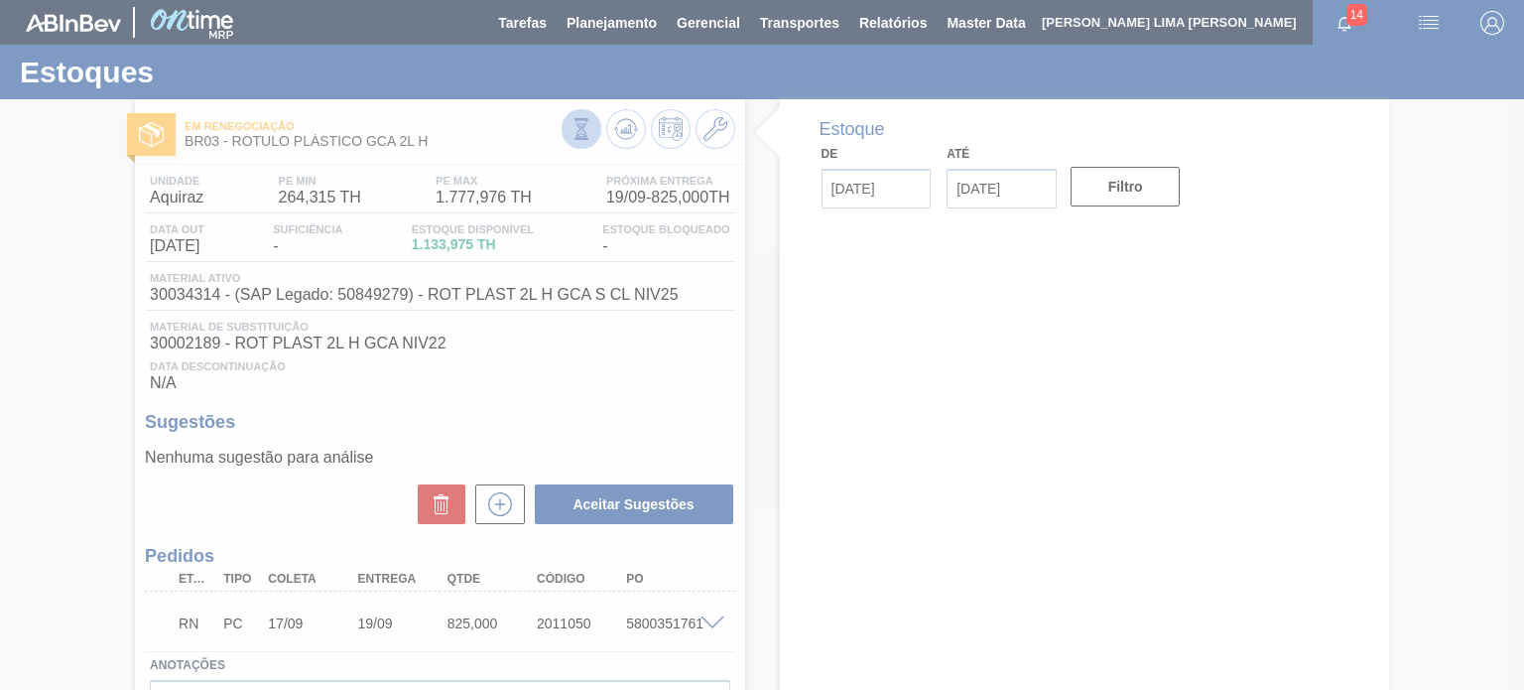
click at [589, 134] on icon at bounding box center [582, 129] width 22 height 22
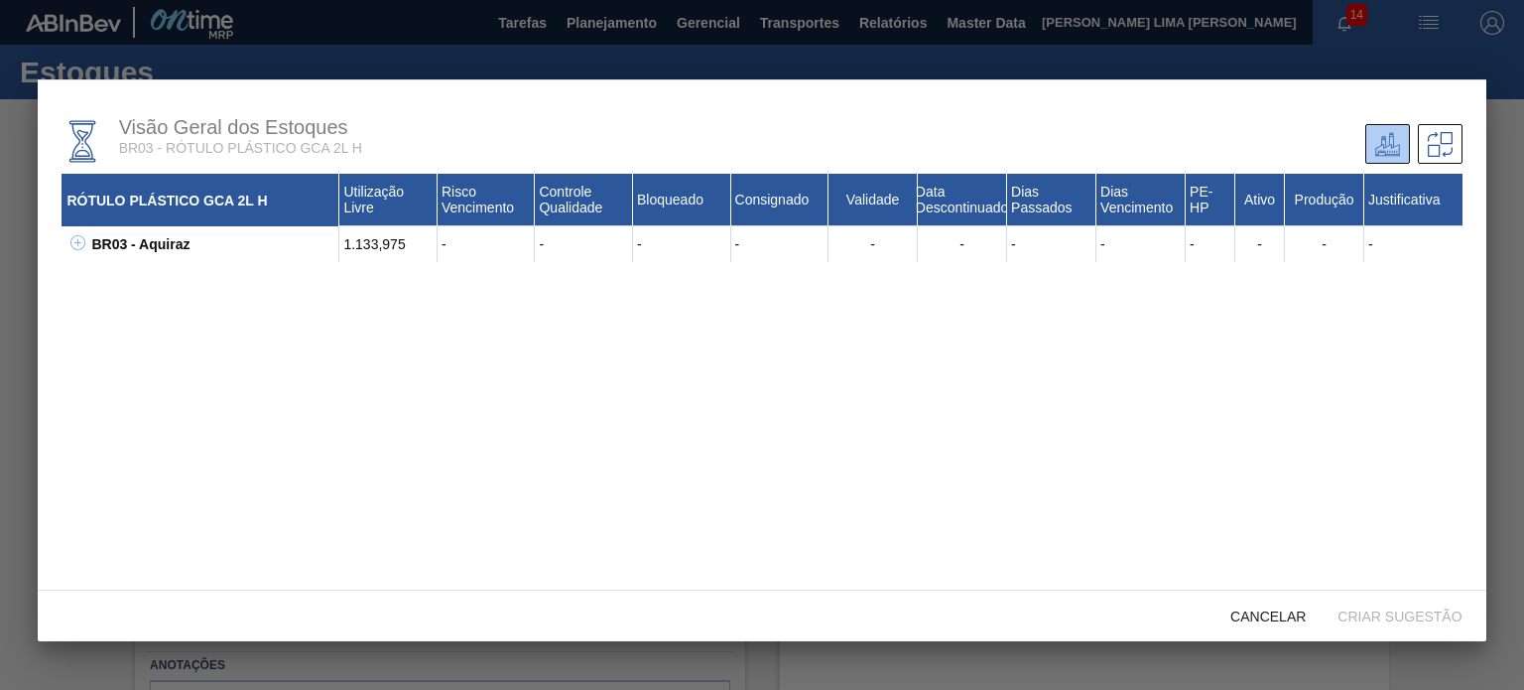
click at [70, 241] on icon at bounding box center [77, 242] width 15 height 15
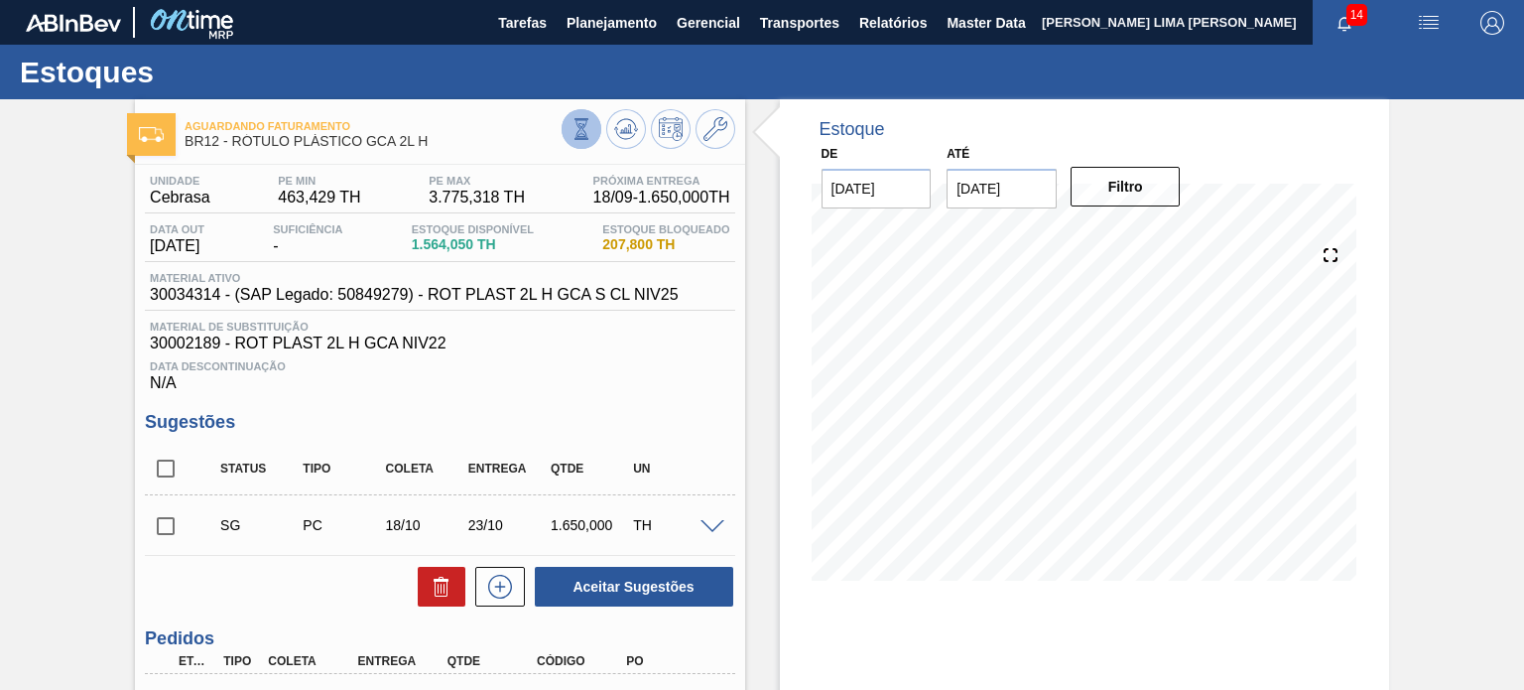
click at [574, 121] on icon at bounding box center [582, 129] width 22 height 22
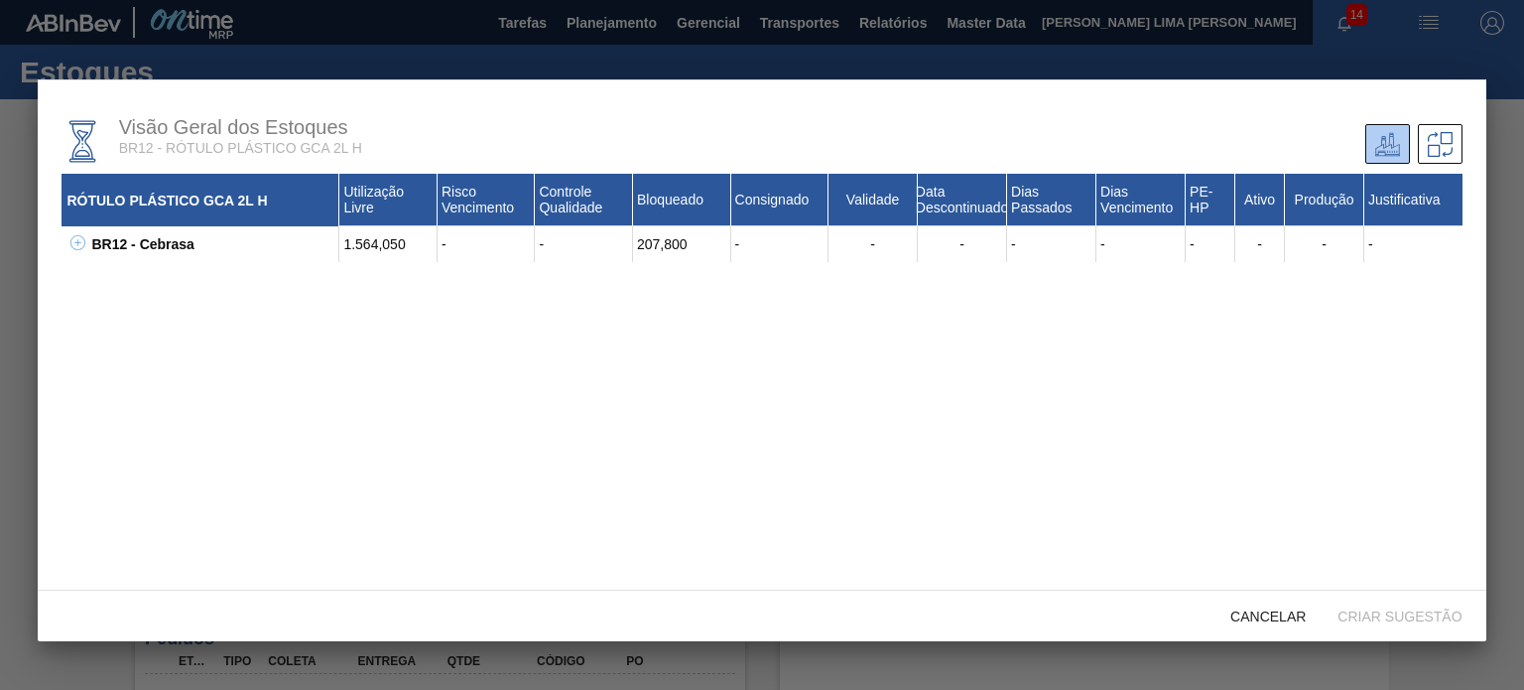
click at [71, 245] on icon at bounding box center [77, 242] width 15 height 15
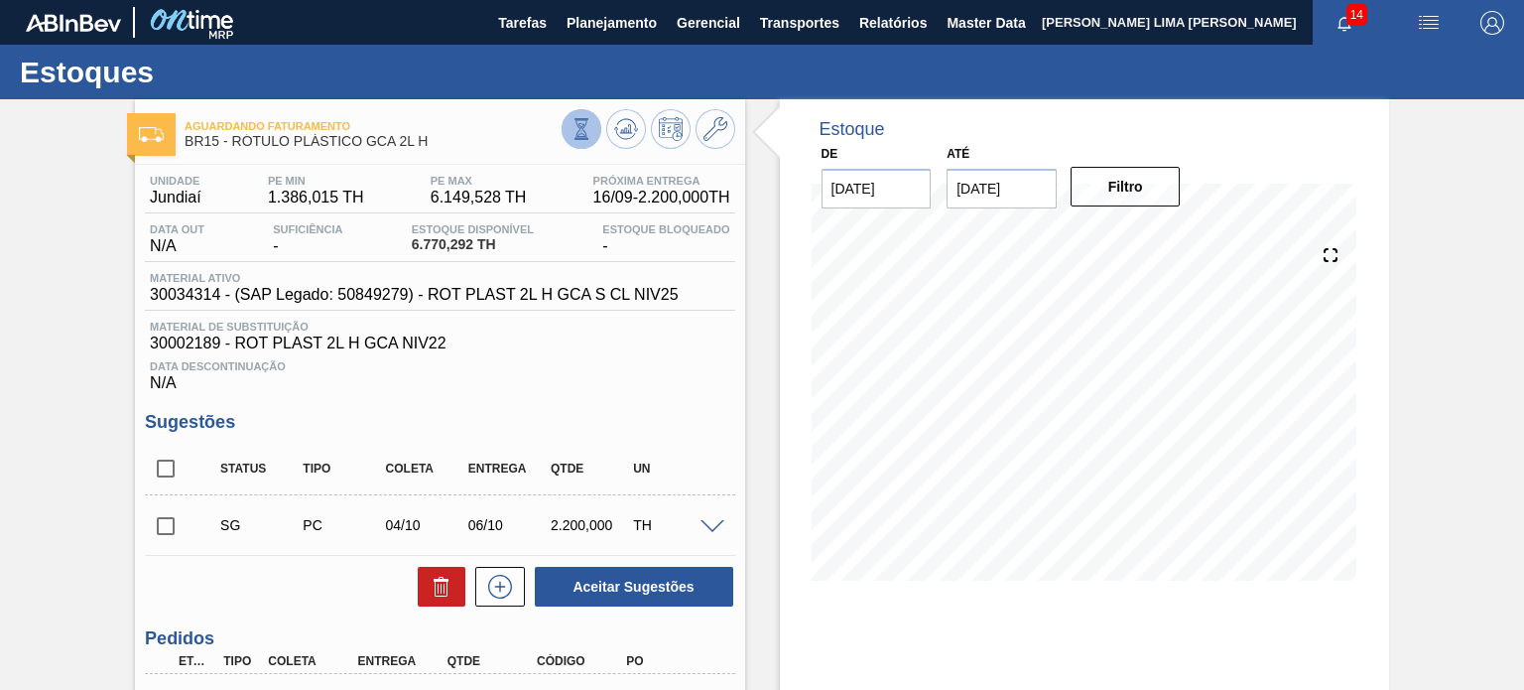
click at [575, 128] on icon at bounding box center [582, 129] width 22 height 22
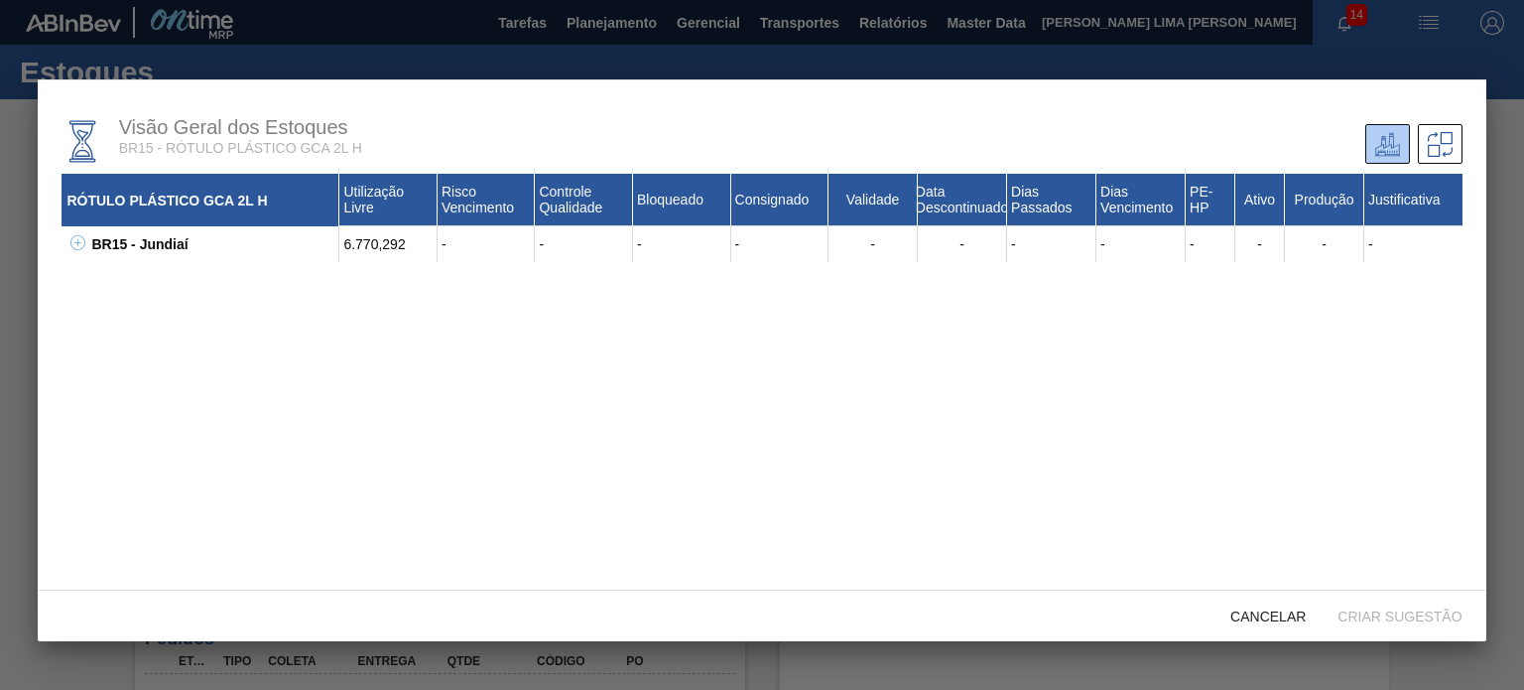
click at [74, 242] on icon at bounding box center [77, 242] width 15 height 15
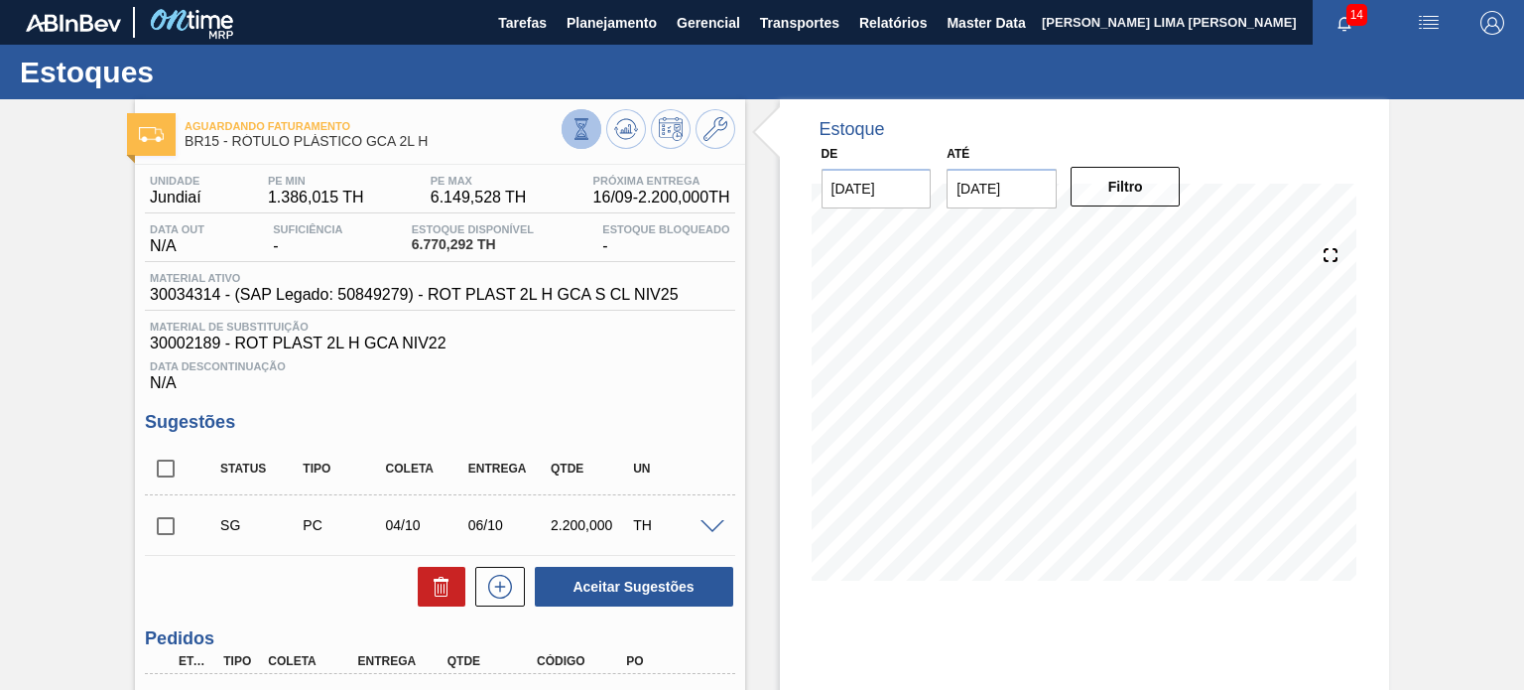
click at [583, 133] on icon at bounding box center [580, 128] width 11 height 19
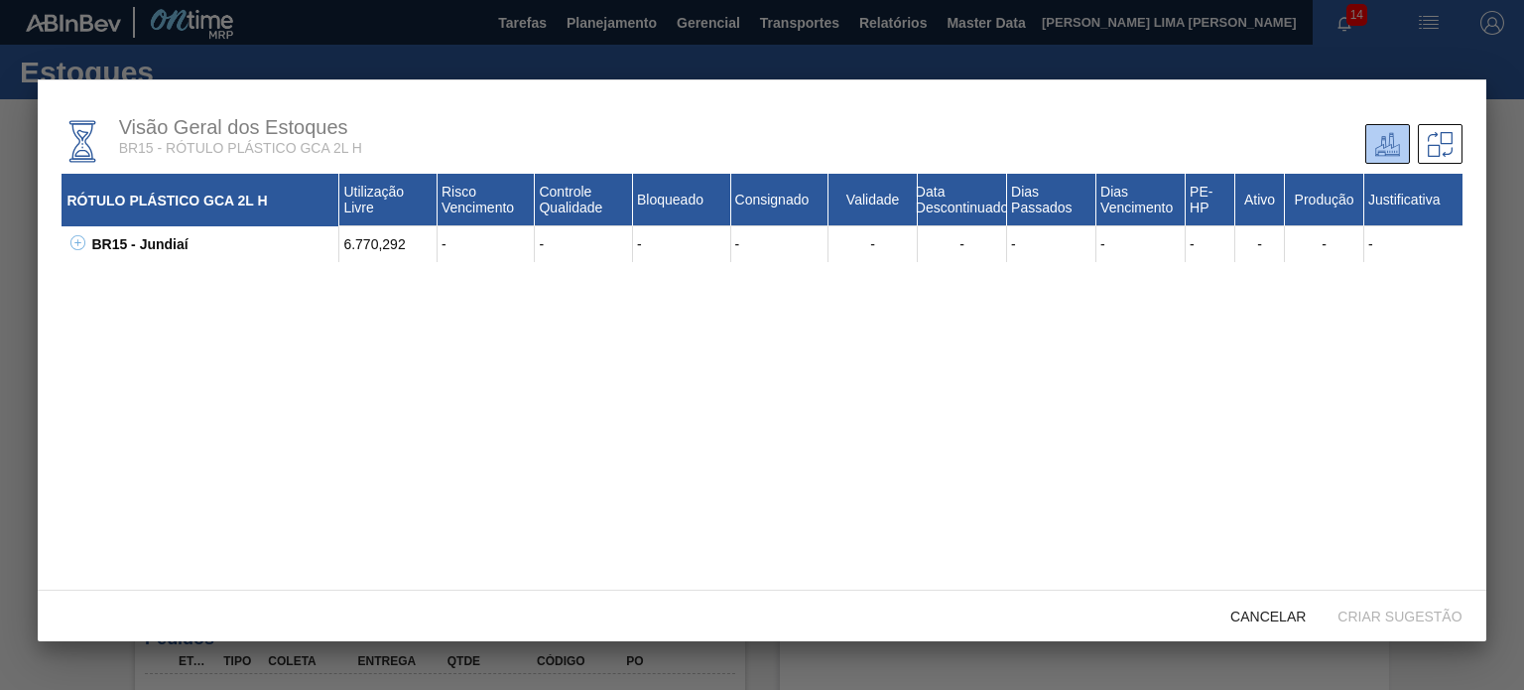
click at [75, 246] on icon at bounding box center [77, 242] width 15 height 15
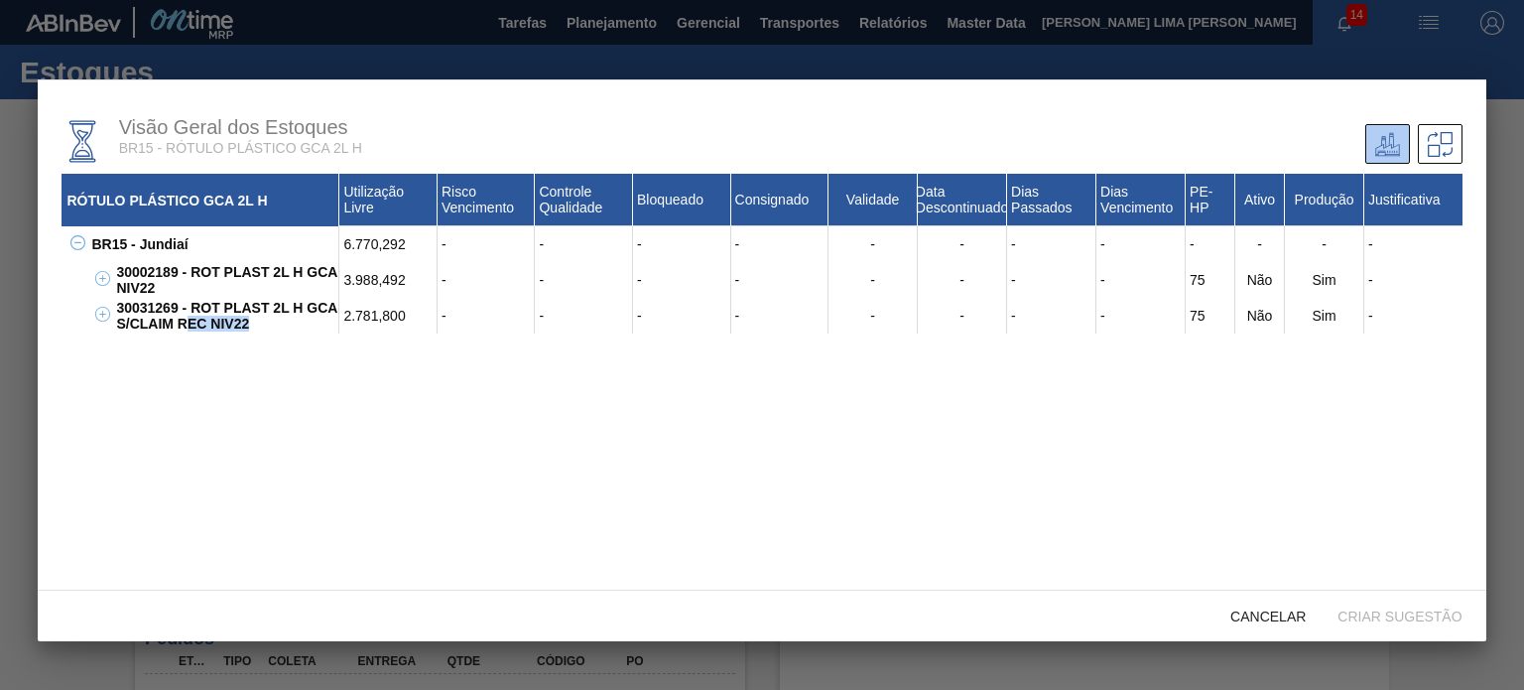
drag, startPoint x: 247, startPoint y: 330, endPoint x: 186, endPoint y: 323, distance: 61.9
click at [186, 323] on div "30031269 - ROT PLAST 2L H GCA S/CLAIM REC NIV22" at bounding box center [225, 316] width 228 height 36
click at [252, 322] on div "30031269 - ROT PLAST 2L H GCA S/CLAIM REC NIV22" at bounding box center [225, 316] width 228 height 36
drag, startPoint x: 230, startPoint y: 331, endPoint x: 115, endPoint y: 313, distance: 116.6
click at [111, 315] on div "30031269 - ROT PLAST 2L H GCA S/CLAIM REC NIV22" at bounding box center [225, 316] width 228 height 36
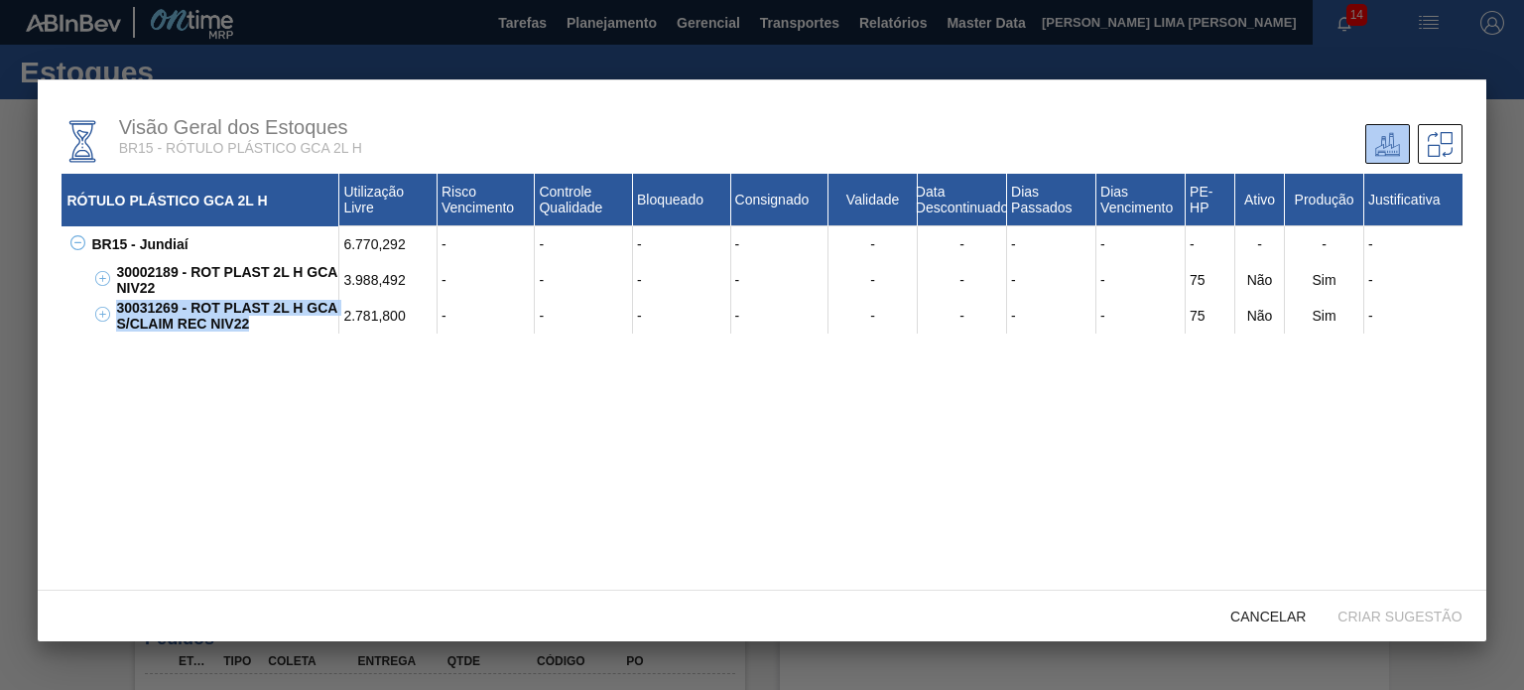
click at [197, 326] on div "30031269 - ROT PLAST 2L H GCA S/CLAIM REC NIV22" at bounding box center [225, 316] width 228 height 36
drag, startPoint x: 267, startPoint y: 328, endPoint x: 139, endPoint y: 307, distance: 129.8
click at [139, 307] on div "30031269 - ROT PLAST 2L H GCA S/CLAIM REC NIV22" at bounding box center [225, 316] width 228 height 36
drag, startPoint x: 173, startPoint y: 286, endPoint x: 159, endPoint y: 286, distance: 13.9
click at [169, 286] on div "30002189 - ROT PLAST 2L H GCA NIV22" at bounding box center [225, 280] width 228 height 36
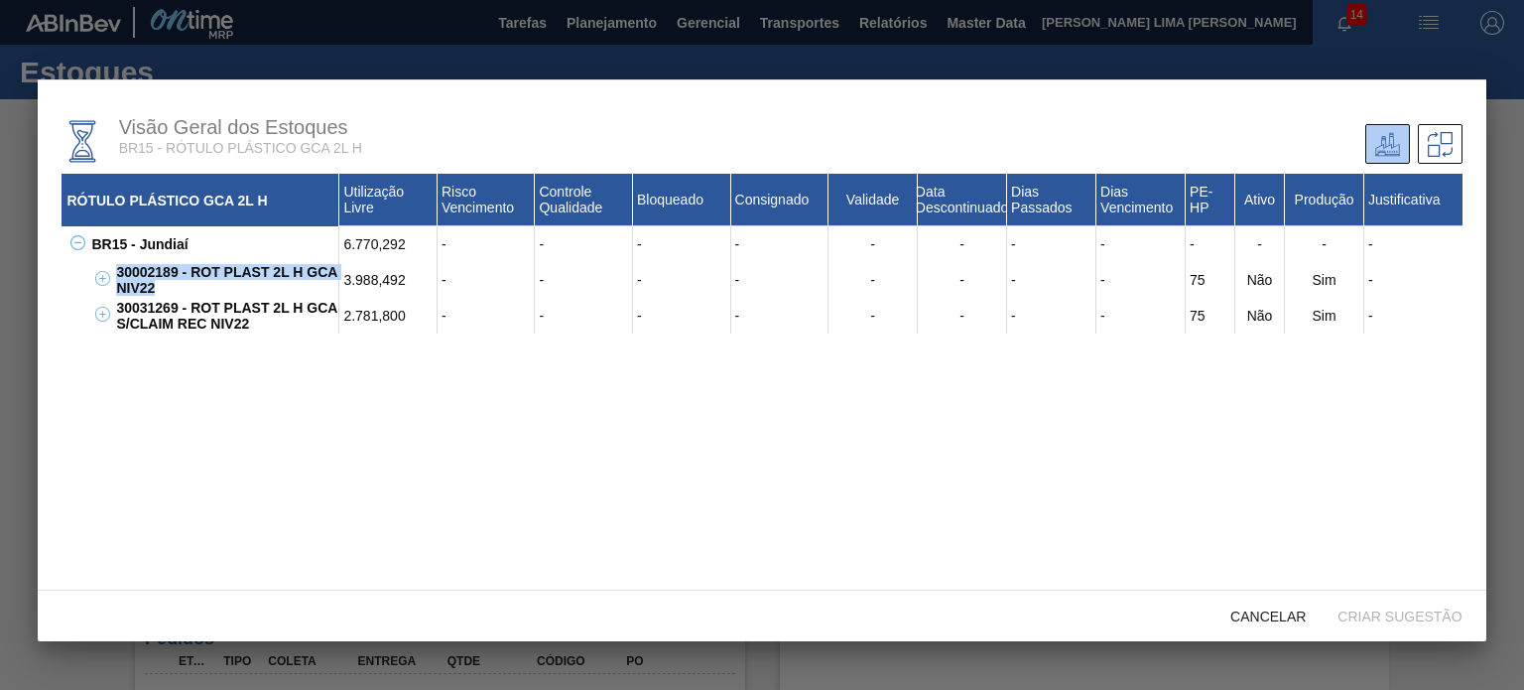
drag, startPoint x: 131, startPoint y: 283, endPoint x: 112, endPoint y: 277, distance: 19.8
click at [112, 277] on div "30002189 - ROT PLAST 2L H GCA NIV22" at bounding box center [225, 280] width 228 height 36
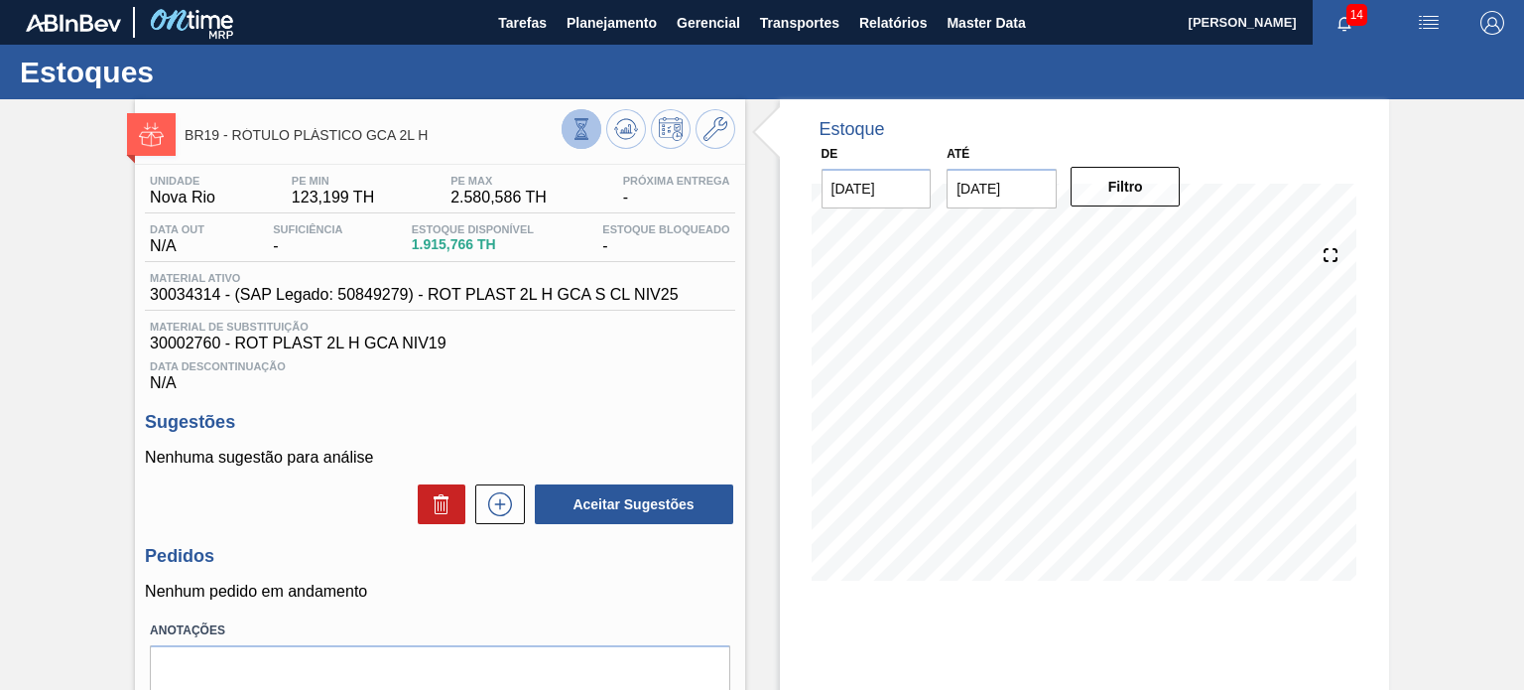
click at [579, 131] on icon at bounding box center [582, 129] width 22 height 22
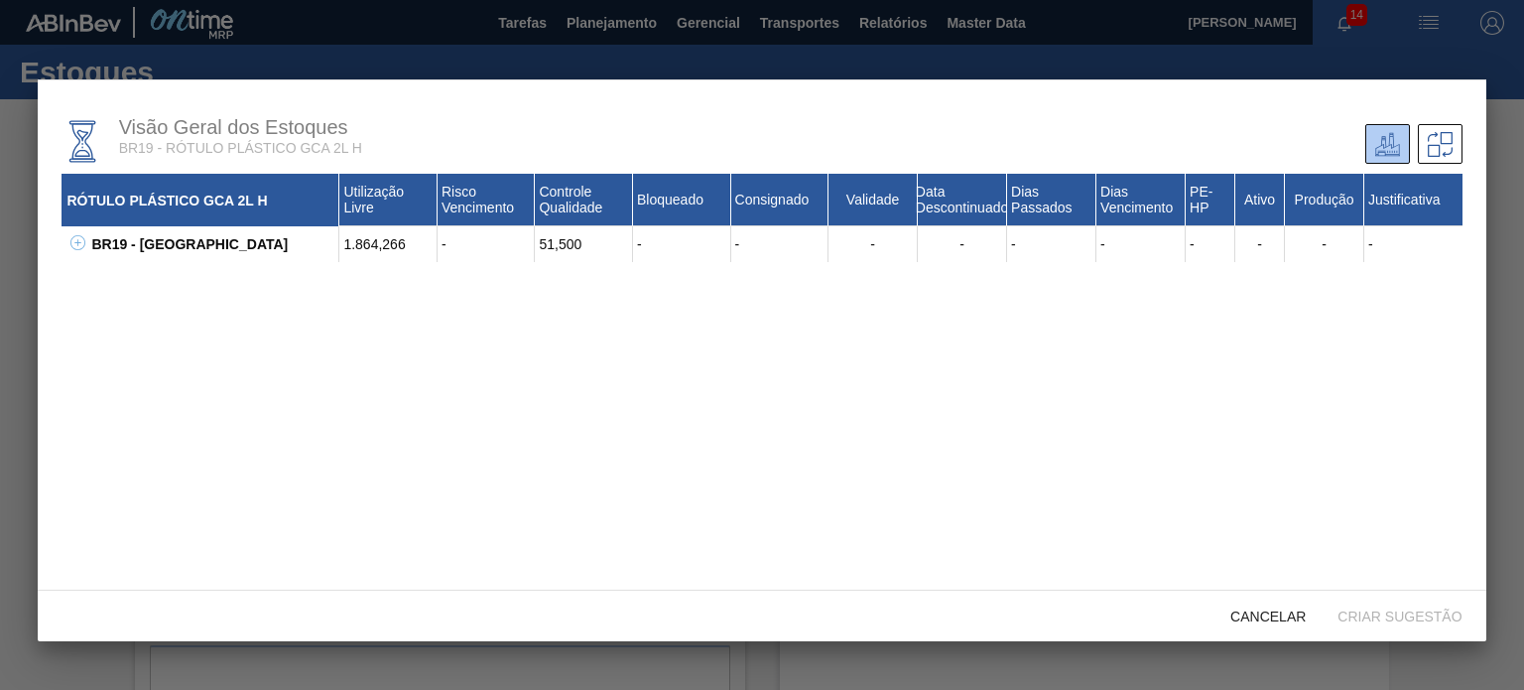
click at [85, 226] on div "RÓTULO PLÁSTICO GCA 2L H Utilização Livre Risco Vencimento Controle Qualidade B…" at bounding box center [762, 218] width 1400 height 88
click at [87, 239] on div "BR19 - Nova Rio" at bounding box center [212, 244] width 253 height 36
click at [82, 240] on icon at bounding box center [77, 242] width 15 height 15
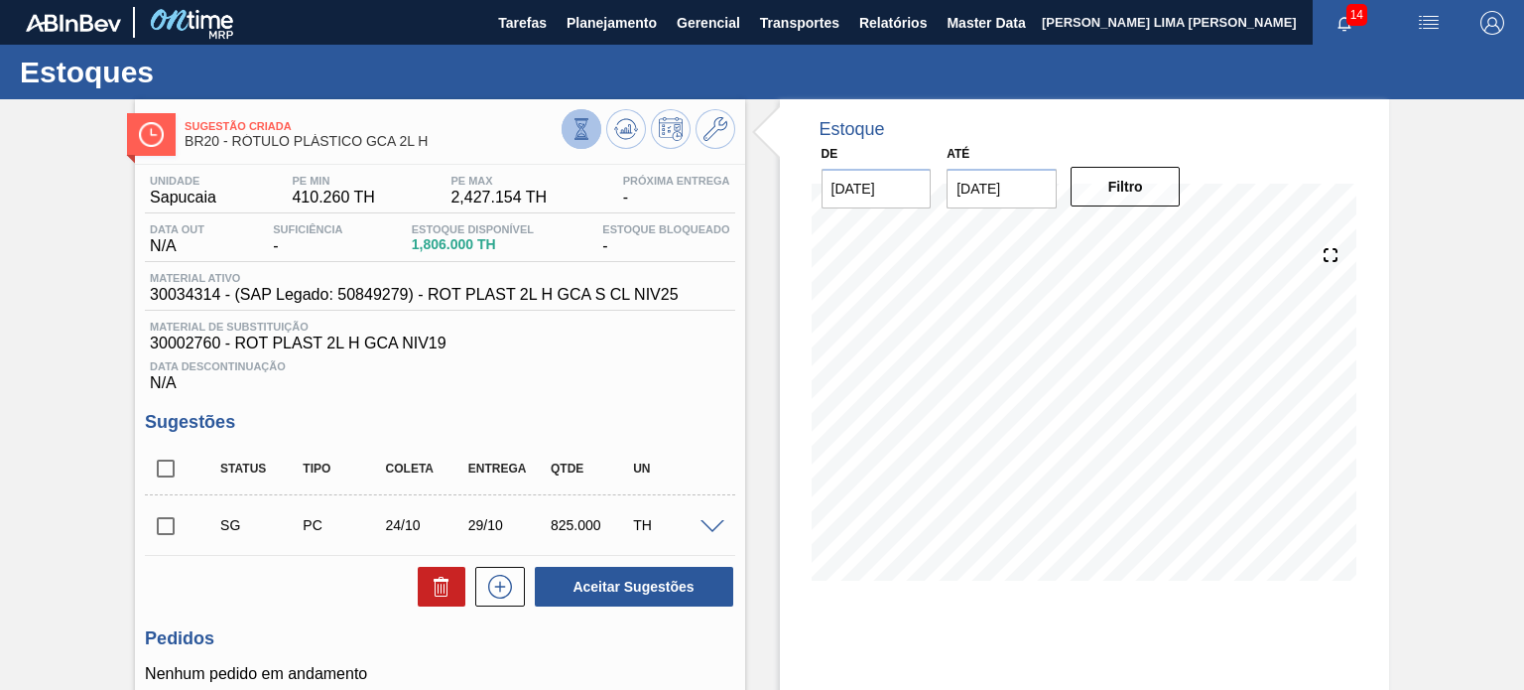
click at [577, 124] on icon at bounding box center [582, 129] width 22 height 22
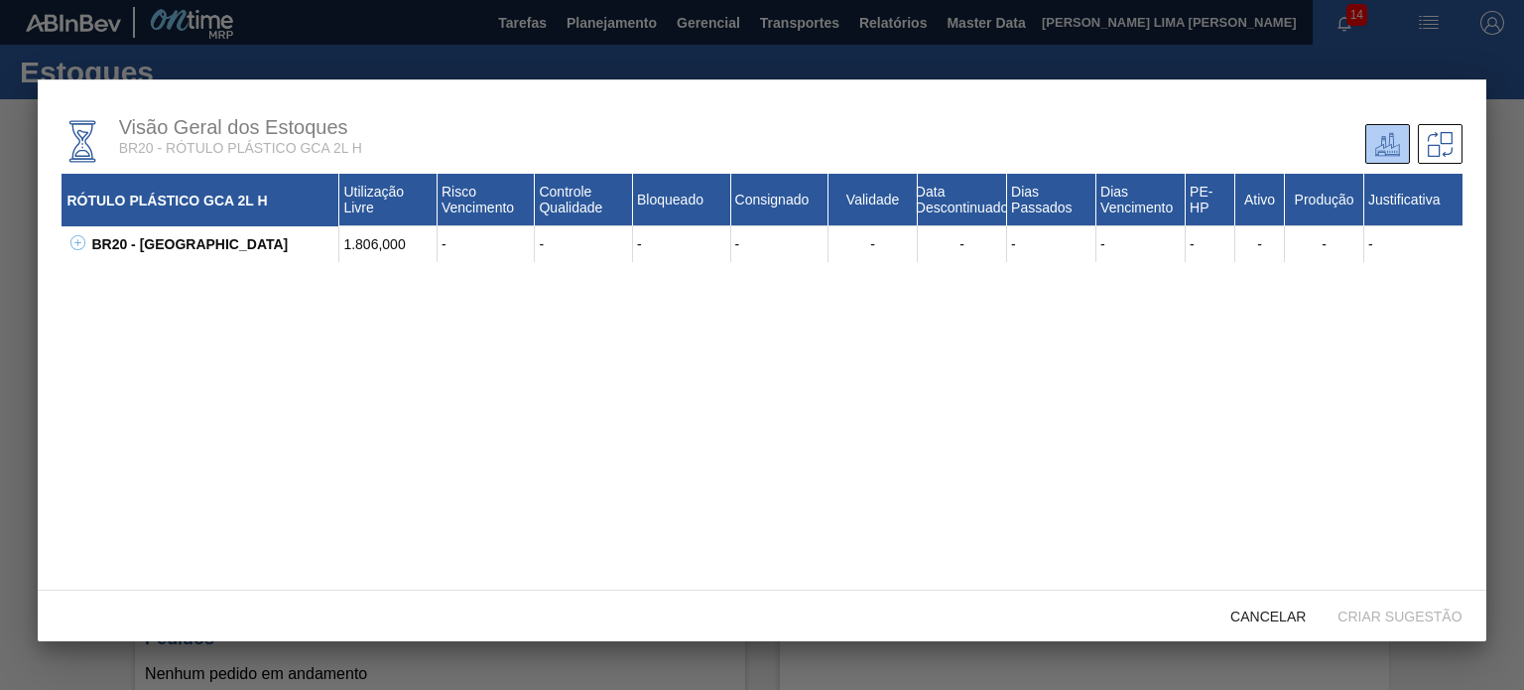
click at [82, 247] on icon at bounding box center [77, 242] width 15 height 15
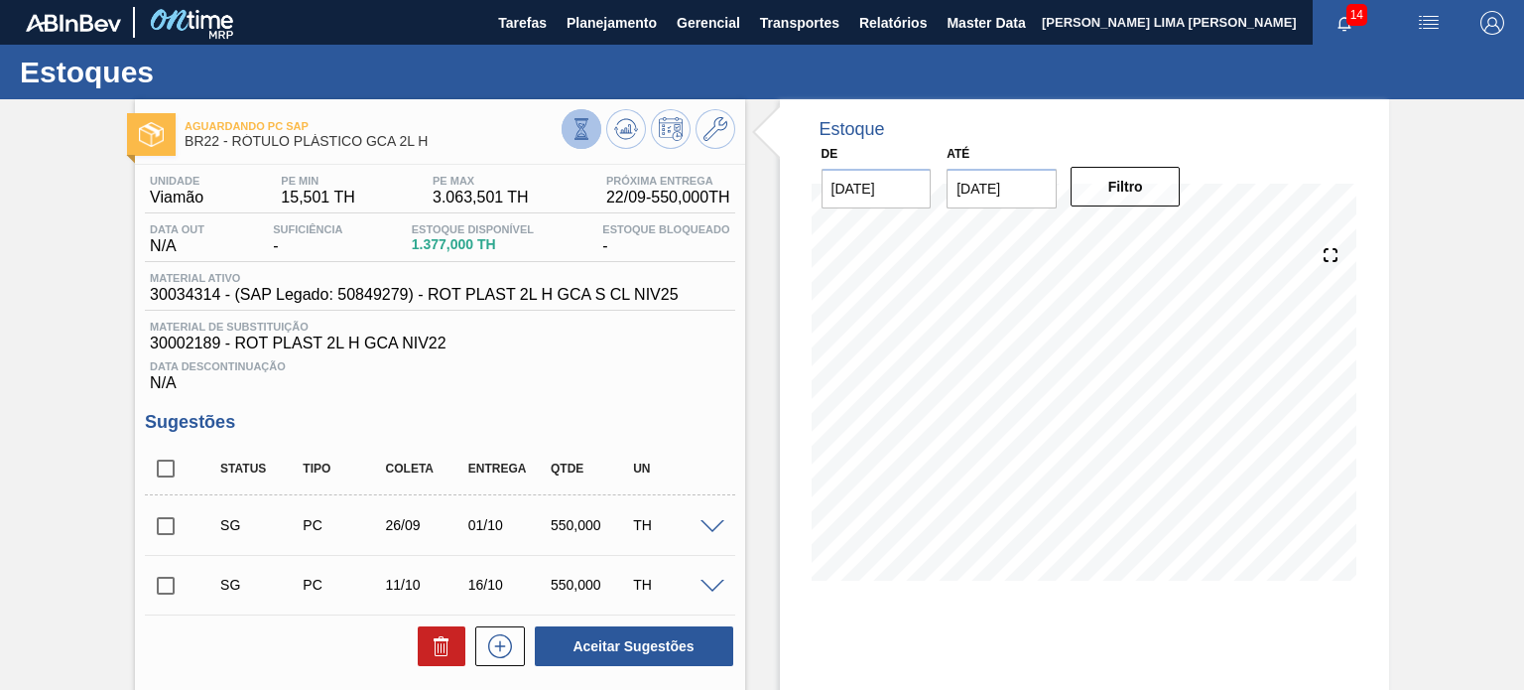
click at [575, 125] on icon at bounding box center [582, 129] width 22 height 22
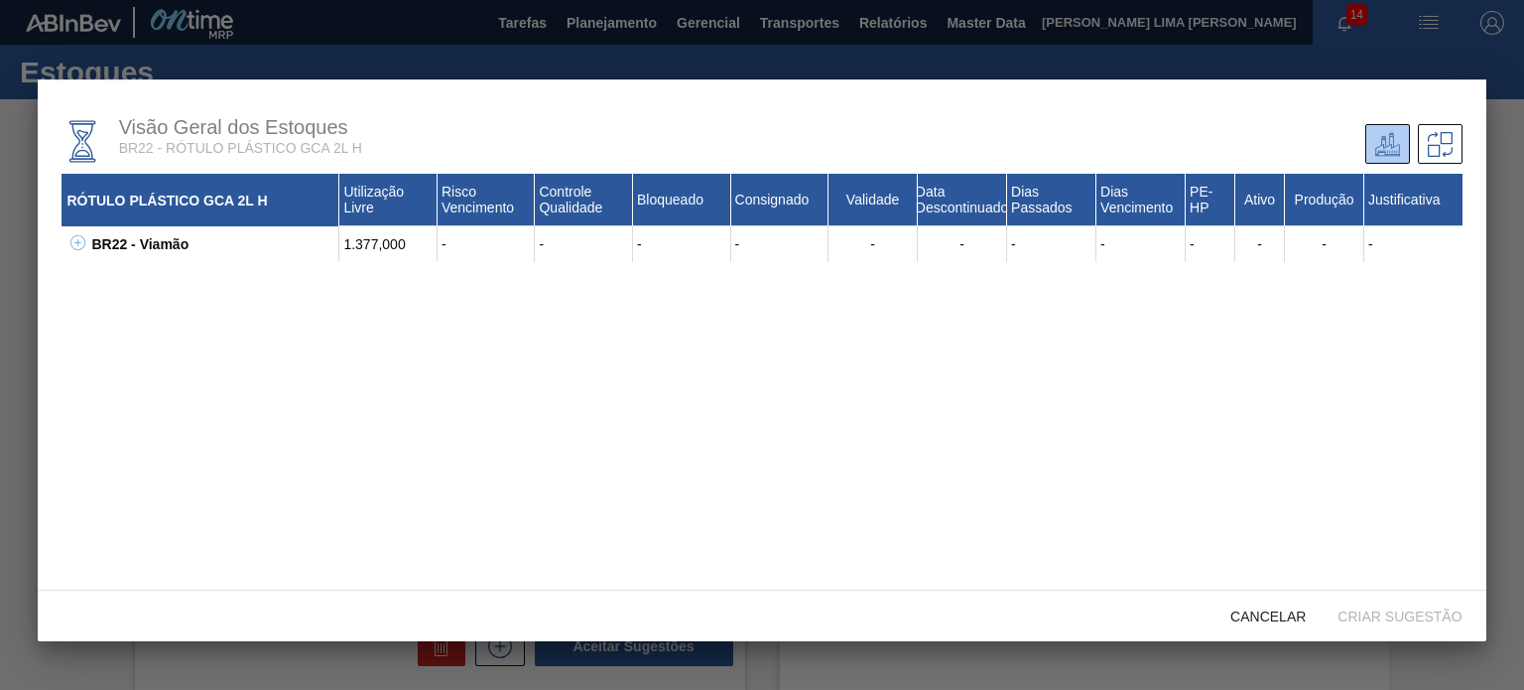
click at [80, 249] on icon at bounding box center [77, 242] width 15 height 15
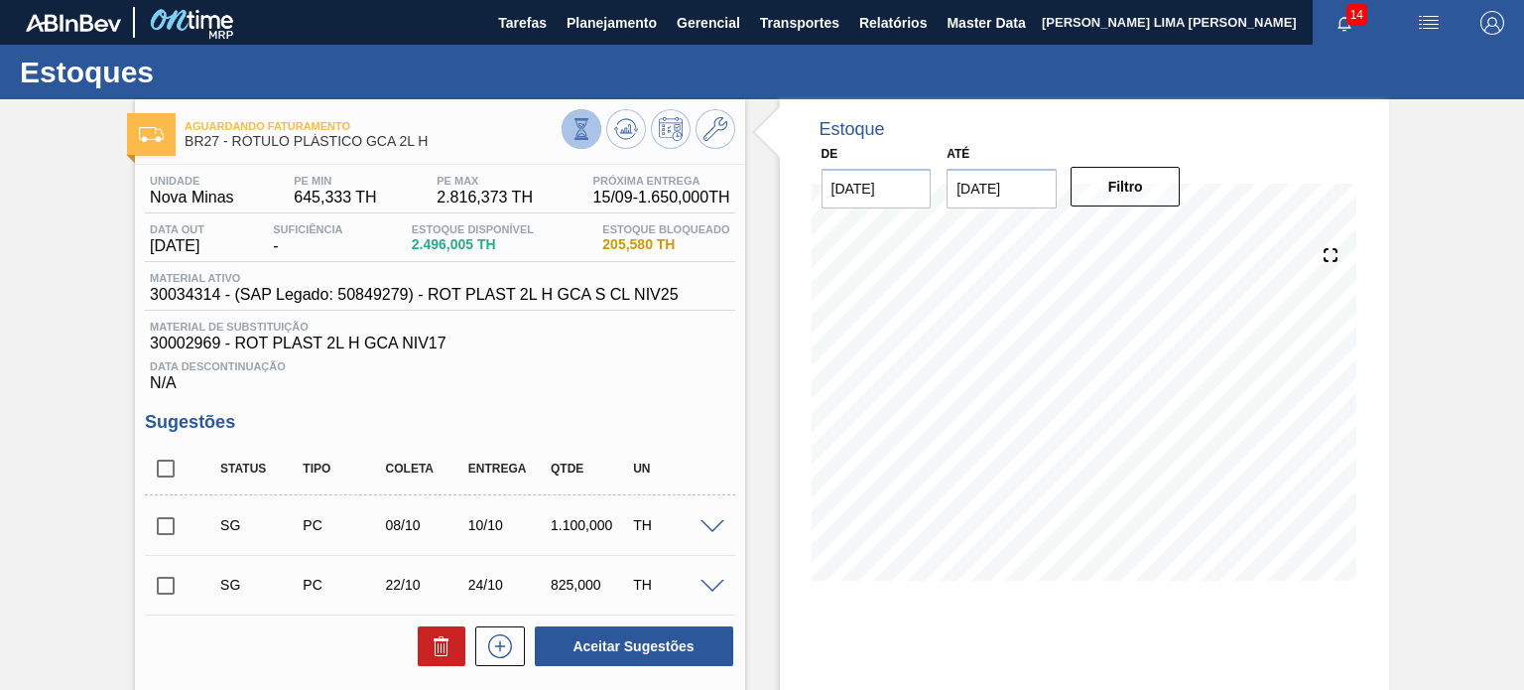
click at [587, 138] on icon at bounding box center [582, 129] width 22 height 22
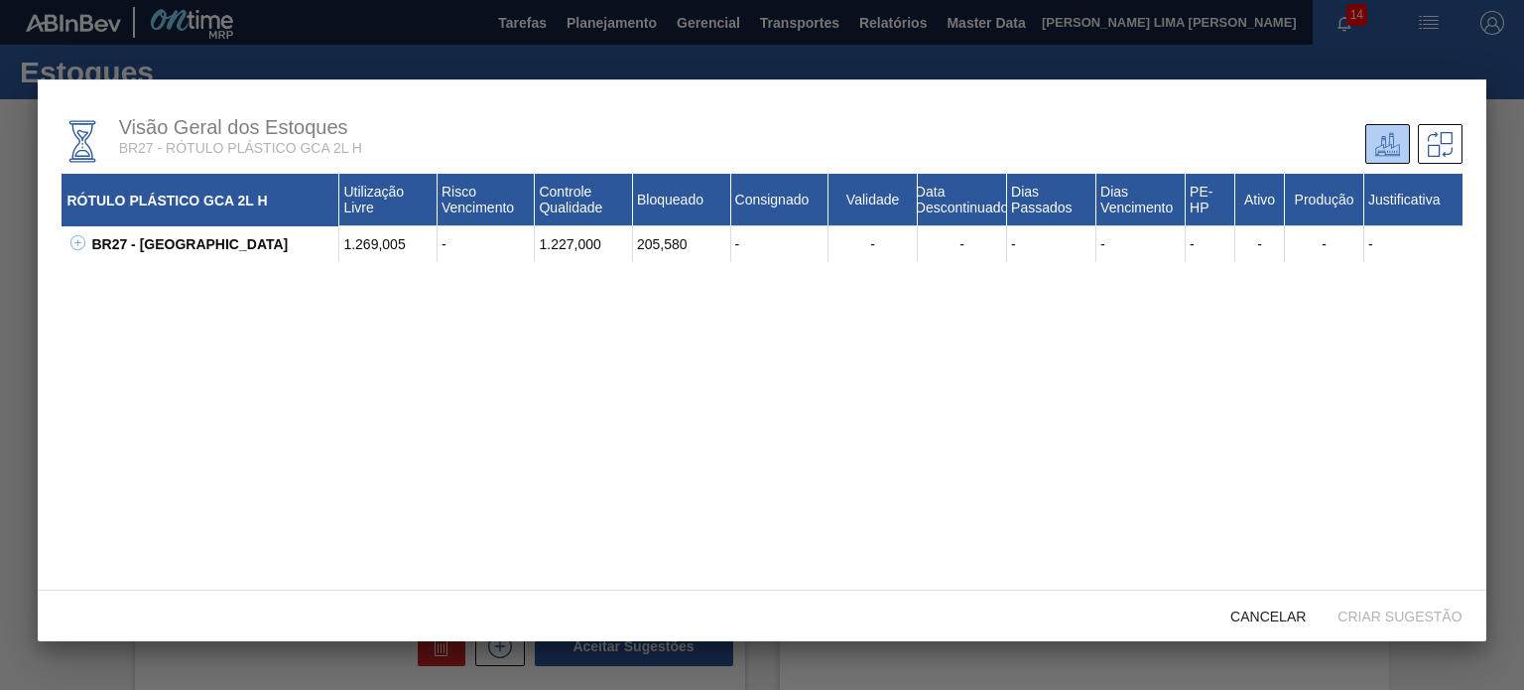
click at [66, 234] on div "BR27 - Nova Minas 1.269,005 - 1.227,000 205,580 - - - - - - - - - 30002189 - RO…" at bounding box center [762, 244] width 1400 height 36
click at [71, 245] on icon at bounding box center [77, 242] width 15 height 15
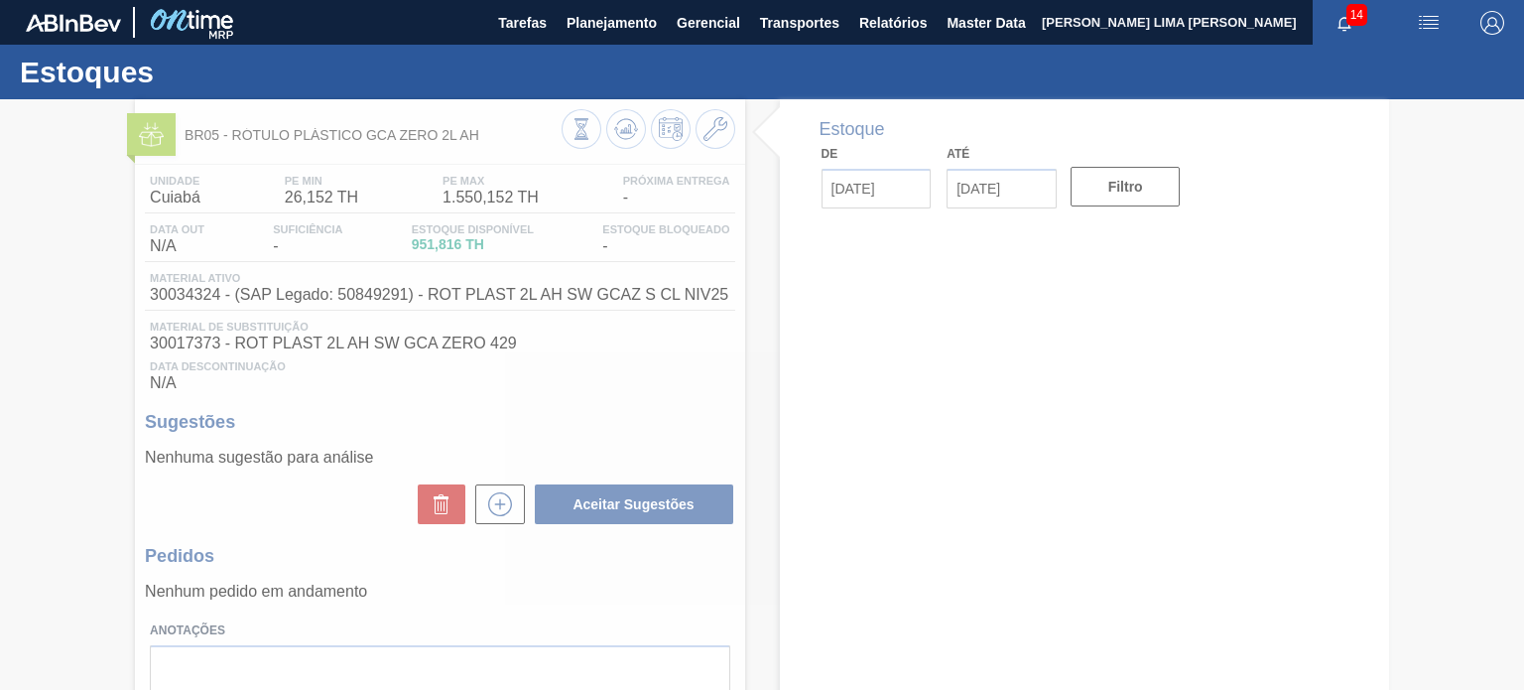
click at [573, 128] on div at bounding box center [762, 394] width 1524 height 590
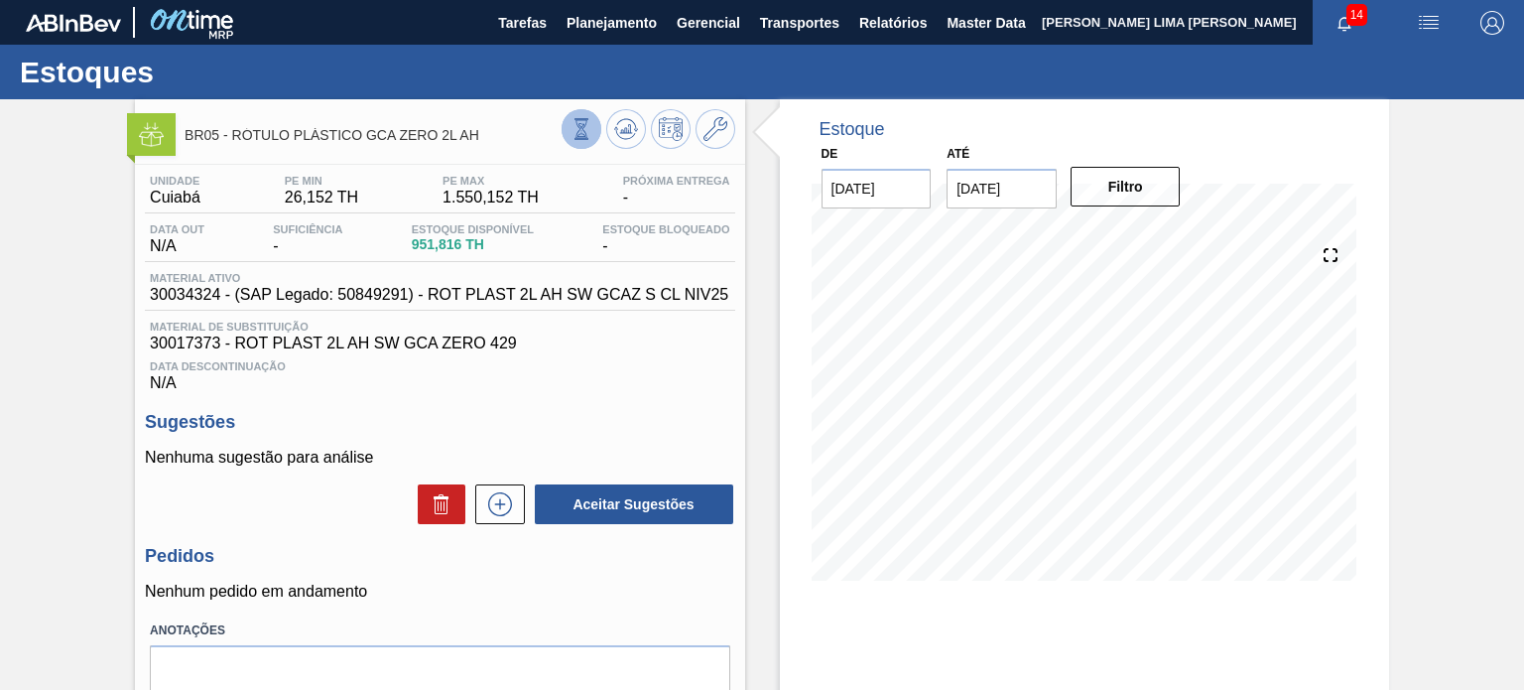
click at [572, 130] on icon at bounding box center [582, 129] width 22 height 22
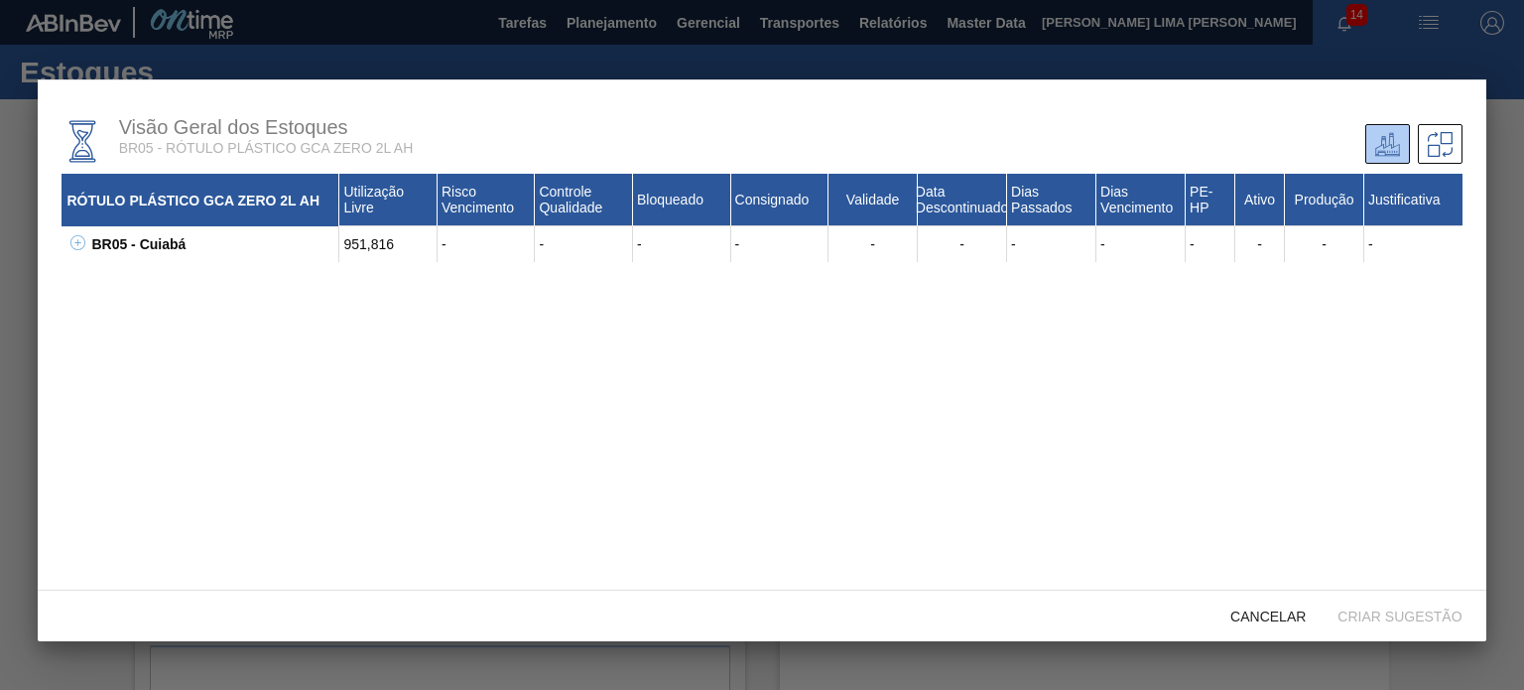
click at [83, 241] on icon at bounding box center [77, 242] width 15 height 15
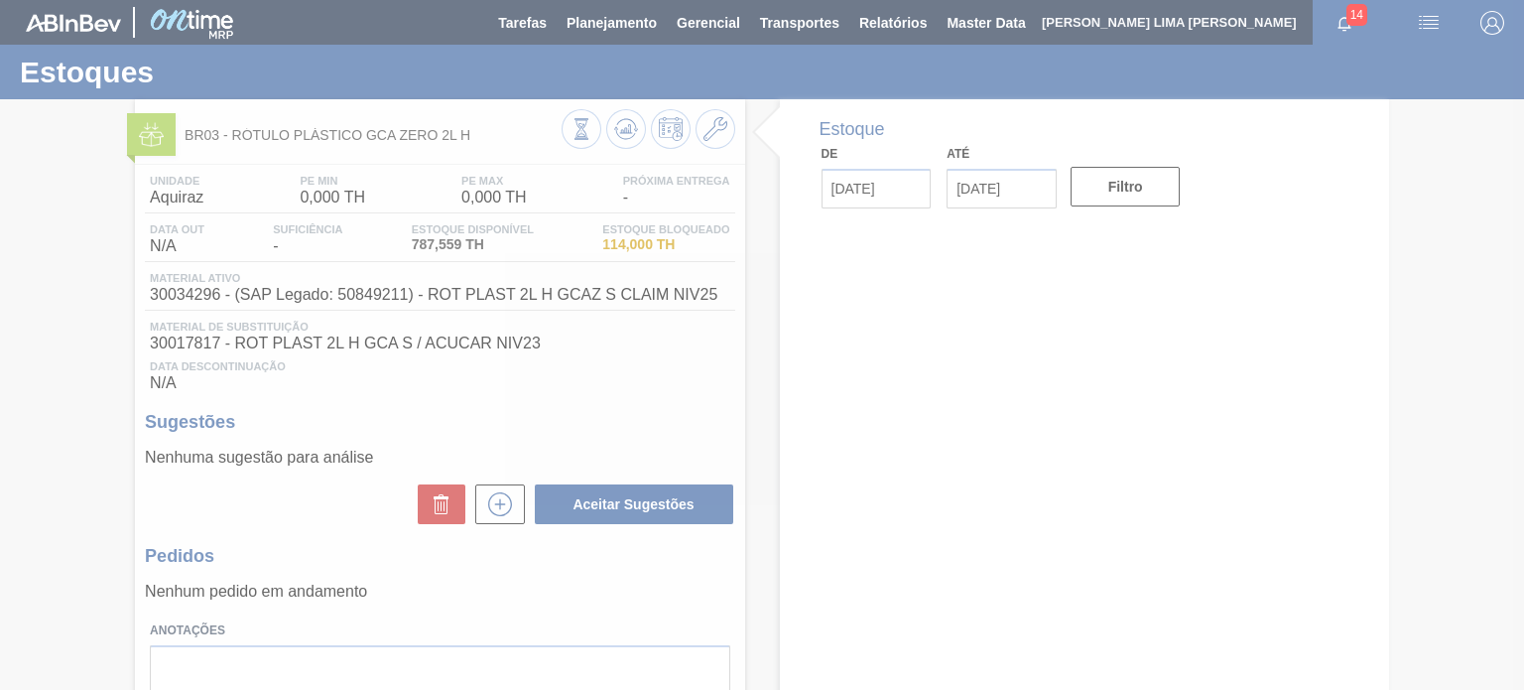
click at [574, 108] on div at bounding box center [762, 345] width 1524 height 690
click at [574, 117] on div at bounding box center [762, 345] width 1524 height 690
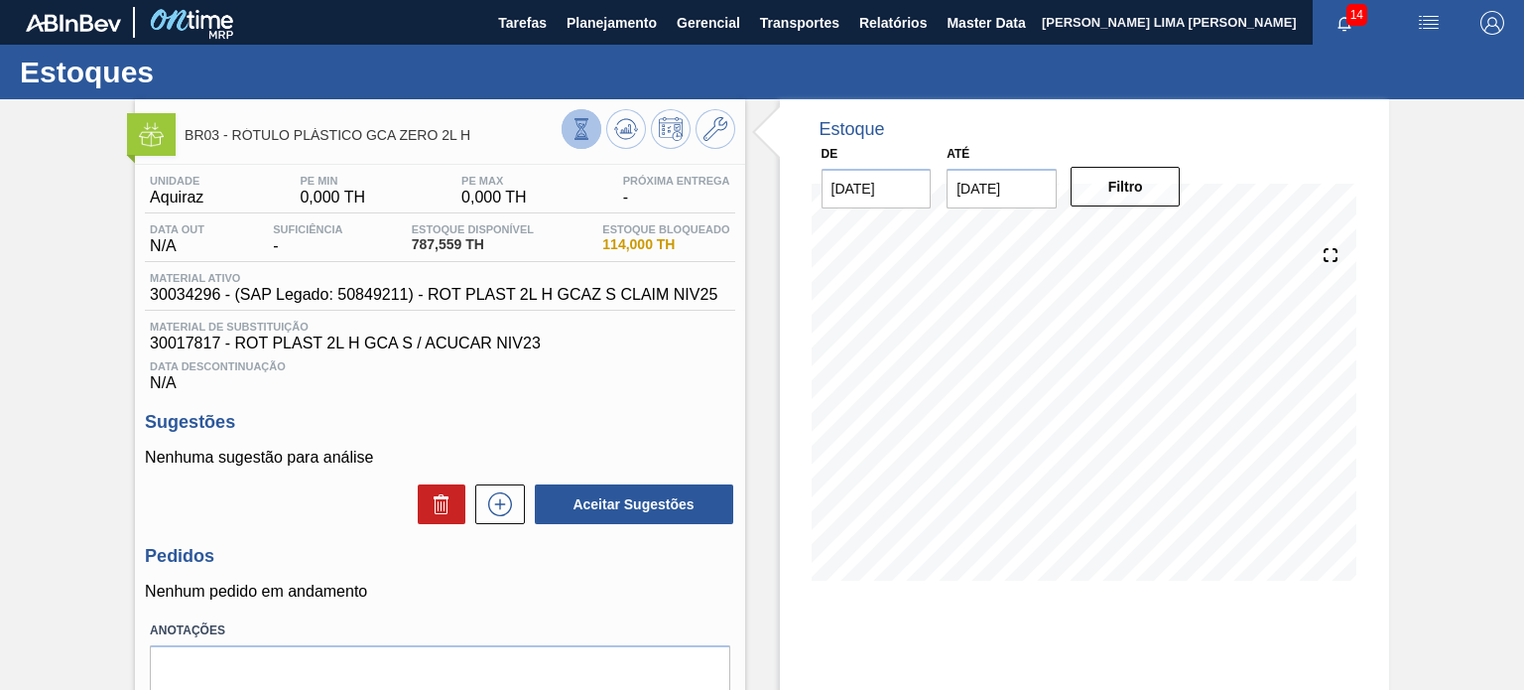
click at [576, 125] on icon at bounding box center [582, 129] width 22 height 22
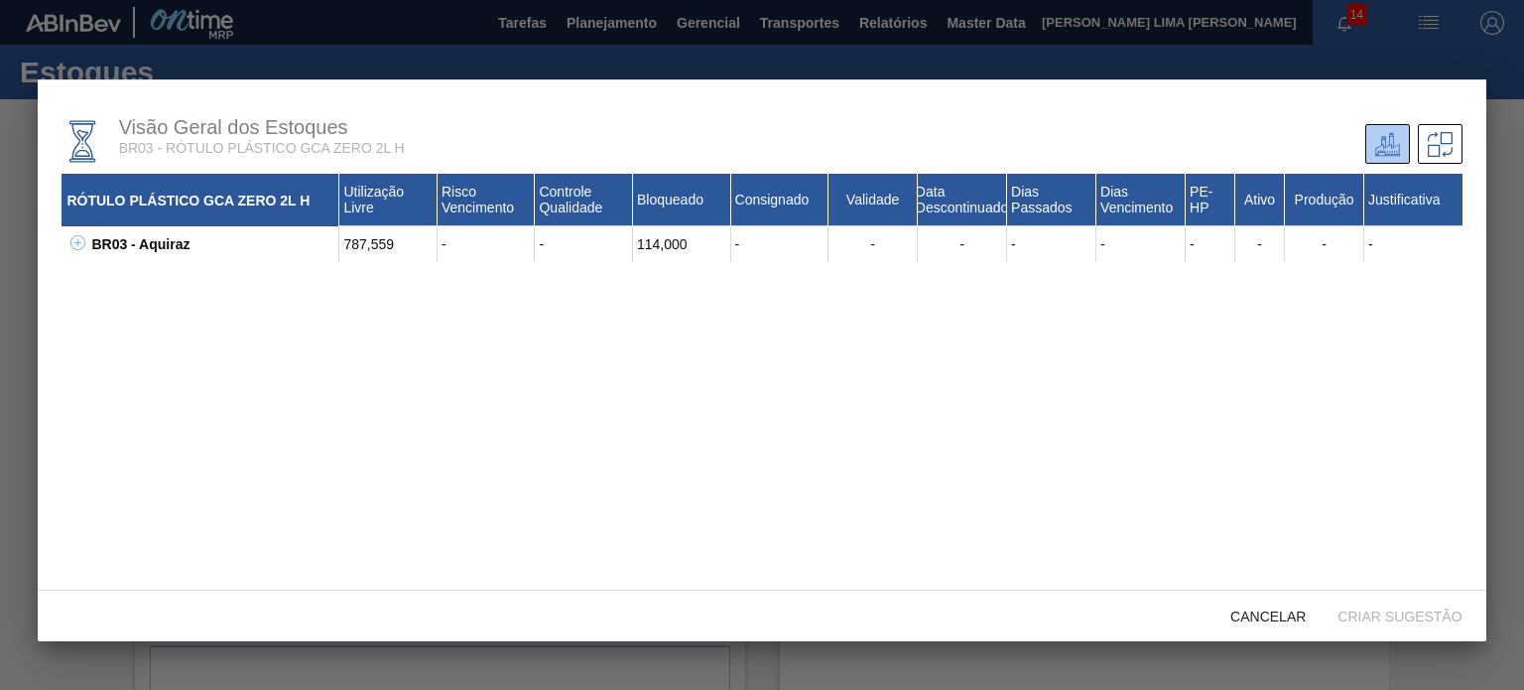
click at [78, 245] on icon at bounding box center [77, 242] width 15 height 15
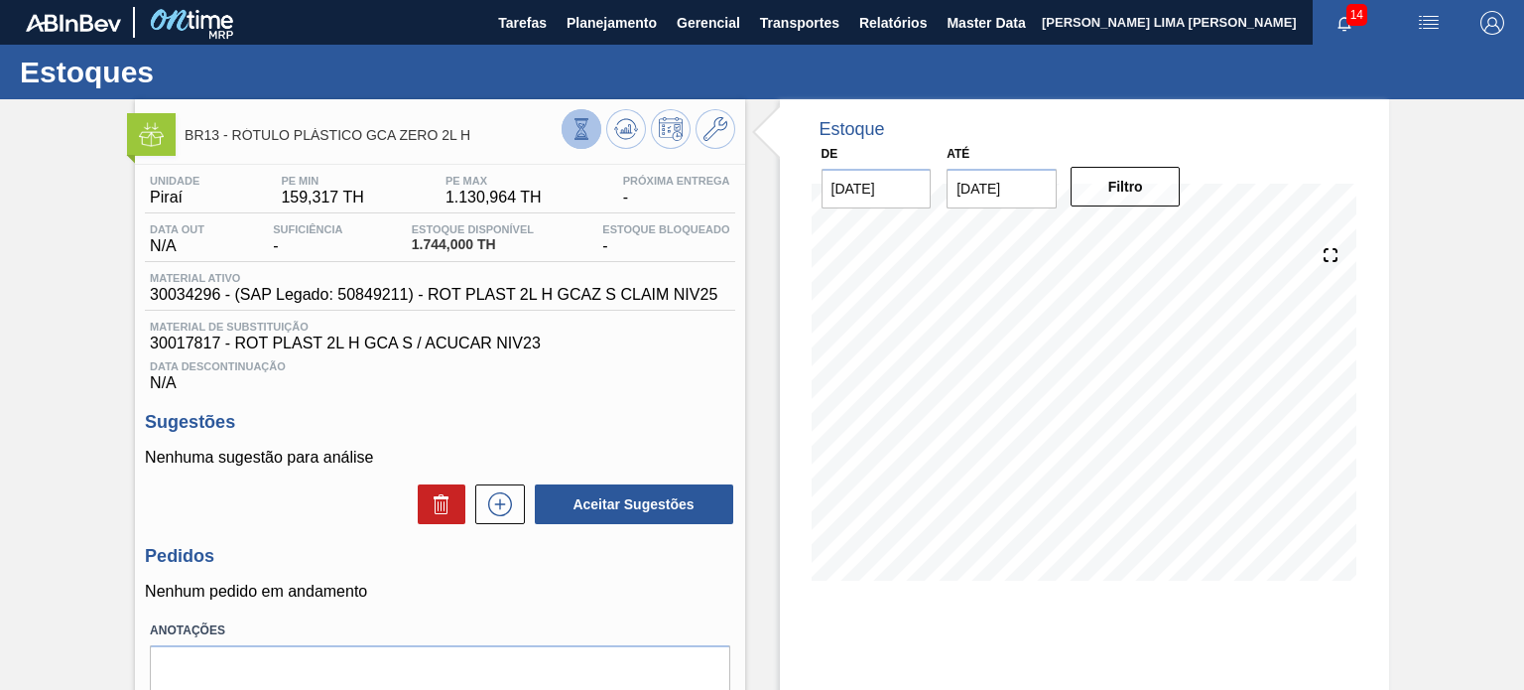
click at [586, 118] on icon at bounding box center [582, 129] width 22 height 22
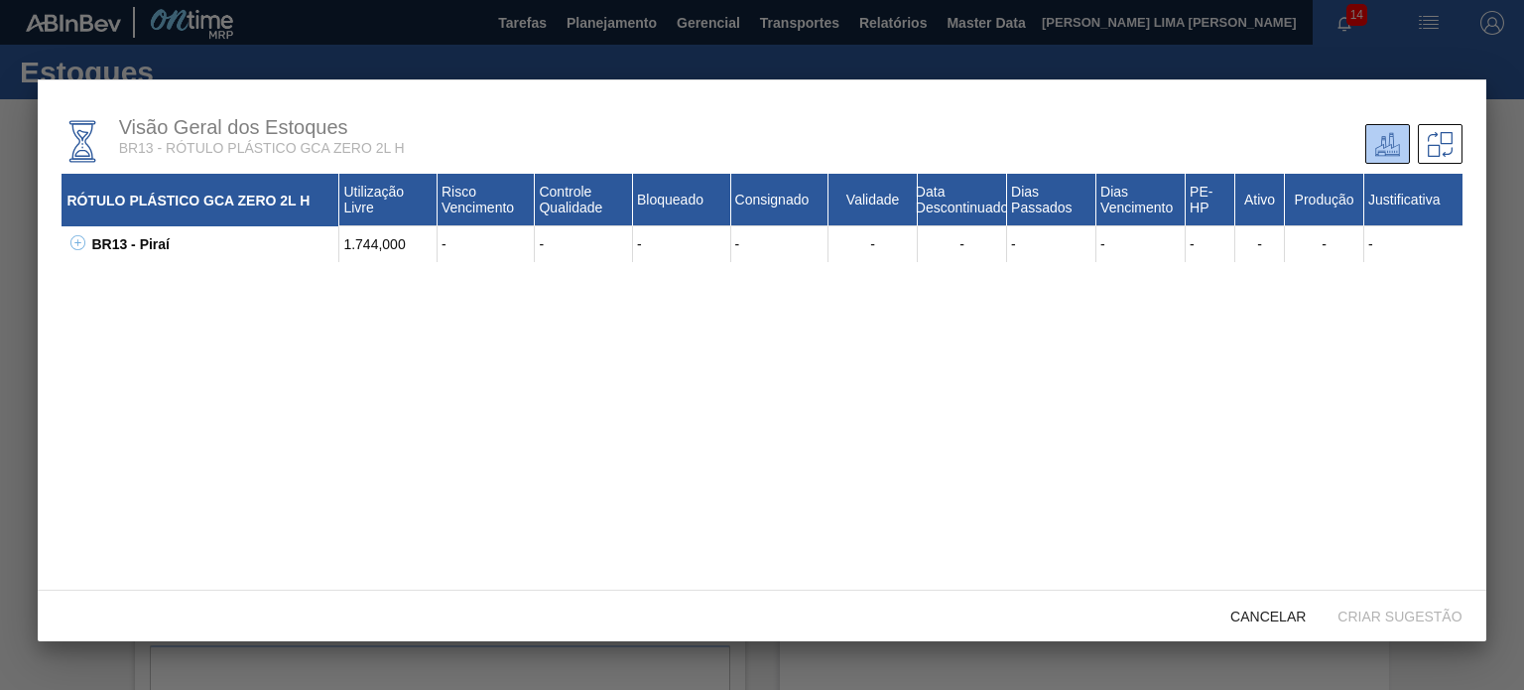
click at [77, 246] on icon at bounding box center [77, 242] width 1 height 7
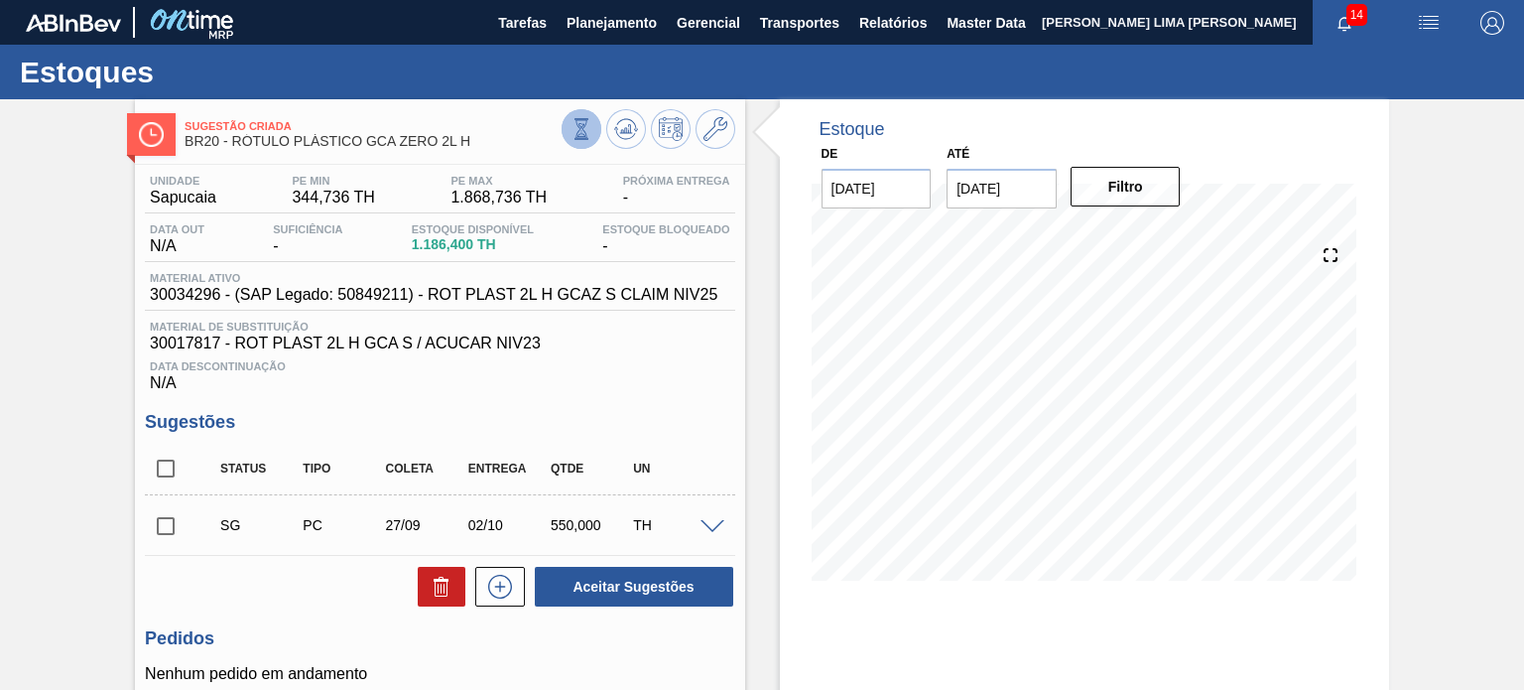
click at [583, 117] on button at bounding box center [582, 129] width 40 height 40
click at [585, 118] on icon at bounding box center [581, 119] width 14 height 2
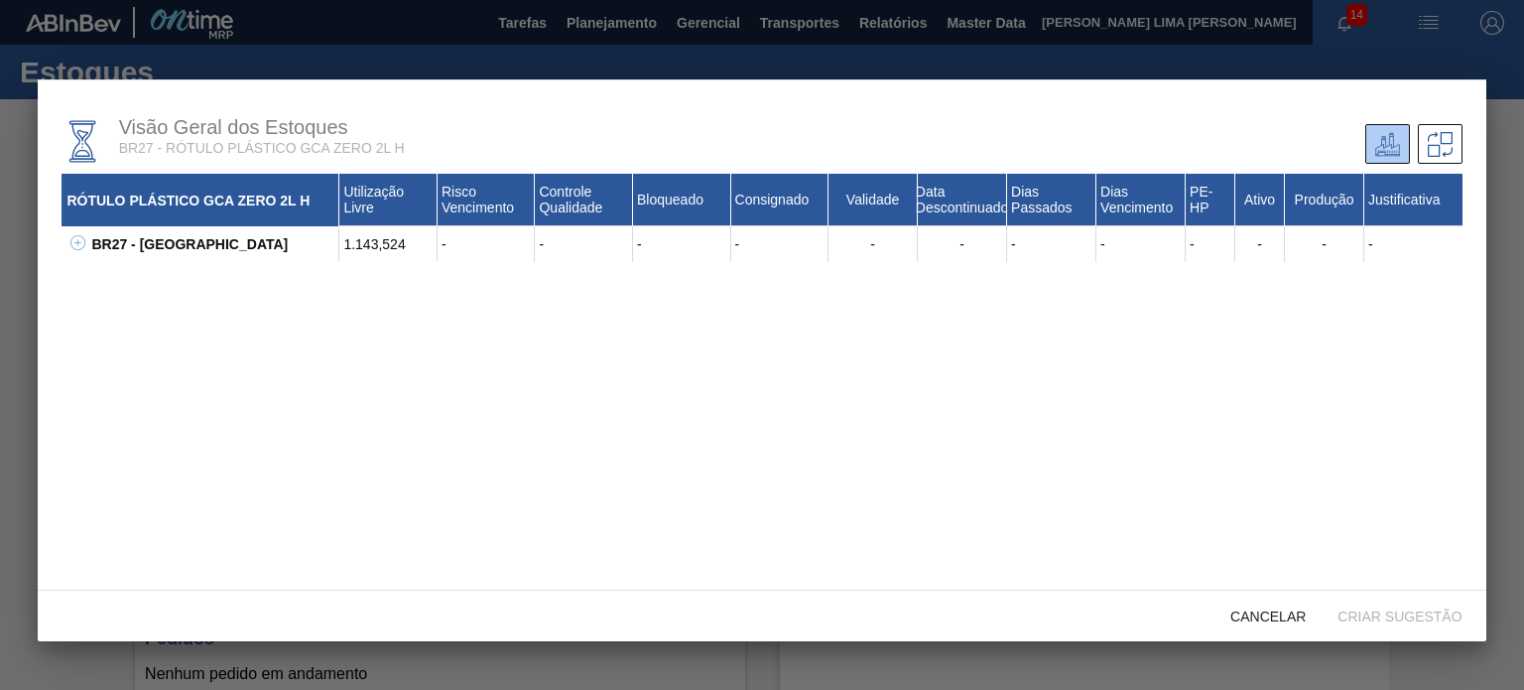
click at [76, 241] on icon at bounding box center [77, 242] width 15 height 15
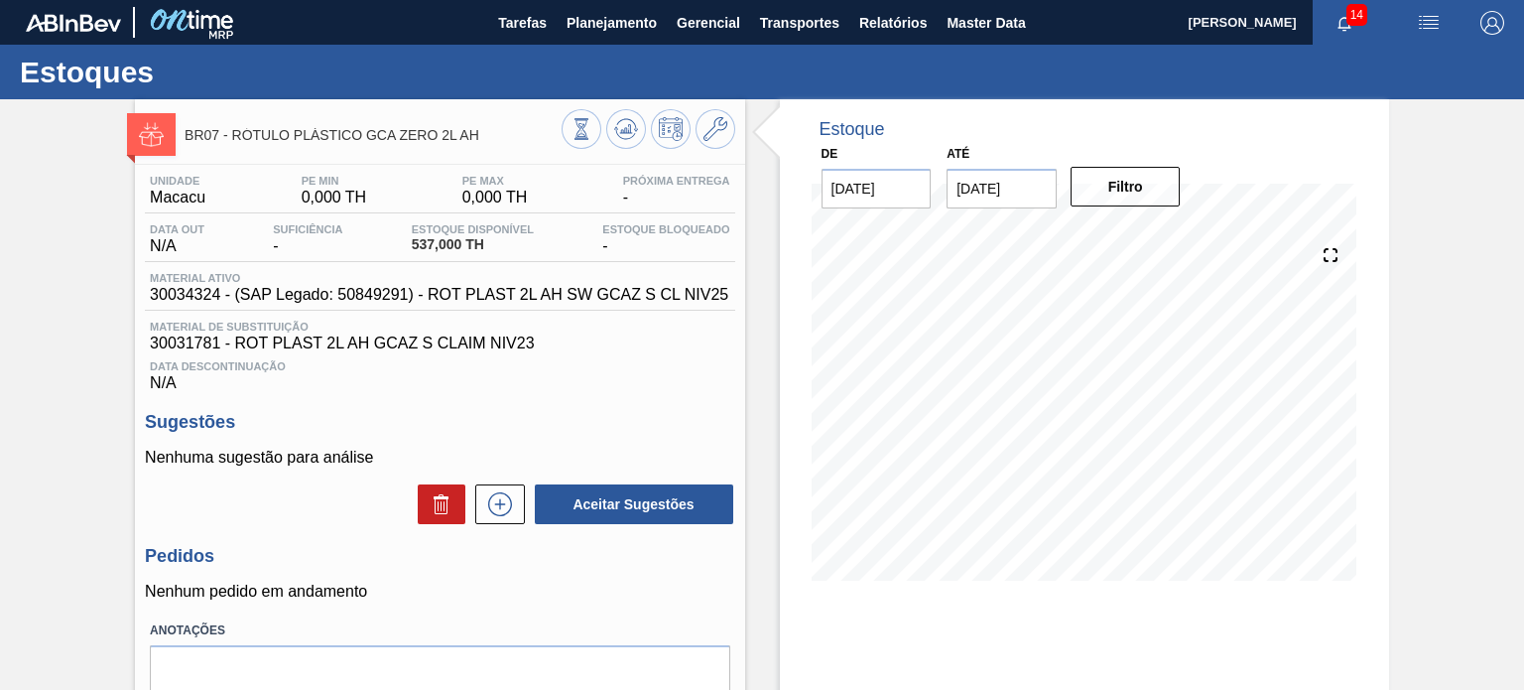
drag, startPoint x: 720, startPoint y: 114, endPoint x: 592, endPoint y: 106, distance: 128.2
click at [592, 86] on div "Estoques BR07 - RÓTULO PLÁSTICO GCA ZERO 2L AH Unidade Macacu PE MIN 0,000 TH P…" at bounding box center [762, 449] width 1524 height 809
click at [591, 128] on button at bounding box center [582, 129] width 40 height 40
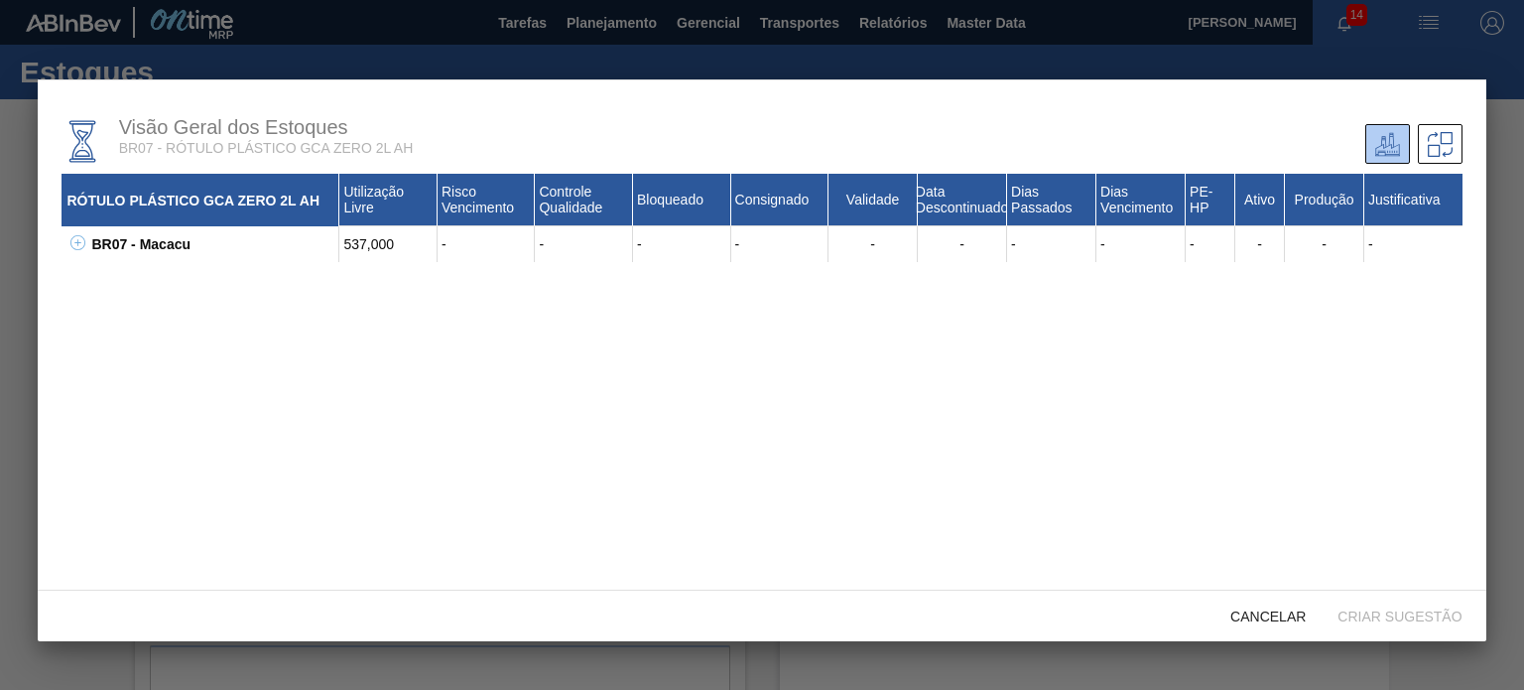
click at [74, 240] on icon at bounding box center [77, 242] width 15 height 15
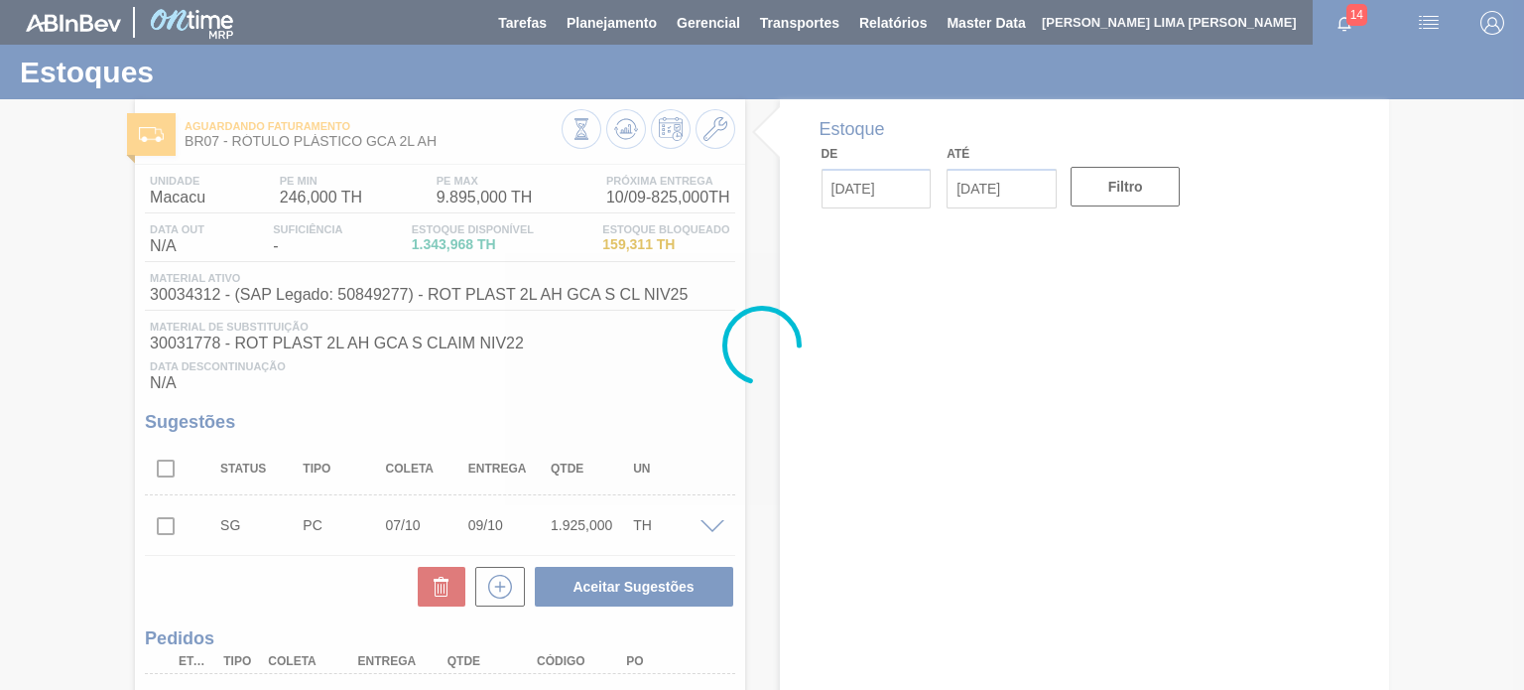
click at [584, 128] on div at bounding box center [762, 345] width 1524 height 690
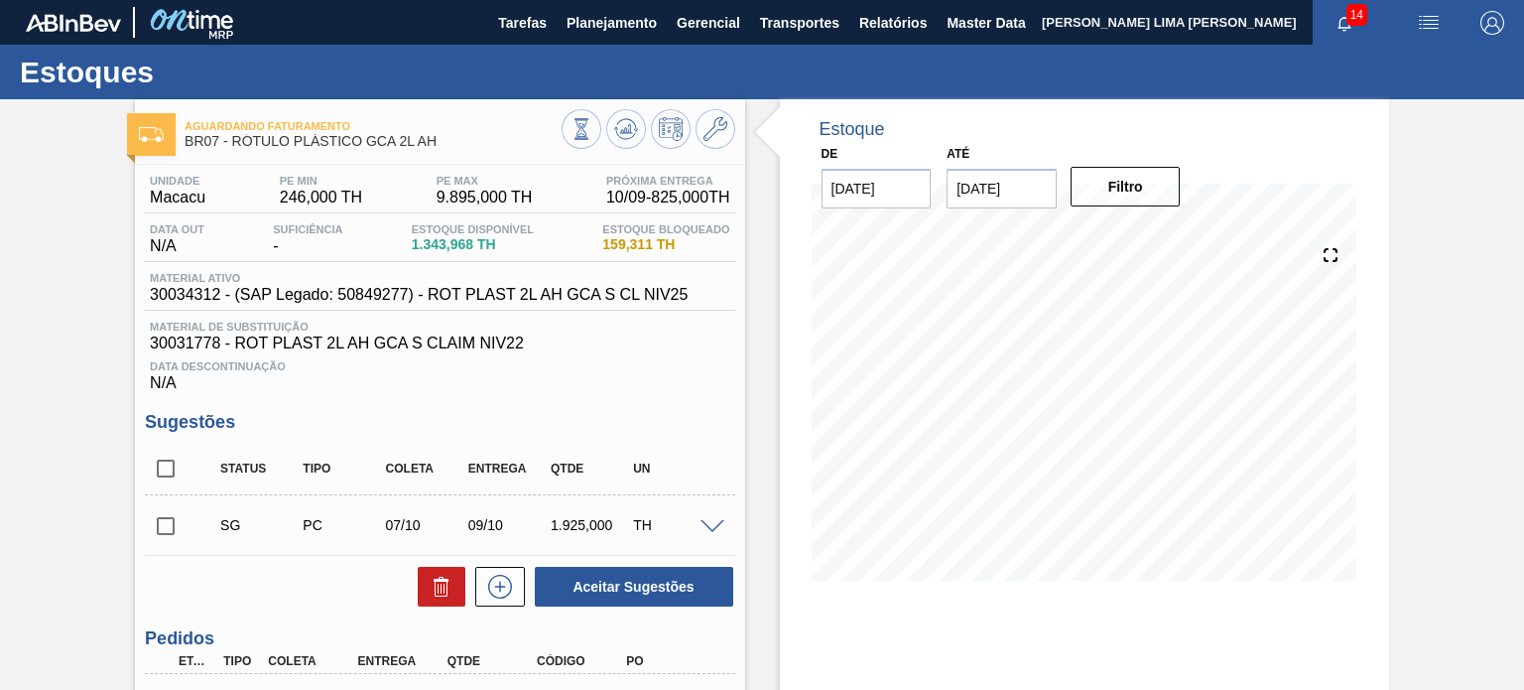
click at [587, 134] on icon at bounding box center [582, 129] width 22 height 22
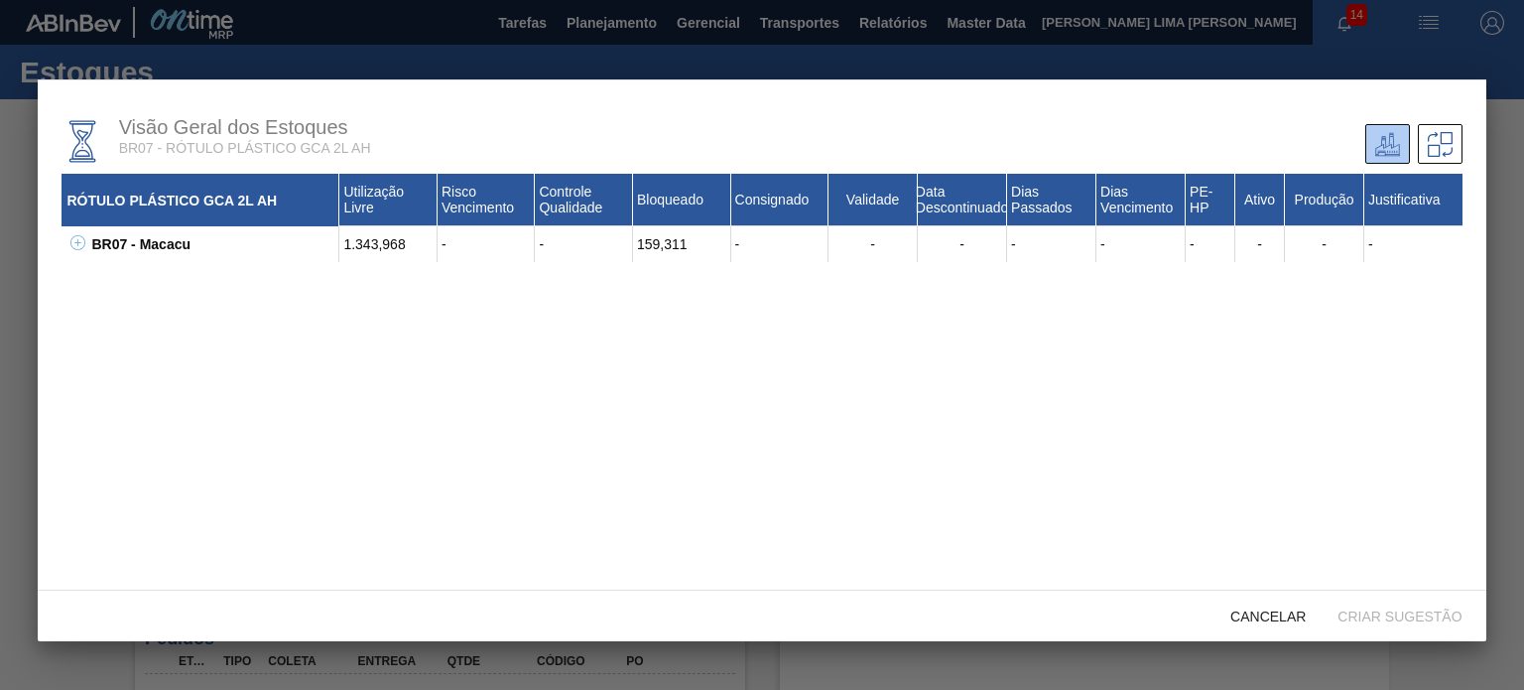
click at [79, 250] on icon at bounding box center [77, 242] width 15 height 15
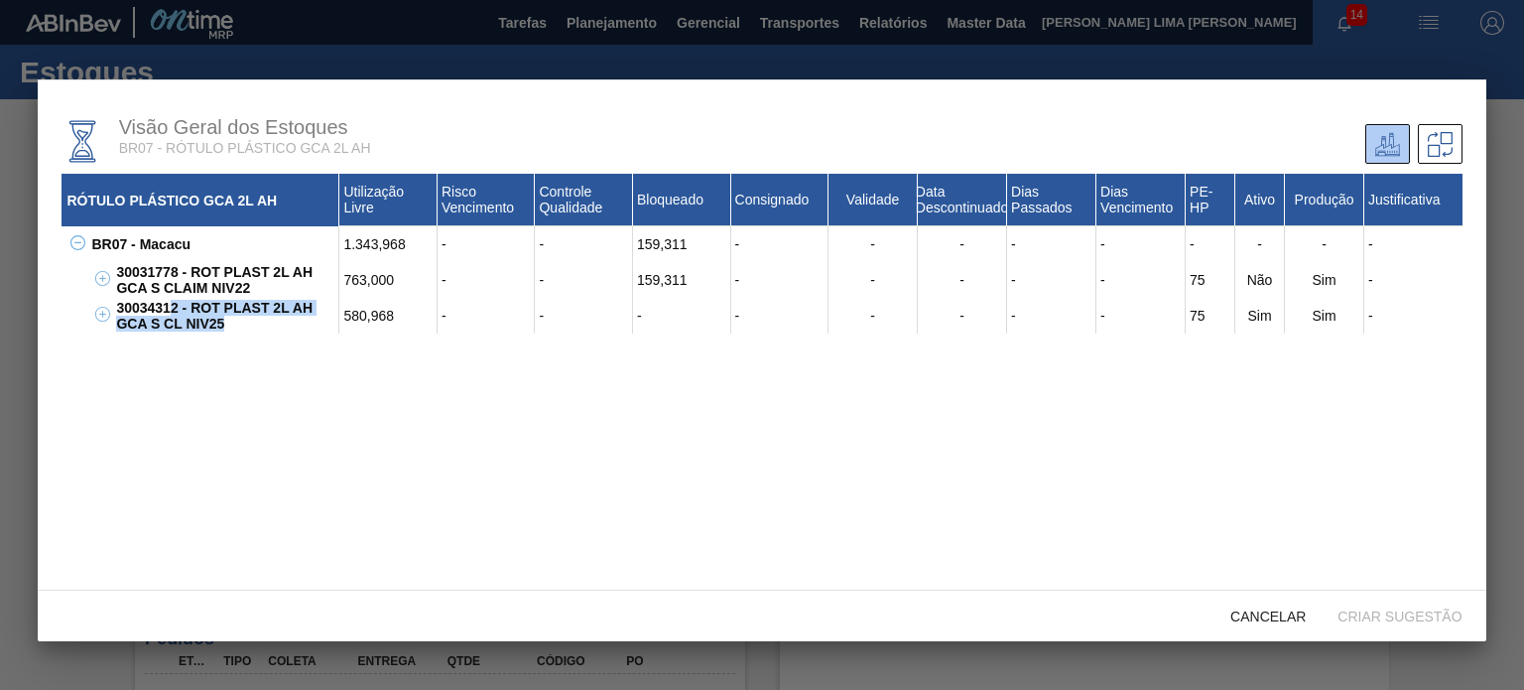
drag, startPoint x: 230, startPoint y: 334, endPoint x: 167, endPoint y: 305, distance: 70.1
click at [167, 305] on div "30034312 - ROT PLAST 2L AH GCA S CL NIV25" at bounding box center [225, 316] width 228 height 36
drag, startPoint x: 230, startPoint y: 291, endPoint x: 135, endPoint y: 281, distance: 95.8
click at [136, 281] on div "30031778 - ROT PLAST 2L AH GCA S CLAIM NIV22" at bounding box center [225, 280] width 228 height 36
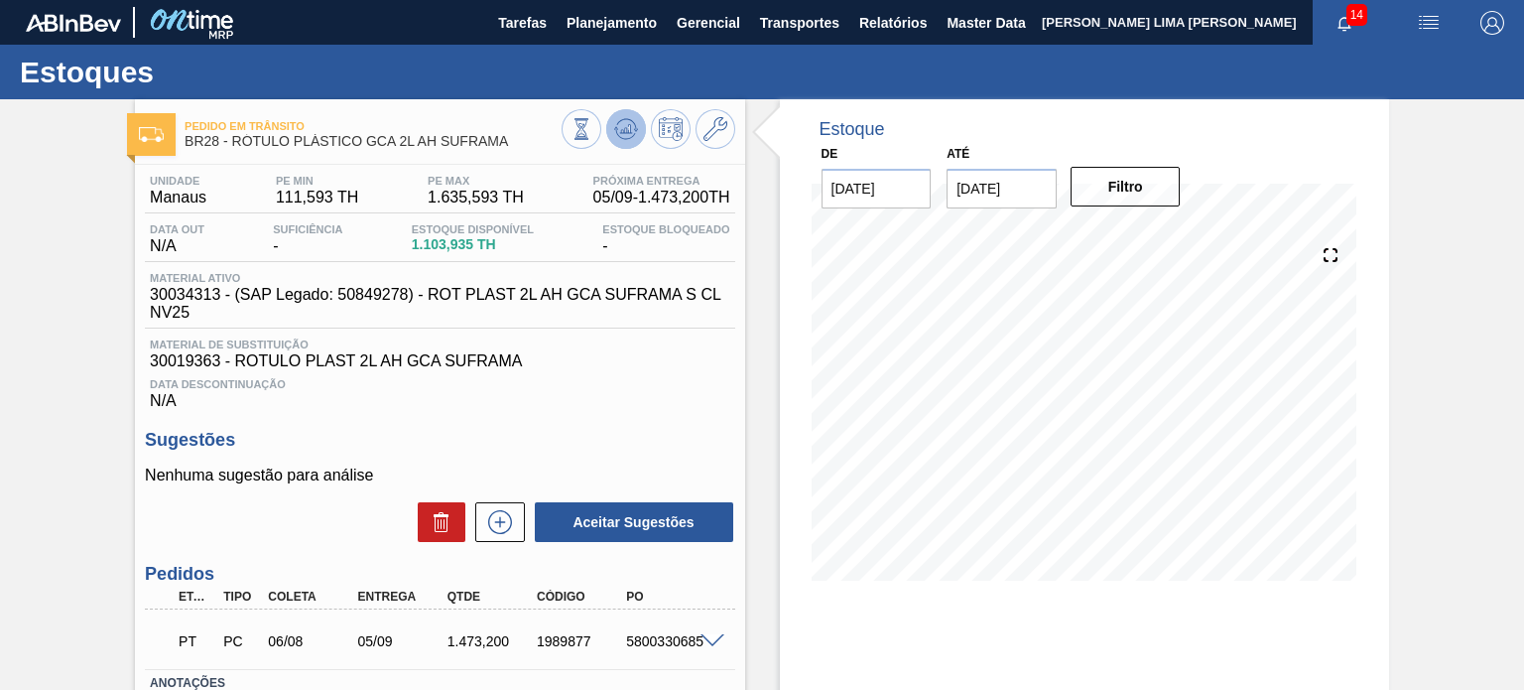
click at [614, 136] on icon at bounding box center [626, 129] width 24 height 24
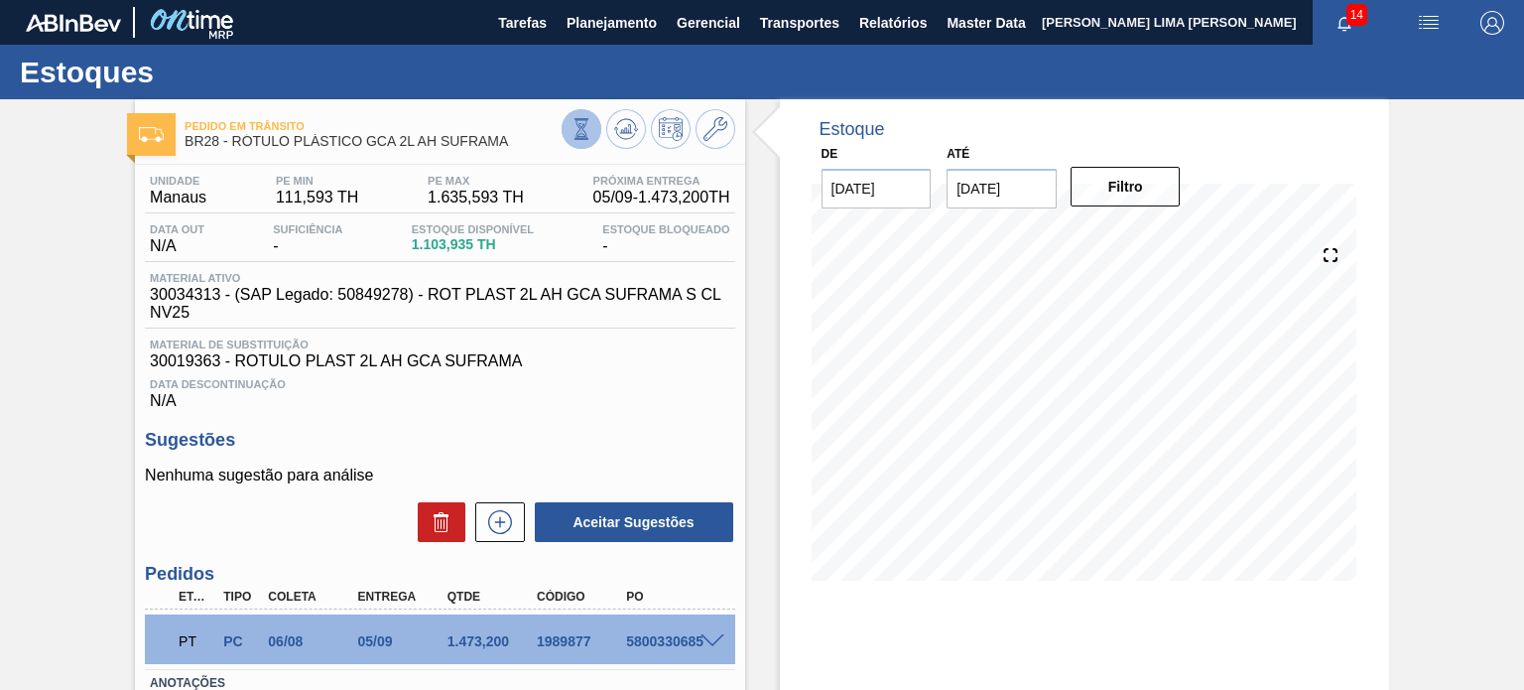
click at [571, 136] on icon at bounding box center [582, 129] width 22 height 22
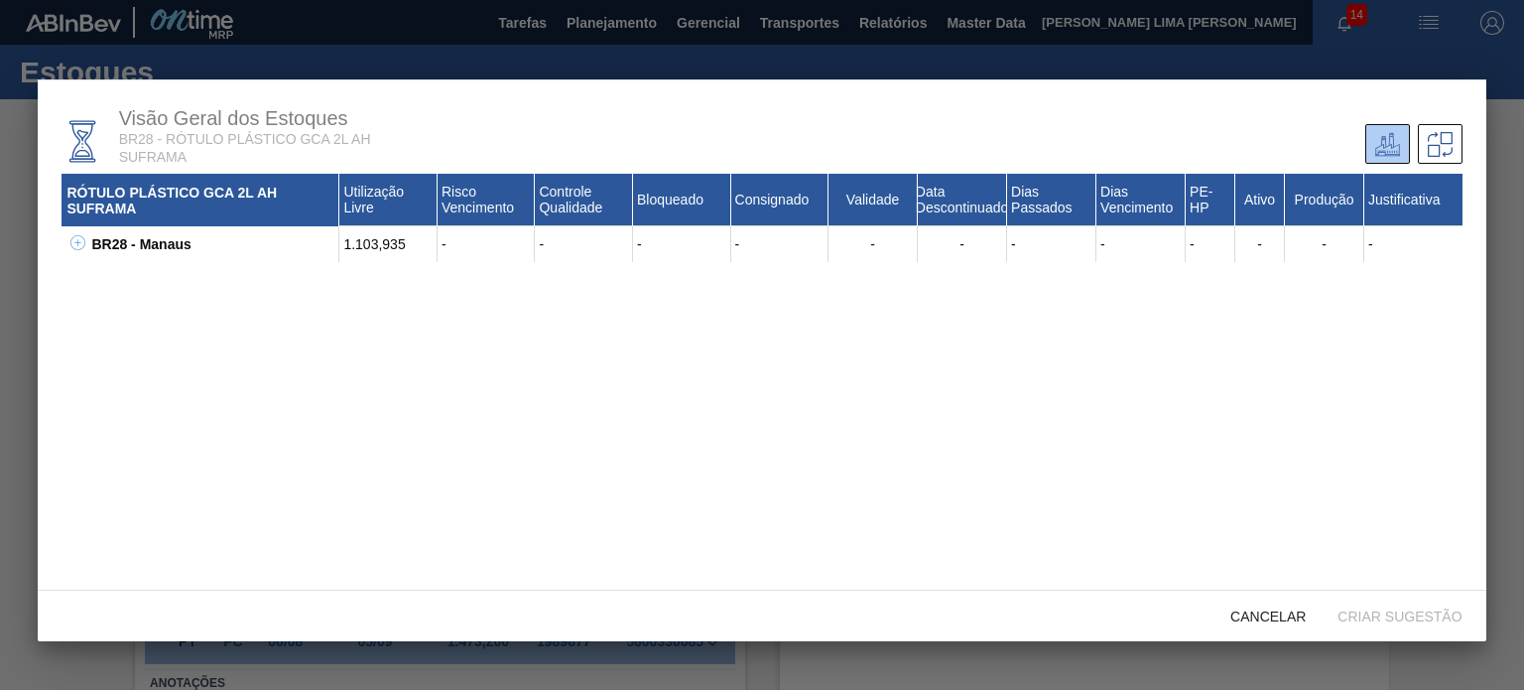
click at [71, 245] on icon at bounding box center [77, 242] width 15 height 15
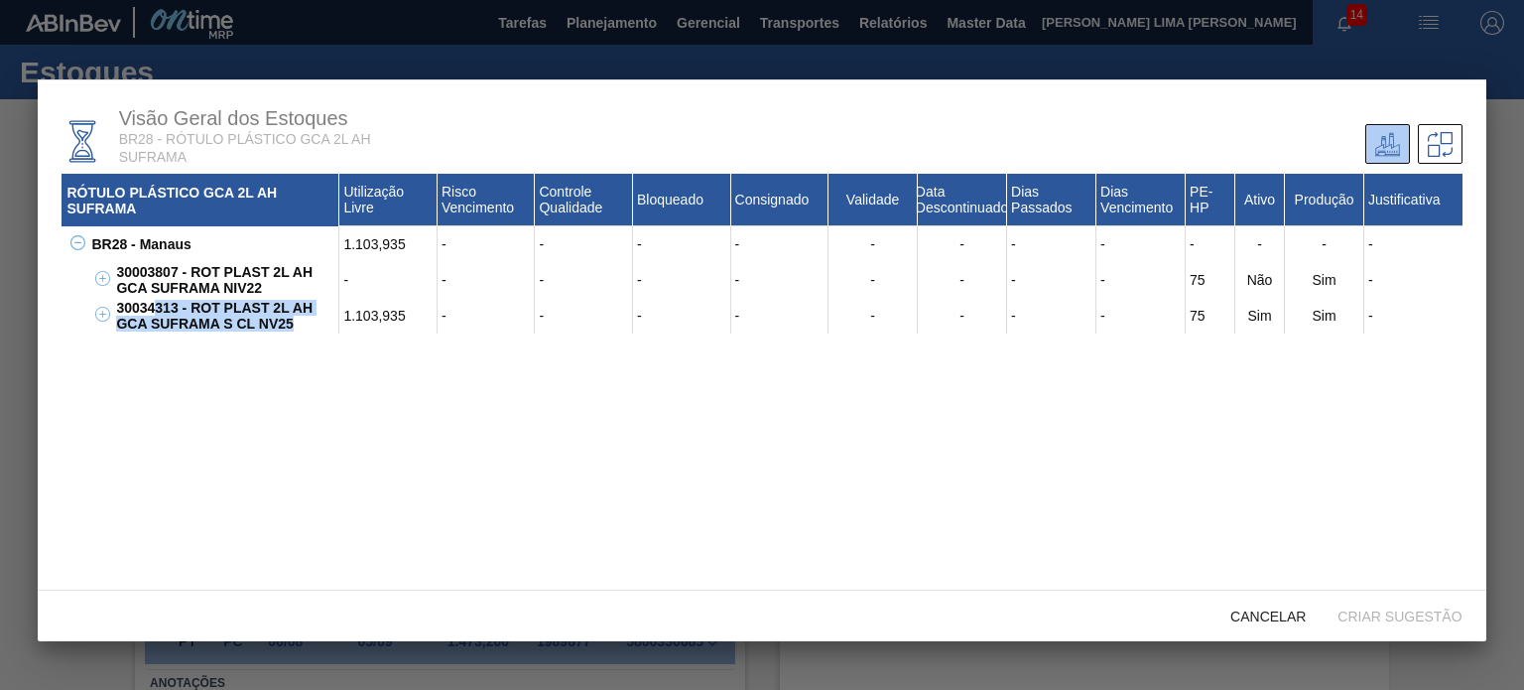
drag, startPoint x: 270, startPoint y: 328, endPoint x: 151, endPoint y: 311, distance: 120.4
click at [152, 313] on div "30034313 - ROT PLAST 2L AH GCA SUFRAMA S CL NV25" at bounding box center [225, 316] width 228 height 36
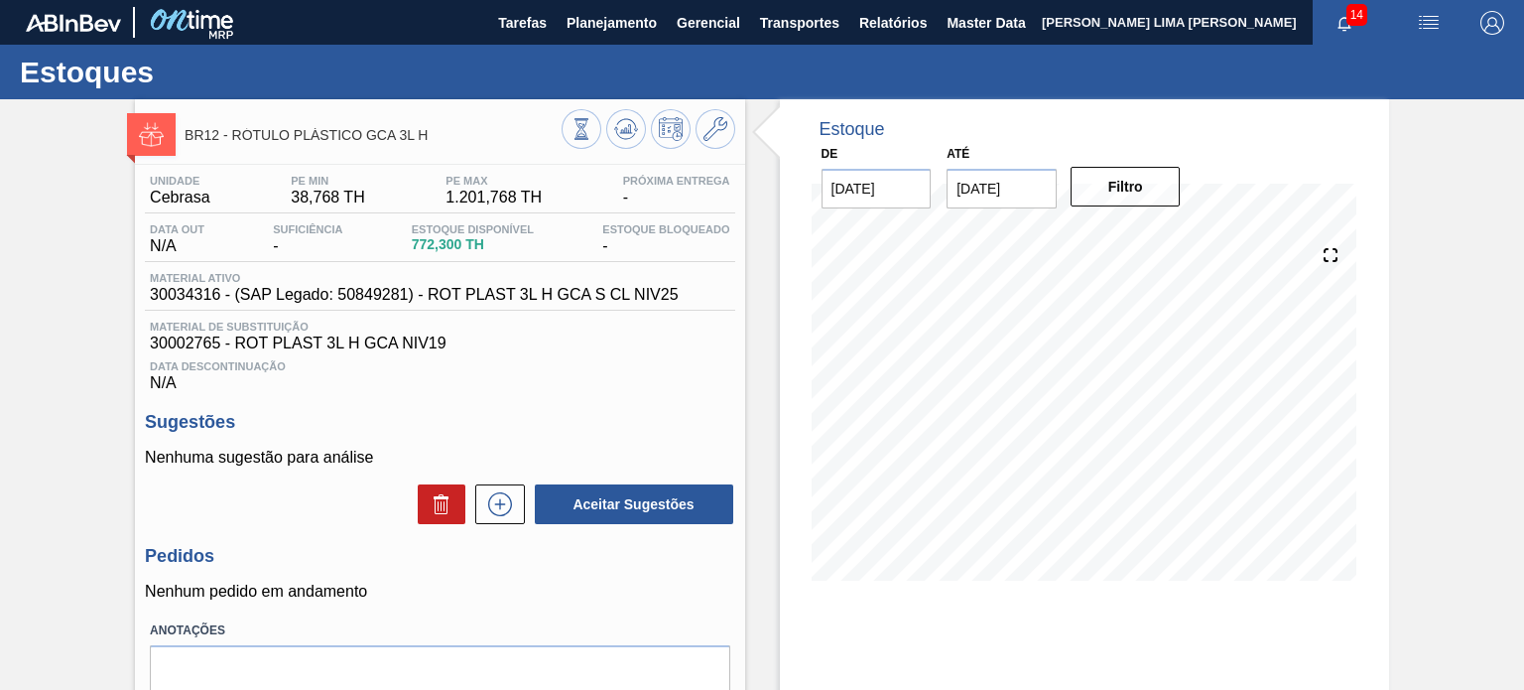
click at [574, 132] on icon at bounding box center [582, 129] width 22 height 22
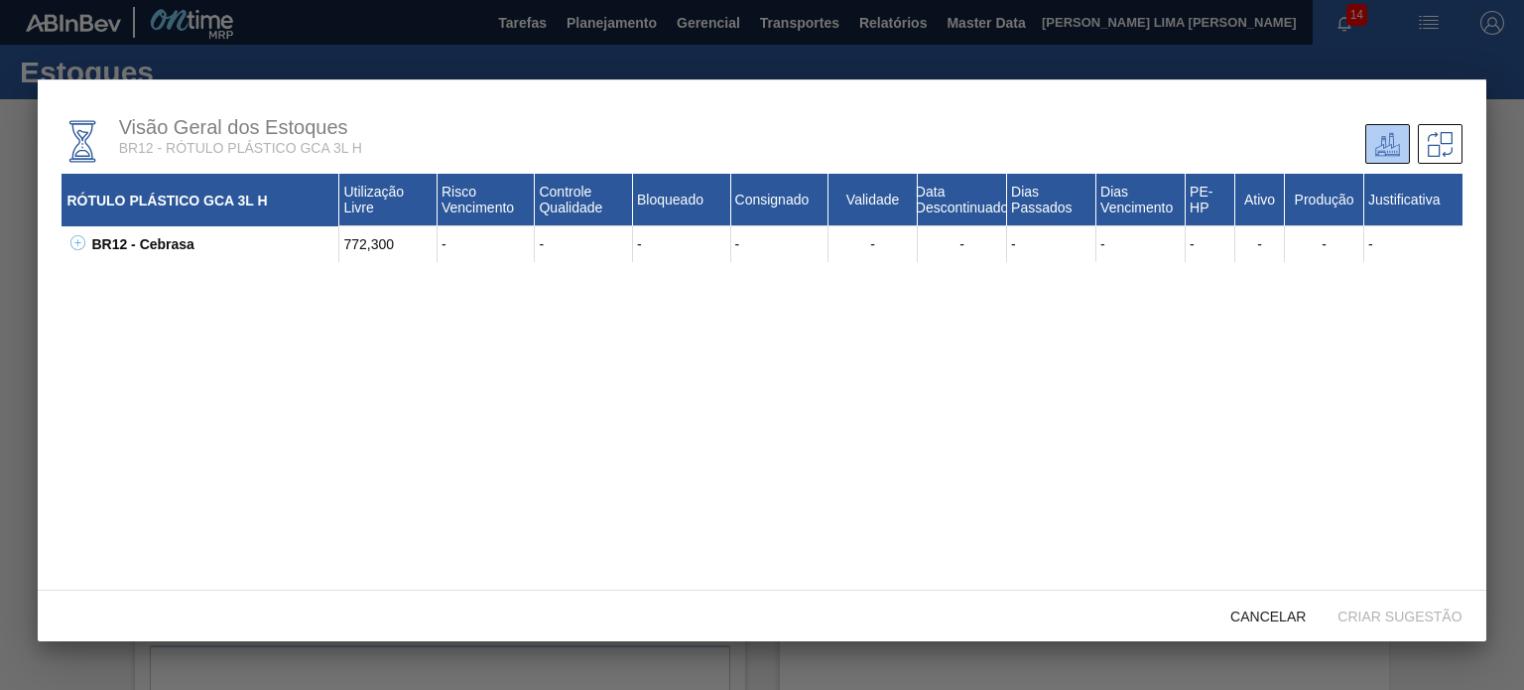
click at [71, 243] on icon at bounding box center [77, 242] width 15 height 15
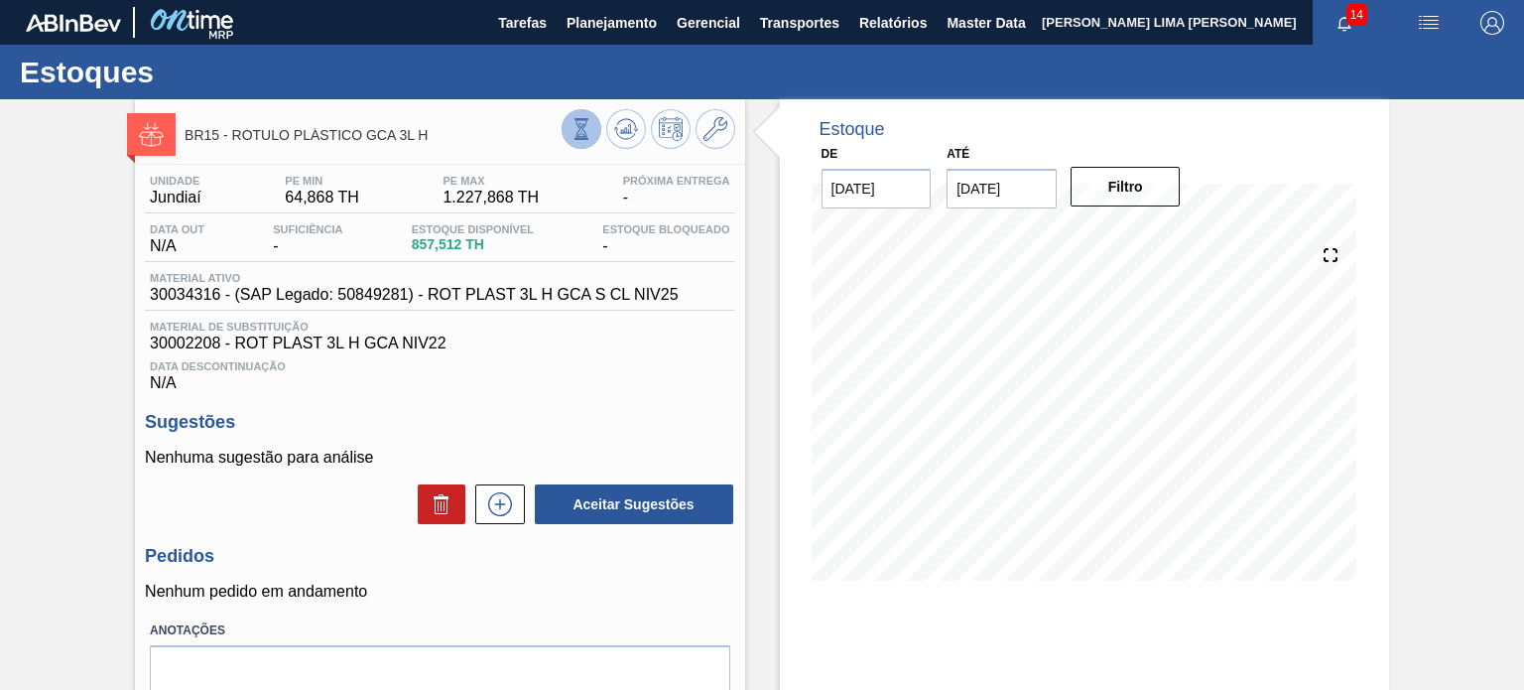
click at [590, 121] on icon at bounding box center [582, 129] width 22 height 22
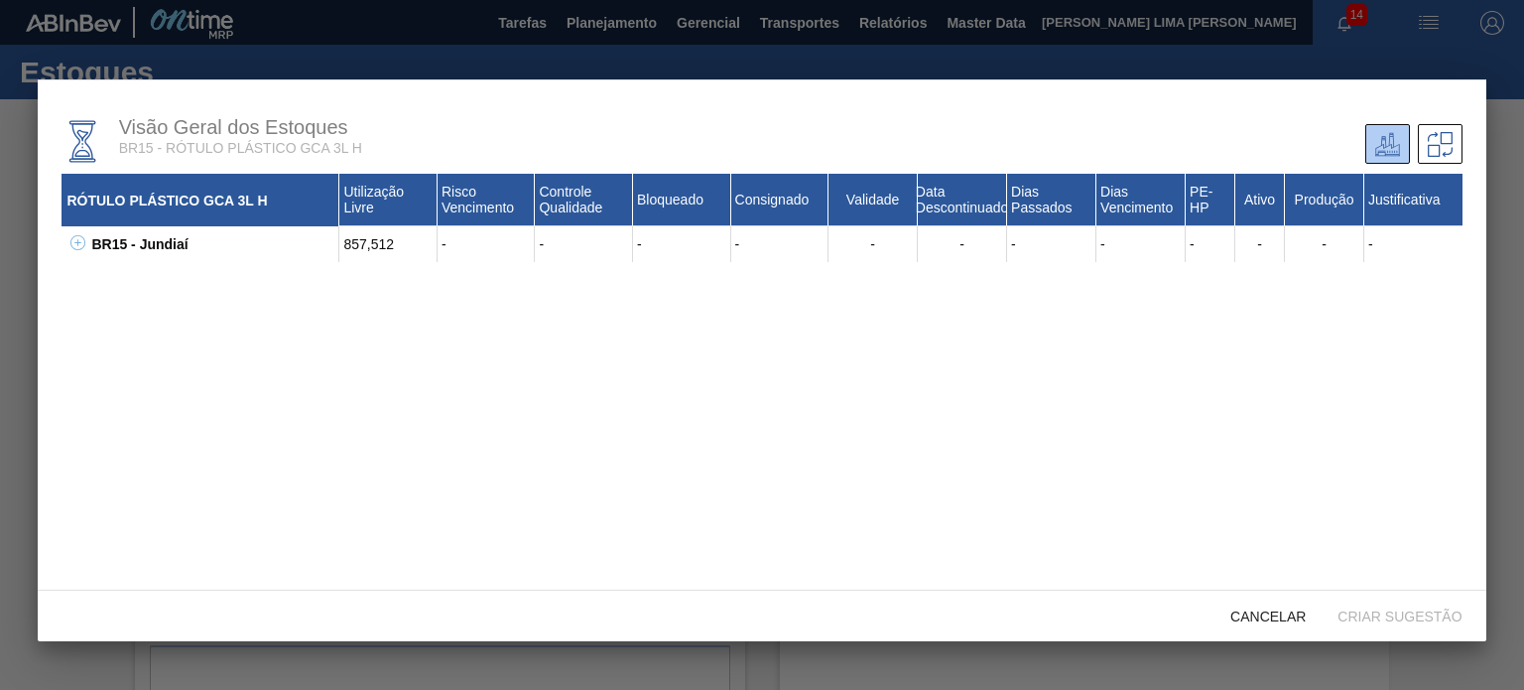
click at [74, 242] on icon at bounding box center [77, 242] width 15 height 15
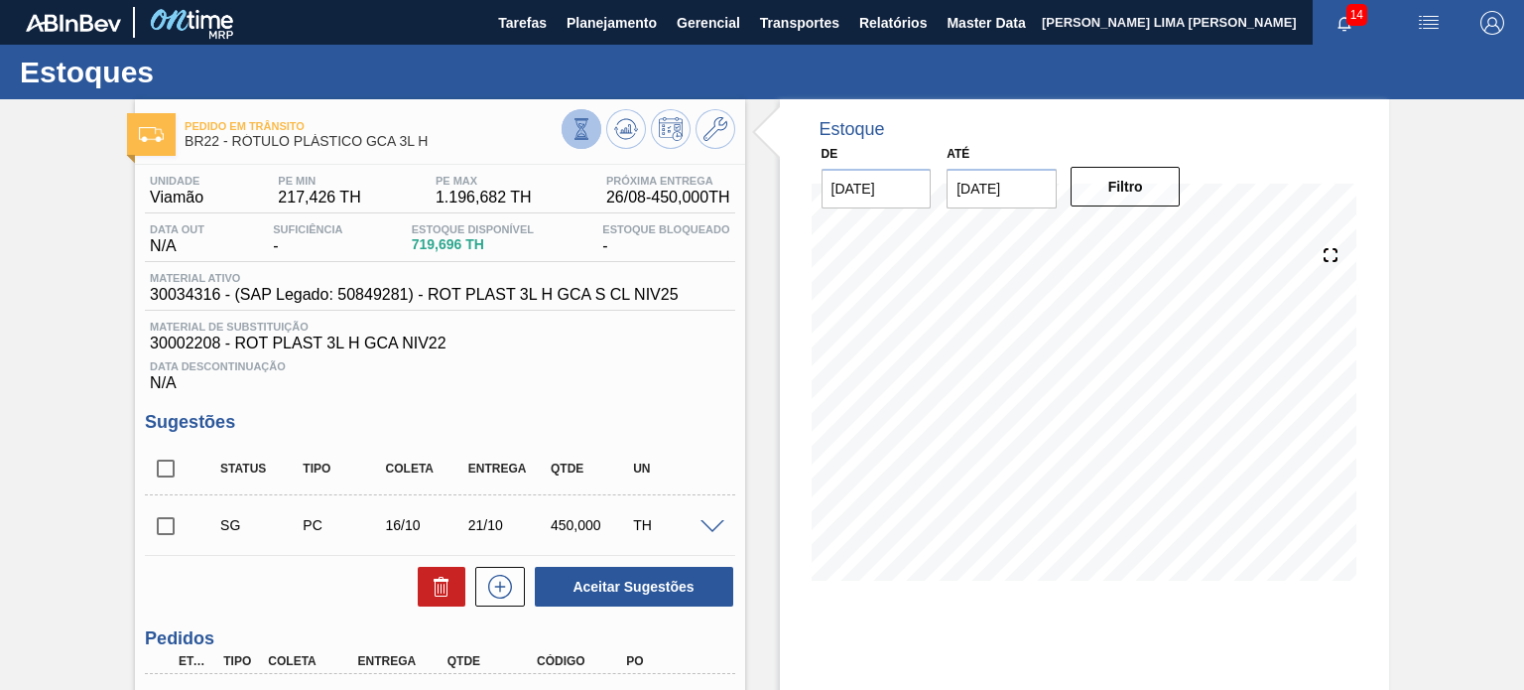
click at [574, 130] on icon at bounding box center [582, 129] width 22 height 22
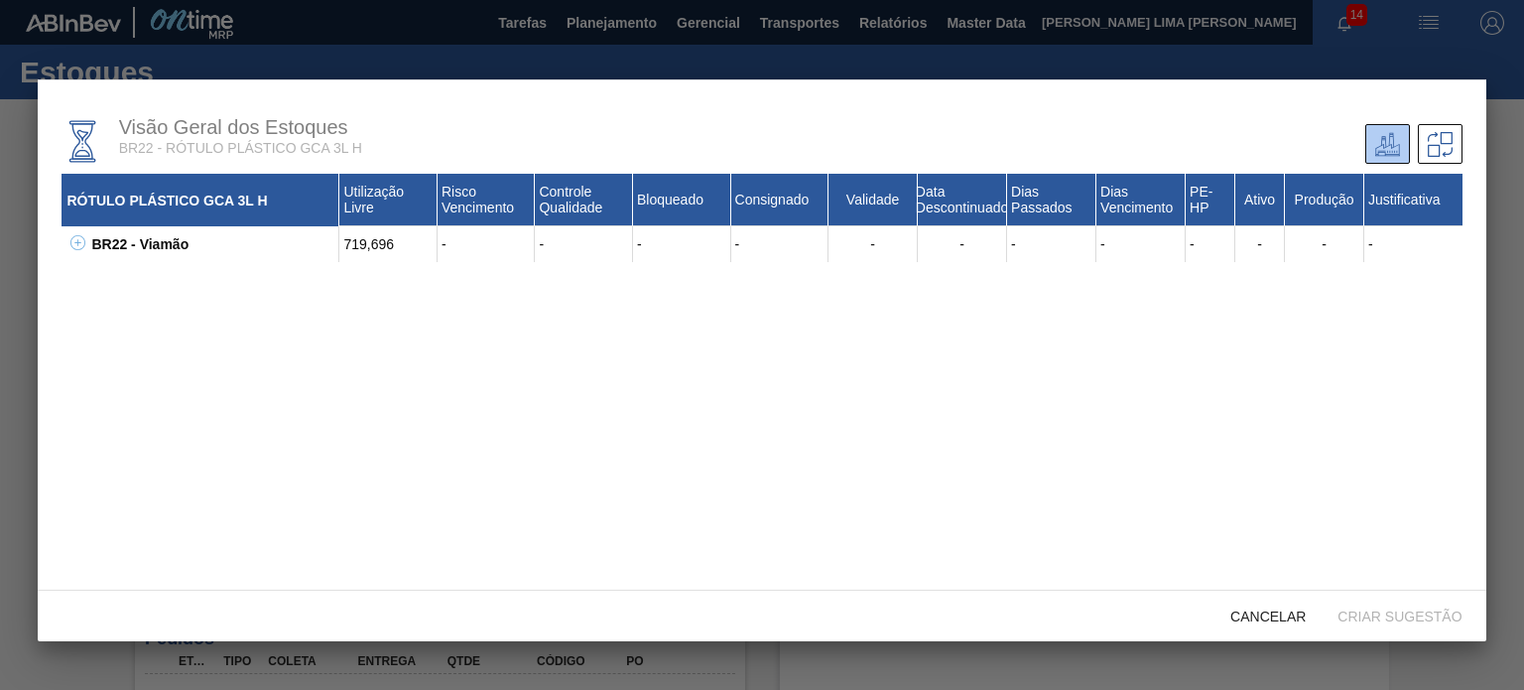
click at [70, 241] on icon at bounding box center [77, 242] width 15 height 15
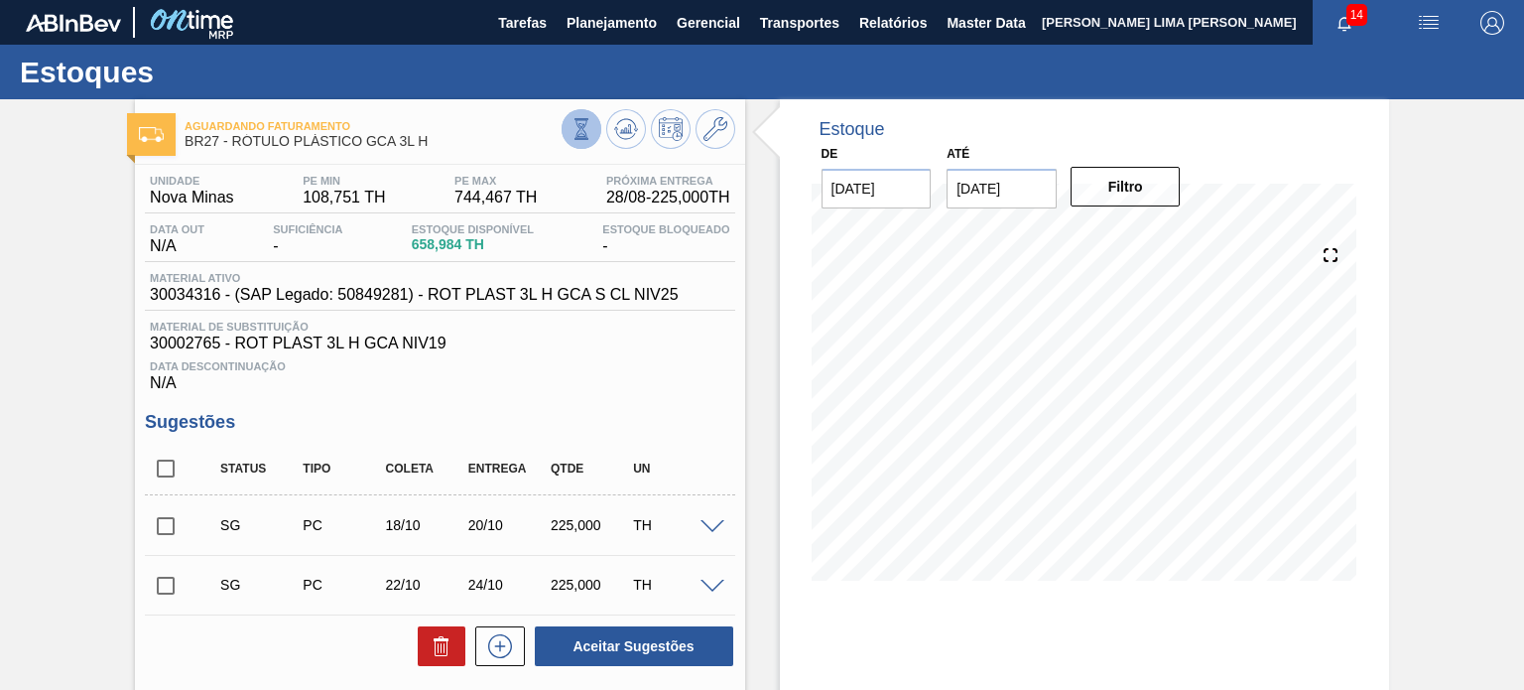
click at [580, 132] on icon at bounding box center [580, 132] width 1 height 1
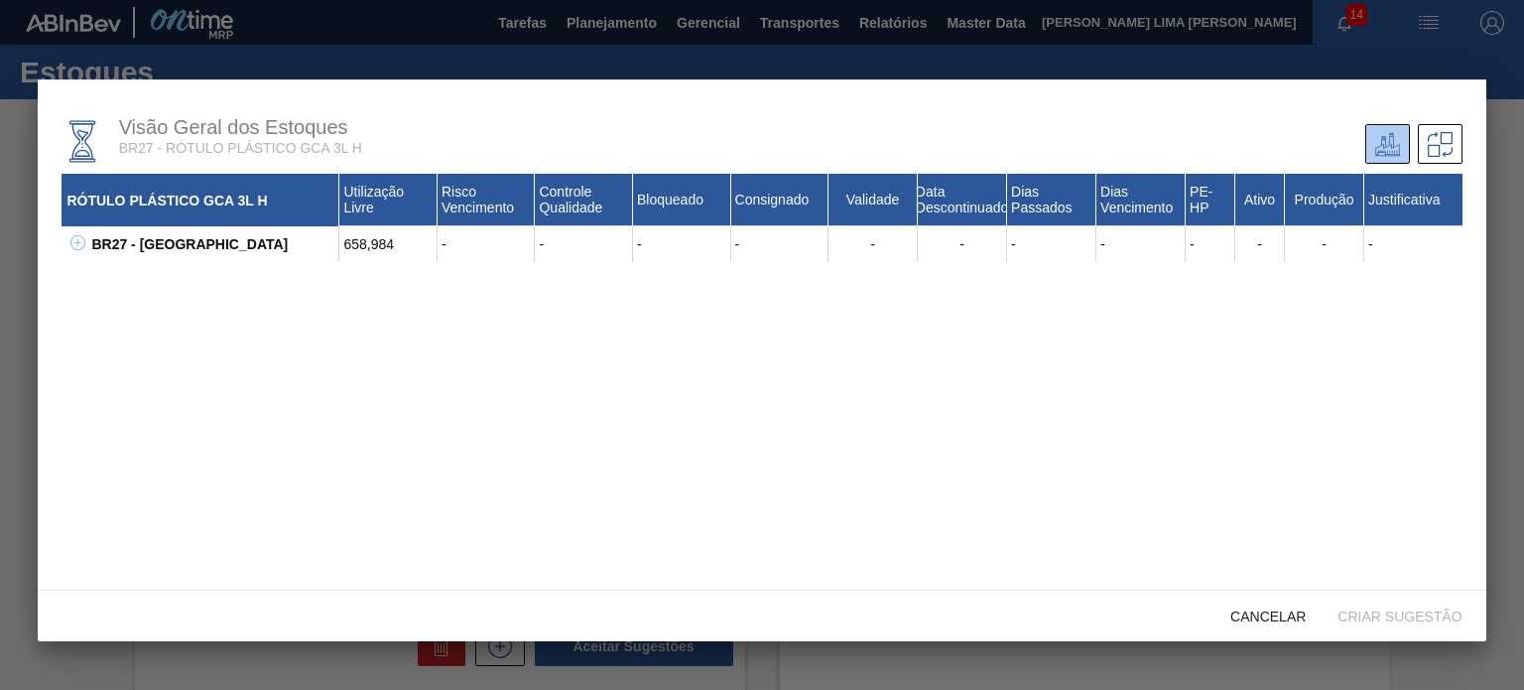
click at [71, 246] on icon at bounding box center [77, 242] width 15 height 15
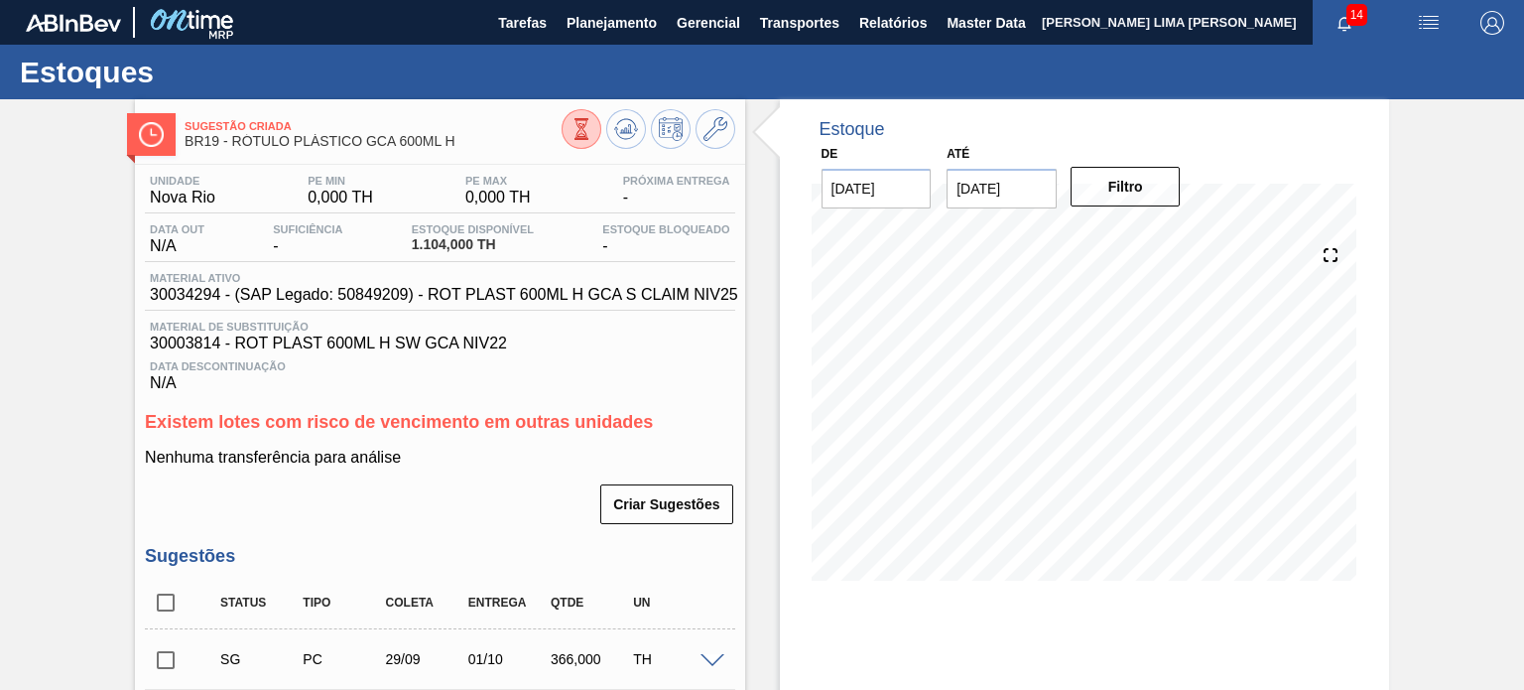
click at [577, 135] on icon at bounding box center [582, 129] width 22 height 22
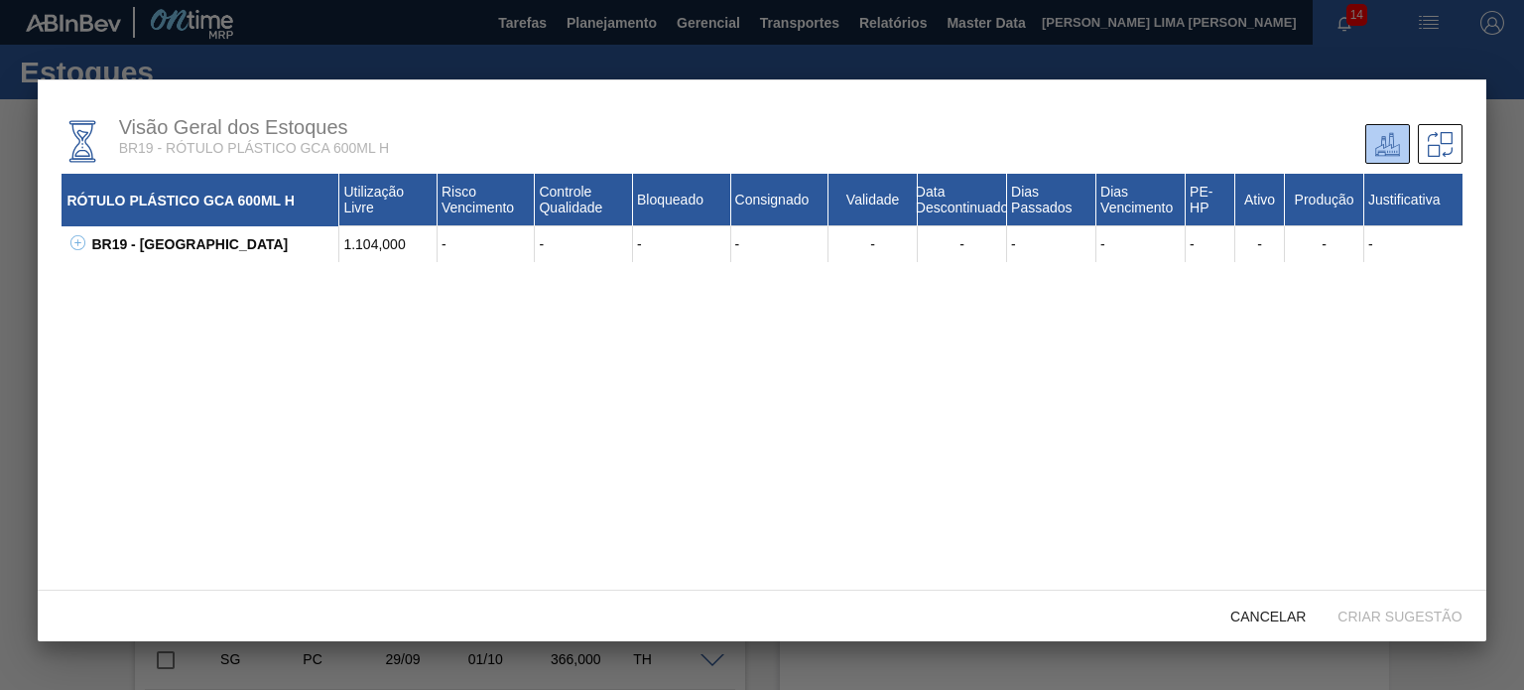
click at [85, 246] on div "BR19 - [GEOGRAPHIC_DATA] 1.104,000 - - - - - - - - - - - - 30003814 - ROT PLAST…" at bounding box center [762, 244] width 1400 height 36
click at [75, 250] on icon at bounding box center [77, 242] width 15 height 15
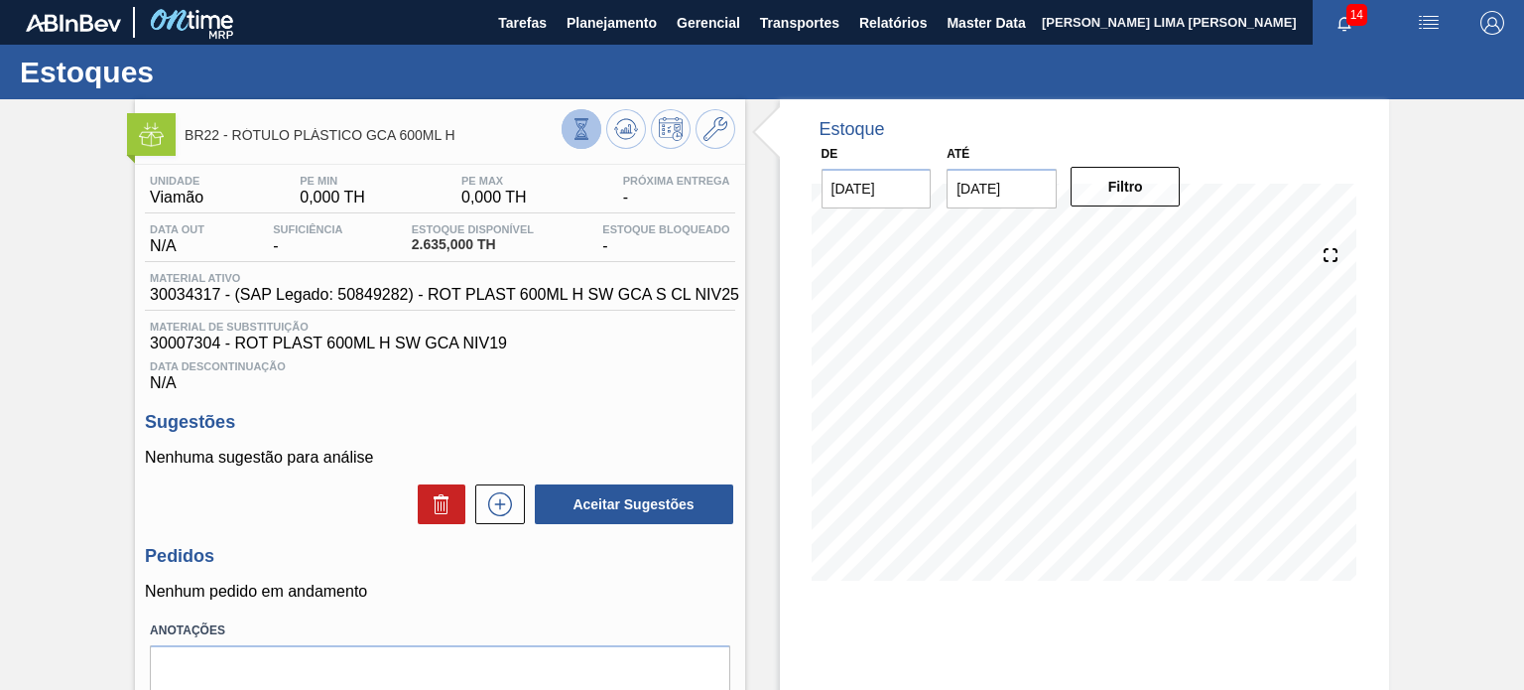
click at [574, 128] on icon at bounding box center [582, 129] width 22 height 22
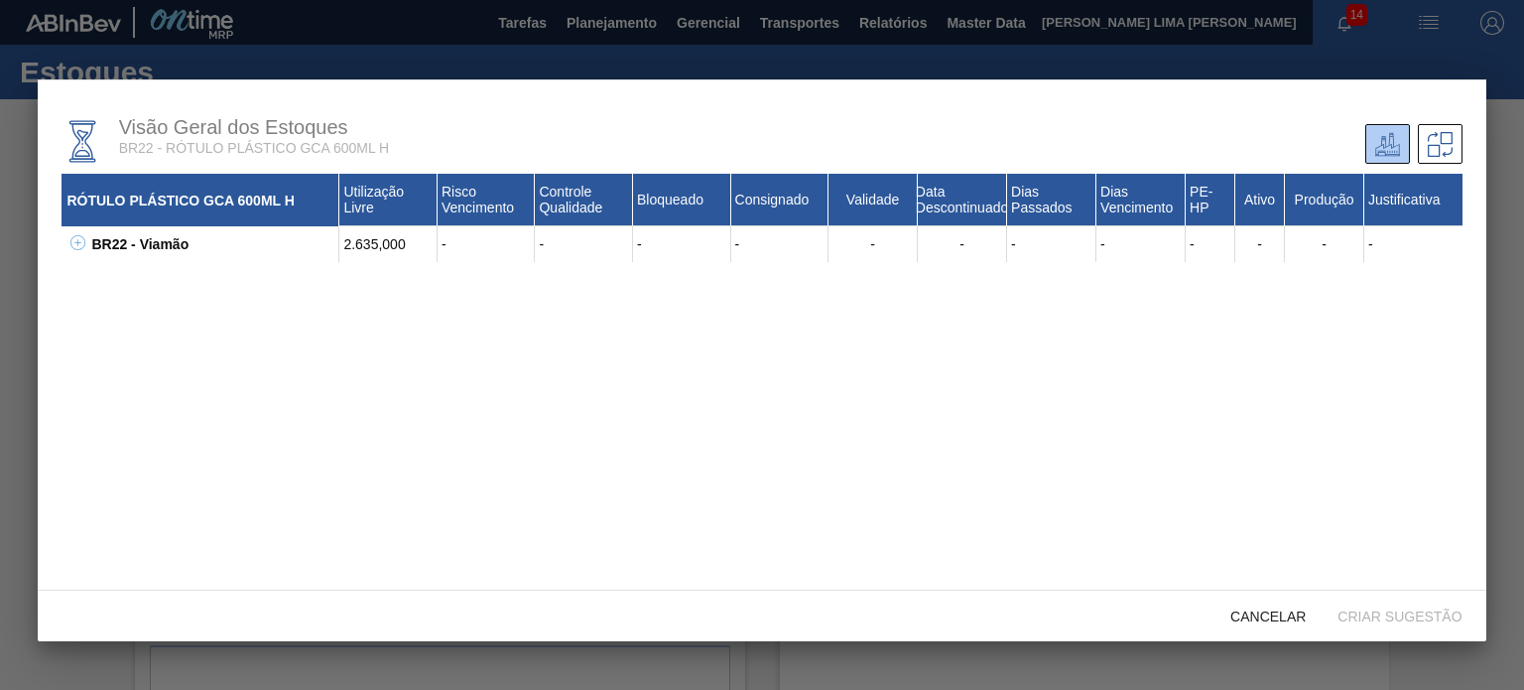
click at [70, 247] on icon at bounding box center [77, 242] width 15 height 15
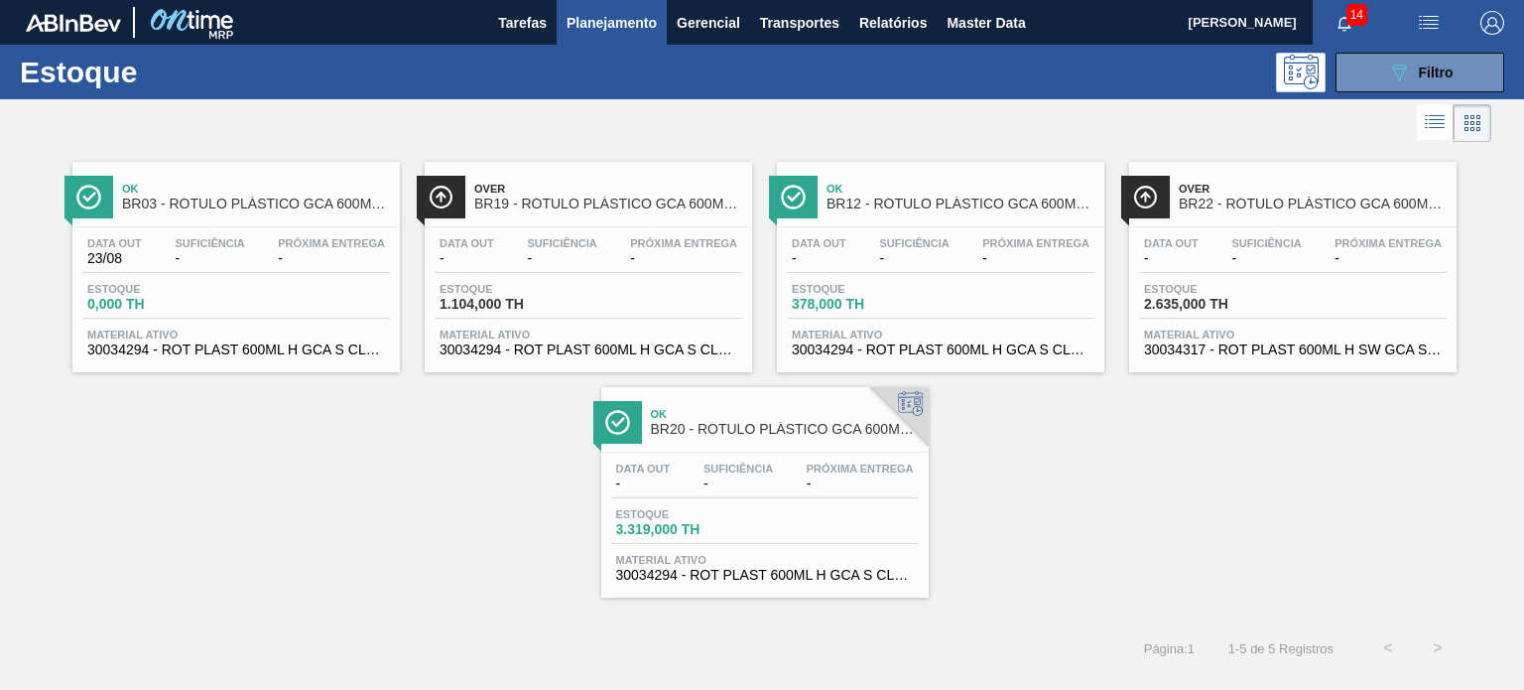
drag, startPoint x: 845, startPoint y: 213, endPoint x: 557, endPoint y: 523, distance: 423.3
click at [557, 523] on div "Ok BR03 - RÓTULO PLÁSTICO GCA 600ML H Data out 23/08 Suficiência - Próxima Entr…" at bounding box center [762, 372] width 1524 height 450
click at [1368, 77] on button "089F7B8B-B2A5-4AFE-B5C0-19BA573D28AC Filtro" at bounding box center [1420, 73] width 169 height 40
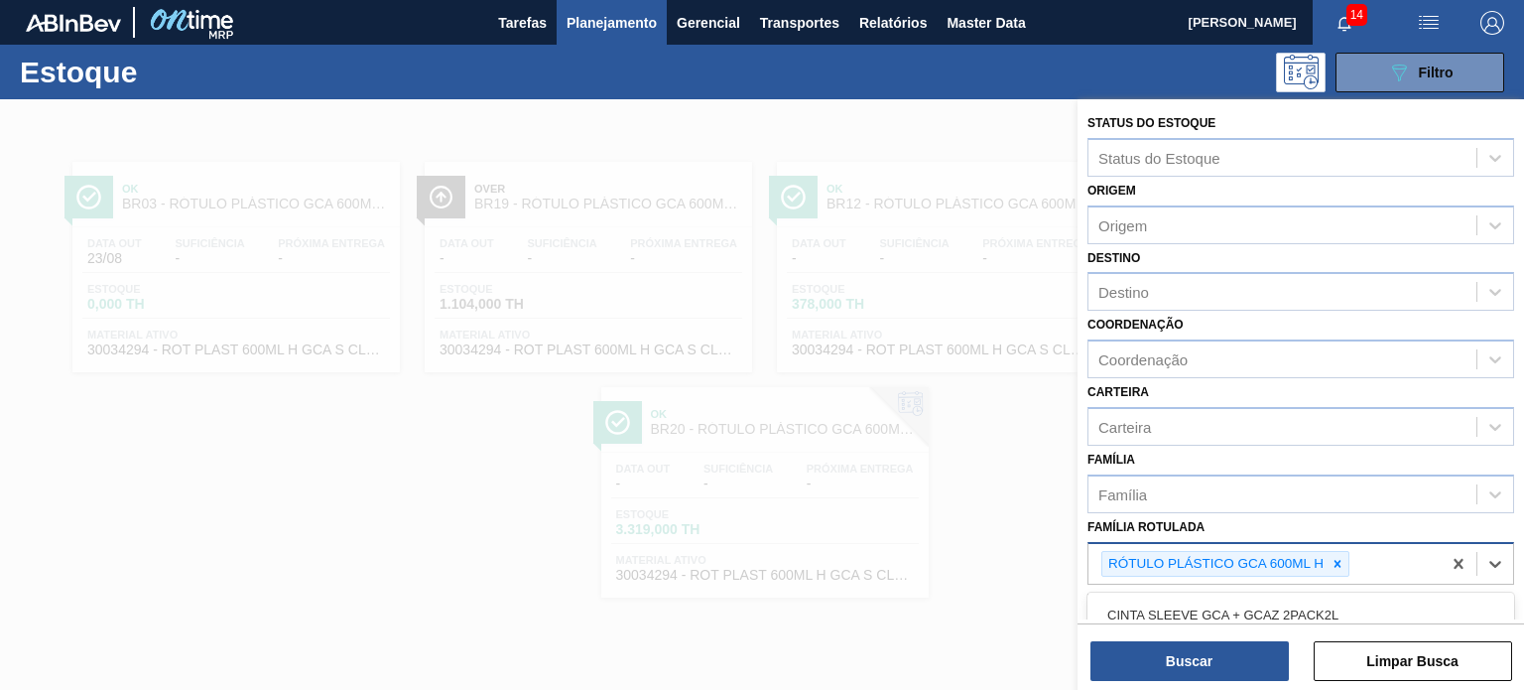
click at [1336, 544] on div "RÓTULO PLÁSTICO GCA 600ML H" at bounding box center [1264, 564] width 352 height 41
click at [1334, 557] on icon at bounding box center [1338, 564] width 14 height 14
type Rotulada "gca 3l h"
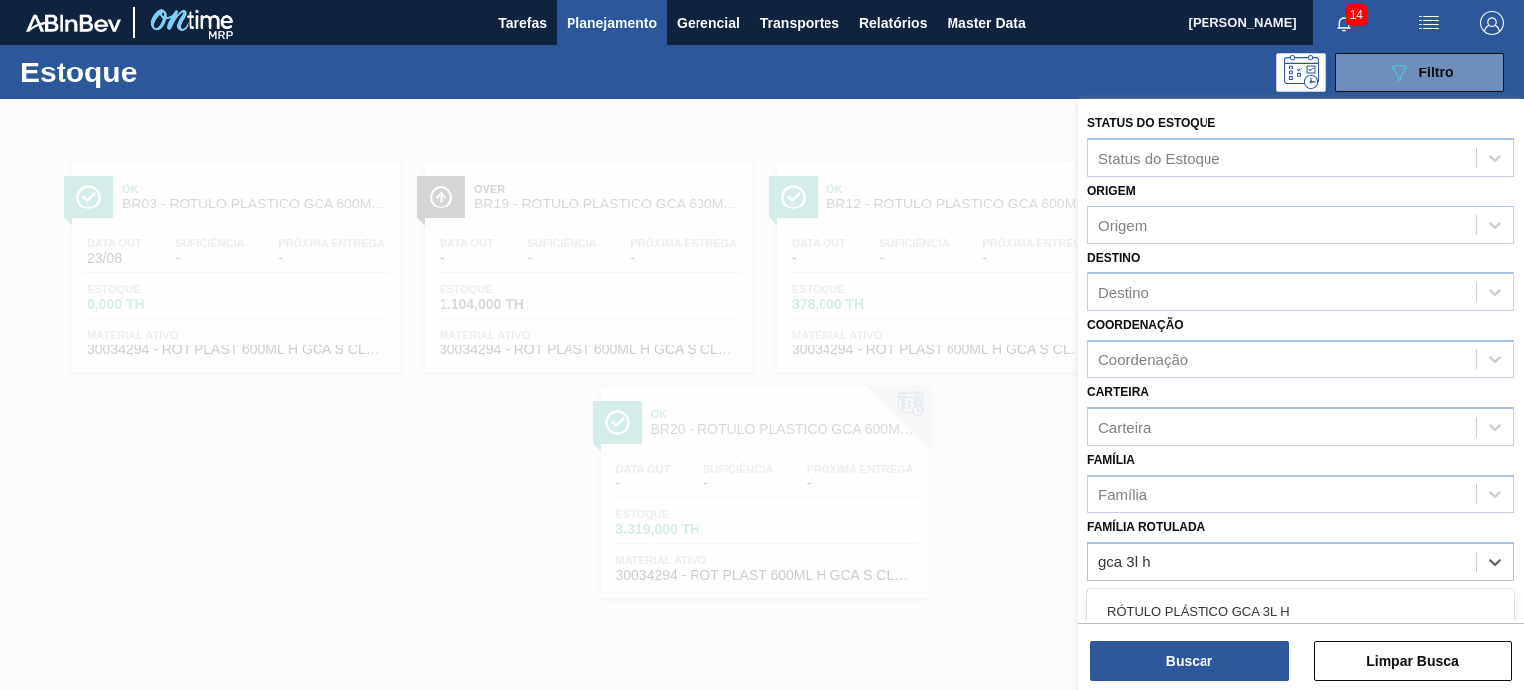
click at [1306, 592] on div "RÓTULO PLÁSTICO GCA 3L H" at bounding box center [1300, 610] width 427 height 37
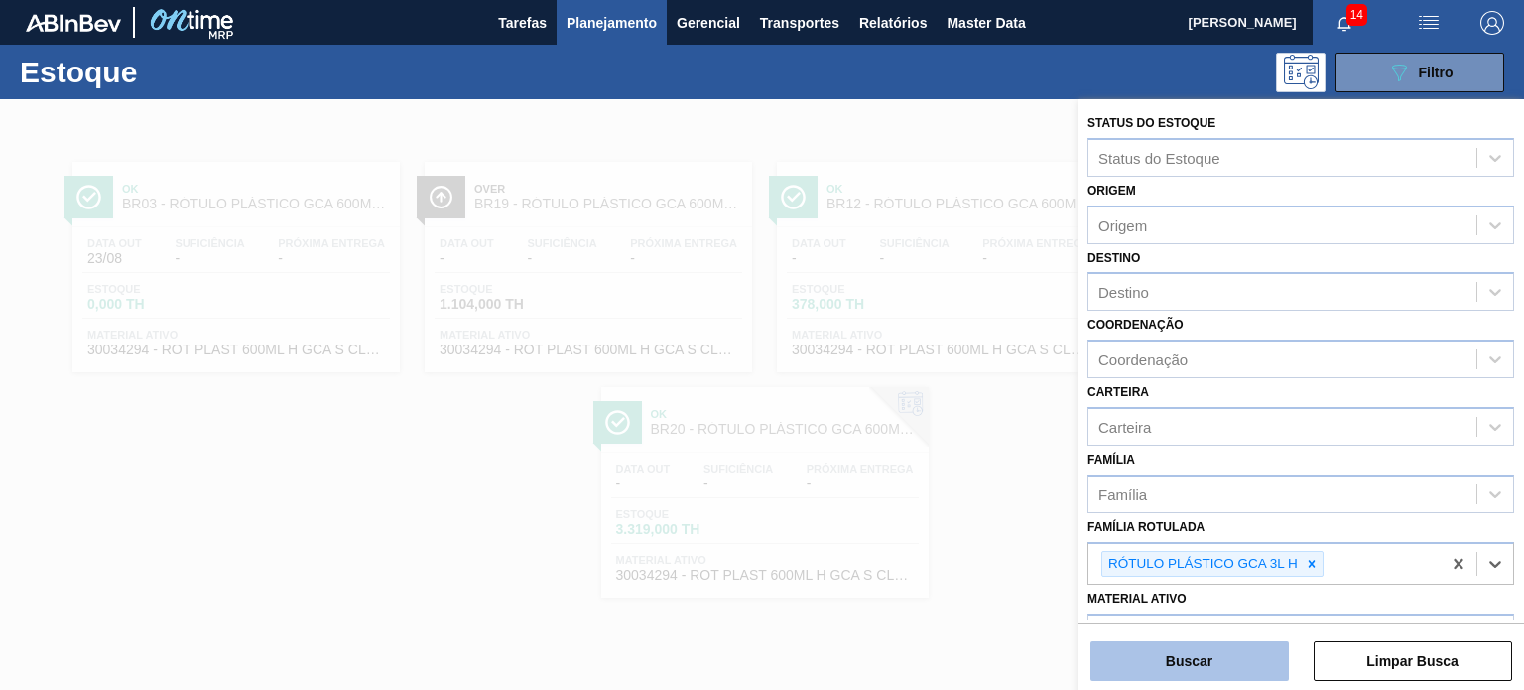
click at [1241, 666] on button "Buscar" at bounding box center [1189, 661] width 198 height 40
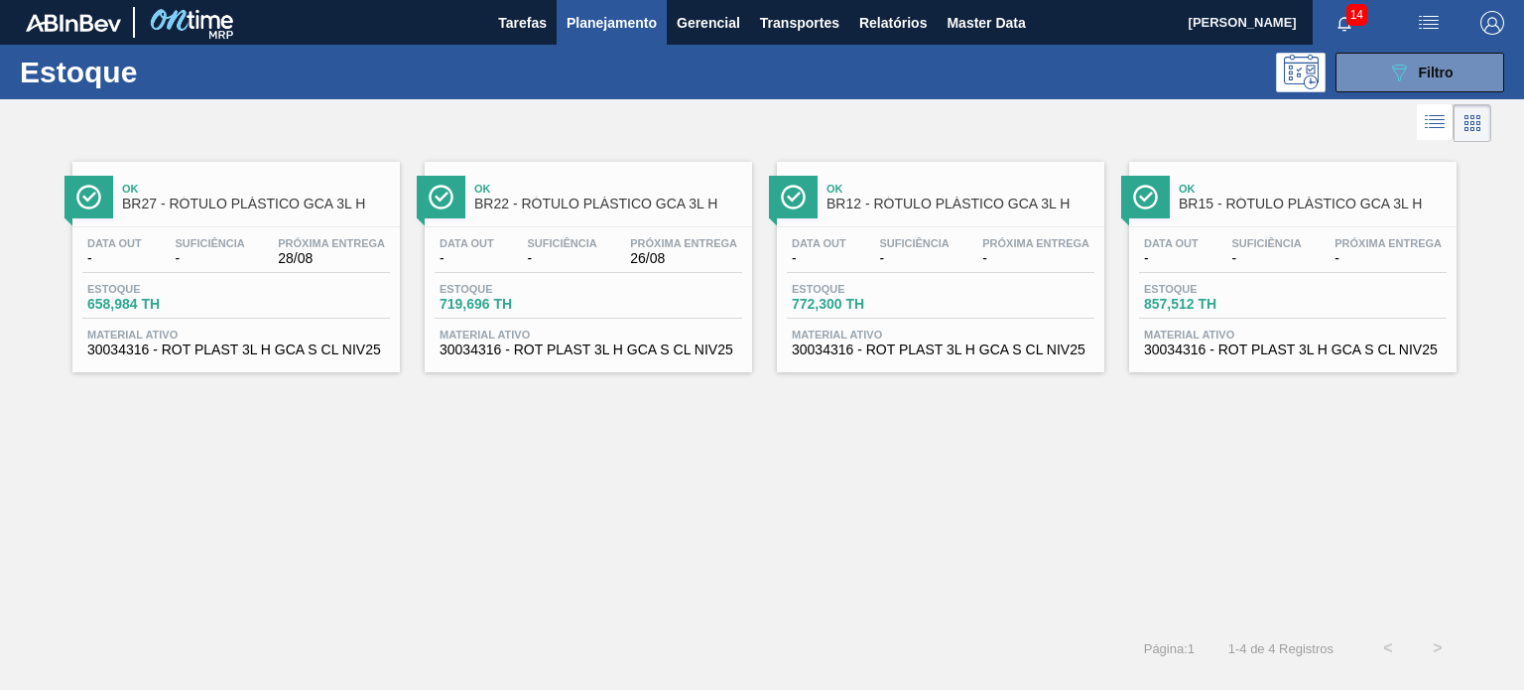
drag, startPoint x: 987, startPoint y: 261, endPoint x: 1198, endPoint y: 225, distance: 213.4
click at [1361, 86] on button "089F7B8B-B2A5-4AFE-B5C0-19BA573D28AC Filtro" at bounding box center [1420, 73] width 169 height 40
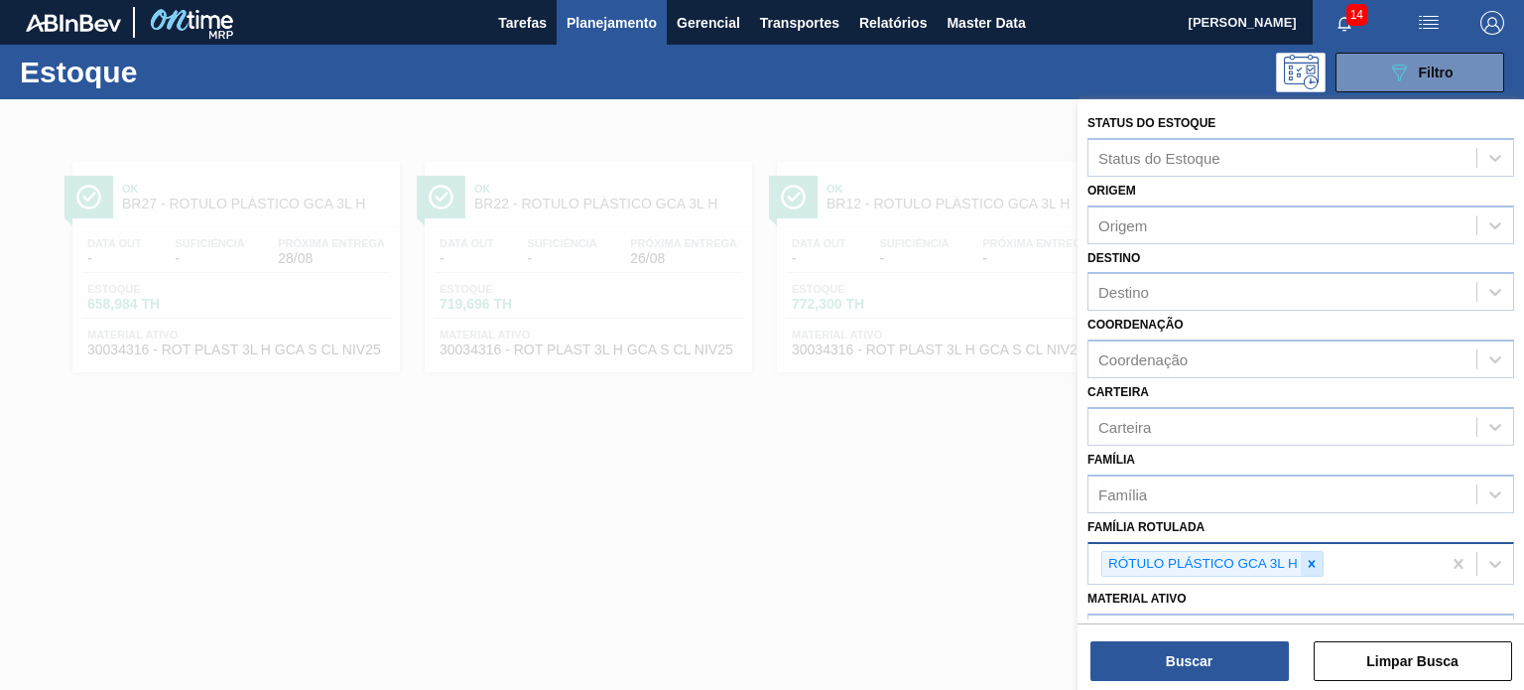
click at [1315, 552] on div at bounding box center [1312, 564] width 22 height 25
type Rotulada "gca 2l h"
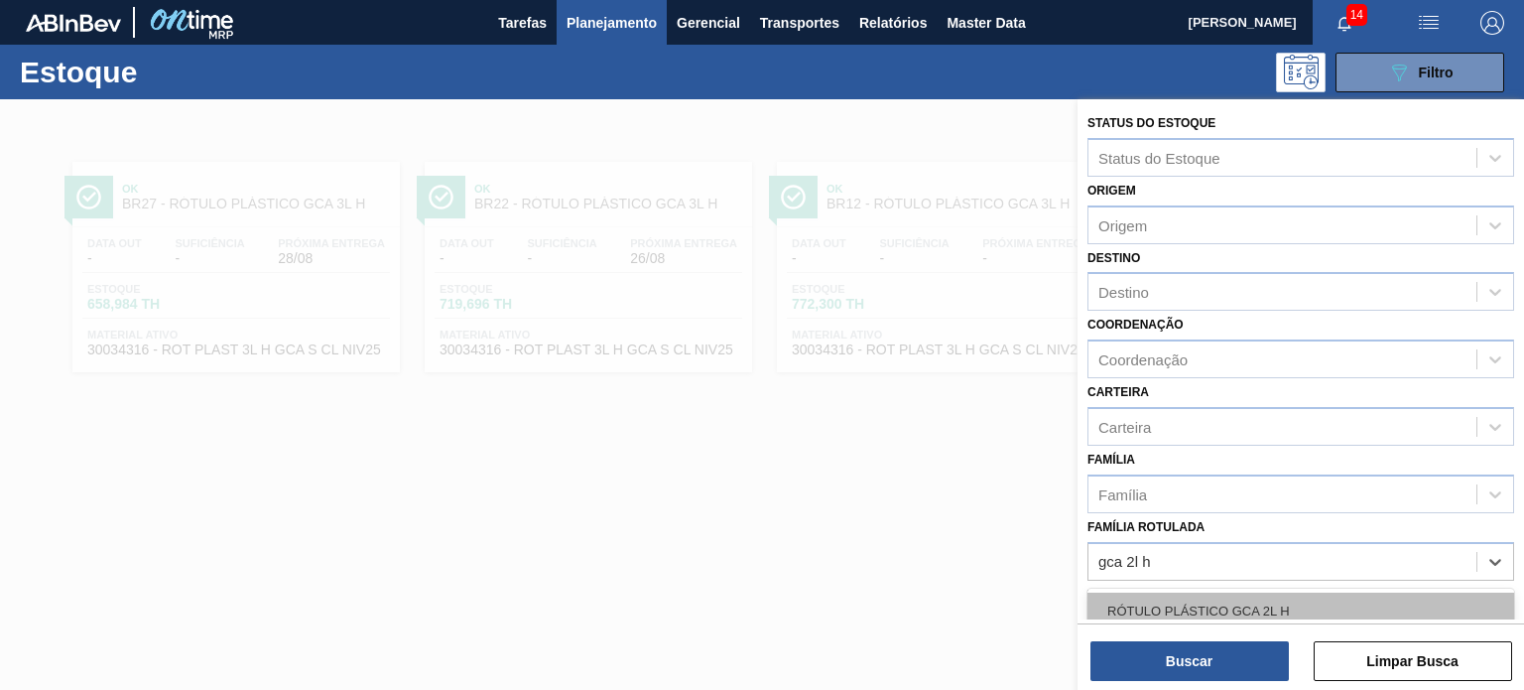
click at [1306, 608] on div "RÓTULO PLÁSTICO GCA 2L H" at bounding box center [1300, 610] width 427 height 37
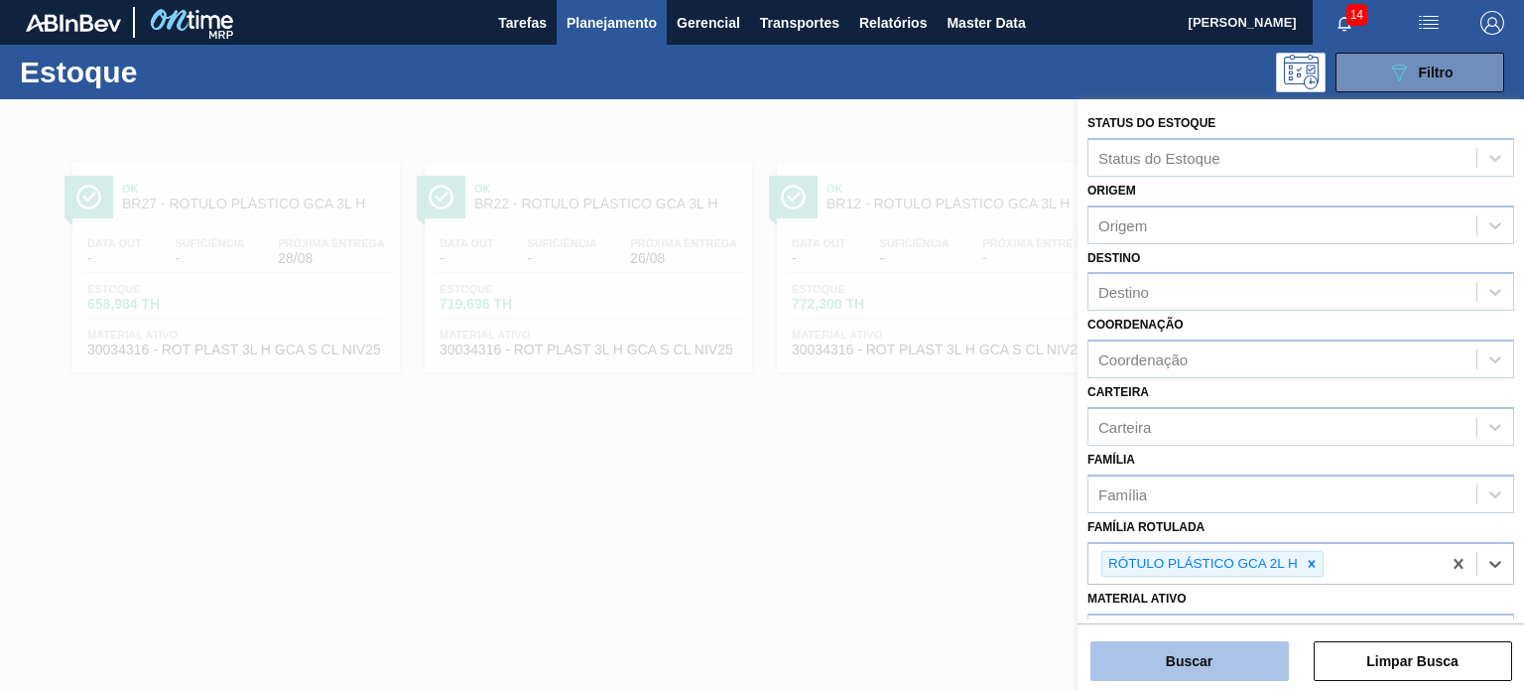
click at [1278, 654] on button "Buscar" at bounding box center [1189, 661] width 198 height 40
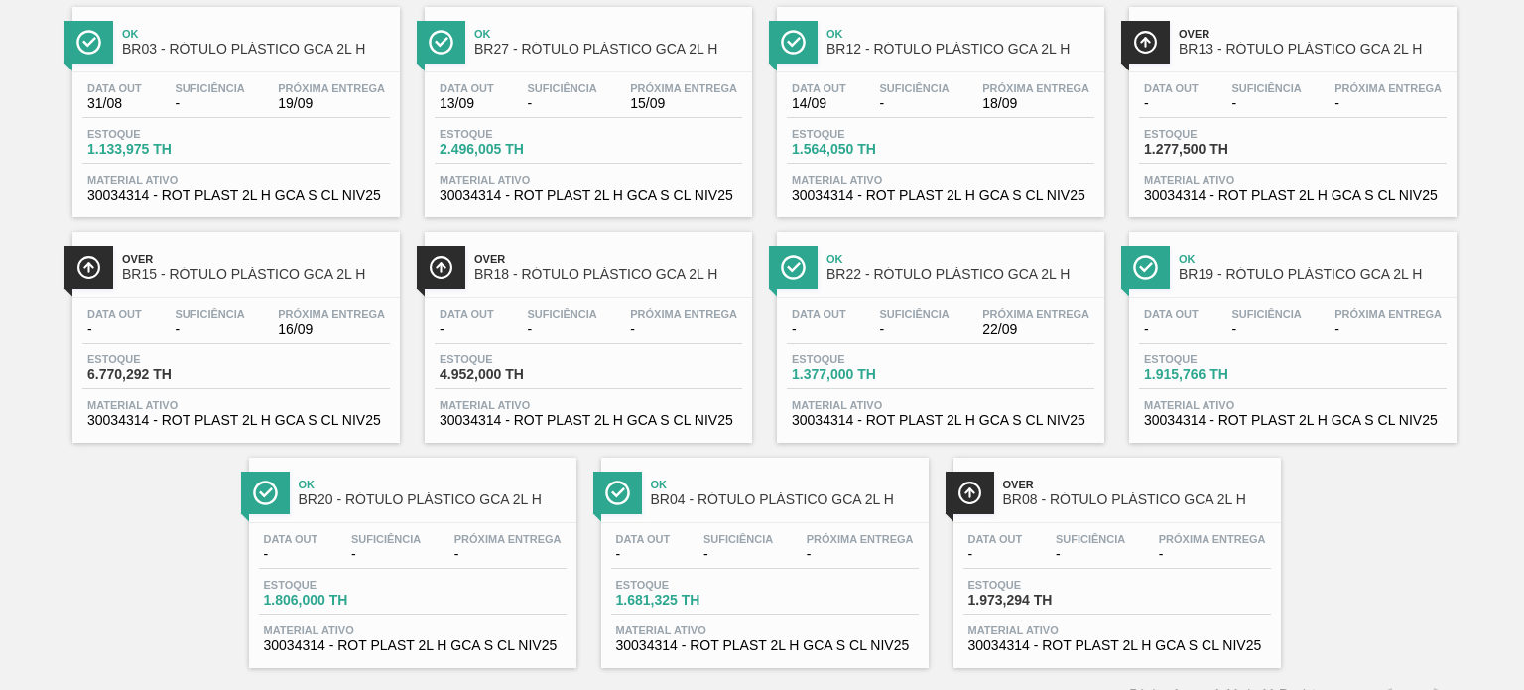
scroll to position [180, 0]
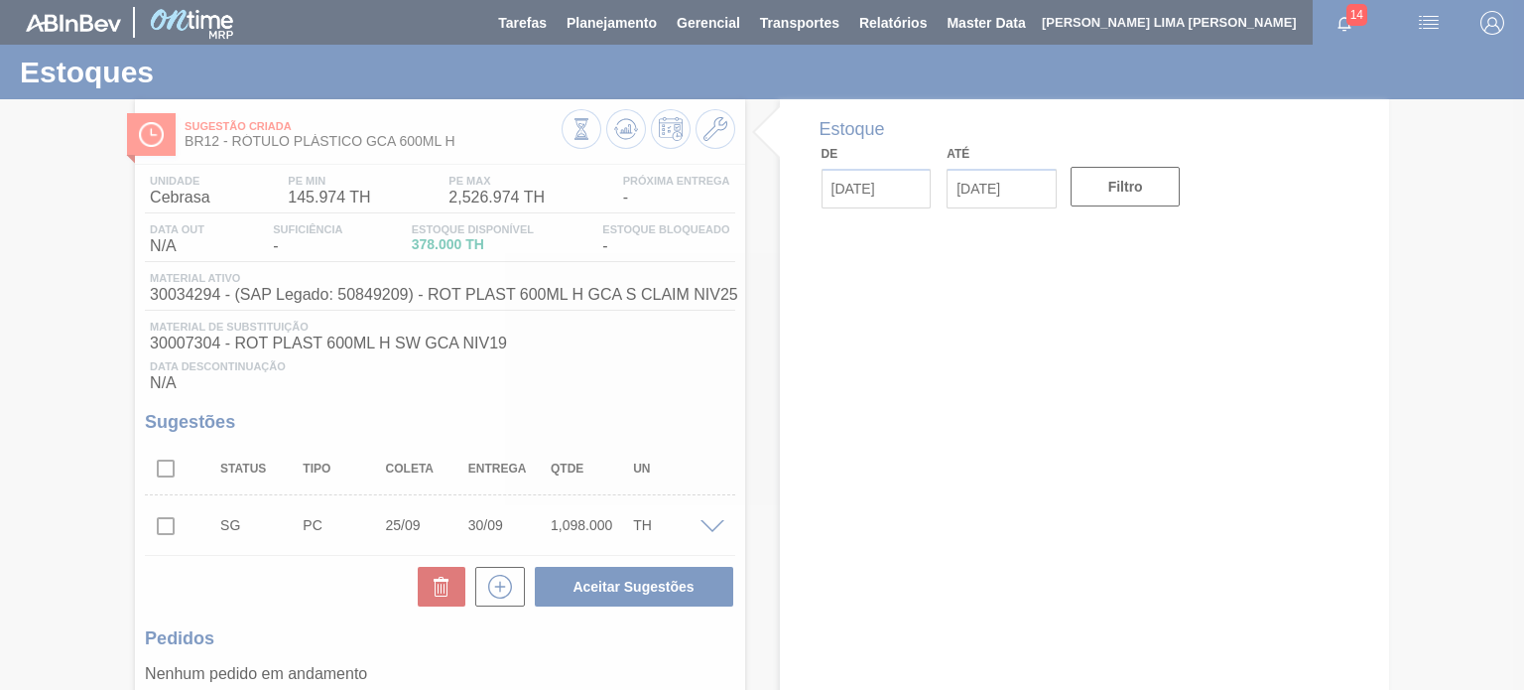
click at [582, 123] on div at bounding box center [762, 345] width 1524 height 690
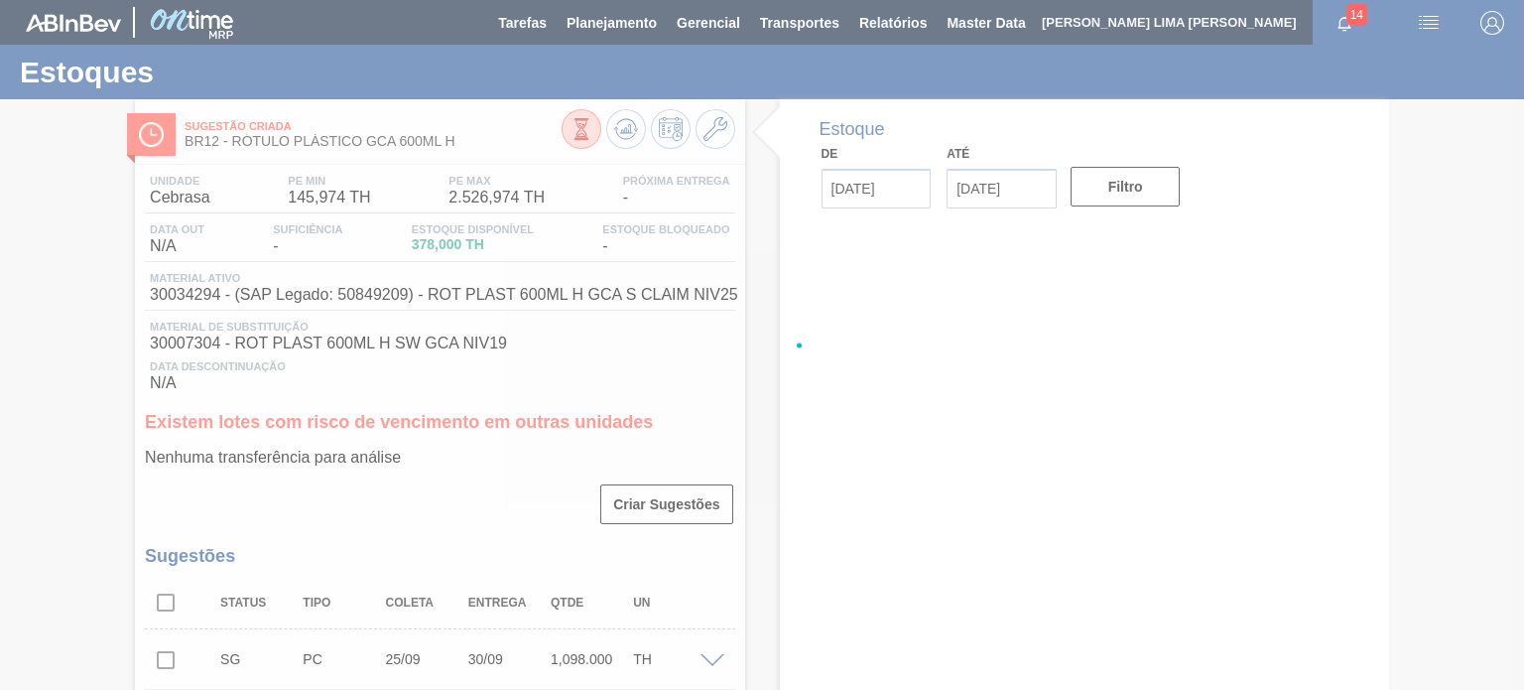
click at [580, 128] on div at bounding box center [762, 345] width 1524 height 690
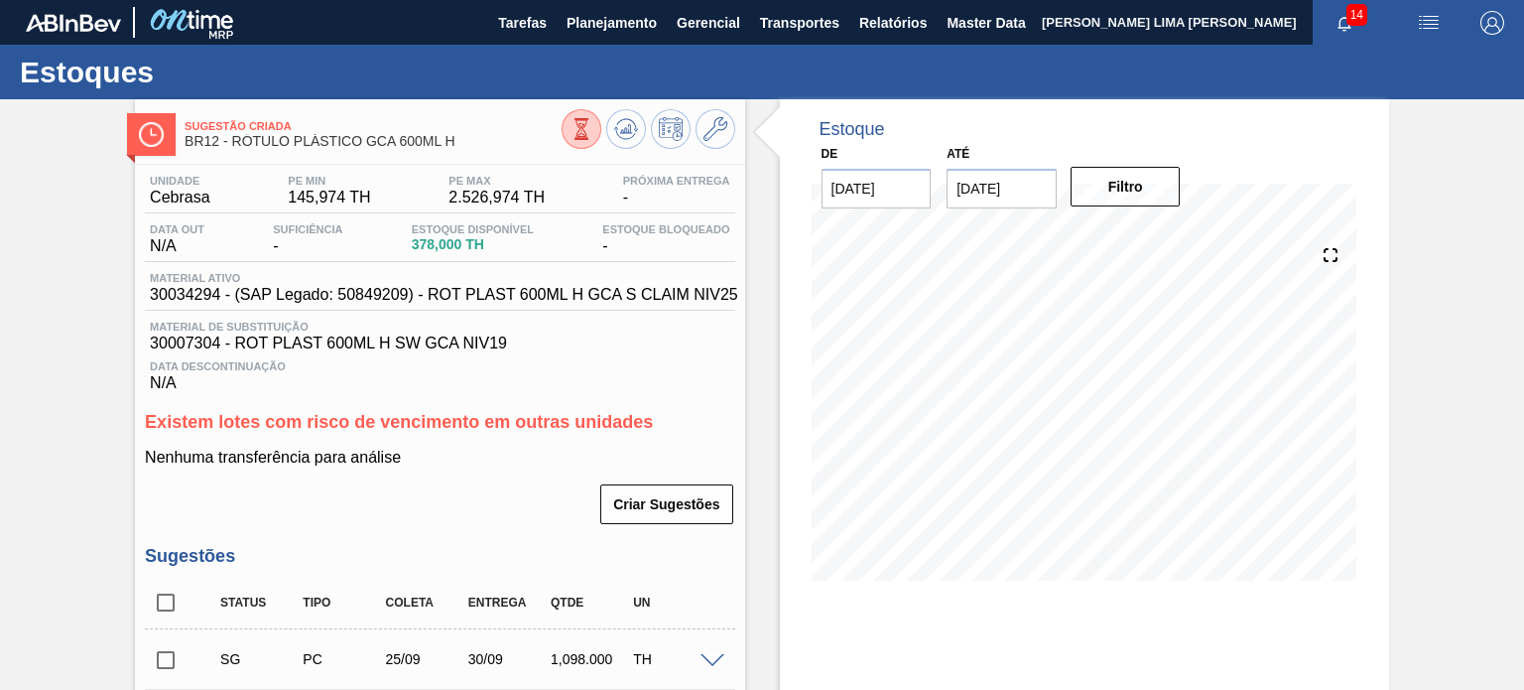
click at [587, 137] on icon at bounding box center [582, 129] width 22 height 22
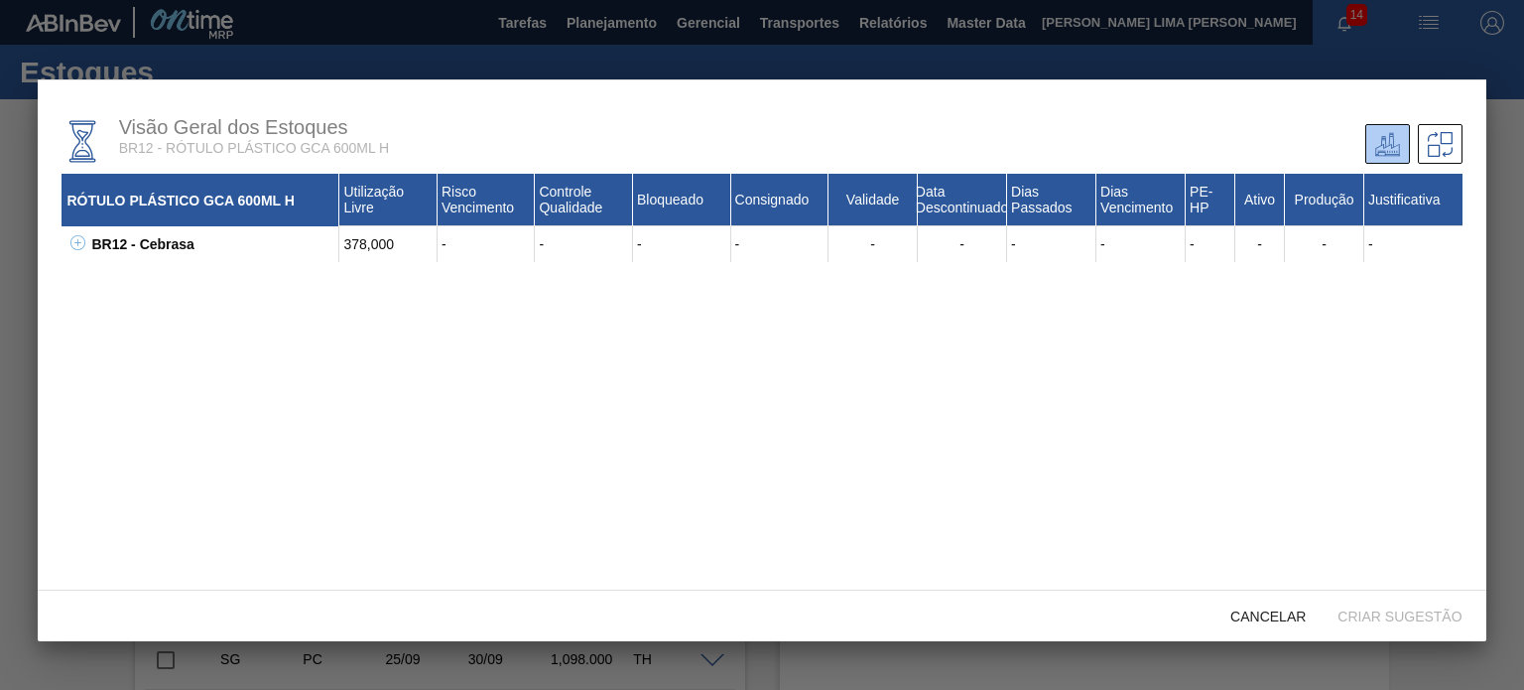
click at [82, 250] on icon at bounding box center [77, 242] width 15 height 15
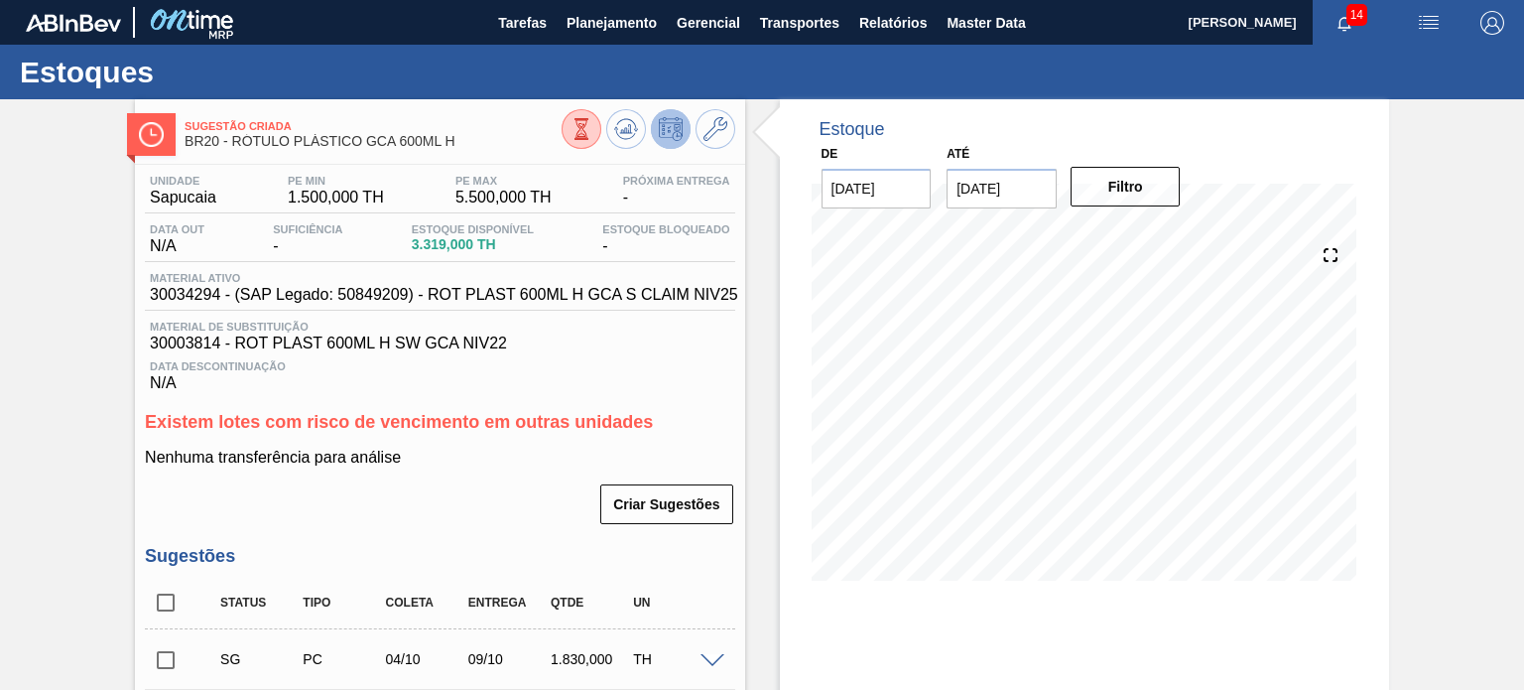
click at [575, 138] on icon at bounding box center [582, 129] width 22 height 22
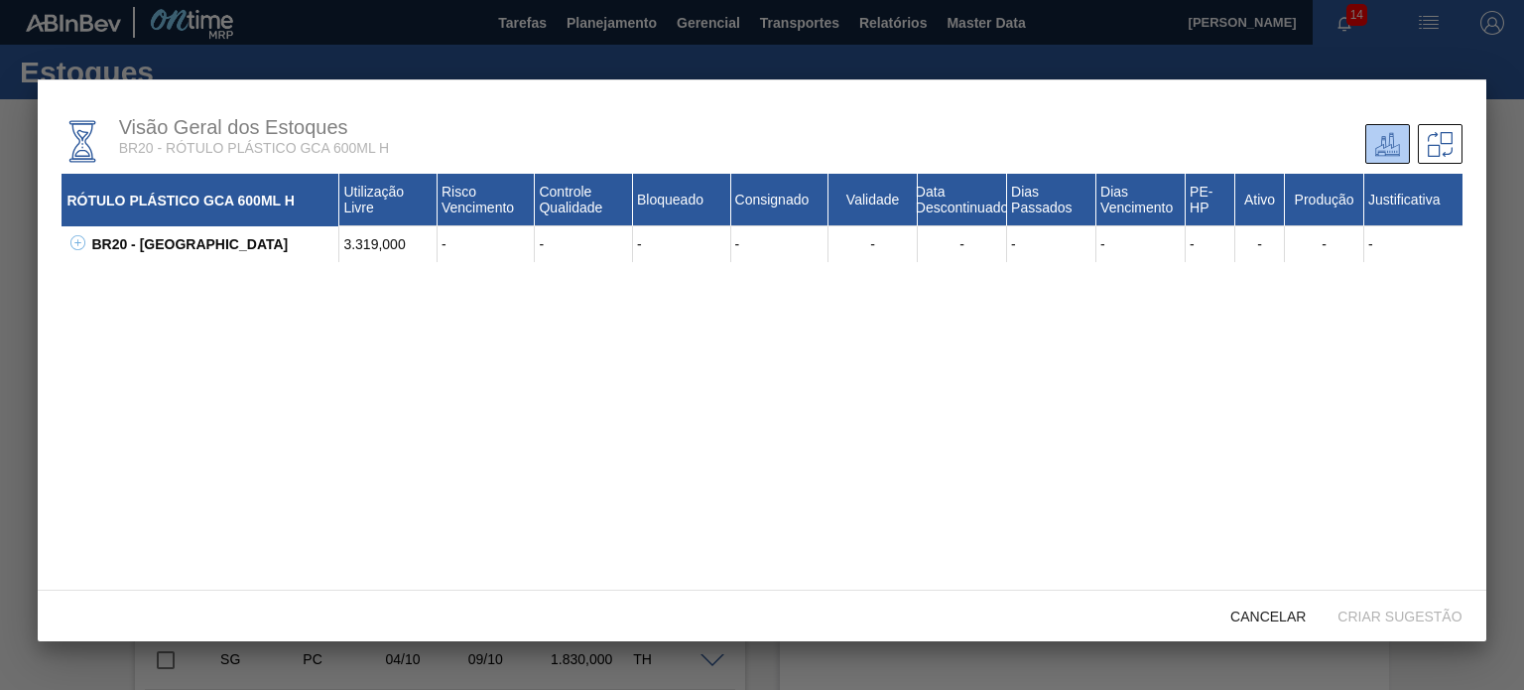
click at [78, 237] on icon at bounding box center [77, 242] width 15 height 15
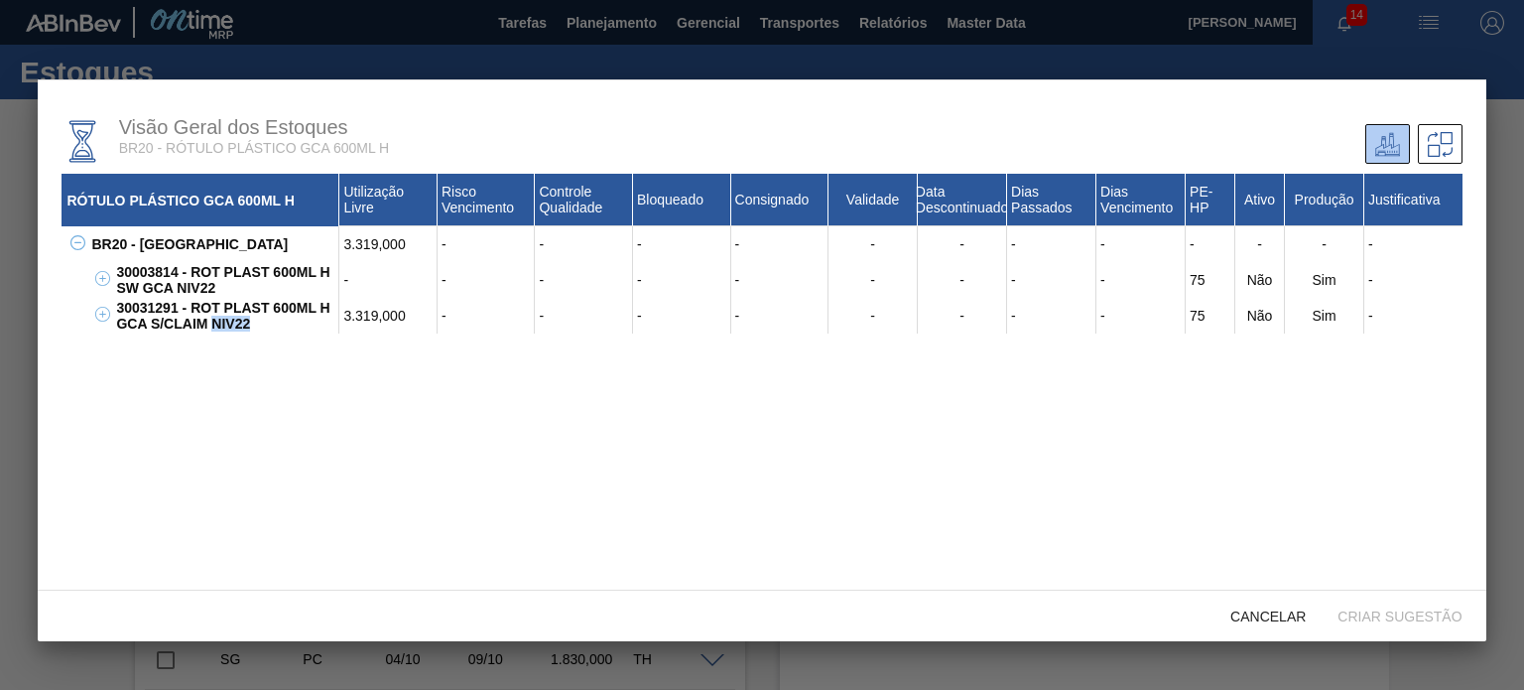
drag, startPoint x: 271, startPoint y: 338, endPoint x: 197, endPoint y: 314, distance: 77.5
click at [197, 314] on div "RÓTULO PLÁSTICO GCA 600ML H Utilização Livre Risco Vencimento Controle Qualidad…" at bounding box center [762, 416] width 1400 height 485
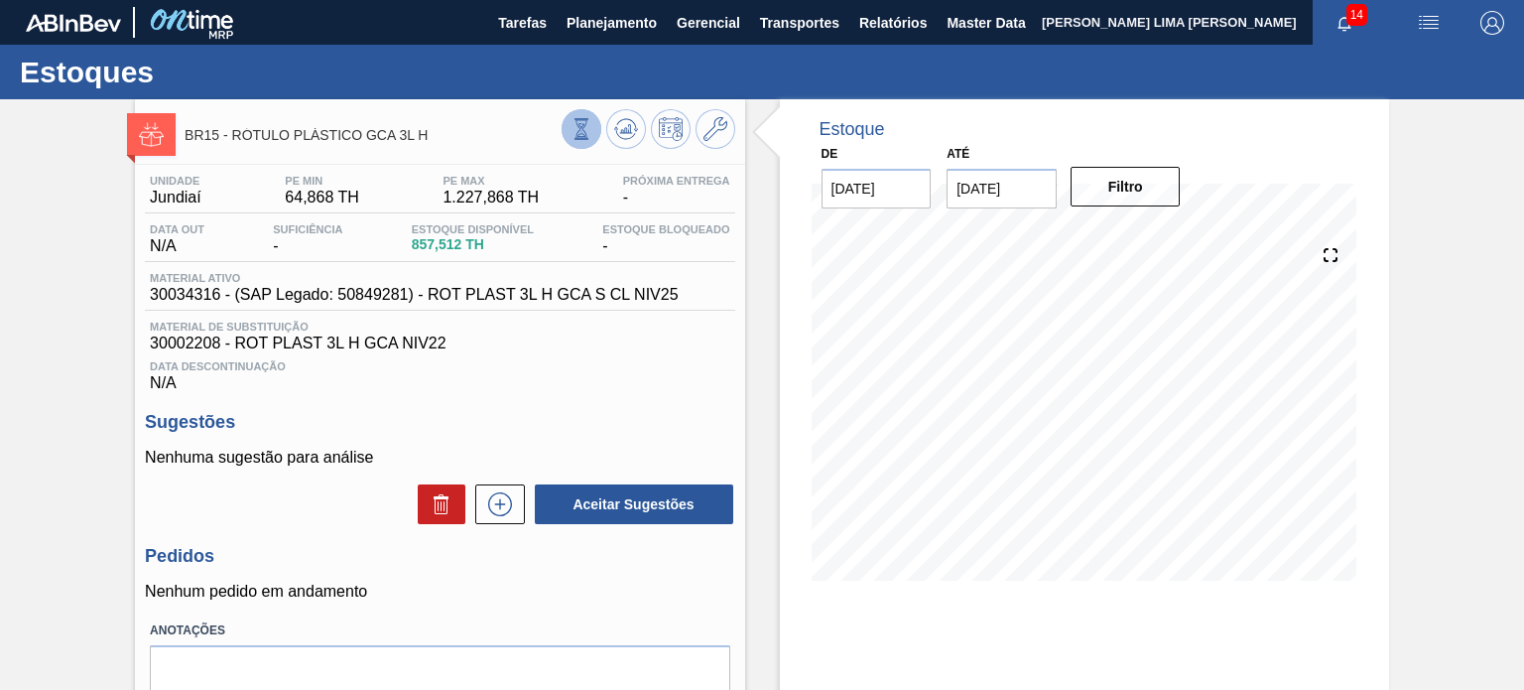
click at [574, 118] on icon at bounding box center [582, 129] width 22 height 22
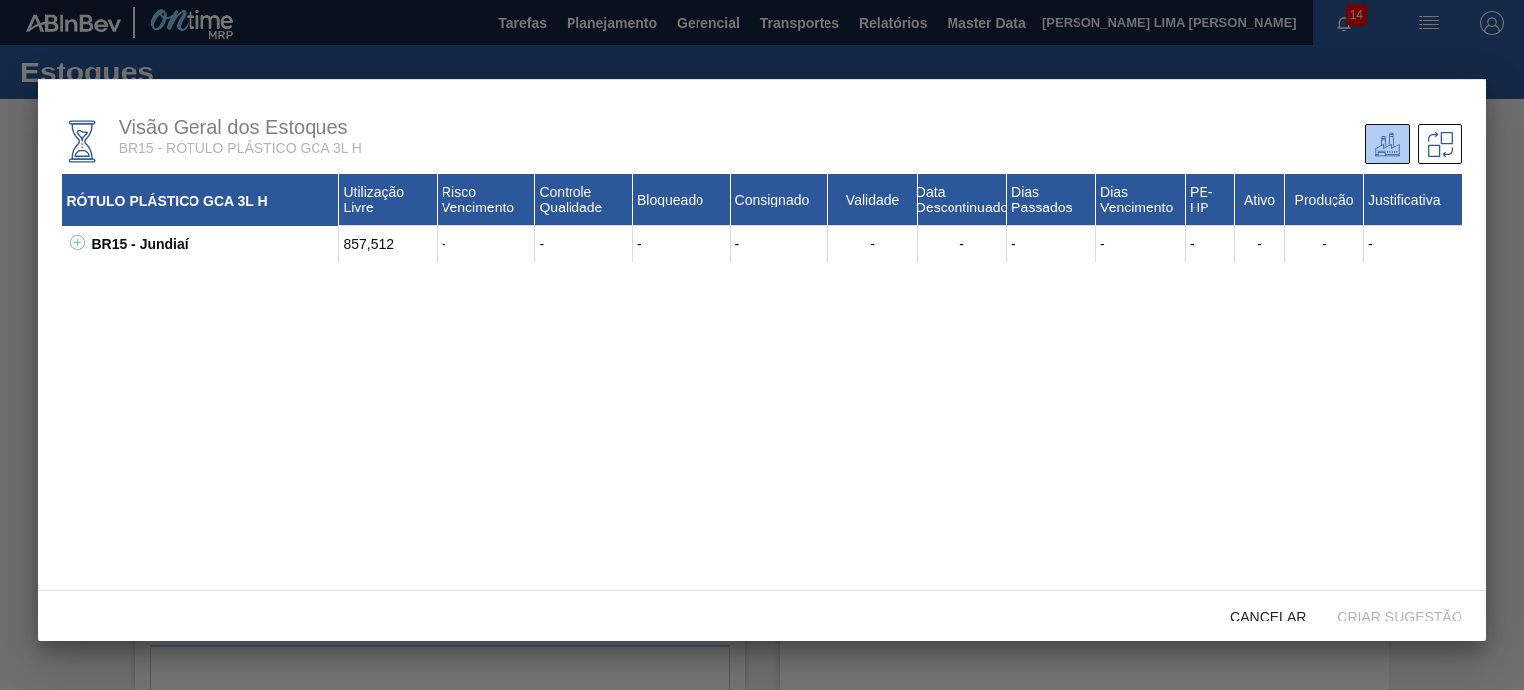
click at [85, 249] on div "BR15 - Jundiaí 857,512 - - - - - - - - - - - - 30002208 - ROT PLAST 3L H GCA NI…" at bounding box center [762, 244] width 1400 height 36
click at [73, 250] on icon at bounding box center [77, 242] width 15 height 15
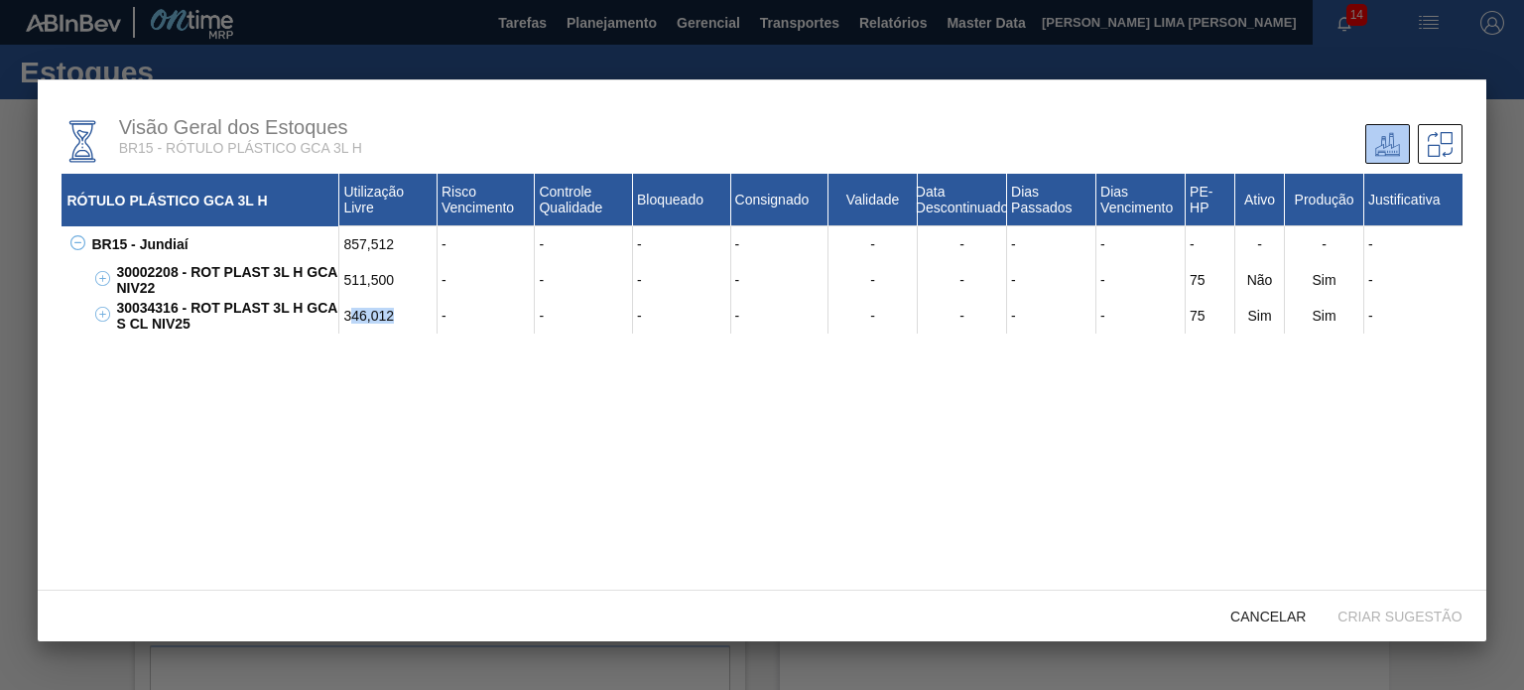
drag, startPoint x: 397, startPoint y: 325, endPoint x: 348, endPoint y: 305, distance: 52.9
click at [349, 311] on div "346,012" at bounding box center [388, 316] width 98 height 36
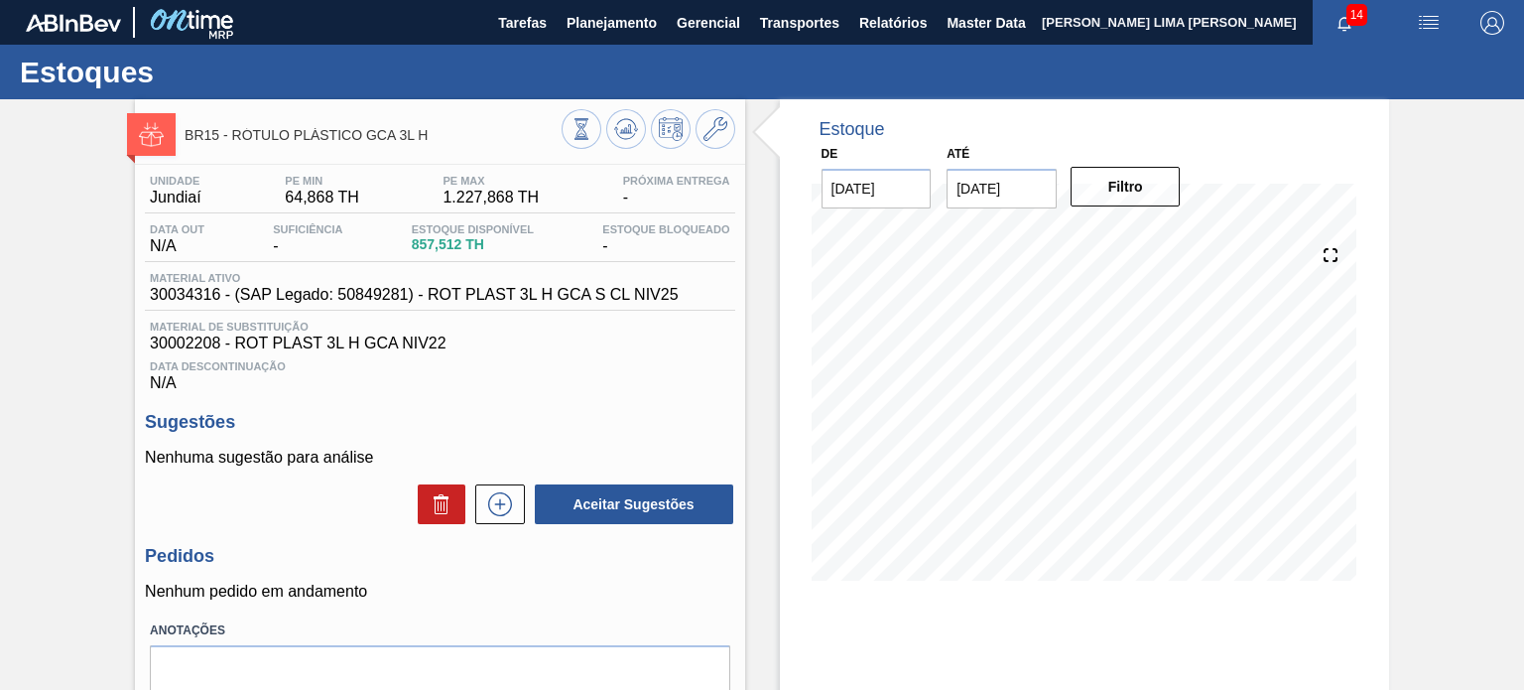
click at [1014, 182] on input "[DATE]" at bounding box center [1002, 189] width 110 height 40
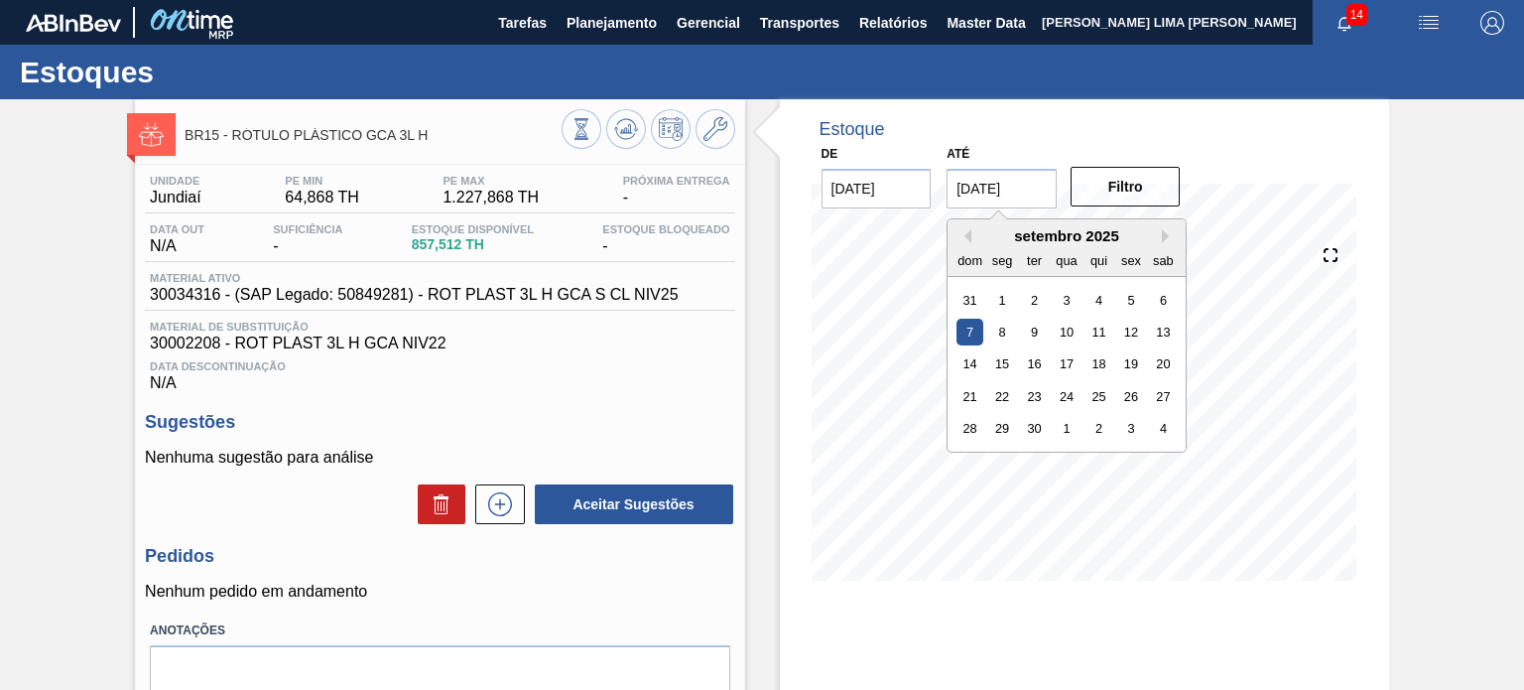
click at [1154, 237] on div "setembro 2025" at bounding box center [1067, 235] width 238 height 17
click at [1156, 237] on div "setembro 2025" at bounding box center [1067, 235] width 238 height 17
click at [1163, 237] on button "Next Month" at bounding box center [1169, 236] width 14 height 14
click at [1162, 237] on button "Next Month" at bounding box center [1169, 236] width 14 height 14
click at [1159, 238] on div "novembro 2025" at bounding box center [1067, 235] width 238 height 17
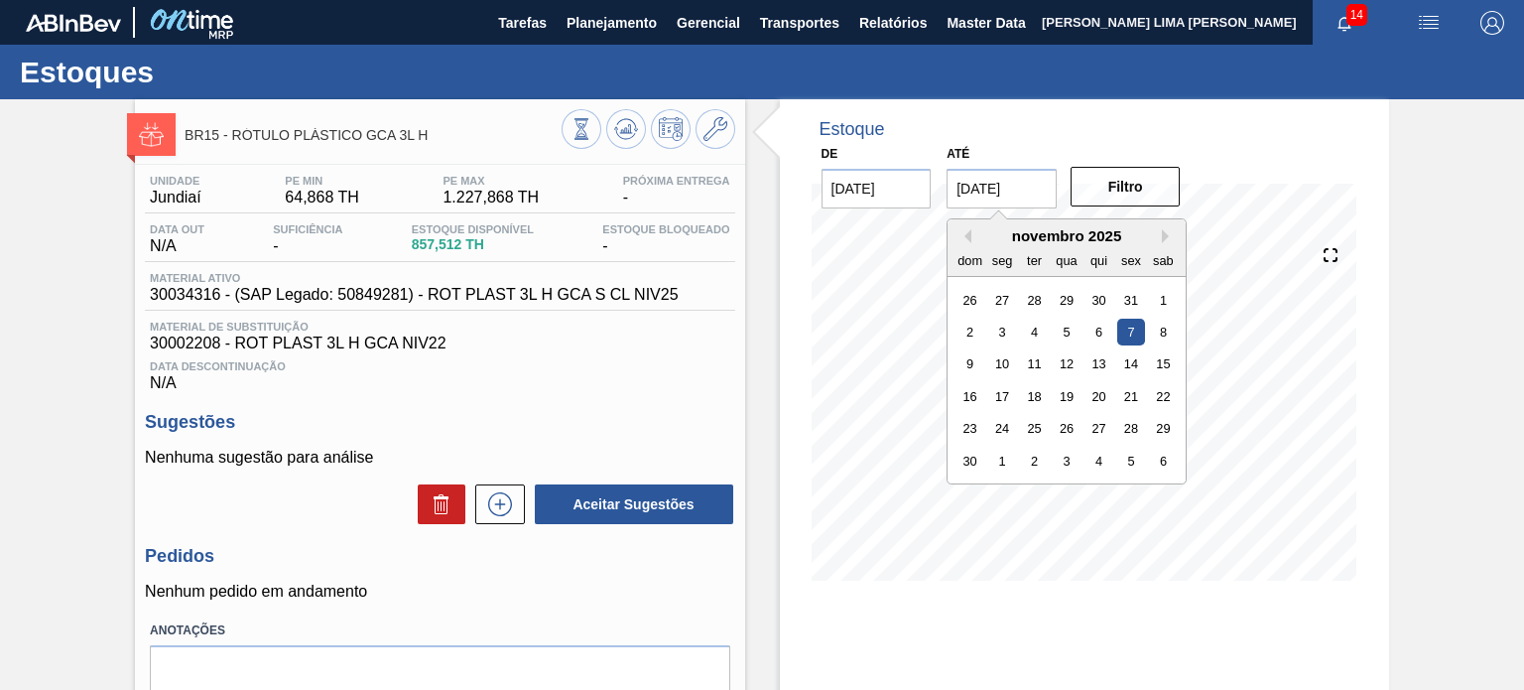
click at [1159, 237] on div "novembro 2025" at bounding box center [1067, 235] width 238 height 17
click at [1164, 235] on button "Next Month" at bounding box center [1169, 236] width 14 height 14
click at [1162, 233] on button "Next Month" at bounding box center [1169, 236] width 14 height 14
click at [1143, 428] on div "30" at bounding box center [1131, 428] width 27 height 27
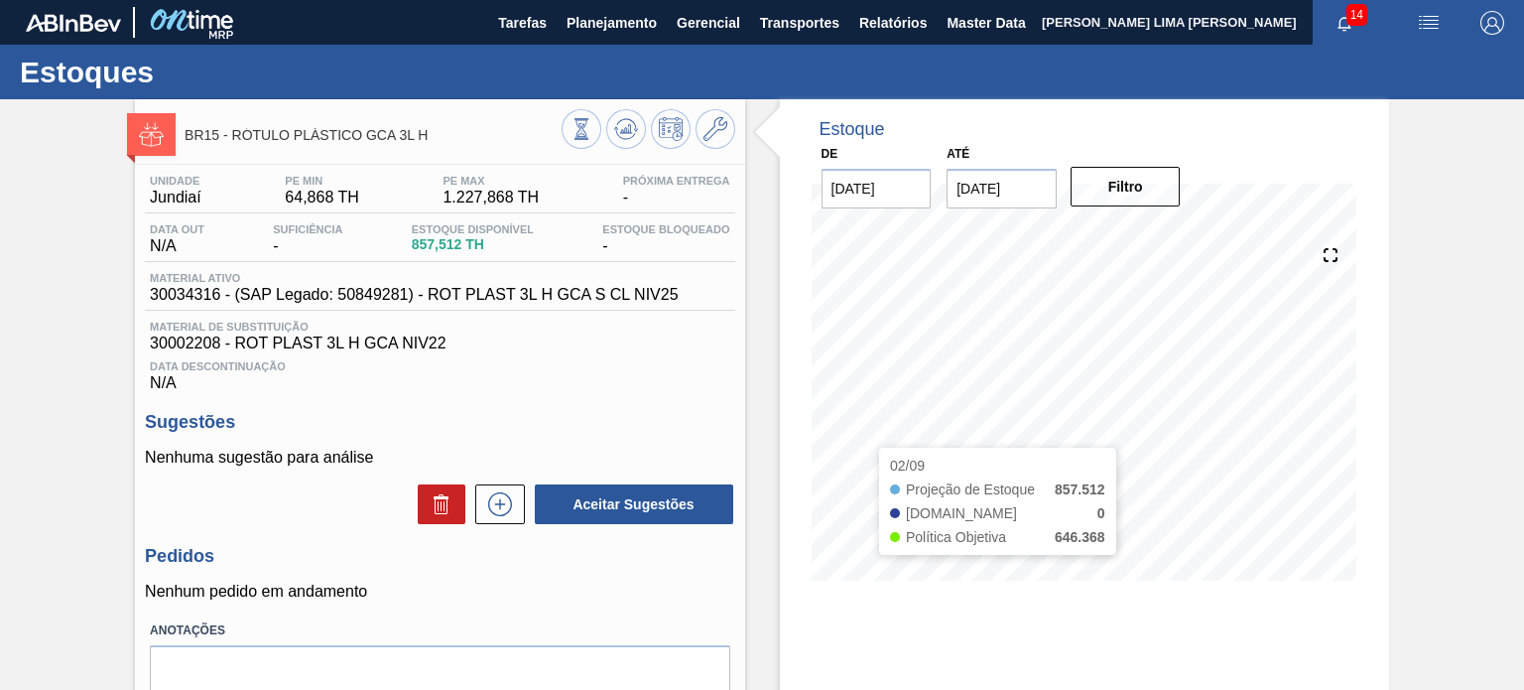
type input "[DATE]"
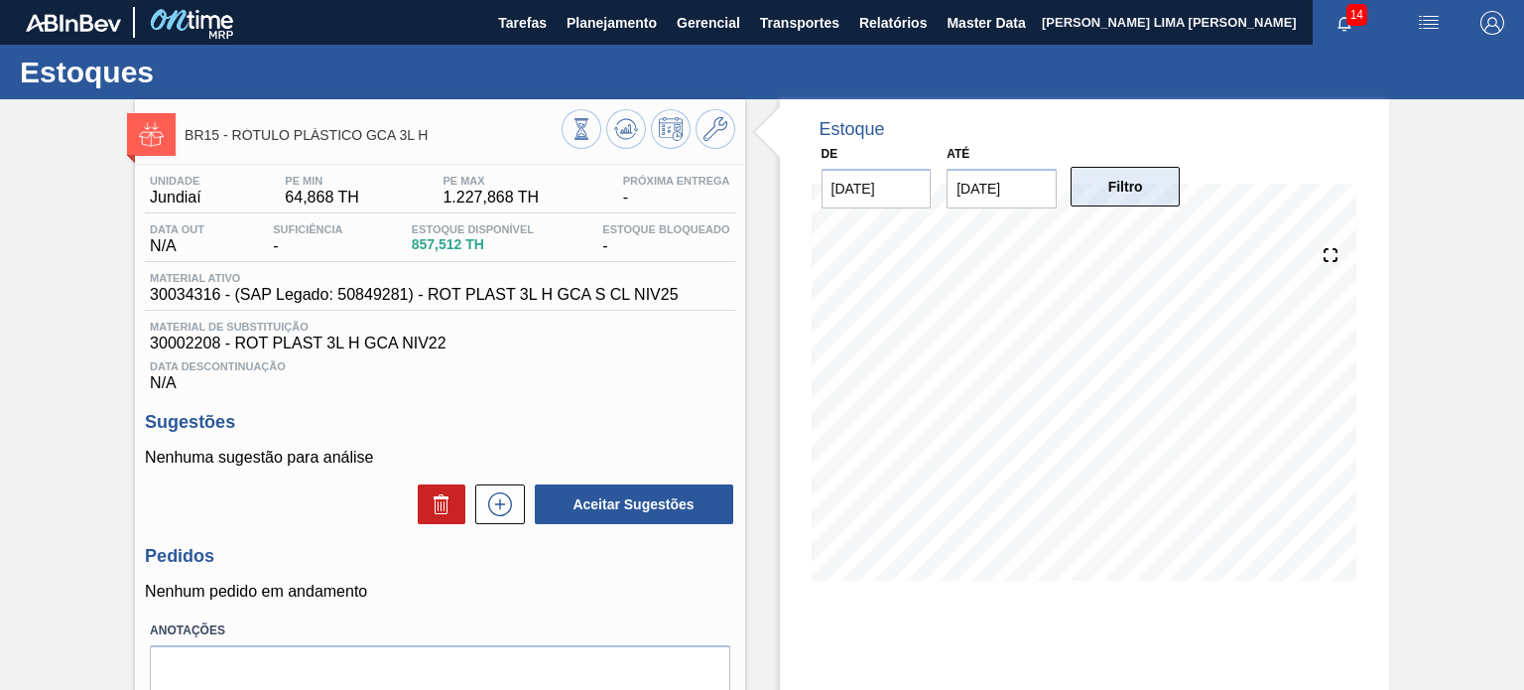
click at [1142, 193] on button "Filtro" at bounding box center [1126, 187] width 110 height 40
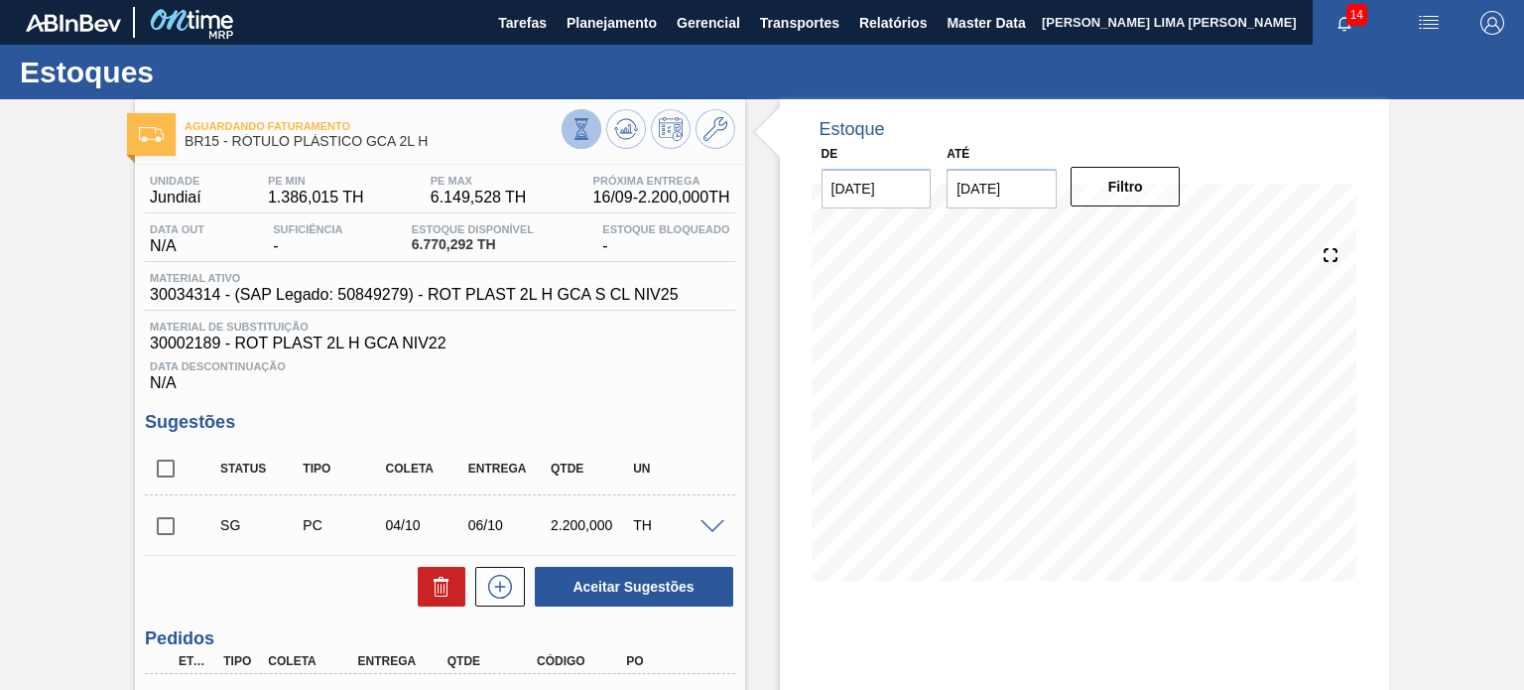
click at [567, 145] on button at bounding box center [582, 129] width 40 height 40
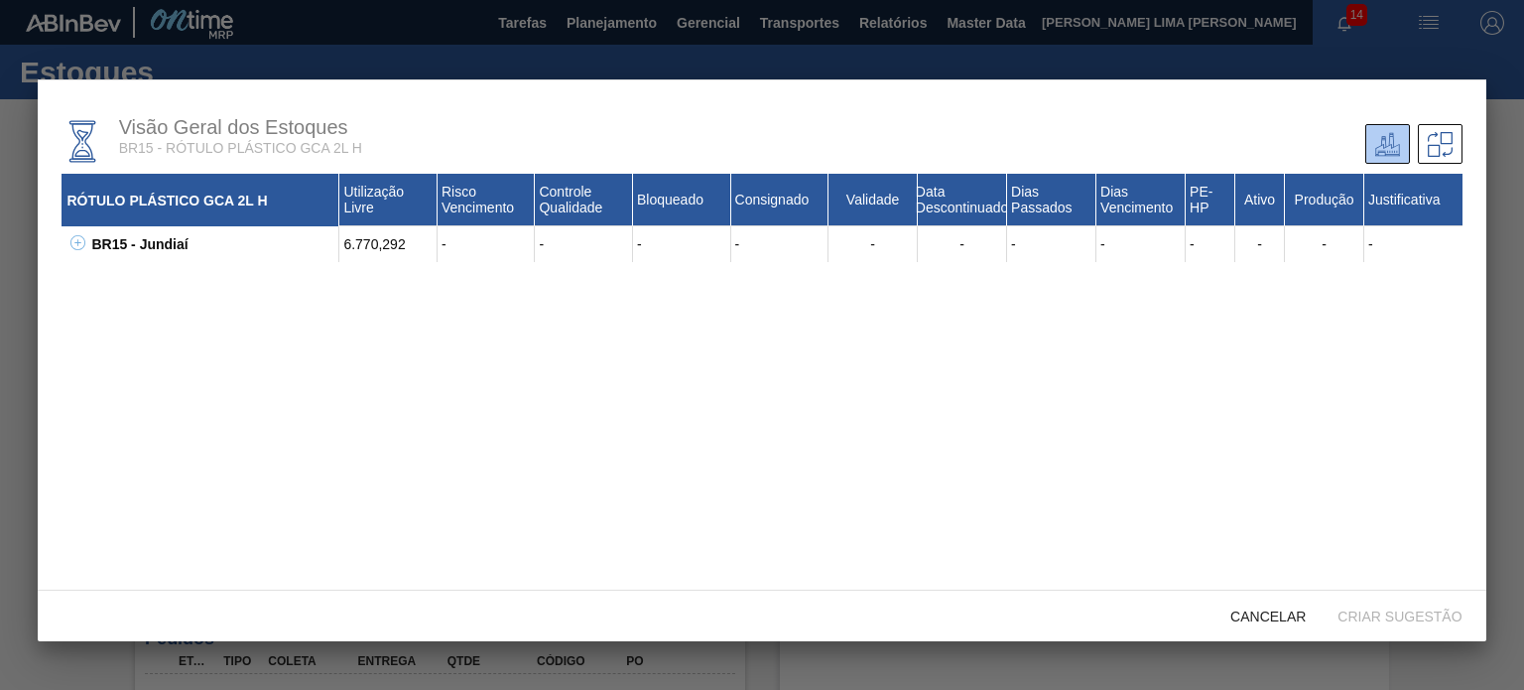
click at [80, 249] on icon at bounding box center [77, 242] width 15 height 15
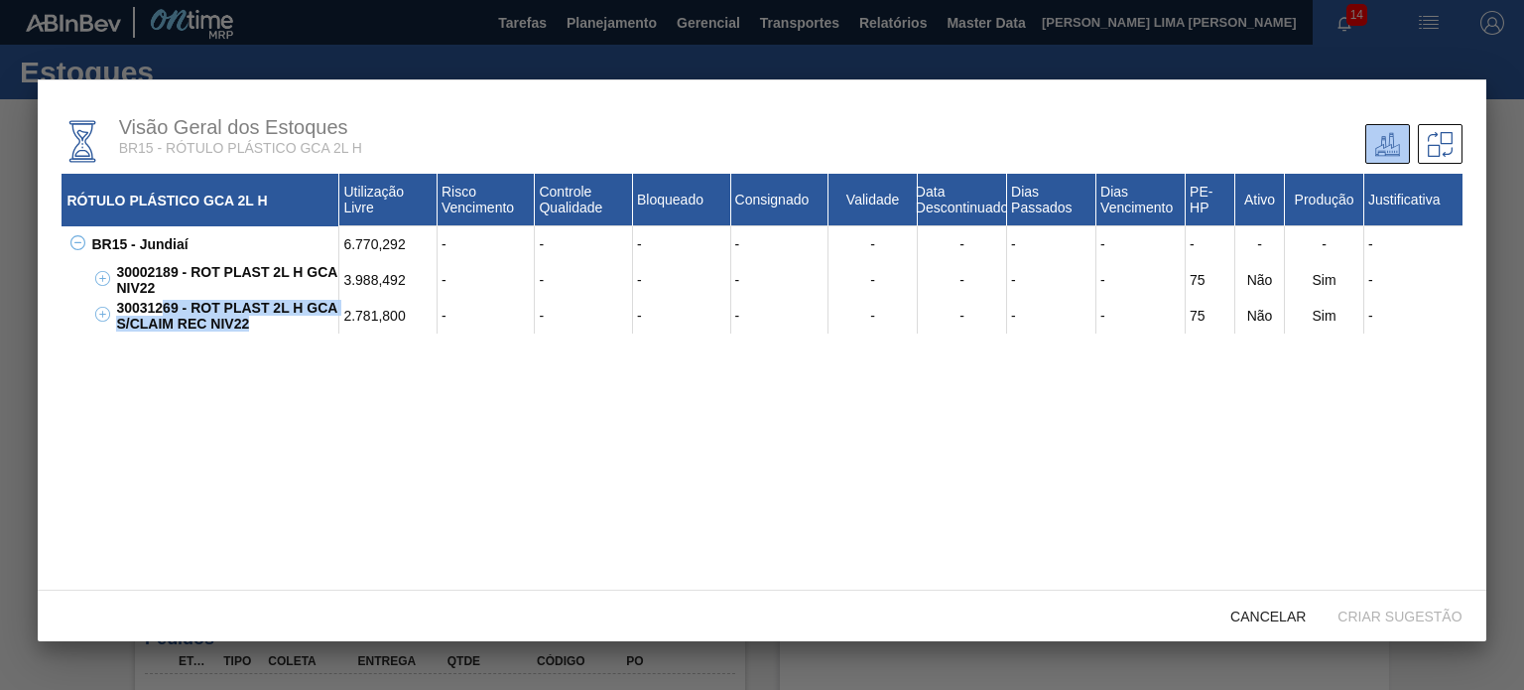
drag, startPoint x: 245, startPoint y: 324, endPoint x: 155, endPoint y: 314, distance: 90.9
click at [155, 314] on div "30031269 - ROT PLAST 2L H GCA S/CLAIM REC NIV22" at bounding box center [225, 316] width 228 height 36
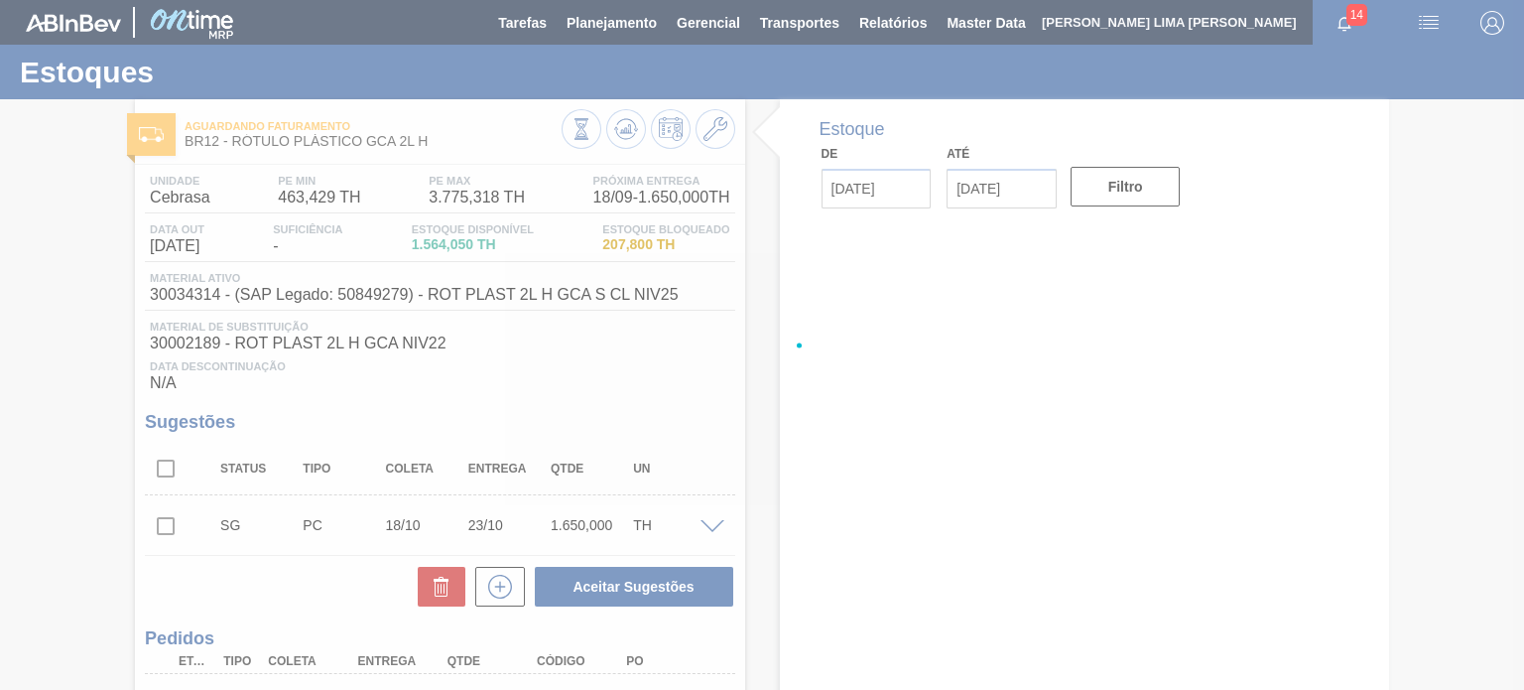
click at [565, 128] on div at bounding box center [762, 345] width 1524 height 690
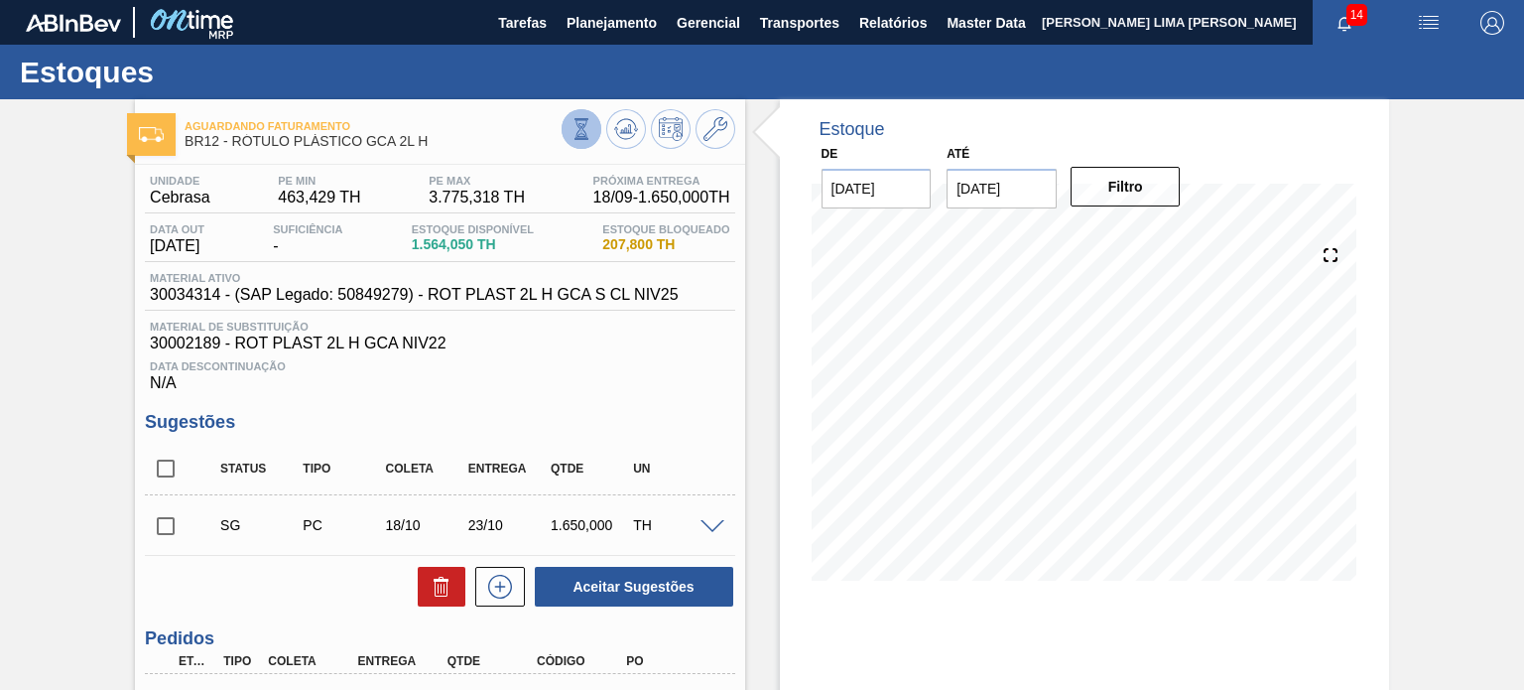
click at [572, 129] on icon at bounding box center [582, 129] width 22 height 22
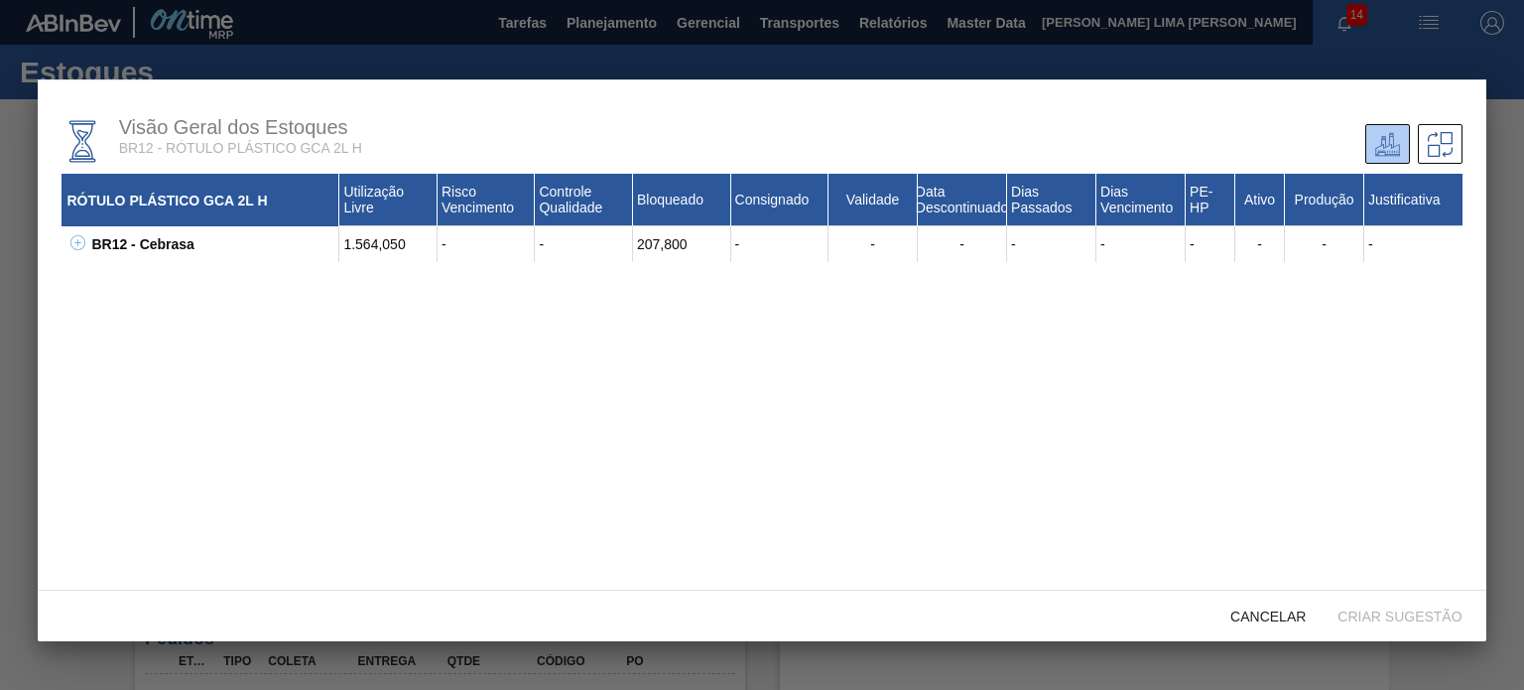
click at [75, 254] on button at bounding box center [74, 244] width 20 height 20
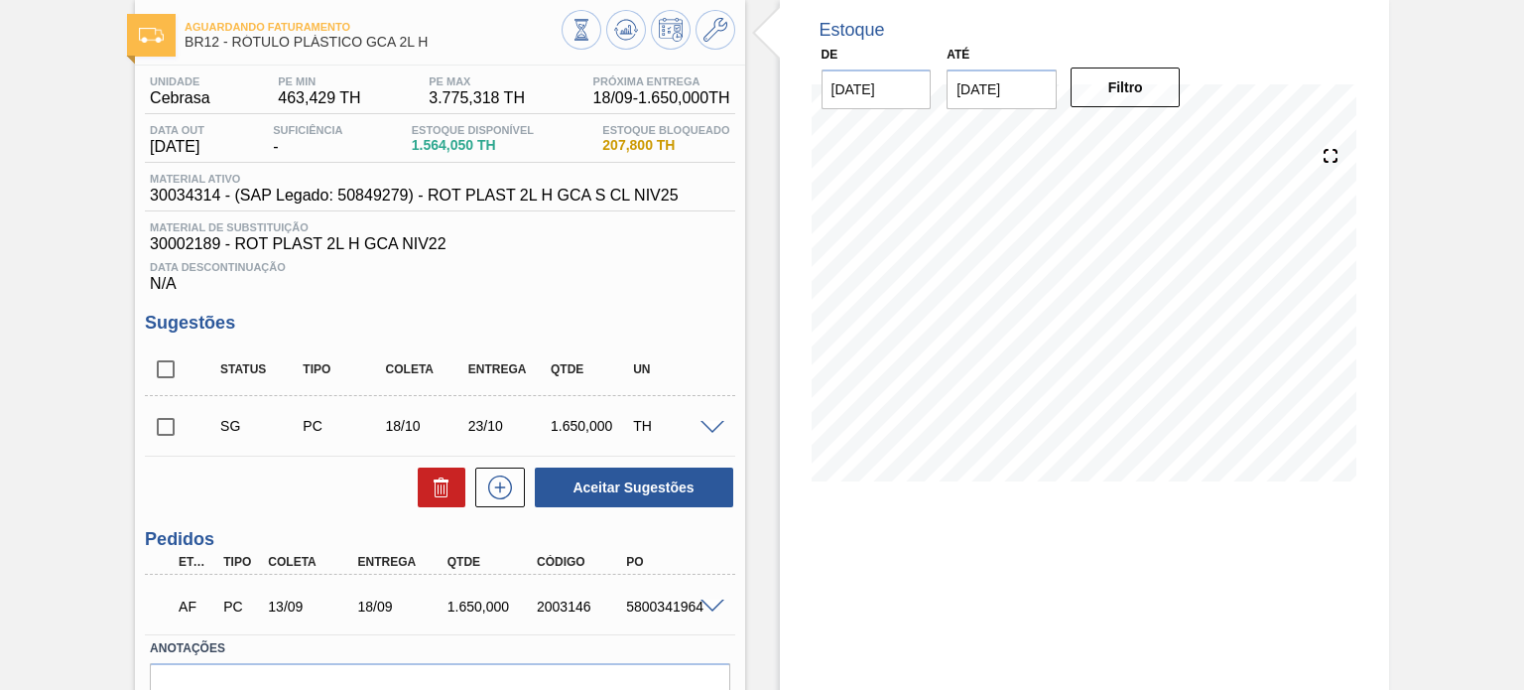
scroll to position [206, 0]
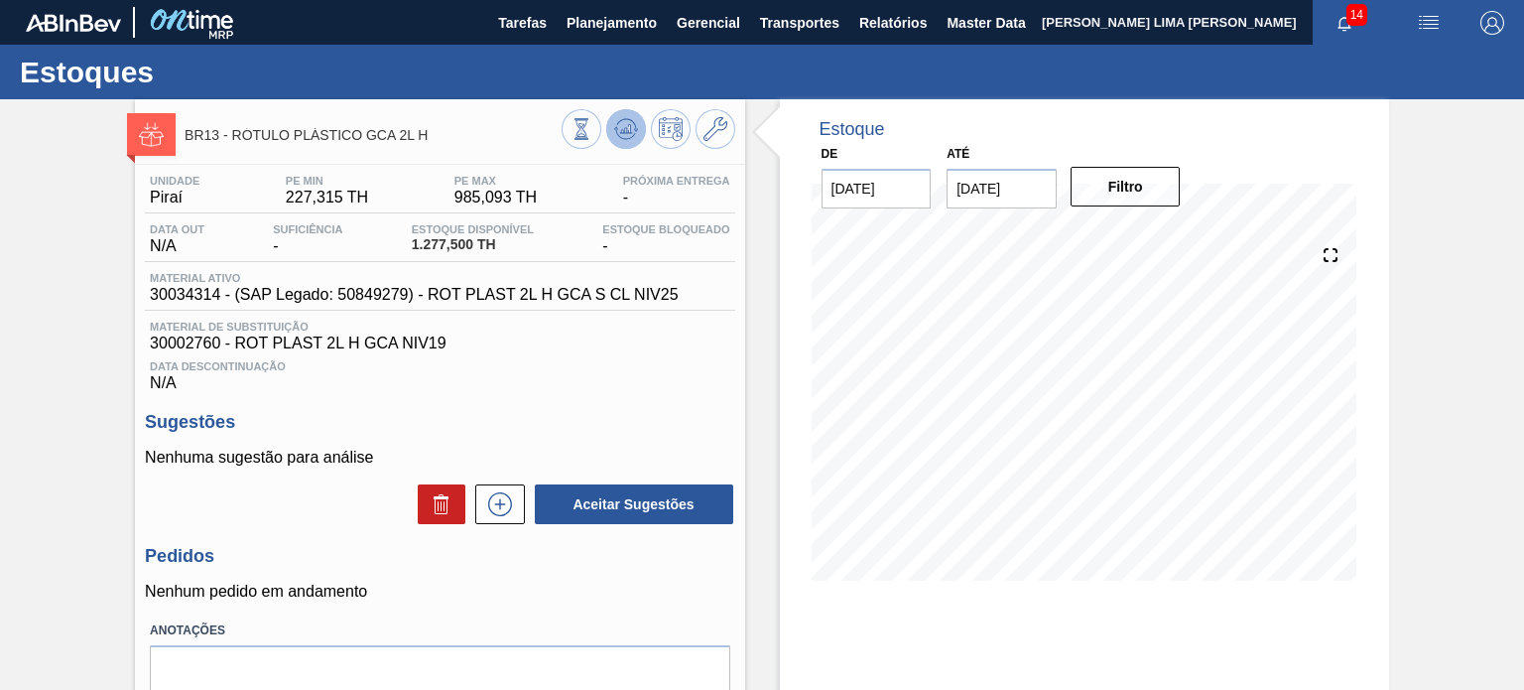
click at [627, 130] on icon at bounding box center [625, 128] width 13 height 9
click at [566, 131] on button at bounding box center [582, 129] width 40 height 40
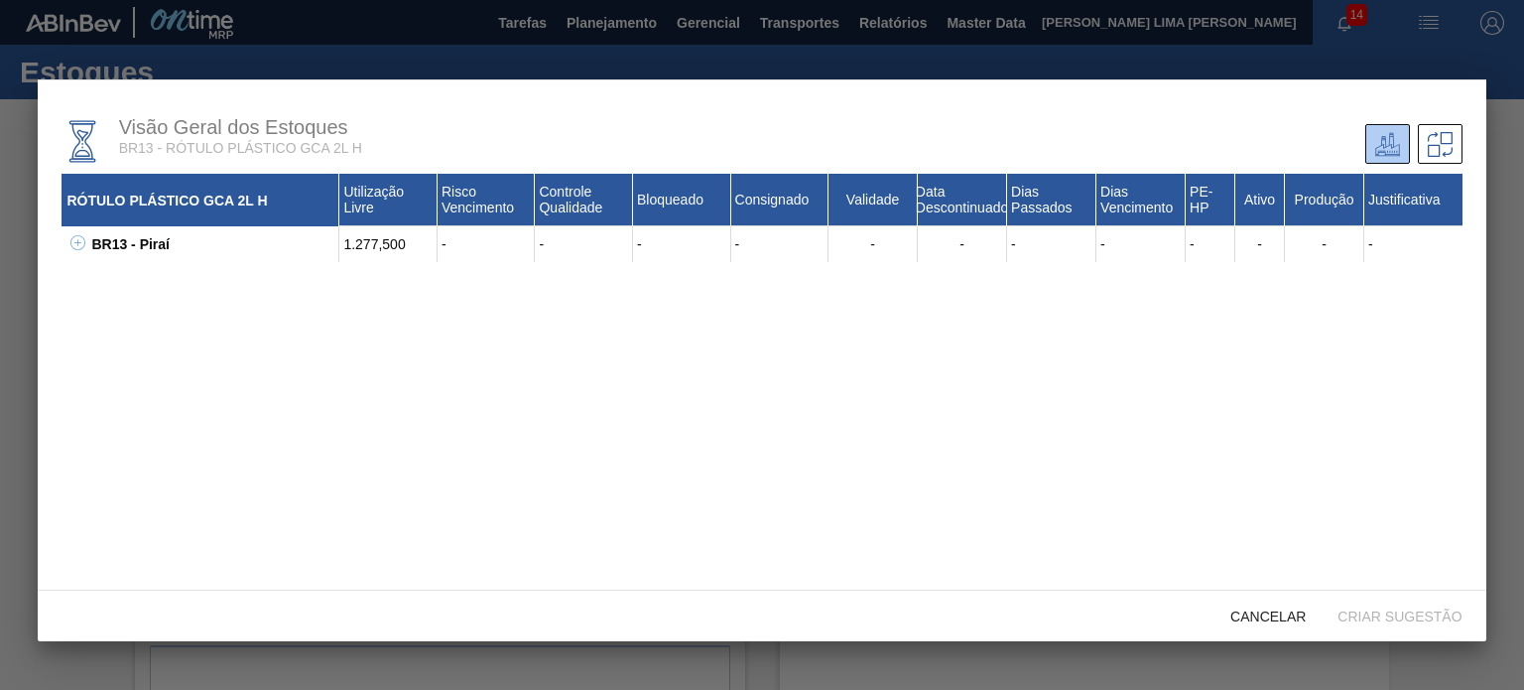
click at [64, 234] on div "BR13 - Piraí 1.277,500 - - - - - - - - - - - - 30002189 - ROT PLAST 2L H GCA NI…" at bounding box center [762, 244] width 1400 height 36
click at [74, 243] on button at bounding box center [74, 244] width 20 height 20
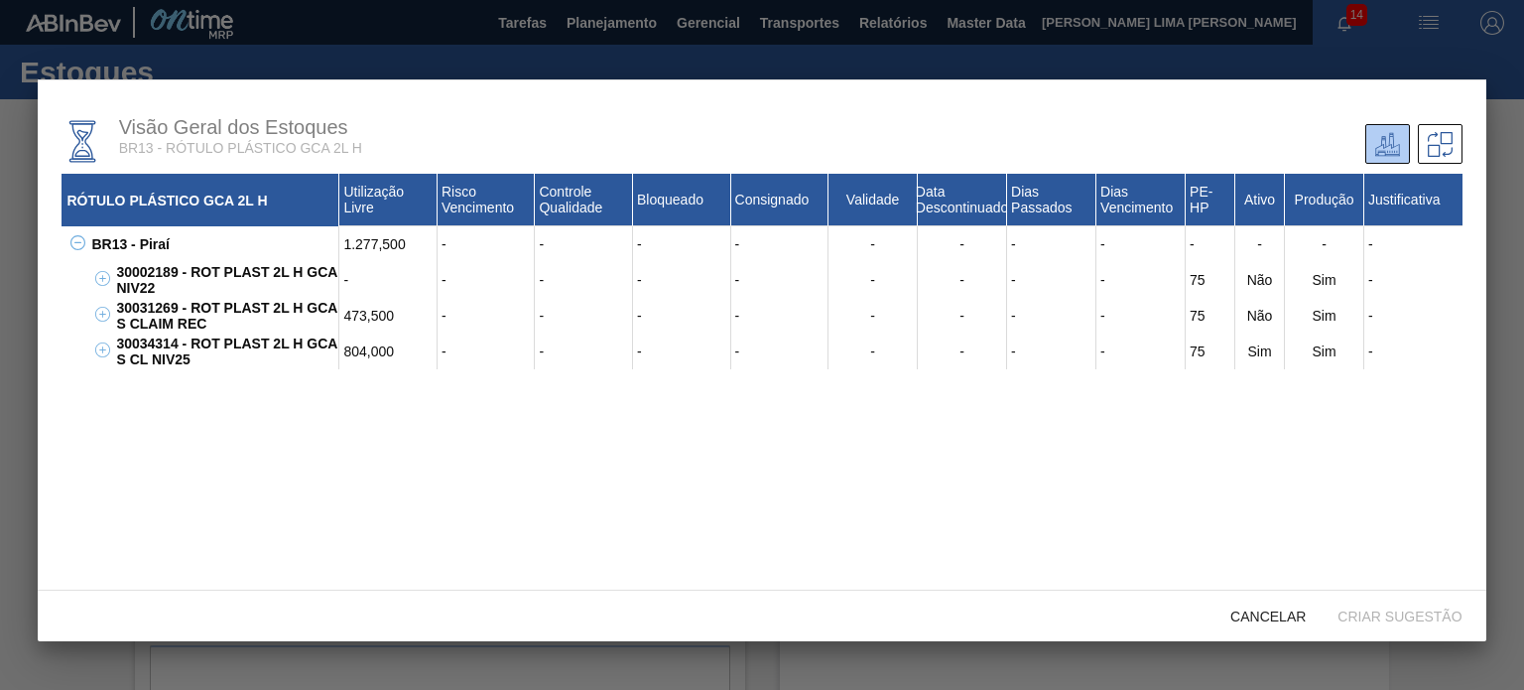
drag, startPoint x: 428, startPoint y: 353, endPoint x: 373, endPoint y: 351, distance: 54.6
click at [374, 352] on div "804,000" at bounding box center [388, 351] width 98 height 36
